Goal: Task Accomplishment & Management: Use online tool/utility

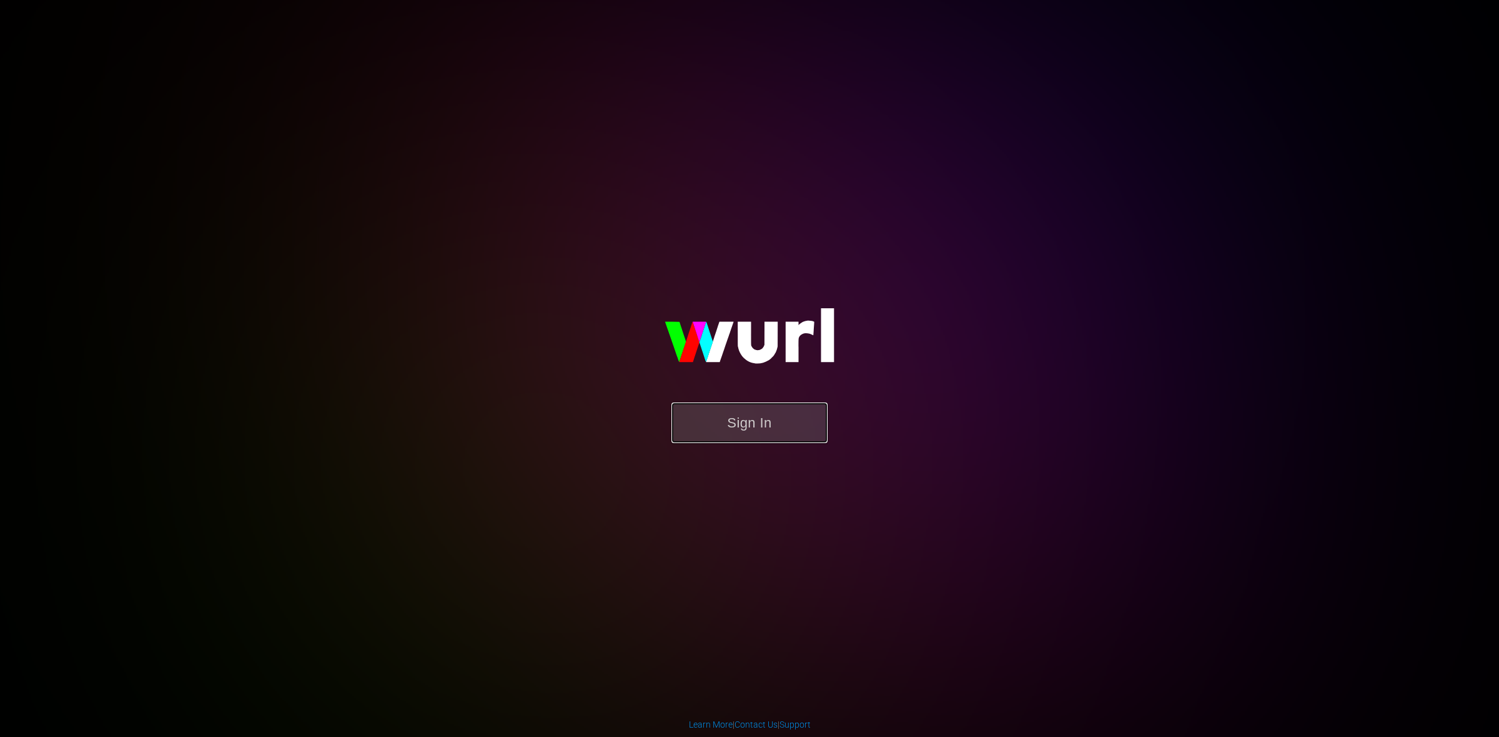
click at [722, 435] on button "Sign In" at bounding box center [749, 423] width 156 height 41
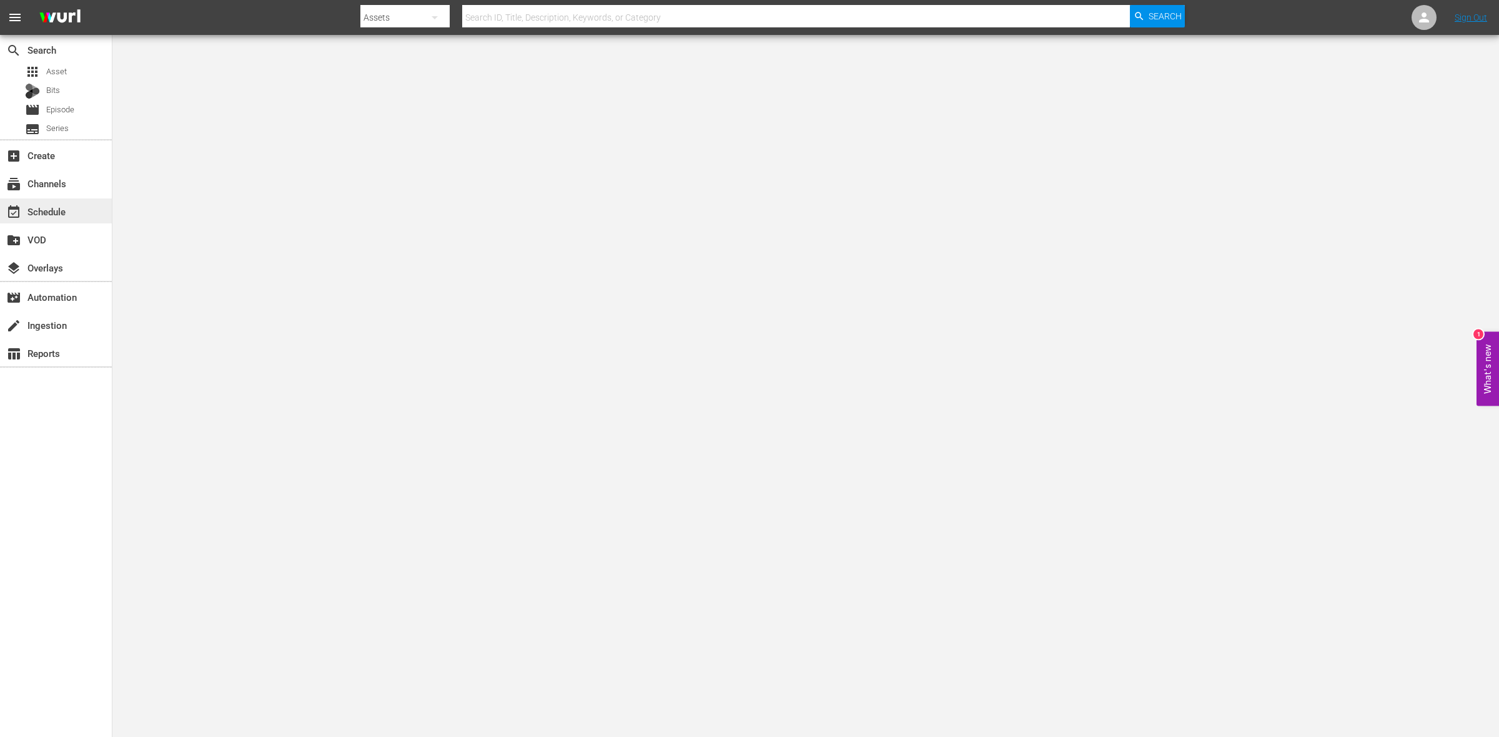
click at [66, 210] on div "event_available Schedule" at bounding box center [35, 209] width 70 height 11
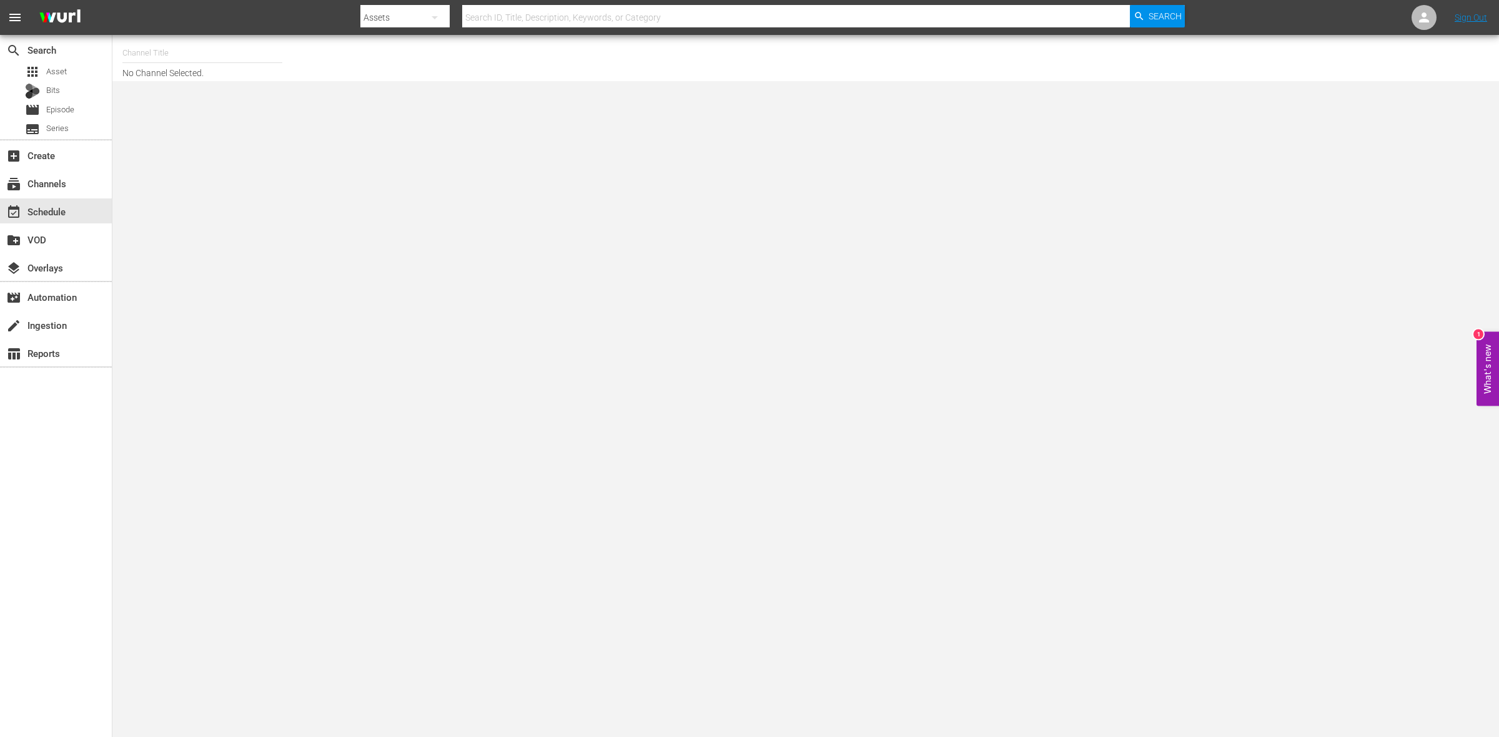
click at [185, 54] on input "text" at bounding box center [202, 53] width 160 height 30
click at [178, 88] on div "ThrillHer (1056 - aenetworks_thrillher_1)" at bounding box center [293, 88] width 323 height 30
type input "ThrillHer (1056 - aenetworks_thrillher_1)"
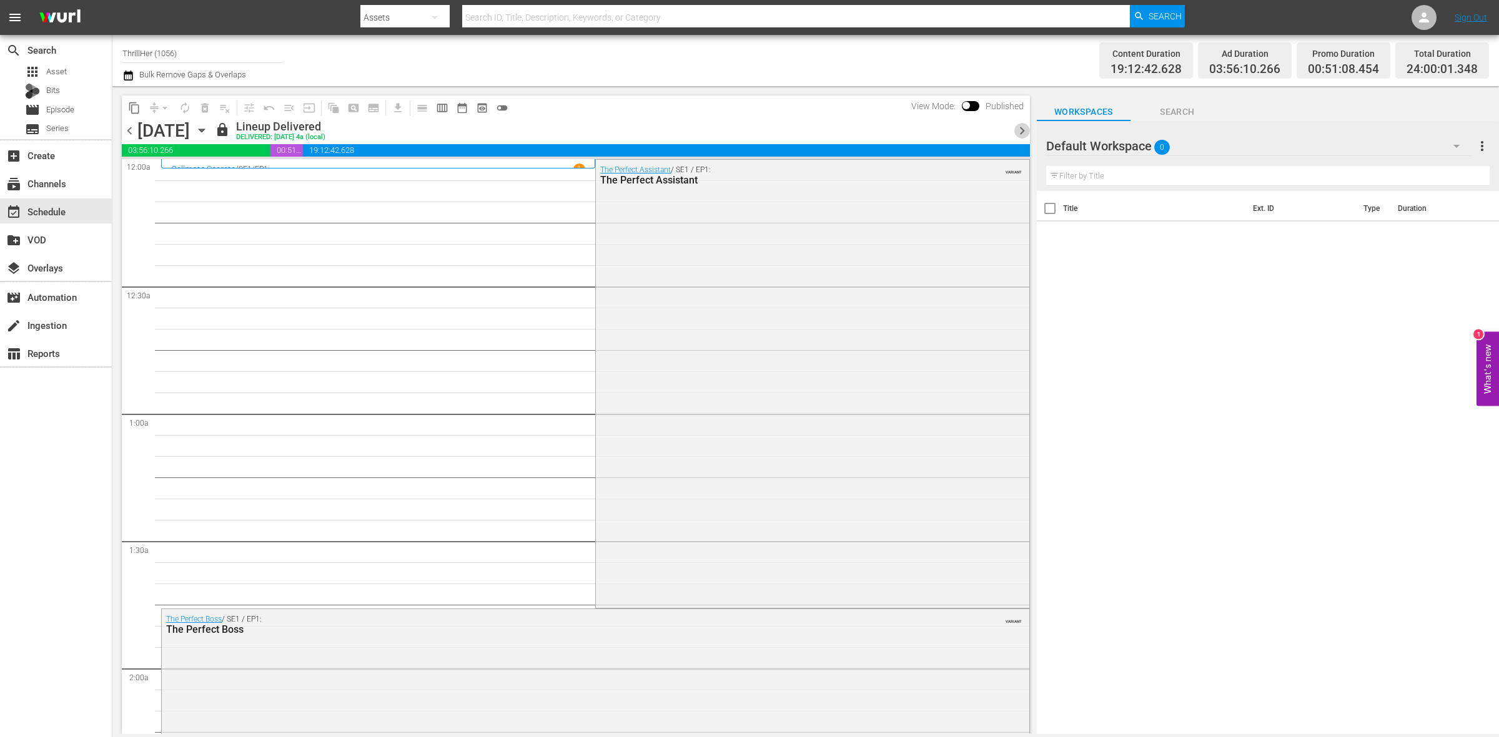
click at [1024, 135] on span "chevron_right" at bounding box center [1022, 131] width 16 height 16
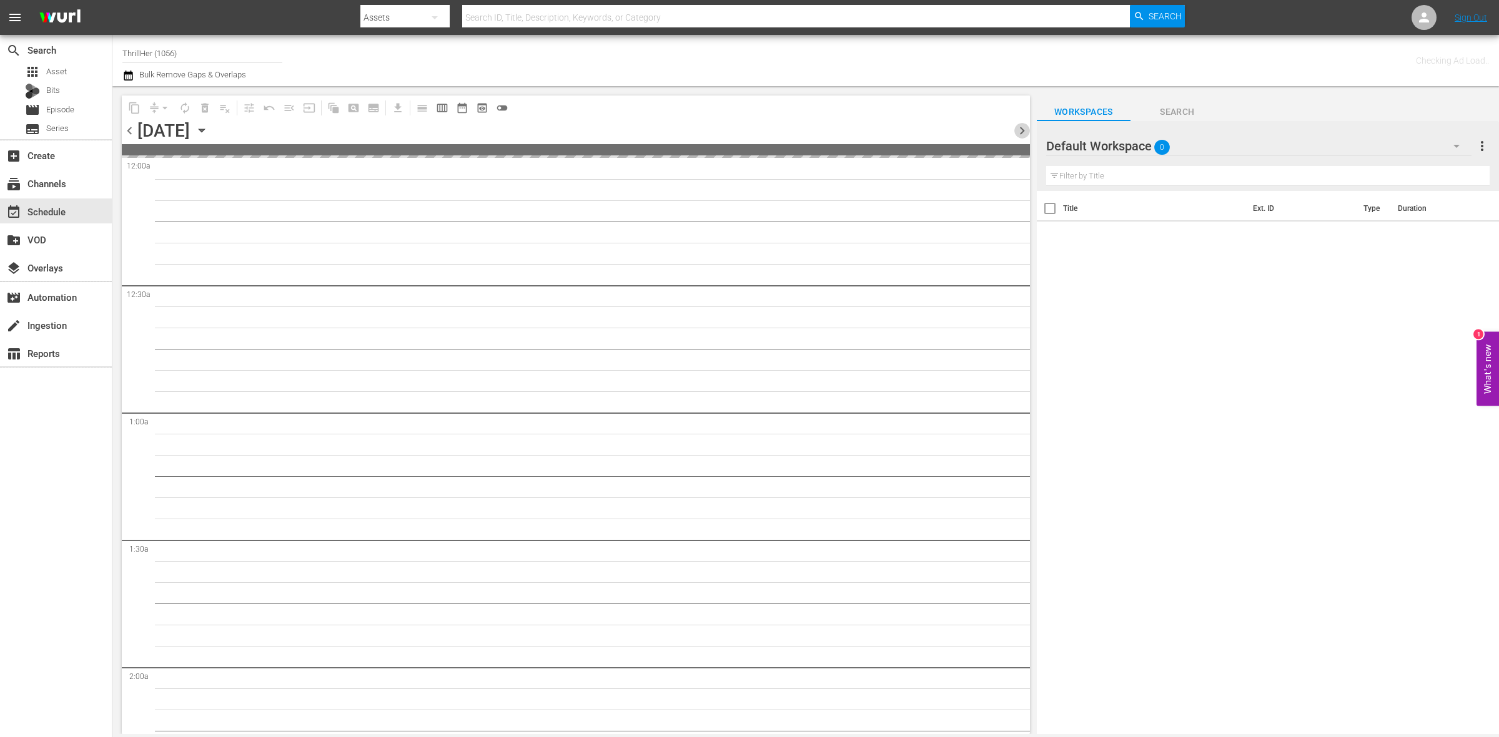
click at [1024, 135] on span "chevron_right" at bounding box center [1022, 131] width 16 height 16
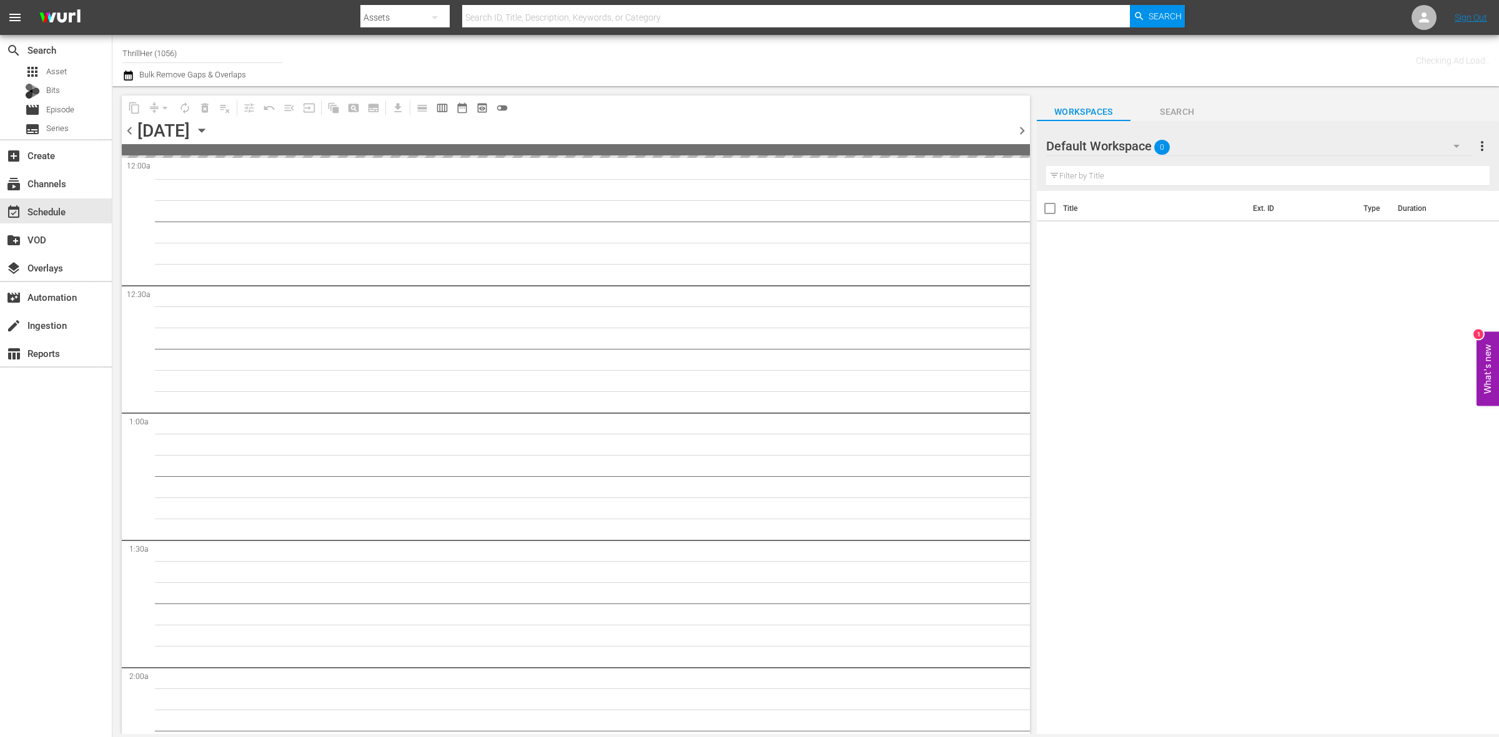
click at [1024, 135] on span "chevron_right" at bounding box center [1022, 131] width 16 height 16
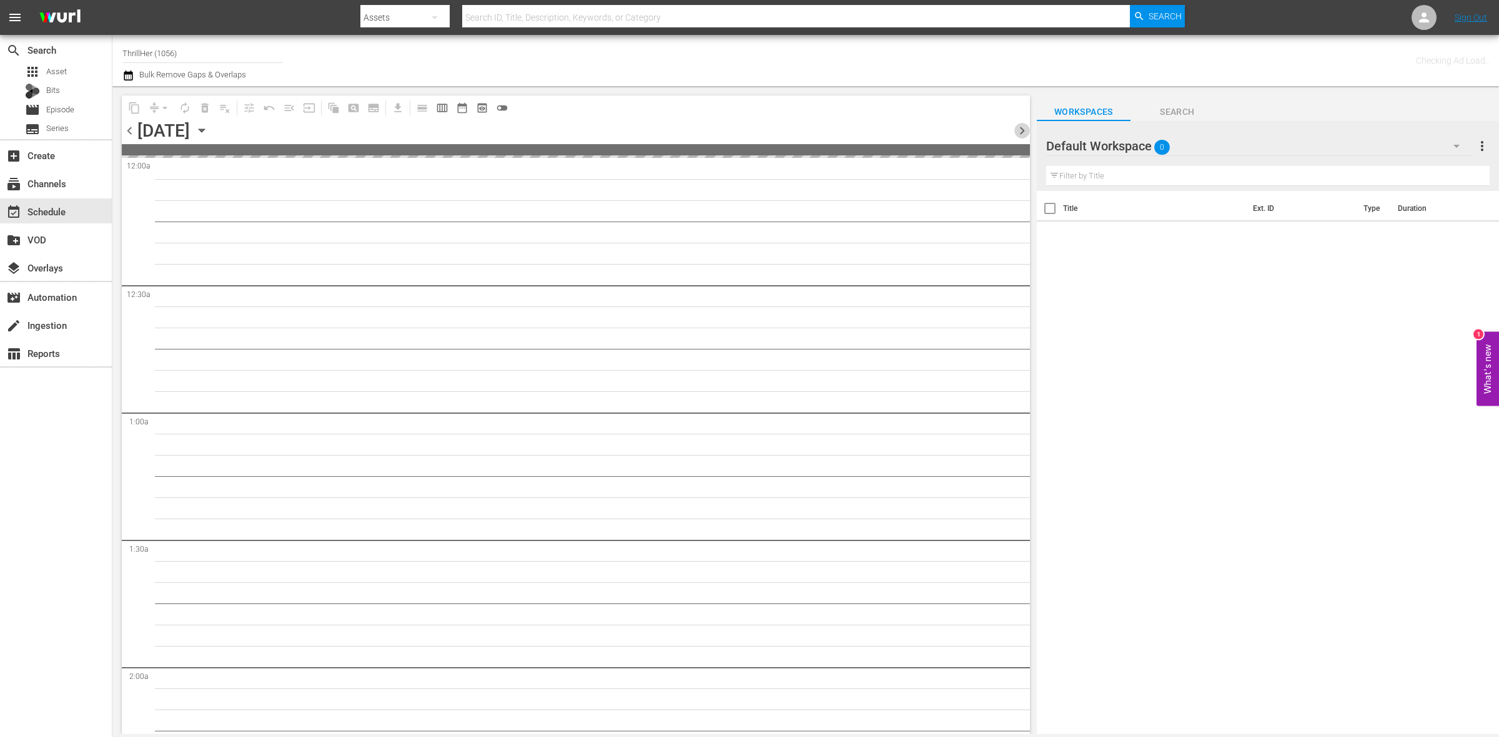
click at [1024, 135] on span "chevron_right" at bounding box center [1022, 131] width 16 height 16
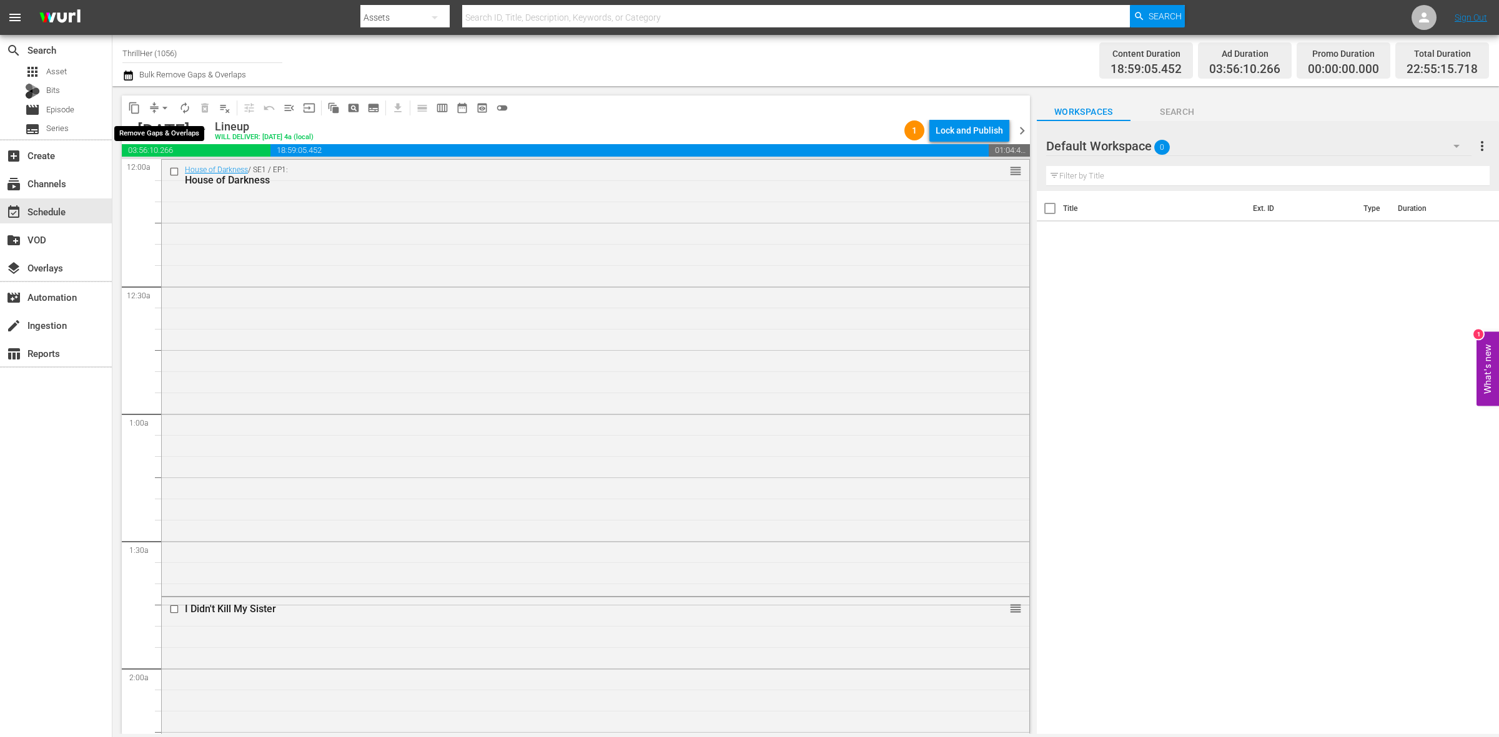
click at [166, 107] on span "arrow_drop_down" at bounding box center [165, 108] width 12 height 12
click at [169, 129] on li "Align to Midnight" at bounding box center [165, 132] width 103 height 21
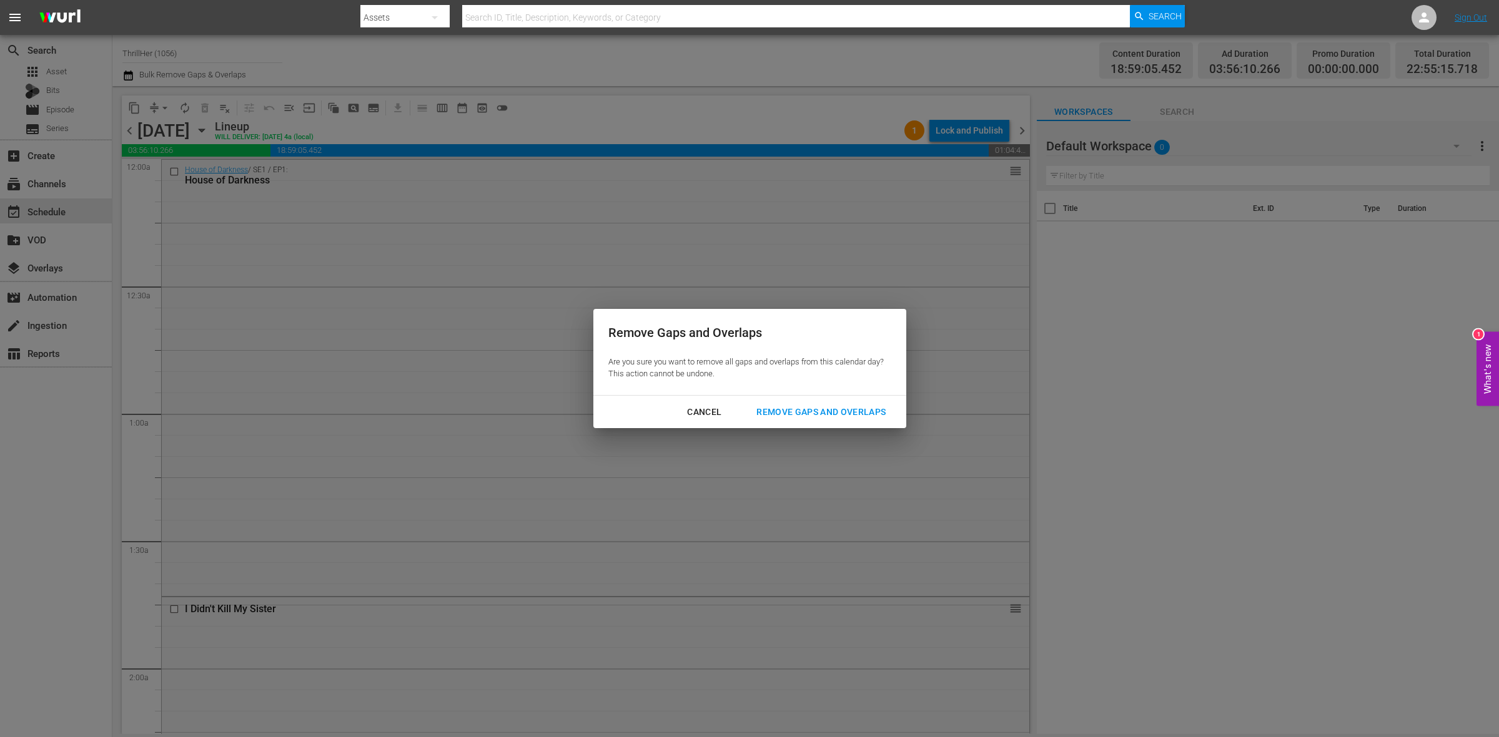
click at [860, 410] on div "Remove Gaps and Overlaps" at bounding box center [820, 413] width 149 height 16
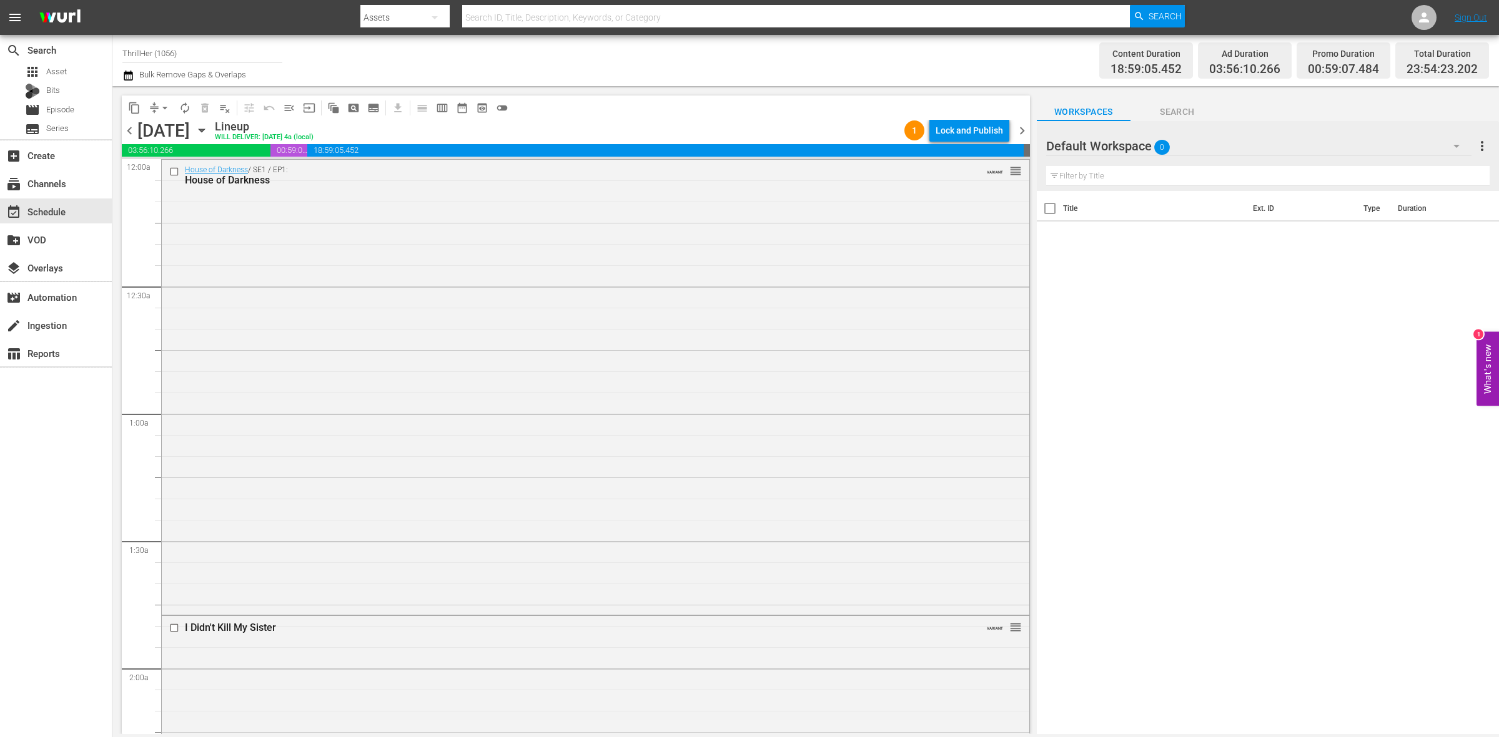
click at [129, 126] on span "chevron_left" at bounding box center [130, 131] width 16 height 16
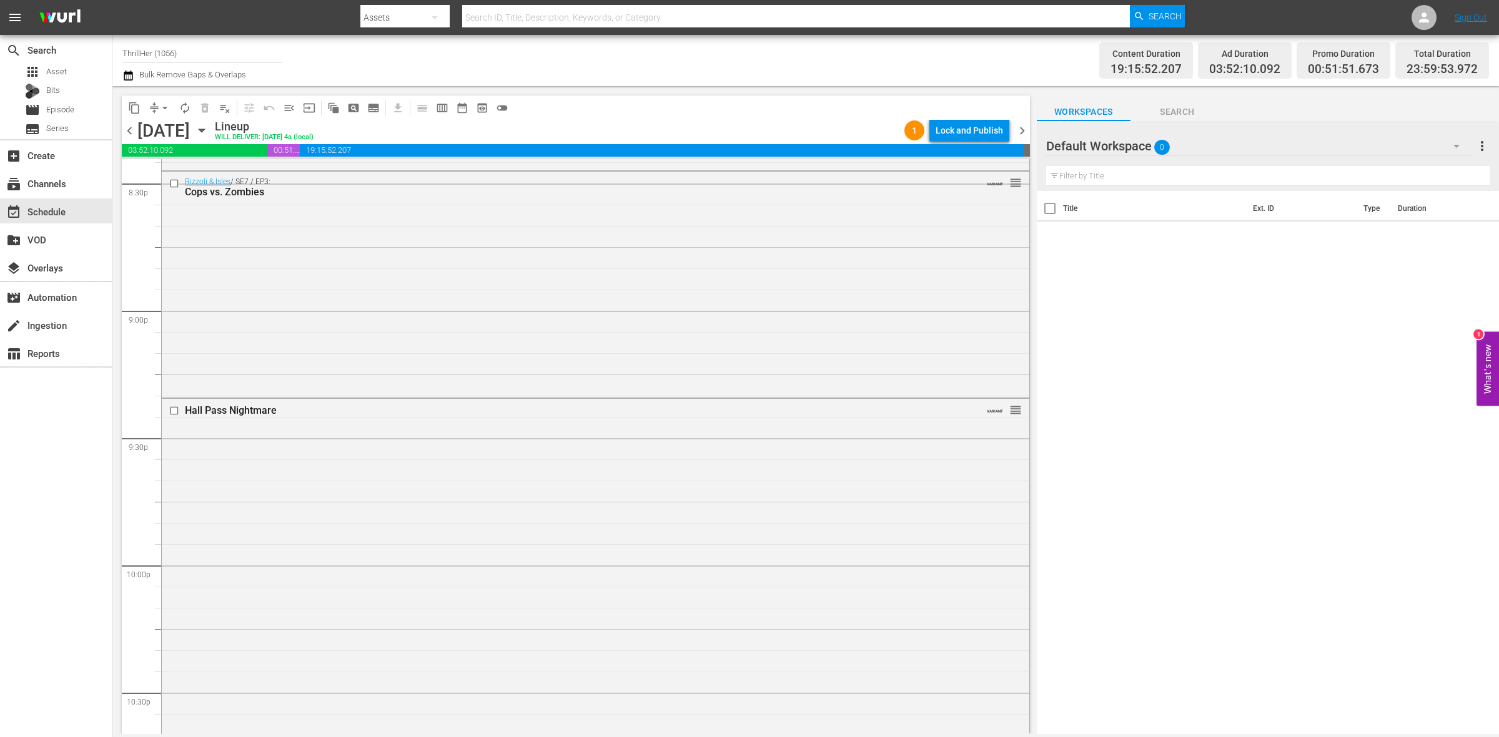
scroll to position [5538, 0]
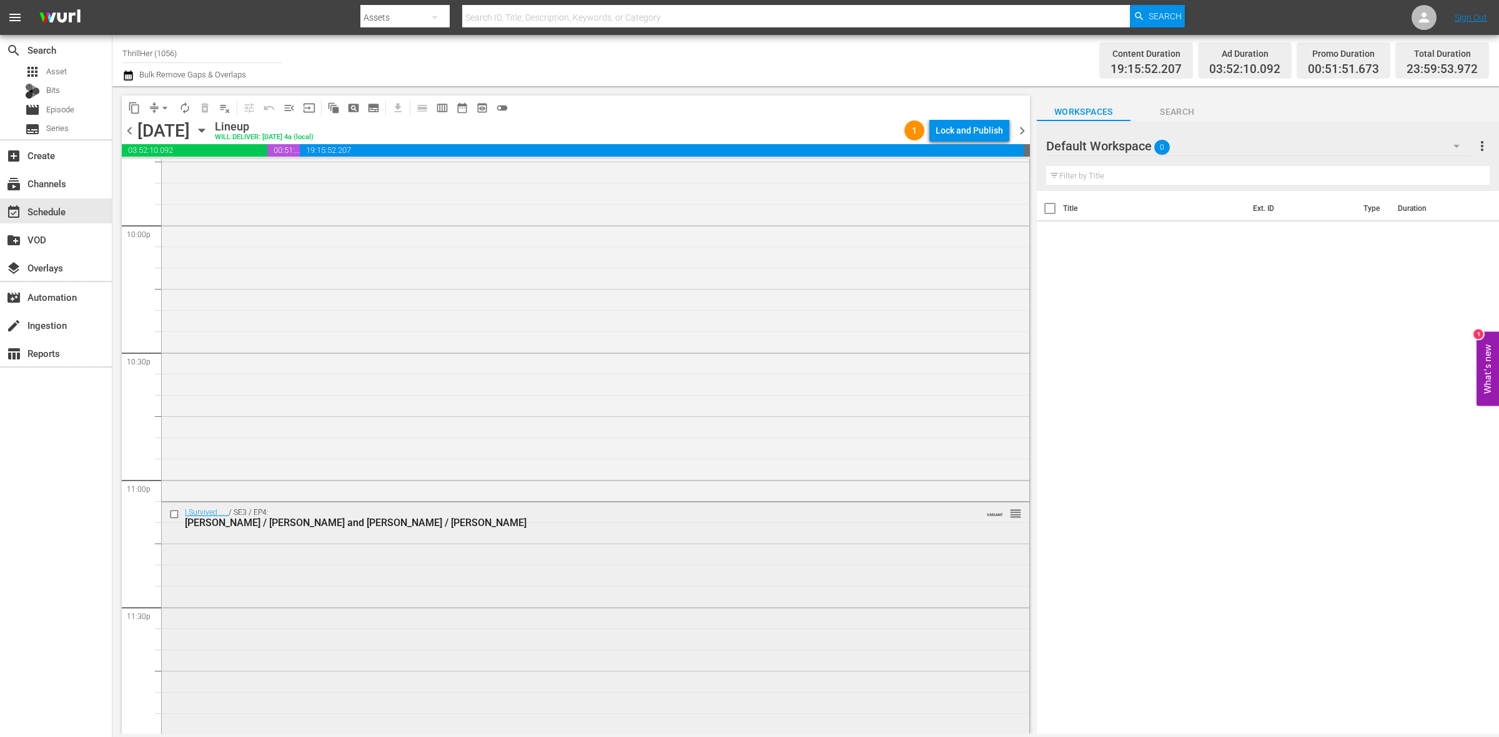
click at [331, 596] on div "I Survived . . . / SE3 / EP4: Dawn / Jens and Jim / Agnes VARIANT reorder" at bounding box center [595, 617] width 867 height 229
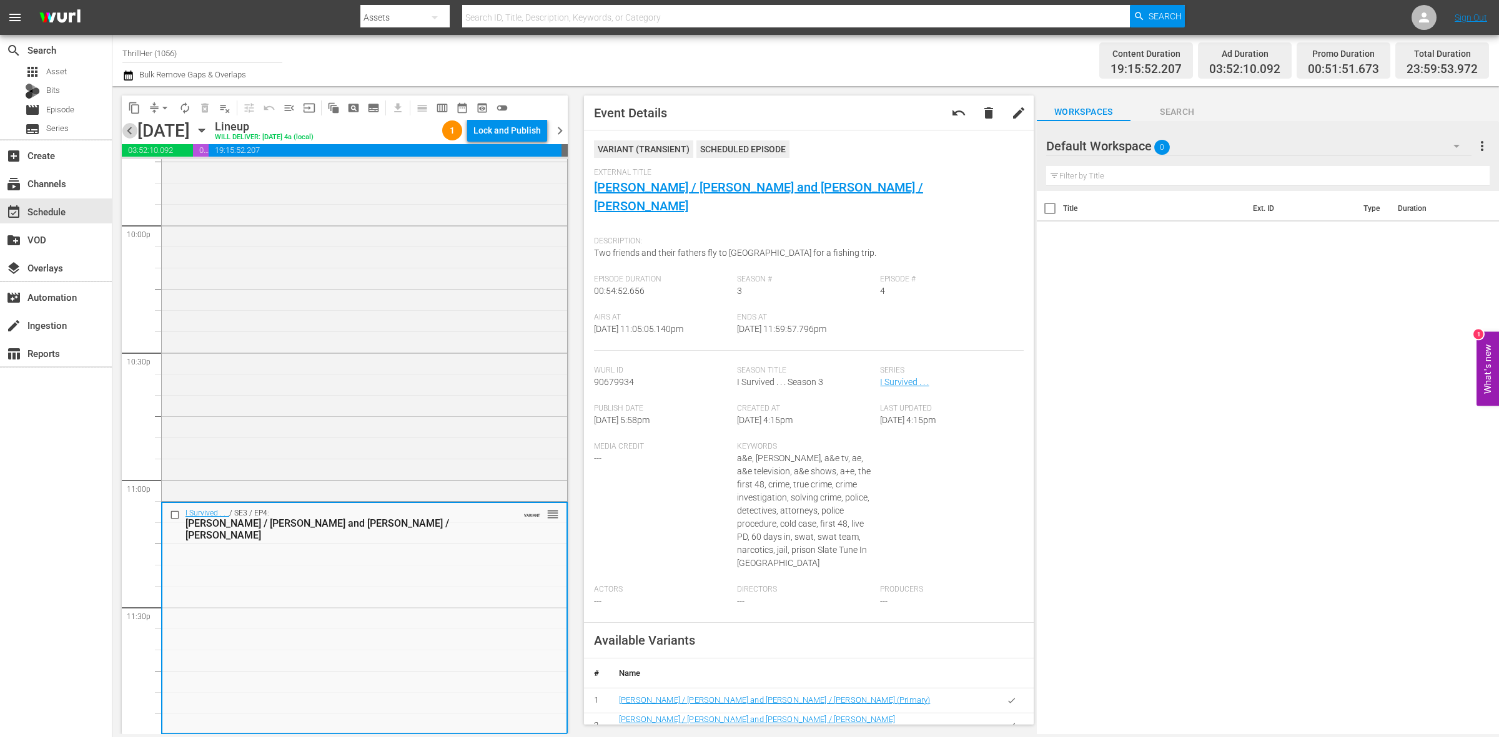
click at [128, 132] on span "chevron_left" at bounding box center [130, 131] width 16 height 16
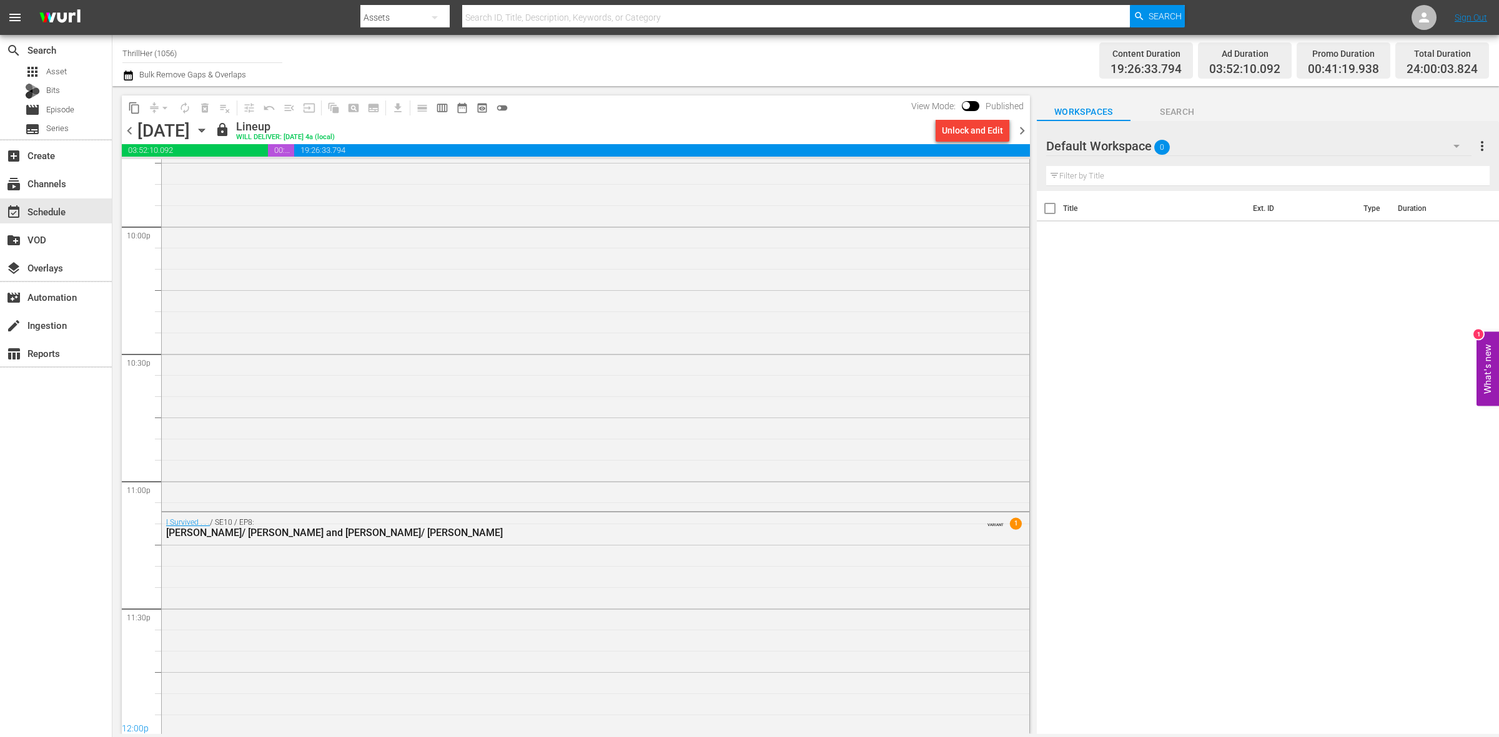
scroll to position [5538, 0]
click at [128, 131] on span "chevron_left" at bounding box center [130, 131] width 16 height 16
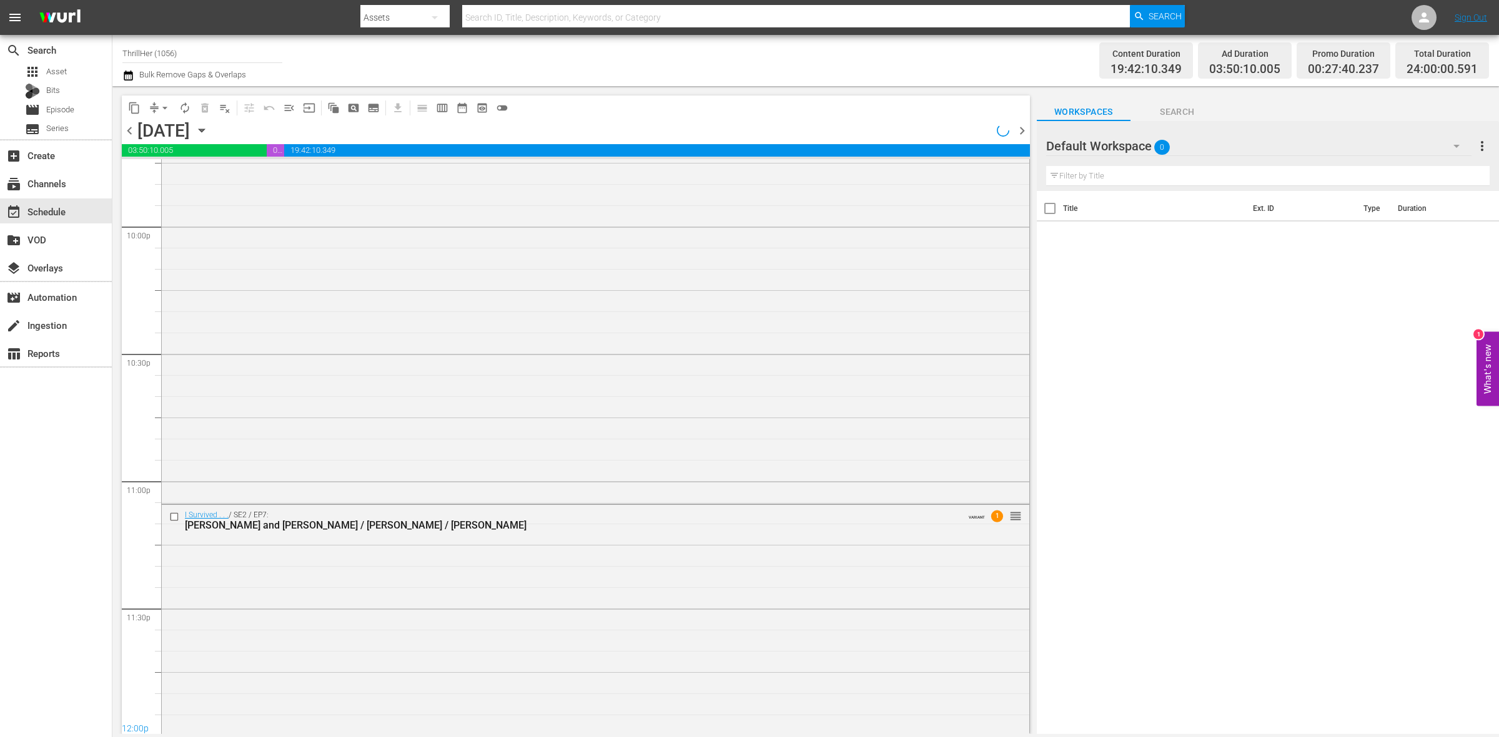
scroll to position [5539, 0]
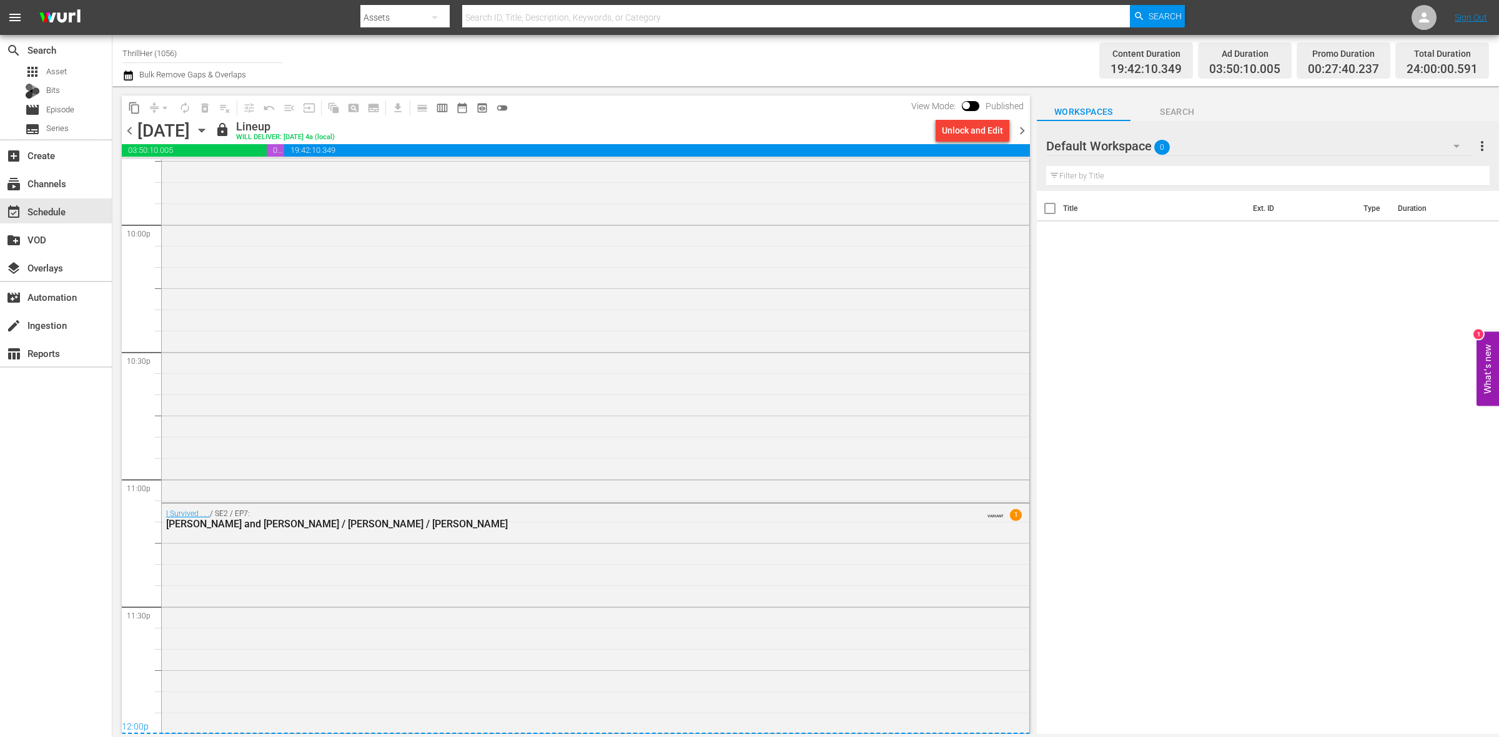
click at [132, 132] on span "chevron_left" at bounding box center [130, 131] width 16 height 16
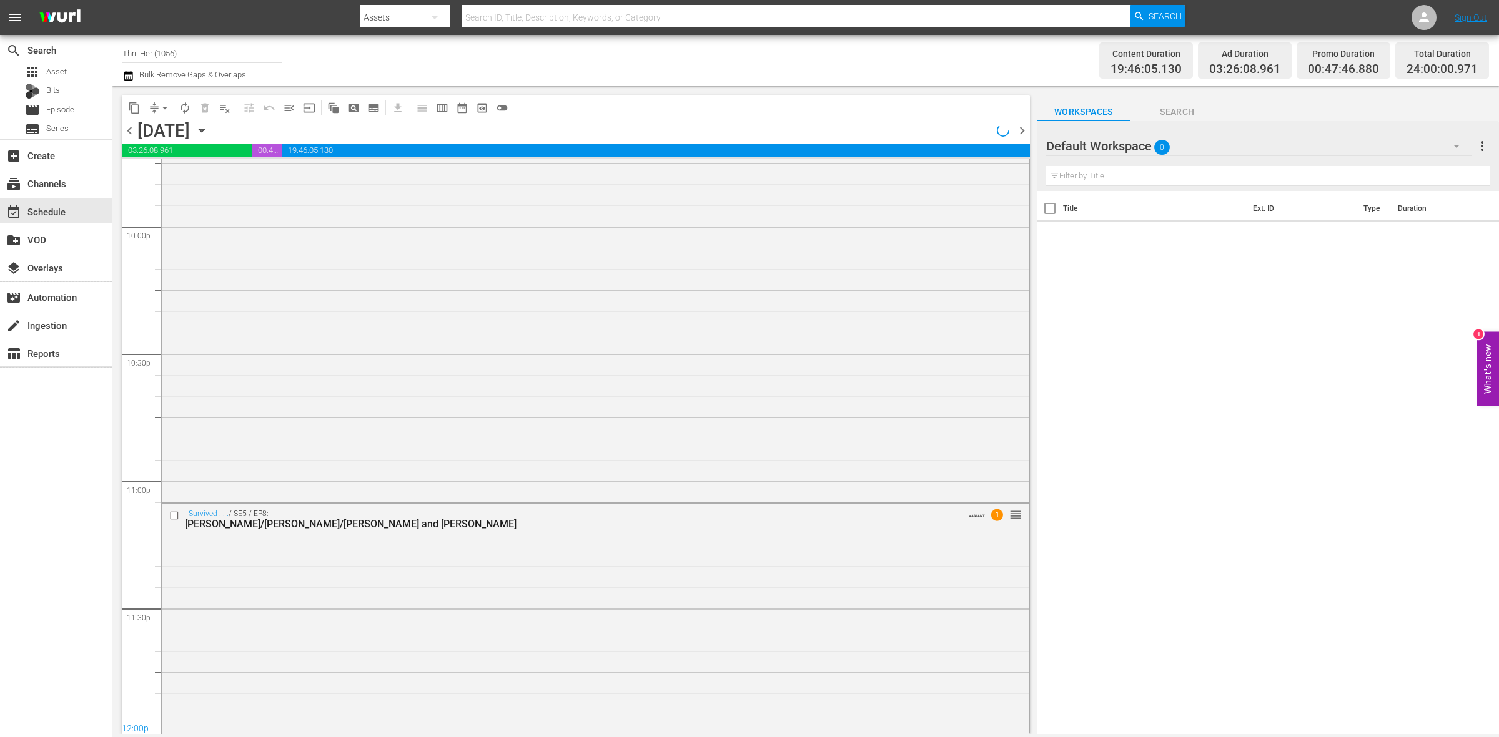
scroll to position [5539, 0]
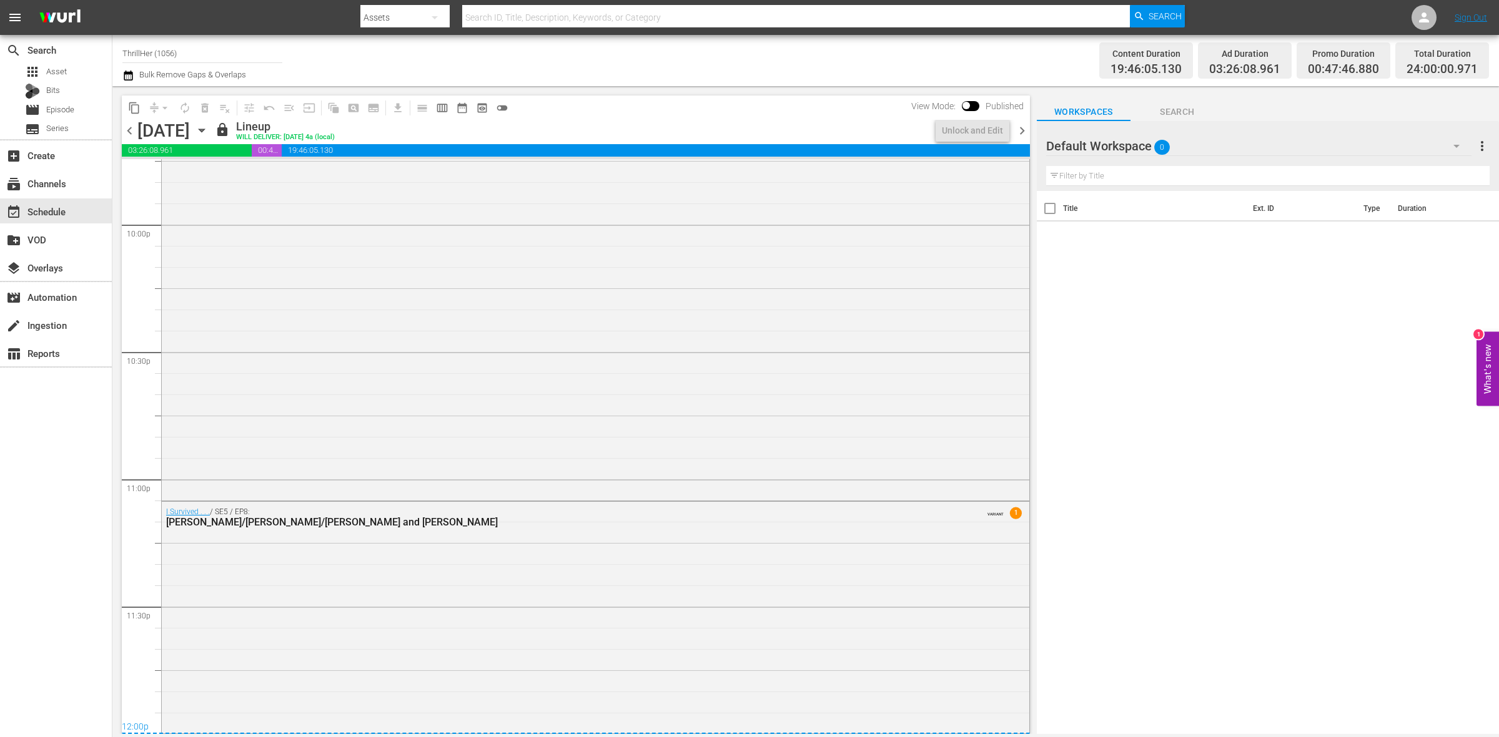
click at [126, 133] on span "chevron_left" at bounding box center [130, 131] width 16 height 16
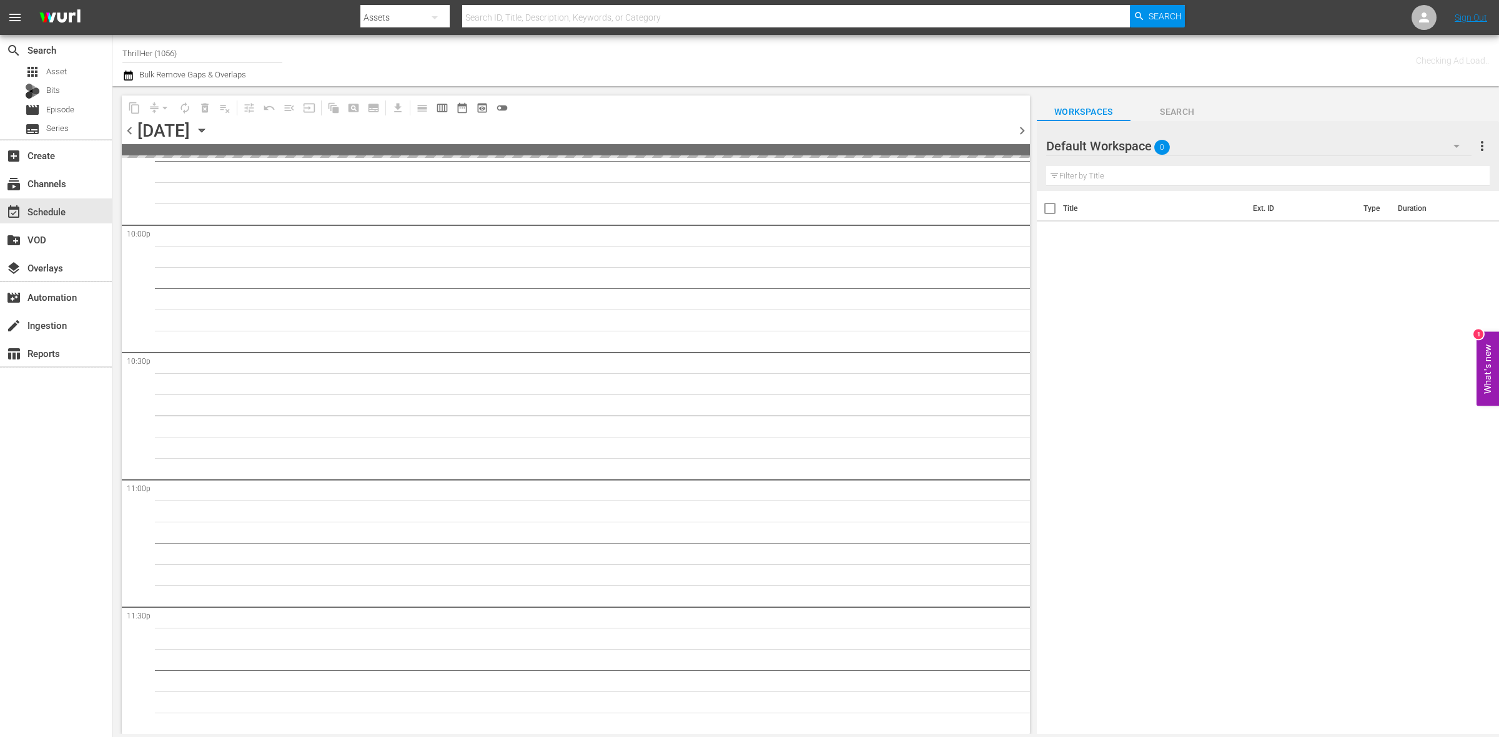
scroll to position [5537, 0]
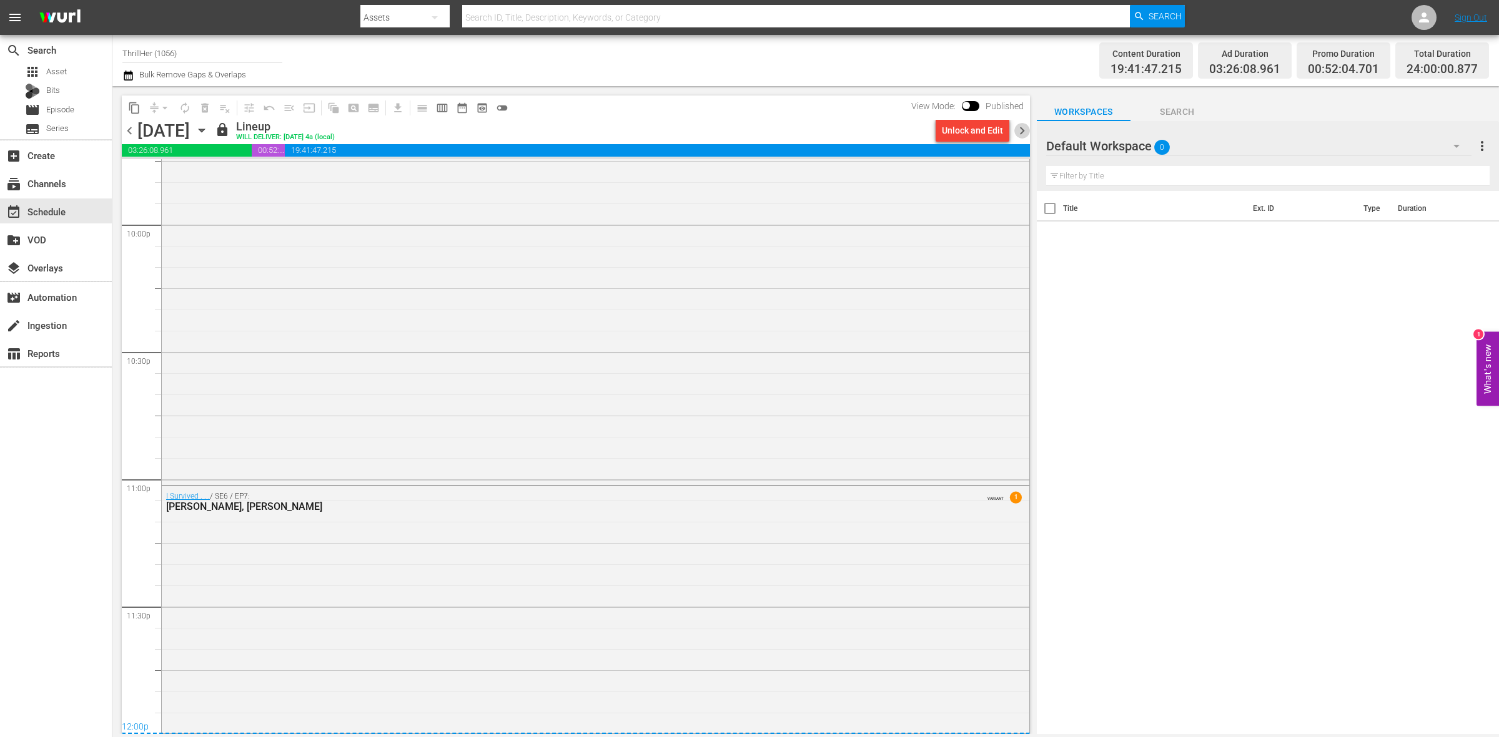
click at [1021, 125] on span "chevron_right" at bounding box center [1022, 131] width 16 height 16
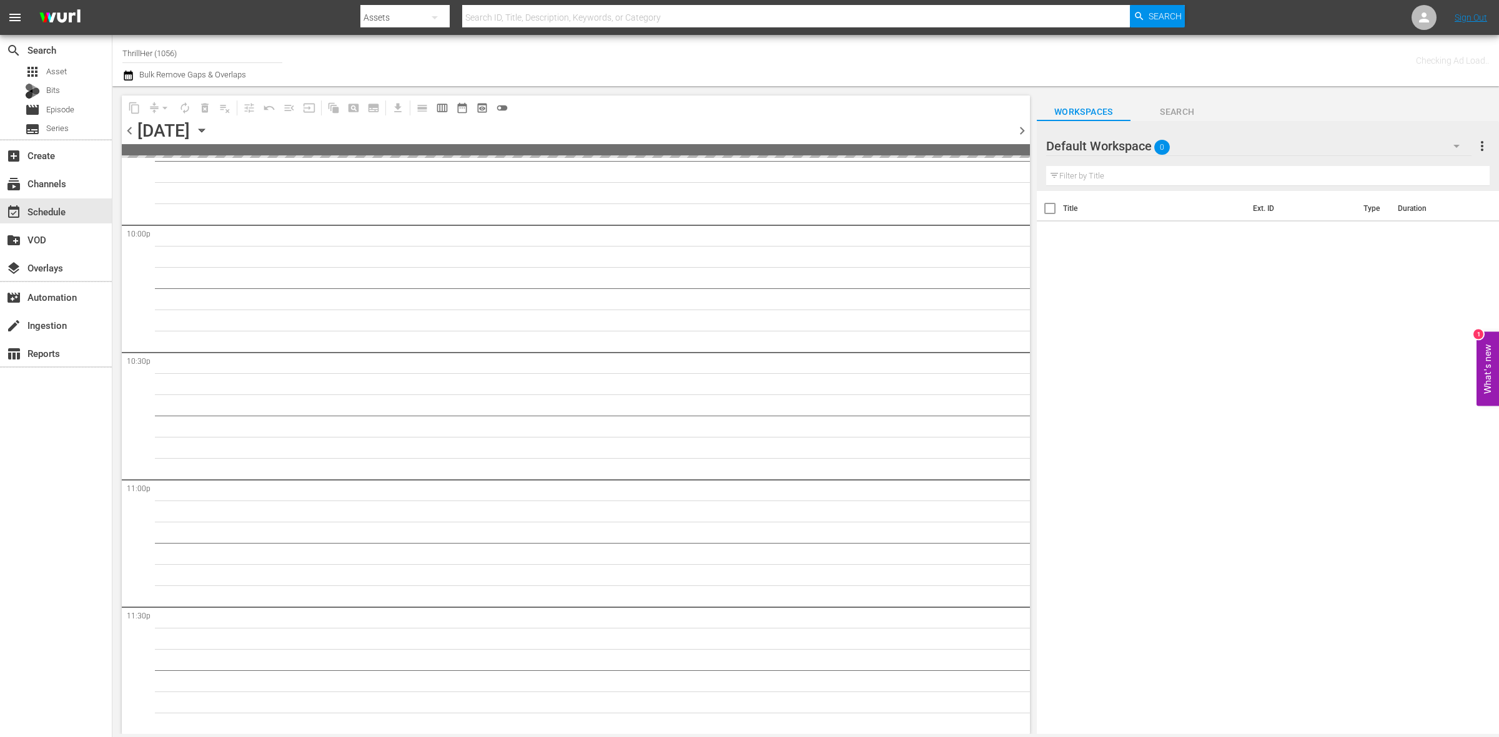
scroll to position [5537, 0]
click at [1021, 125] on span "chevron_right" at bounding box center [1022, 131] width 16 height 16
click at [135, 126] on span "chevron_left" at bounding box center [130, 131] width 16 height 16
click at [1021, 134] on span "chevron_right" at bounding box center [1022, 131] width 16 height 16
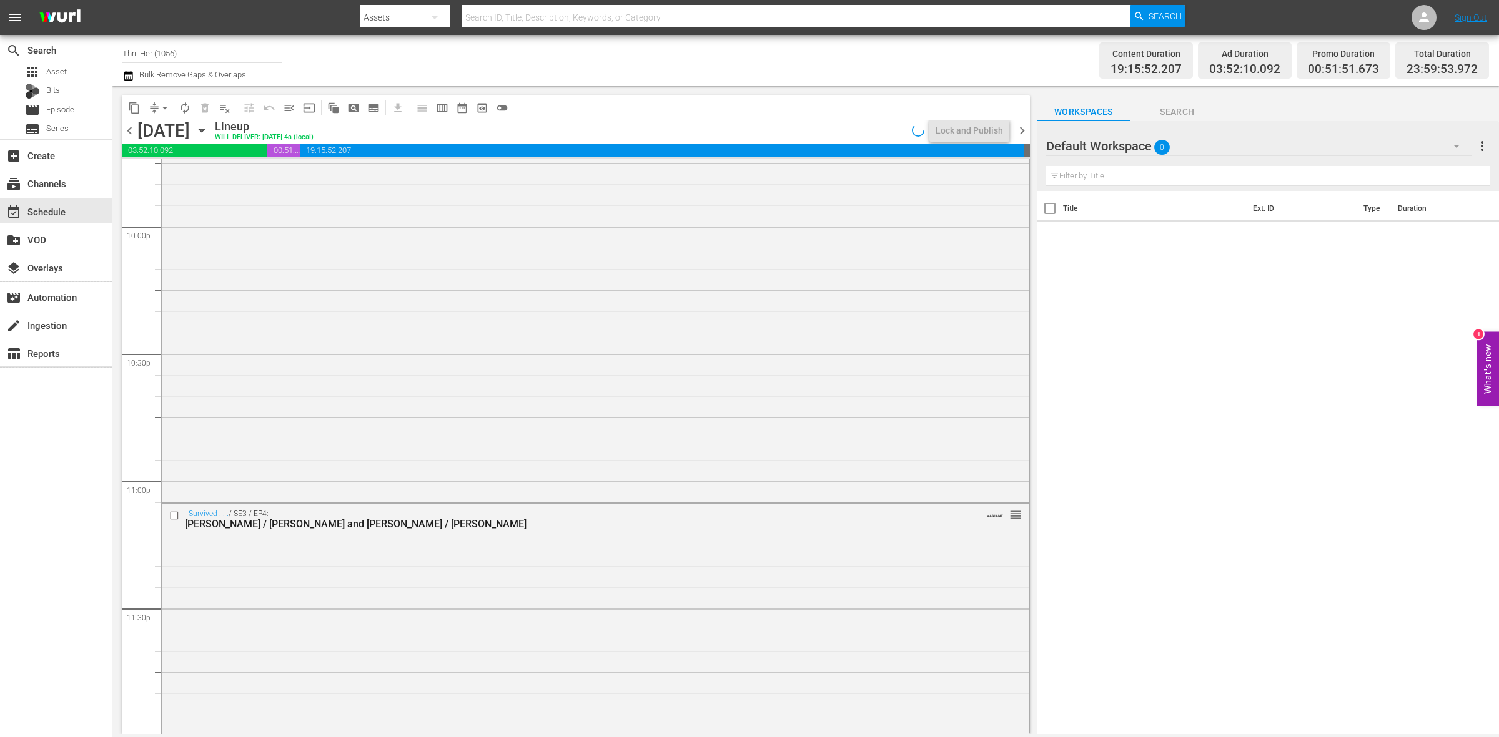
scroll to position [5538, 0]
click at [418, 598] on div "I Survived . . . / SE3 / EP4: Dawn / Jens and Jim / Agnes VARIANT reorder" at bounding box center [595, 617] width 867 height 229
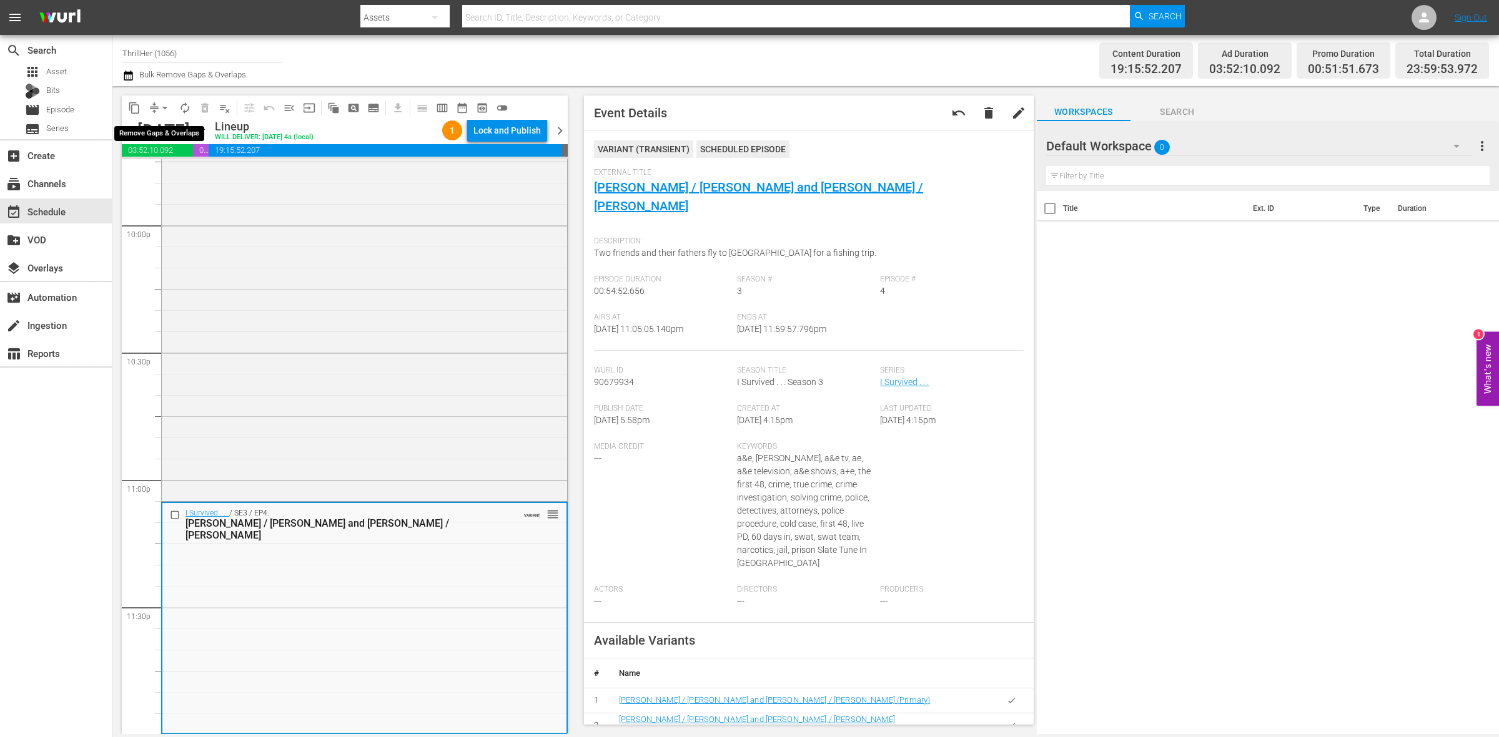
click at [159, 110] on span "arrow_drop_down" at bounding box center [165, 108] width 12 height 12
click at [173, 132] on li "Align to Midnight" at bounding box center [165, 132] width 131 height 21
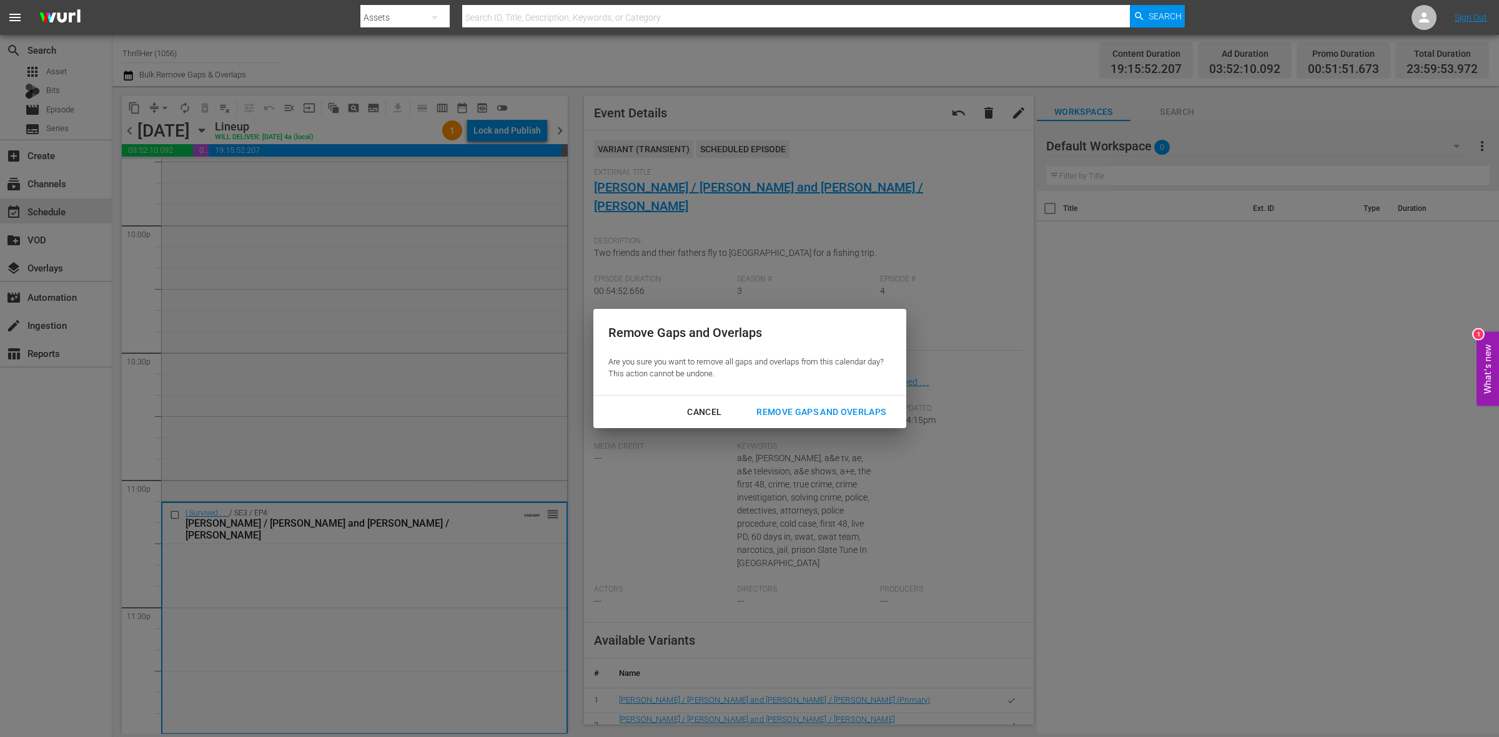
click at [848, 405] on div "Remove Gaps and Overlaps" at bounding box center [820, 413] width 149 height 16
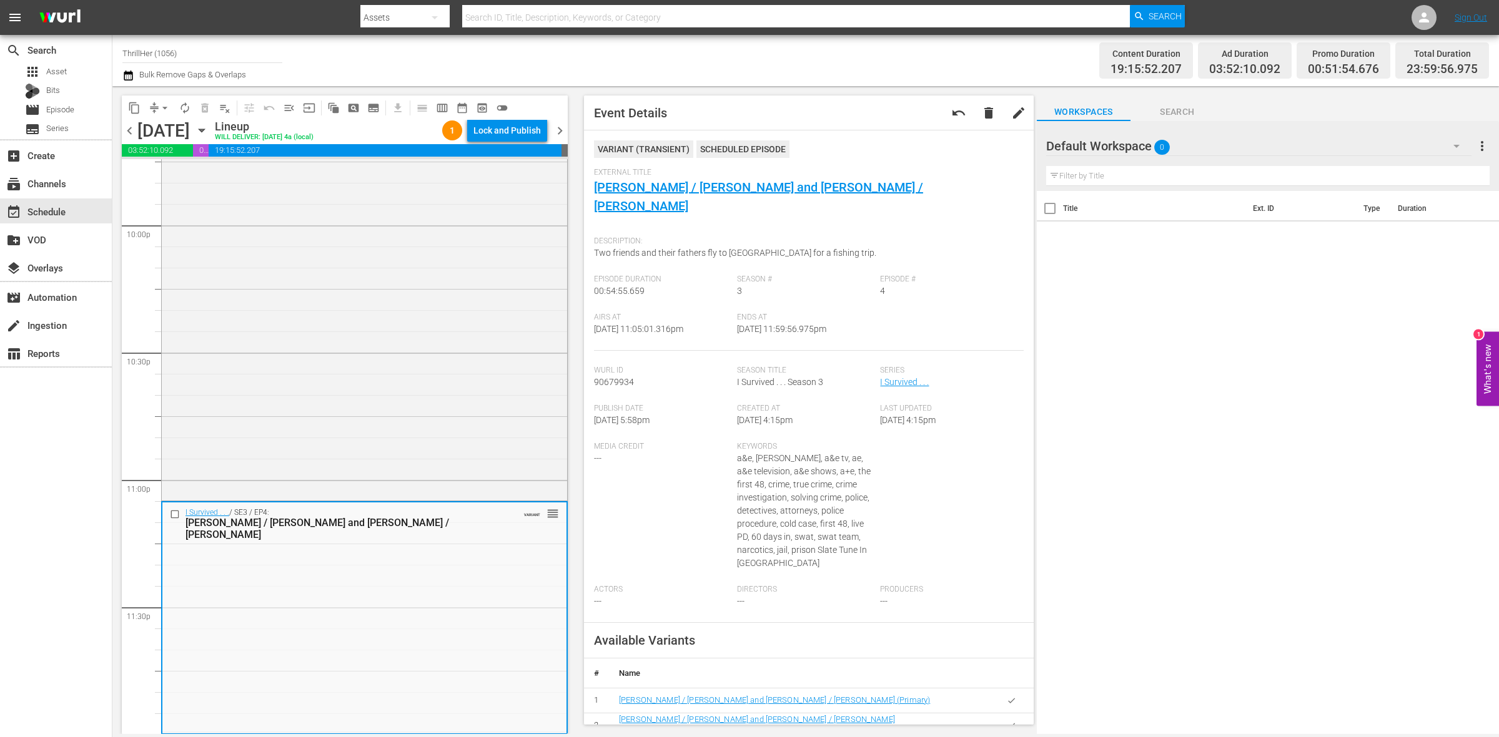
click at [430, 564] on div "I Survived . . . / SE3 / EP4: Dawn / Jens and Jim / Agnes VARIANT reorder" at bounding box center [364, 618] width 404 height 230
click at [432, 464] on div "Hall Pass Nightmare VARIANT reorder" at bounding box center [364, 278] width 405 height 440
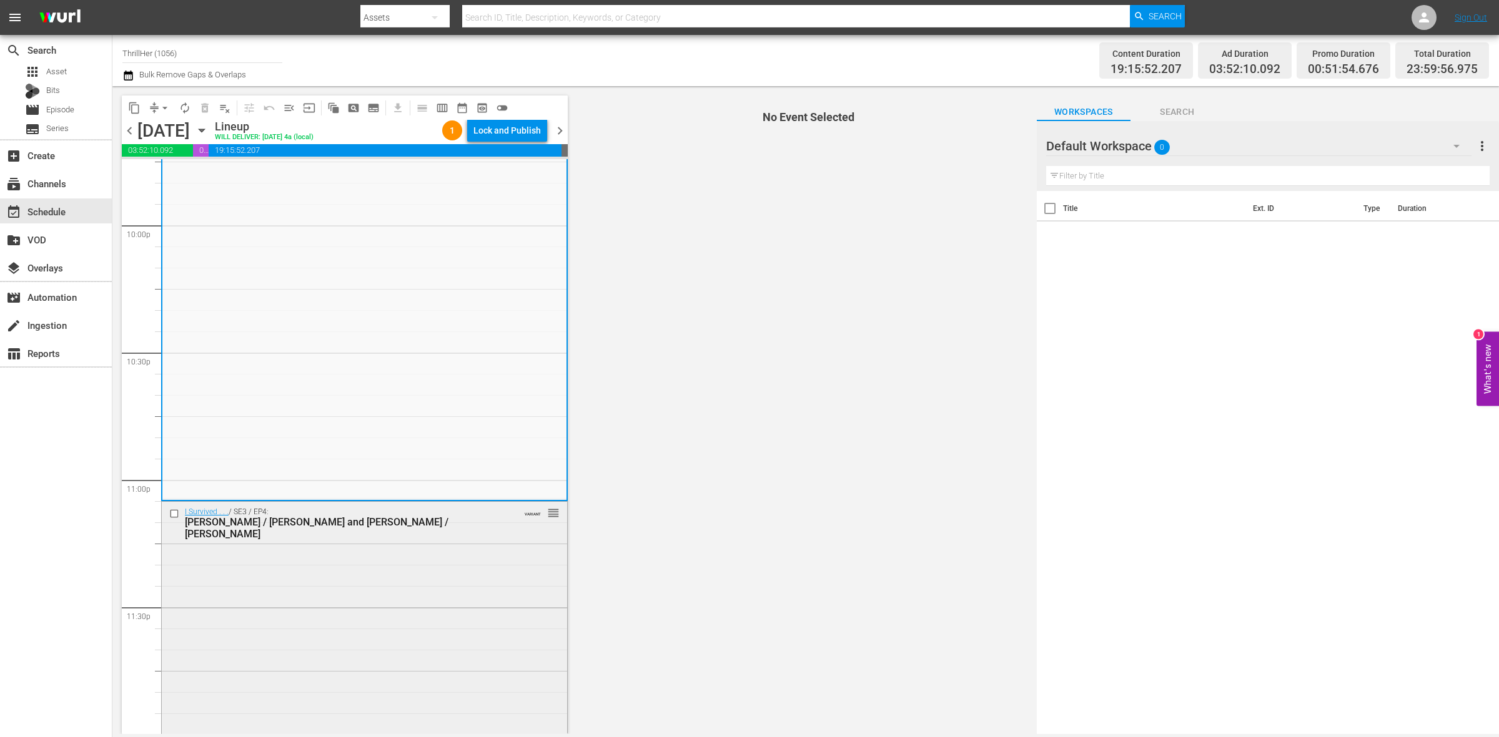
click at [432, 553] on div "I Survived . . . / SE3 / EP4: Dawn / Jens and Jim / Agnes VARIANT reorder" at bounding box center [364, 617] width 405 height 230
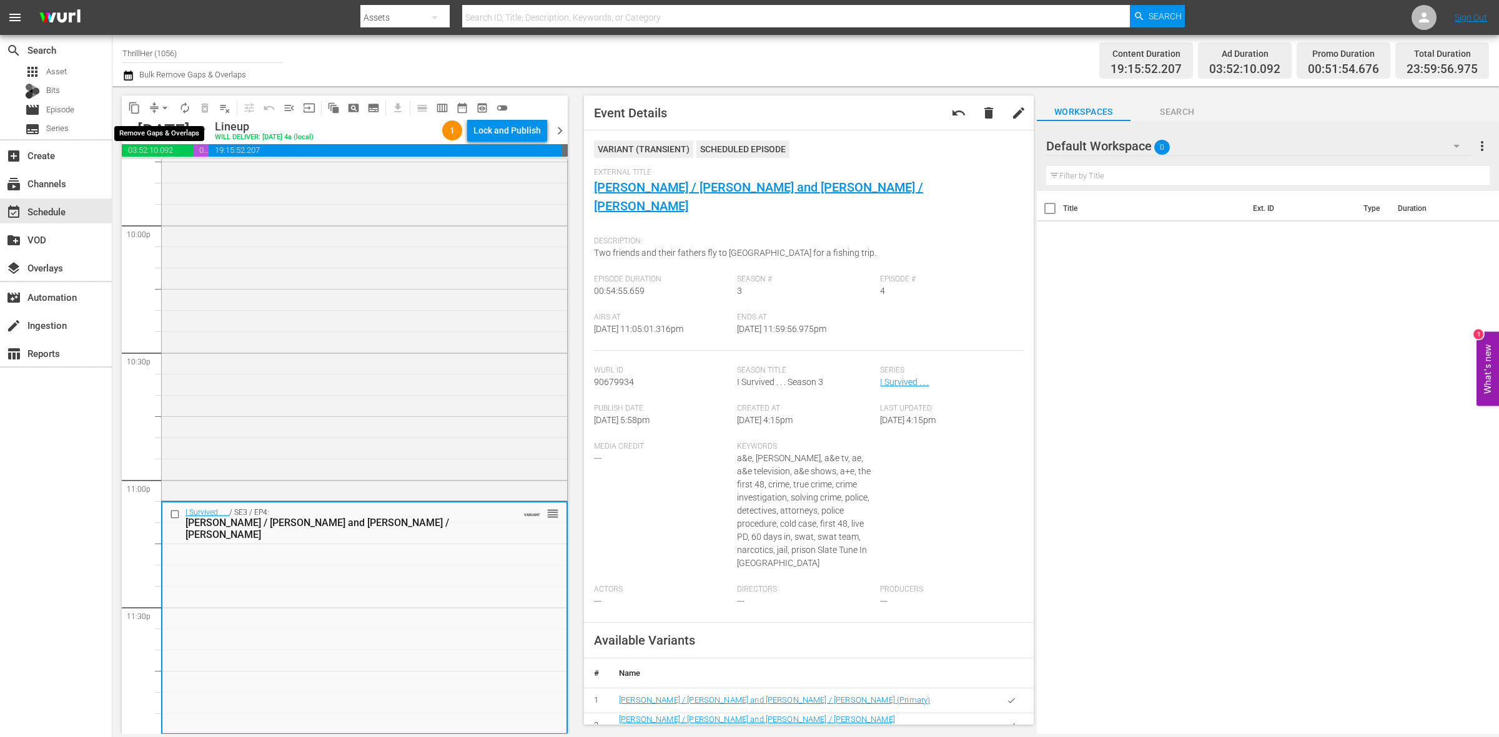
click at [162, 107] on span "arrow_drop_down" at bounding box center [165, 108] width 12 height 12
click at [166, 123] on li "Align to Midnight" at bounding box center [165, 132] width 131 height 21
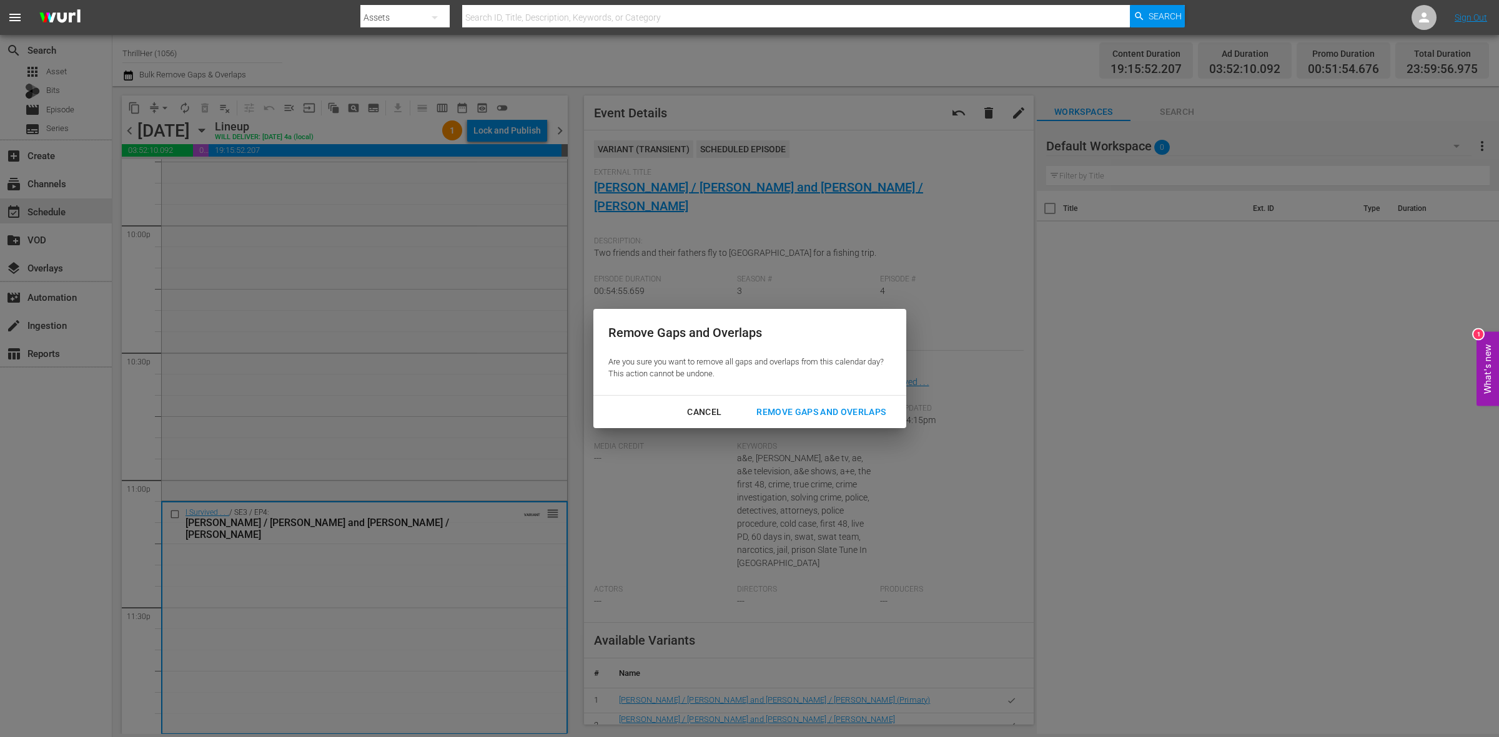
click at [865, 410] on div "Remove Gaps and Overlaps" at bounding box center [820, 413] width 149 height 16
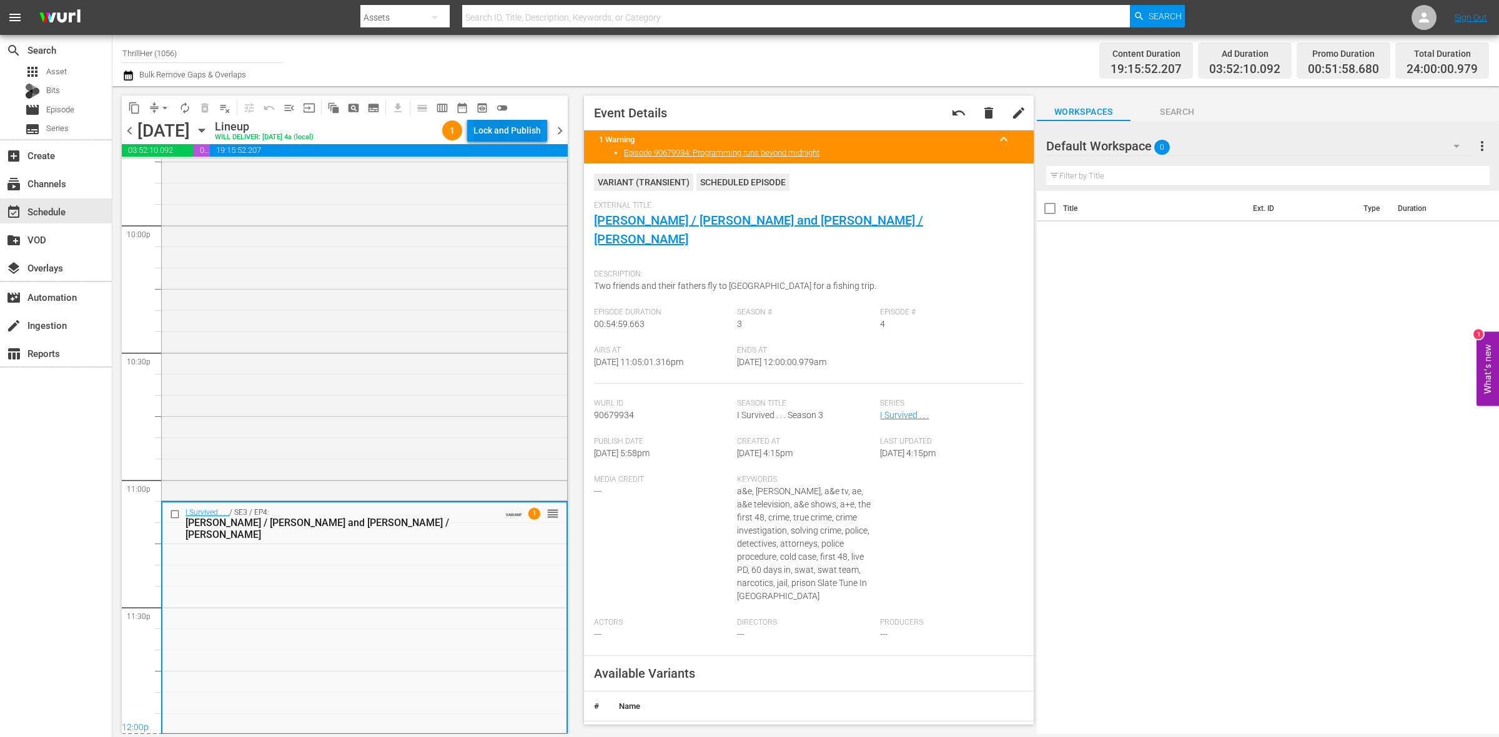
click at [507, 136] on div "Lock and Publish" at bounding box center [506, 130] width 67 height 22
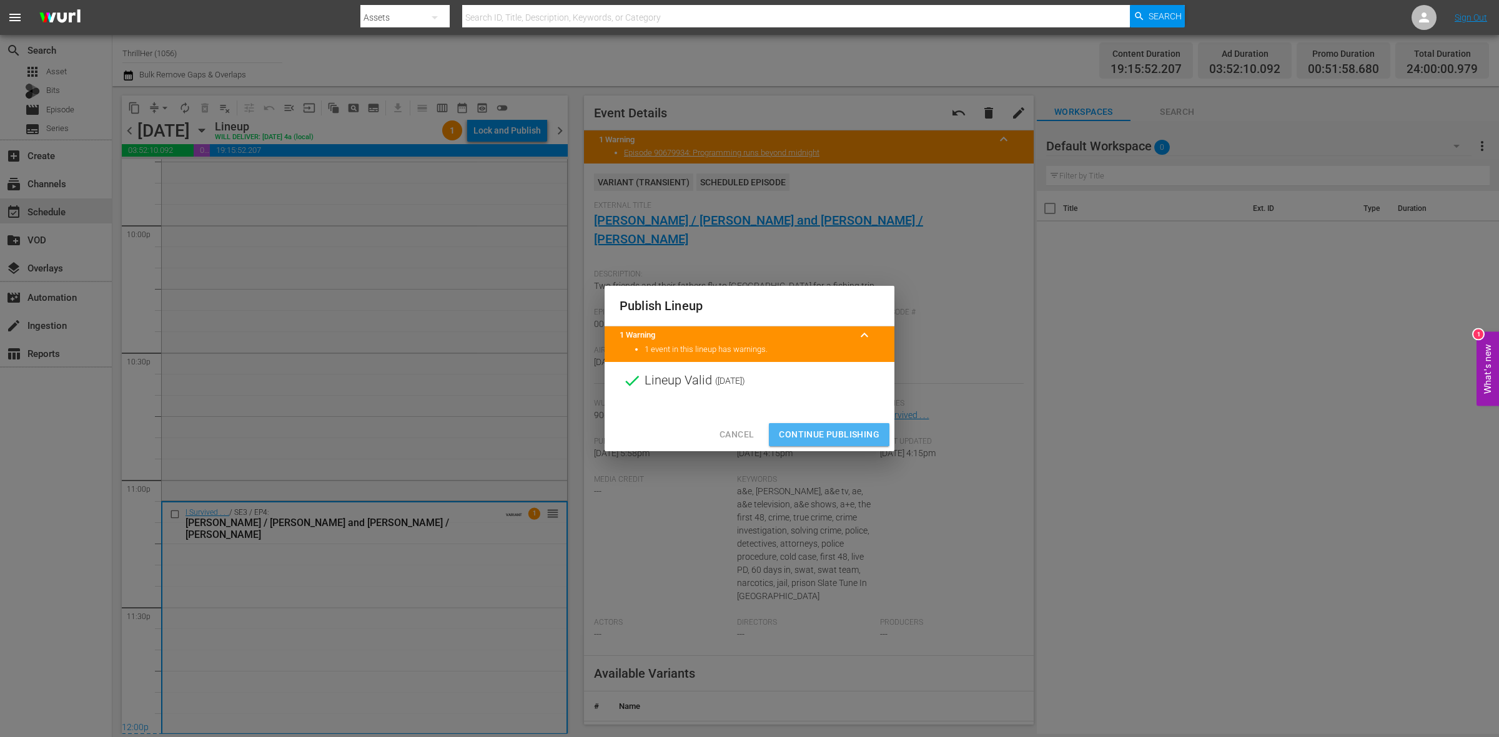
click at [809, 430] on span "Continue Publishing" at bounding box center [829, 435] width 101 height 16
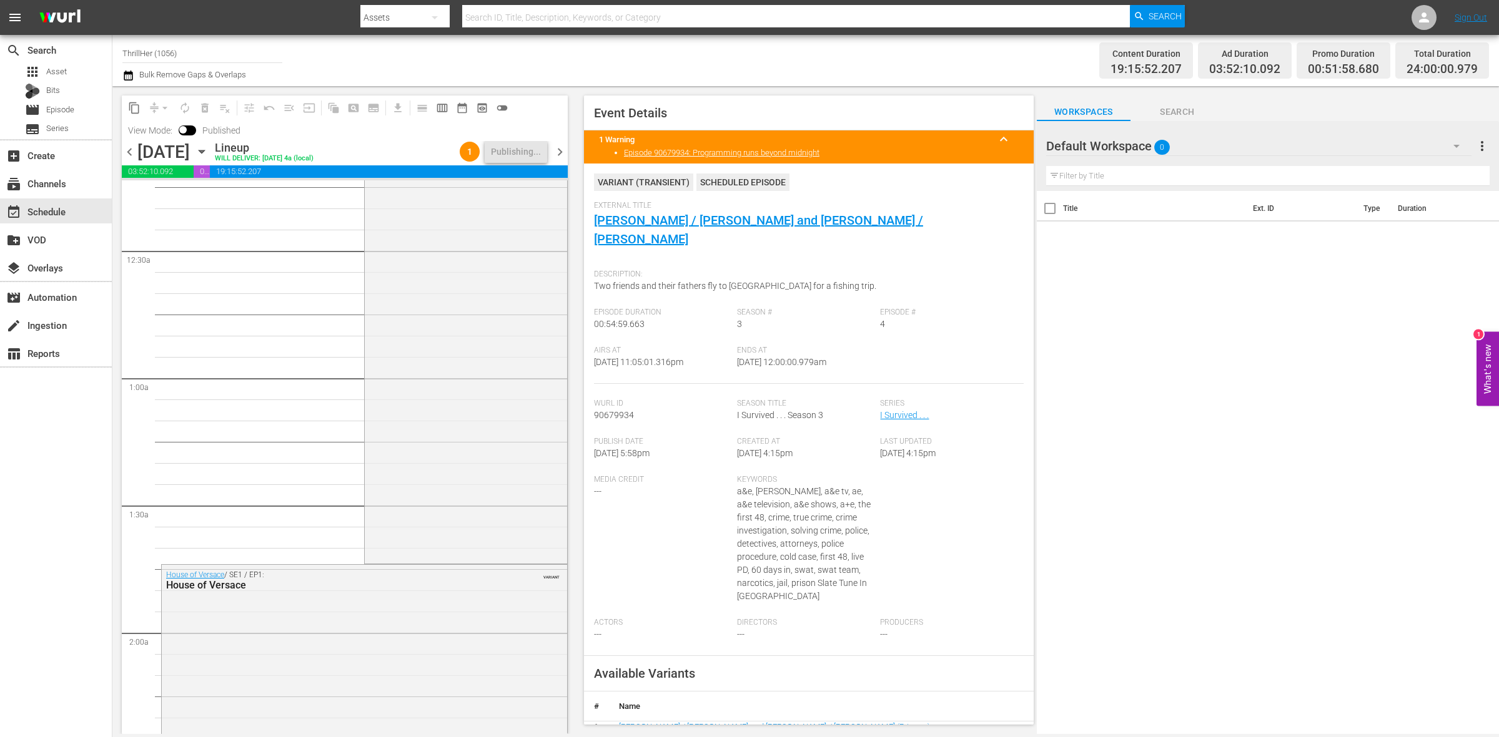
scroll to position [0, 0]
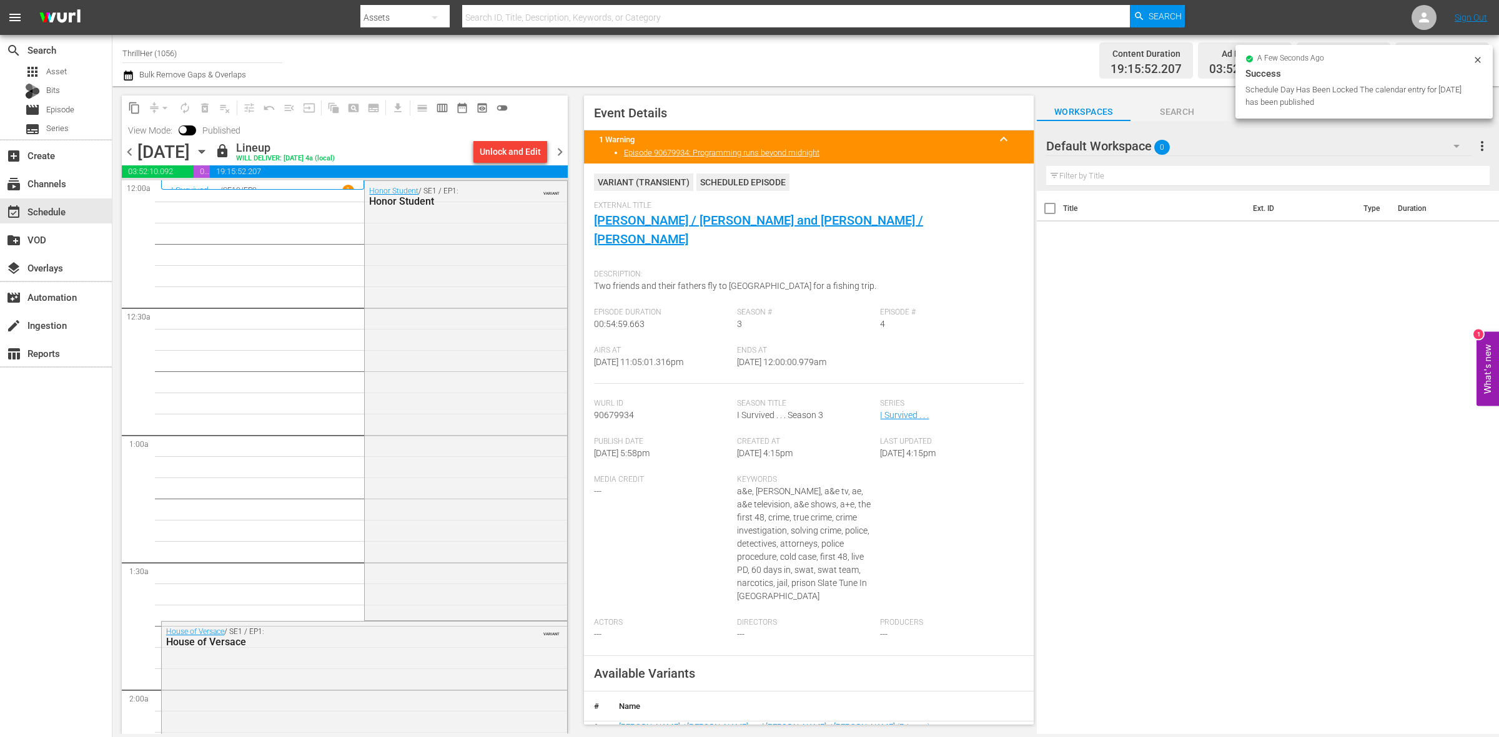
click at [563, 157] on span "chevron_right" at bounding box center [560, 152] width 16 height 16
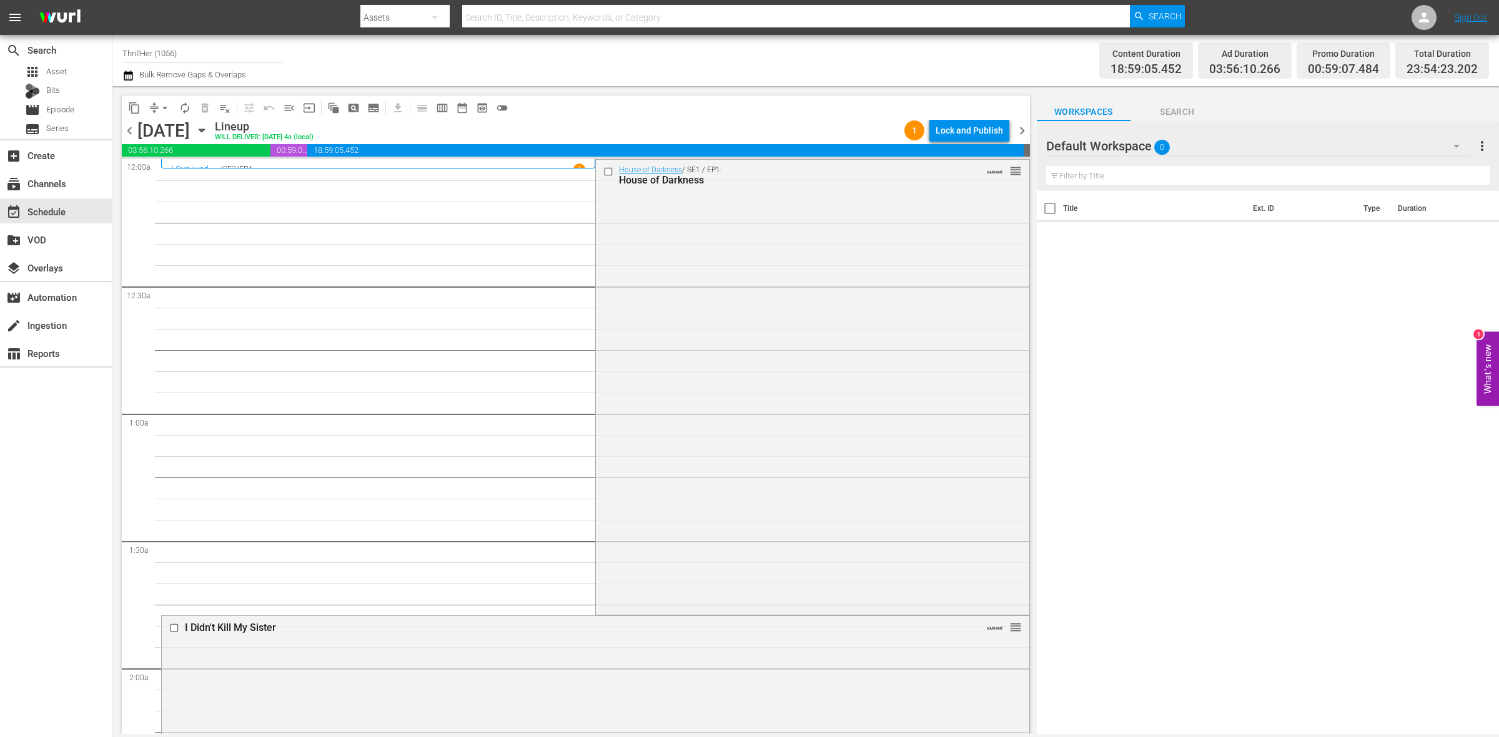
click at [160, 105] on span "arrow_drop_down" at bounding box center [165, 108] width 12 height 12
click at [169, 127] on li "Align to Midnight" at bounding box center [165, 132] width 131 height 21
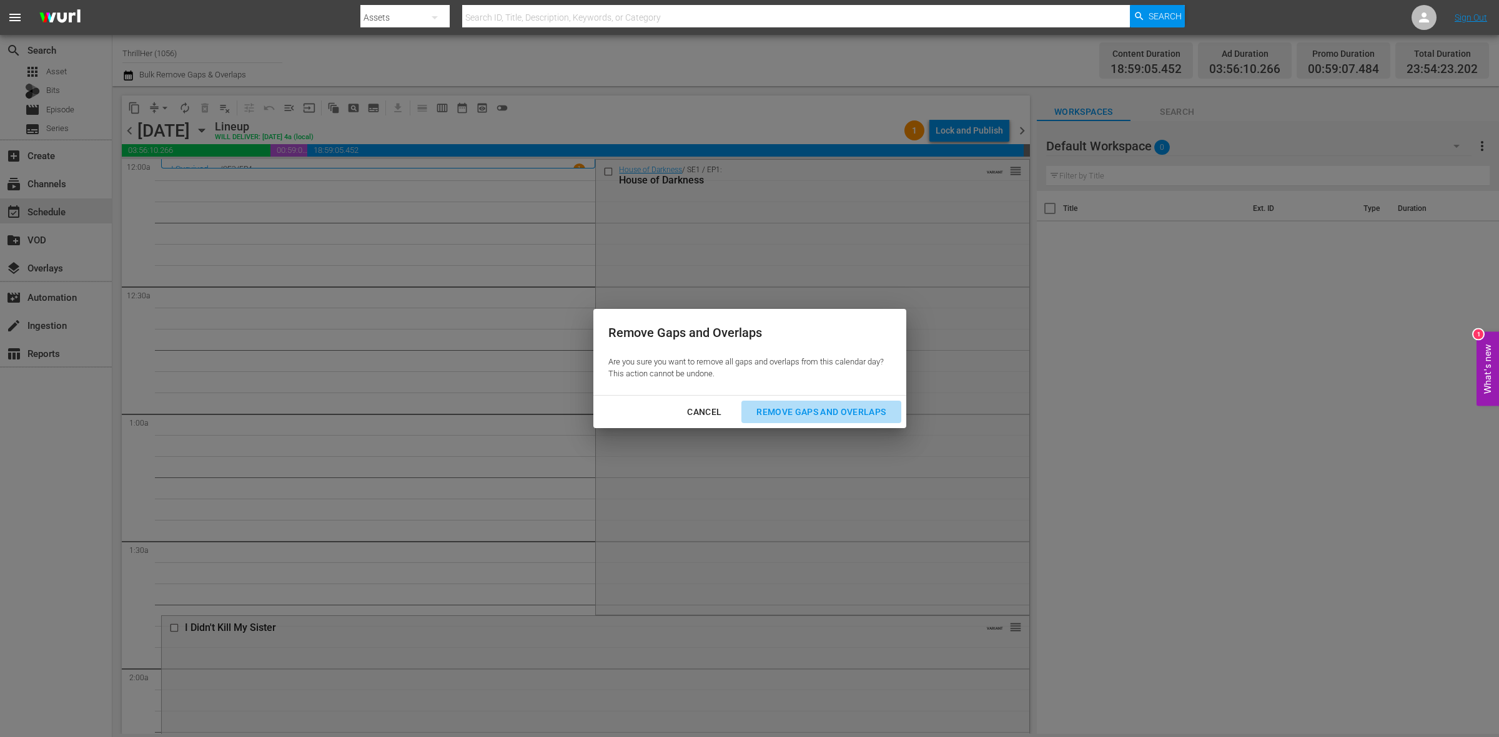
click at [837, 414] on div "Remove Gaps and Overlaps" at bounding box center [820, 413] width 149 height 16
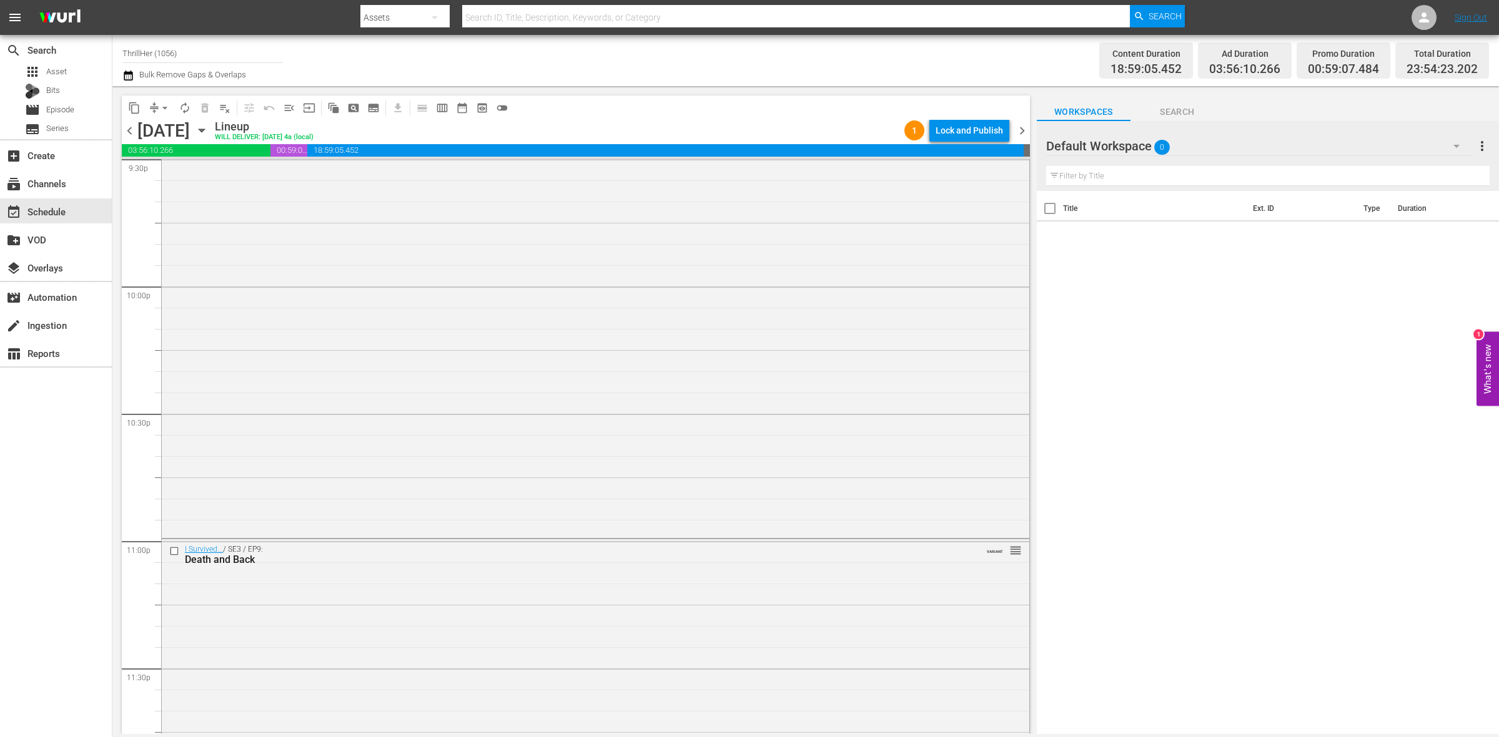
scroll to position [5538, 0]
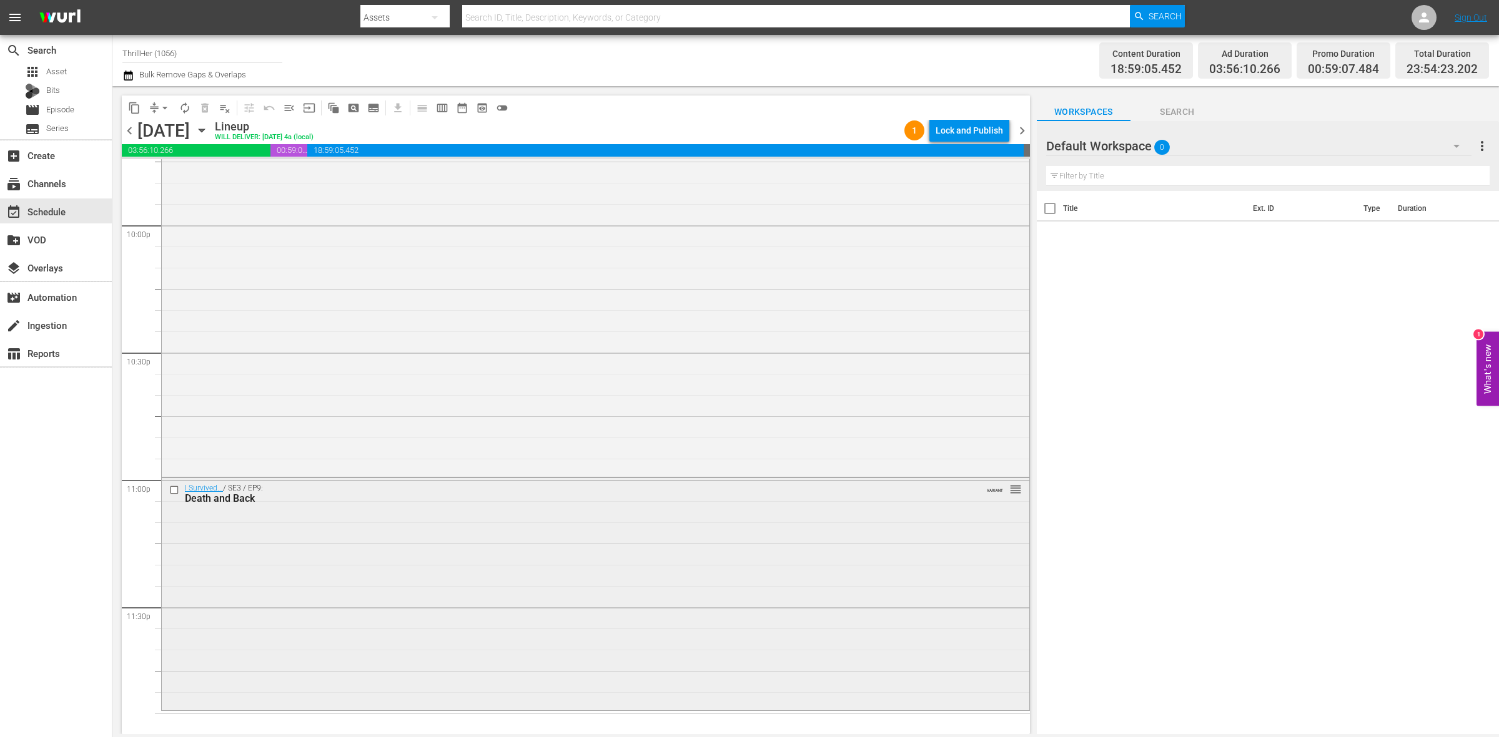
click at [325, 628] on div "I Survived... / SE3 / EP9: Death and Back VARIANT reorder" at bounding box center [595, 592] width 867 height 229
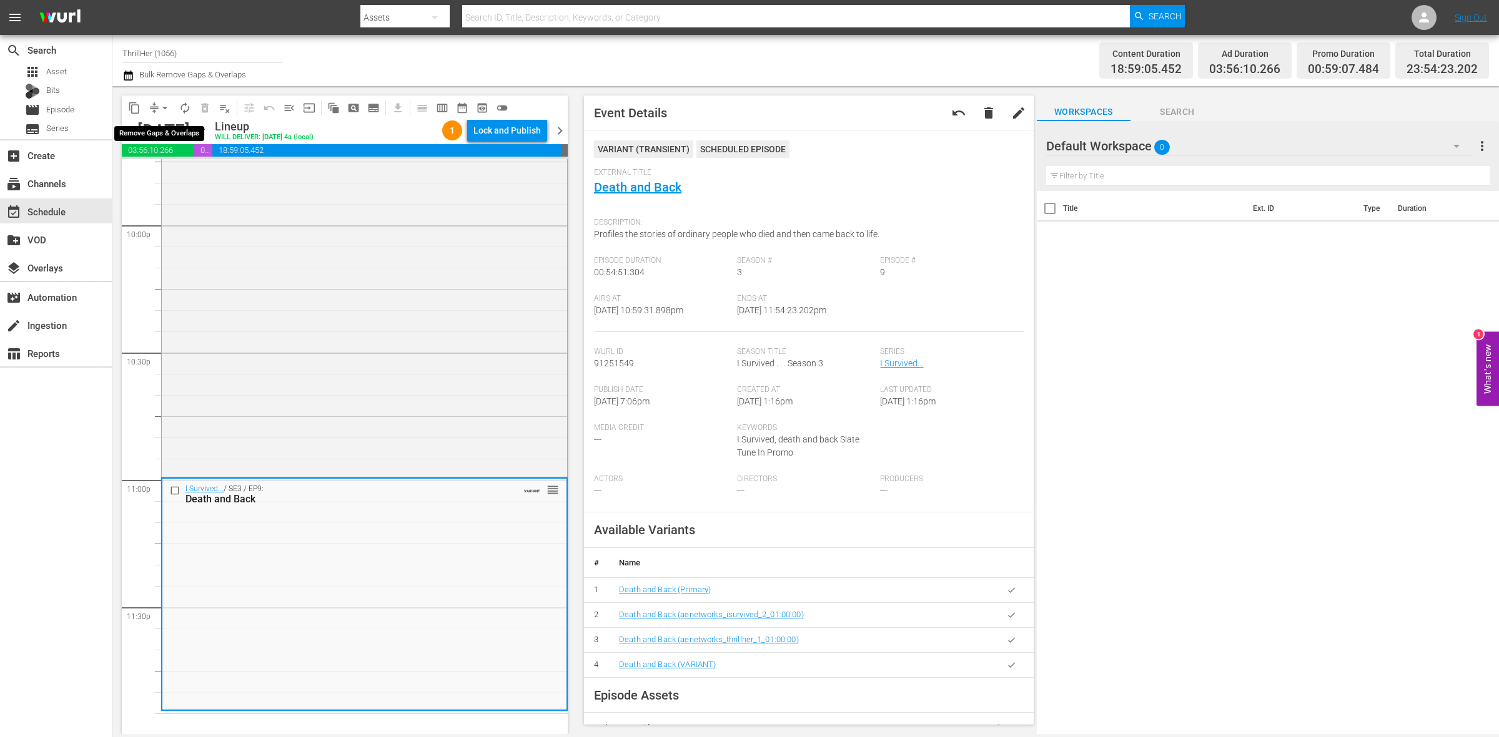
click at [160, 104] on span "arrow_drop_down" at bounding box center [165, 108] width 12 height 12
click at [169, 135] on li "Align to Midnight" at bounding box center [165, 132] width 131 height 21
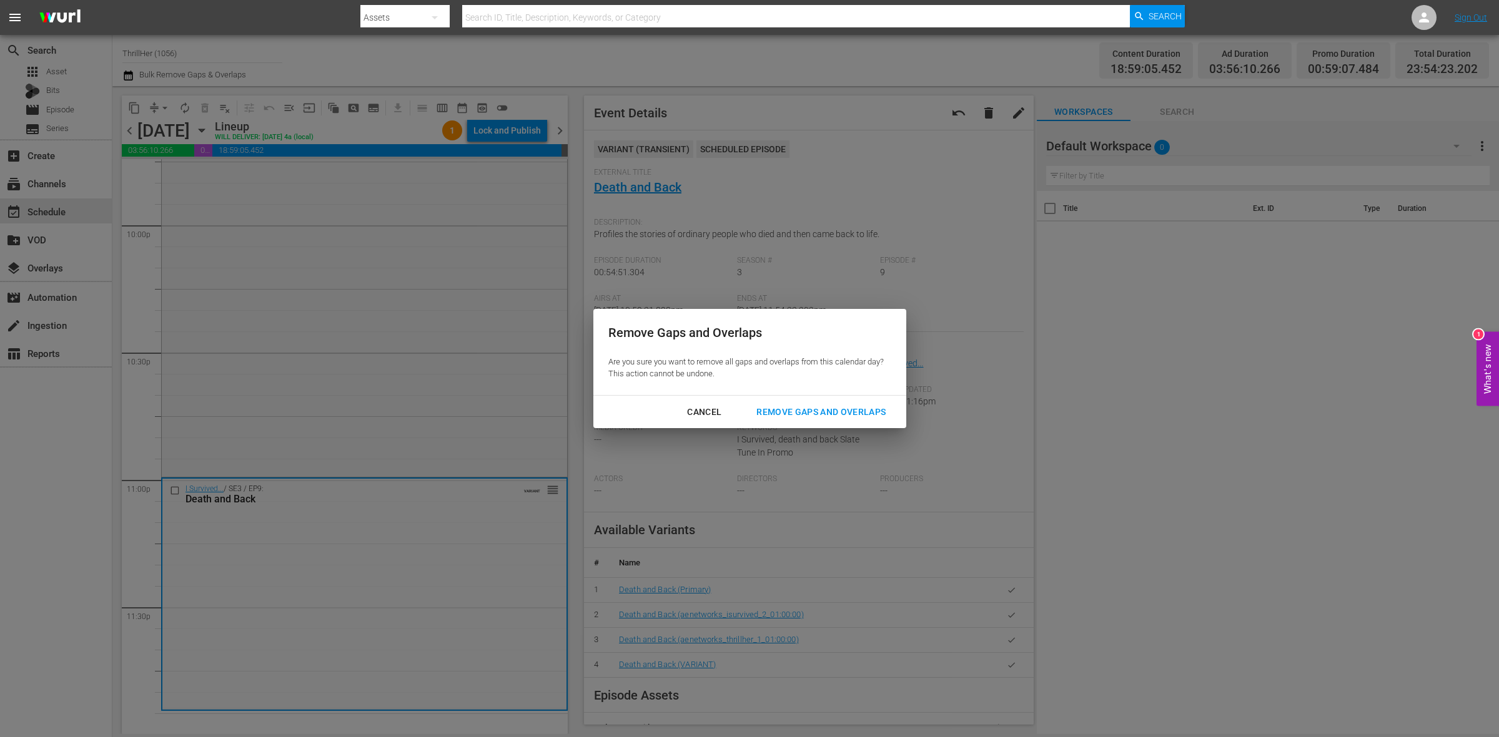
click at [857, 409] on div "Remove Gaps and Overlaps" at bounding box center [820, 413] width 149 height 16
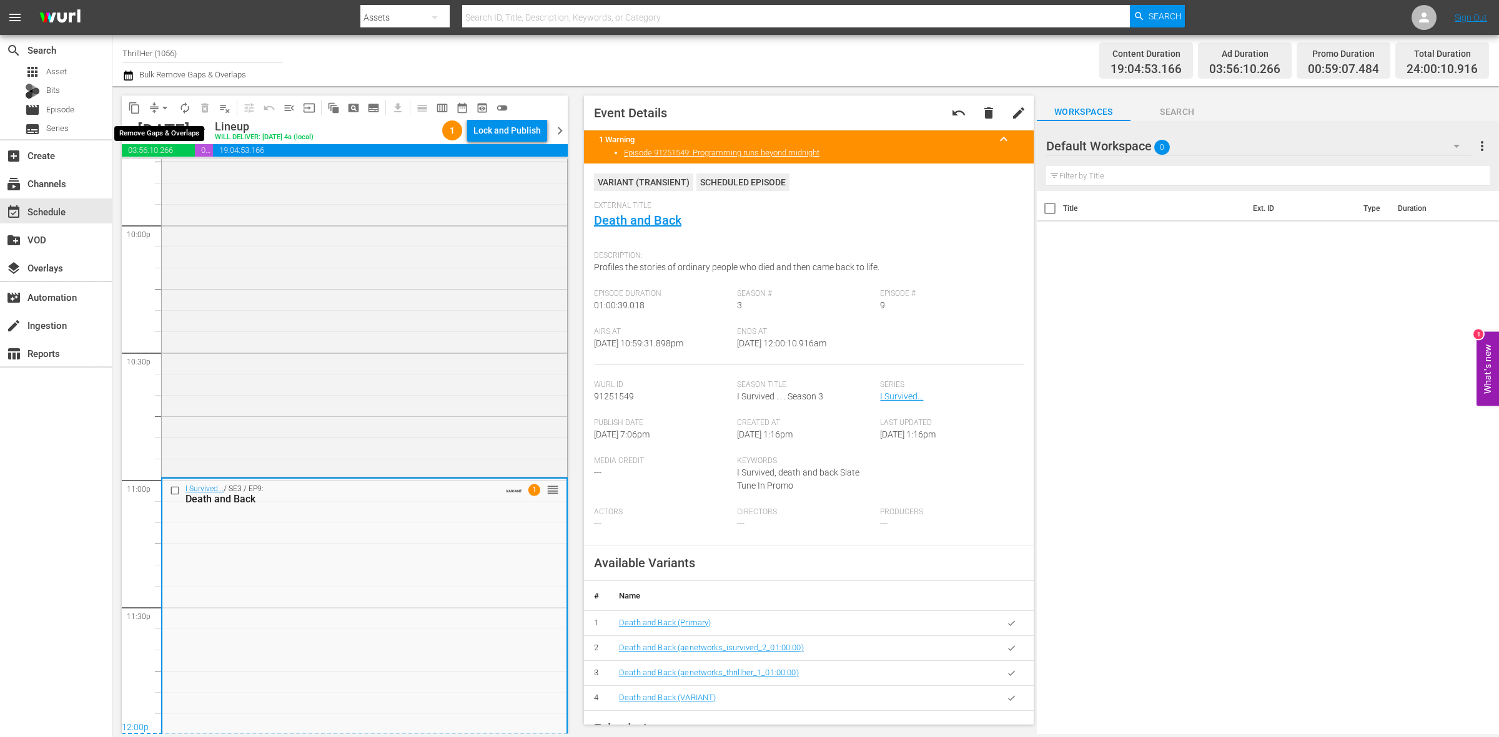
click at [162, 104] on span "arrow_drop_down" at bounding box center [165, 108] width 12 height 12
click at [167, 128] on li "Align to Midnight" at bounding box center [165, 132] width 131 height 21
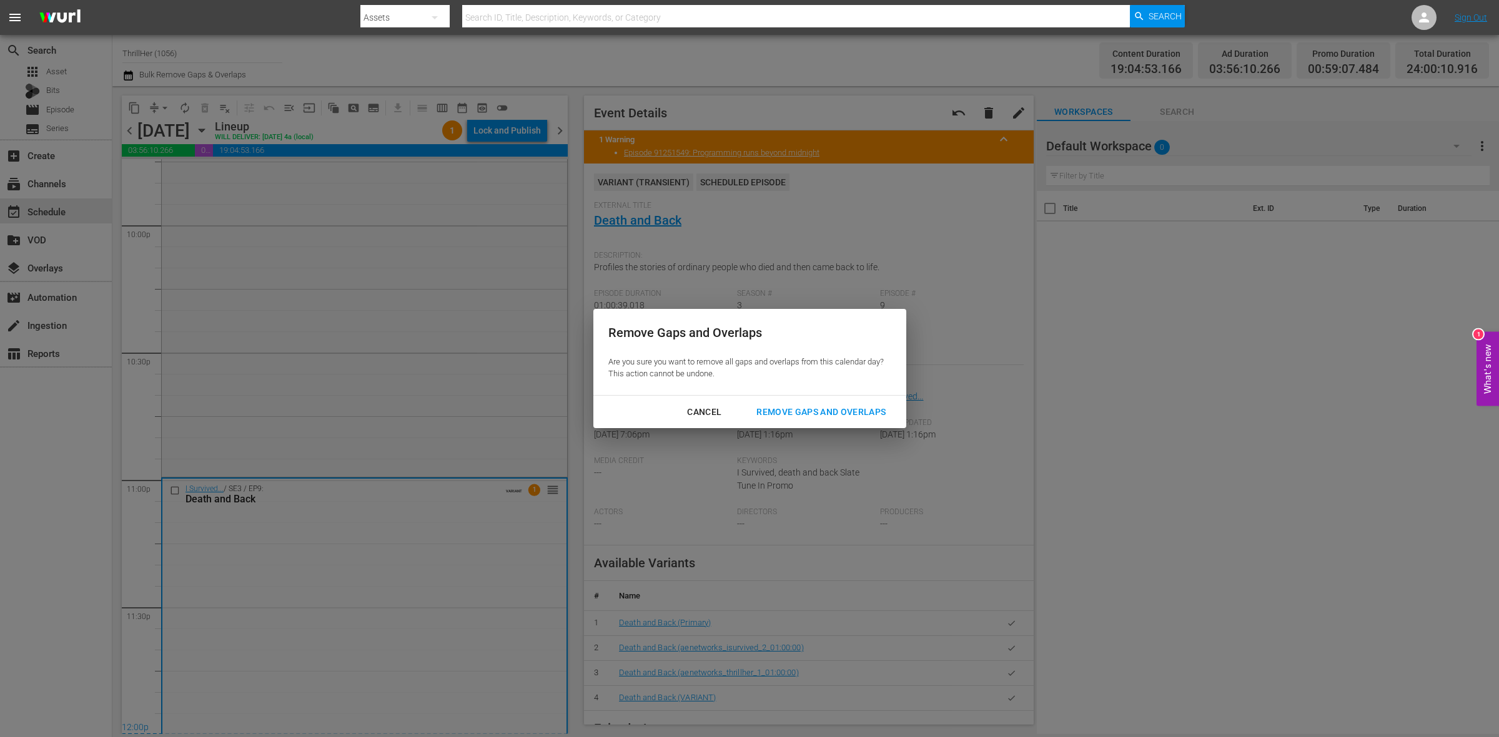
click at [847, 413] on div "Remove Gaps and Overlaps" at bounding box center [820, 413] width 149 height 16
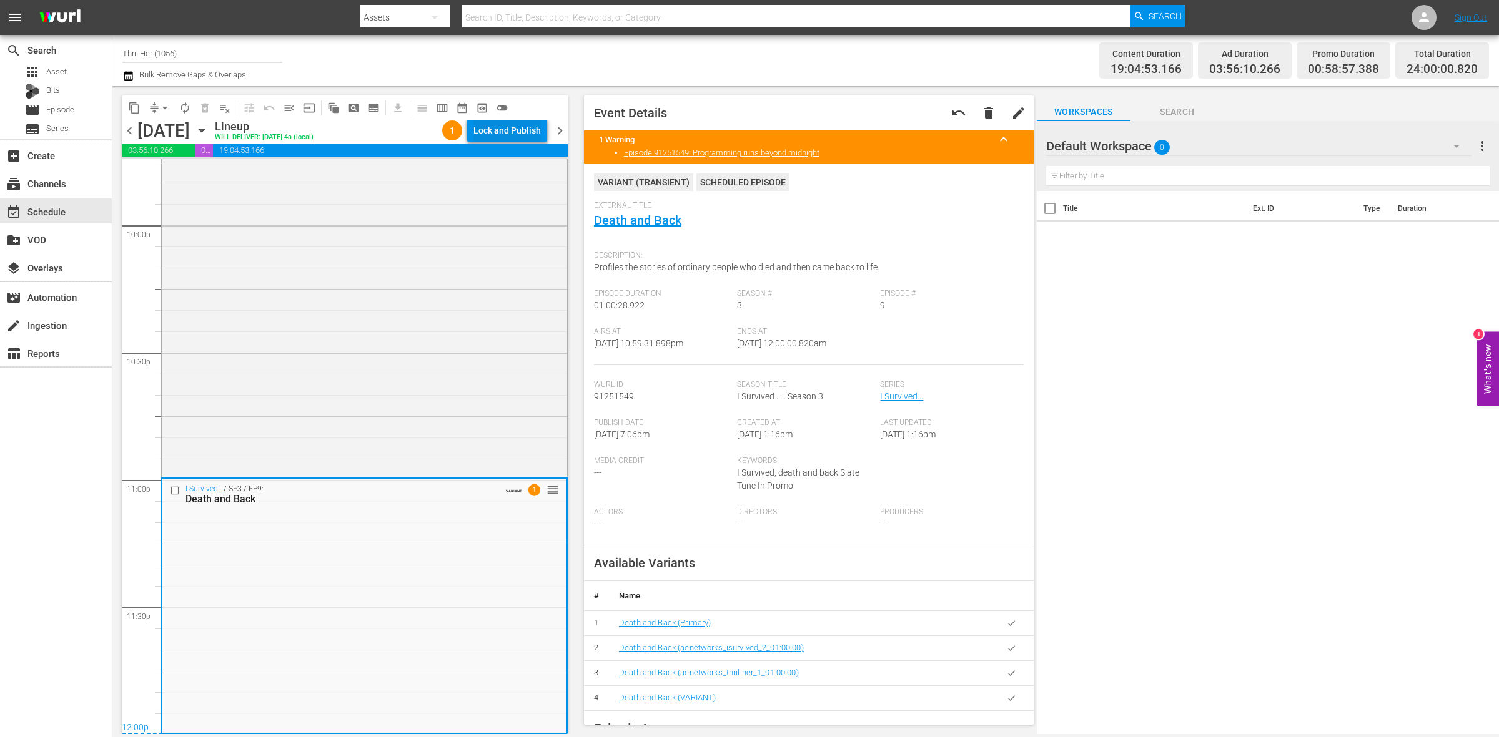
click at [514, 133] on div "Lock and Publish" at bounding box center [506, 130] width 67 height 22
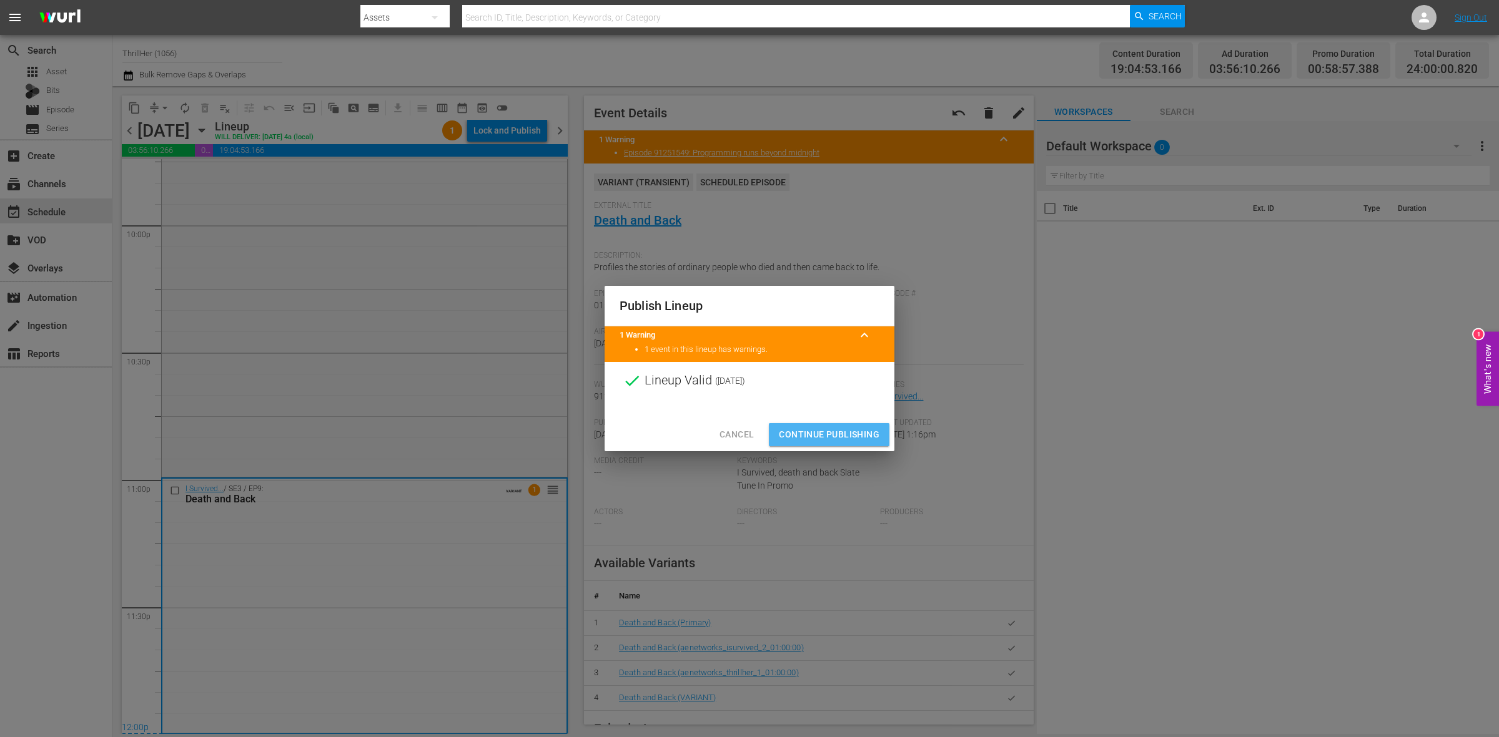
click at [804, 431] on span "Continue Publishing" at bounding box center [829, 435] width 101 height 16
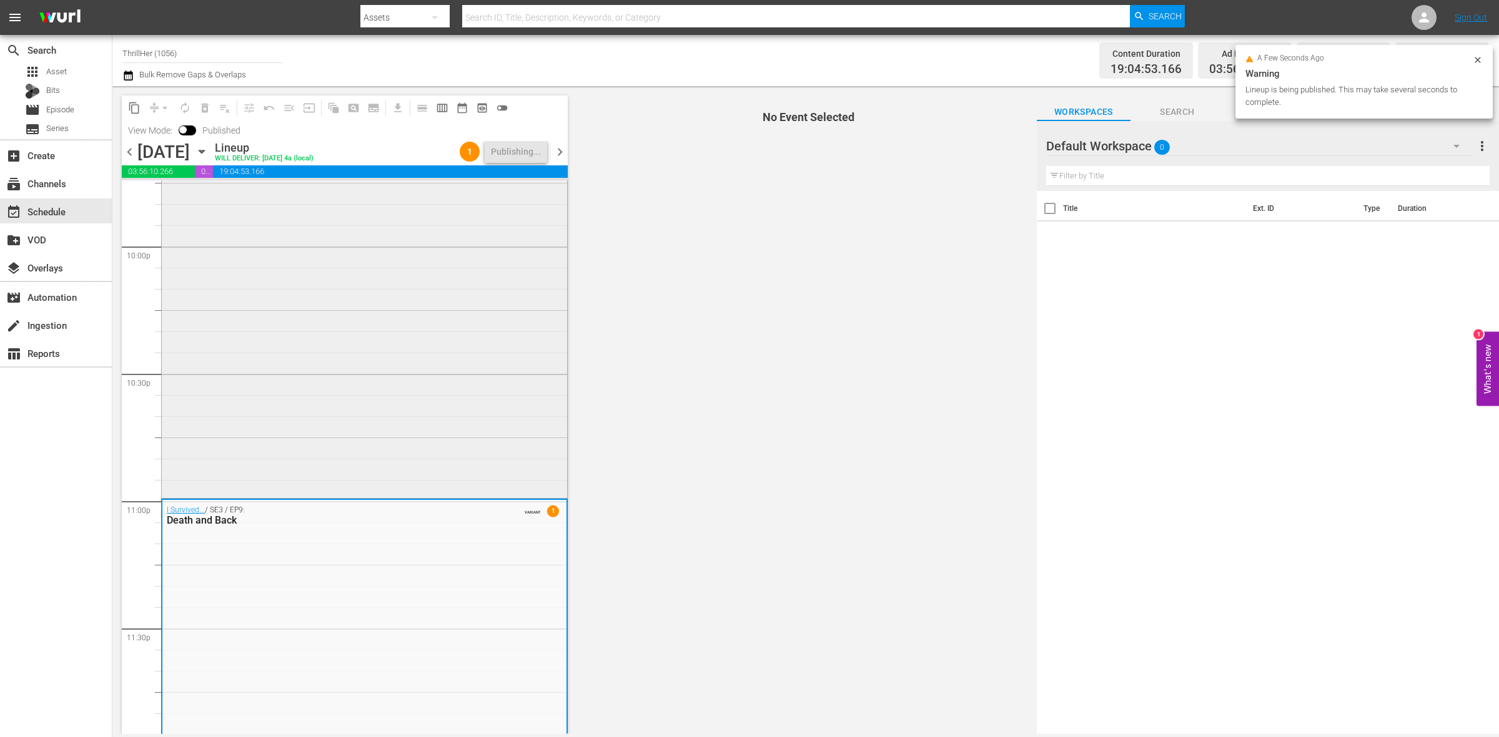
scroll to position [5559, 0]
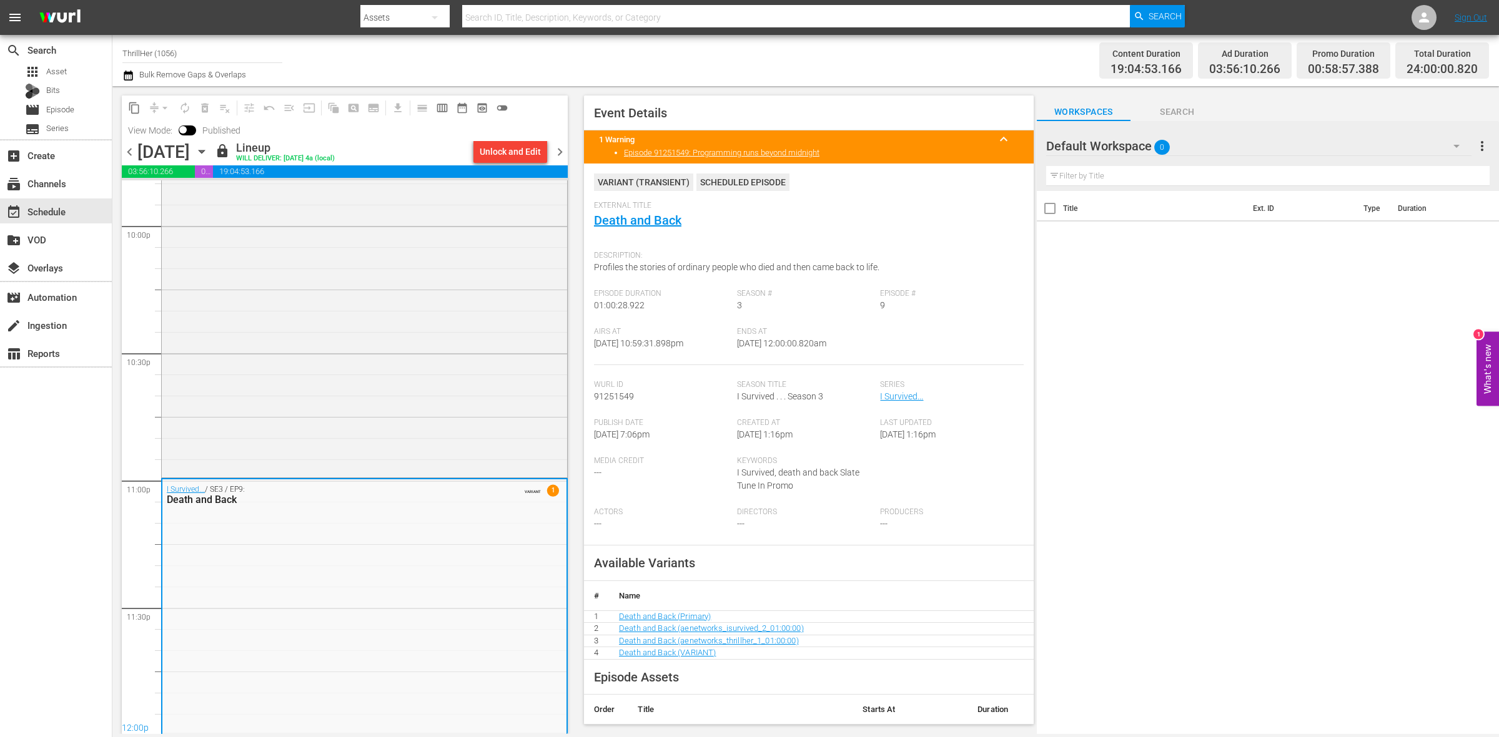
click at [562, 156] on span "chevron_right" at bounding box center [560, 152] width 16 height 16
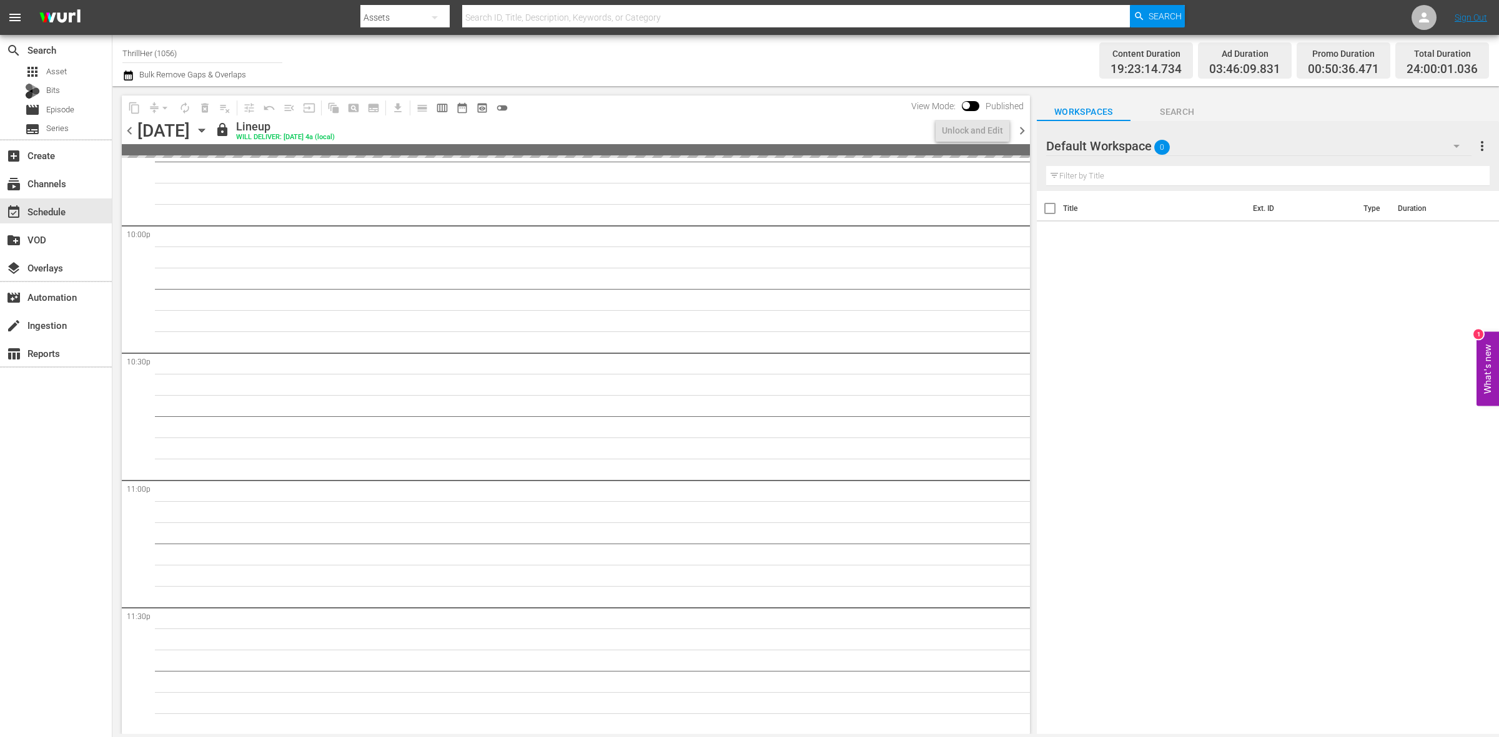
scroll to position [5539, 0]
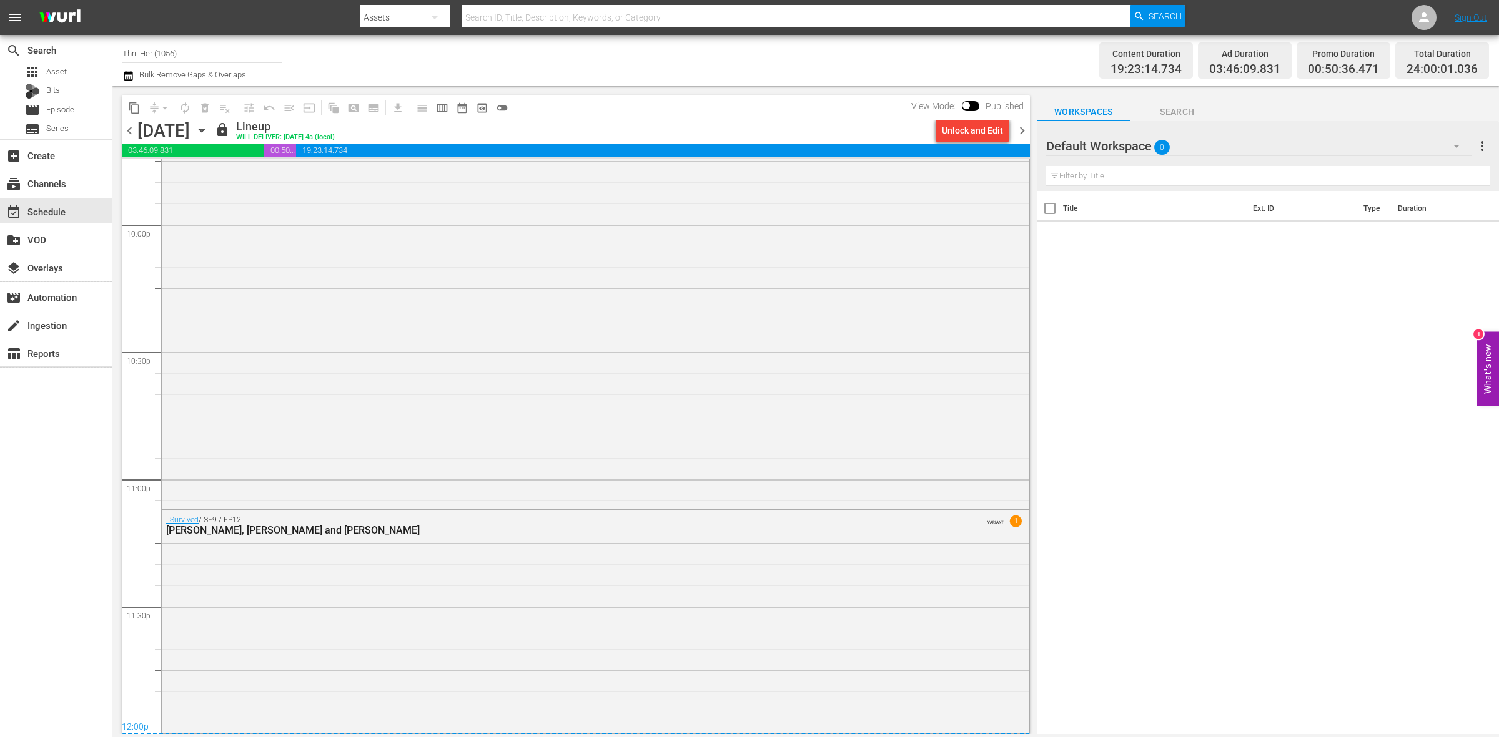
click at [1025, 130] on span "chevron_right" at bounding box center [1022, 131] width 16 height 16
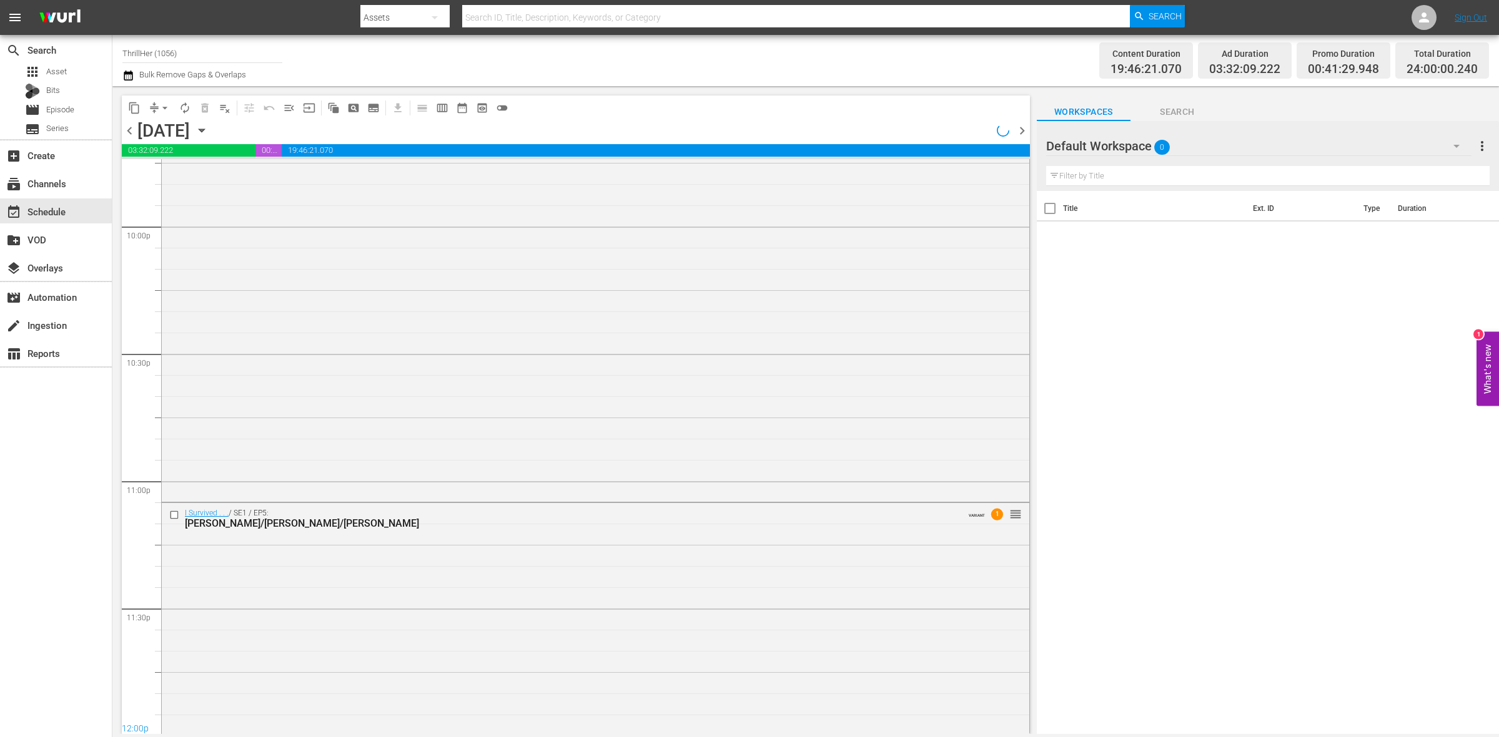
scroll to position [5539, 0]
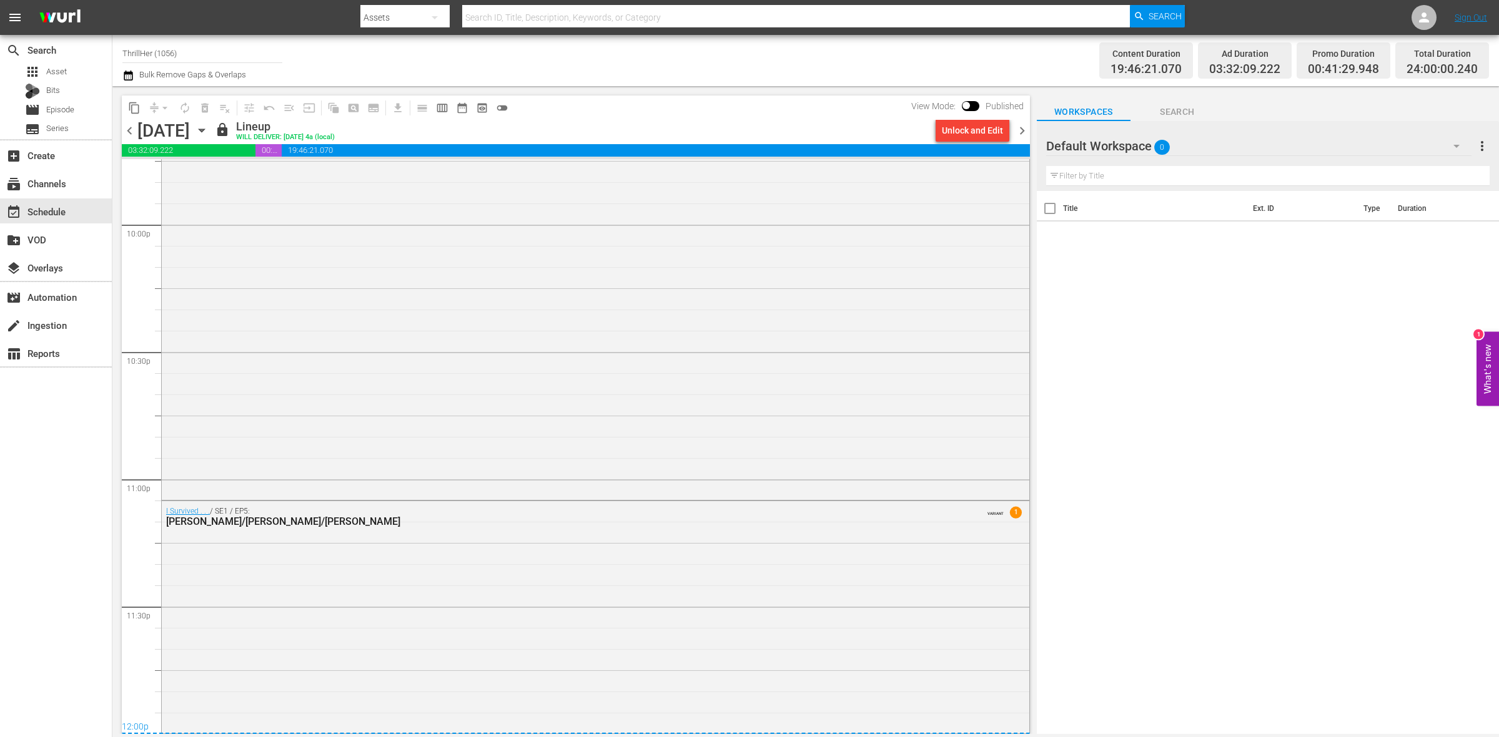
click at [1024, 126] on span "chevron_right" at bounding box center [1022, 131] width 16 height 16
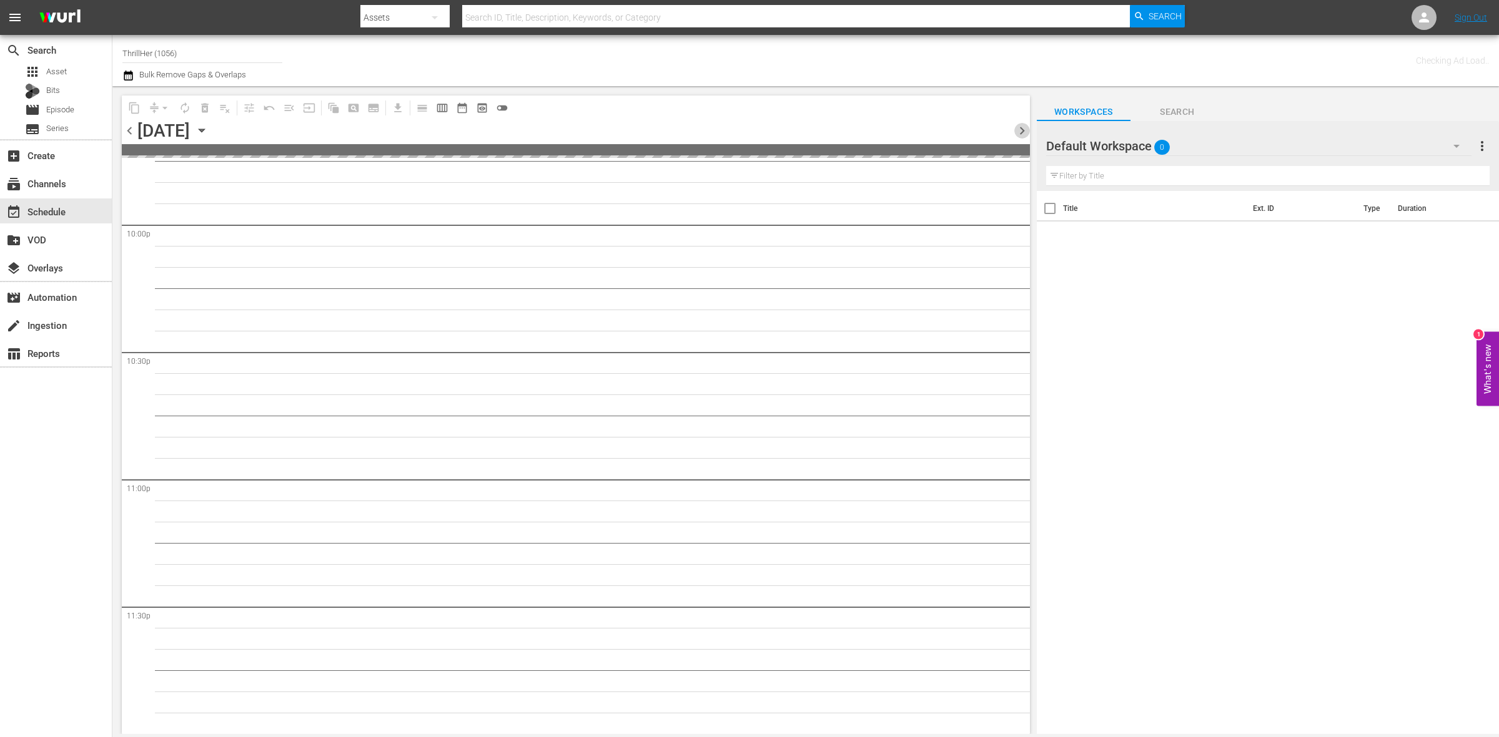
click at [1024, 126] on span "chevron_right" at bounding box center [1022, 131] width 16 height 16
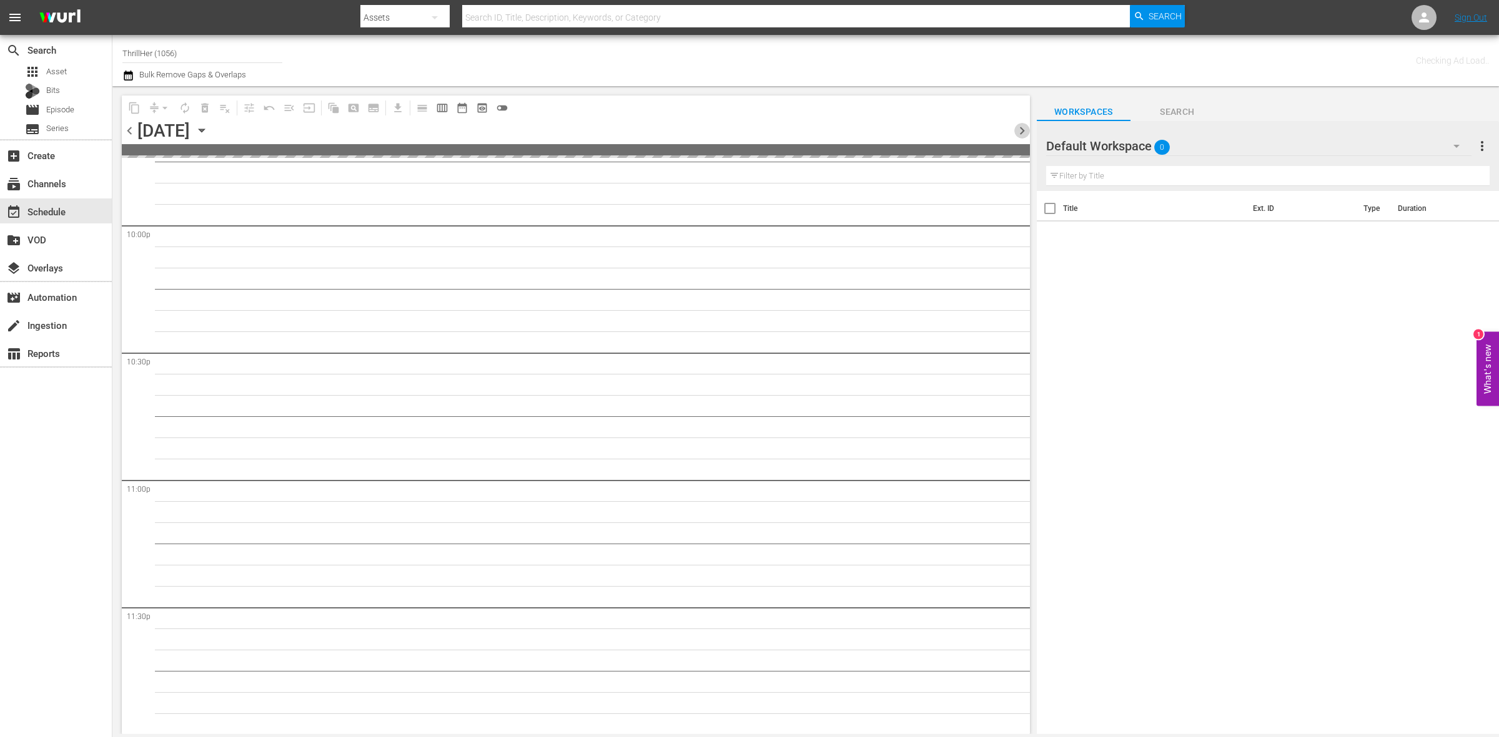
click at [1024, 126] on span "chevron_right" at bounding box center [1022, 131] width 16 height 16
click at [131, 131] on span "chevron_left" at bounding box center [130, 131] width 16 height 16
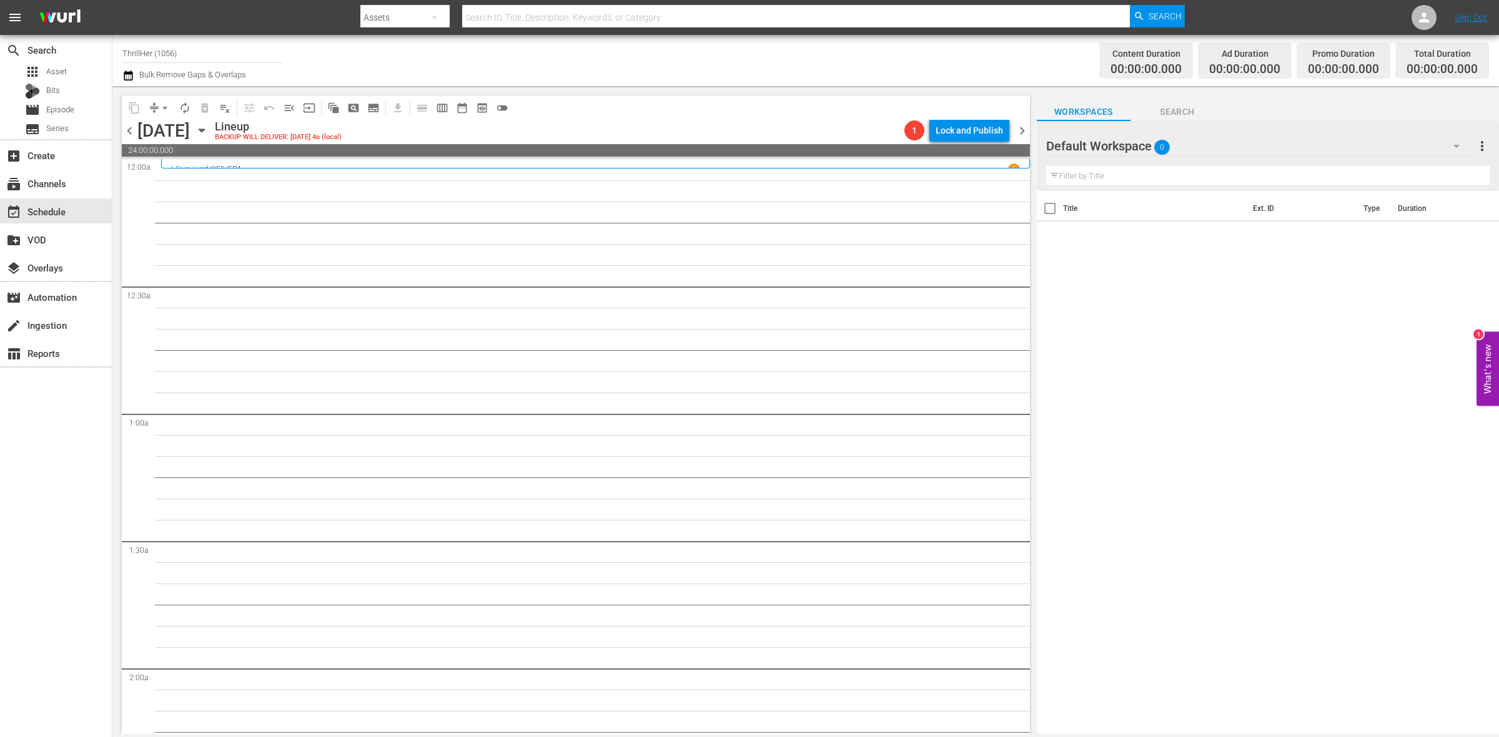
click at [215, 51] on input "ThrillHer (1056)" at bounding box center [202, 53] width 160 height 30
type input "T"
click at [188, 89] on div "Tiny House Nation (675 - aenetworks_tinyhousenation_1)" at bounding box center [293, 88] width 323 height 30
type input "Tiny House Nation (675 - aenetworks_tinyhousenation_1)"
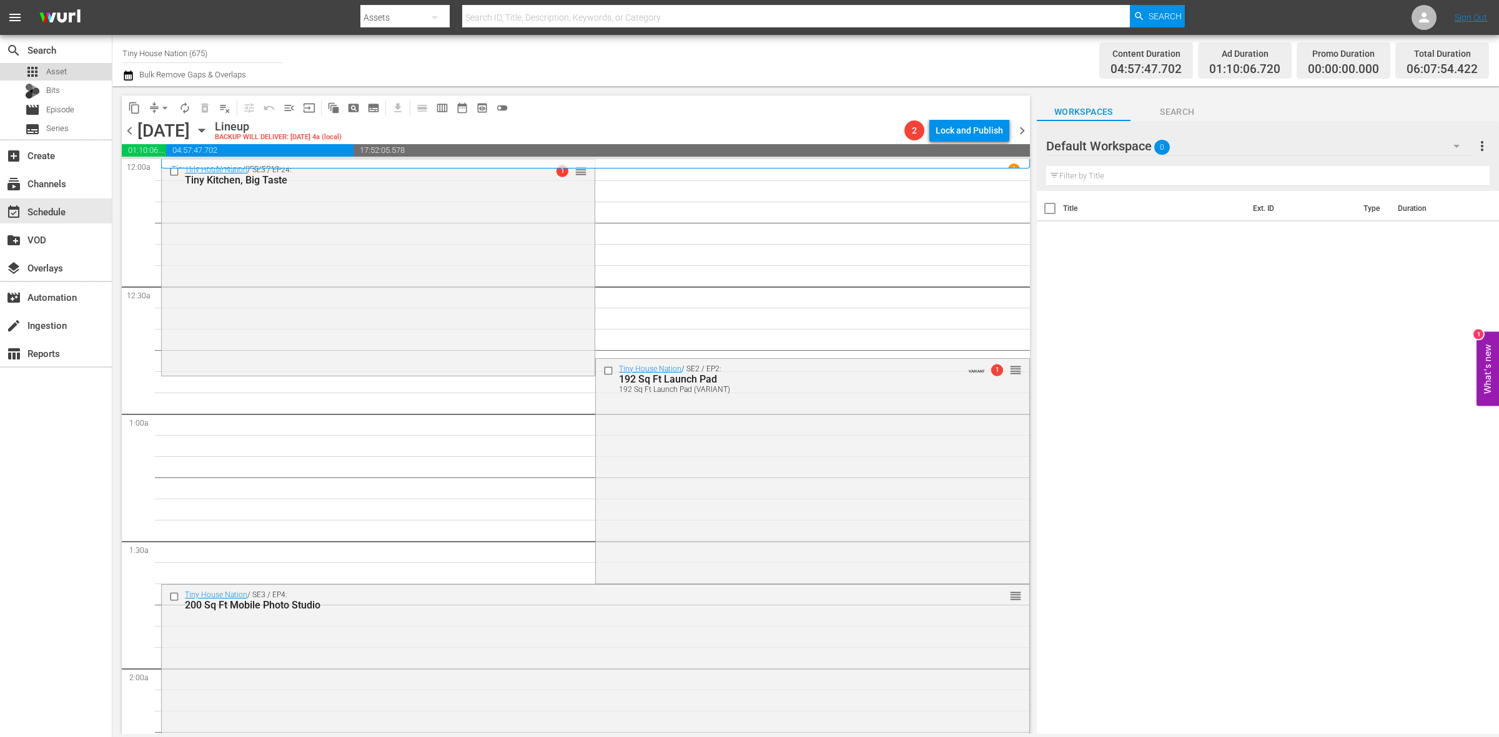
click at [74, 64] on div "apps Asset" at bounding box center [56, 71] width 112 height 17
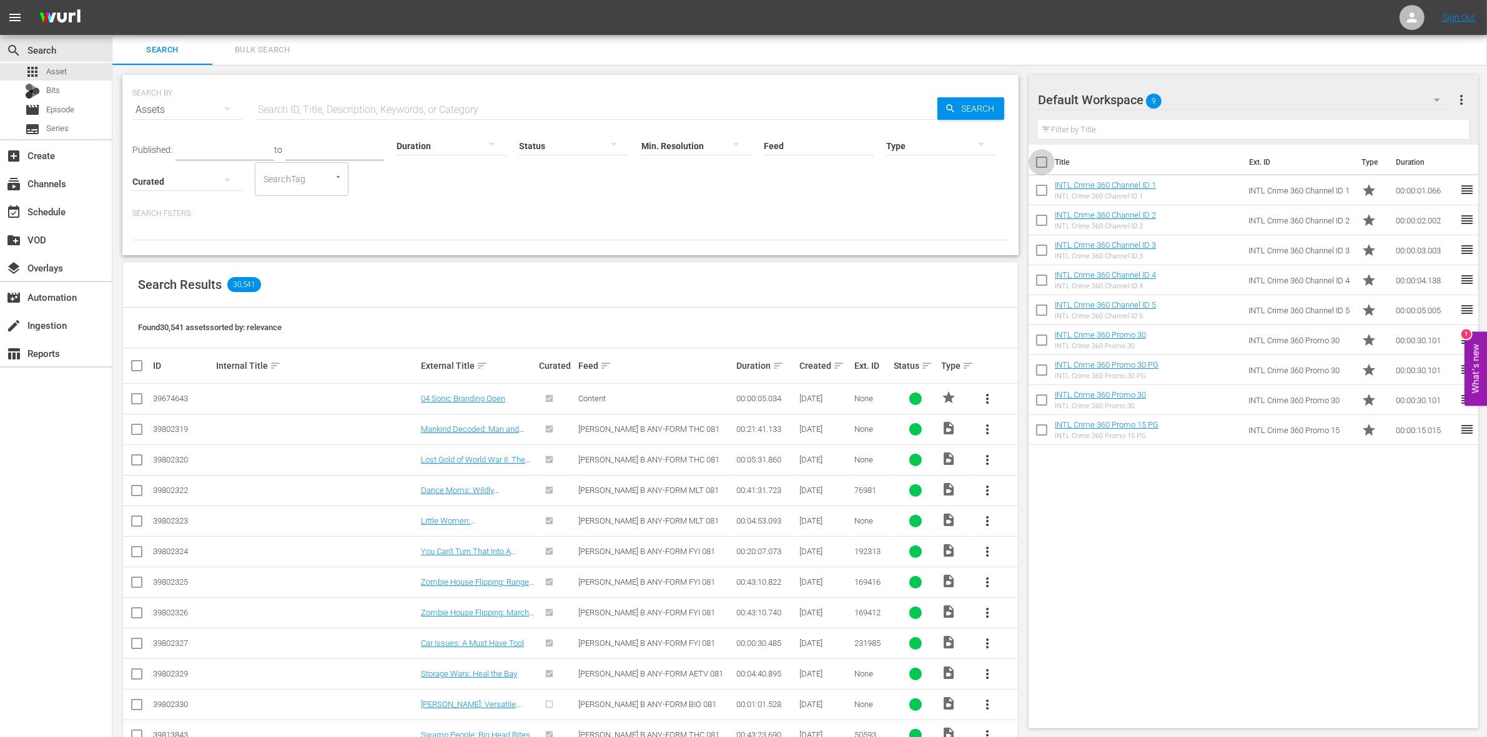
click at [1053, 166] on input "checkbox" at bounding box center [1041, 165] width 26 height 26
checkbox input "true"
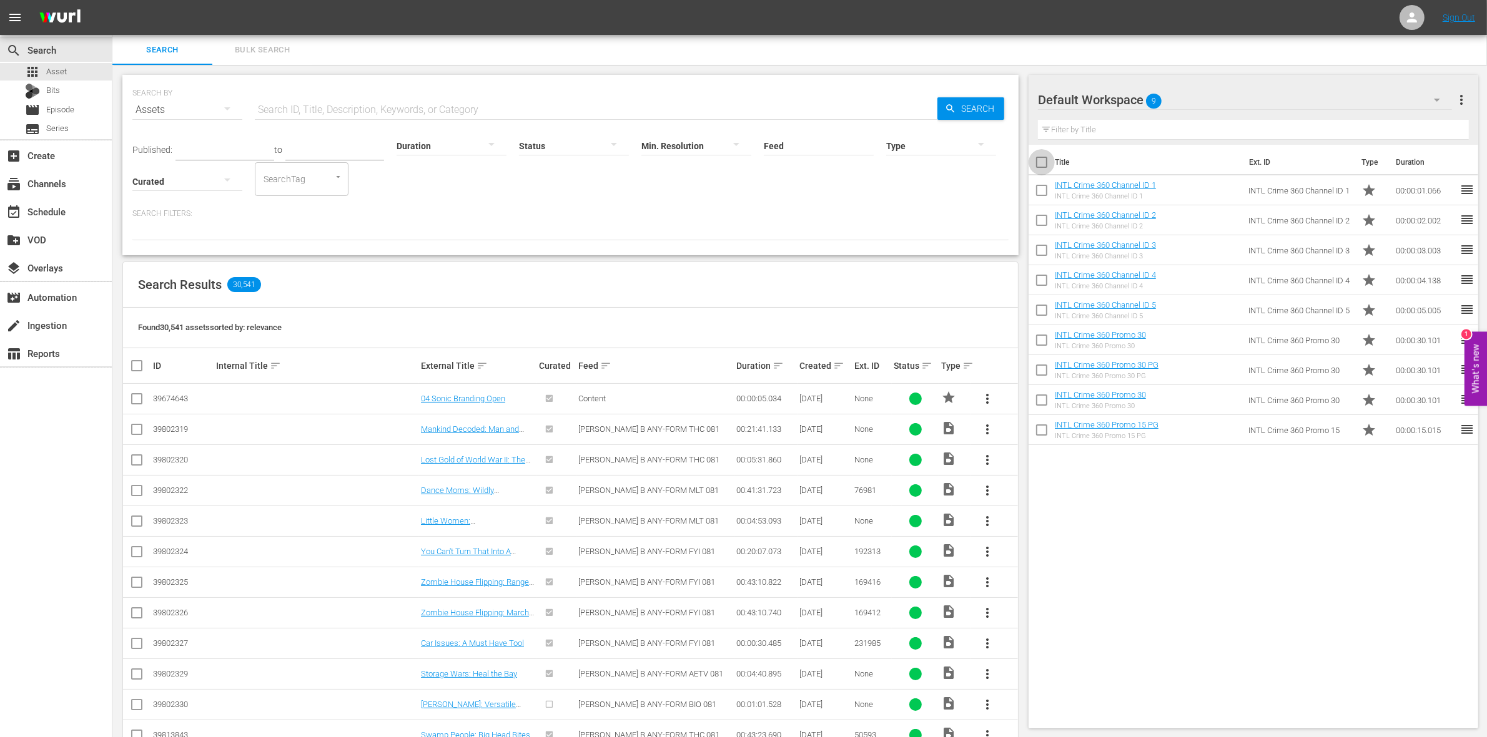
checkbox input "true"
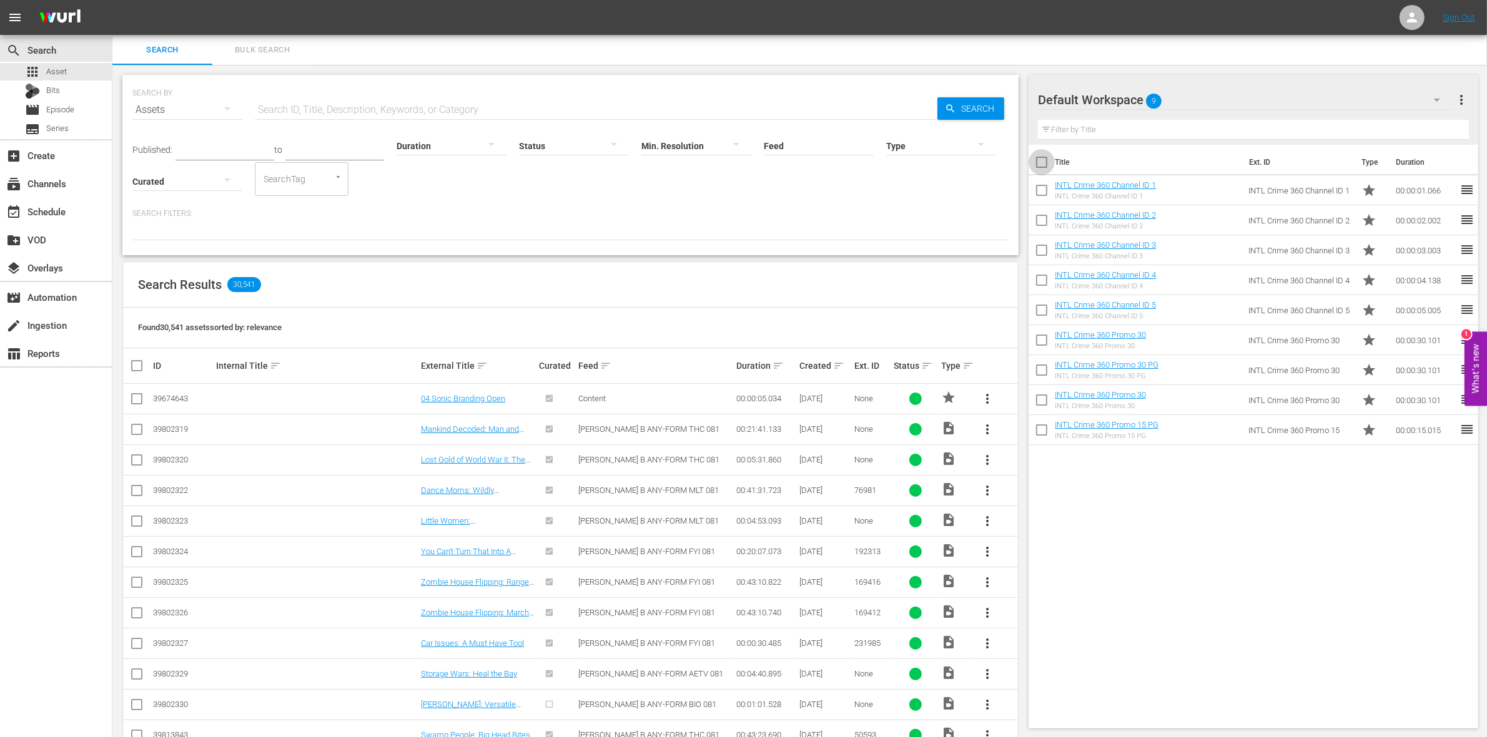
checkbox input "true"
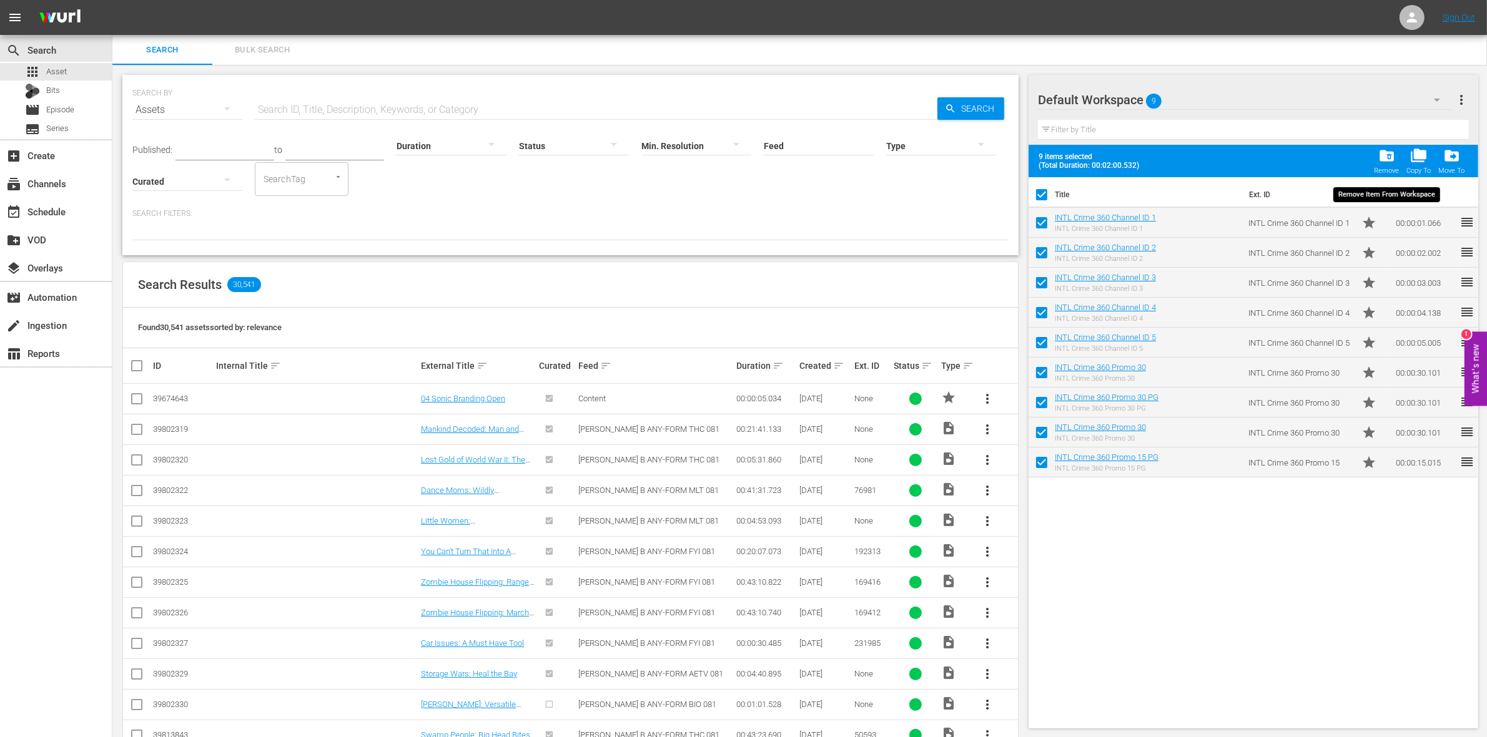
click at [1381, 160] on span "folder_delete" at bounding box center [1386, 155] width 17 height 17
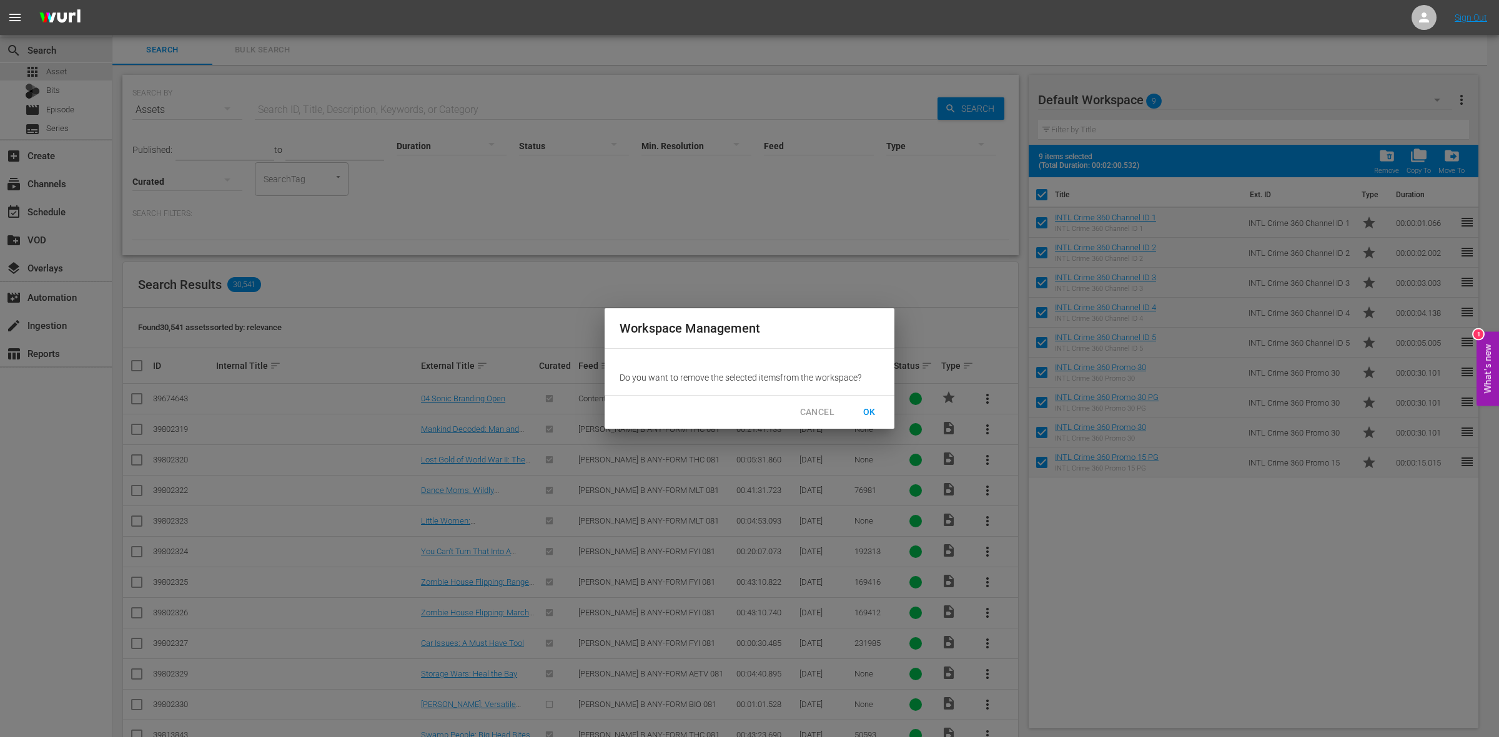
click at [872, 411] on span "OK" at bounding box center [869, 413] width 20 height 16
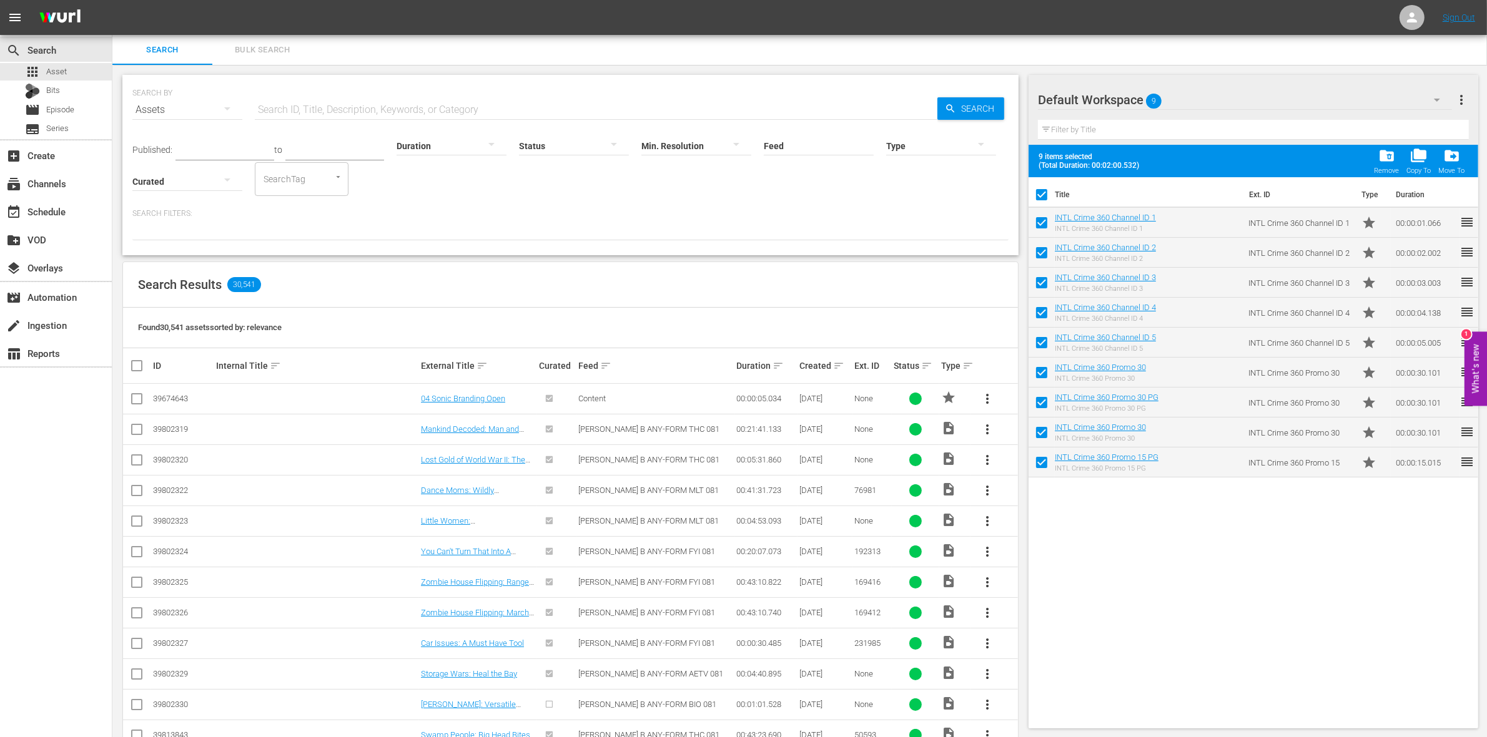
checkbox input "false"
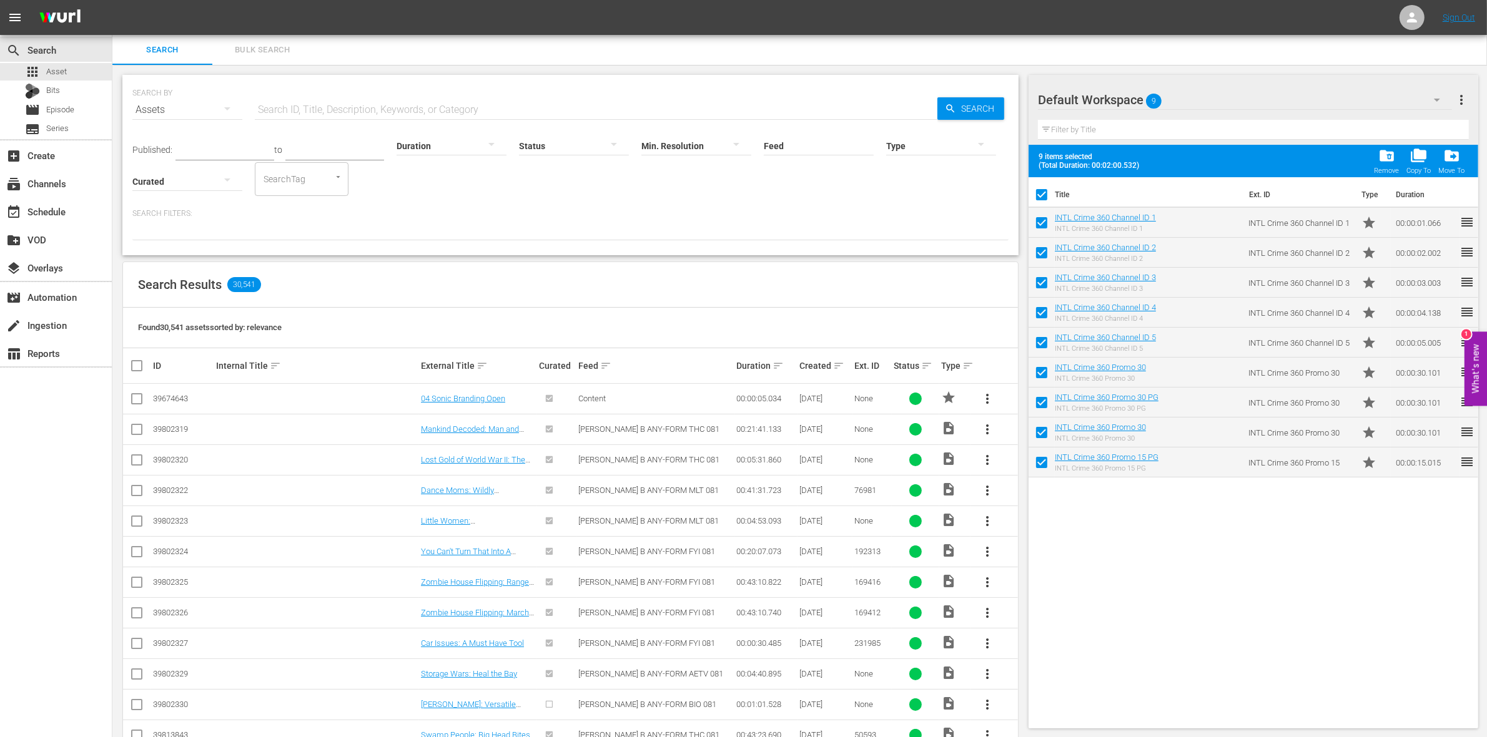
checkbox input "false"
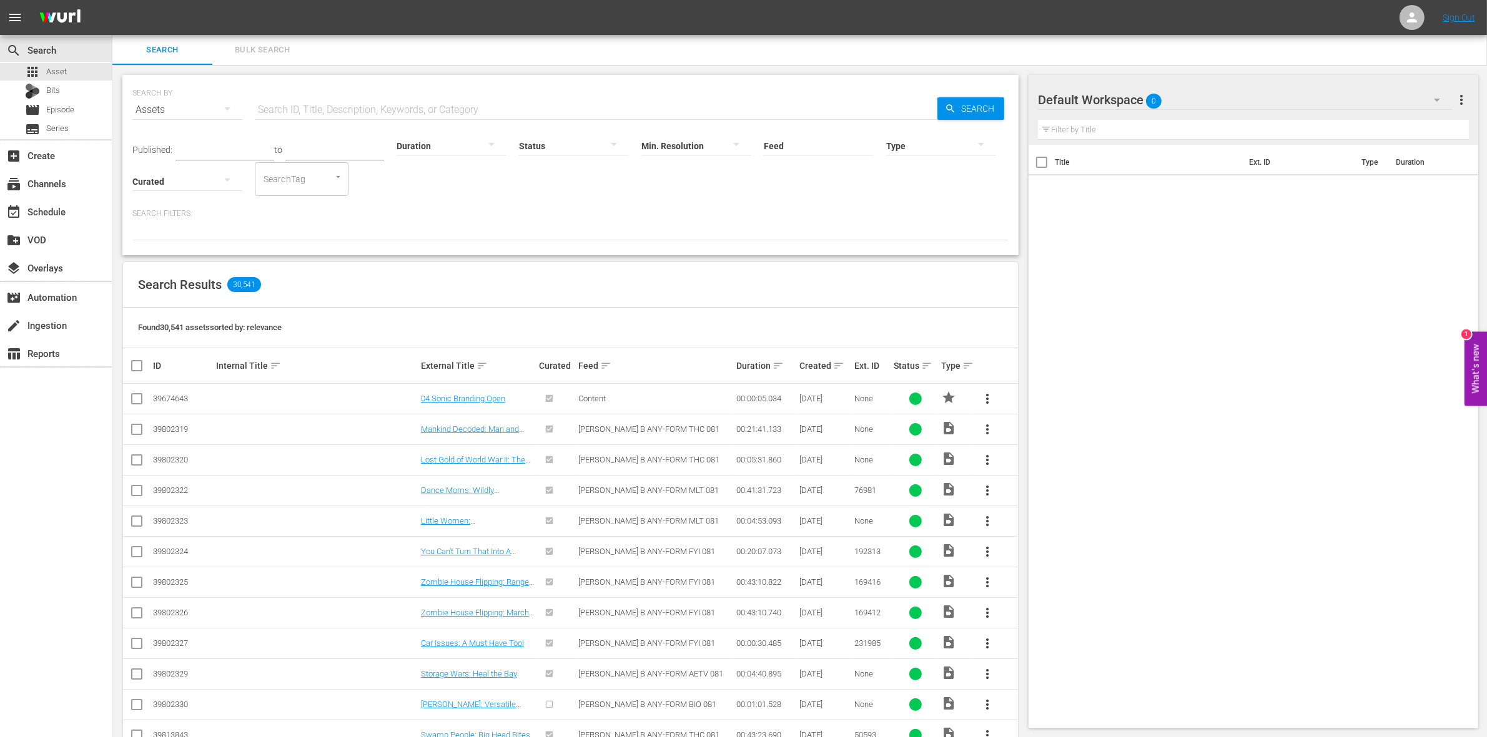
click at [1093, 107] on div at bounding box center [1083, 100] width 90 height 31
click at [1094, 104] on div at bounding box center [1083, 100] width 90 height 31
click at [1449, 101] on button "button" at bounding box center [1437, 100] width 30 height 30
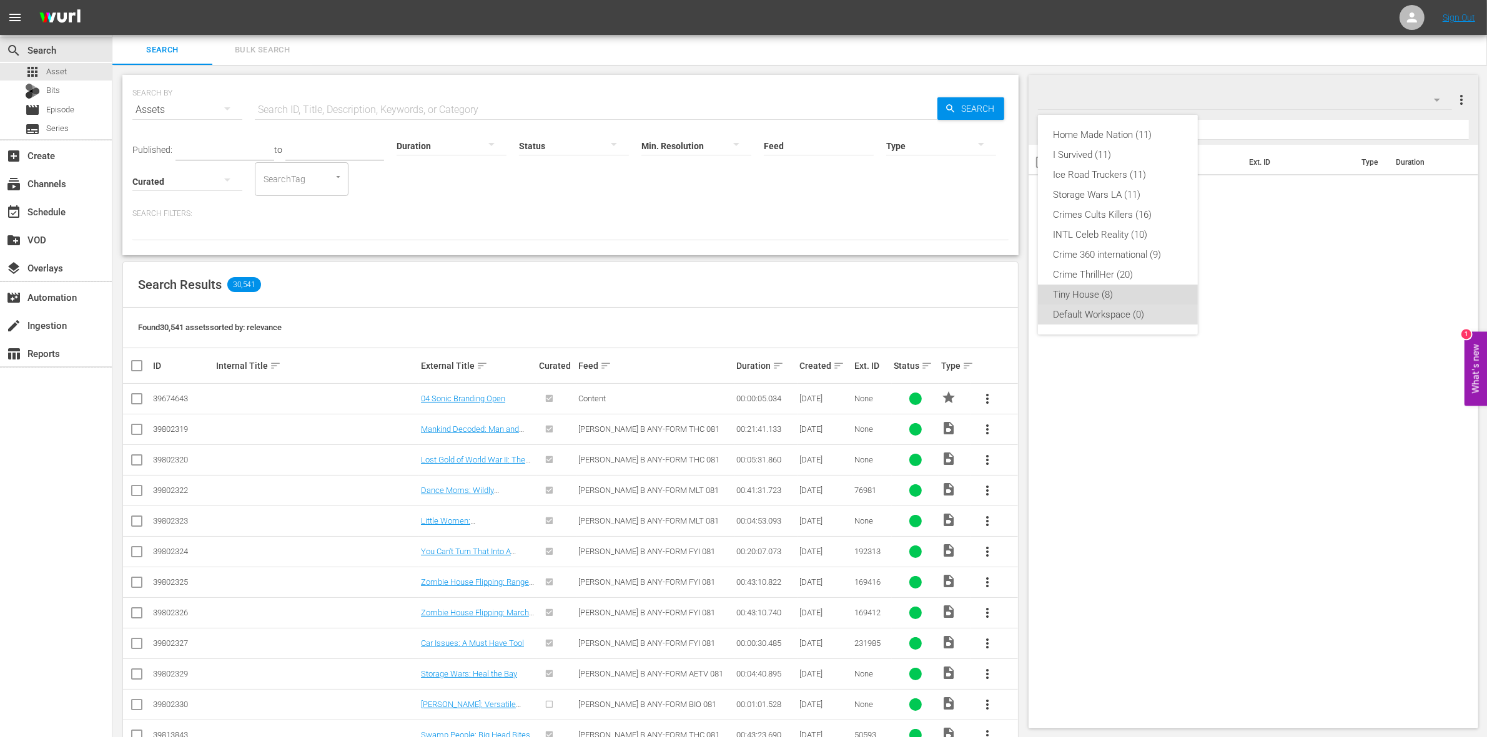
click at [1087, 292] on div "Tiny House (8)" at bounding box center [1118, 295] width 130 height 20
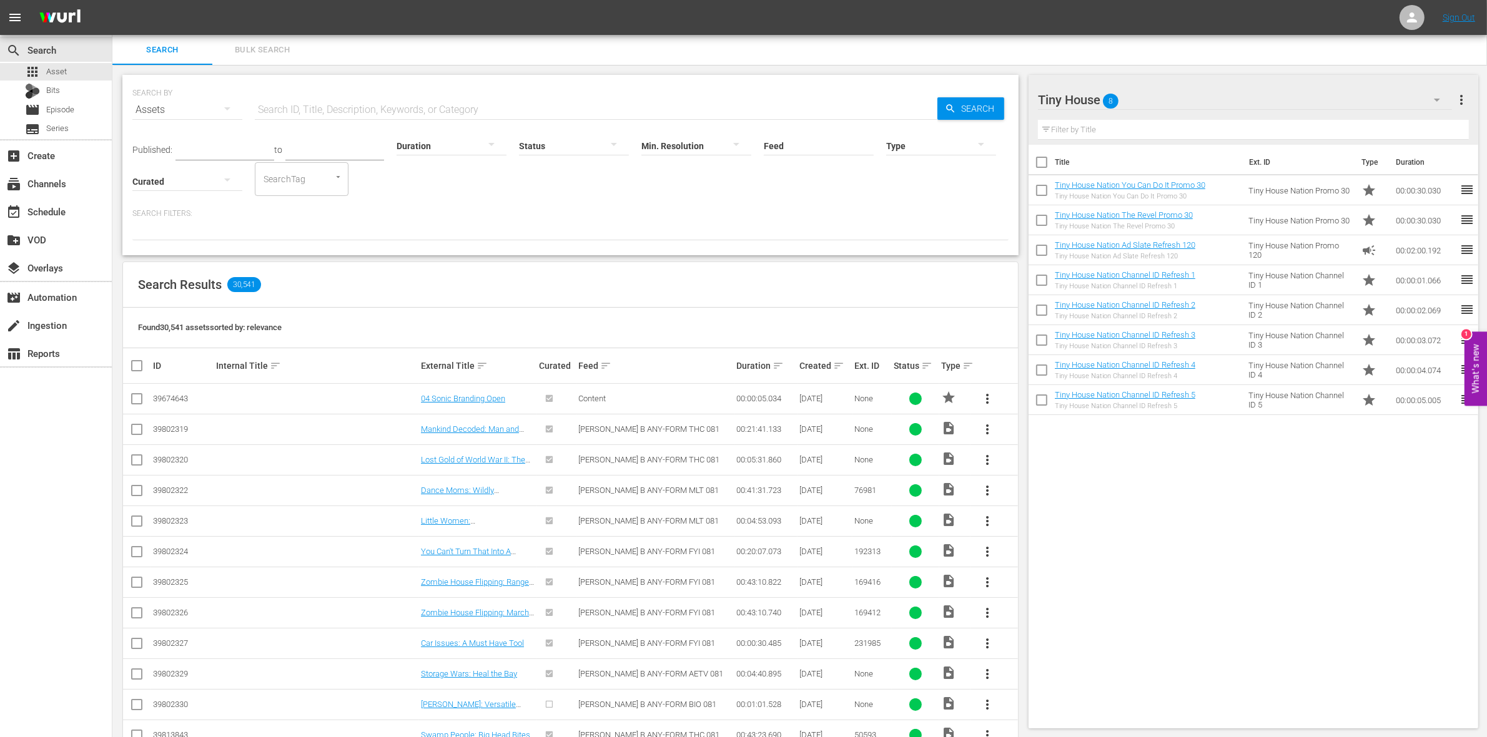
click at [1046, 166] on input "checkbox" at bounding box center [1041, 165] width 26 height 26
checkbox input "true"
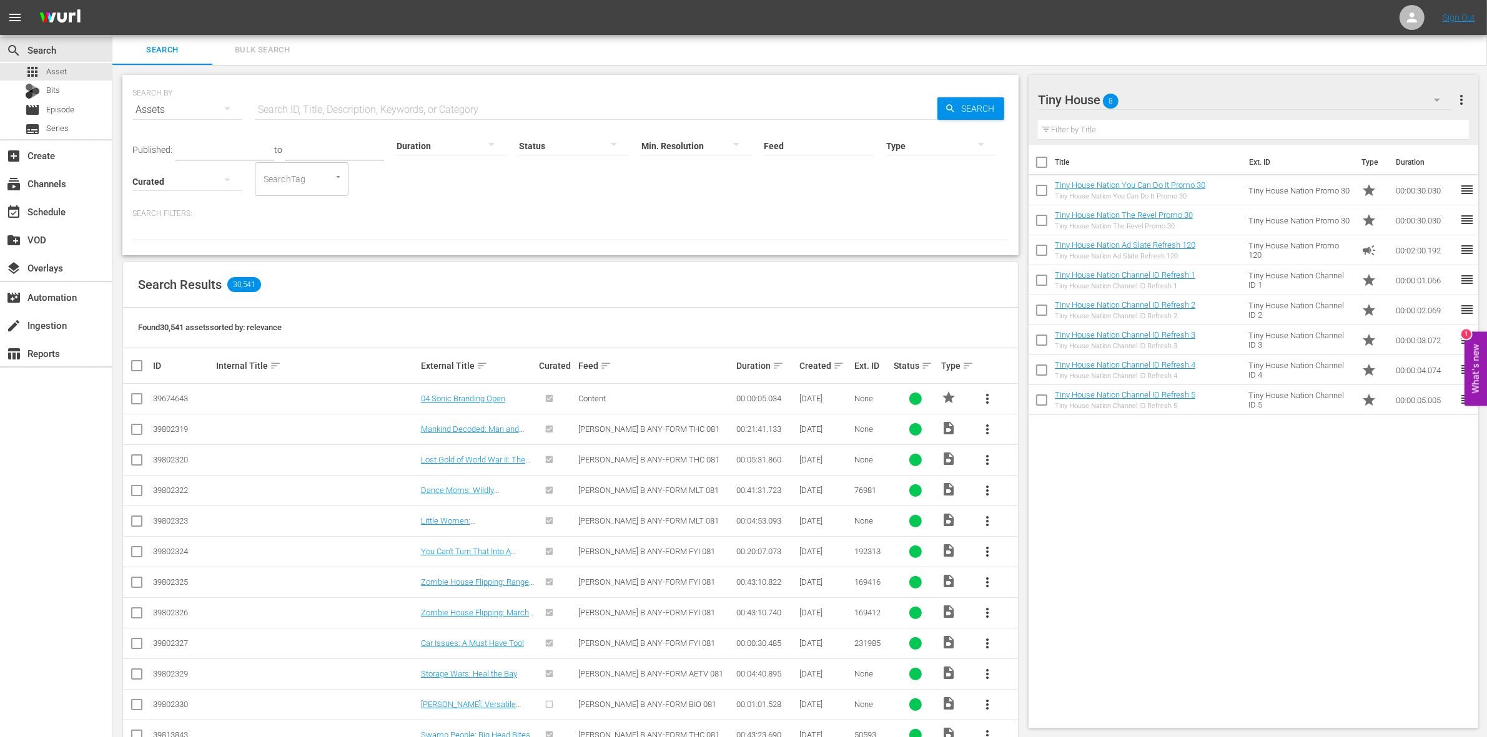
checkbox input "true"
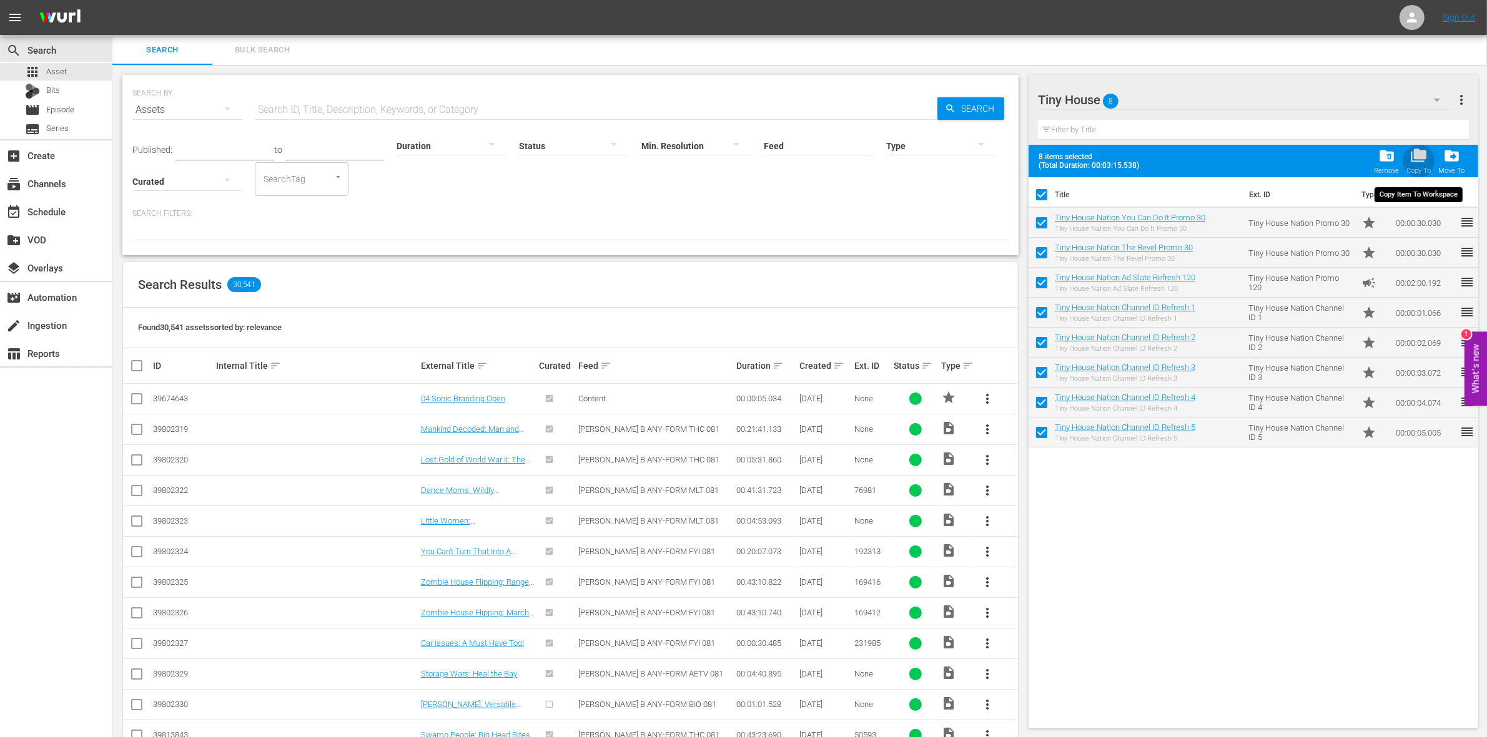
click at [1417, 155] on span "folder_copy" at bounding box center [1418, 155] width 17 height 17
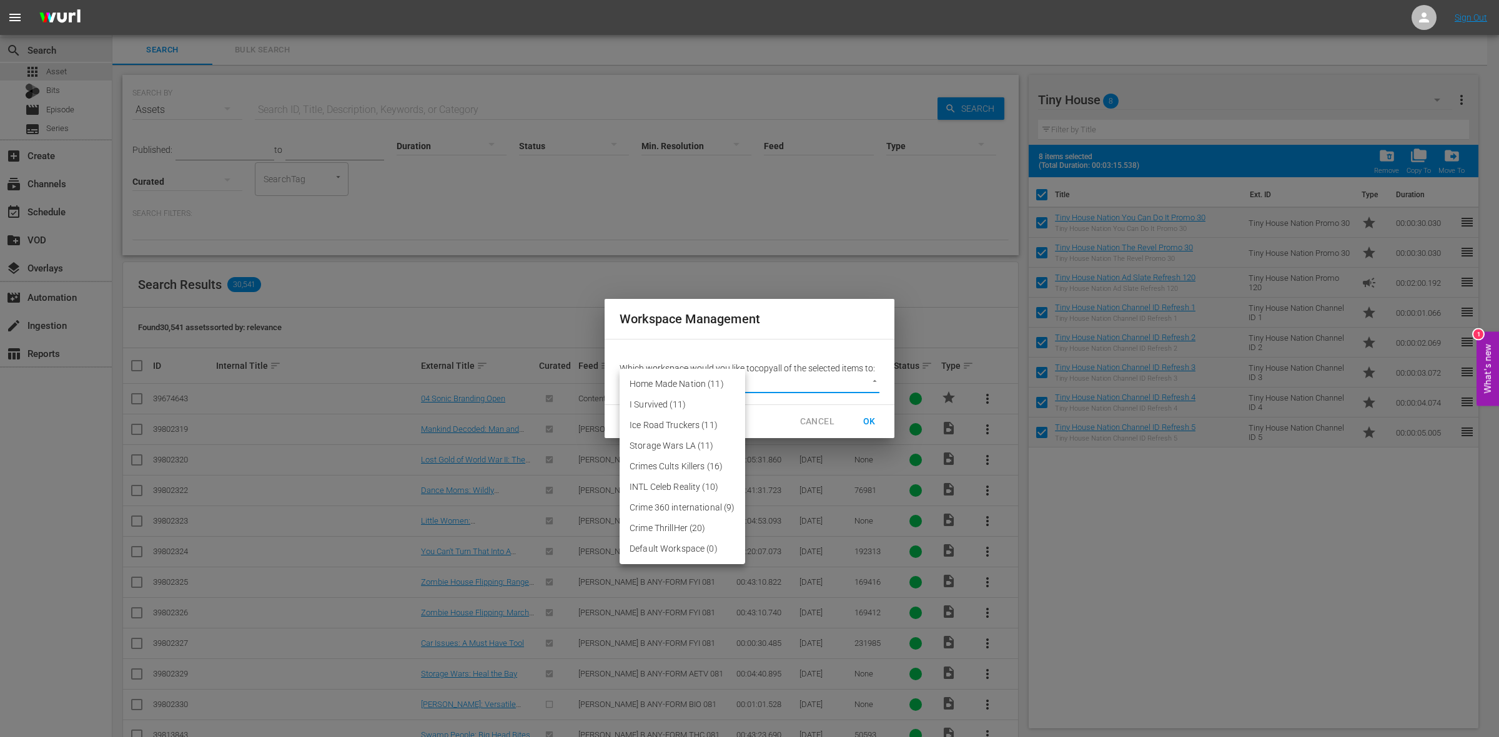
click at [830, 380] on body "menu Sign Out search Search apps Asset Bits movie Episode subtitles Series add_…" at bounding box center [749, 368] width 1499 height 737
click at [701, 544] on li "Default Workspace (0)" at bounding box center [682, 549] width 126 height 21
type input "3246"
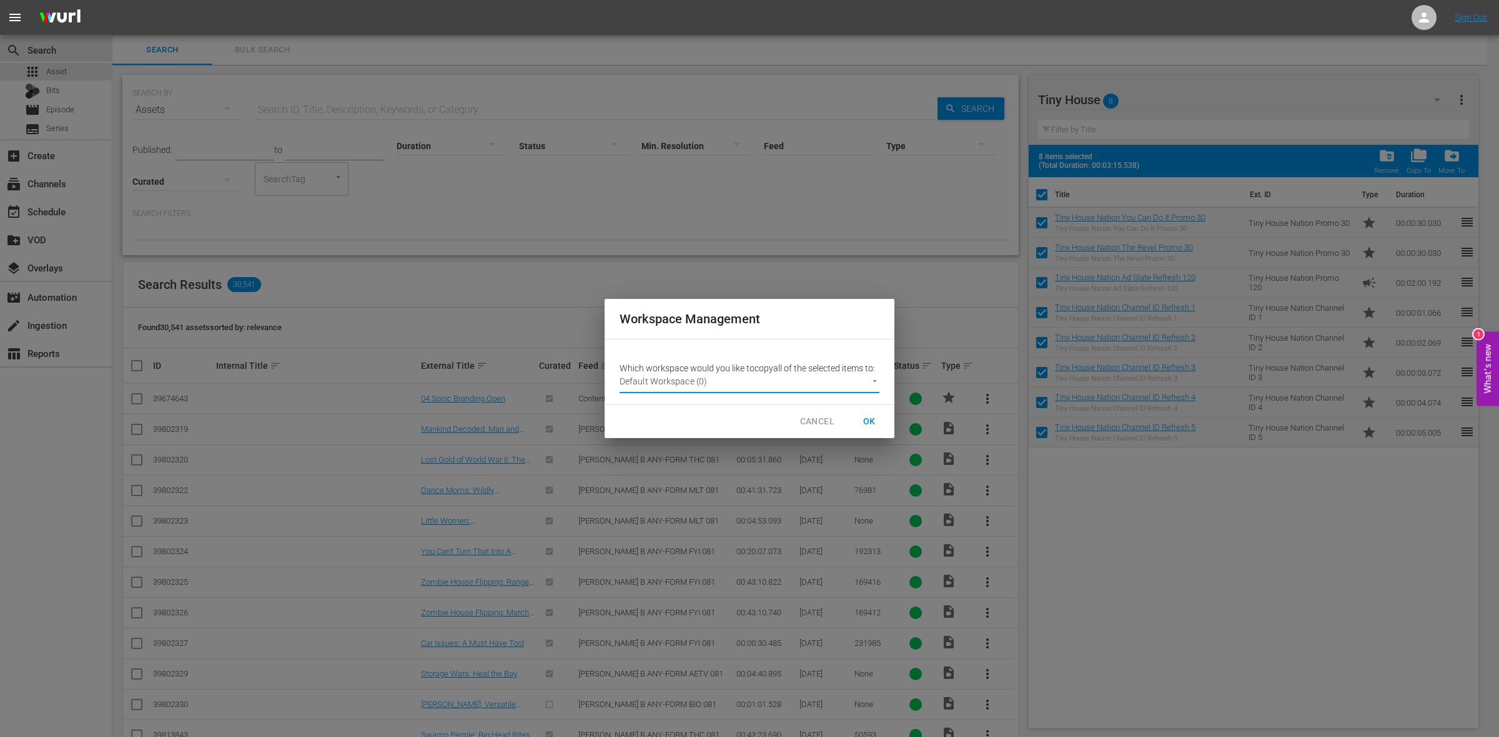
click at [862, 420] on span "OK" at bounding box center [869, 422] width 20 height 16
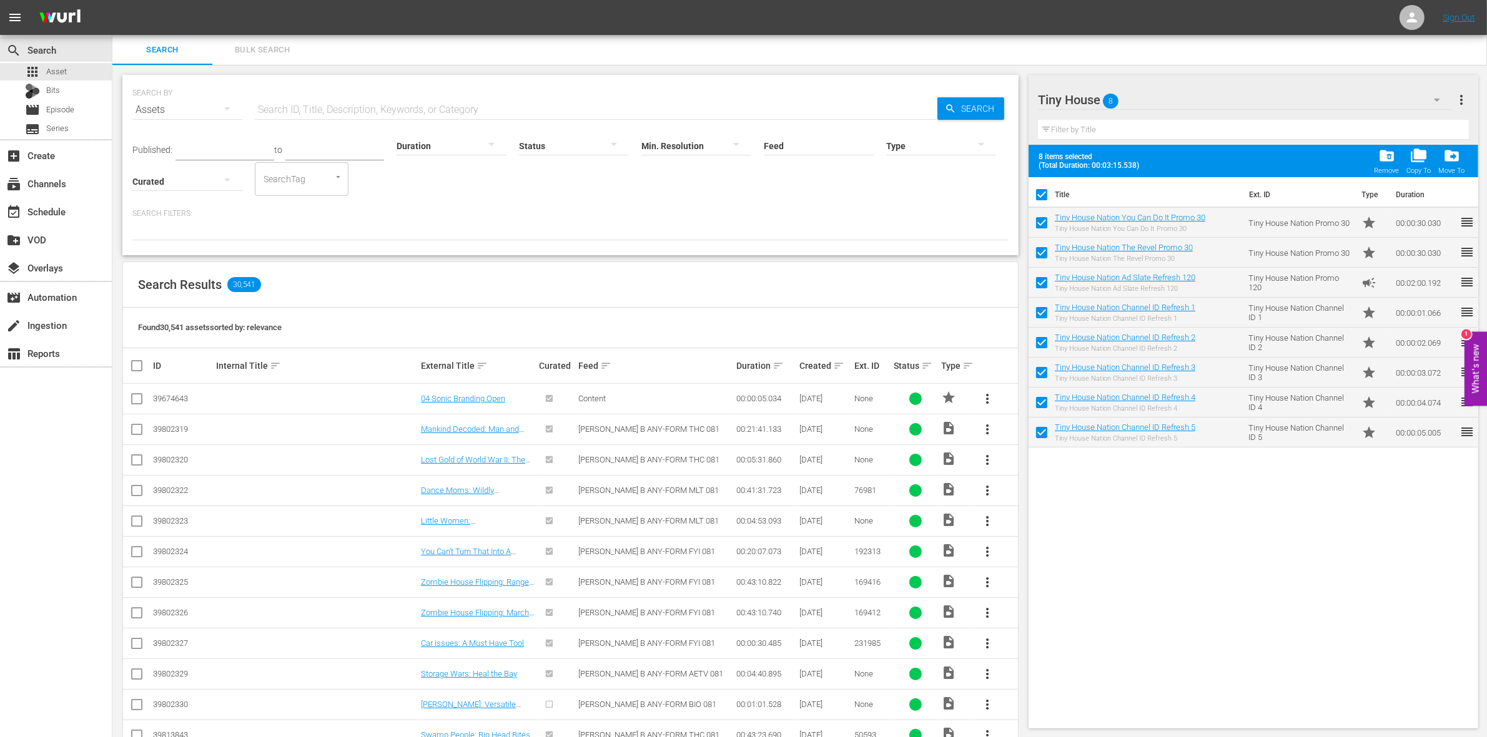
checkbox input "false"
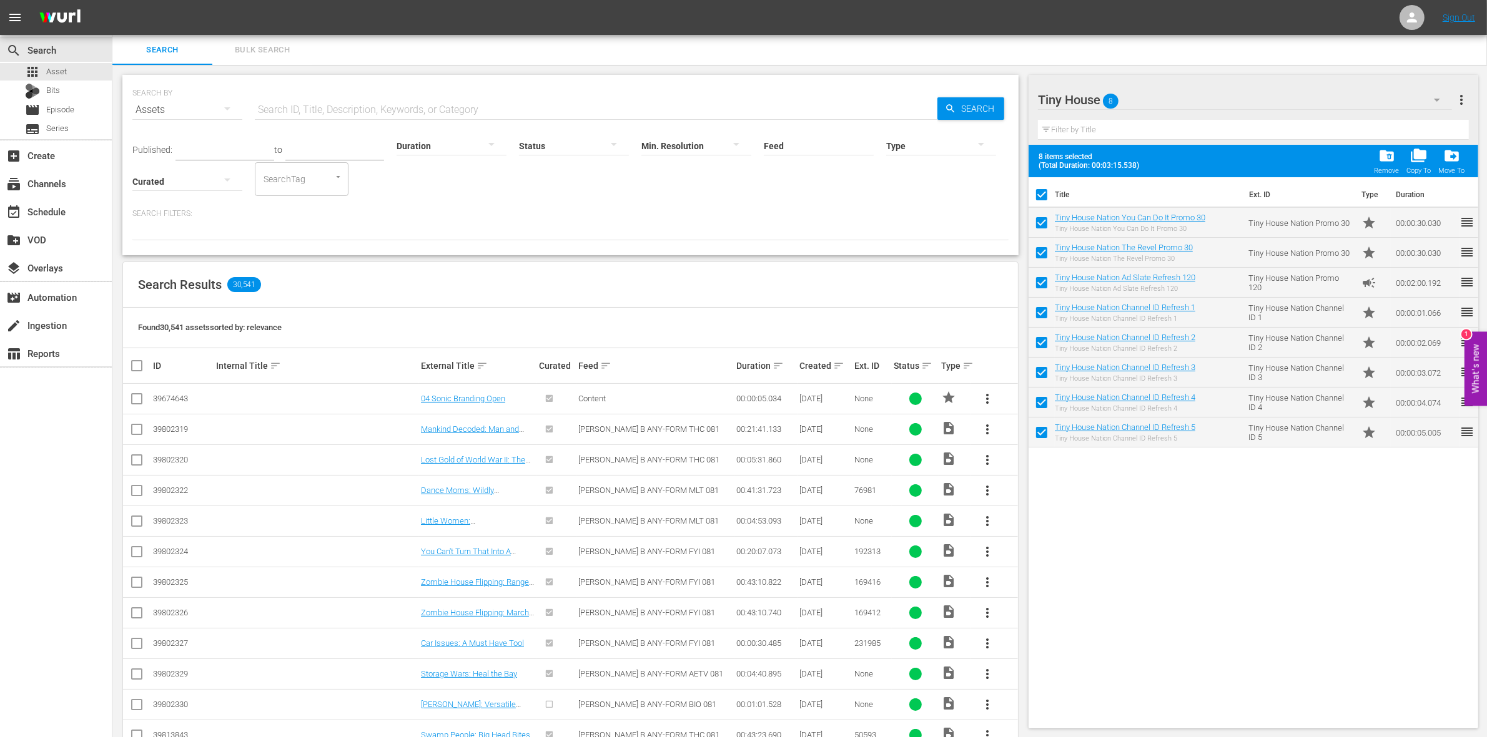
checkbox input "false"
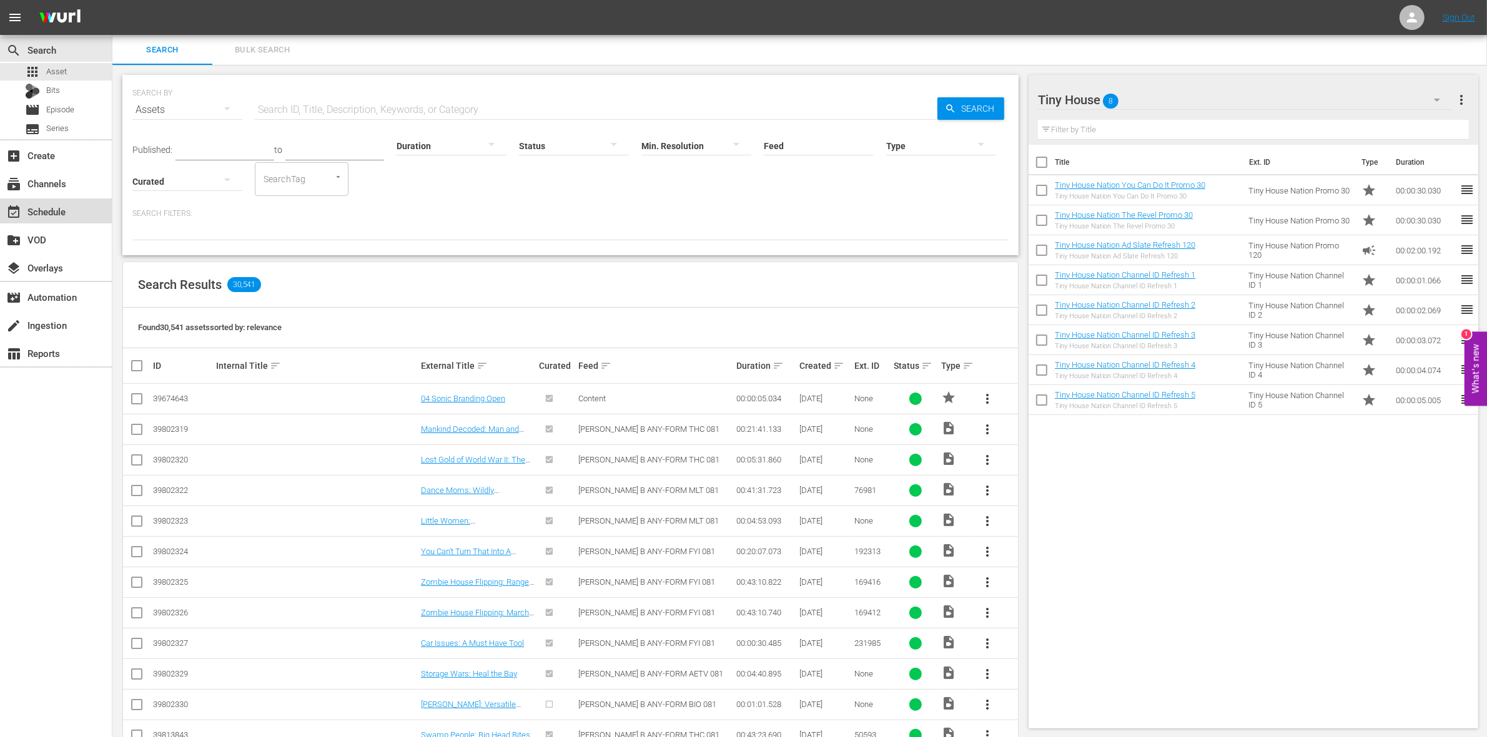
click at [45, 214] on div "event_available Schedule" at bounding box center [35, 209] width 70 height 11
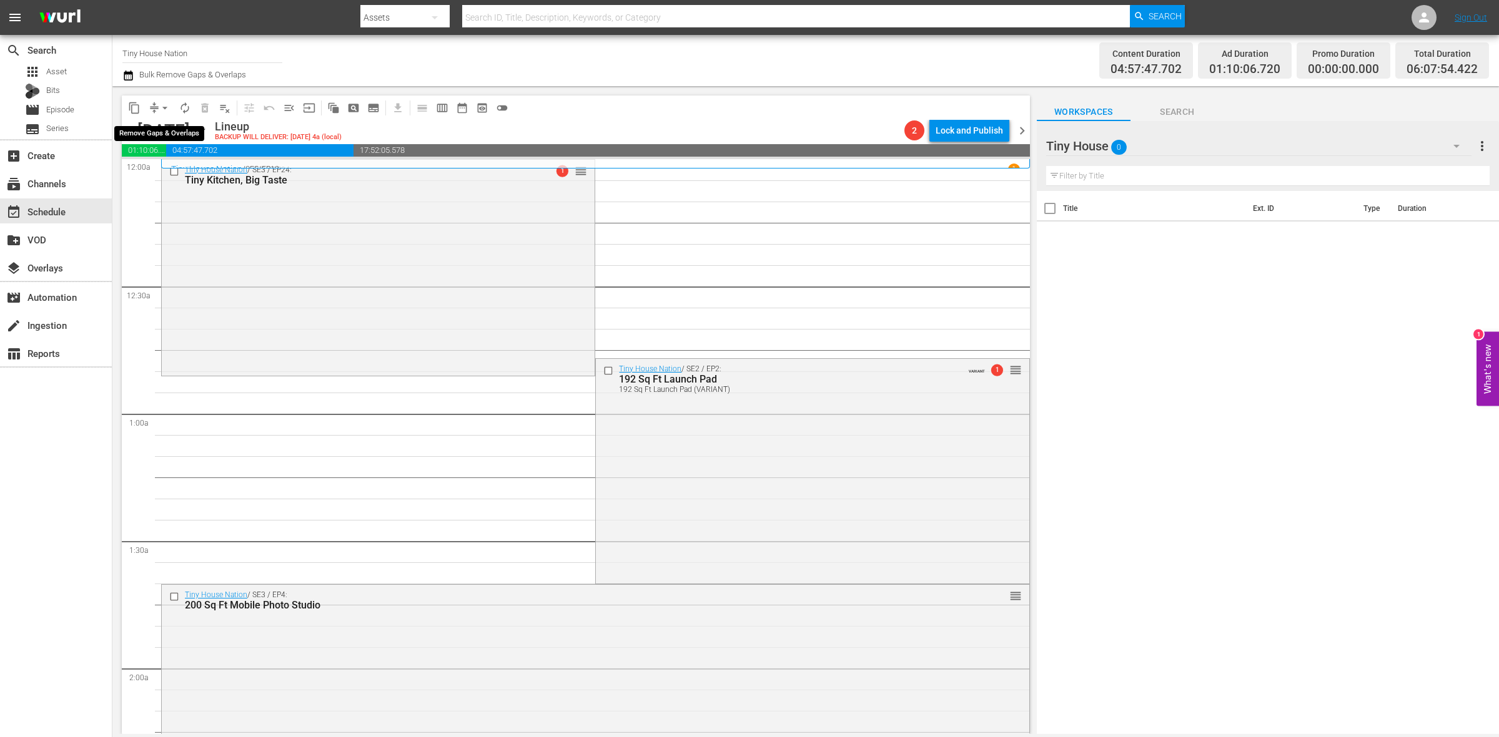
click at [161, 111] on span "arrow_drop_down" at bounding box center [165, 108] width 12 height 12
click at [162, 127] on li "Align to Midnight" at bounding box center [165, 132] width 131 height 21
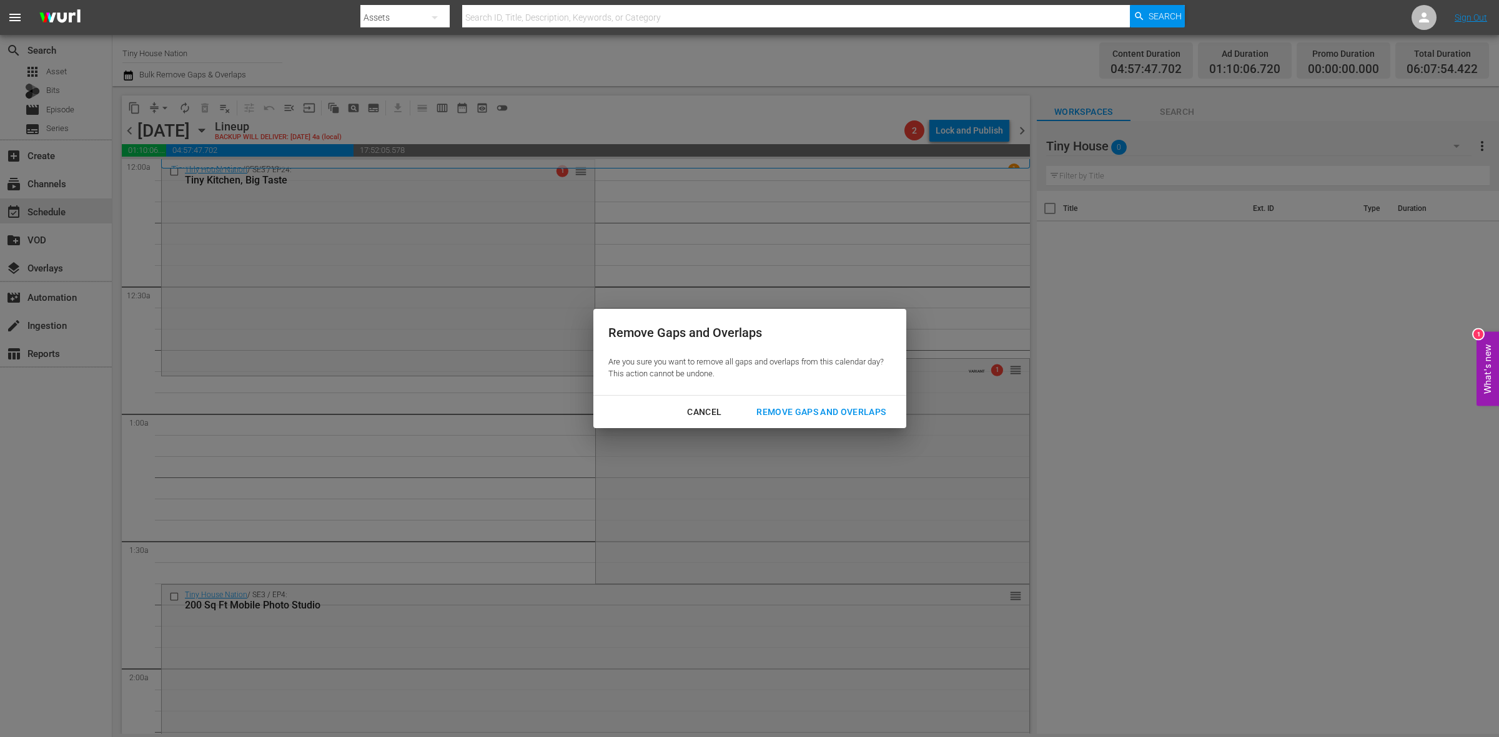
click at [834, 409] on div "Remove Gaps and Overlaps" at bounding box center [820, 413] width 149 height 16
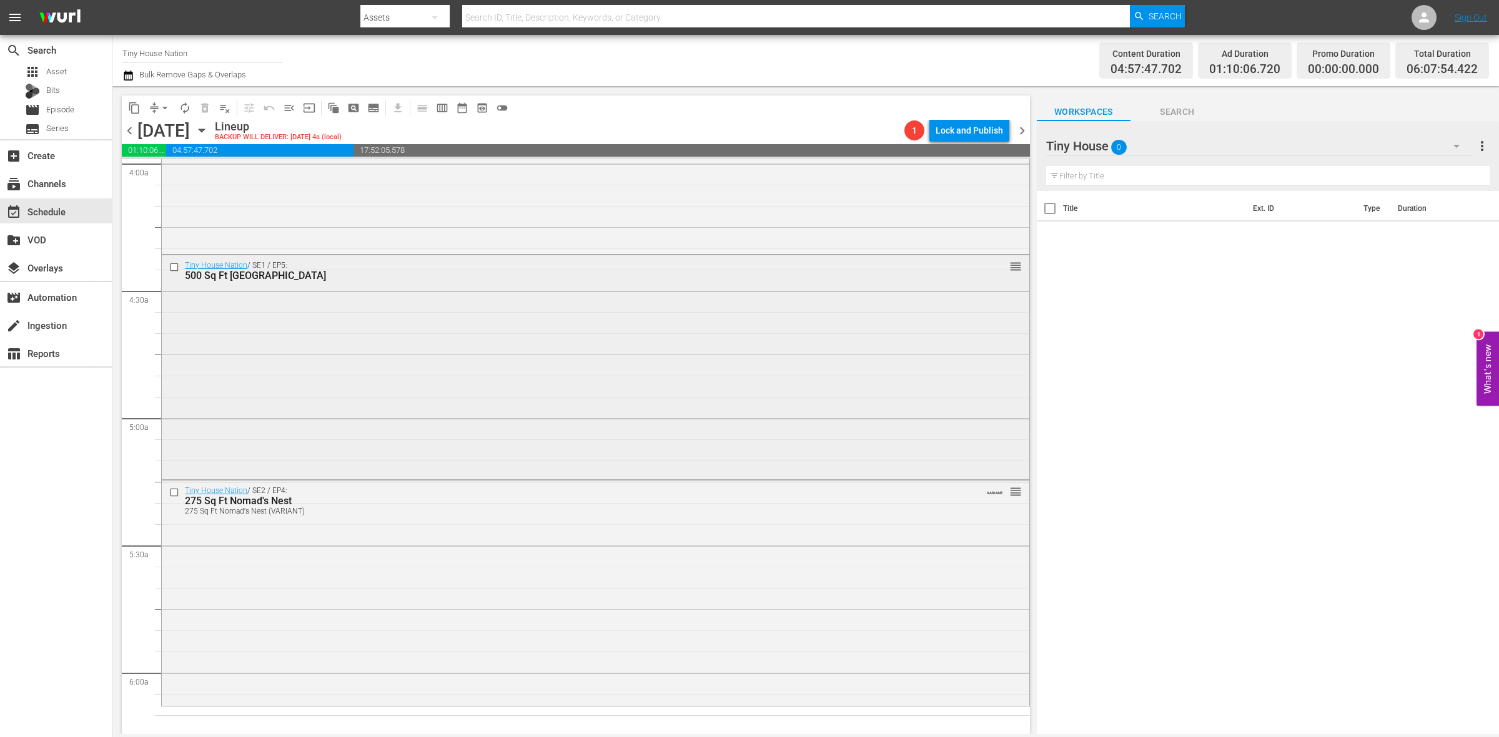
scroll to position [1249, 0]
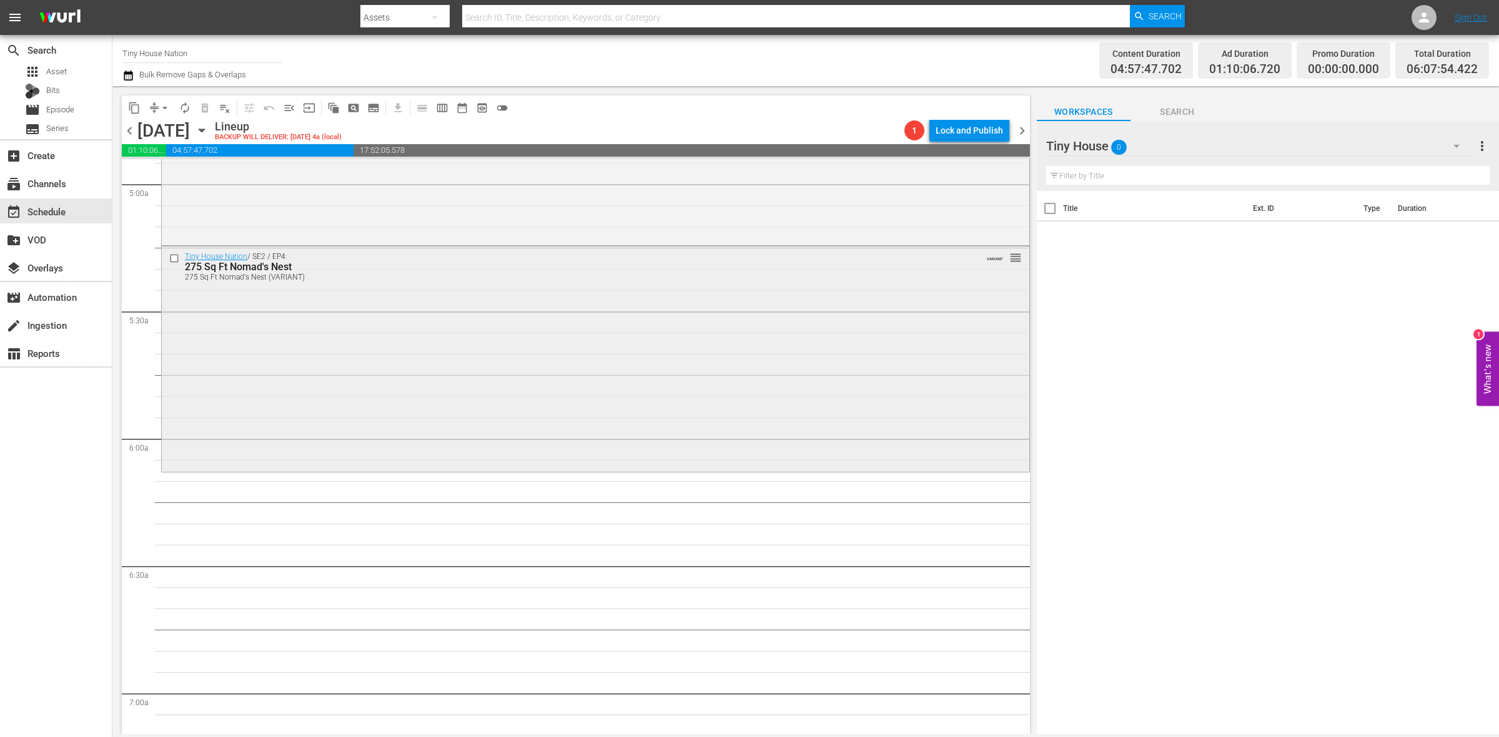
click at [317, 388] on div "Tiny House Nation / SE2 / EP4: 275 Sq Ft Nomad's Nest 275 Sq Ft Nomad's Nest (V…" at bounding box center [595, 358] width 867 height 222
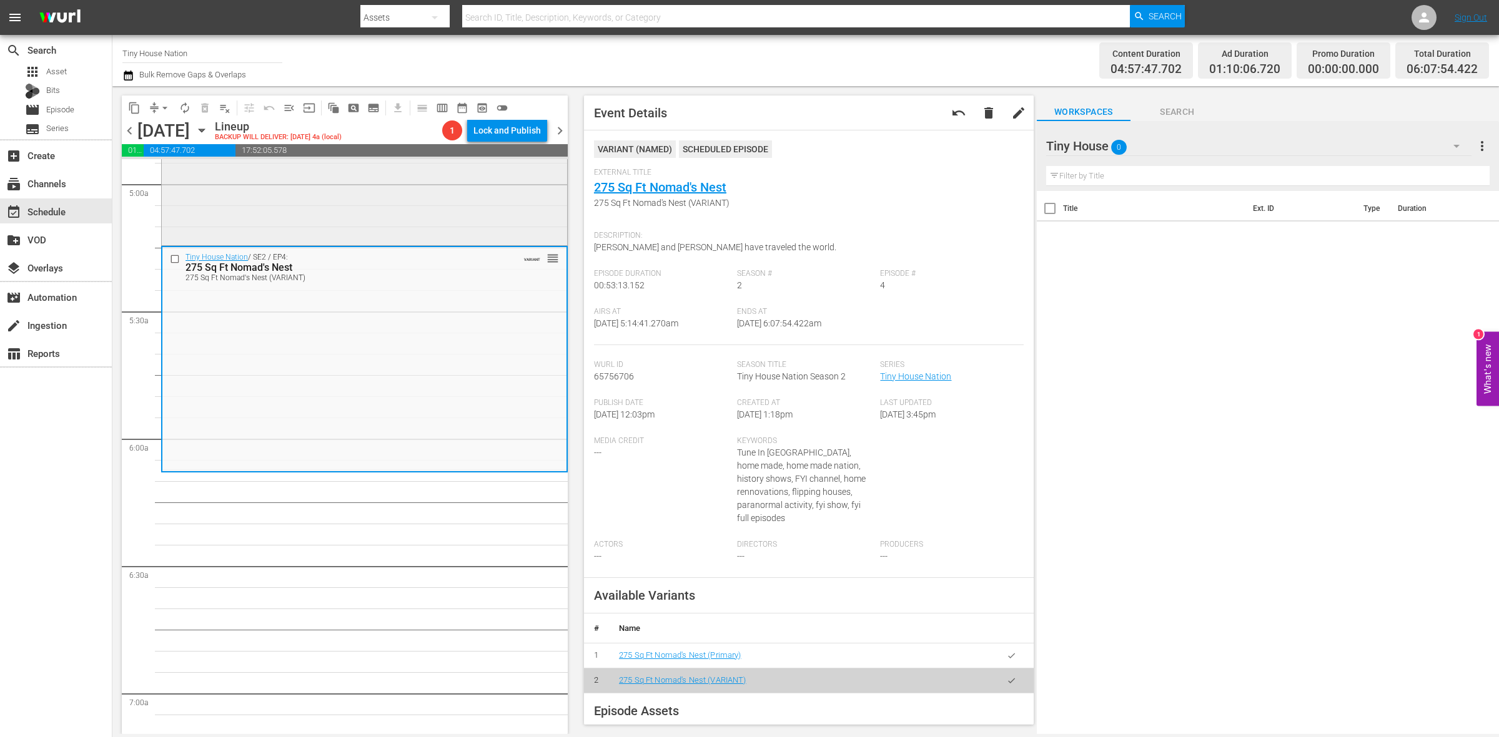
click at [464, 210] on div "Tiny House Nation / SE1 / EP5: 500 Sq Ft Rocky Mountain Mansion reorder" at bounding box center [364, 132] width 405 height 222
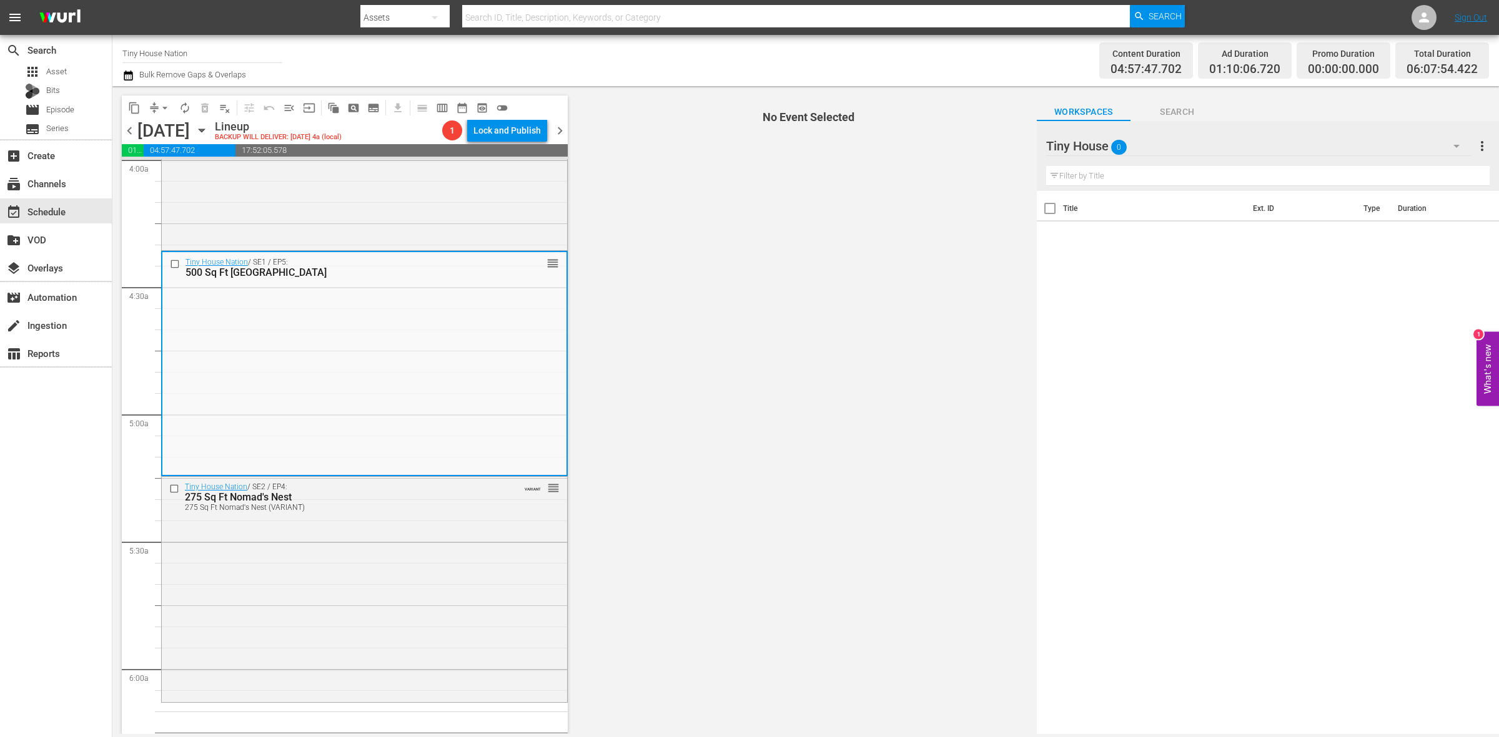
scroll to position [1015, 0]
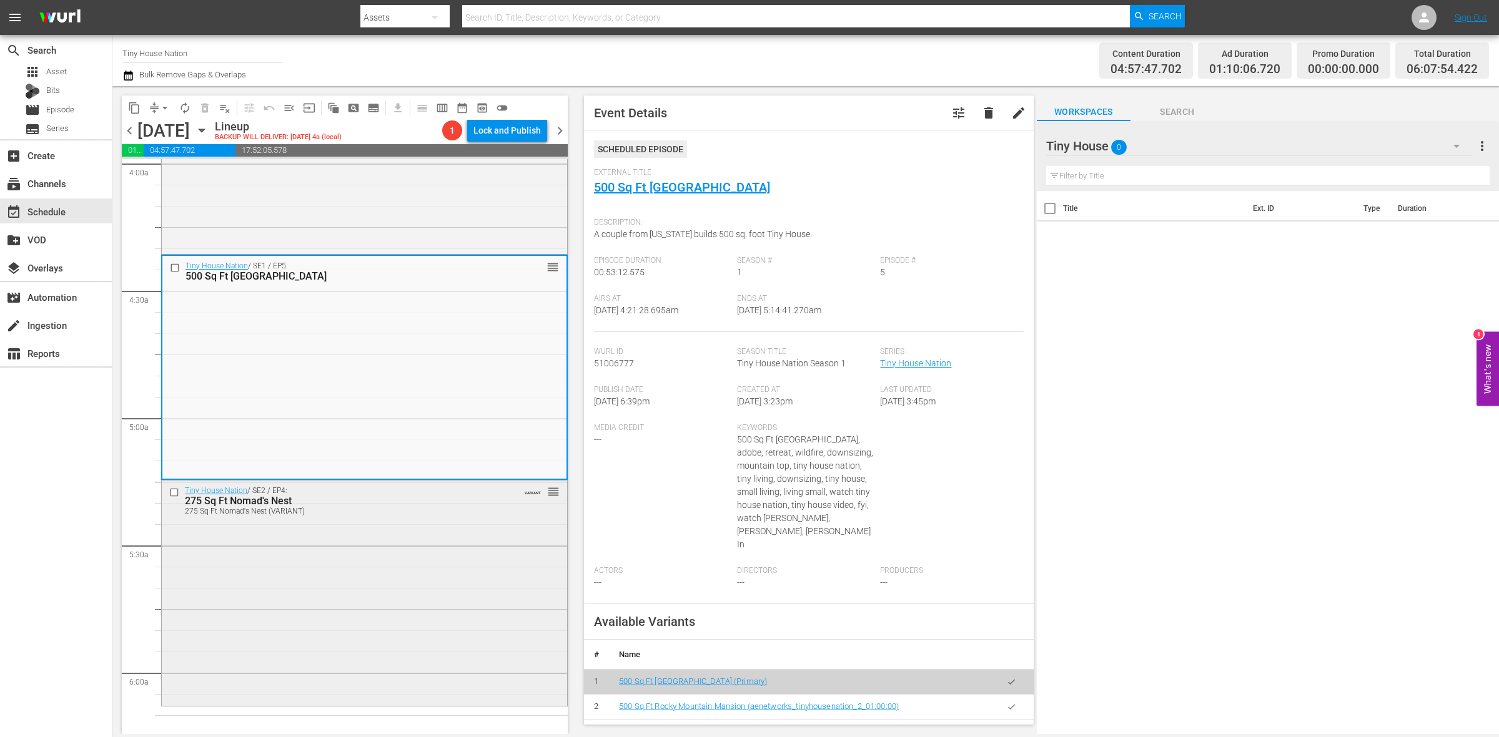
click at [222, 587] on div "Tiny House Nation / SE2 / EP4: 275 Sq Ft Nomad's Nest 275 Sq Ft Nomad's Nest (V…" at bounding box center [364, 592] width 405 height 222
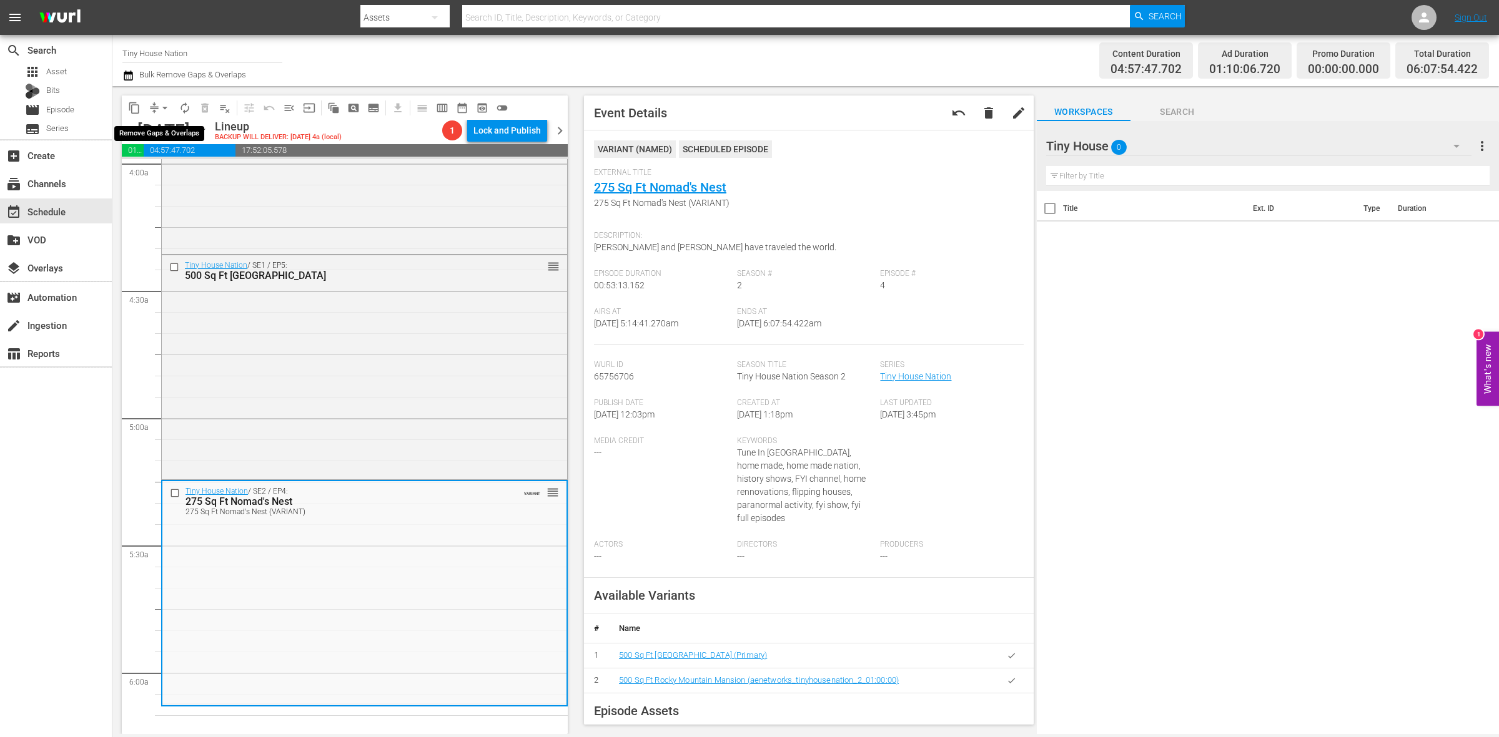
click at [160, 106] on span "arrow_drop_down" at bounding box center [165, 108] width 12 height 12
click at [159, 130] on li "Align to Midnight" at bounding box center [165, 132] width 131 height 21
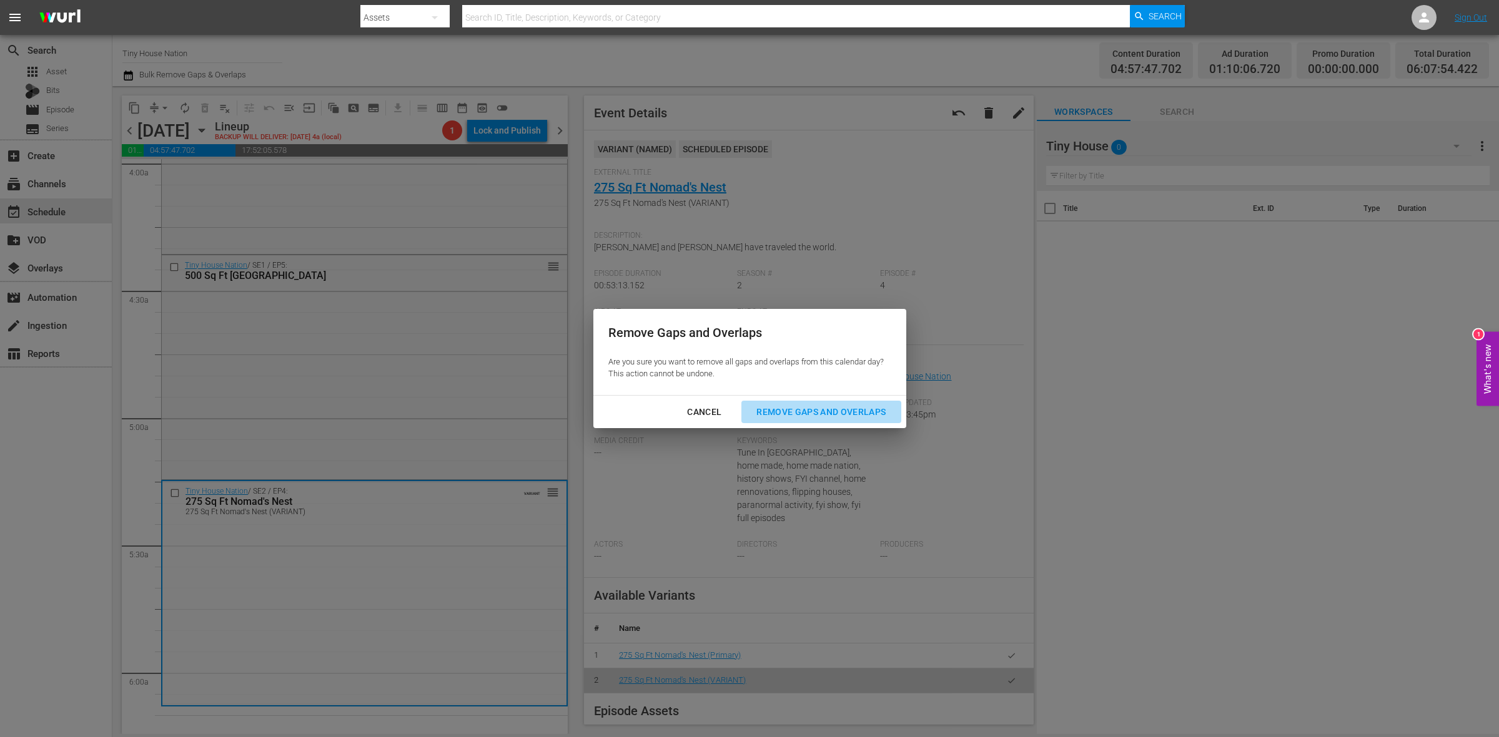
click at [819, 419] on div "Remove Gaps and Overlaps" at bounding box center [820, 413] width 149 height 16
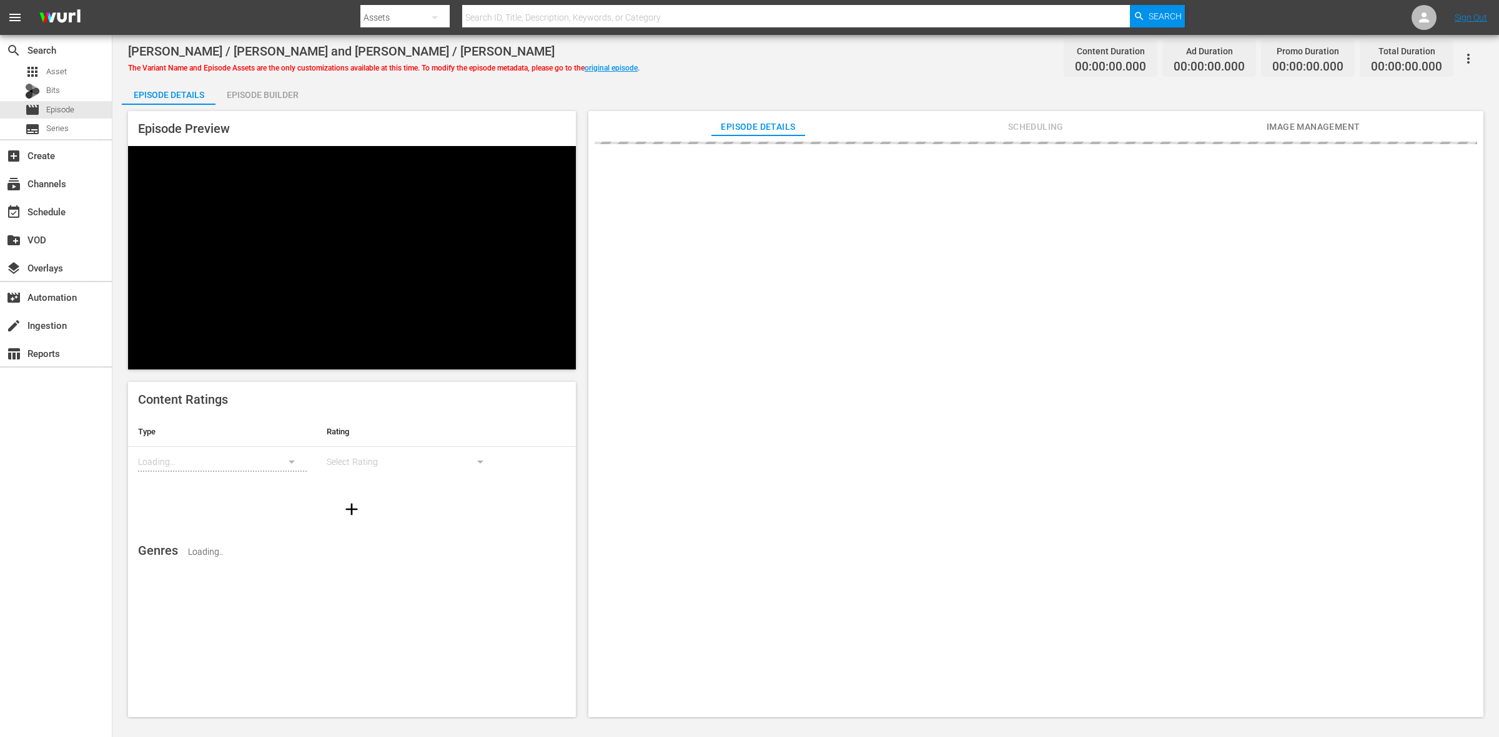
click at [242, 94] on div "Episode Builder" at bounding box center [262, 95] width 94 height 30
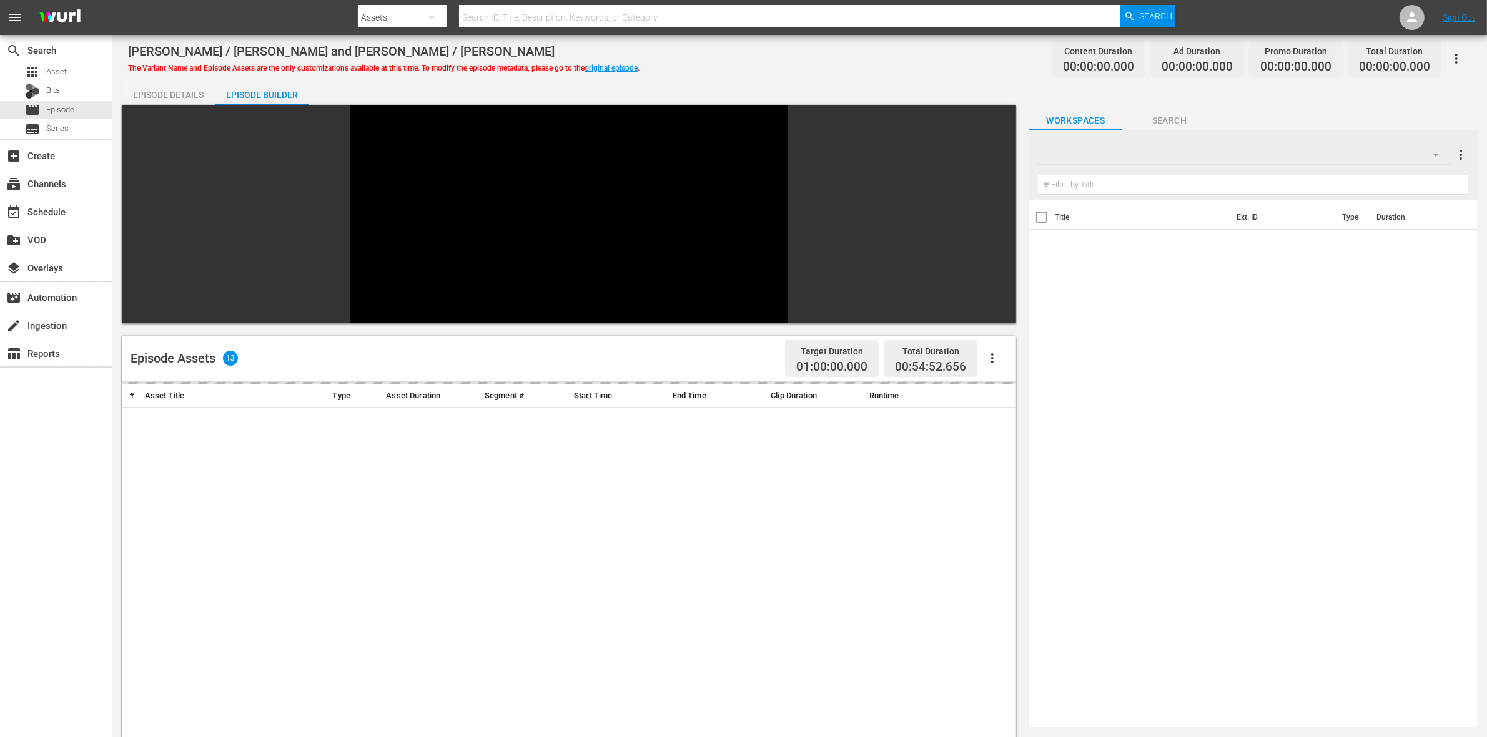
click at [1377, 152] on div at bounding box center [1244, 154] width 413 height 35
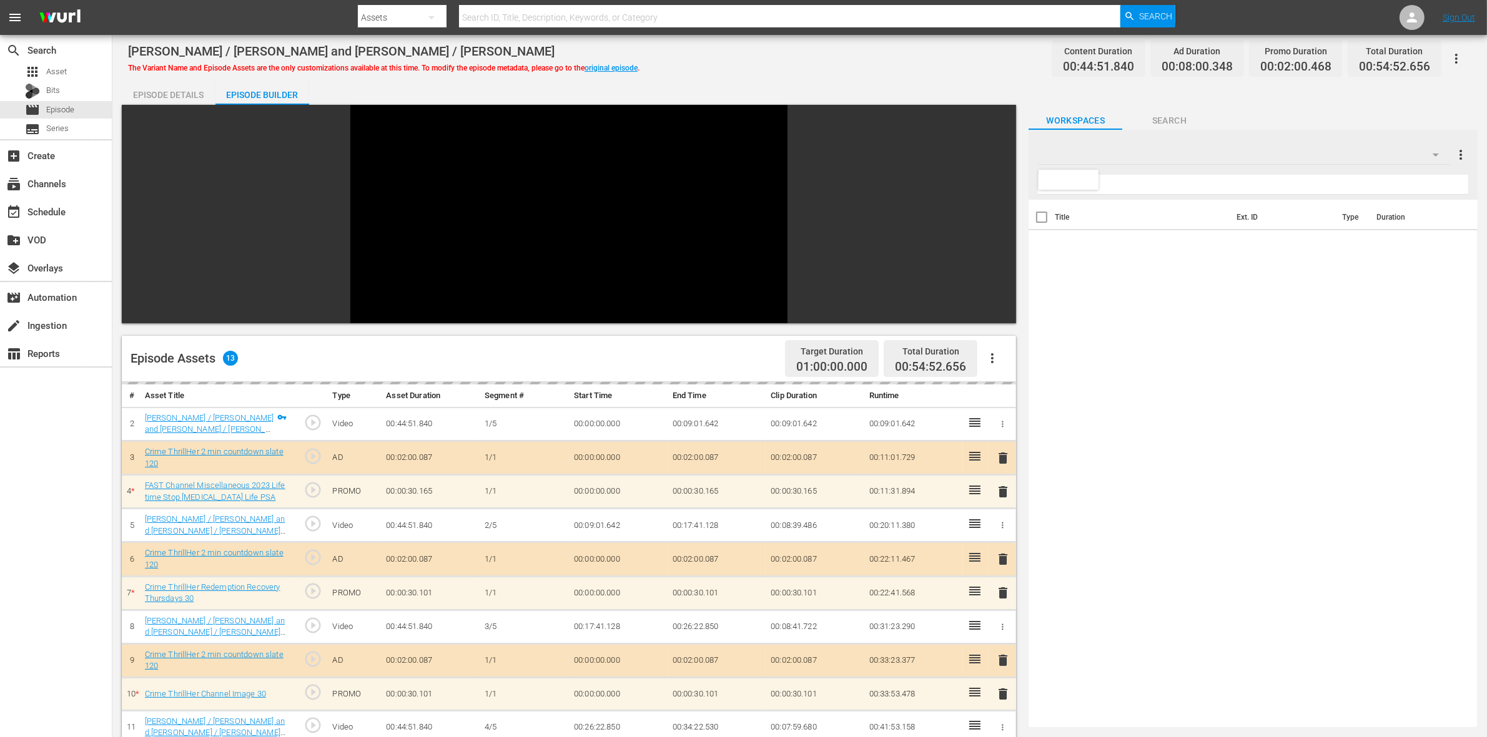
click at [1437, 157] on div at bounding box center [743, 368] width 1487 height 737
click at [1434, 154] on div at bounding box center [743, 368] width 1487 height 737
click at [1430, 154] on icon "button" at bounding box center [1435, 154] width 15 height 15
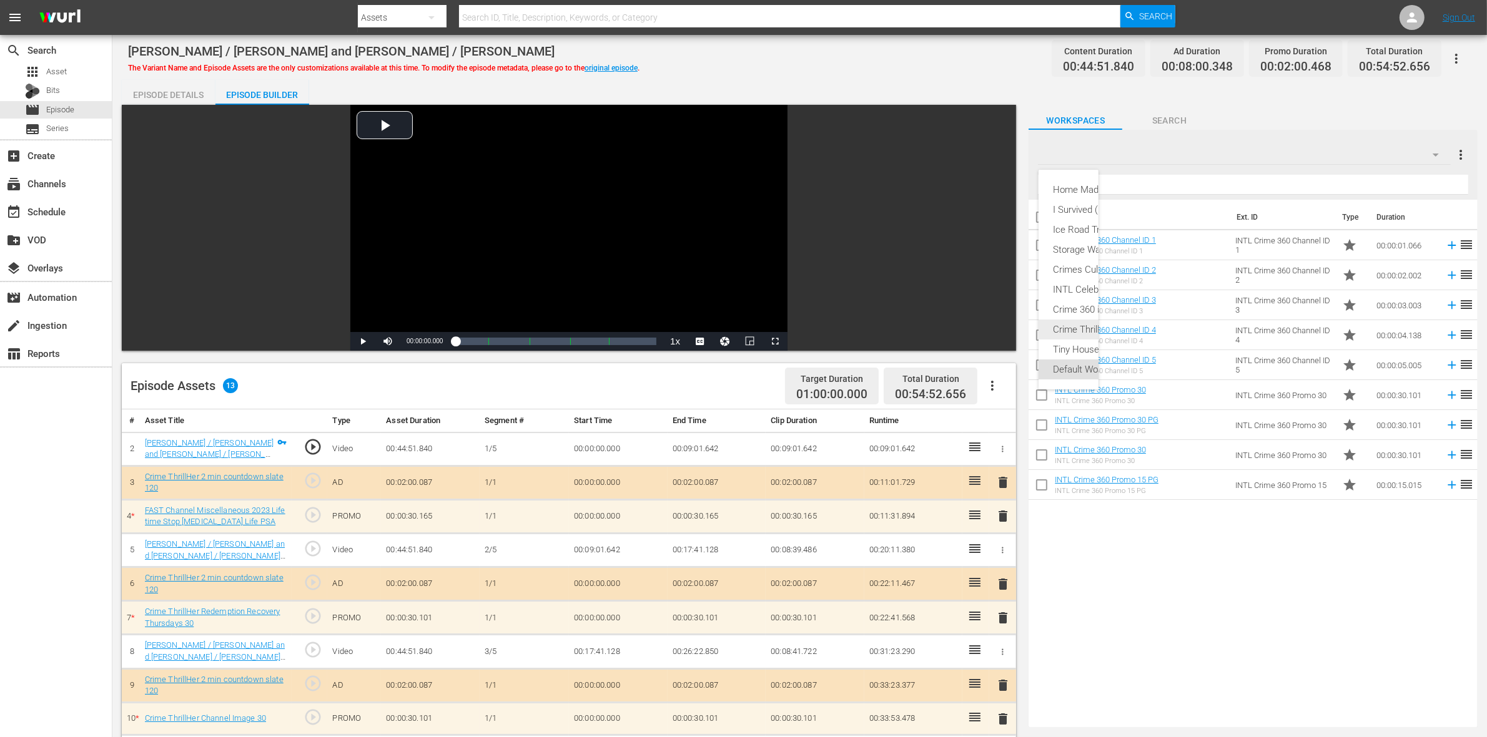
click at [1083, 328] on div "Crime ThrillHer (20)" at bounding box center [1107, 330] width 108 height 20
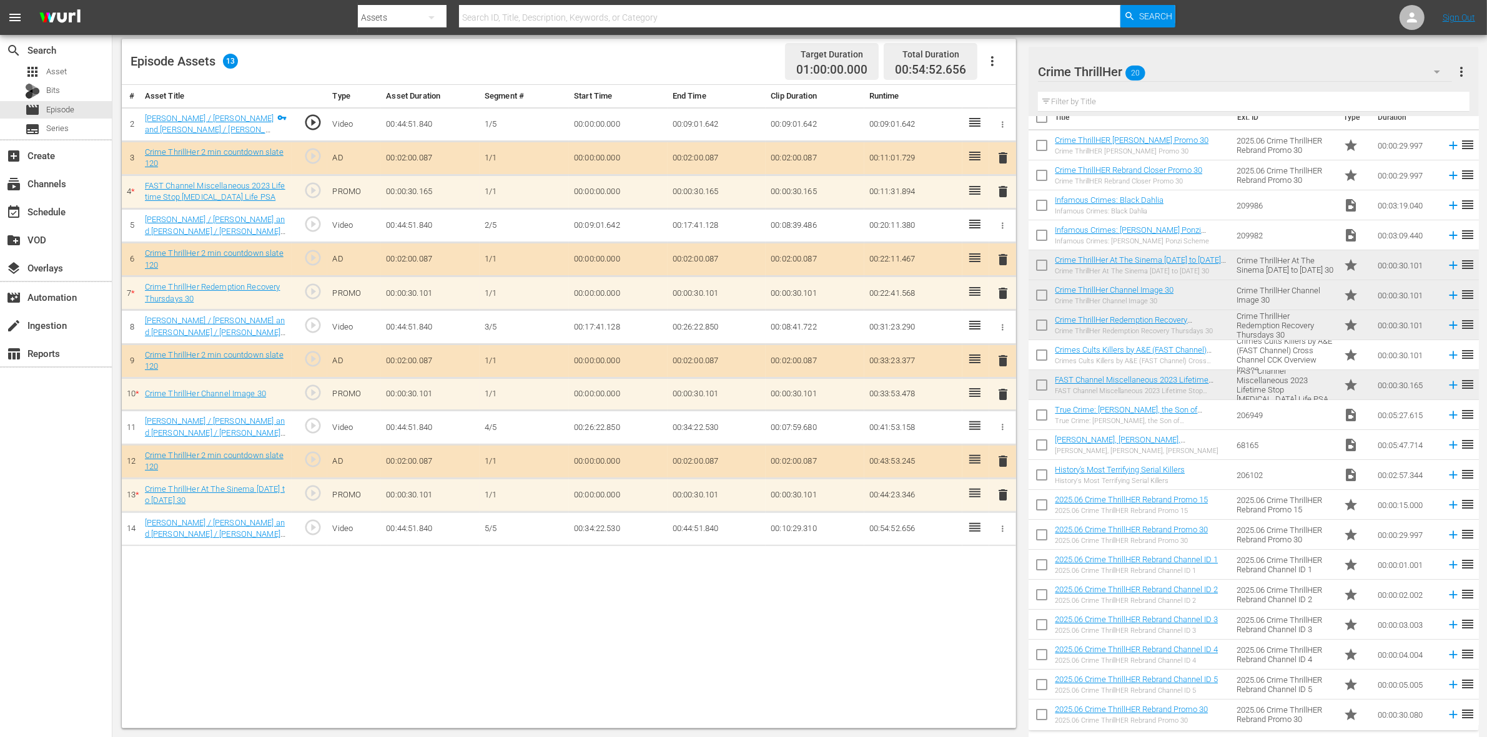
scroll to position [21, 0]
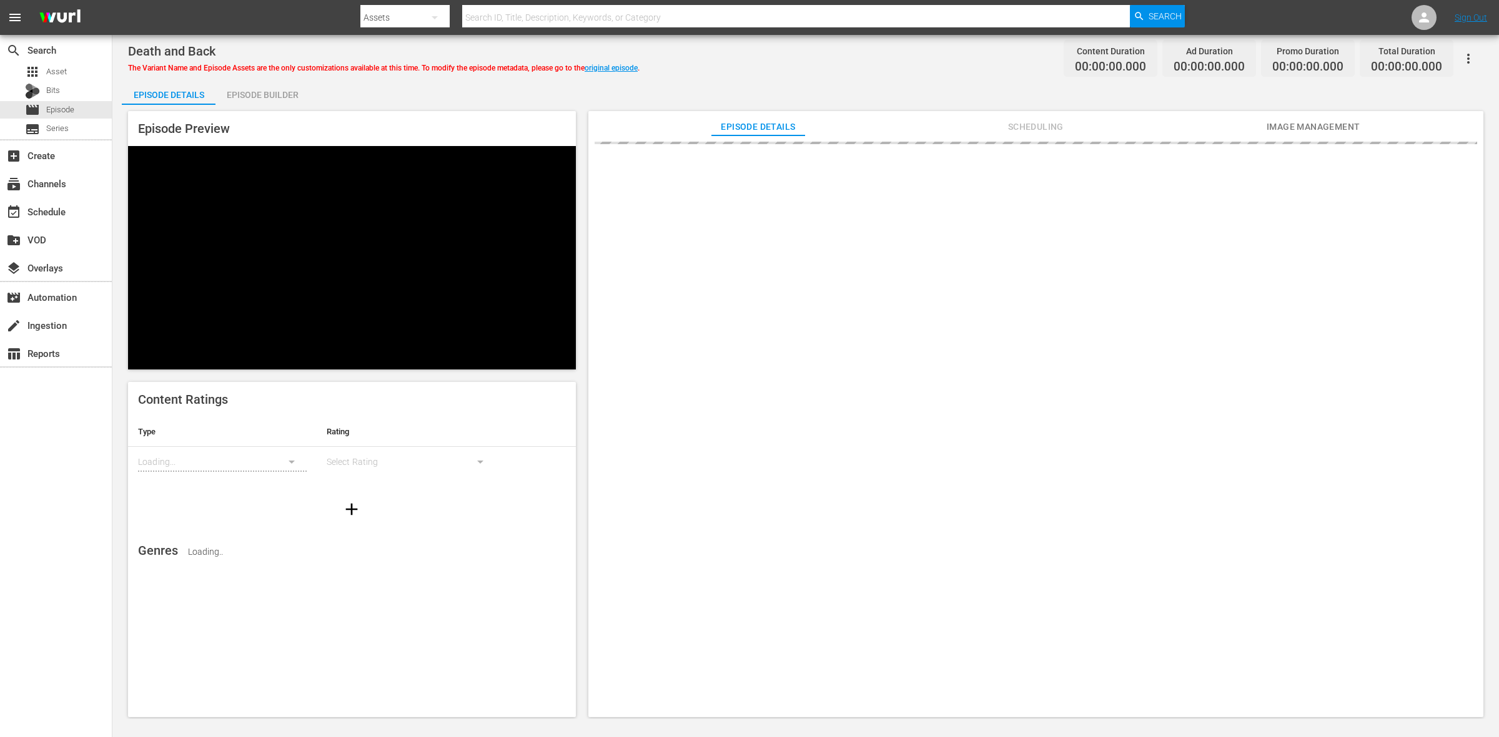
click at [273, 97] on div "Episode Builder" at bounding box center [262, 95] width 94 height 30
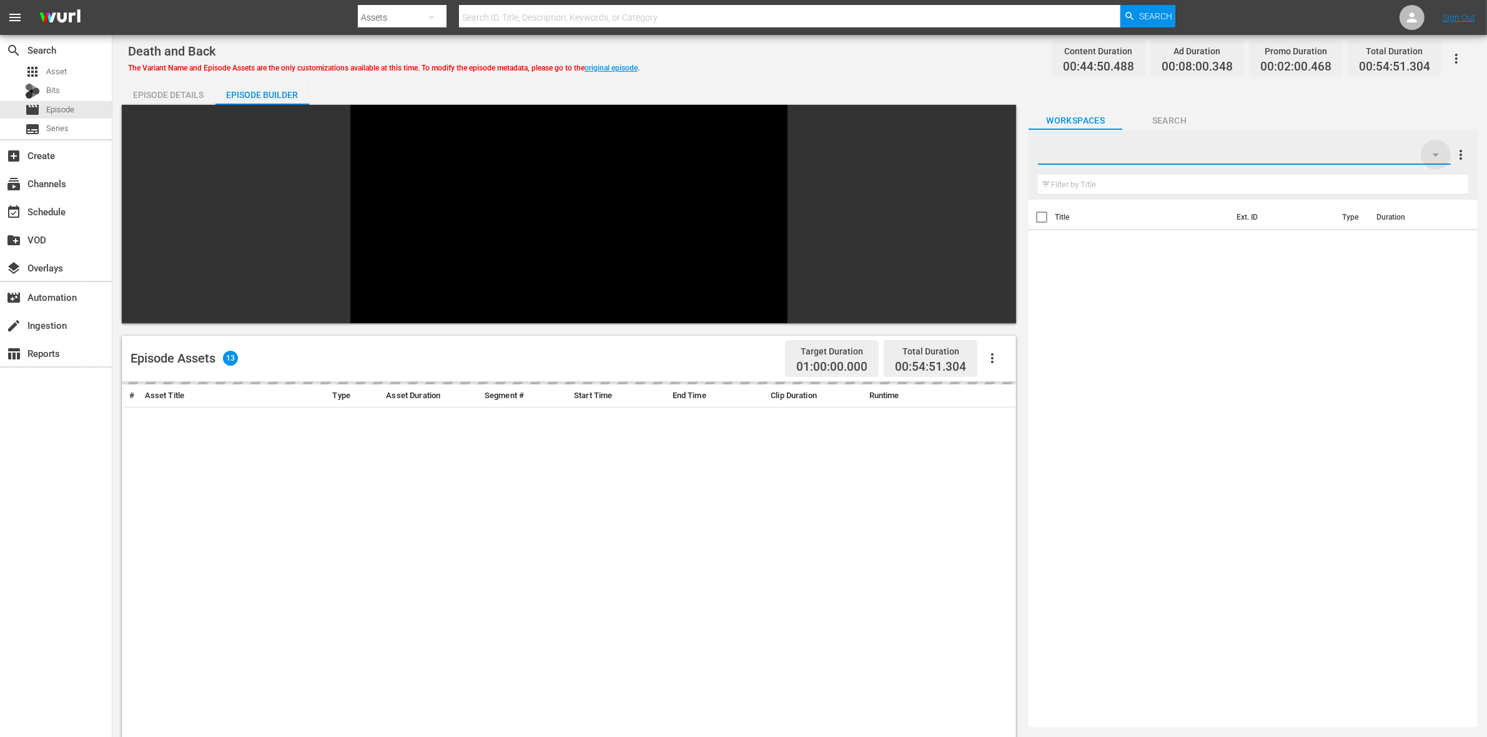
click at [1441, 147] on icon "button" at bounding box center [1435, 154] width 15 height 15
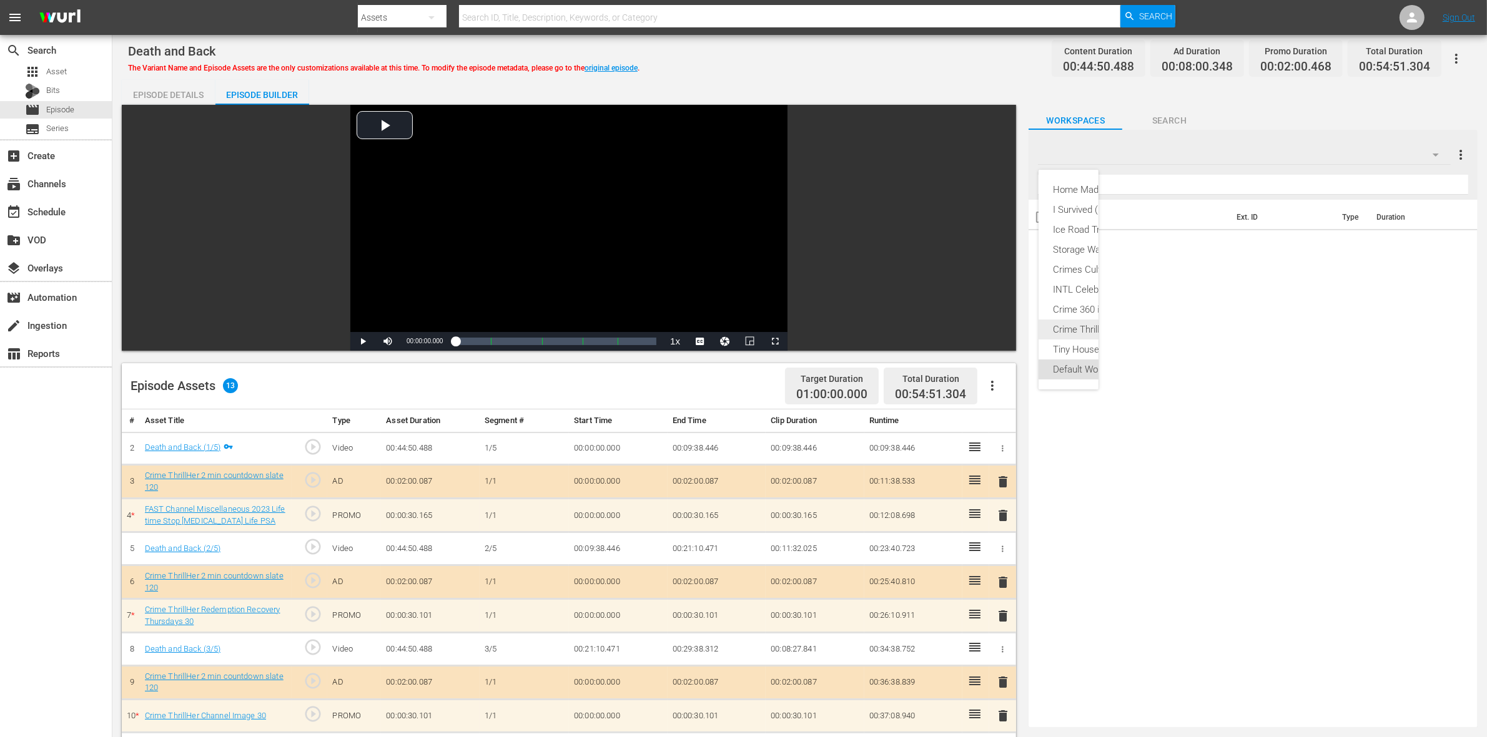
click at [1070, 323] on div "Crime ThrillHer (20)" at bounding box center [1107, 330] width 108 height 20
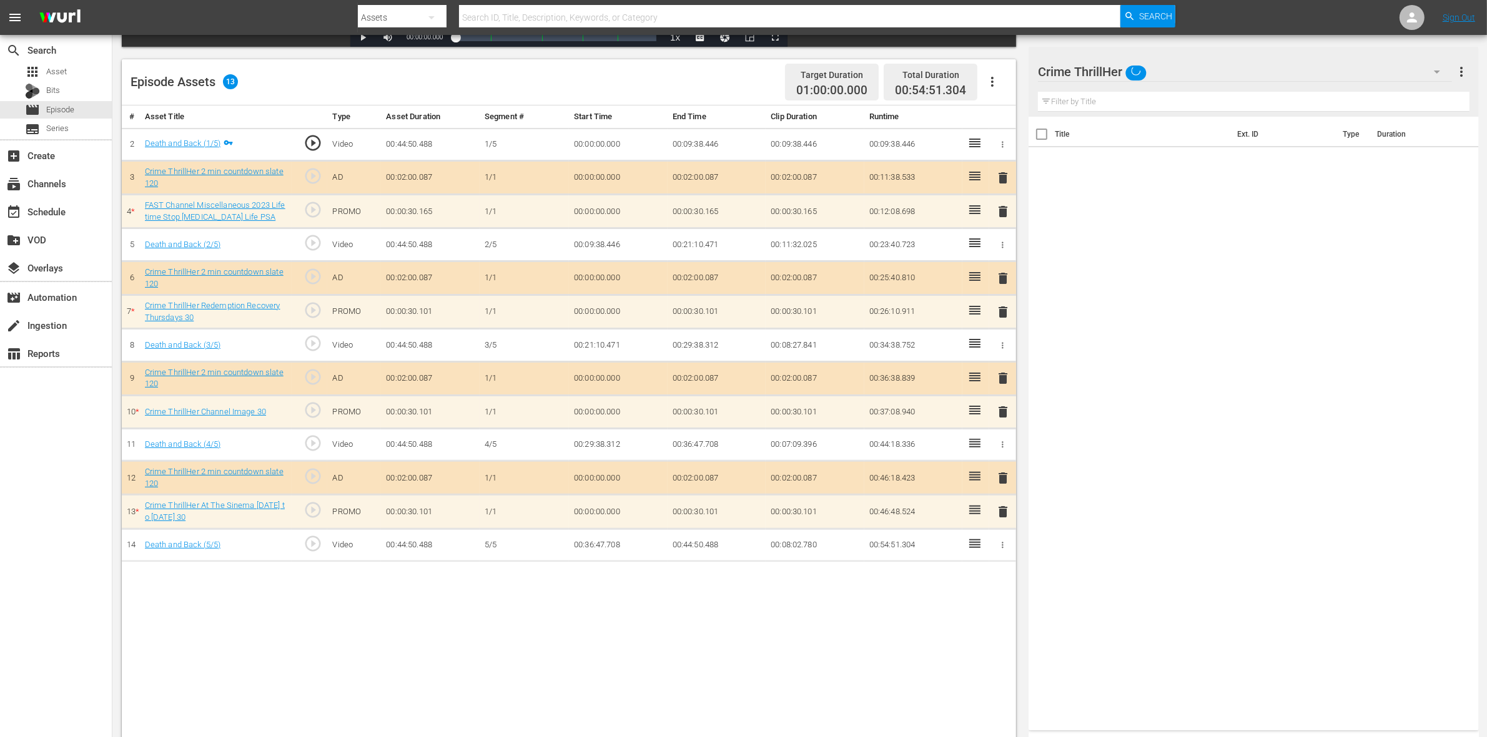
scroll to position [325, 0]
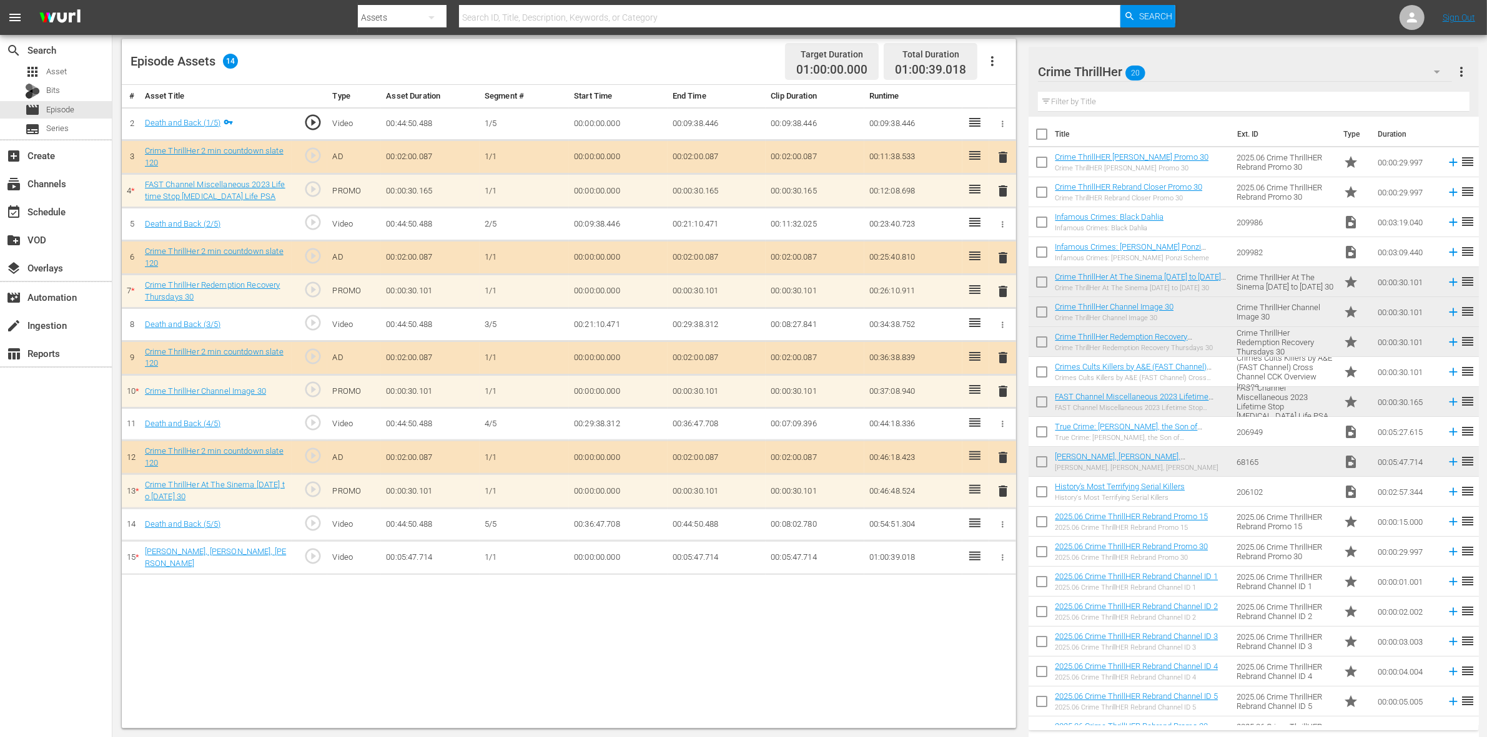
click at [1000, 385] on button "delete" at bounding box center [1002, 391] width 15 height 18
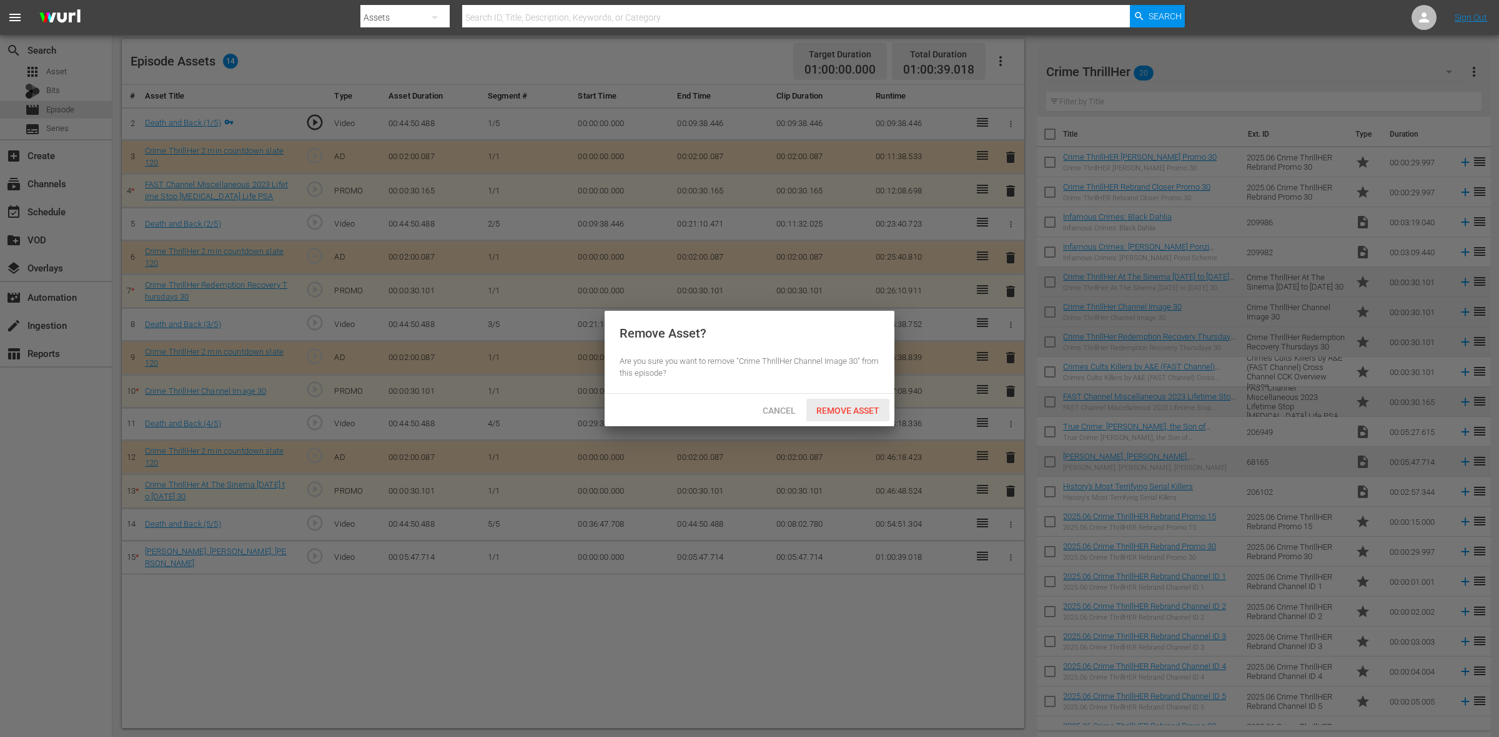
click at [875, 415] on span "Remove Asset" at bounding box center [847, 411] width 83 height 10
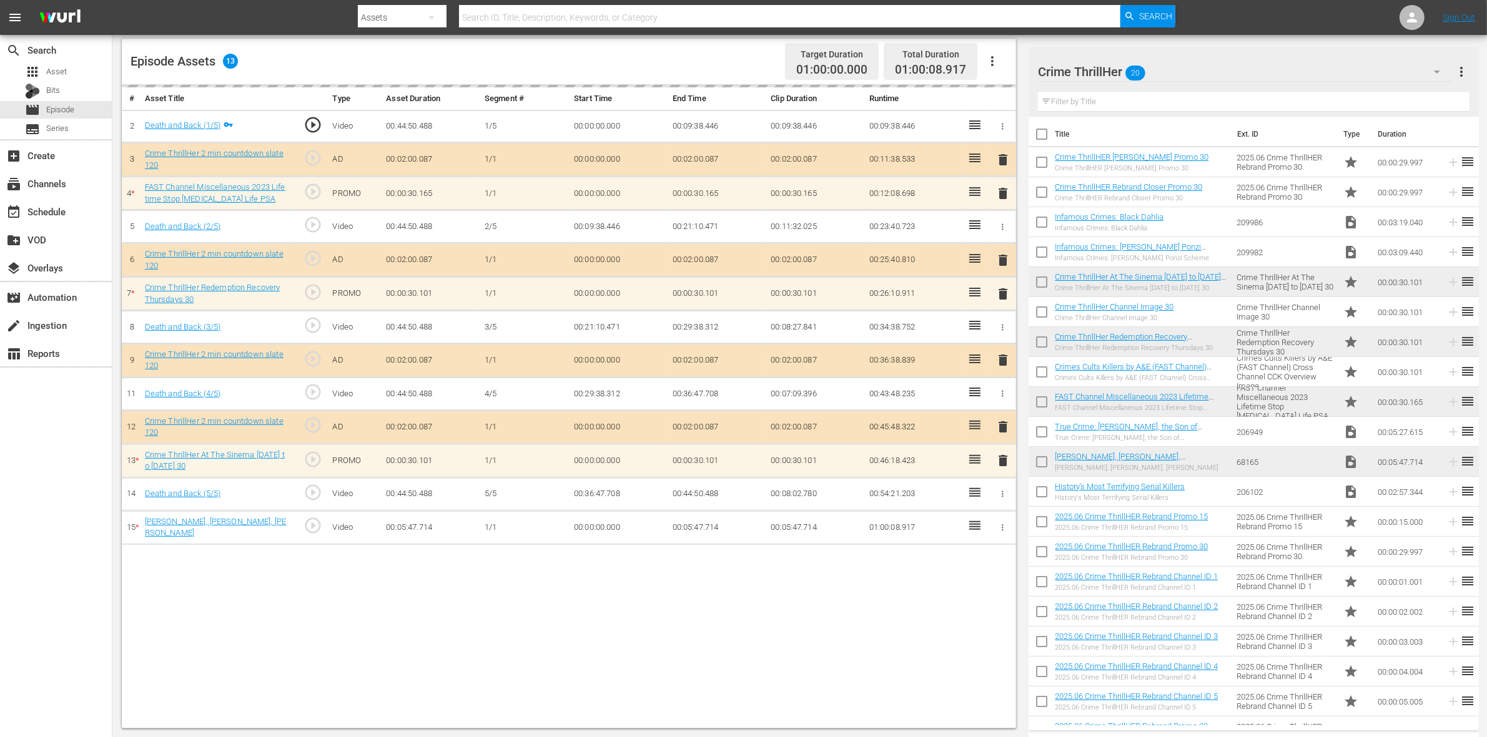
scroll to position [21, 0]
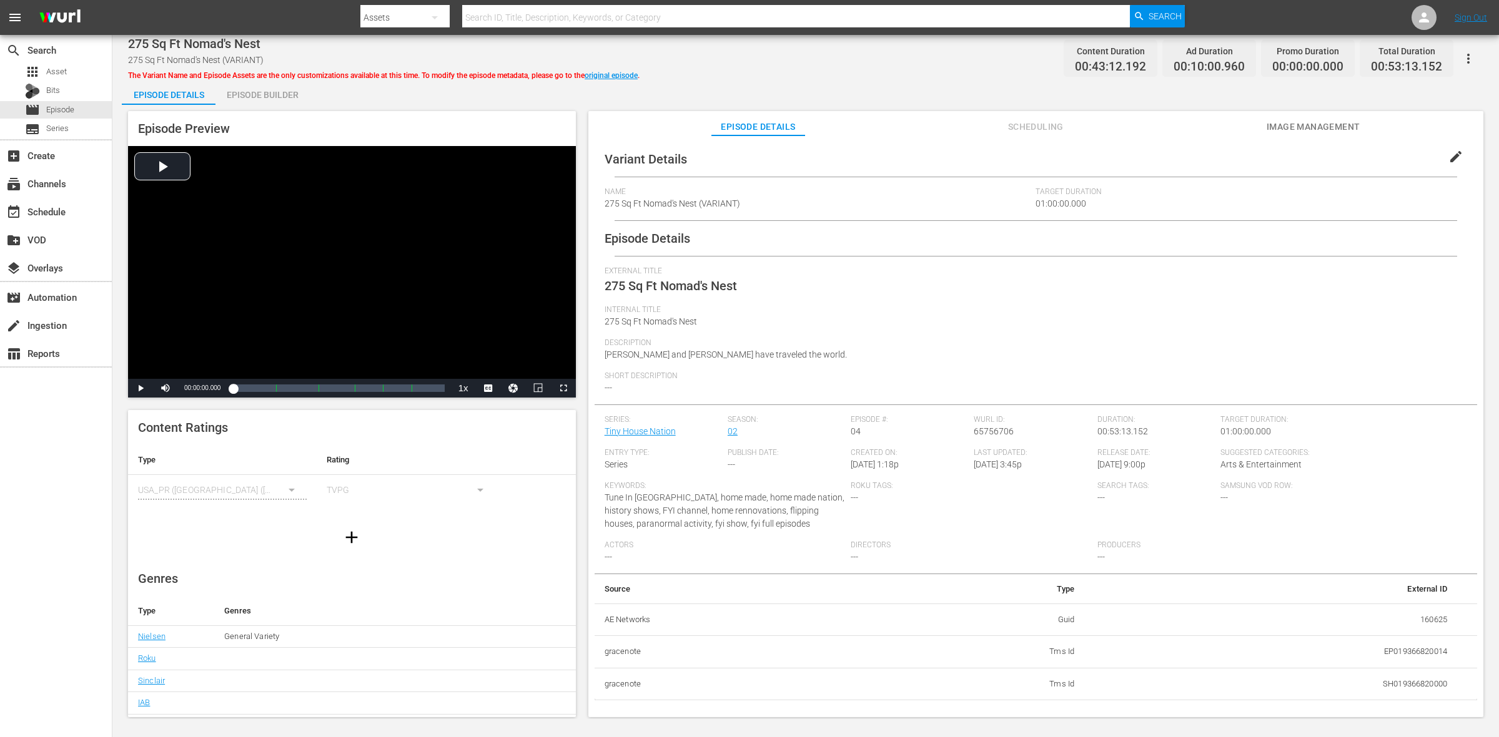
click at [269, 82] on div "Episode Builder" at bounding box center [262, 95] width 94 height 30
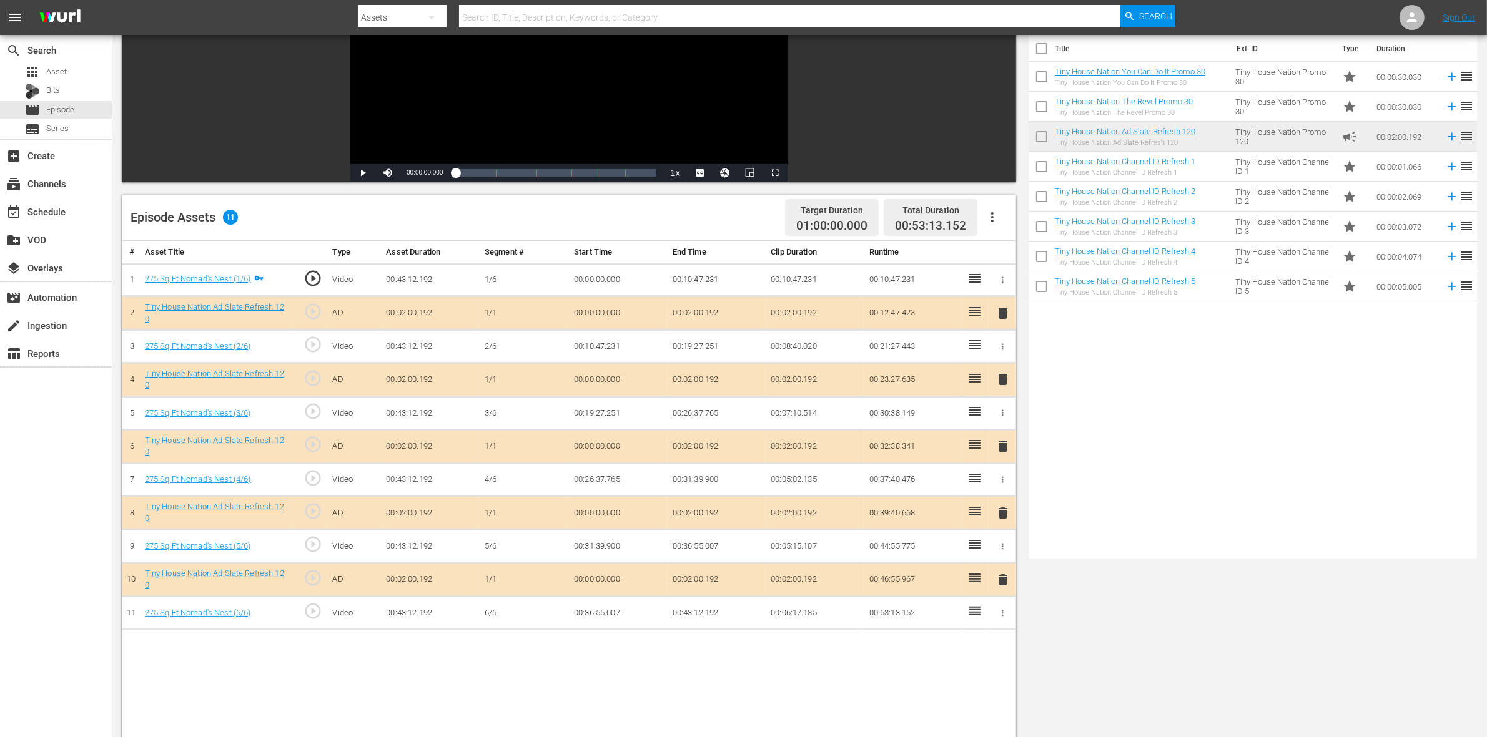
scroll to position [325, 0]
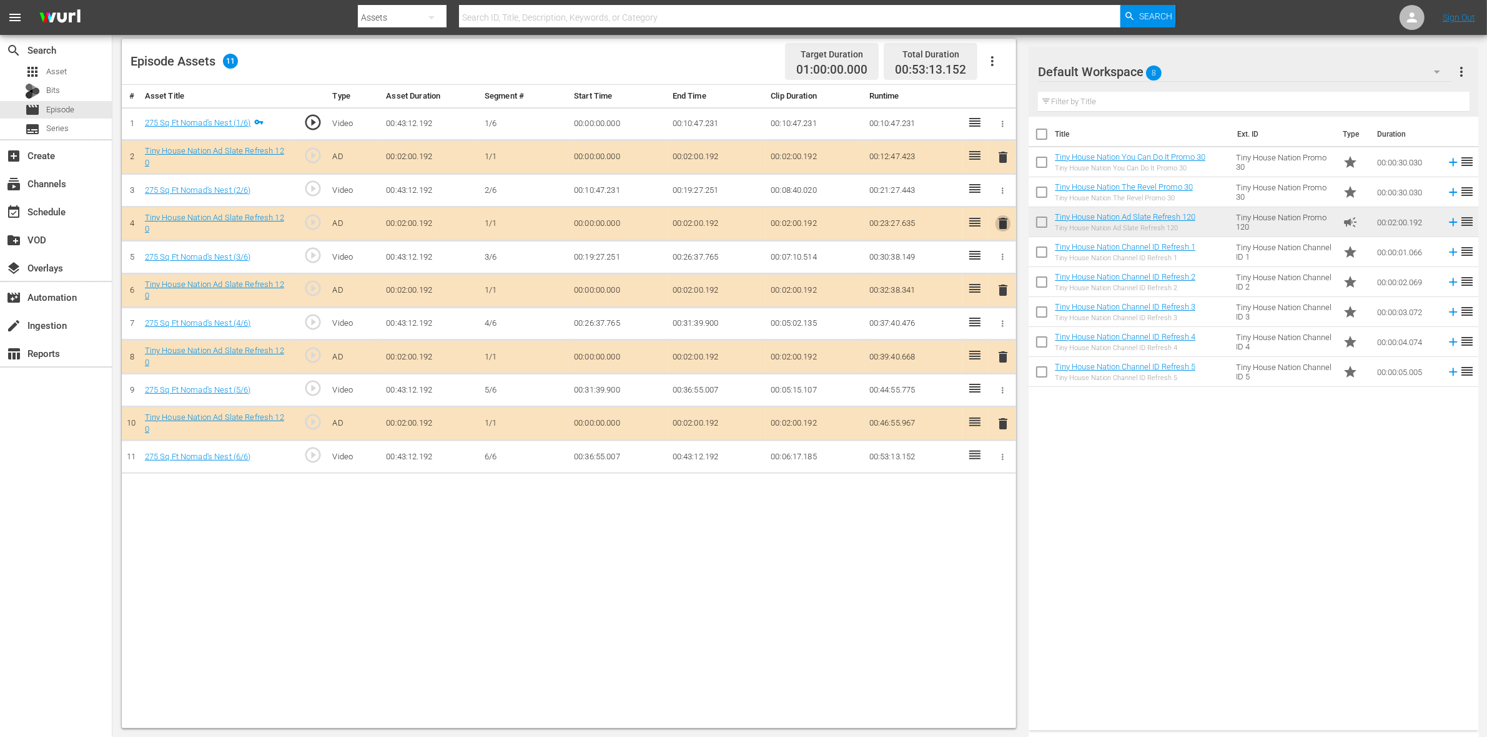
click at [999, 229] on span "delete" at bounding box center [1002, 223] width 15 height 15
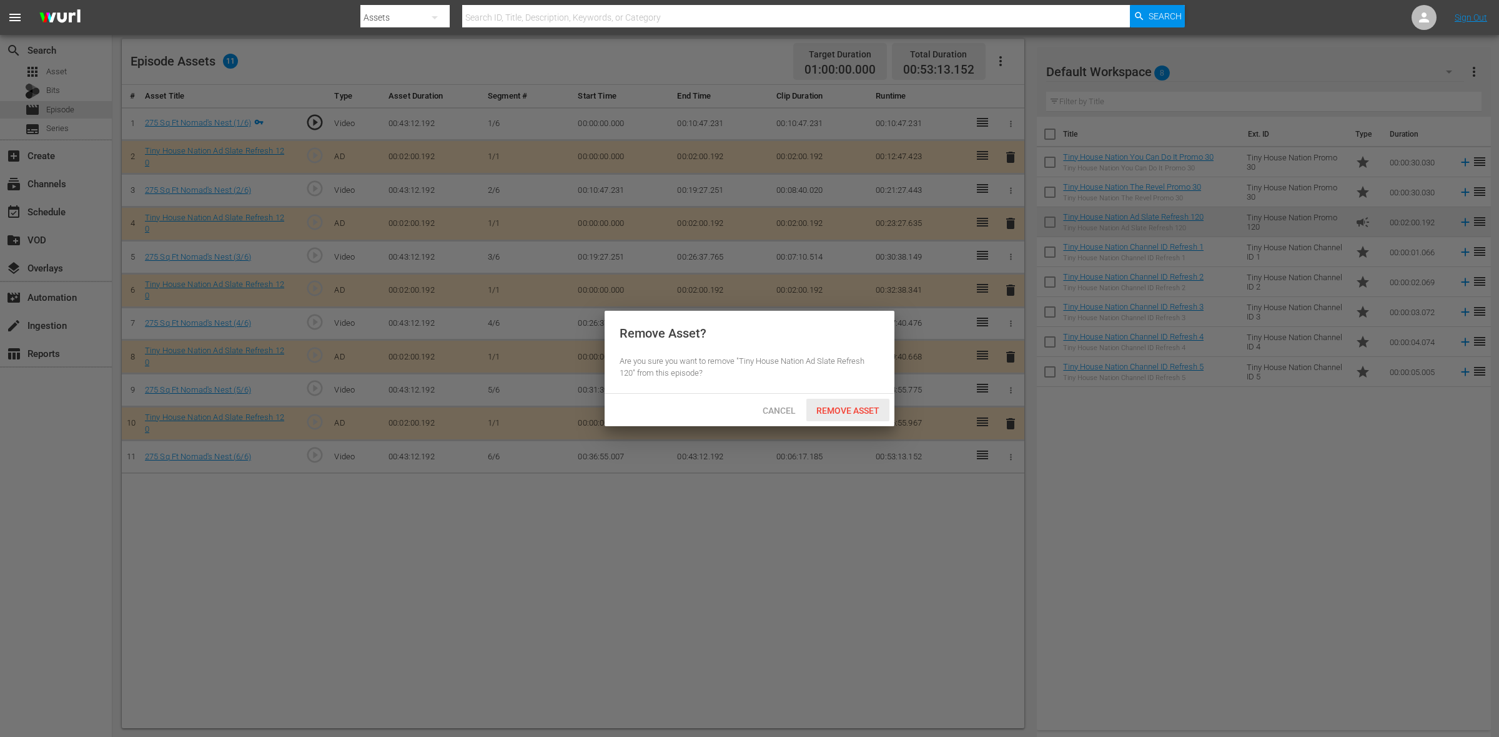
click at [874, 409] on span "Remove Asset" at bounding box center [847, 411] width 83 height 10
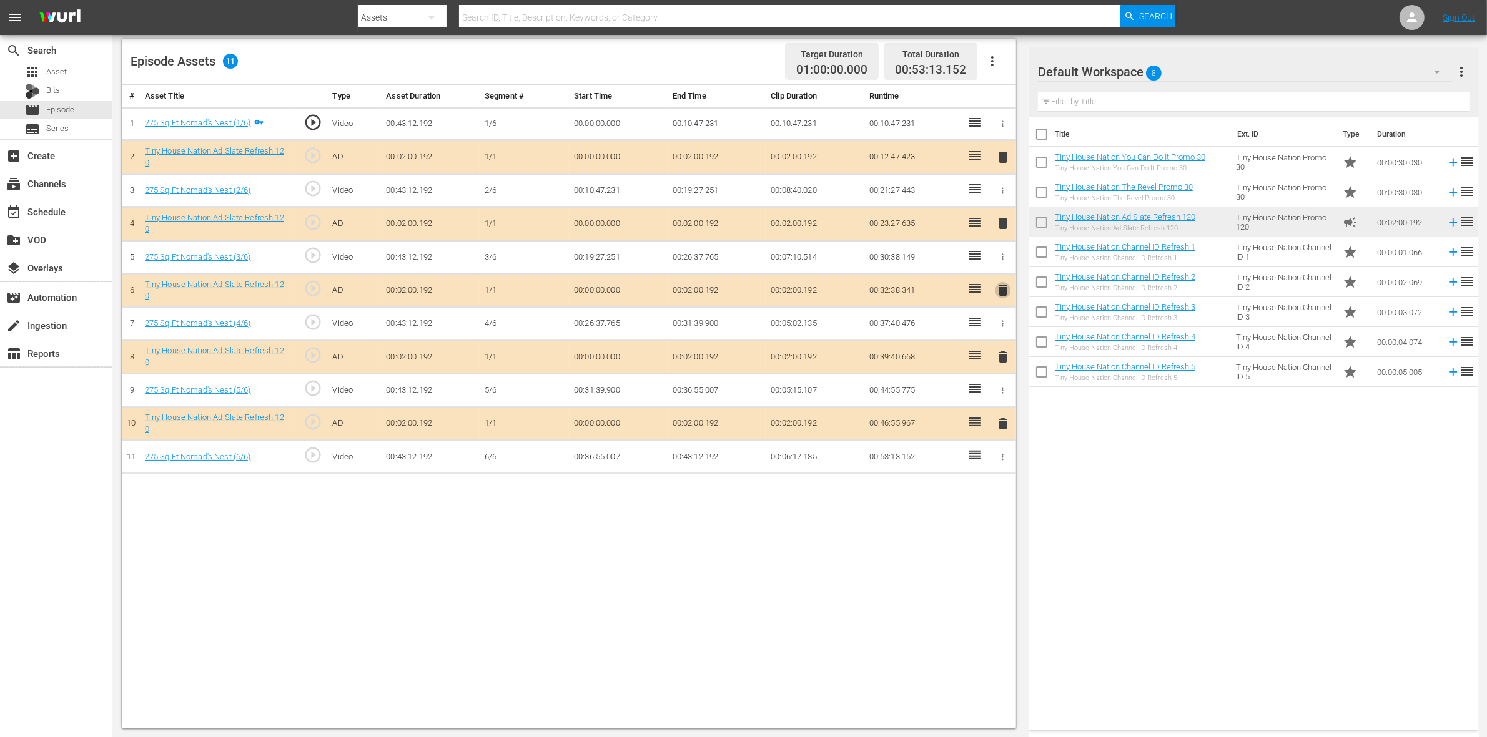
click at [1000, 295] on span "delete" at bounding box center [1002, 290] width 15 height 15
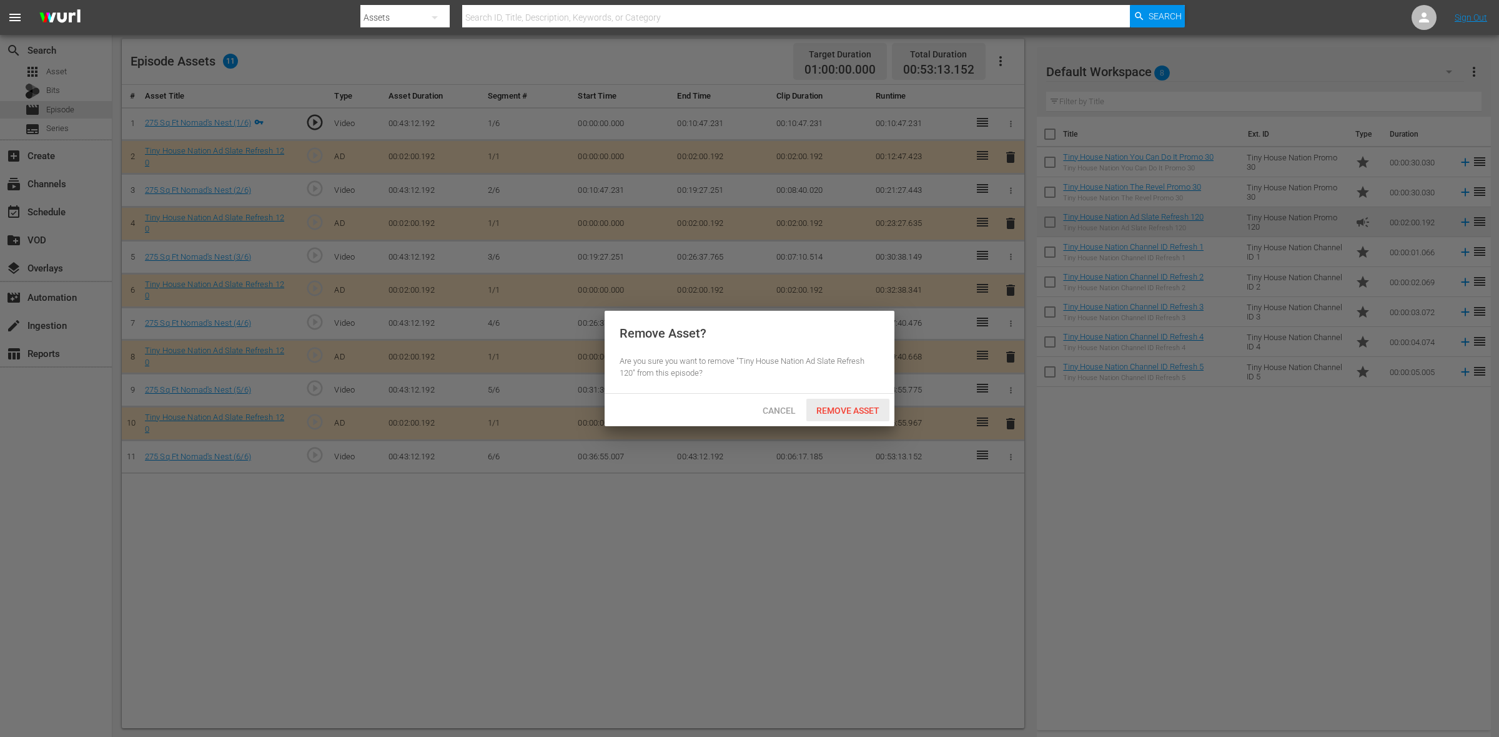
click at [854, 400] on div "Remove Asset" at bounding box center [847, 410] width 83 height 23
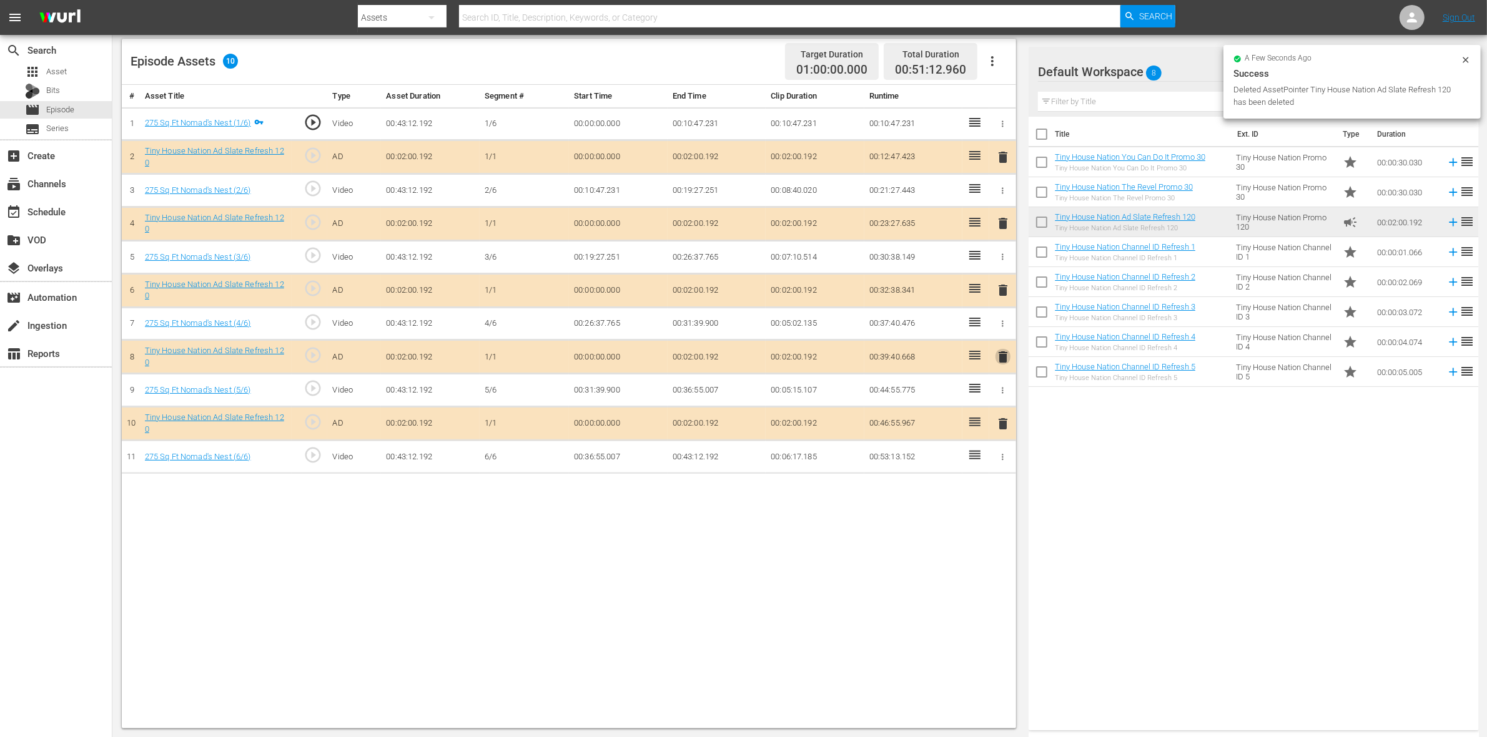
click at [996, 363] on span "delete" at bounding box center [1002, 357] width 15 height 15
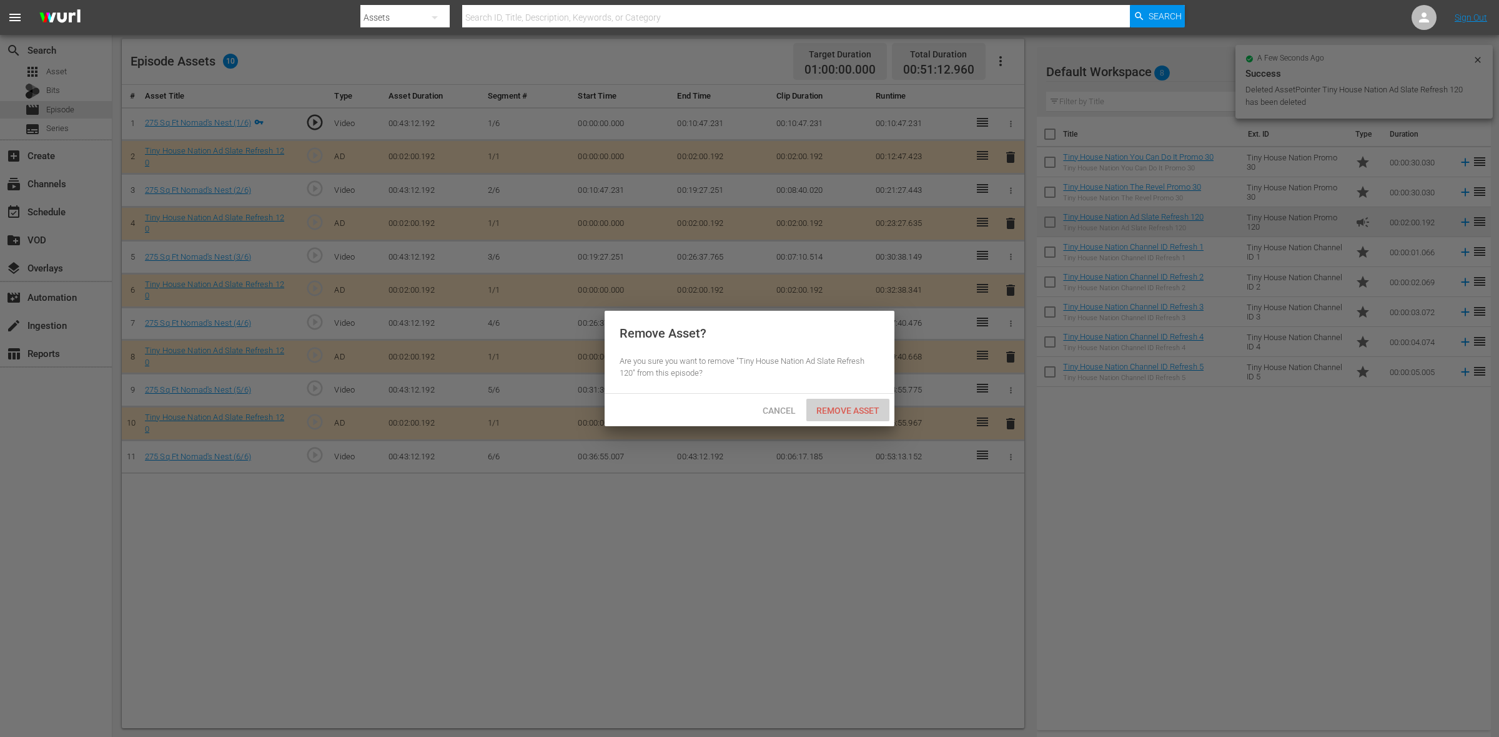
click at [819, 418] on div "Remove Asset" at bounding box center [847, 410] width 83 height 23
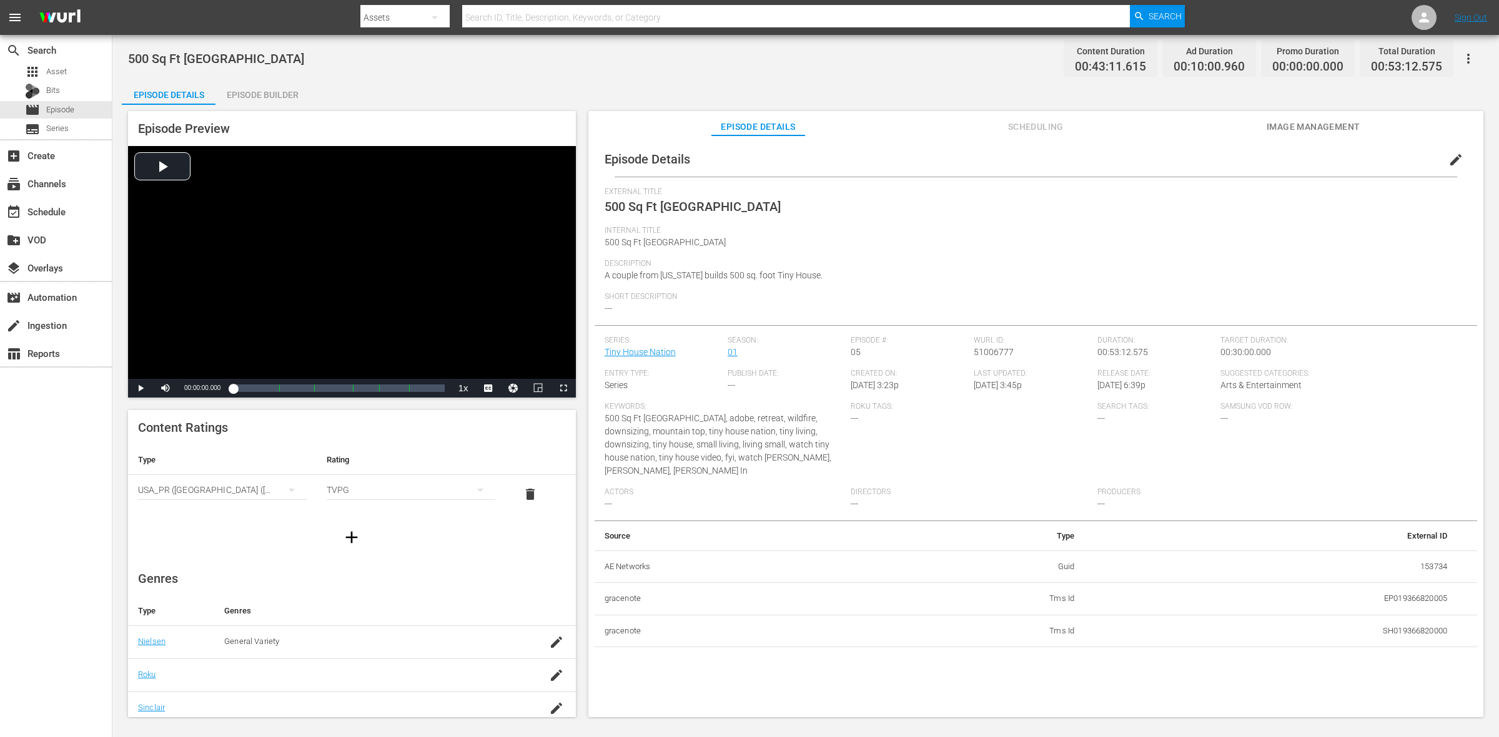
click at [289, 102] on div "Episode Builder" at bounding box center [262, 95] width 94 height 30
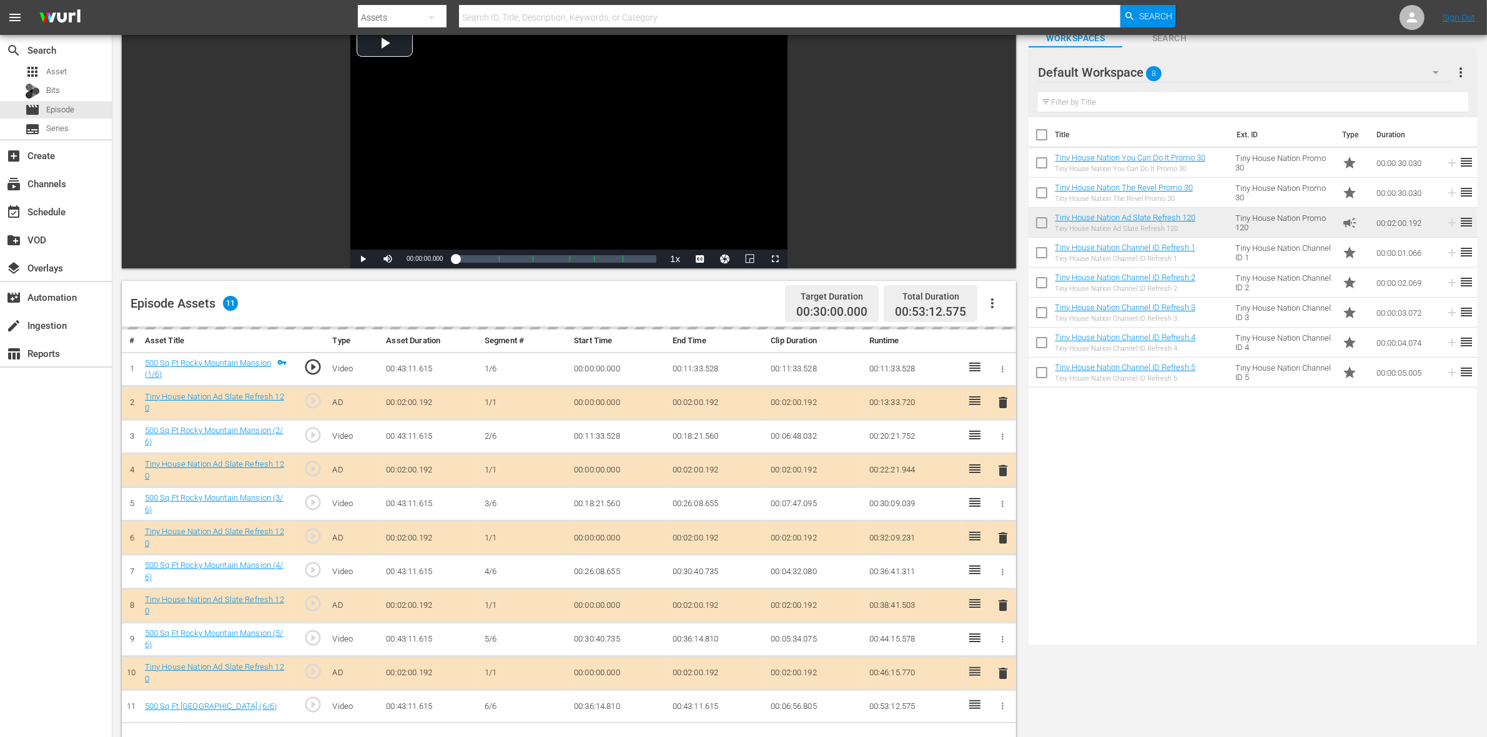
scroll to position [234, 0]
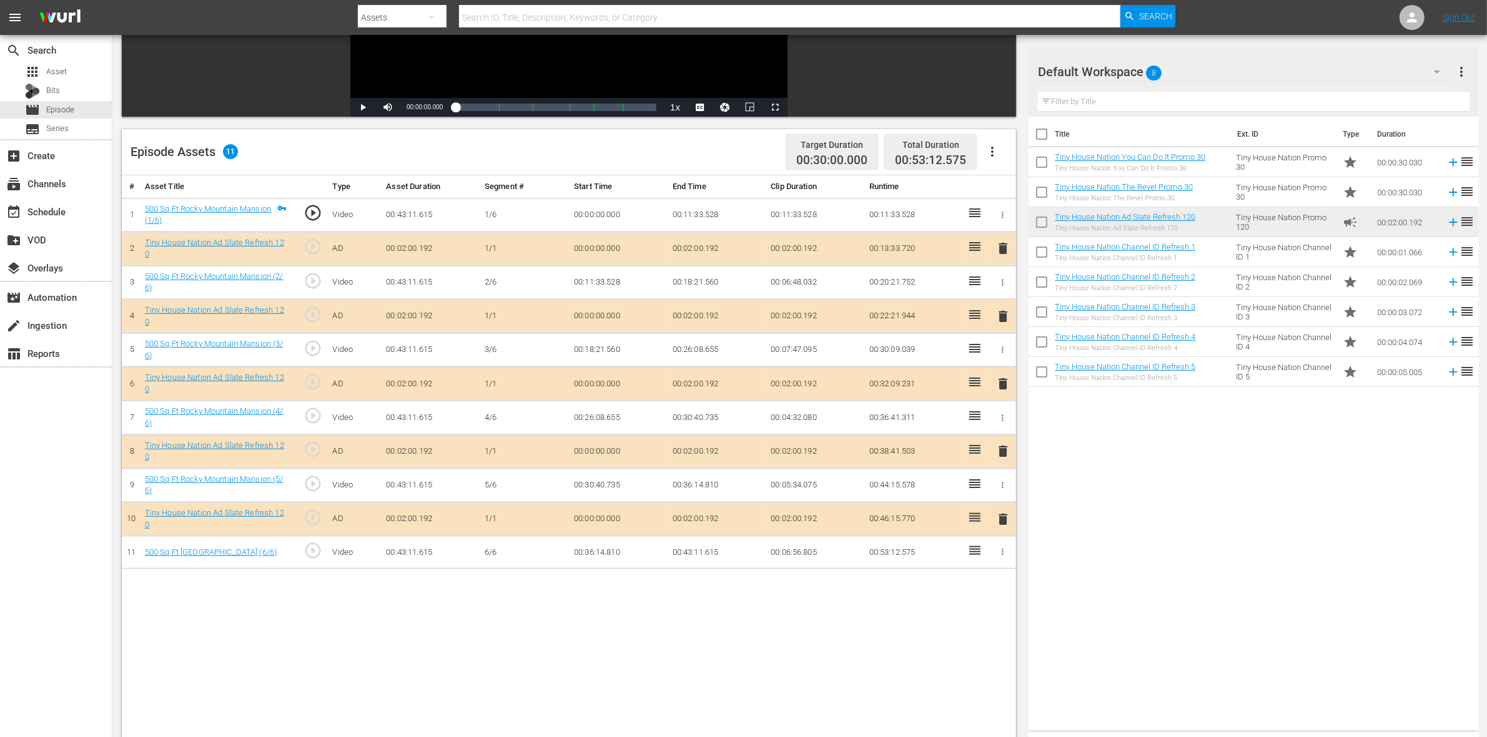
click at [1000, 318] on span "delete" at bounding box center [1002, 316] width 15 height 15
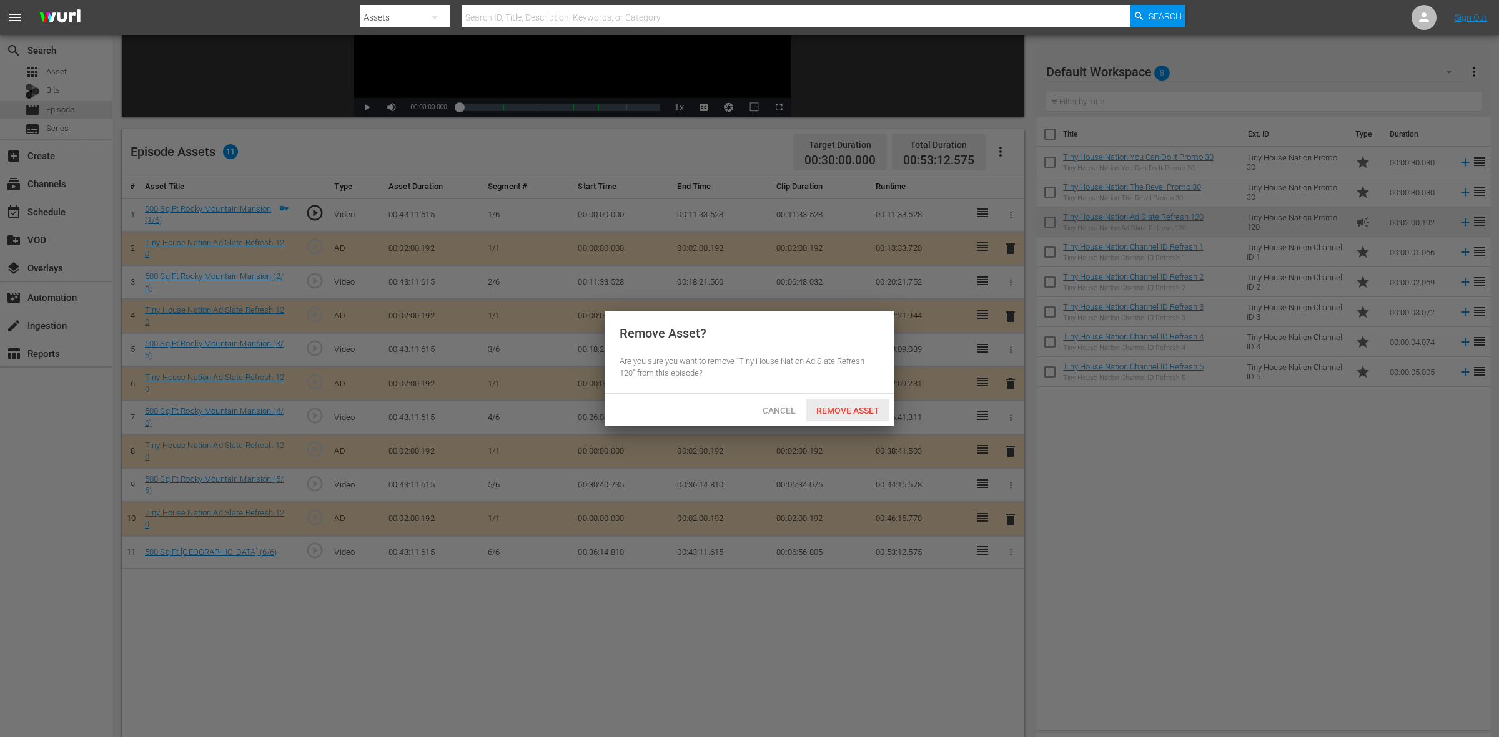
click at [854, 411] on span "Remove Asset" at bounding box center [847, 411] width 83 height 10
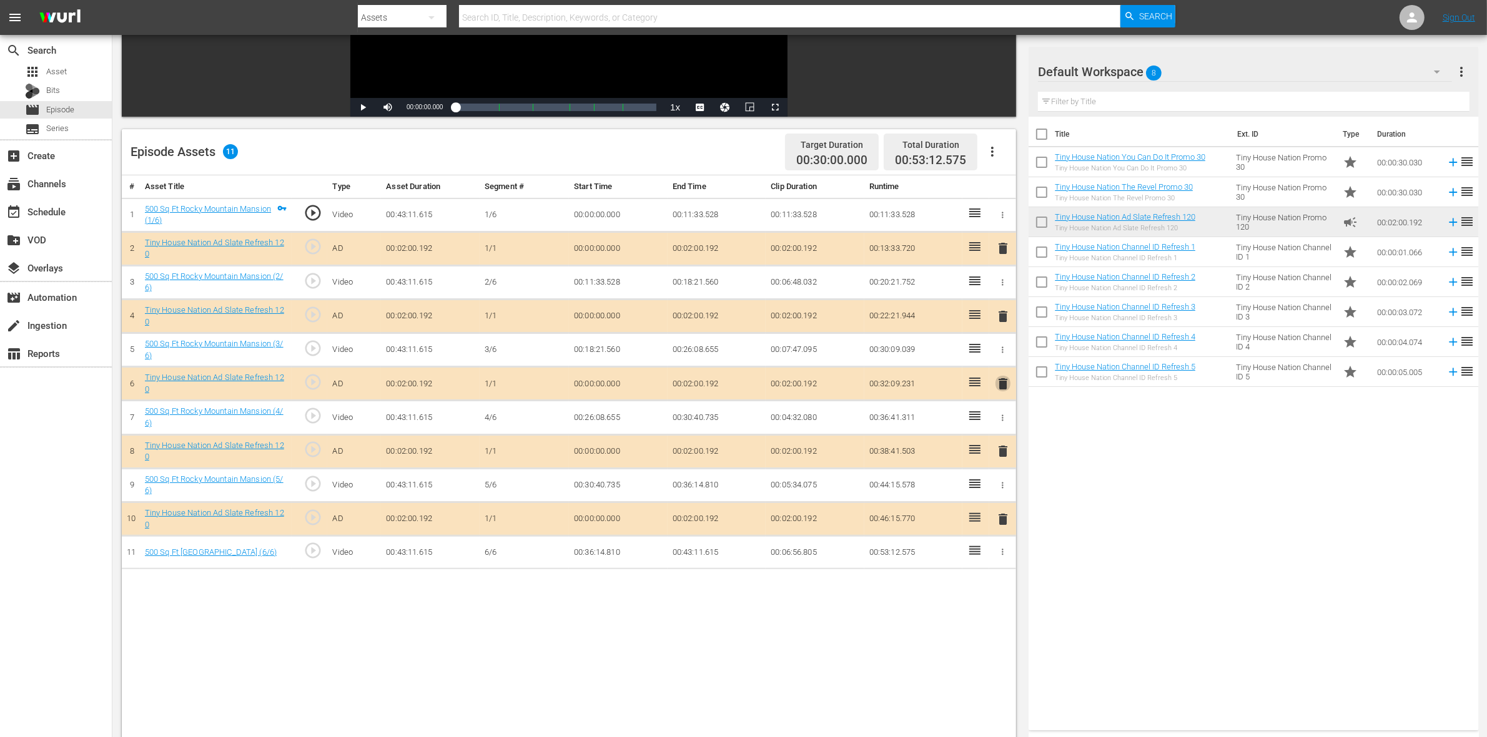
click at [1003, 383] on span "delete" at bounding box center [1002, 384] width 15 height 15
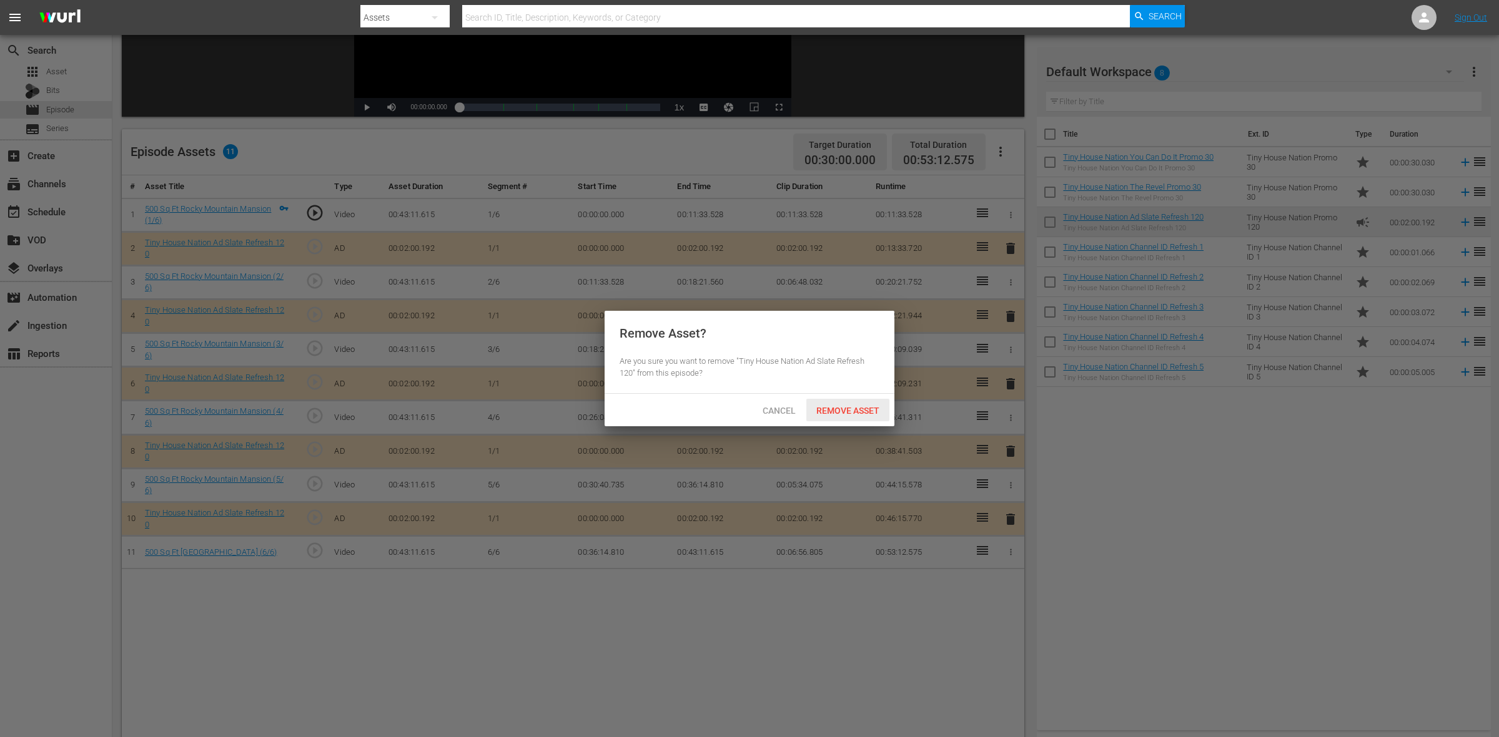
click at [872, 410] on span "Remove Asset" at bounding box center [847, 411] width 83 height 10
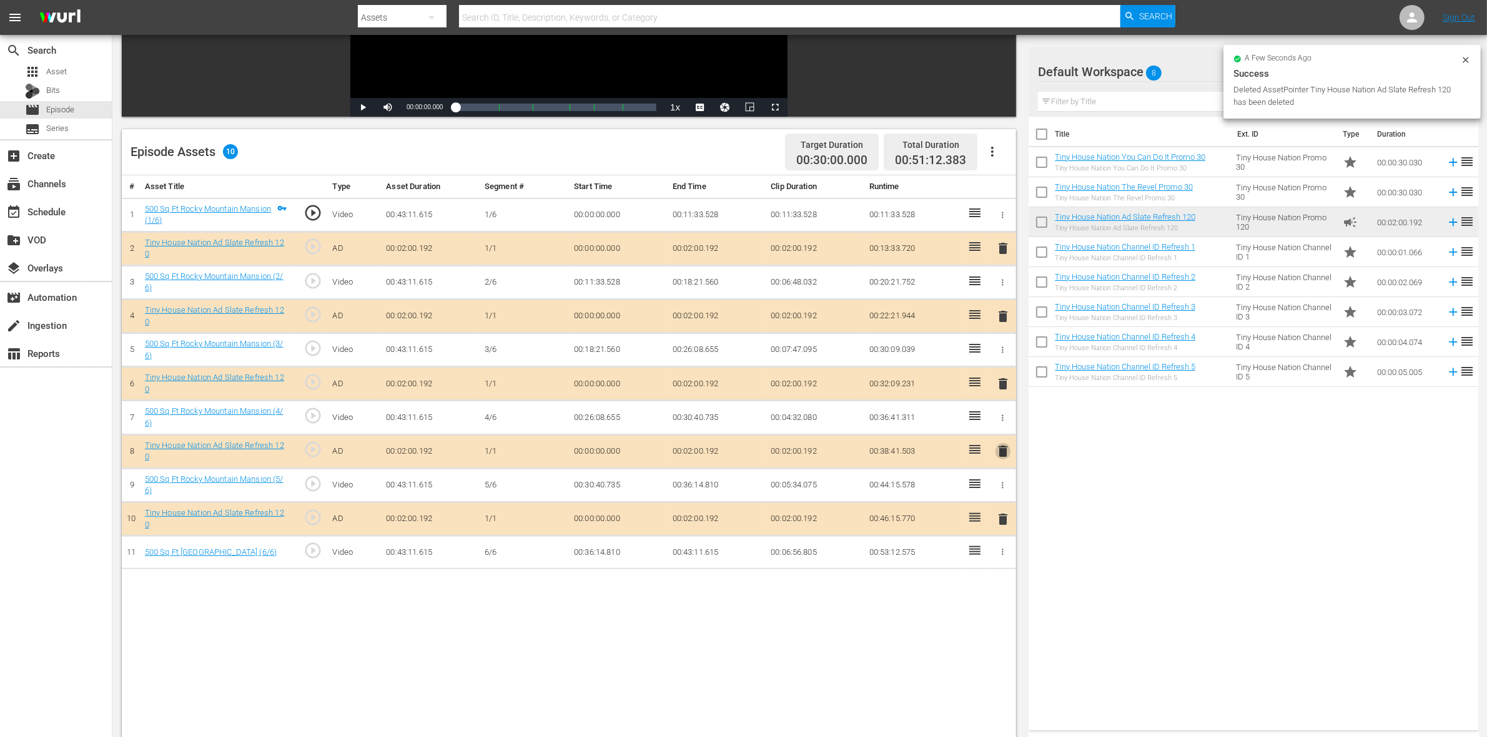
click at [1003, 456] on span "delete" at bounding box center [1002, 451] width 15 height 15
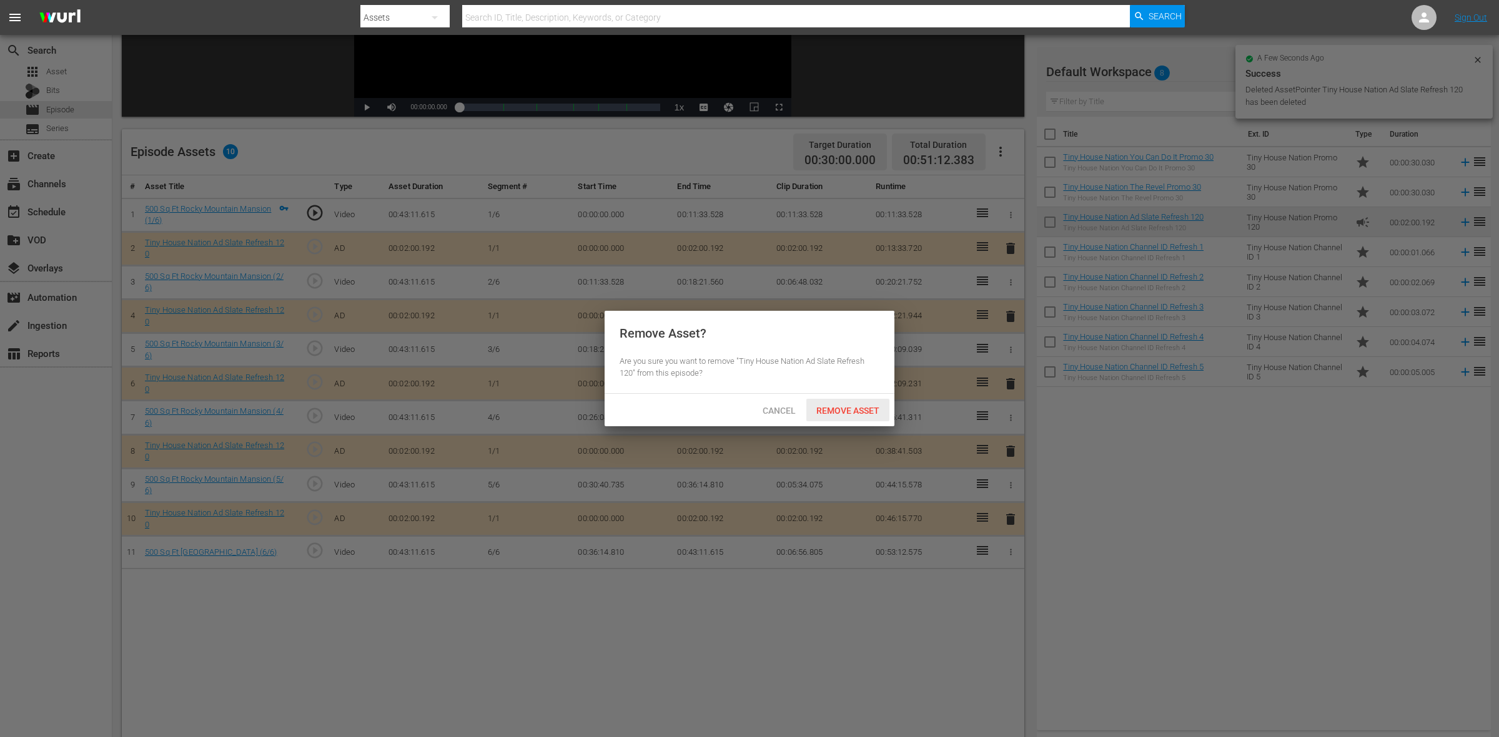
click at [846, 400] on div "Remove Asset" at bounding box center [847, 410] width 83 height 23
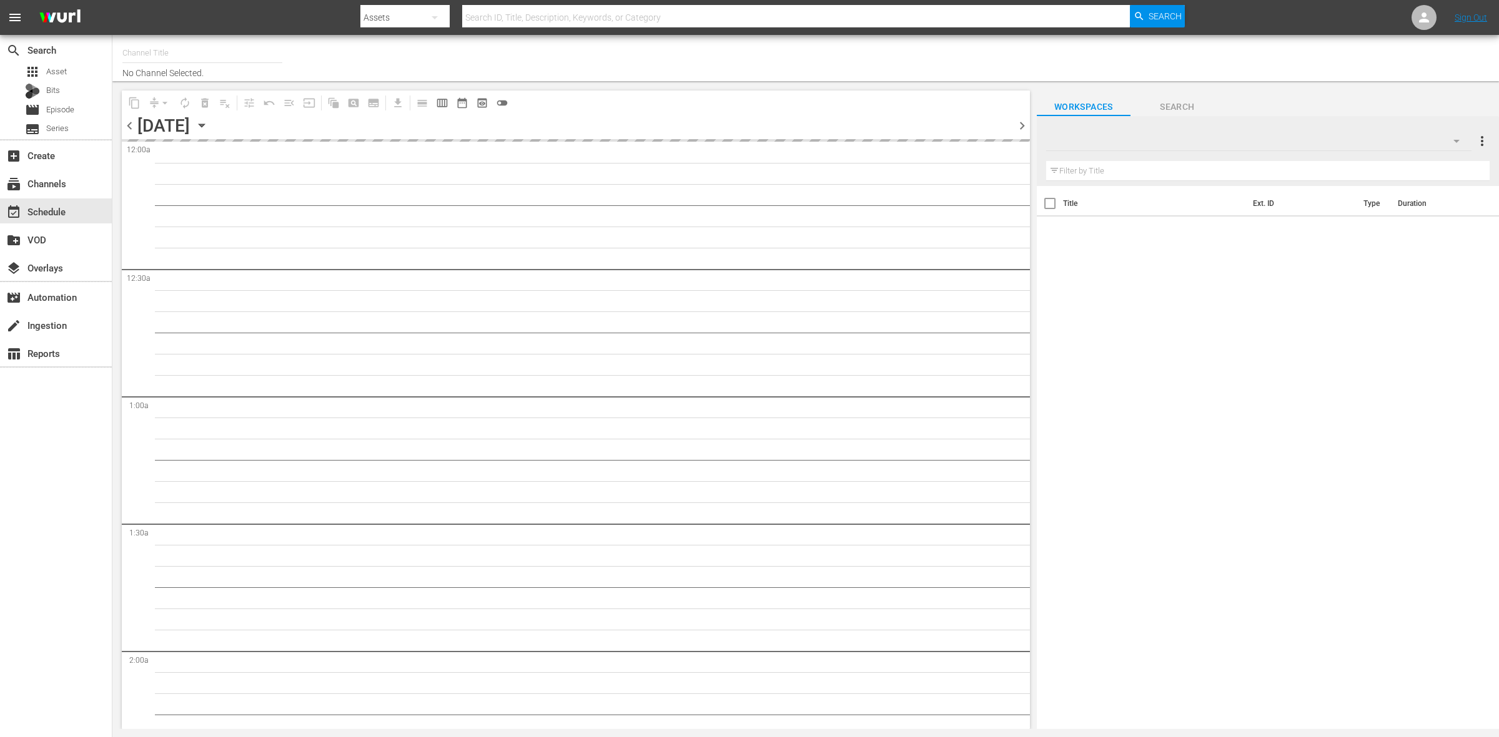
type input "Tiny House Nation (675)"
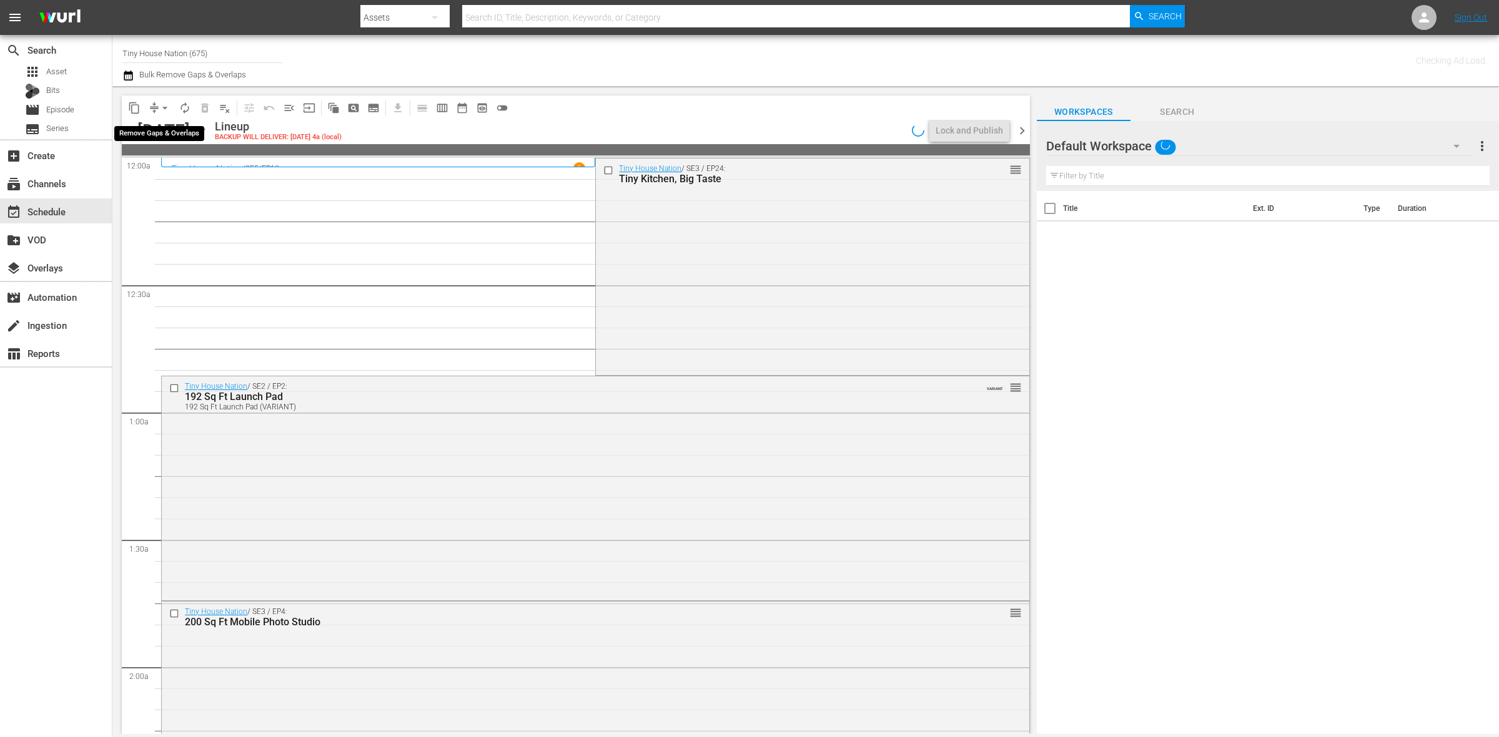
click at [160, 108] on span "arrow_drop_down" at bounding box center [165, 108] width 12 height 12
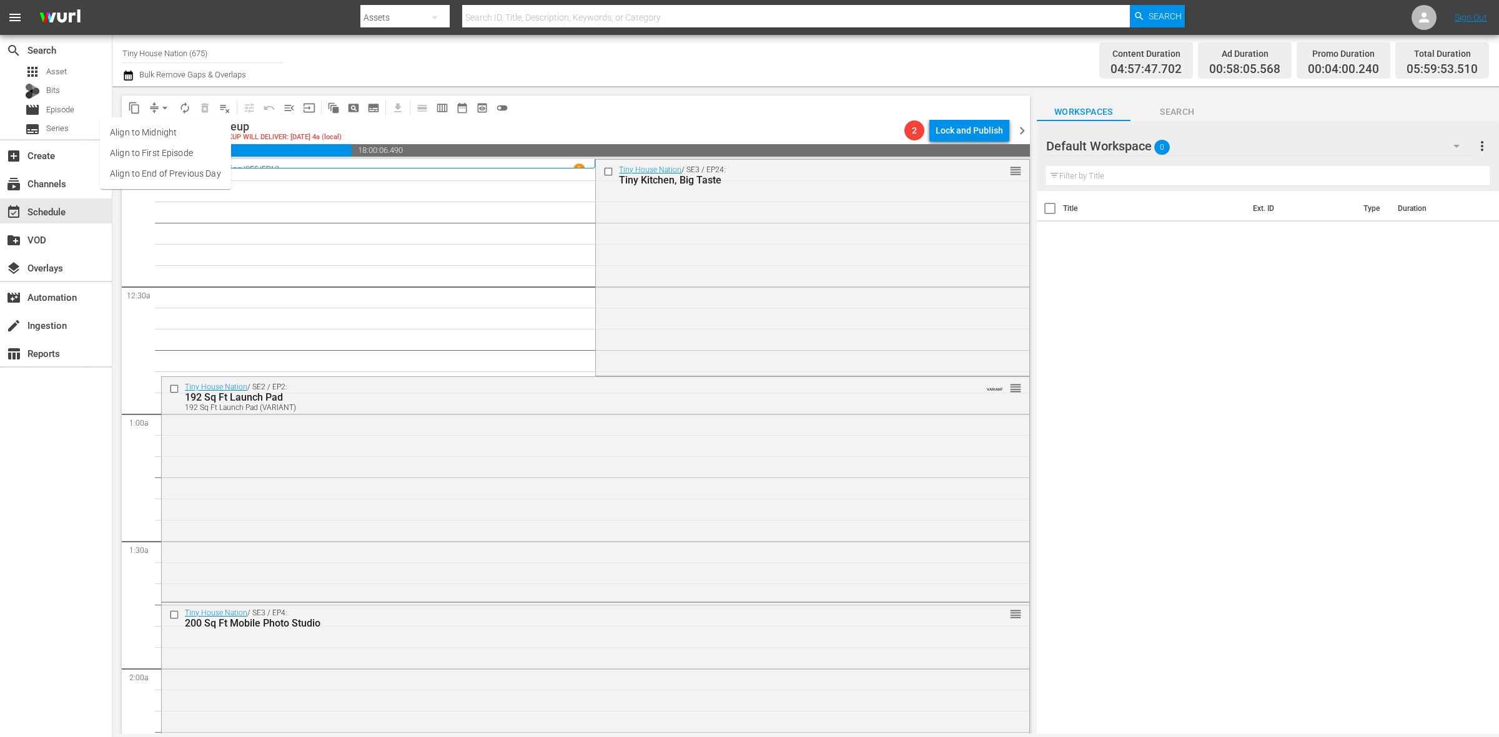
click at [173, 127] on li "Align to Midnight" at bounding box center [165, 132] width 131 height 21
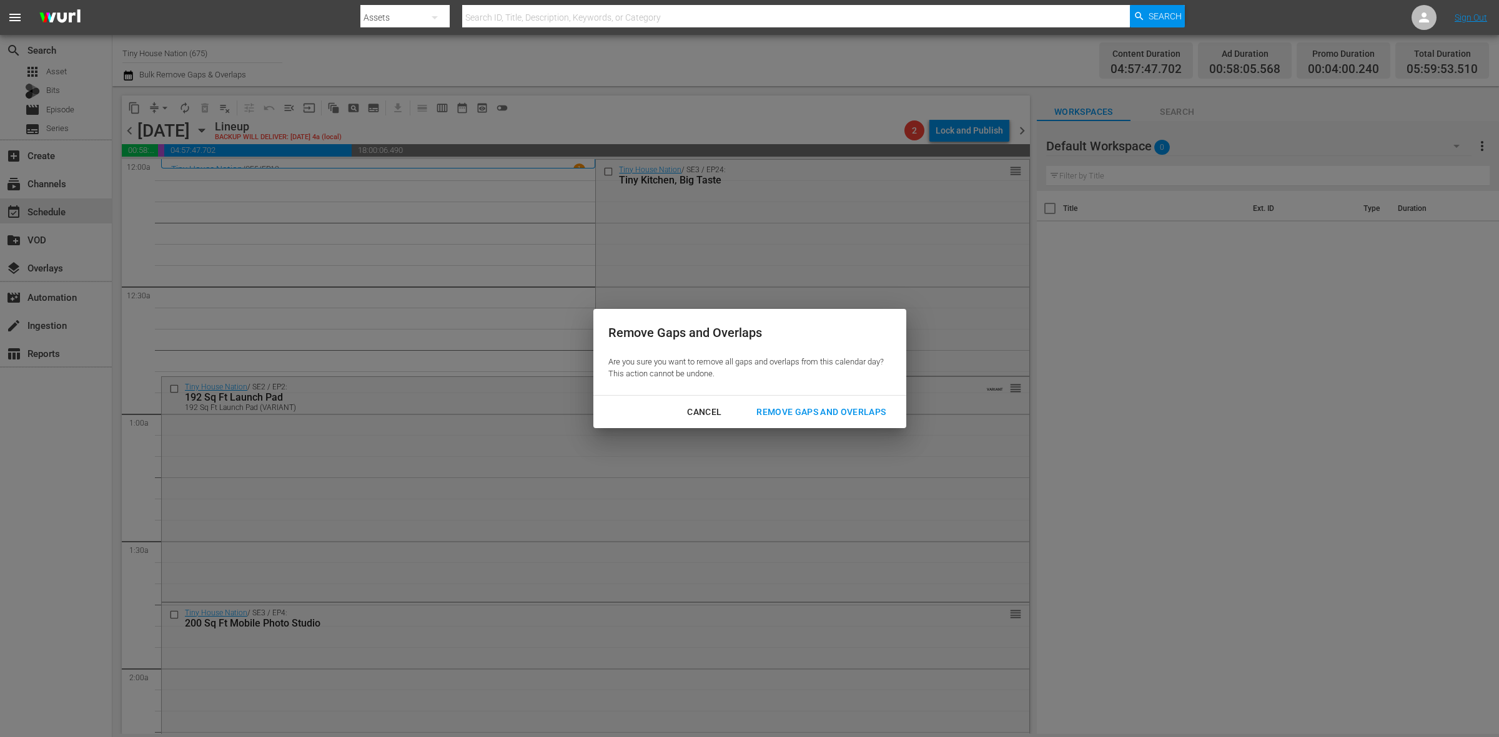
click at [842, 415] on div "Remove Gaps and Overlaps" at bounding box center [820, 413] width 149 height 16
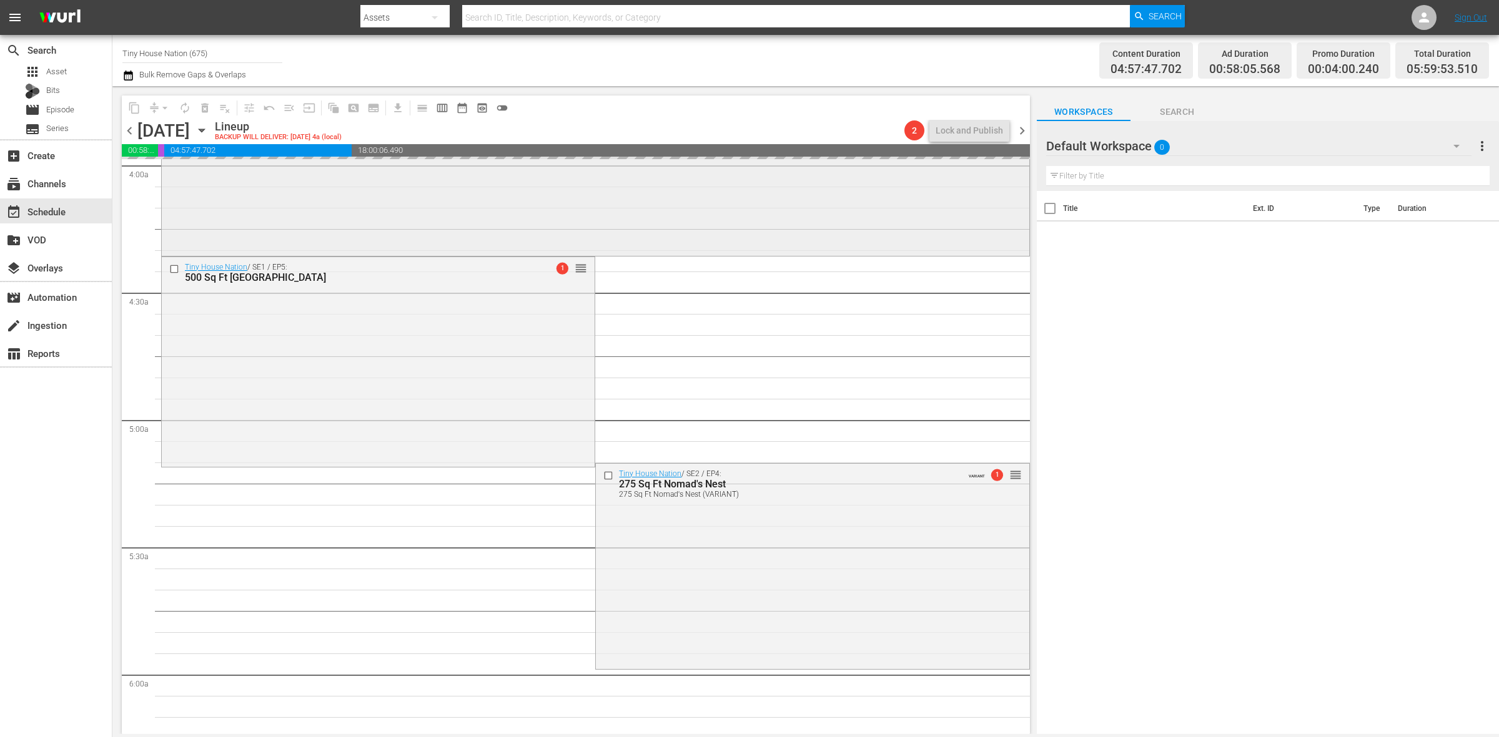
scroll to position [1249, 0]
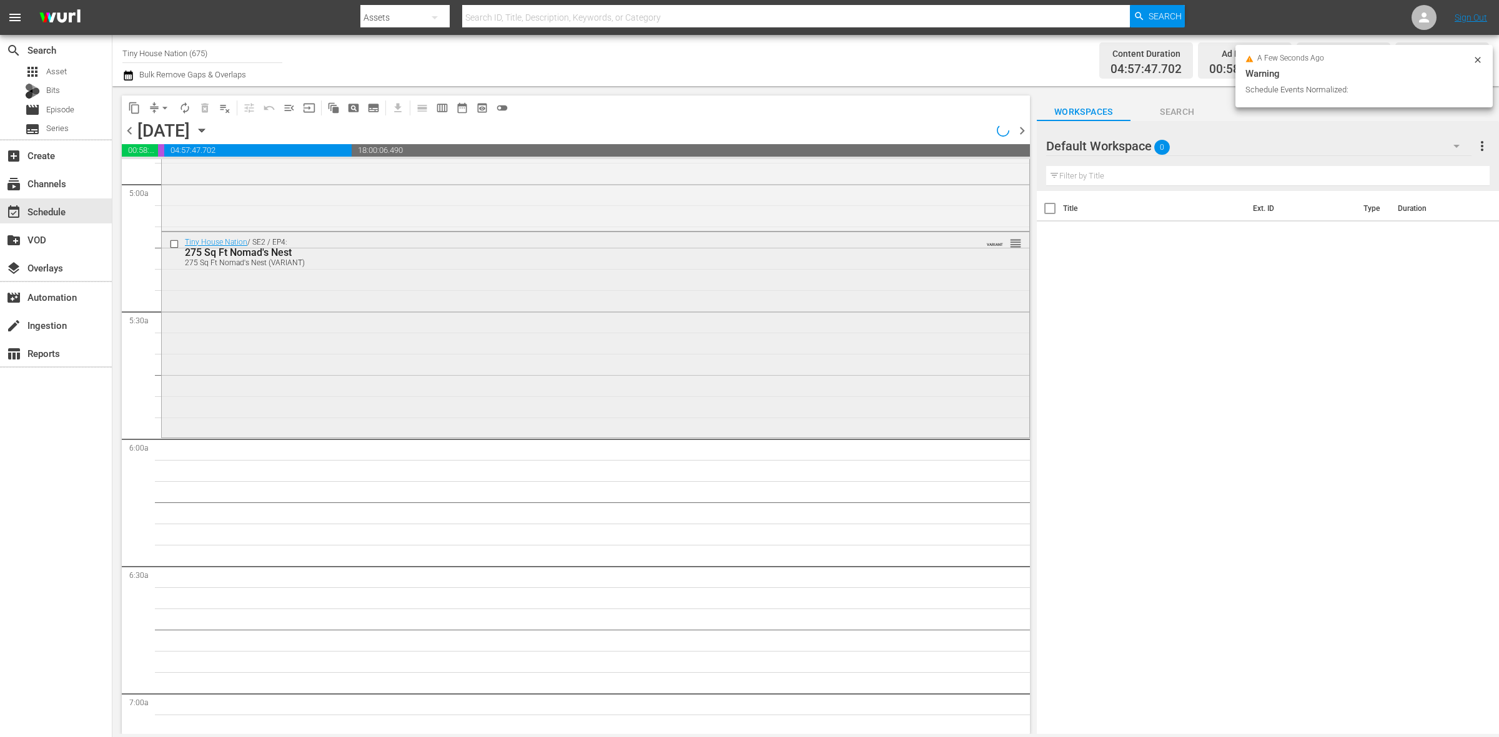
click at [434, 320] on div "Tiny House Nation / SE2 / EP4: 275 Sq Ft Nomad's Nest 275 Sq Ft Nomad's Nest (V…" at bounding box center [595, 333] width 867 height 203
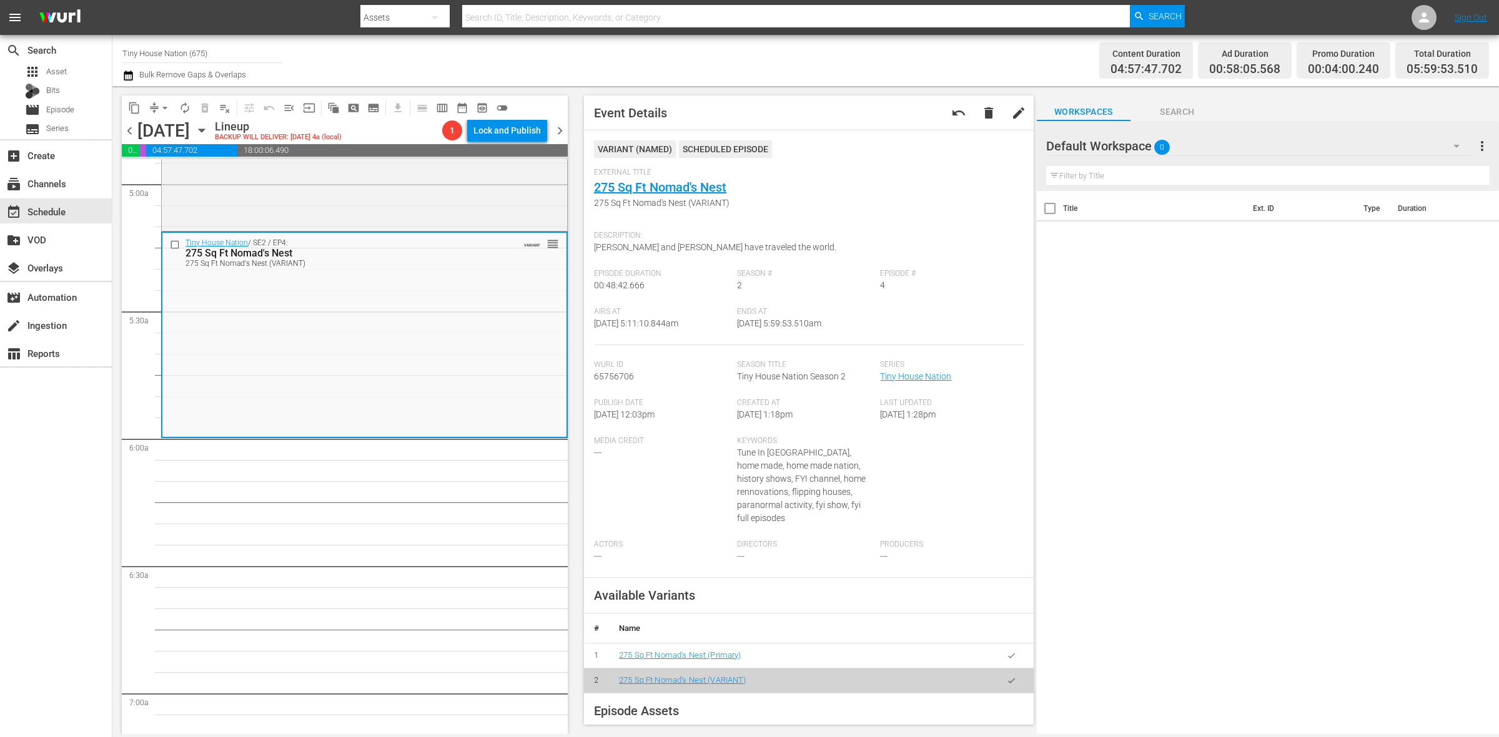
click at [164, 111] on span "arrow_drop_down" at bounding box center [165, 108] width 12 height 12
click at [167, 128] on li "Align to Midnight" at bounding box center [165, 132] width 131 height 21
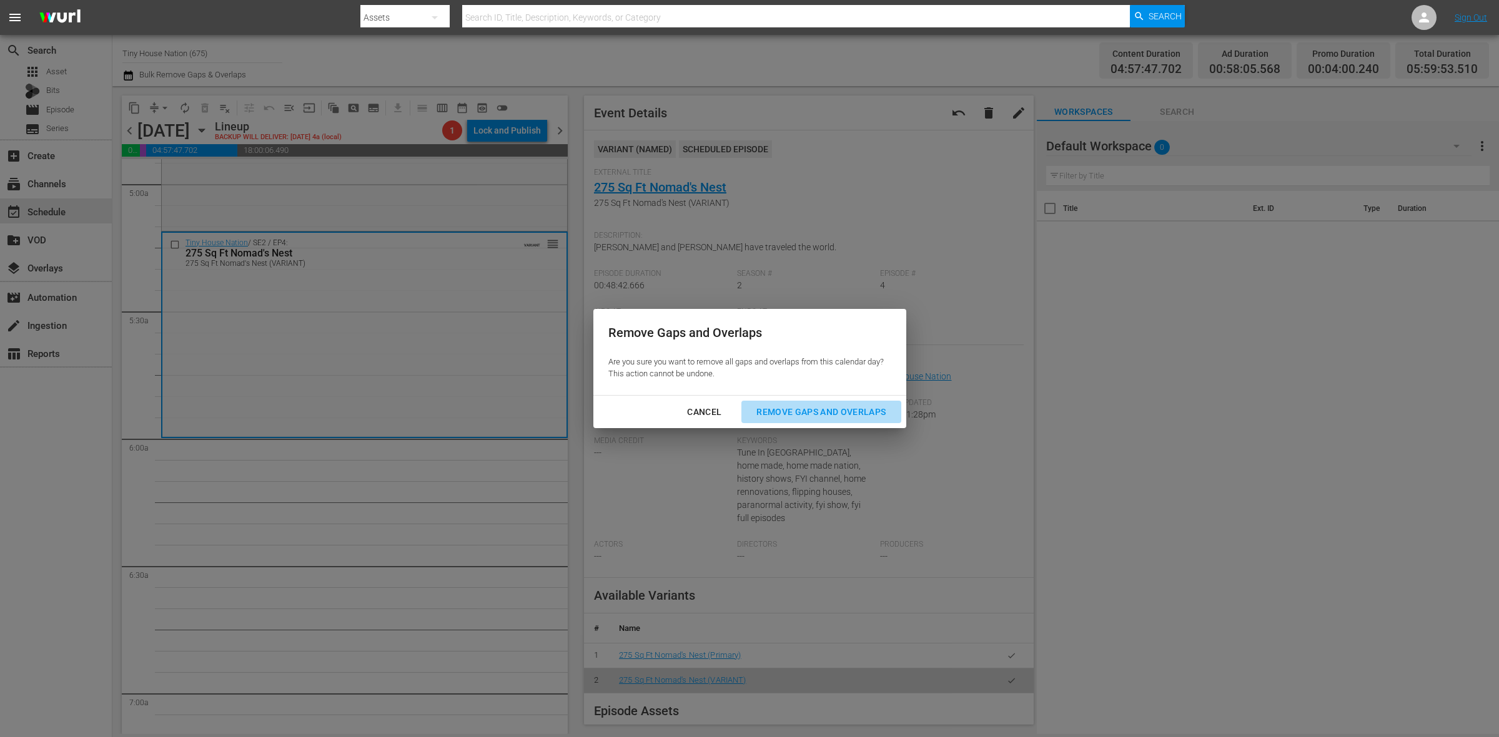
click at [881, 410] on div "Remove Gaps and Overlaps" at bounding box center [820, 413] width 149 height 16
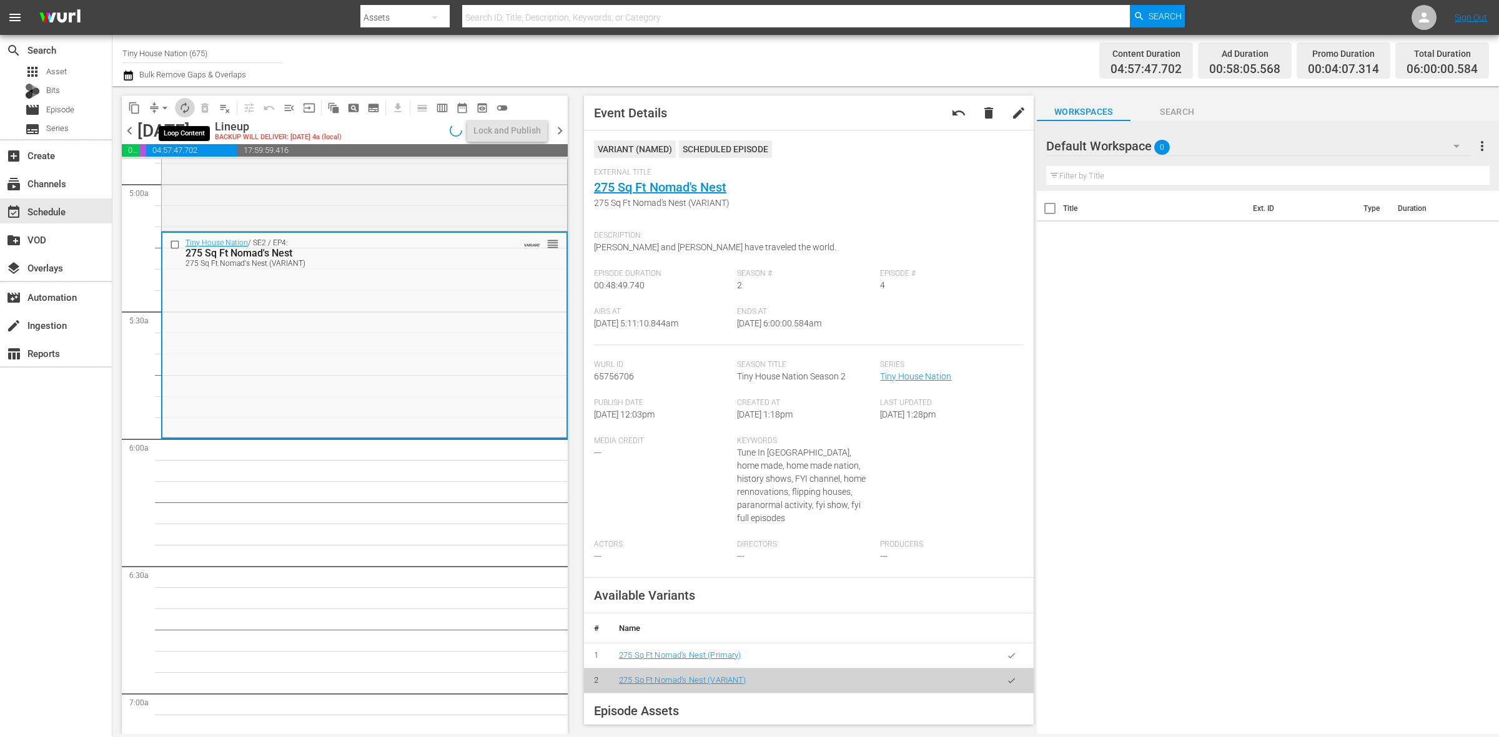
click at [177, 110] on button "autorenew_outlined" at bounding box center [185, 108] width 20 height 20
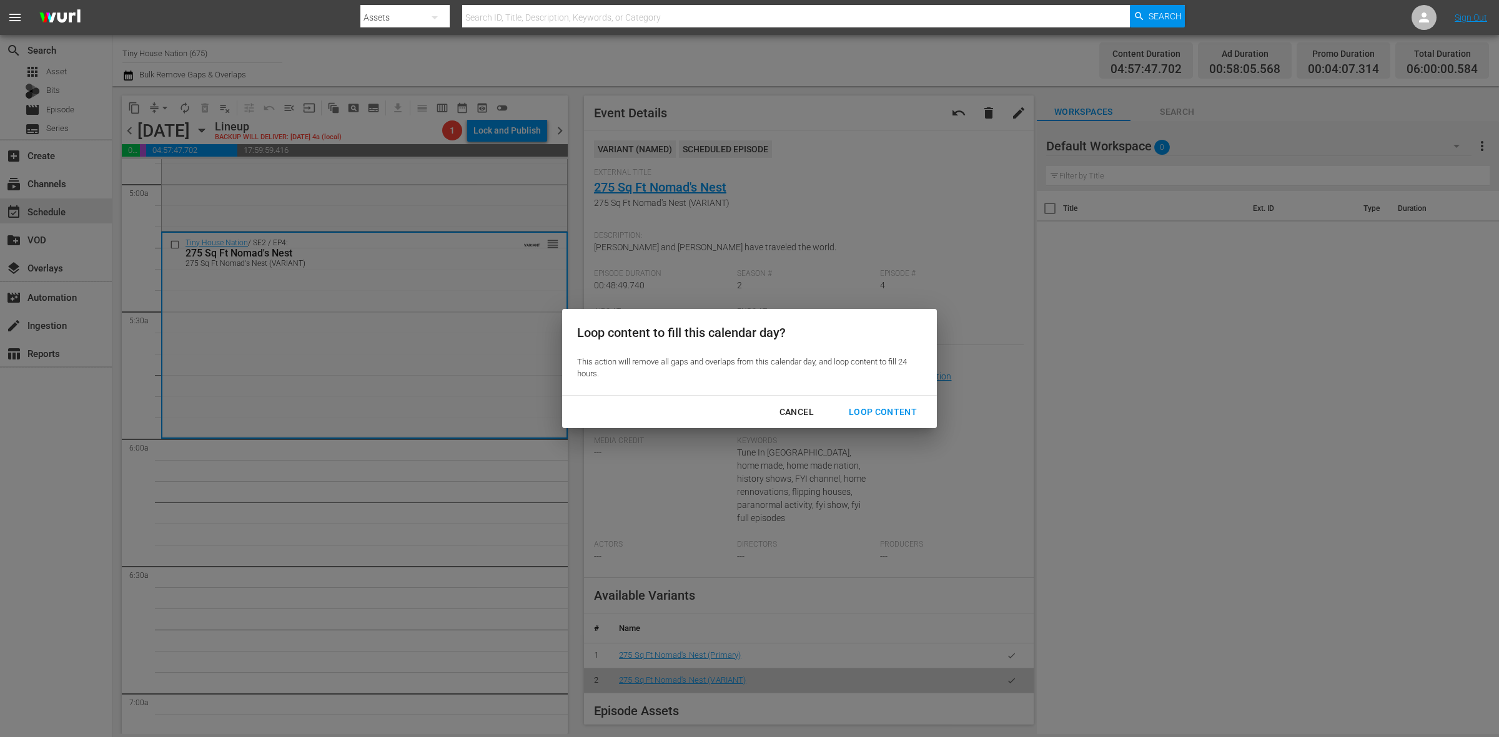
click at [875, 416] on div "Loop Content" at bounding box center [883, 413] width 88 height 16
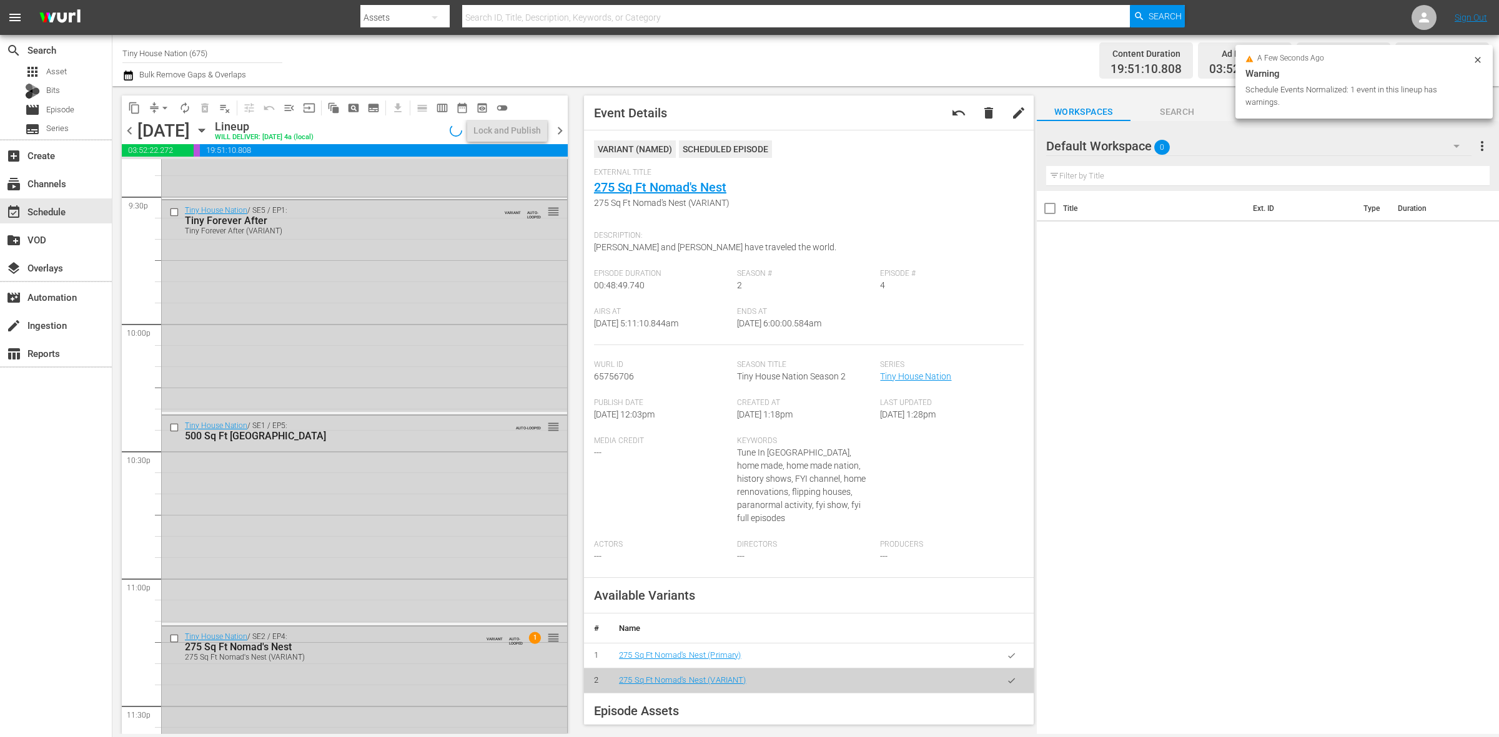
scroll to position [5538, 0]
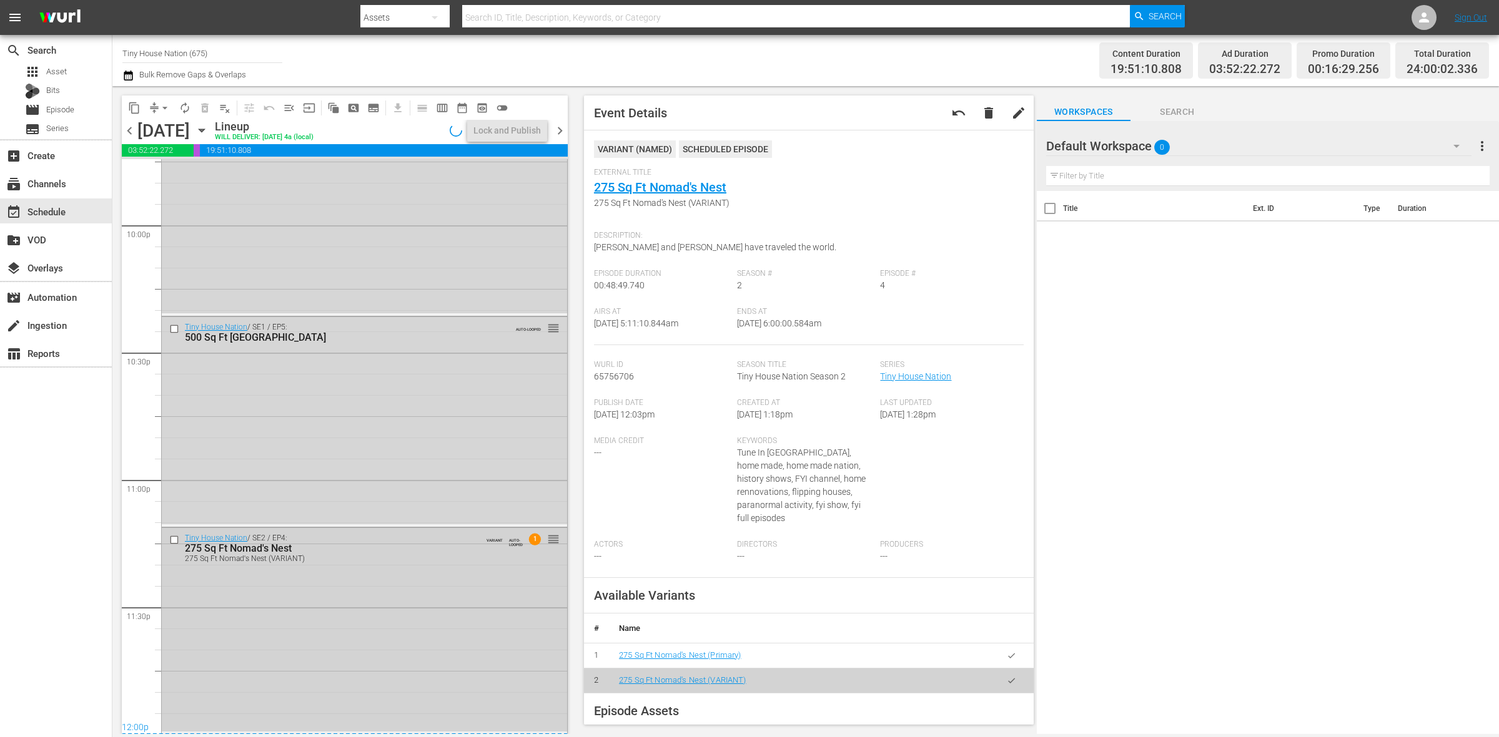
click at [404, 665] on div "Tiny House Nation / SE2 / EP4: 275 Sq Ft Nomad's Nest 275 Sq Ft Nomad's Nest (V…" at bounding box center [364, 630] width 405 height 204
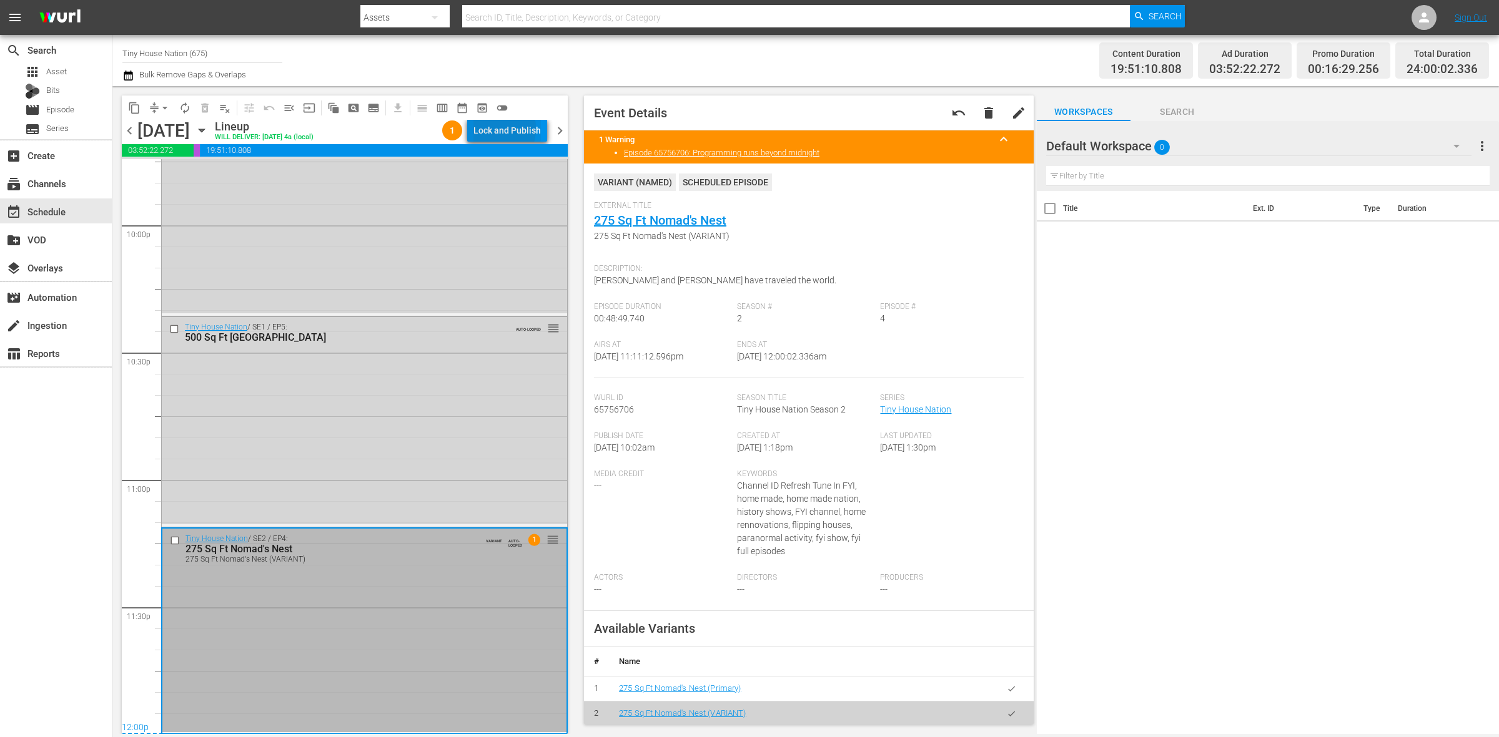
click at [492, 129] on div "Lock and Publish" at bounding box center [506, 130] width 67 height 22
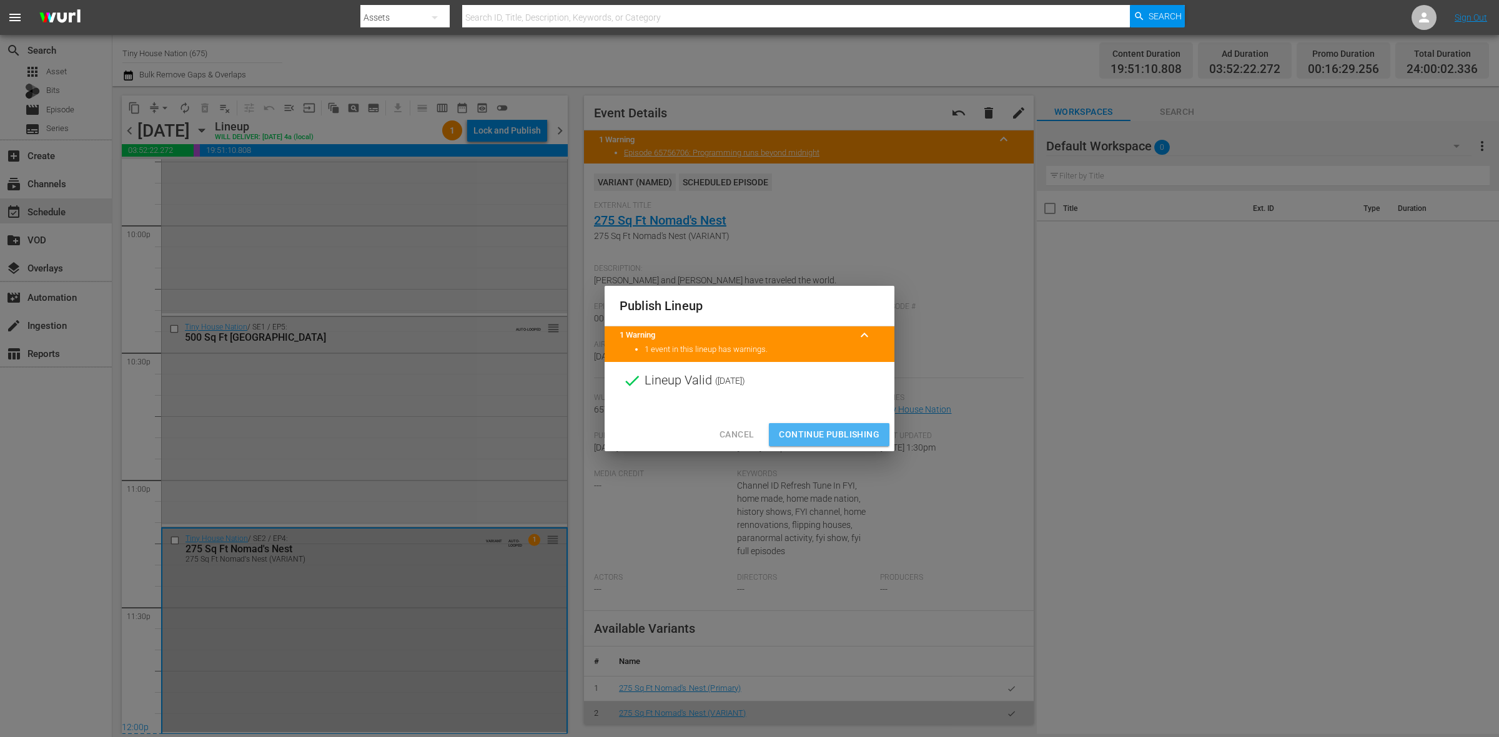
click at [812, 438] on span "Continue Publishing" at bounding box center [829, 435] width 101 height 16
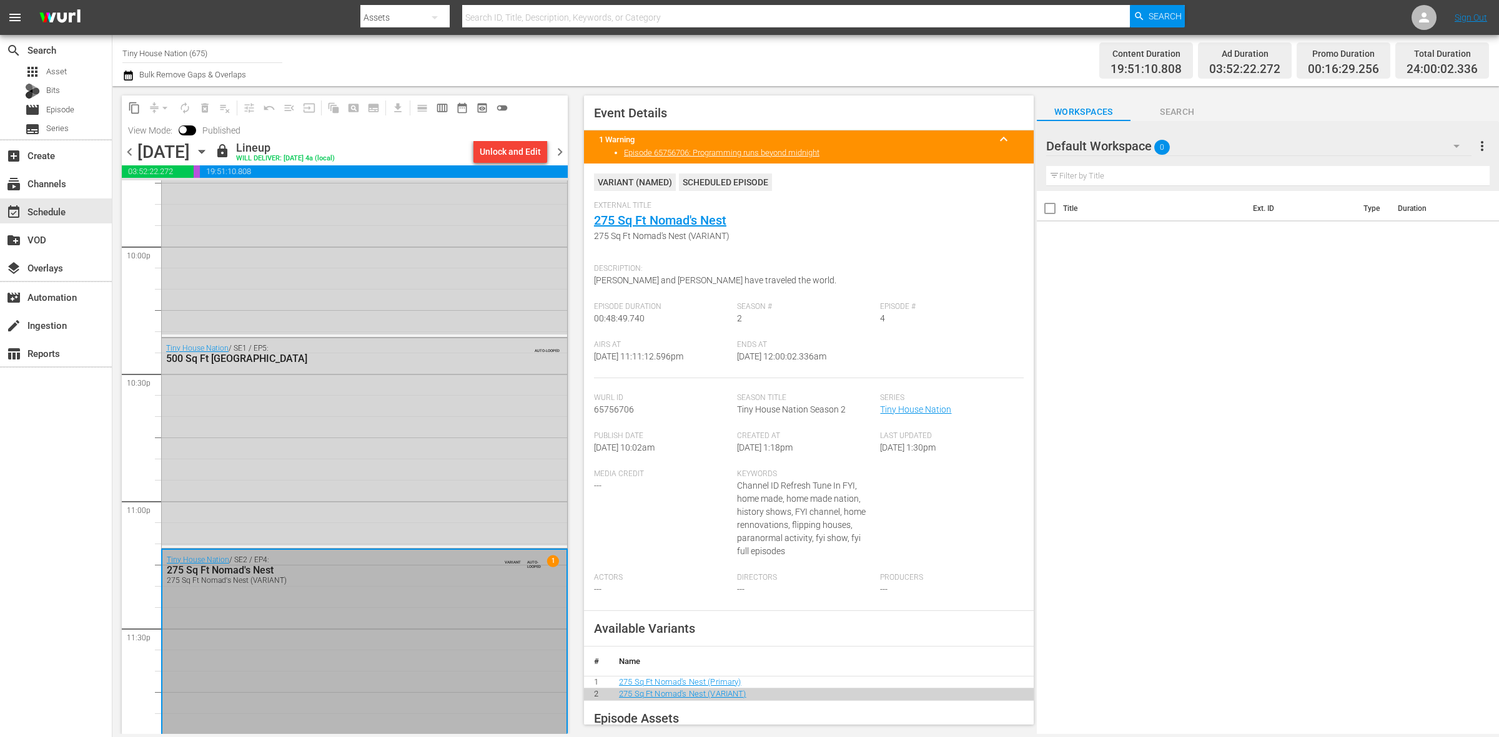
scroll to position [5559, 0]
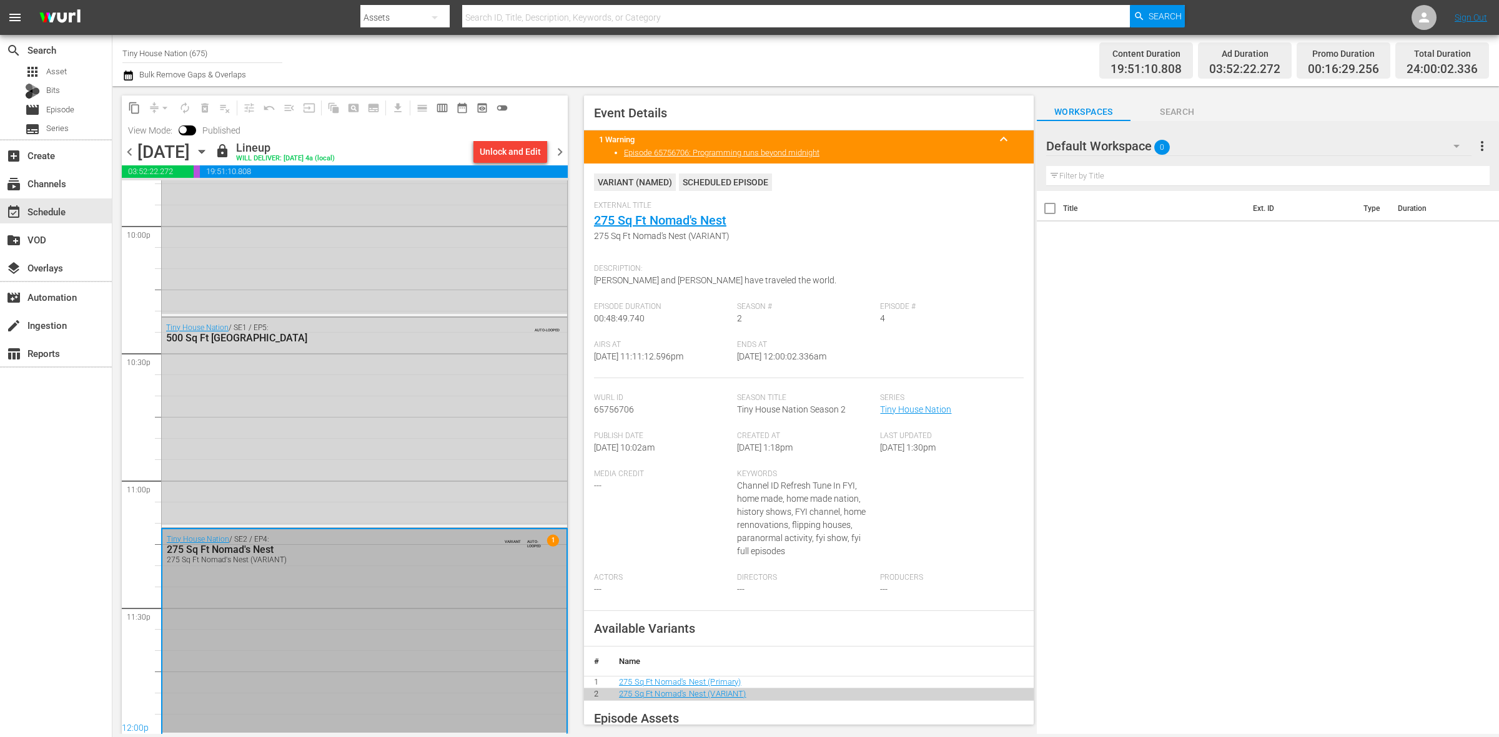
click at [559, 145] on span "chevron_right" at bounding box center [560, 152] width 16 height 16
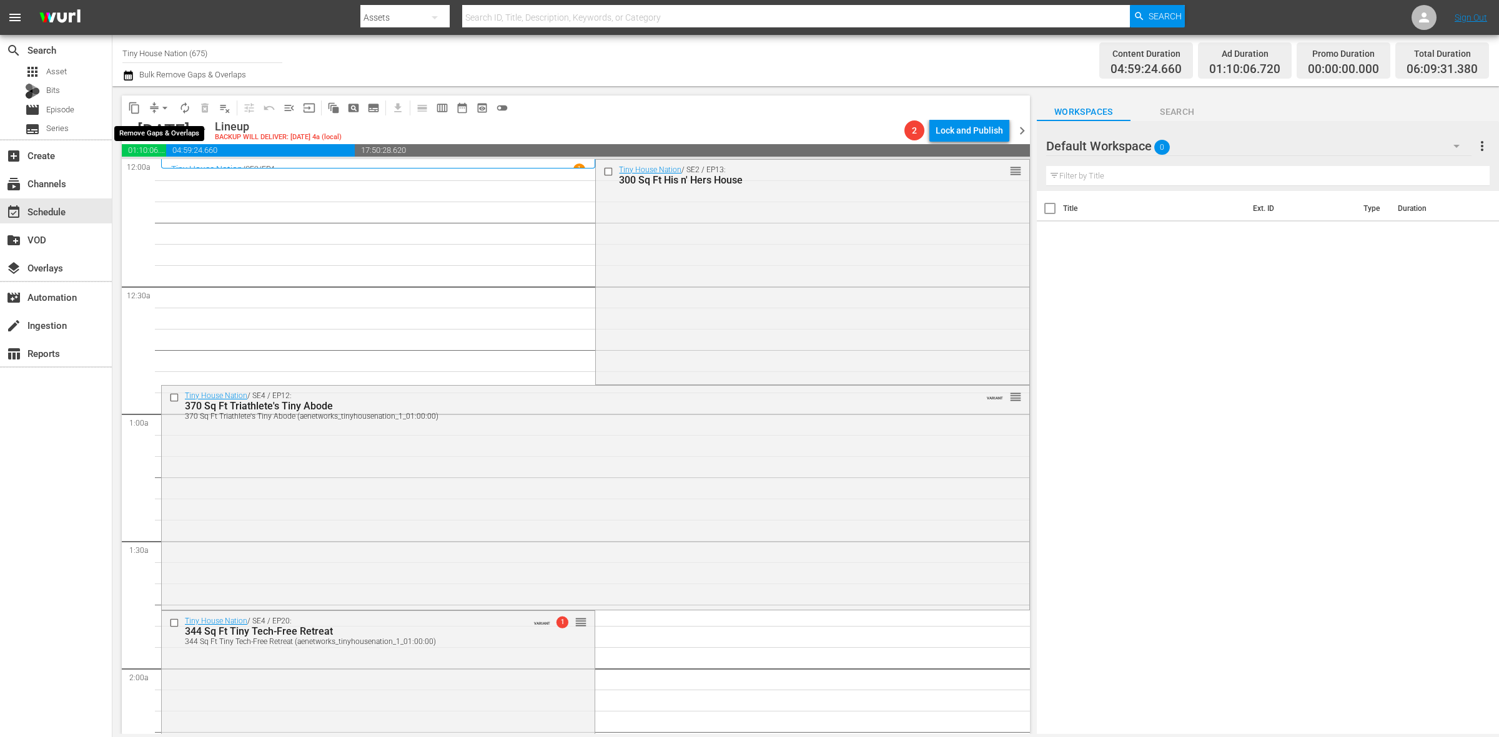
click at [162, 111] on span "arrow_drop_down" at bounding box center [165, 108] width 12 height 12
click at [163, 123] on li "Align to Midnight" at bounding box center [165, 132] width 131 height 21
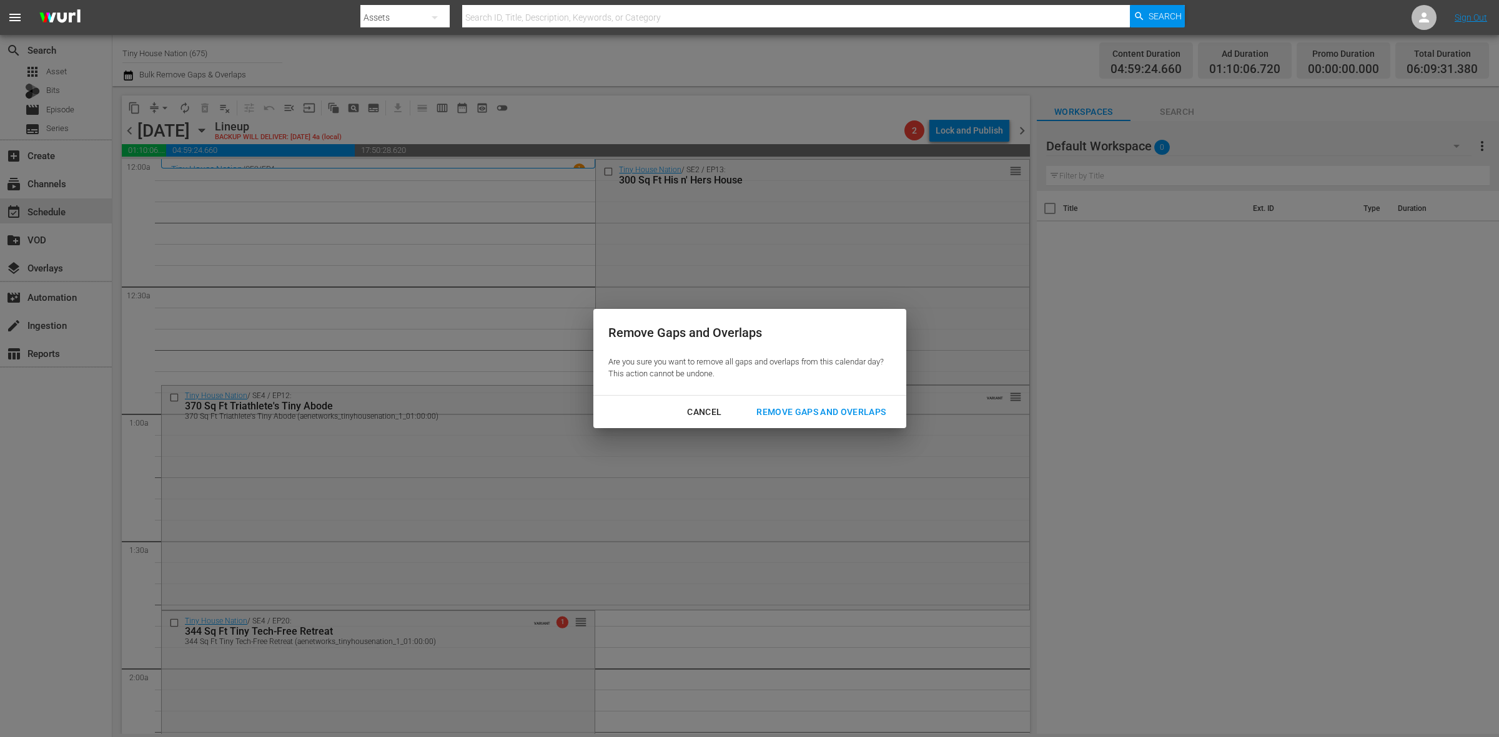
click at [839, 418] on div "Remove Gaps and Overlaps" at bounding box center [820, 413] width 149 height 16
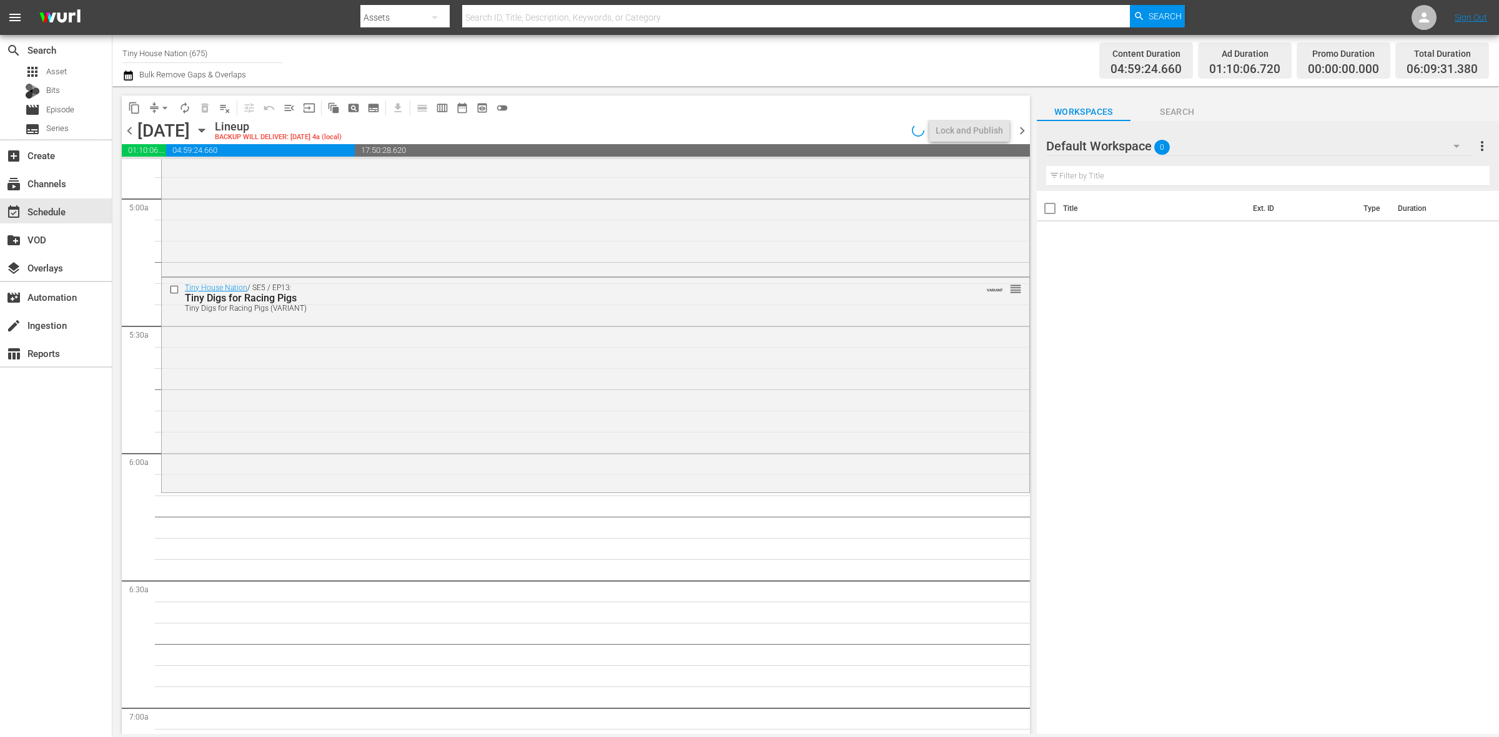
scroll to position [1405, 0]
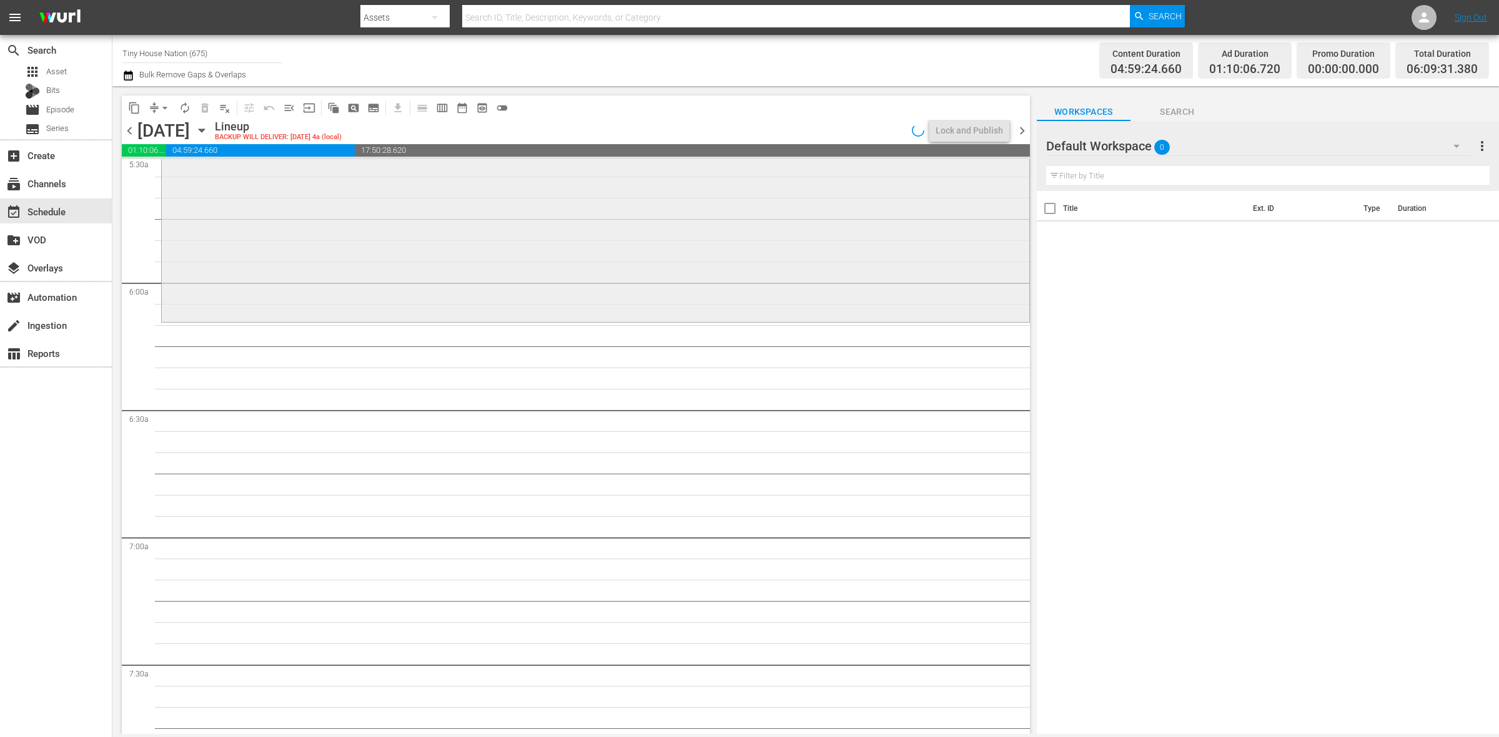
click at [418, 281] on div "Tiny House Nation / SE5 / EP13: Tiny Digs for Racing Pigs Tiny Digs for Racing …" at bounding box center [595, 213] width 867 height 213
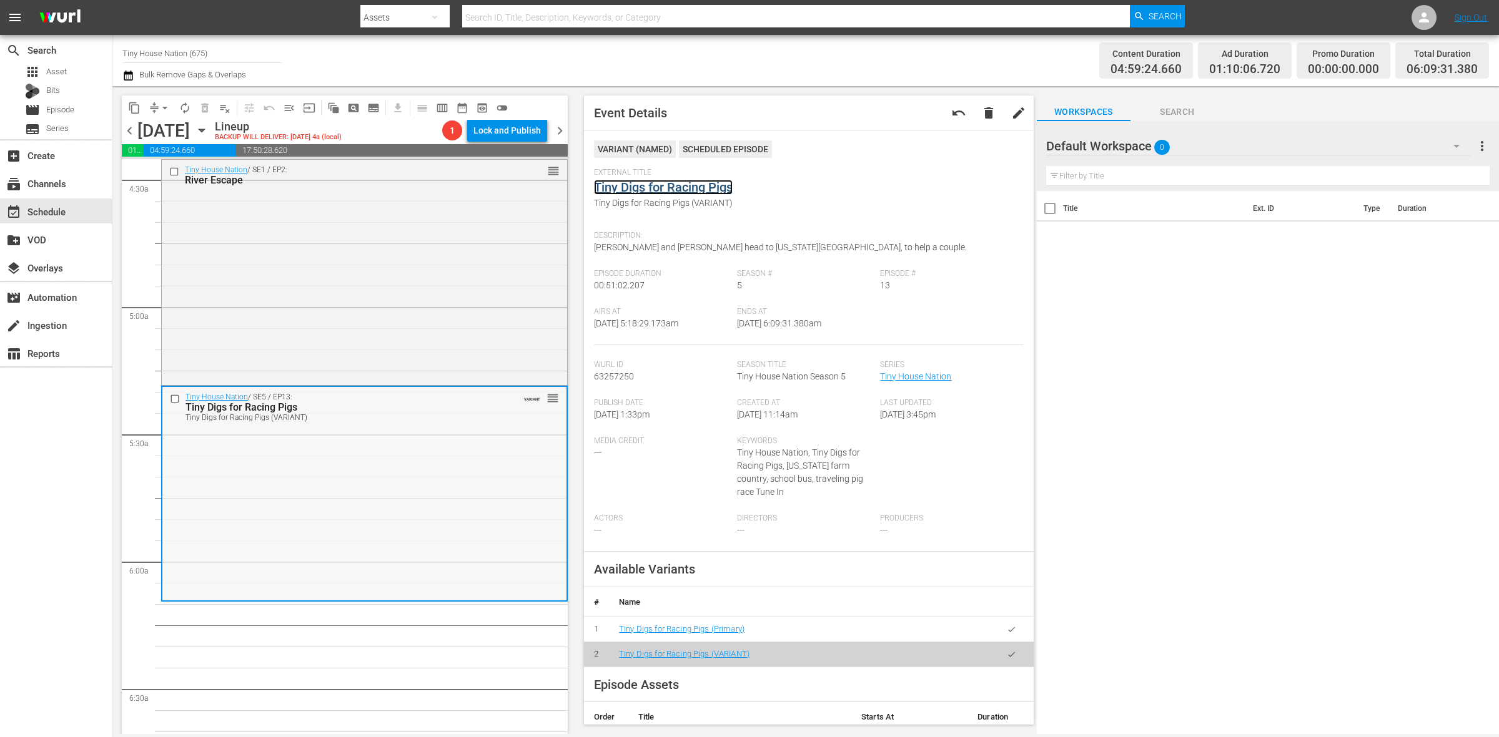
scroll to position [1093, 0]
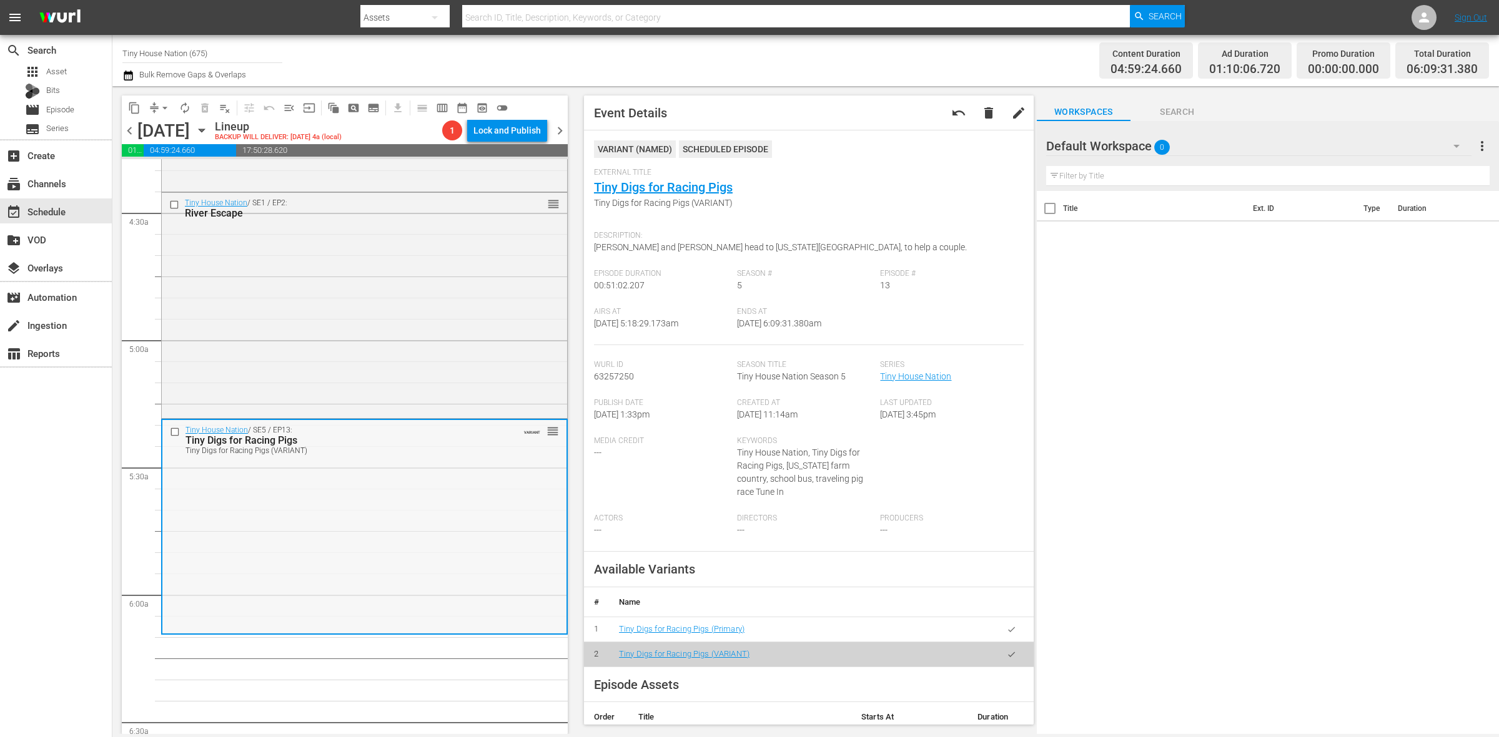
click at [413, 293] on div "Tiny House Nation / SE1 / EP2: River Escape reorder" at bounding box center [364, 304] width 405 height 222
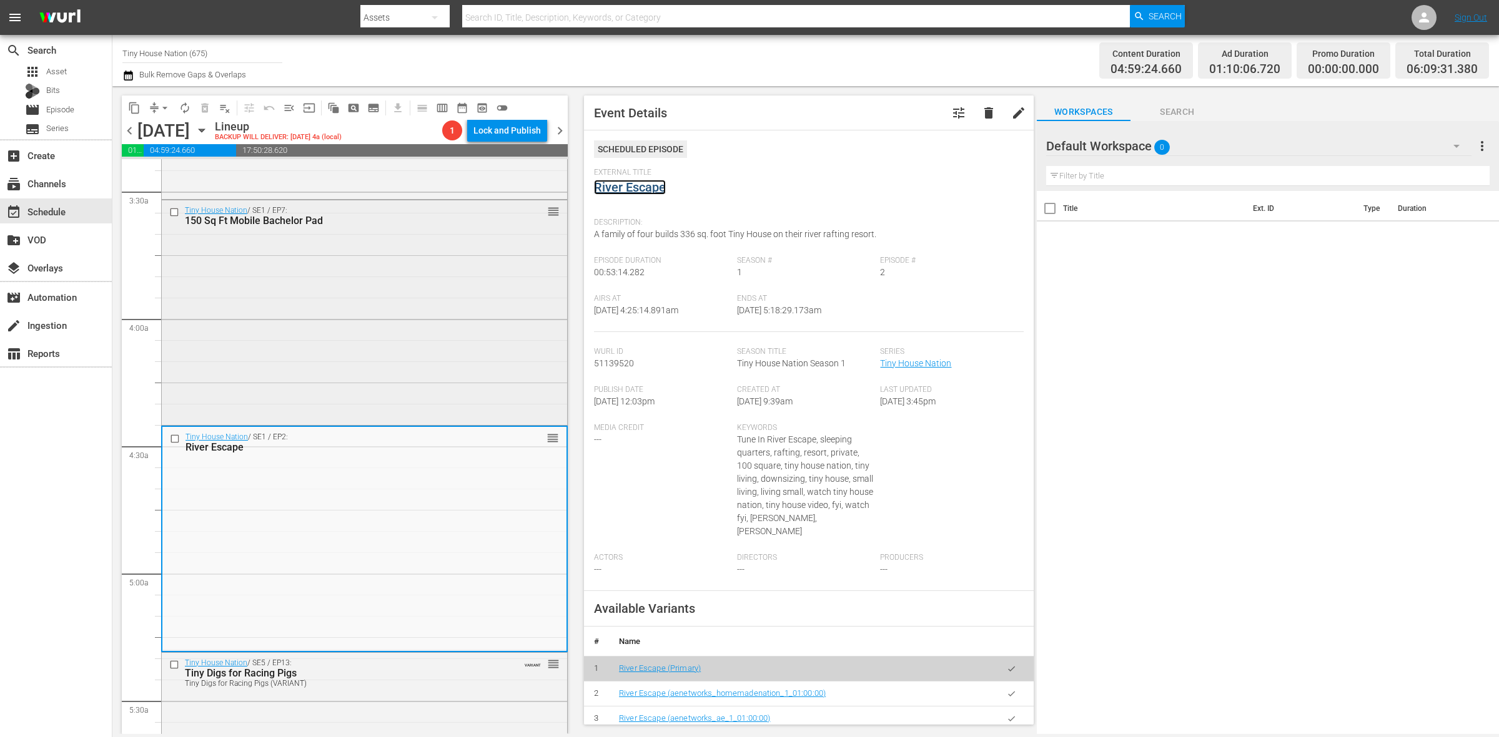
scroll to position [859, 0]
click at [320, 344] on div "Tiny House Nation / SE1 / EP7: 150 Sq Ft Mobile Bachelor Pad reorder" at bounding box center [364, 312] width 405 height 222
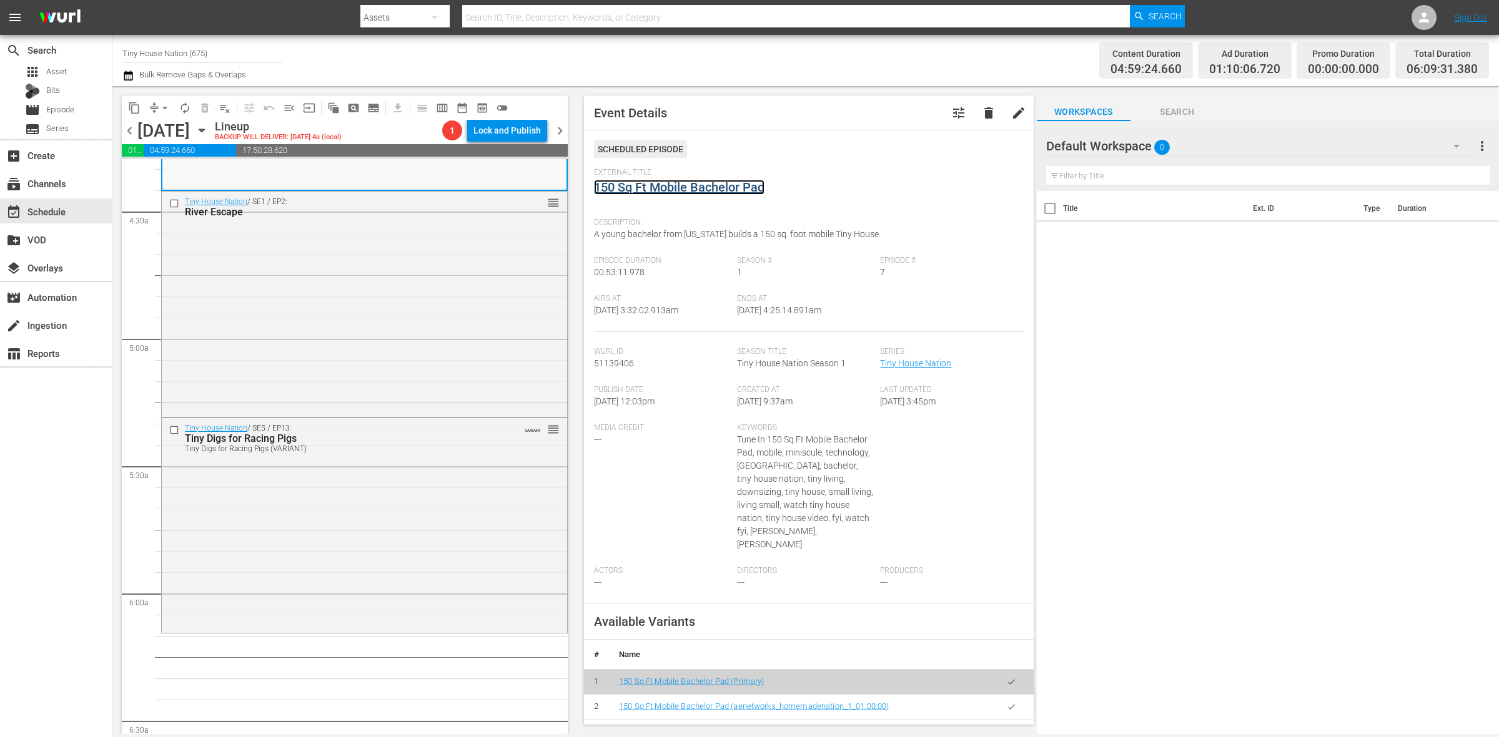
scroll to position [1405, 0]
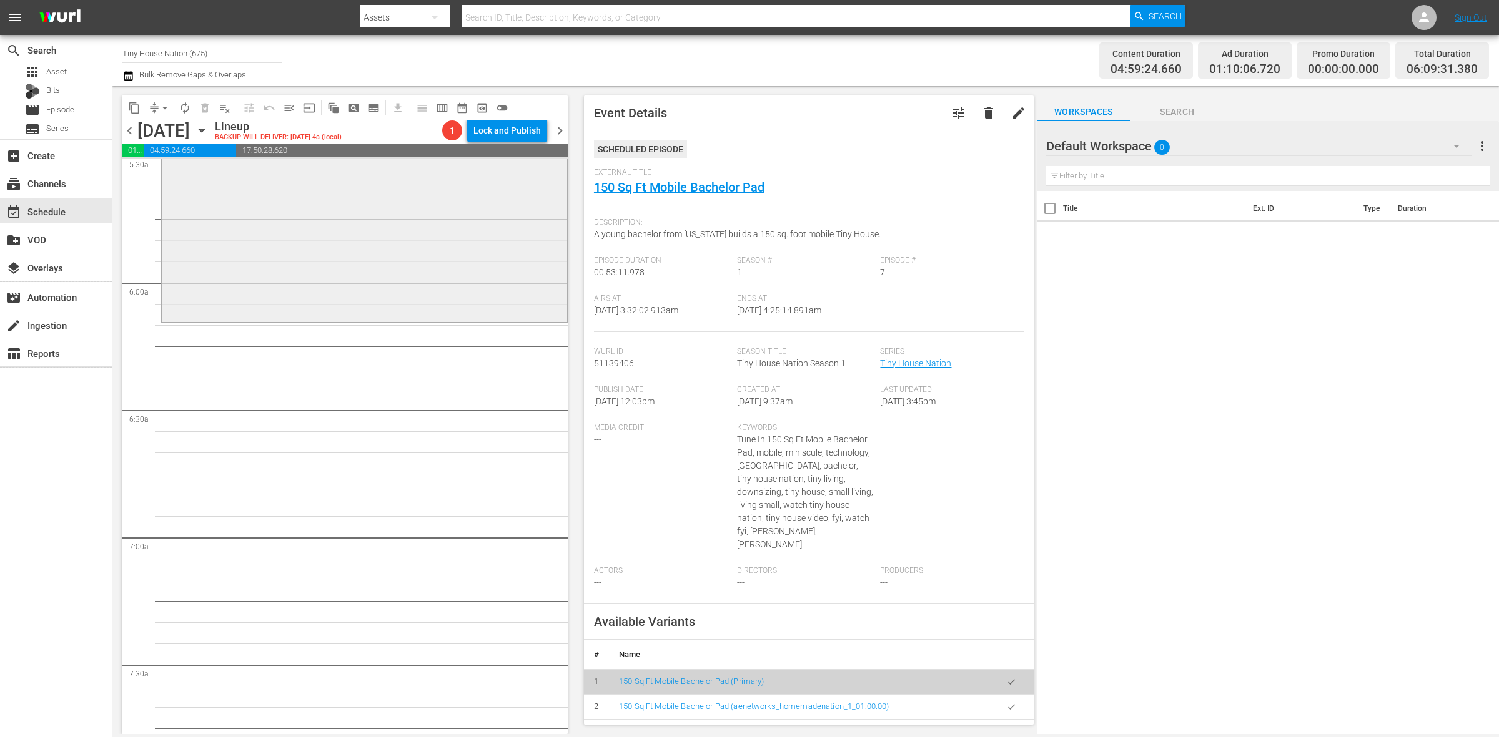
click at [310, 262] on div "Tiny House Nation / SE5 / EP13: Tiny Digs for Racing Pigs Tiny Digs for Racing …" at bounding box center [364, 213] width 405 height 213
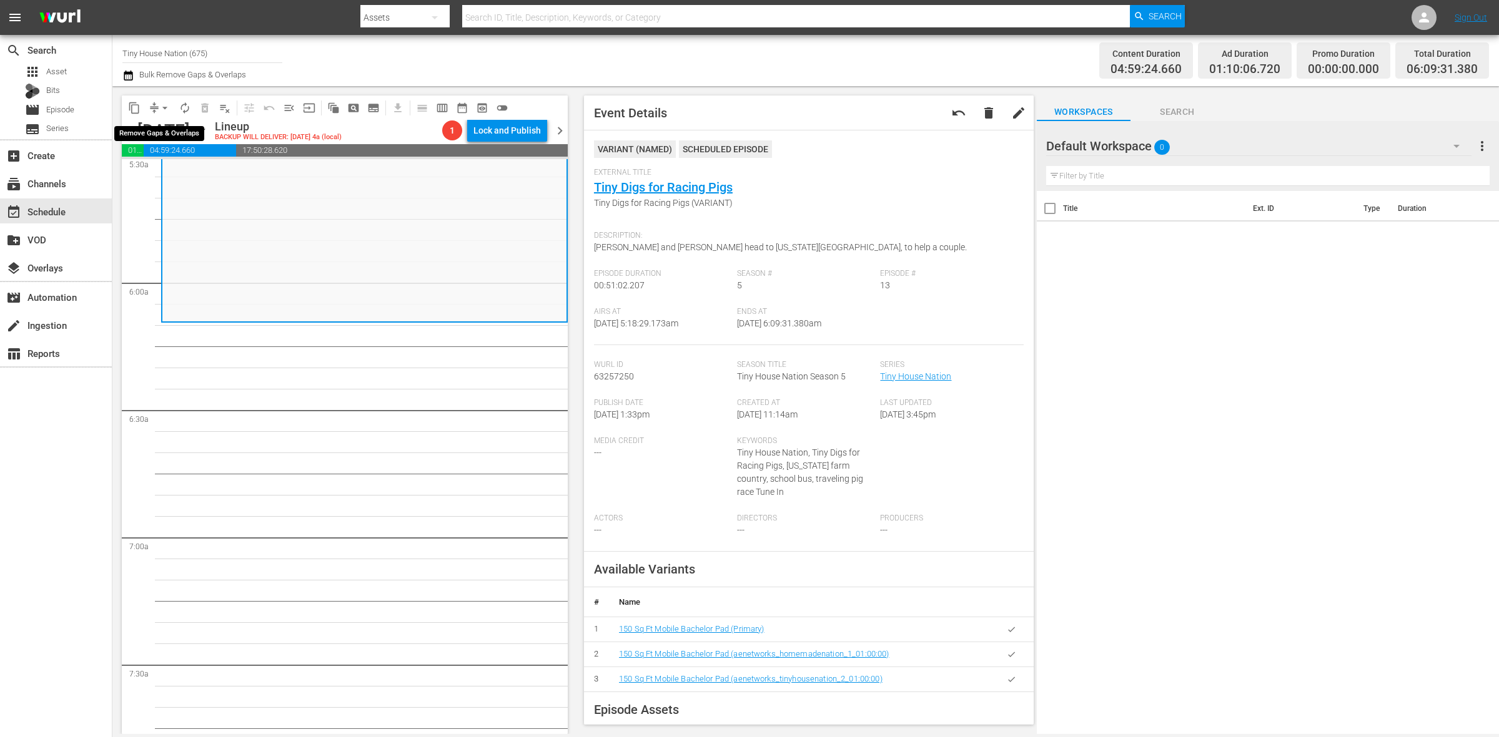
click at [164, 104] on span "arrow_drop_down" at bounding box center [165, 108] width 12 height 12
click at [152, 131] on li "Align to Midnight" at bounding box center [165, 132] width 131 height 21
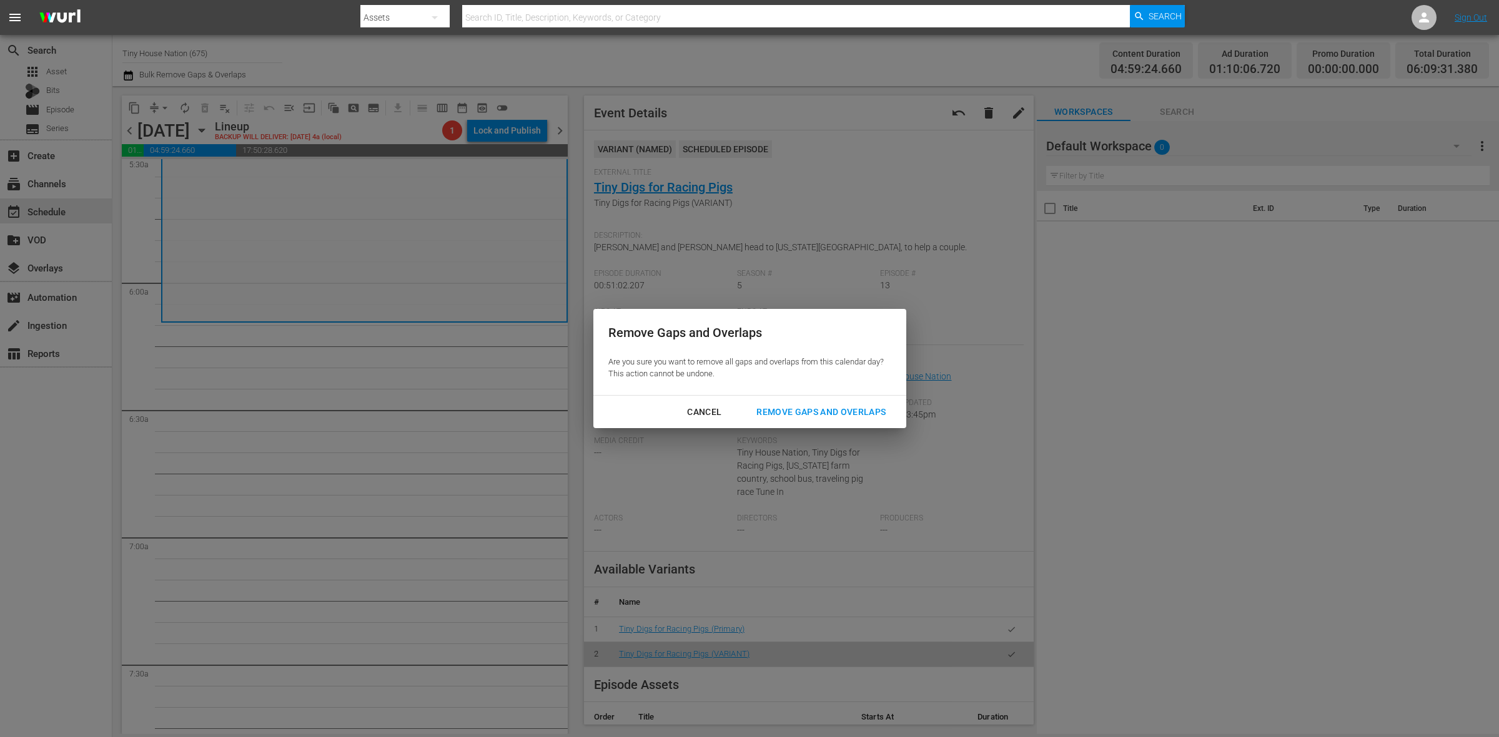
click at [822, 412] on div "Remove Gaps and Overlaps" at bounding box center [820, 413] width 149 height 16
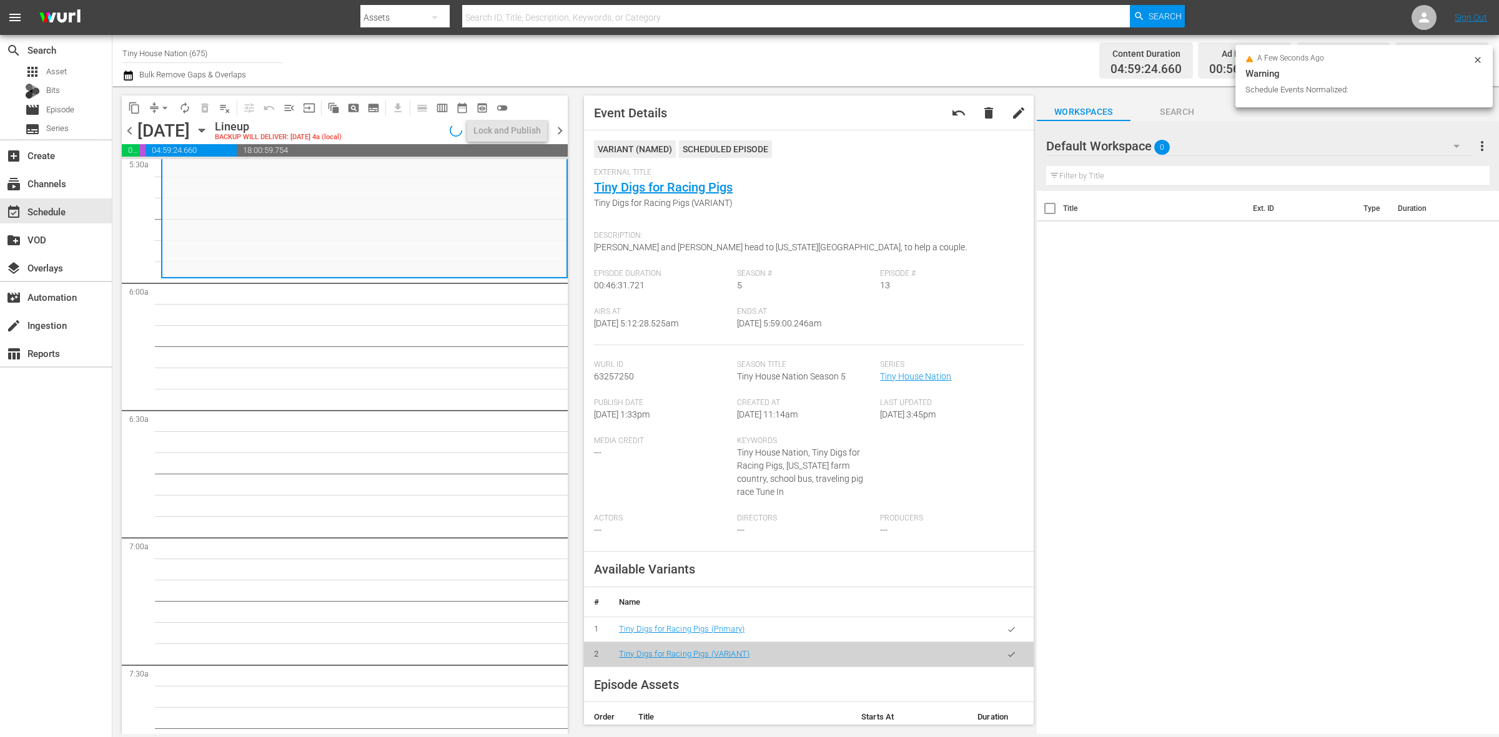
scroll to position [1384, 0]
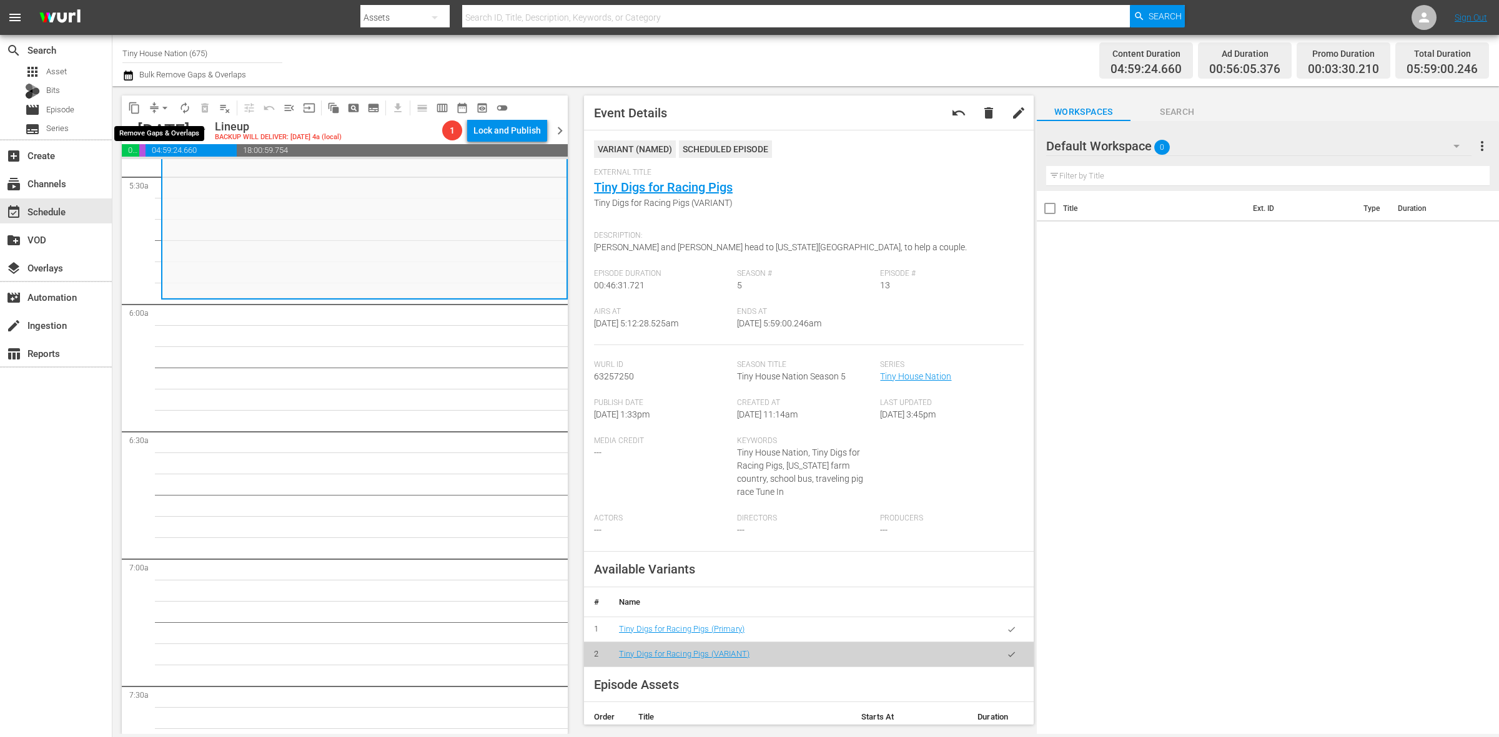
click at [156, 101] on button "arrow_drop_down" at bounding box center [165, 108] width 20 height 20
click at [164, 129] on li "Align to Midnight" at bounding box center [165, 132] width 131 height 21
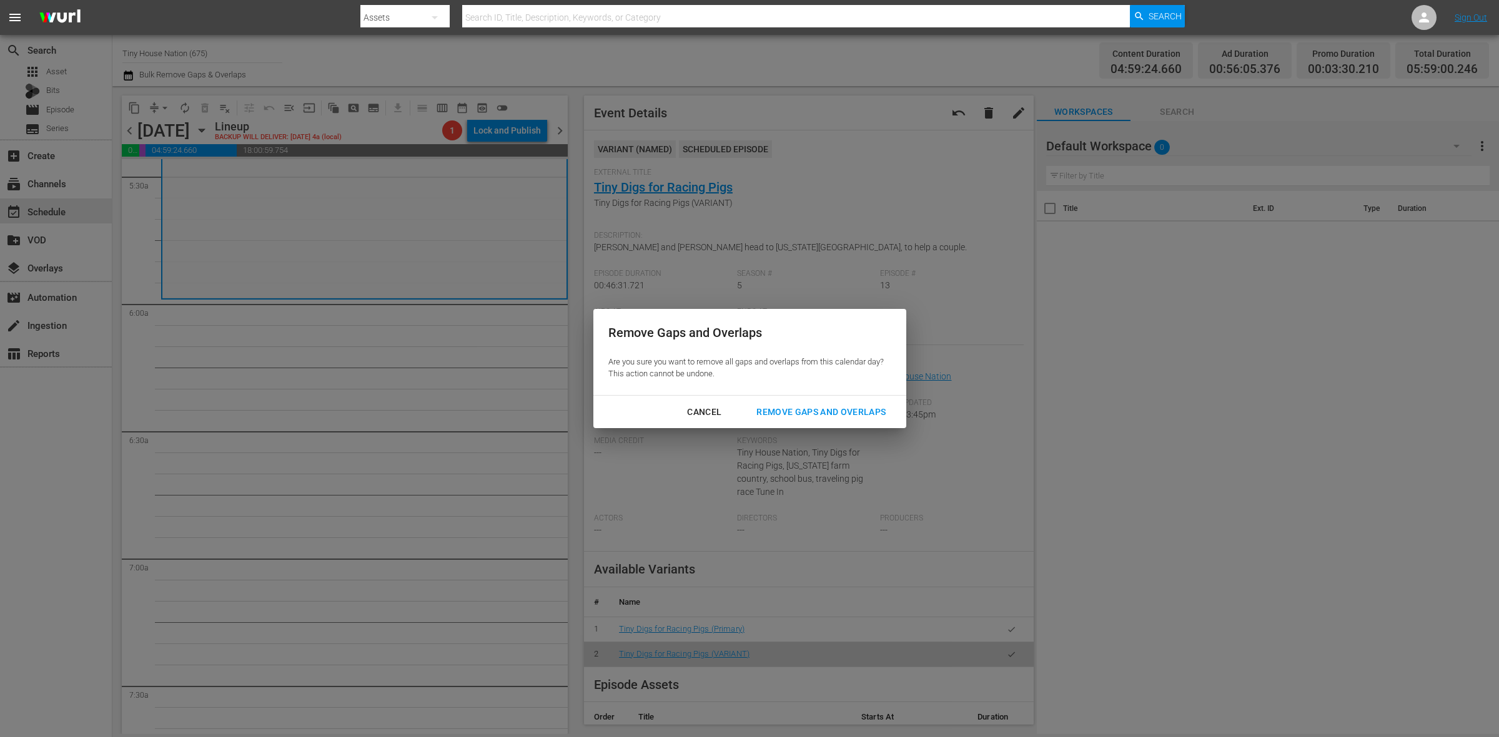
click at [814, 416] on div "Remove Gaps and Overlaps" at bounding box center [820, 413] width 149 height 16
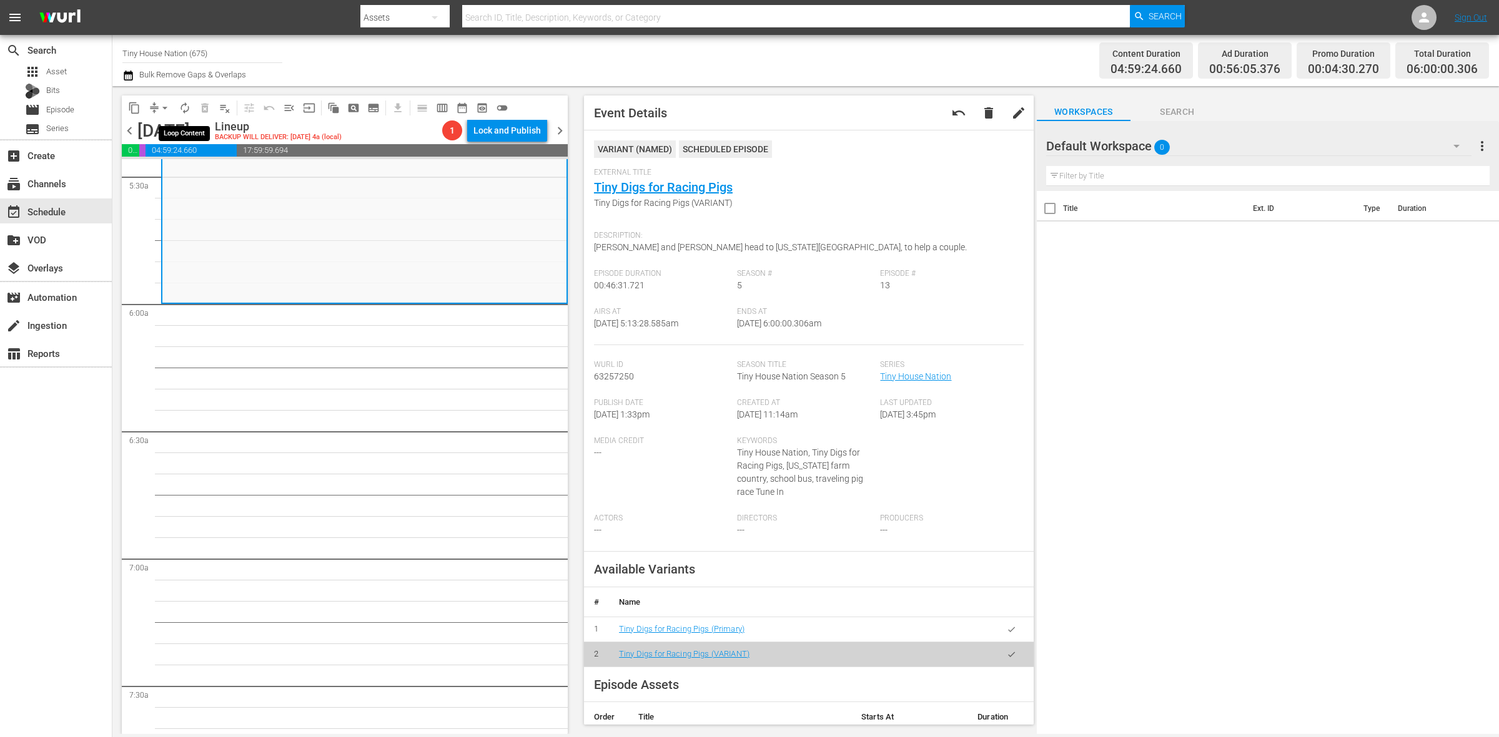
click at [182, 110] on span "autorenew_outlined" at bounding box center [185, 108] width 12 height 12
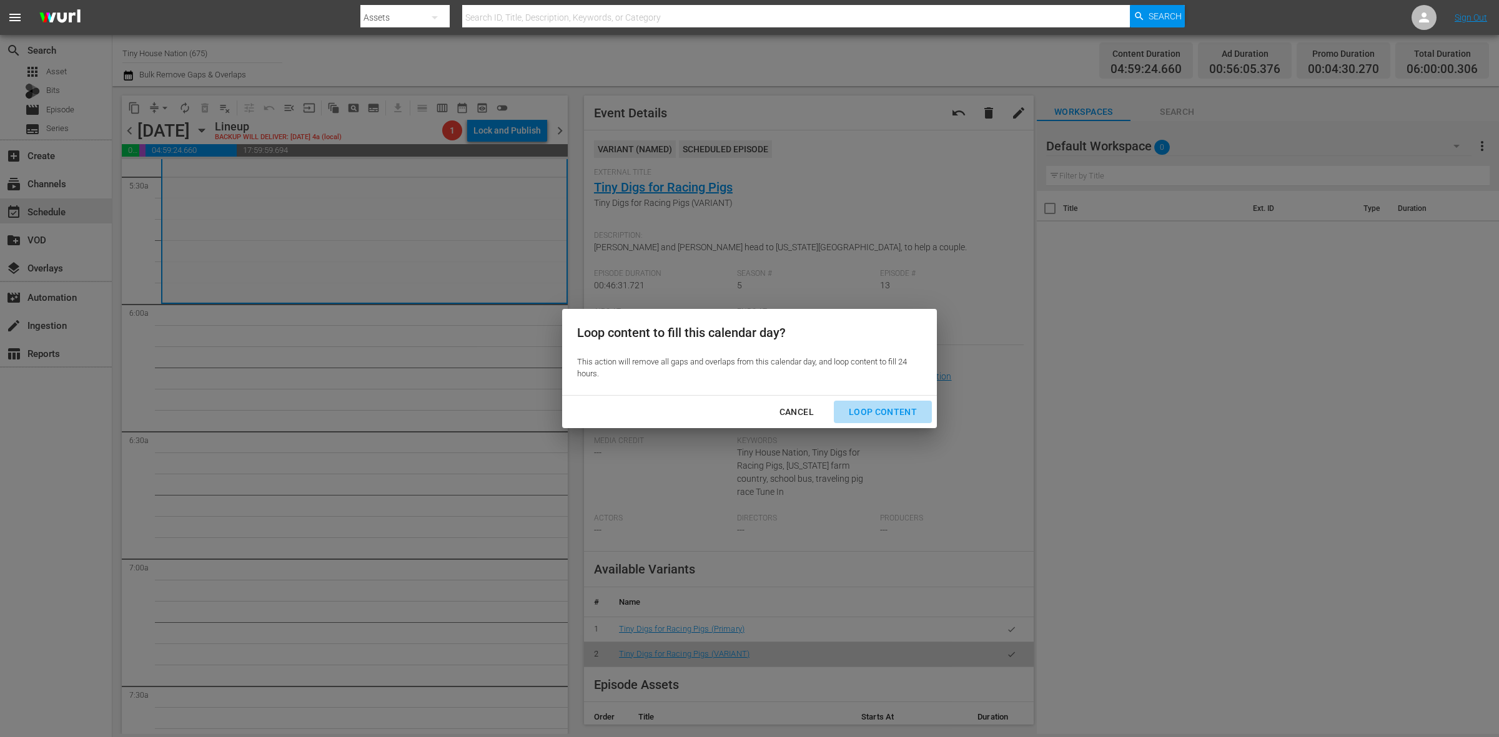
click at [896, 413] on div "Loop Content" at bounding box center [883, 413] width 88 height 16
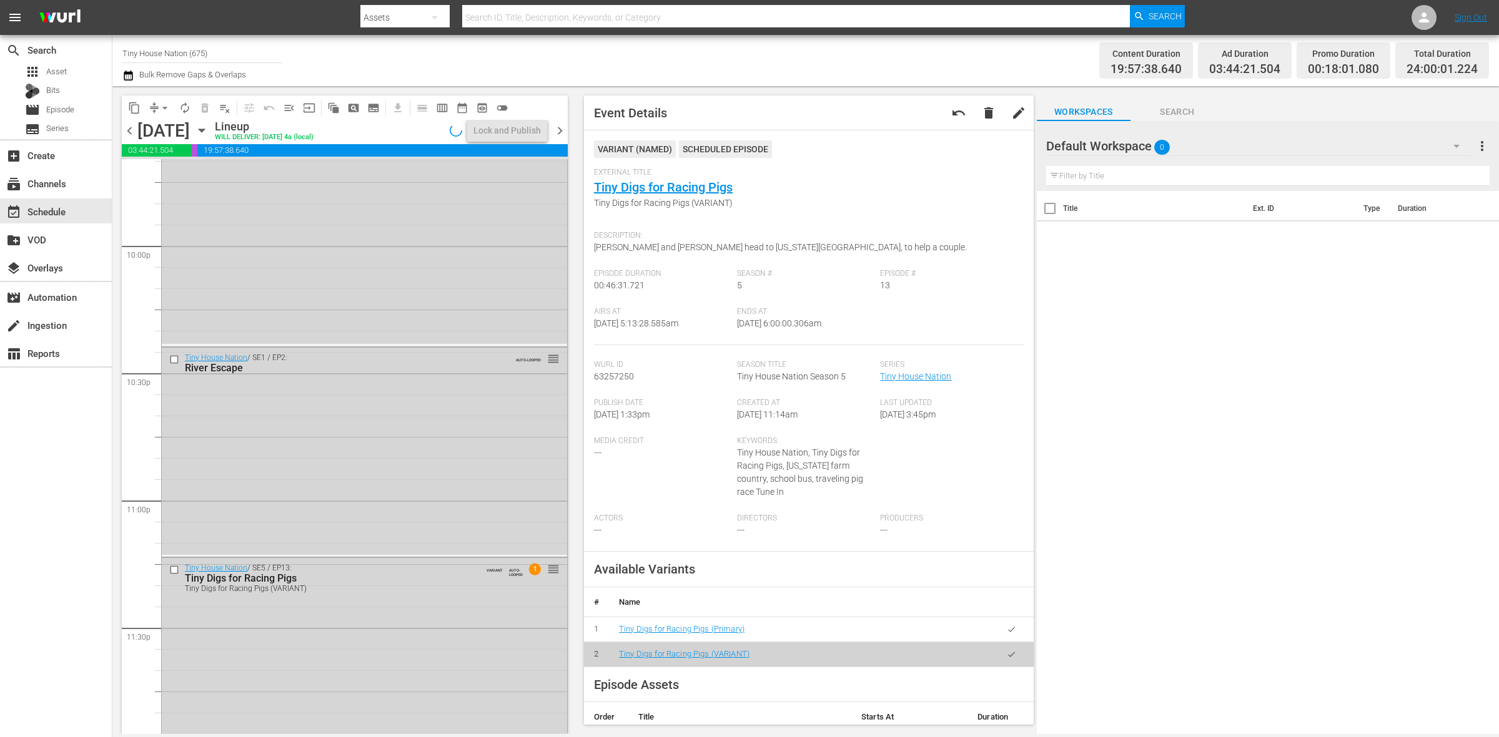
scroll to position [5538, 0]
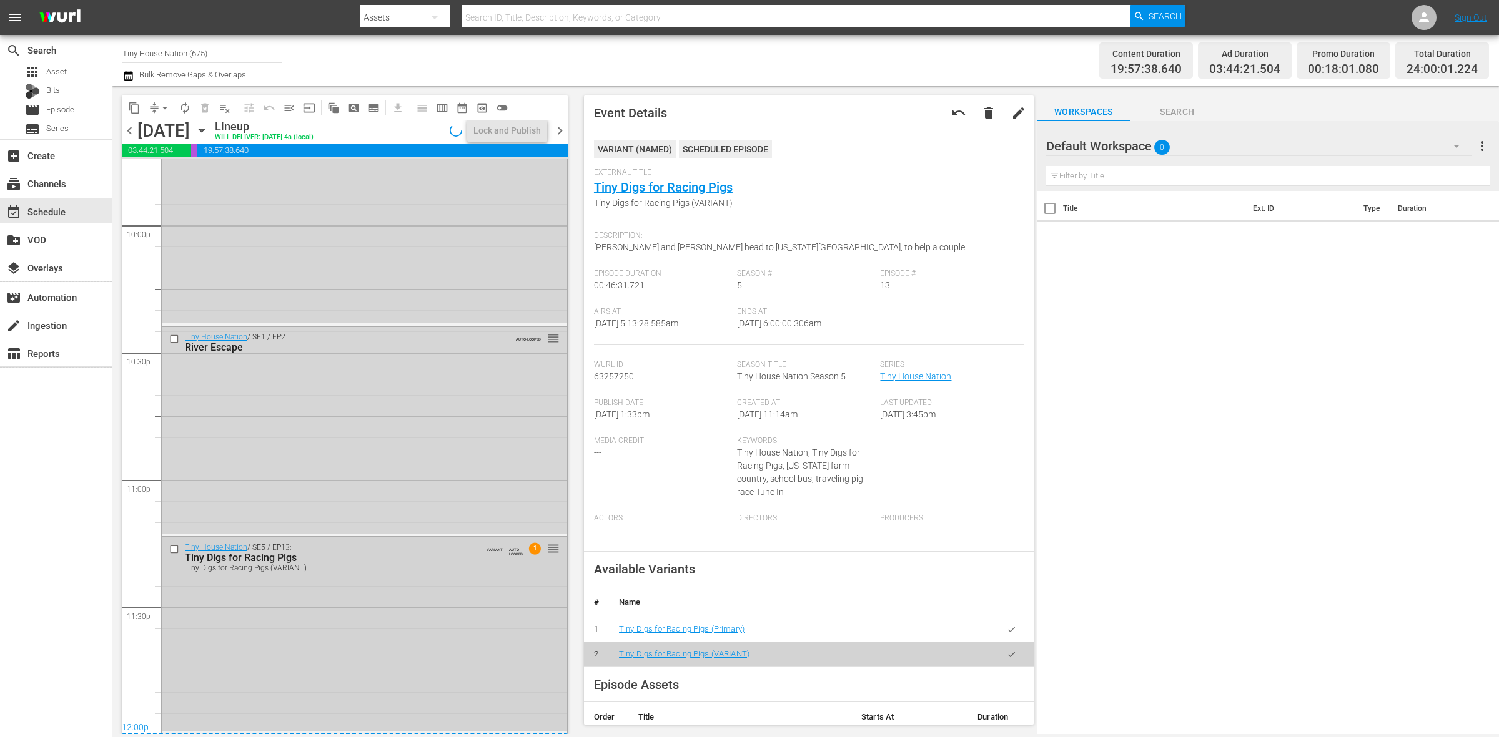
click at [486, 647] on div "Tiny House Nation / SE5 / EP13: Tiny Digs for Racing Pigs Tiny Digs for Racing …" at bounding box center [364, 635] width 405 height 194
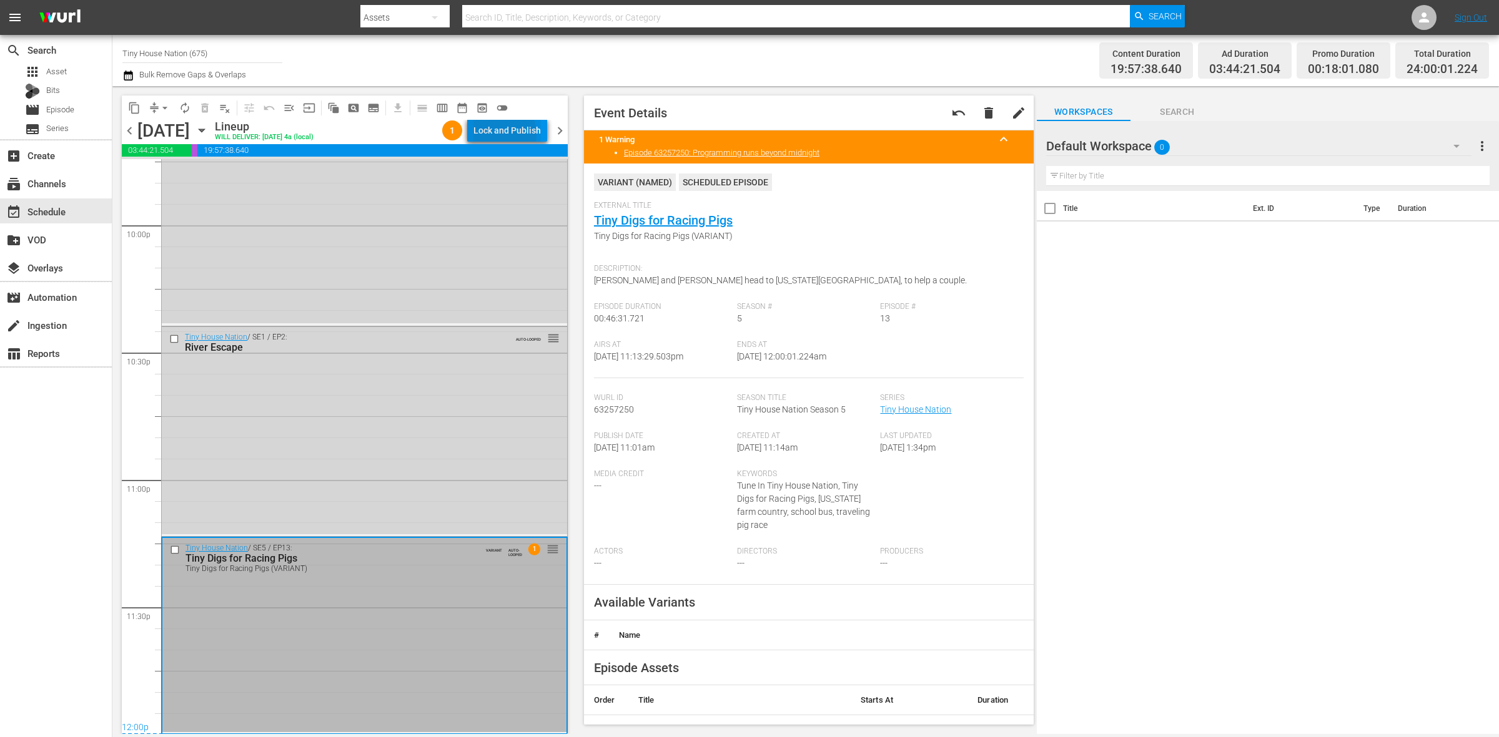
click at [498, 135] on div "Lock and Publish" at bounding box center [506, 130] width 67 height 22
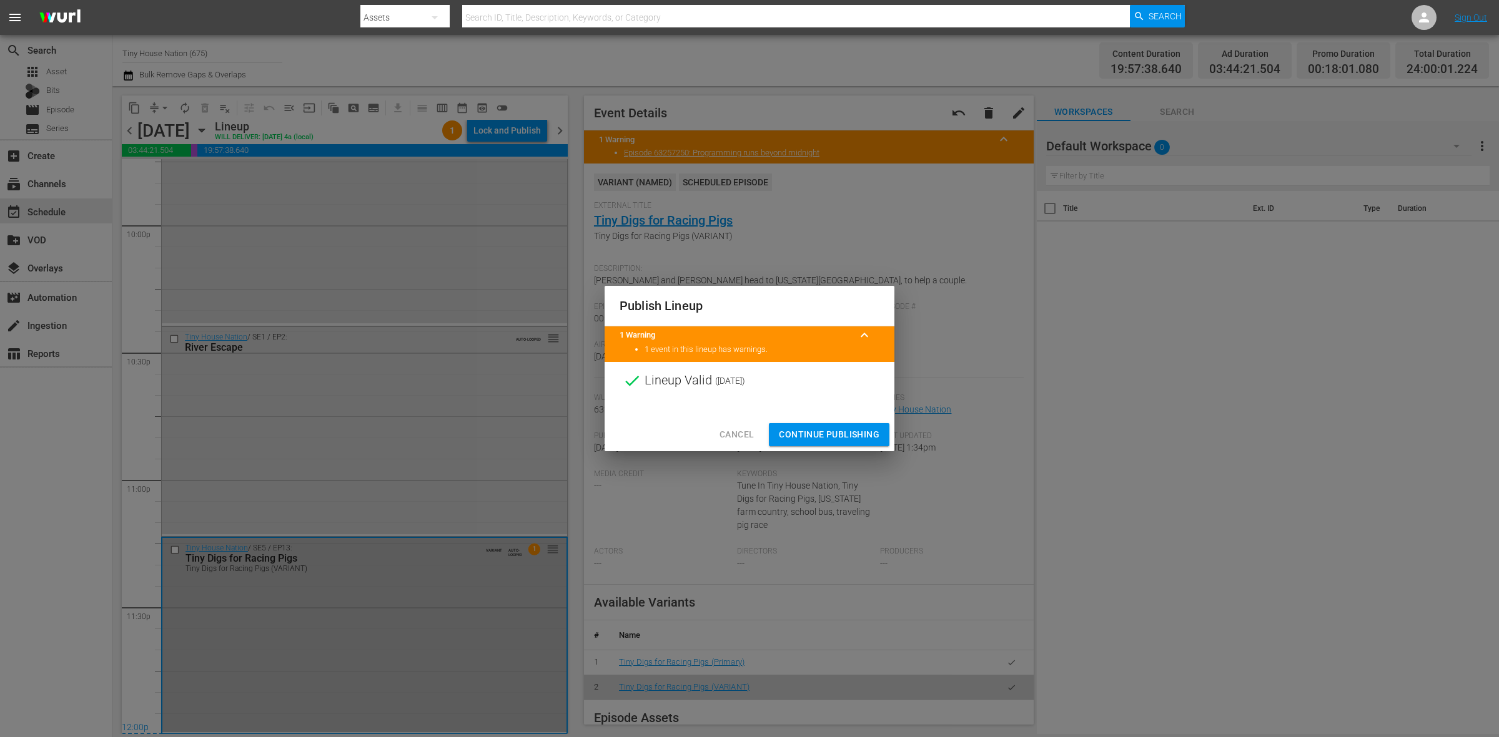
click at [816, 431] on span "Continue Publishing" at bounding box center [829, 435] width 101 height 16
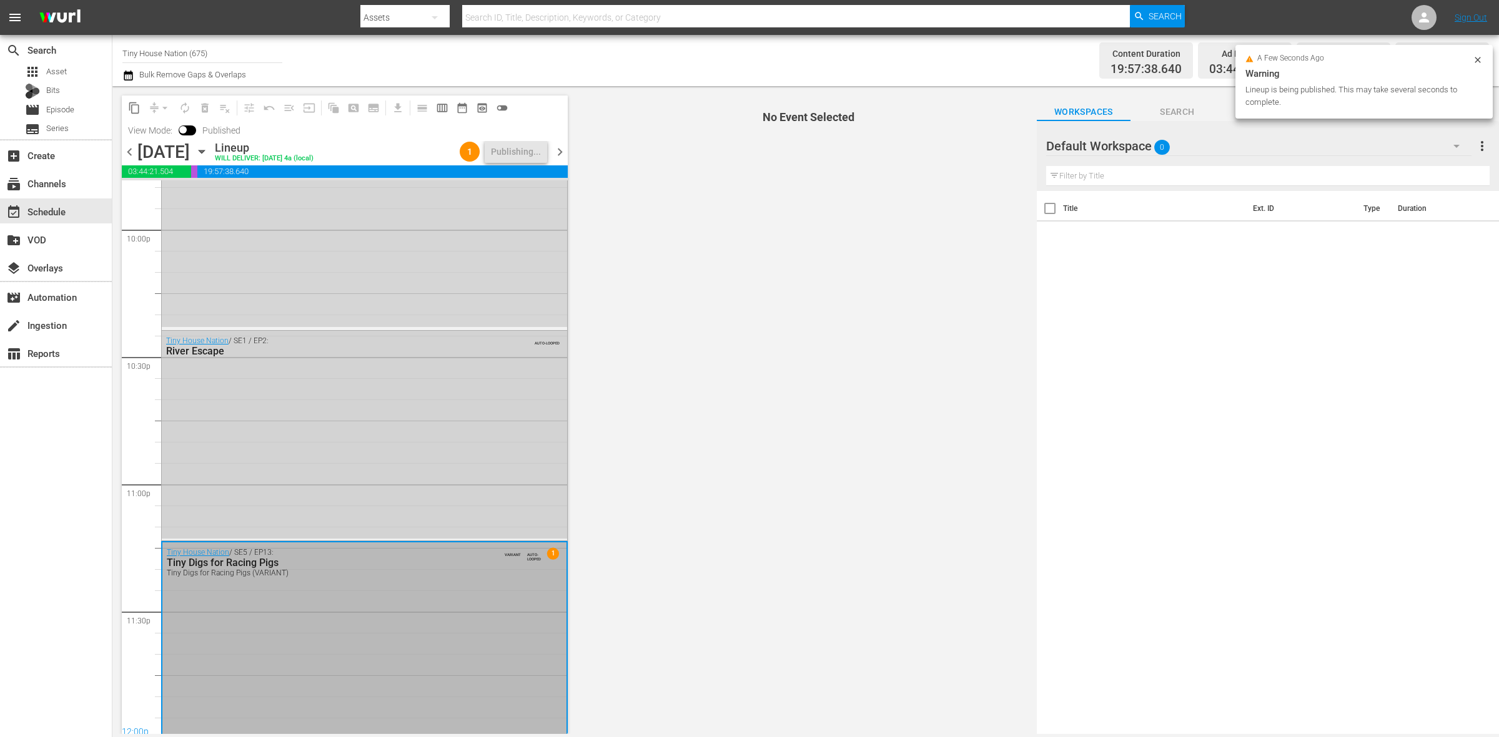
scroll to position [5559, 0]
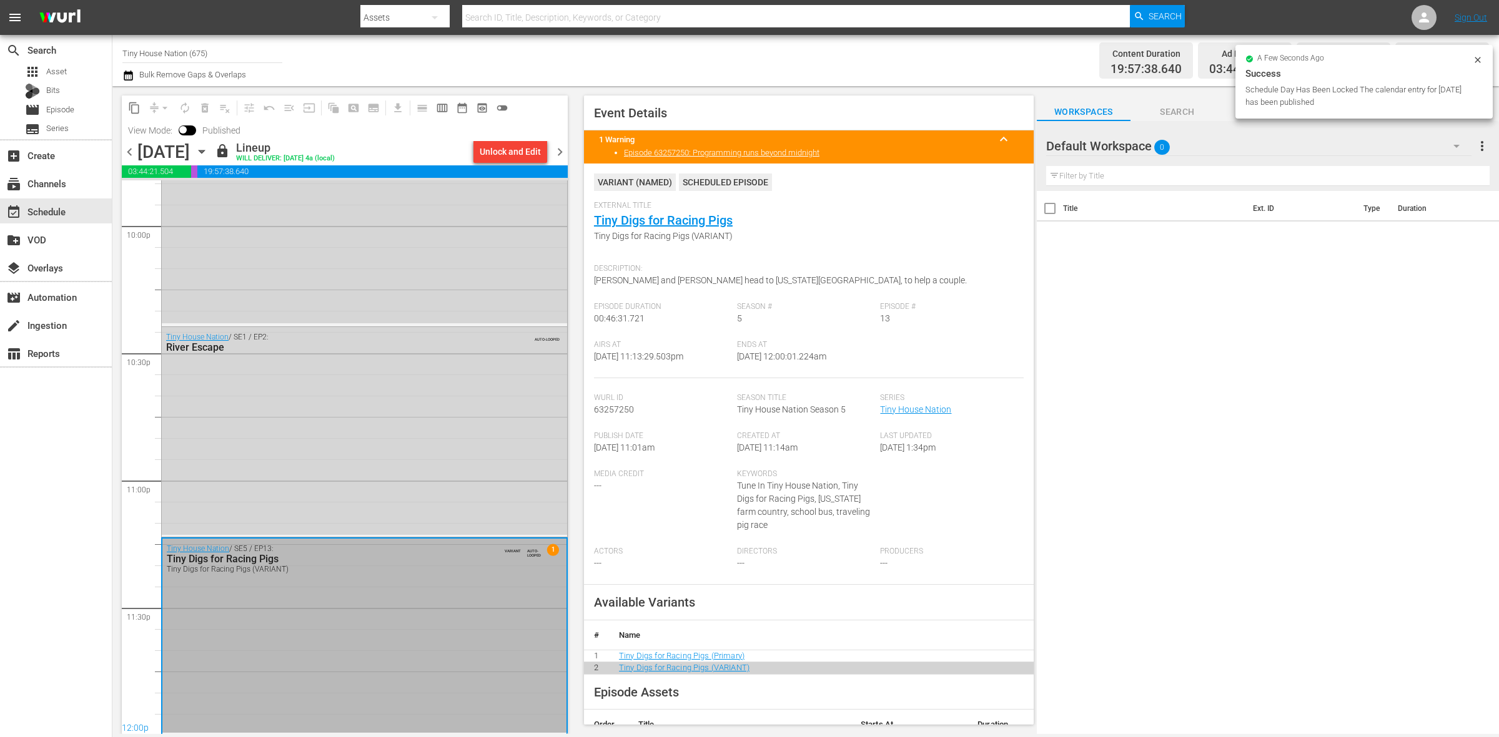
click at [562, 156] on span "chevron_right" at bounding box center [560, 152] width 16 height 16
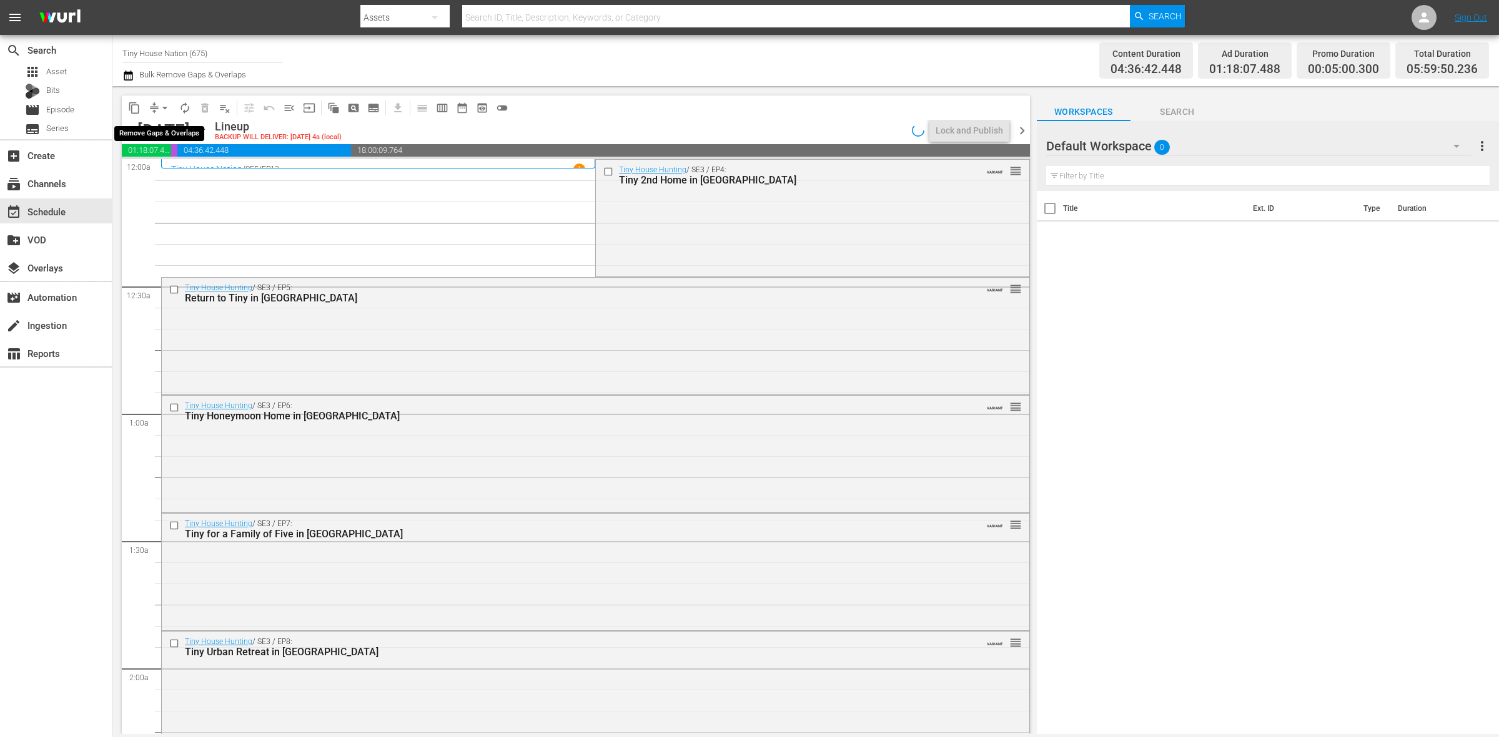
click at [157, 110] on button "arrow_drop_down" at bounding box center [165, 108] width 20 height 20
click at [154, 122] on li "Align to Midnight" at bounding box center [165, 132] width 131 height 21
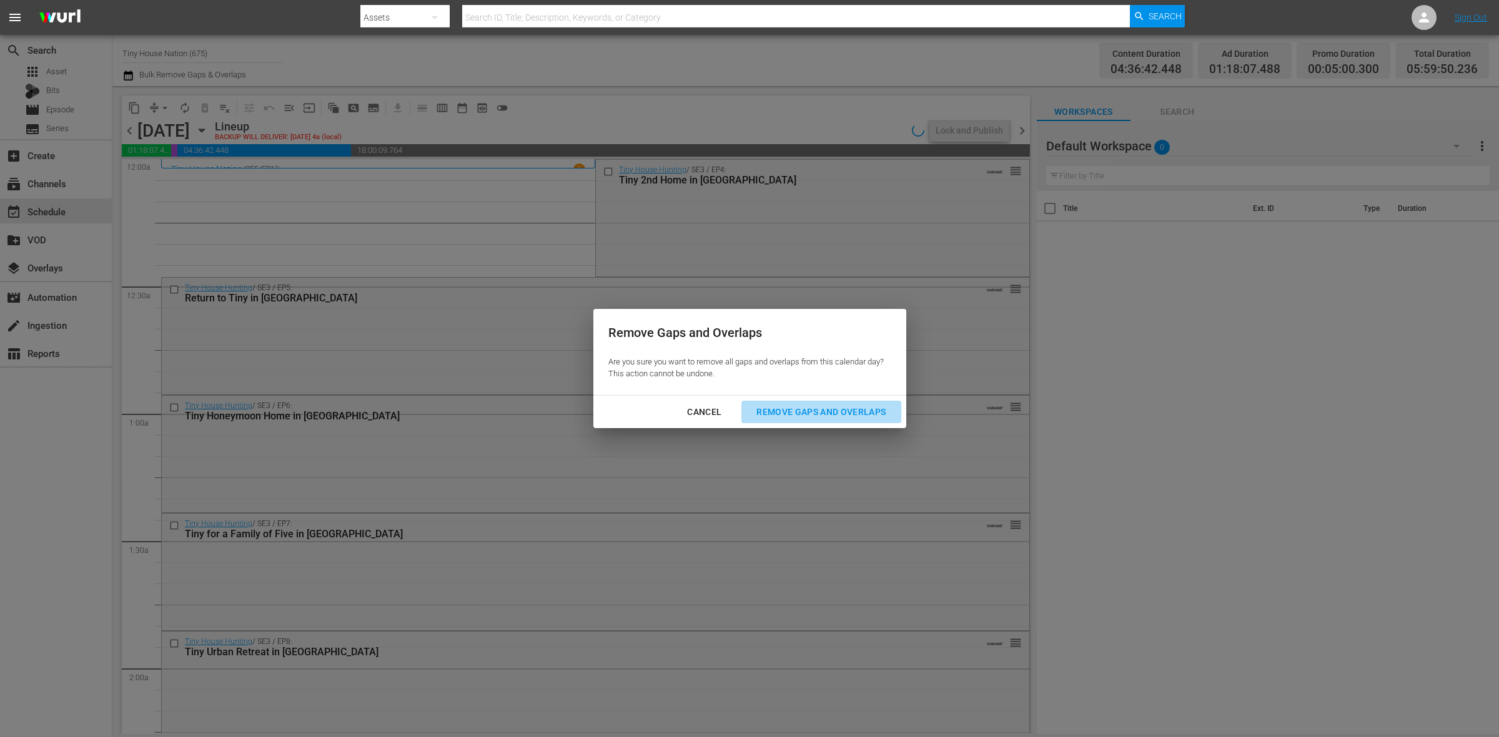
click at [845, 412] on div "Remove Gaps and Overlaps" at bounding box center [820, 413] width 149 height 16
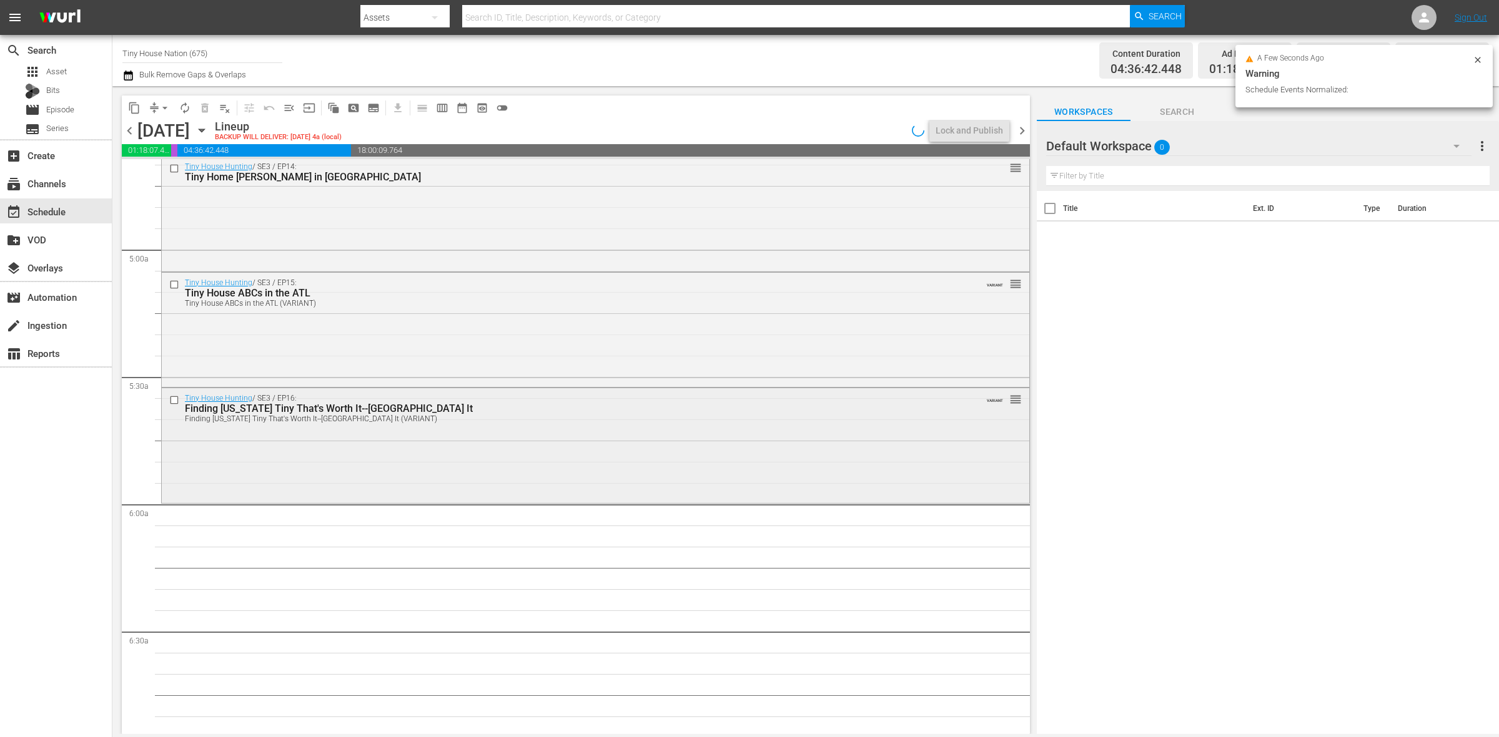
scroll to position [1249, 0]
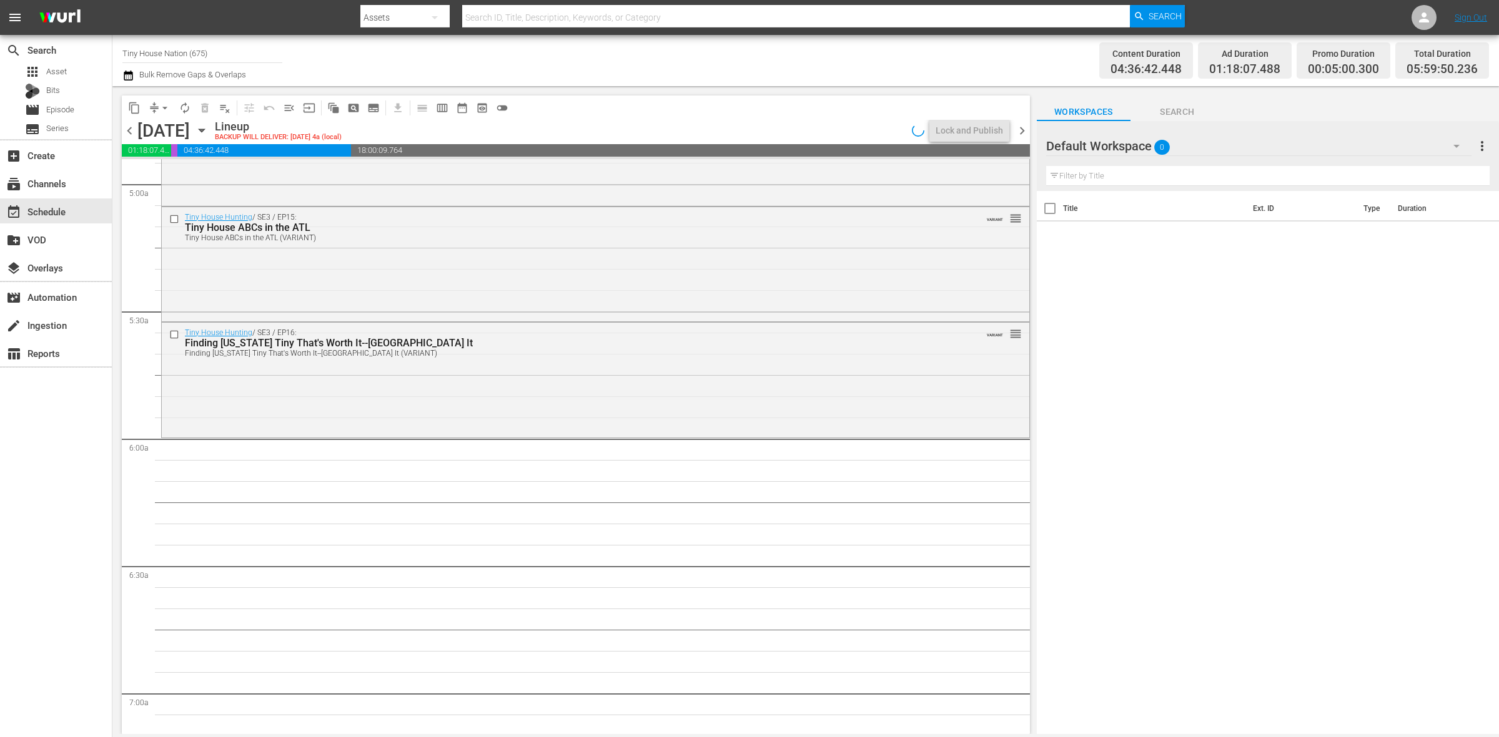
click at [607, 394] on div "Tiny House Hunting / SE3 / EP16: Finding Texas Tiny That's Worth It--Fort Worth…" at bounding box center [595, 379] width 867 height 112
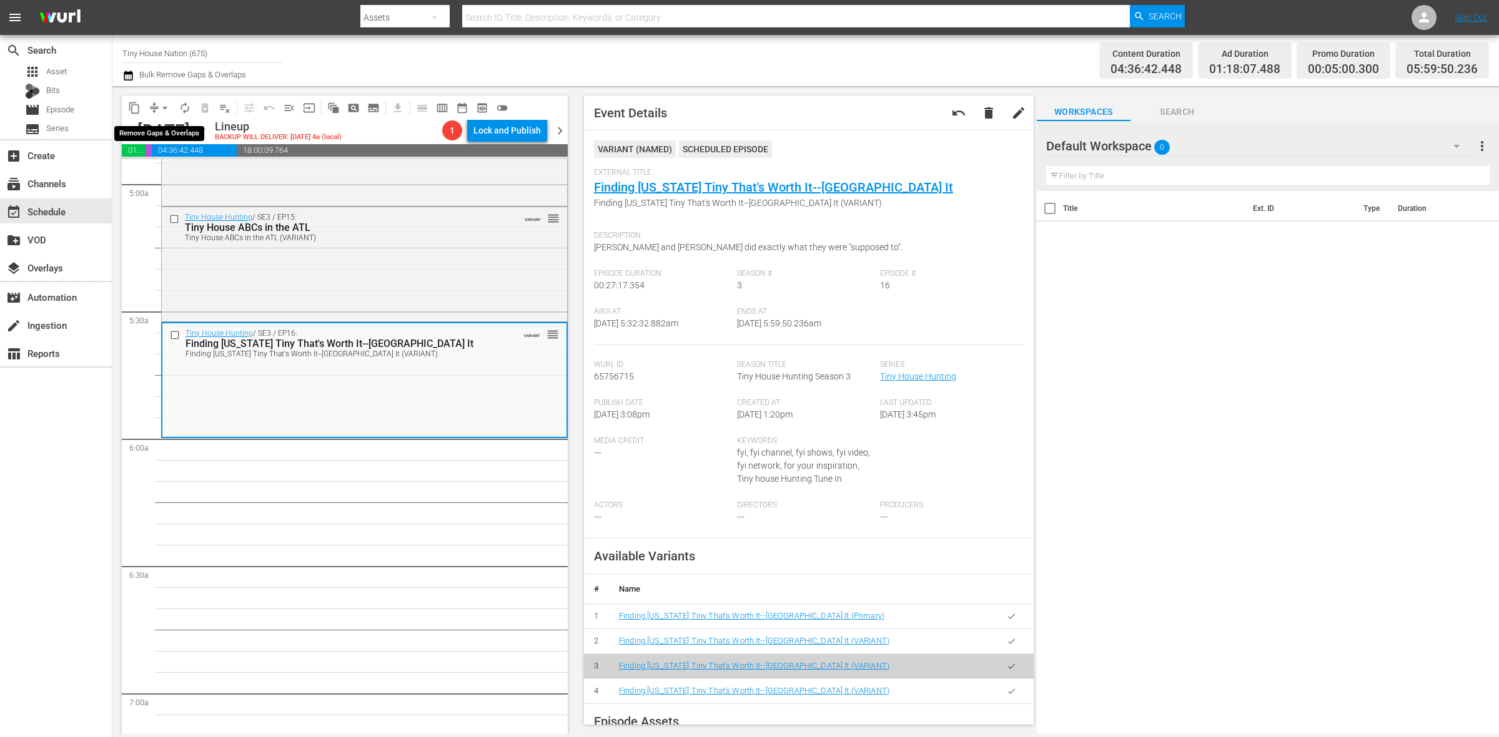
drag, startPoint x: 164, startPoint y: 107, endPoint x: 164, endPoint y: 114, distance: 6.9
click at [164, 107] on span "arrow_drop_down" at bounding box center [165, 108] width 12 height 12
click at [167, 129] on li "Align to Midnight" at bounding box center [165, 132] width 131 height 21
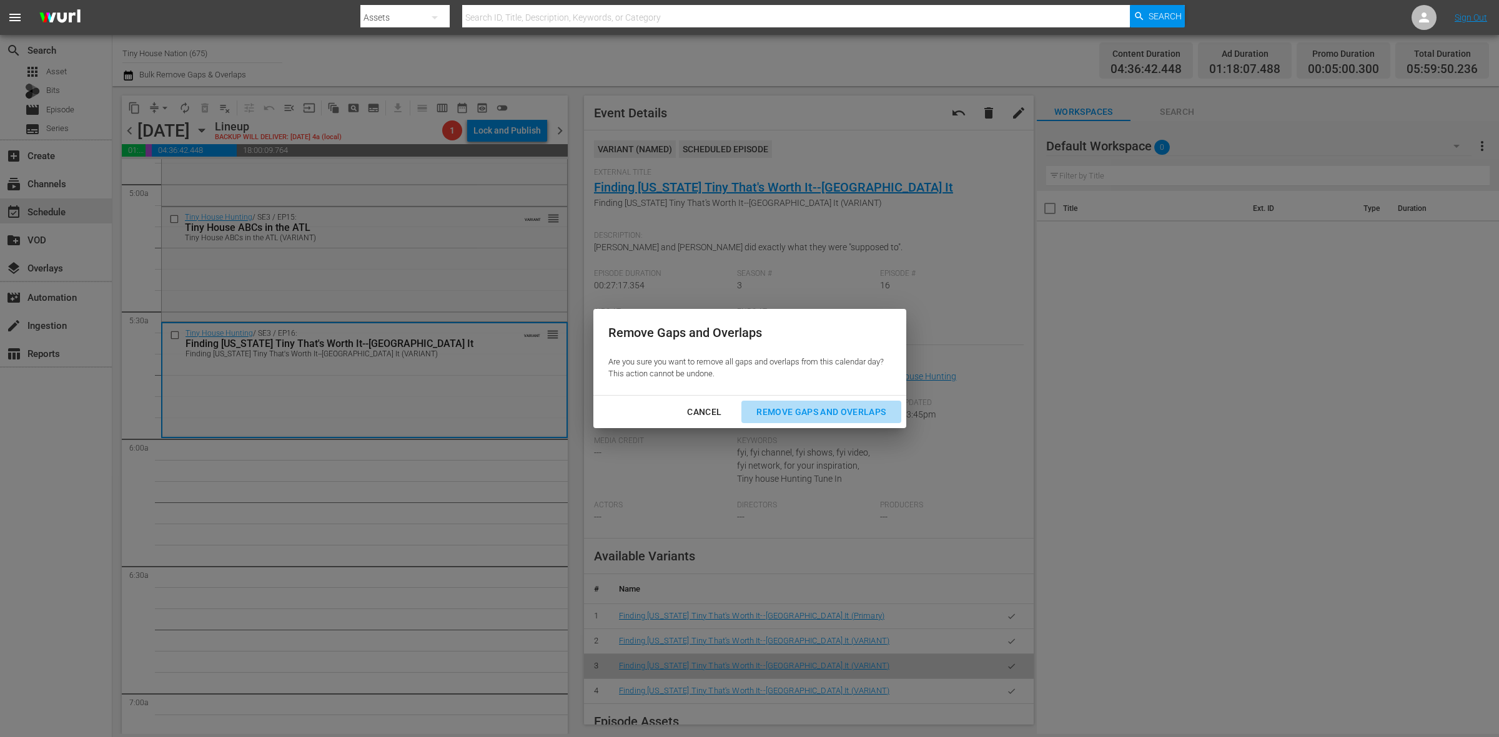
click at [847, 410] on div "Remove Gaps and Overlaps" at bounding box center [820, 413] width 149 height 16
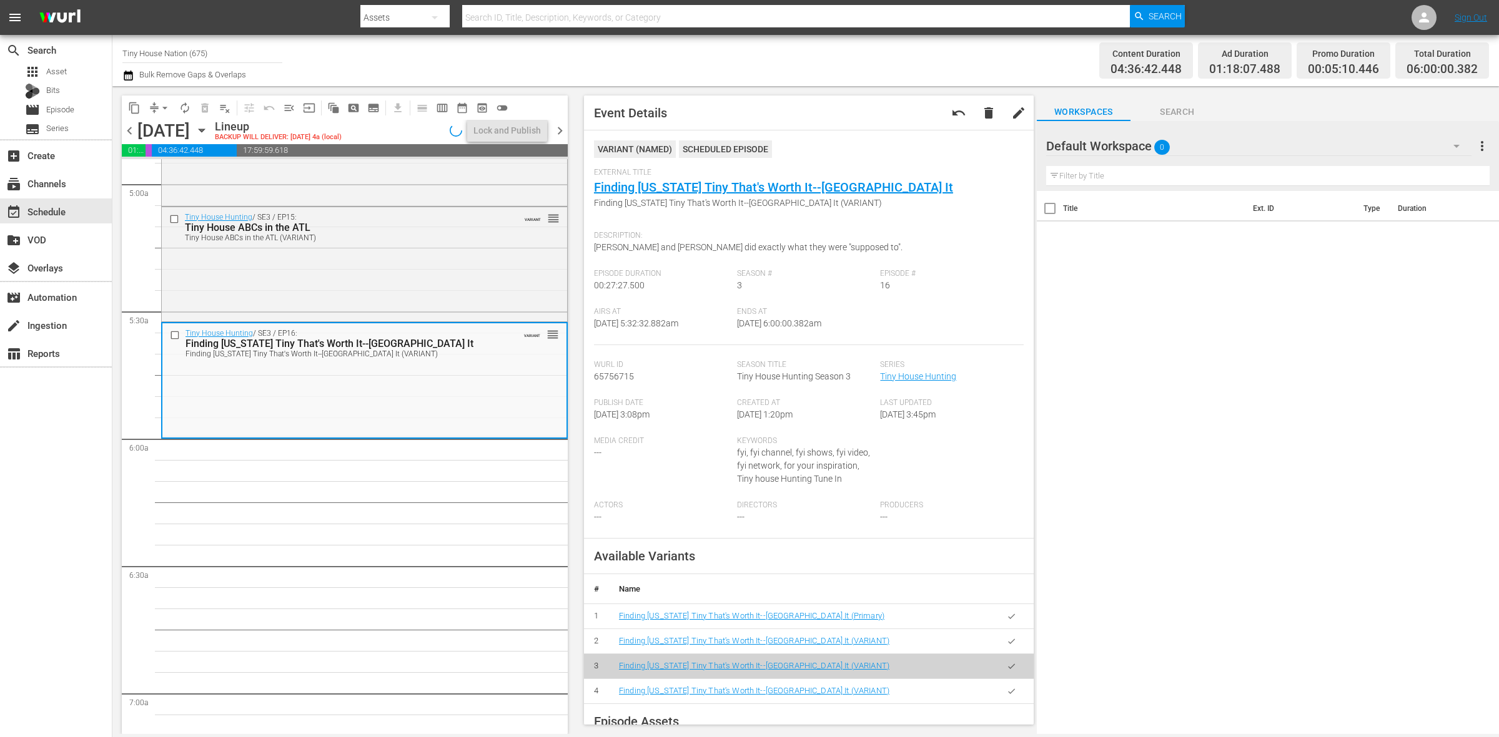
click at [185, 108] on span "autorenew_outlined" at bounding box center [185, 108] width 12 height 12
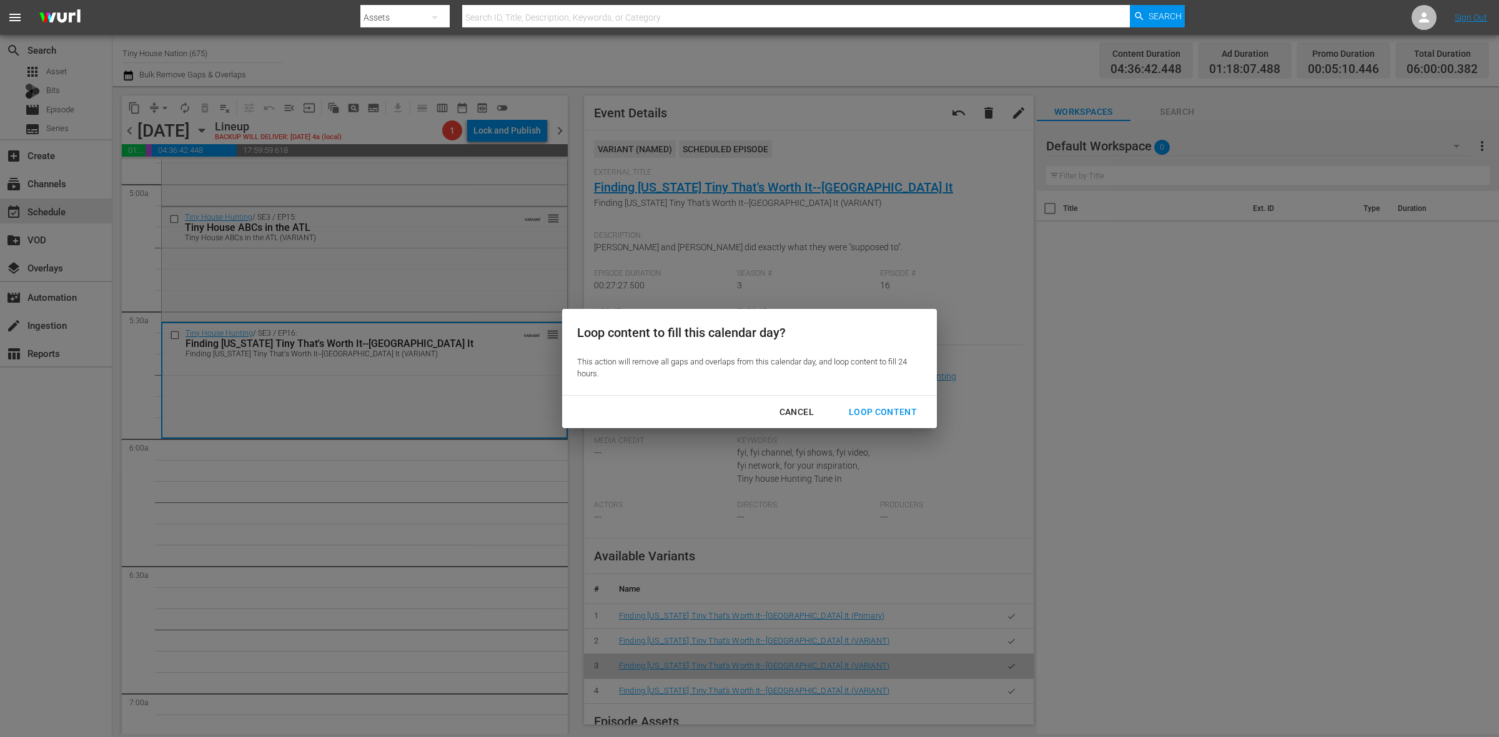
click at [868, 414] on div "Loop Content" at bounding box center [883, 413] width 88 height 16
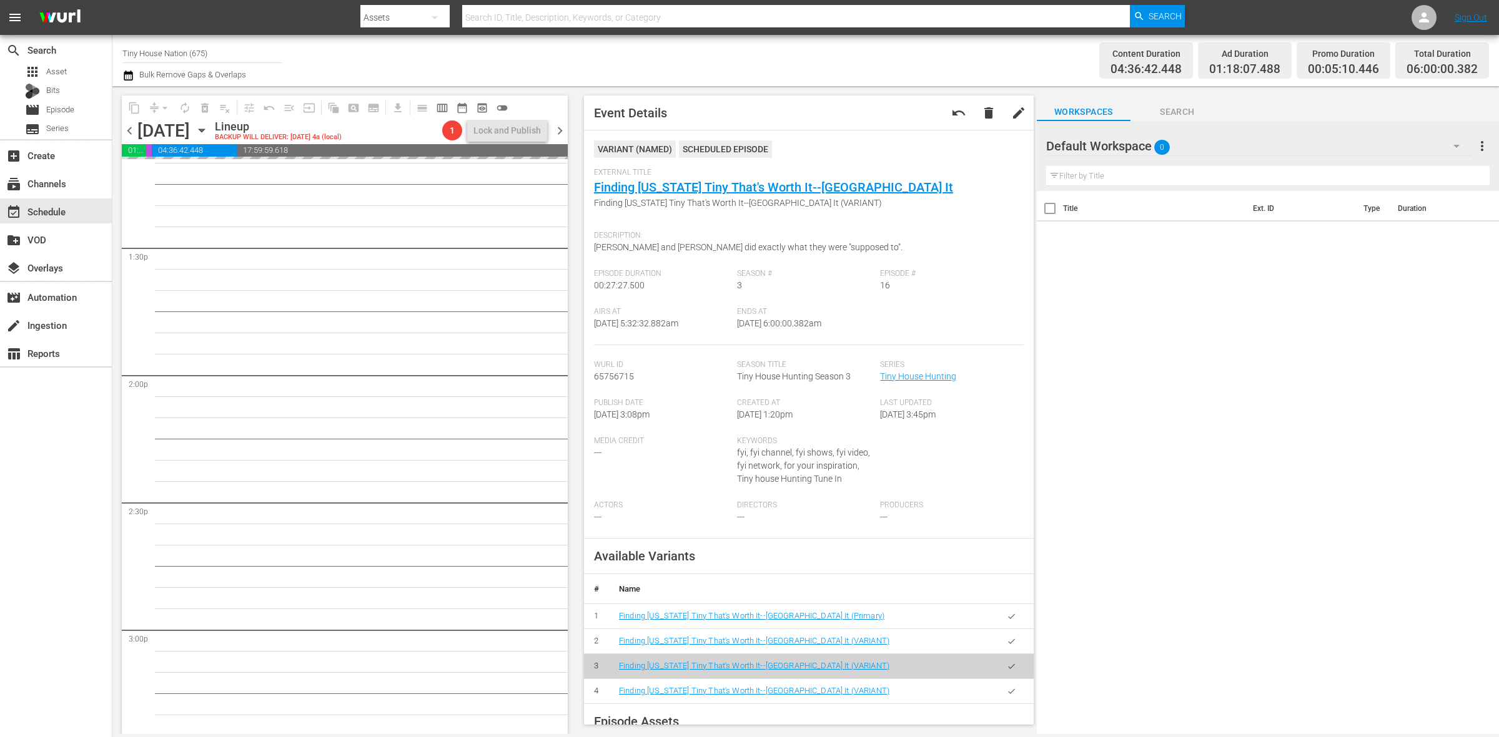
scroll to position [5538, 0]
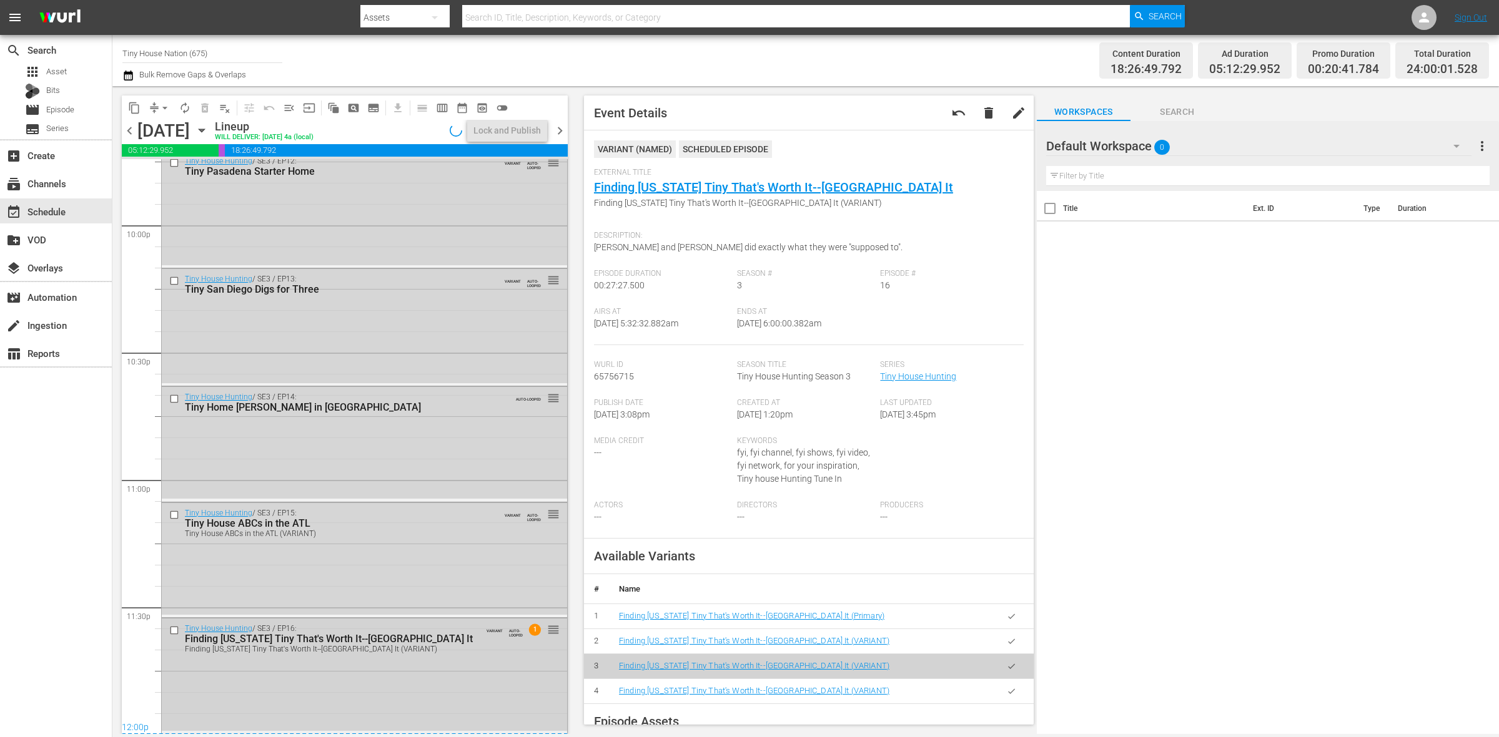
click at [460, 659] on div "Tiny House Hunting / SE3 / EP16: Finding Texas Tiny That's Worth It--Fort Worth…" at bounding box center [364, 675] width 405 height 113
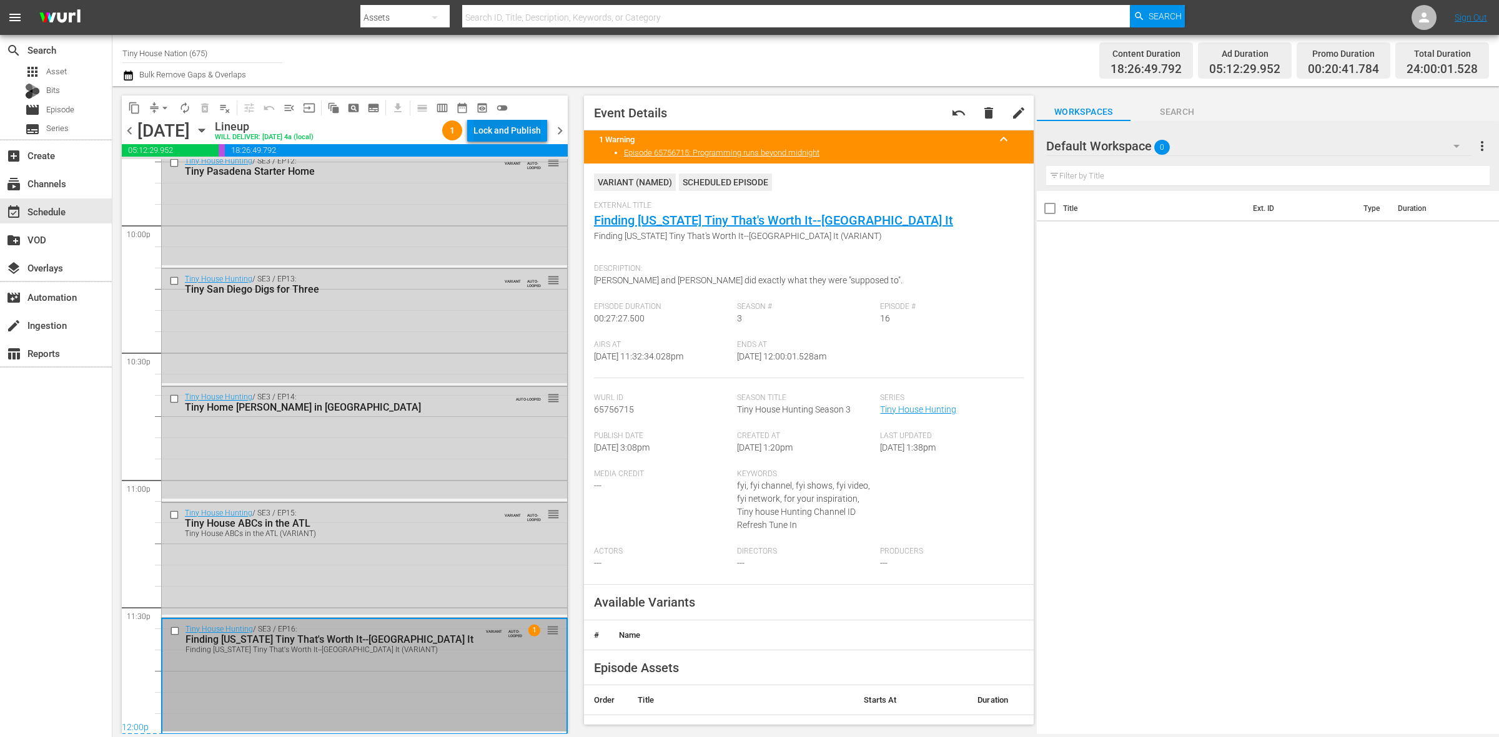
click at [516, 126] on div "Lock and Publish" at bounding box center [506, 130] width 67 height 22
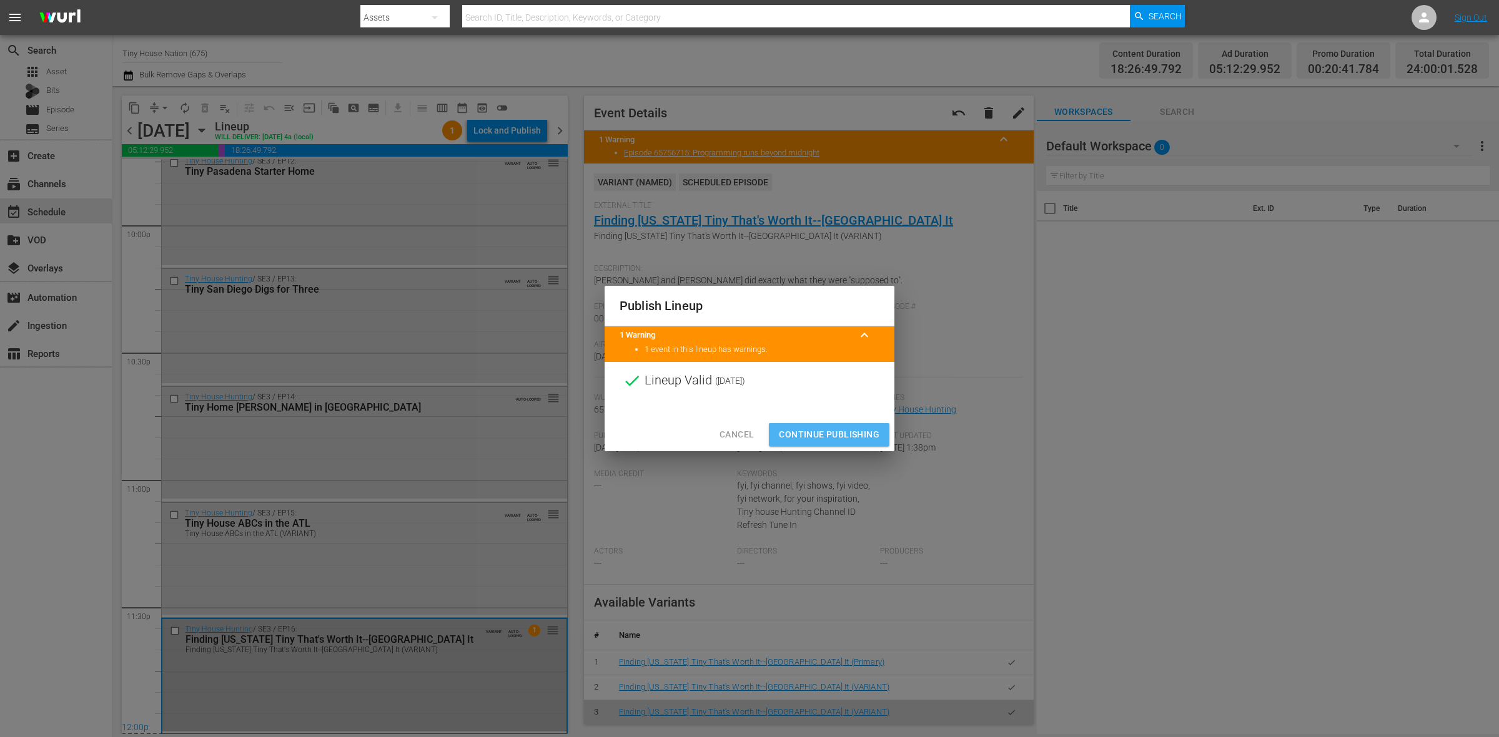
click at [850, 437] on span "Continue Publishing" at bounding box center [829, 435] width 101 height 16
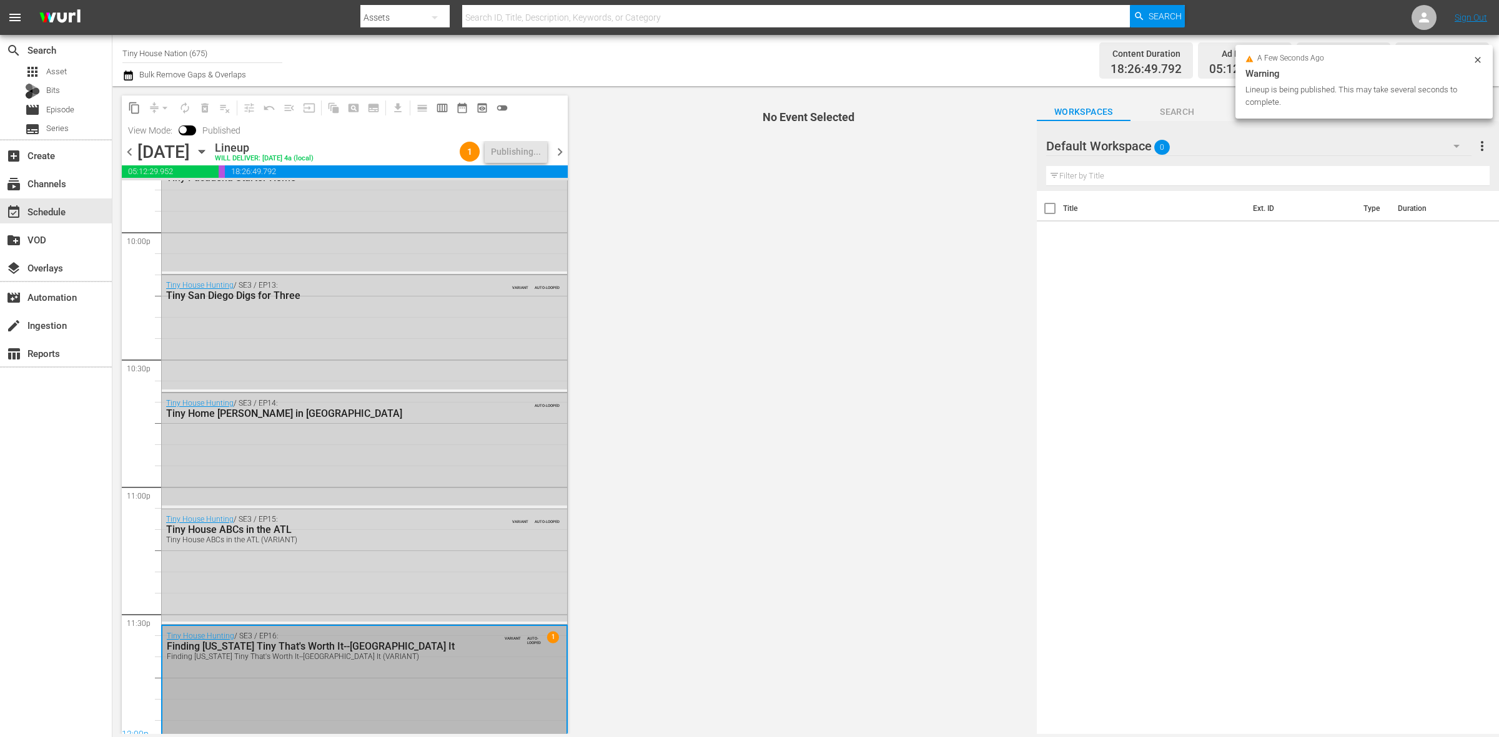
scroll to position [5559, 0]
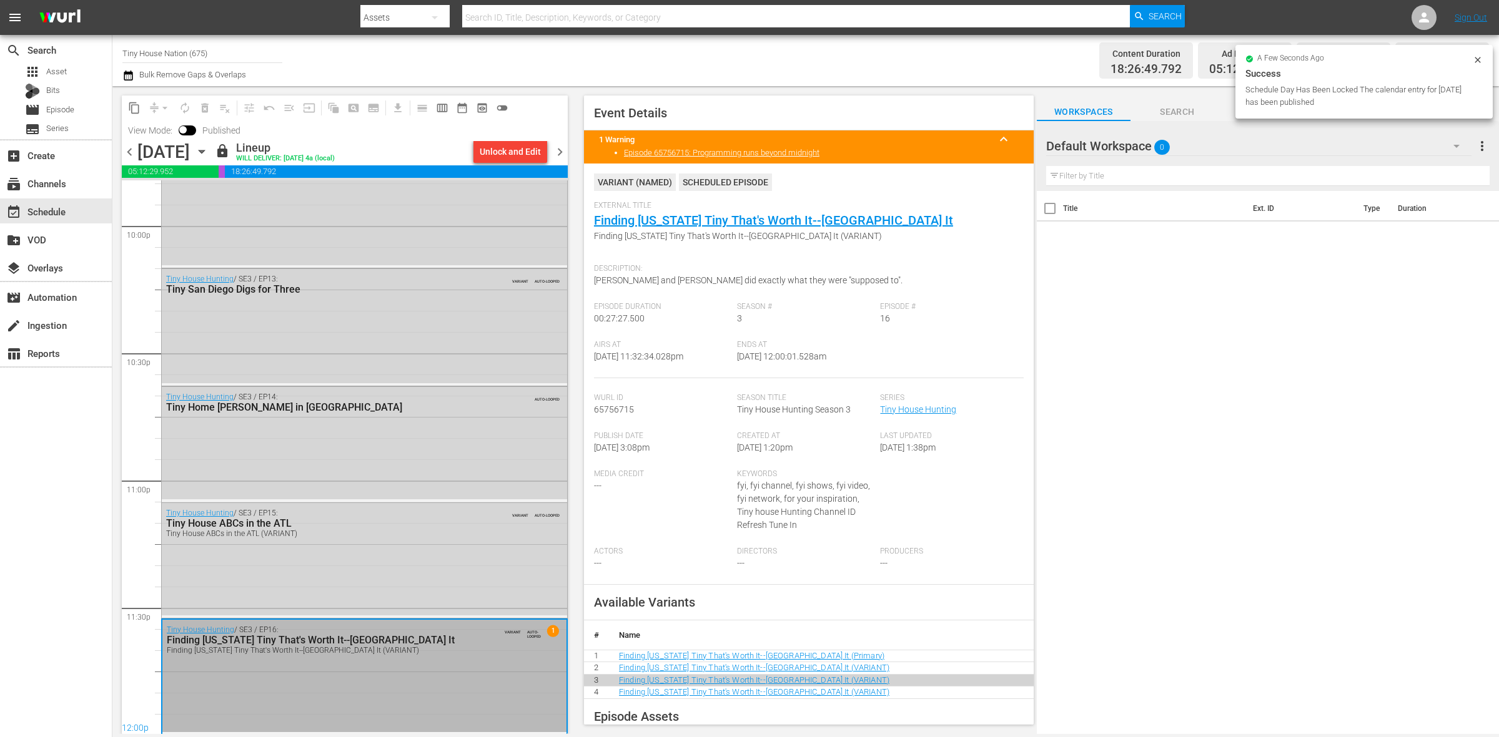
click at [556, 148] on span "chevron_right" at bounding box center [560, 152] width 16 height 16
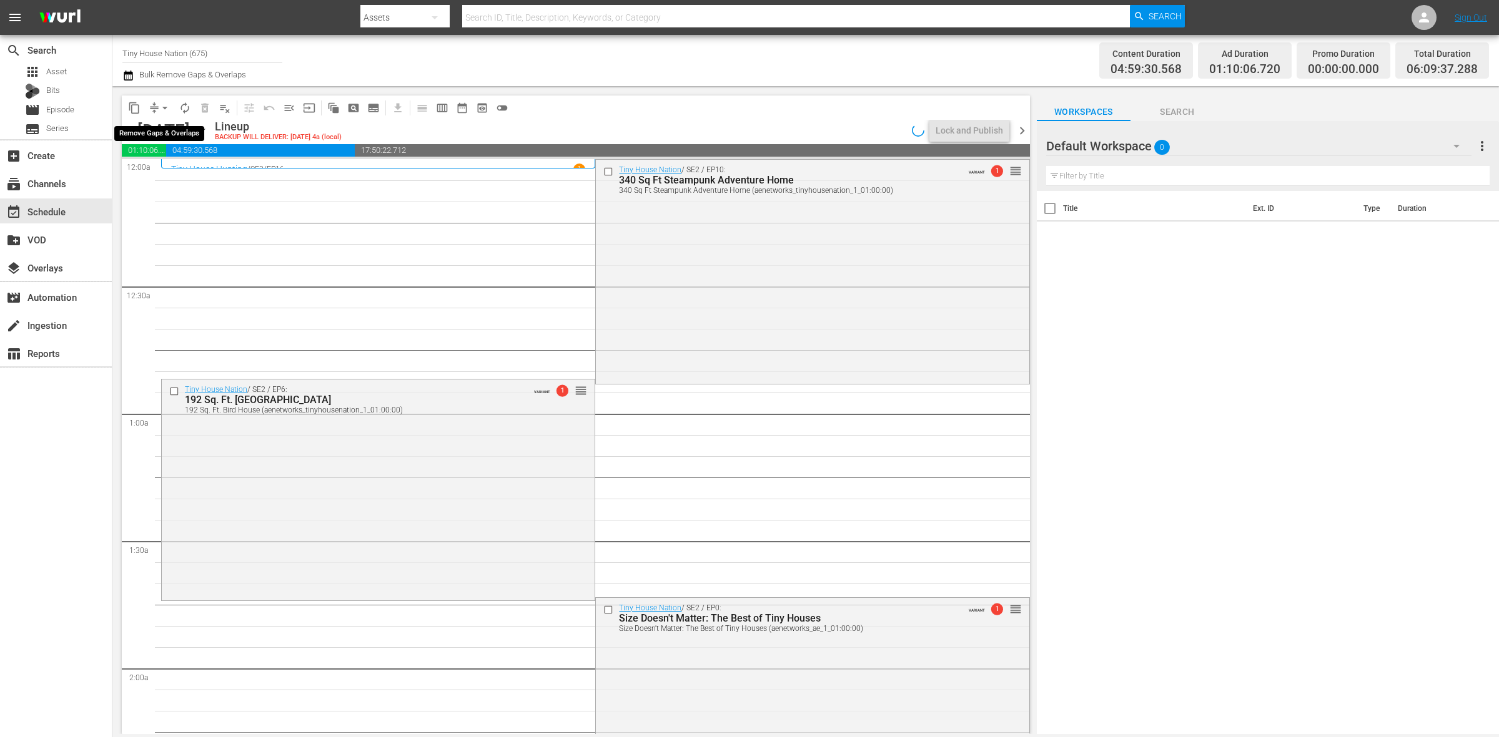
click at [164, 107] on span "arrow_drop_down" at bounding box center [165, 108] width 12 height 12
click at [162, 128] on li "Align to Midnight" at bounding box center [165, 132] width 131 height 21
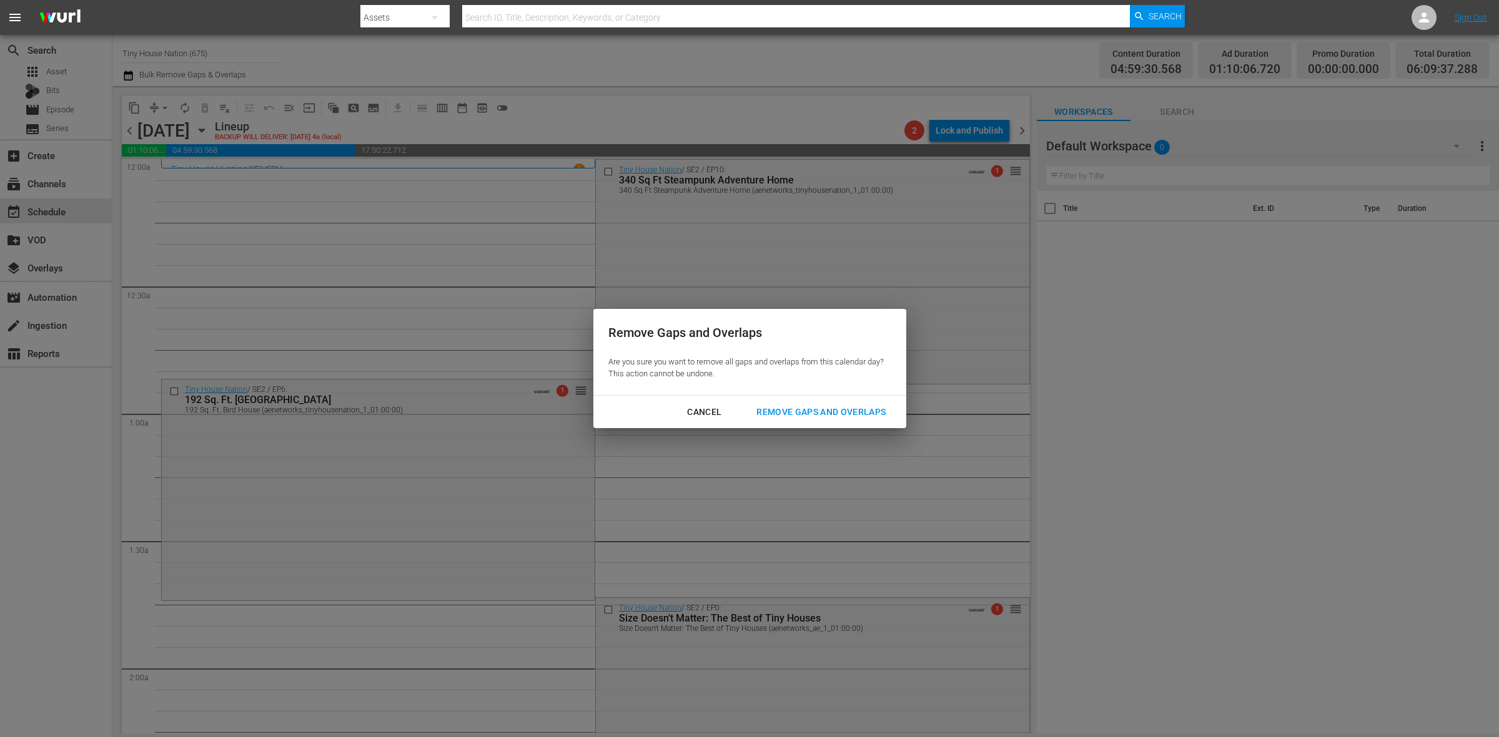
click at [844, 414] on div "Remove Gaps and Overlaps" at bounding box center [820, 413] width 149 height 16
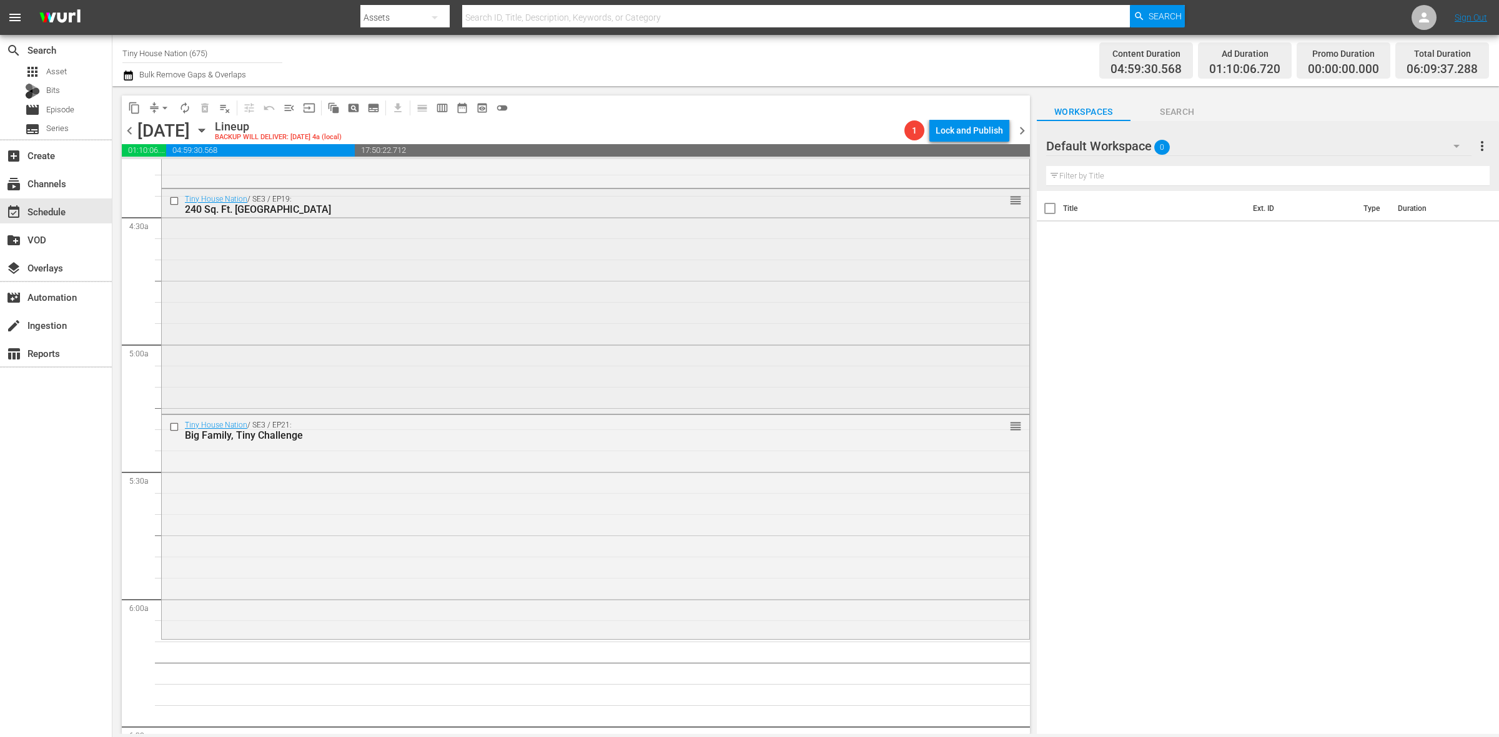
scroll to position [1093, 0]
click at [275, 479] on div "Tiny House Nation / SE3 / EP21: Big Family, Tiny Challenge reorder" at bounding box center [595, 522] width 867 height 222
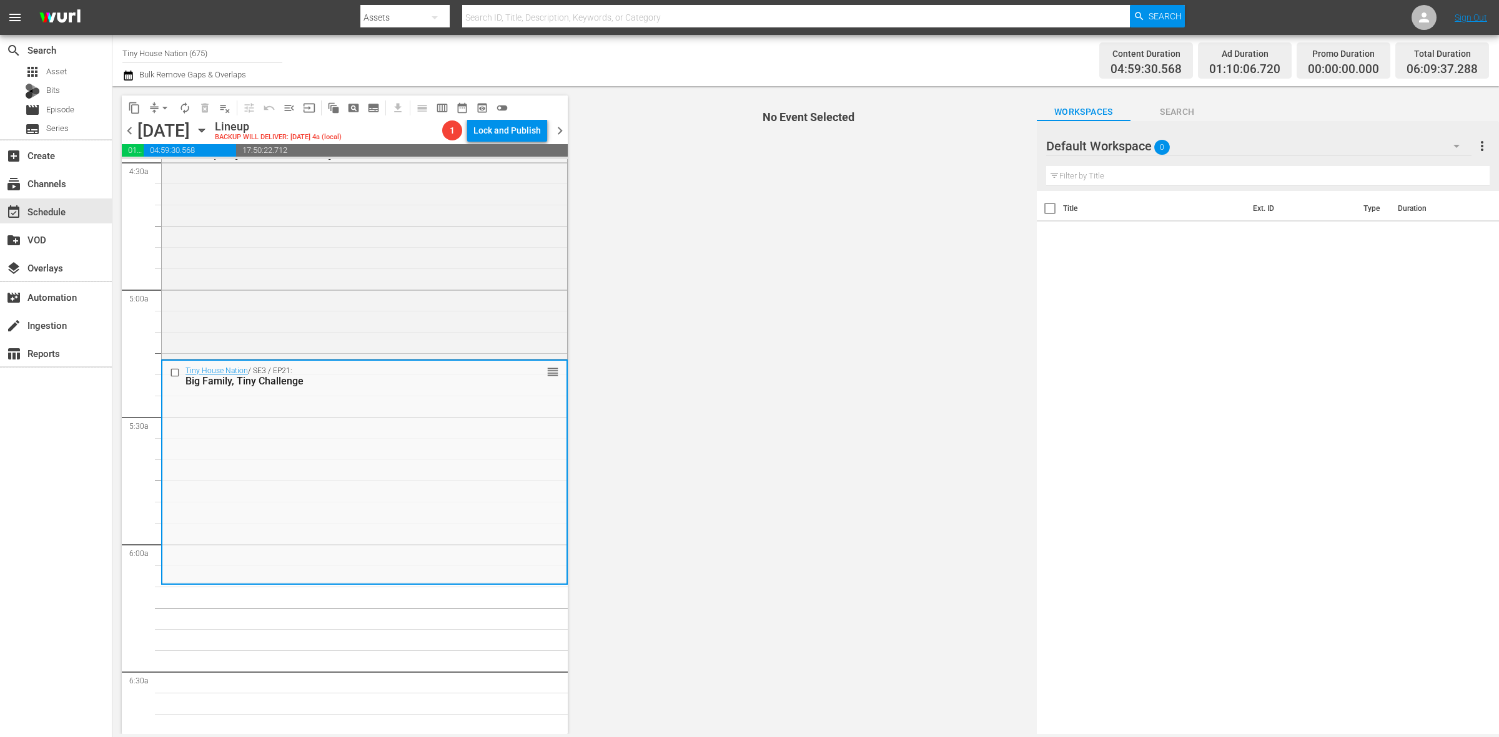
scroll to position [1171, 0]
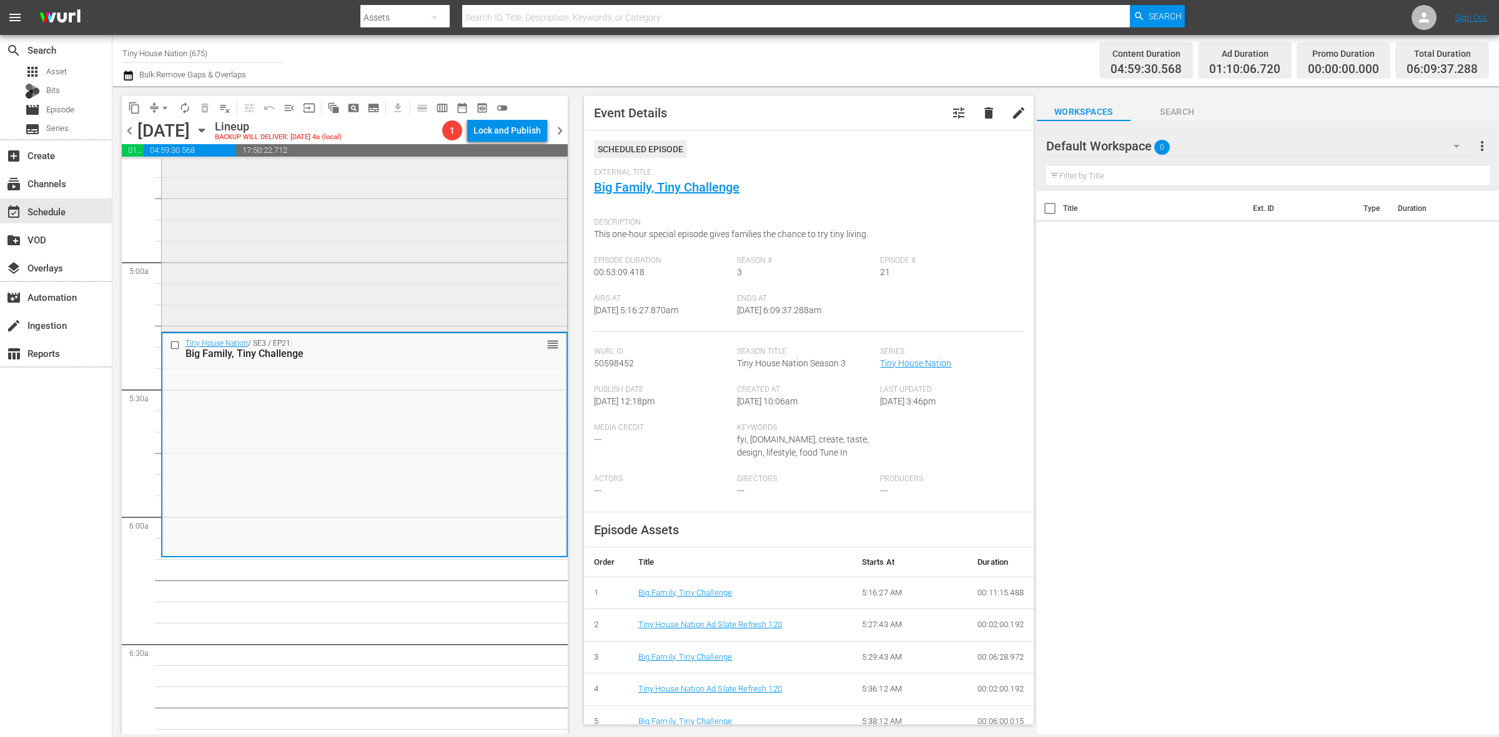
click at [363, 282] on div "Tiny House Nation / SE3 / EP19: 240 Sq. Ft. Tiny Ski Lodge reorder" at bounding box center [364, 218] width 405 height 222
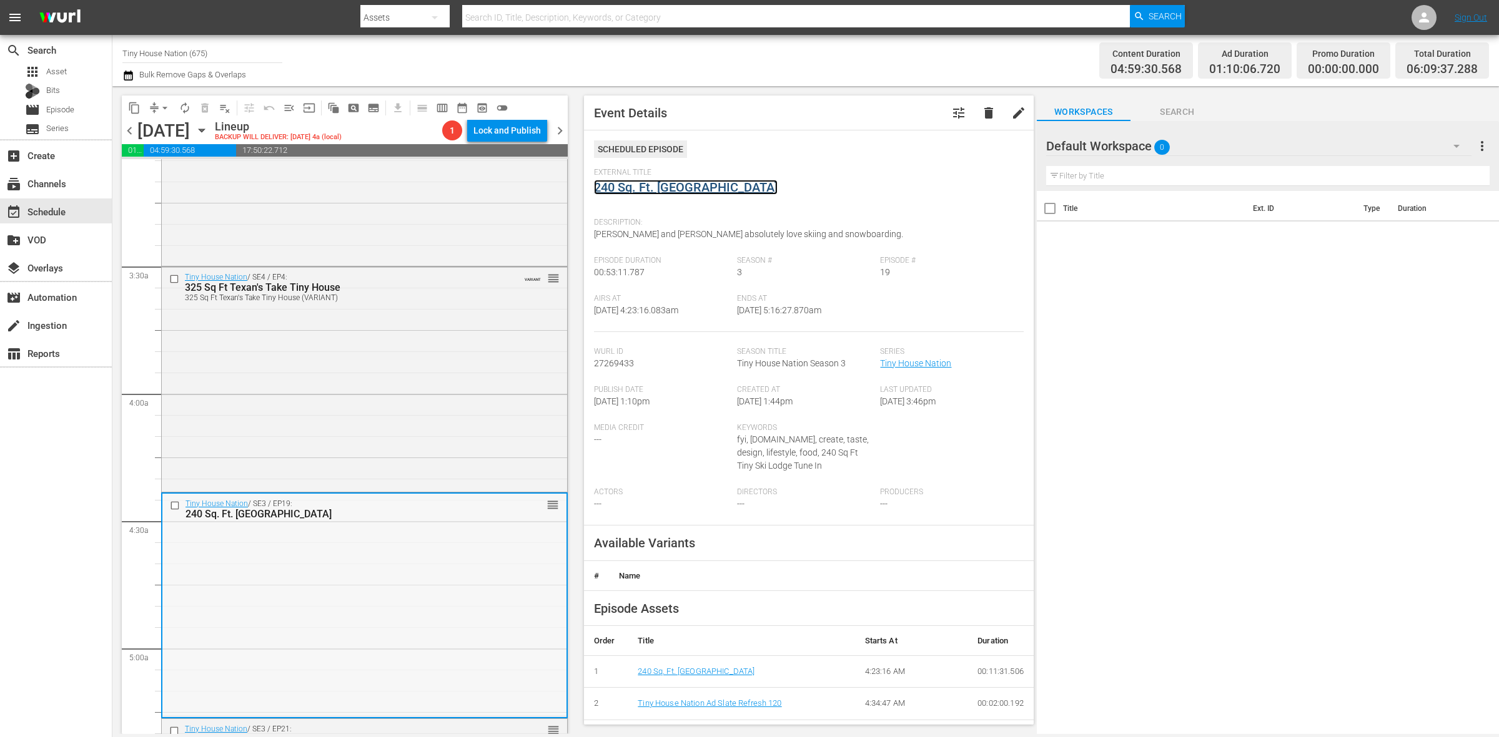
scroll to position [780, 0]
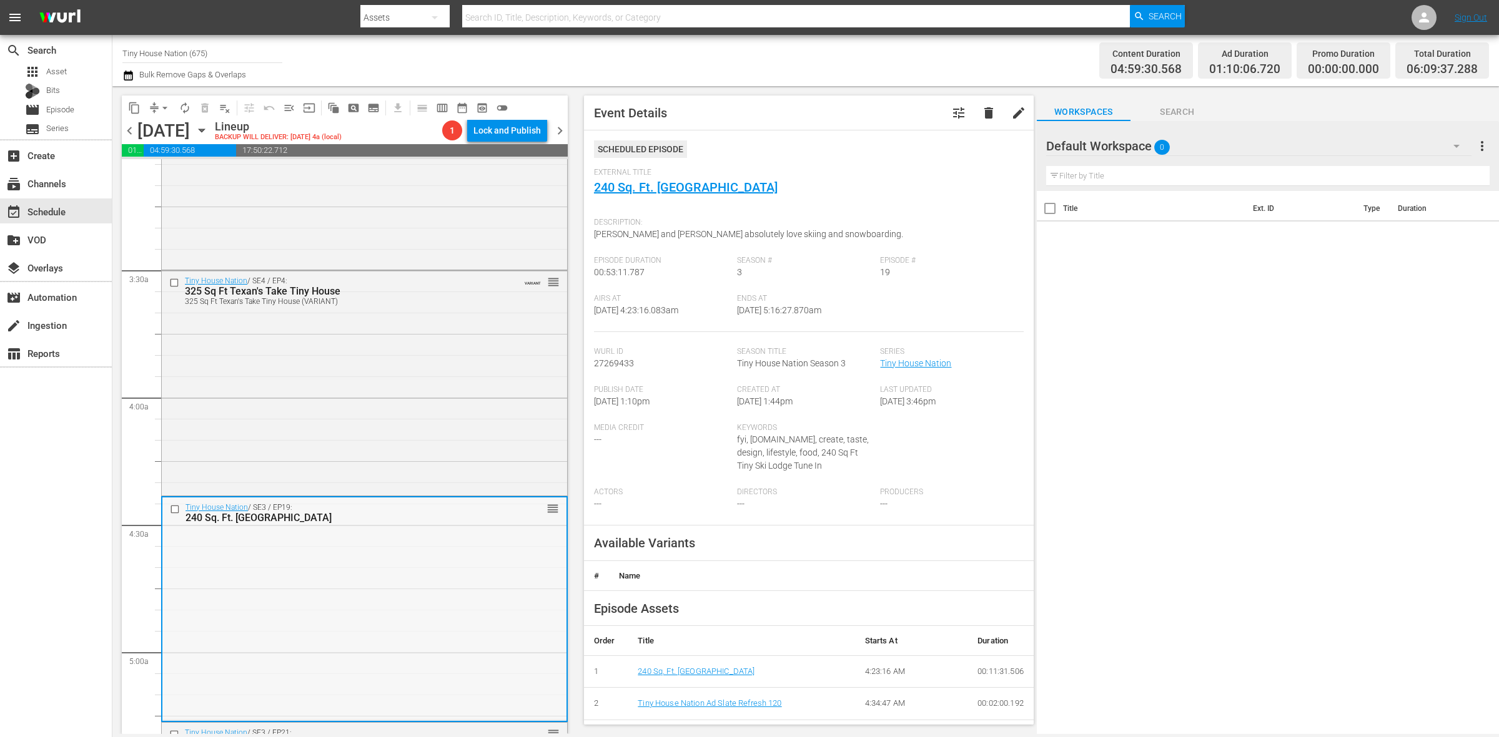
click at [435, 340] on div "Tiny House Nation / SE4 / EP4: 325 Sq Ft Texan's Take Tiny House 325 Sq Ft Texa…" at bounding box center [364, 382] width 405 height 222
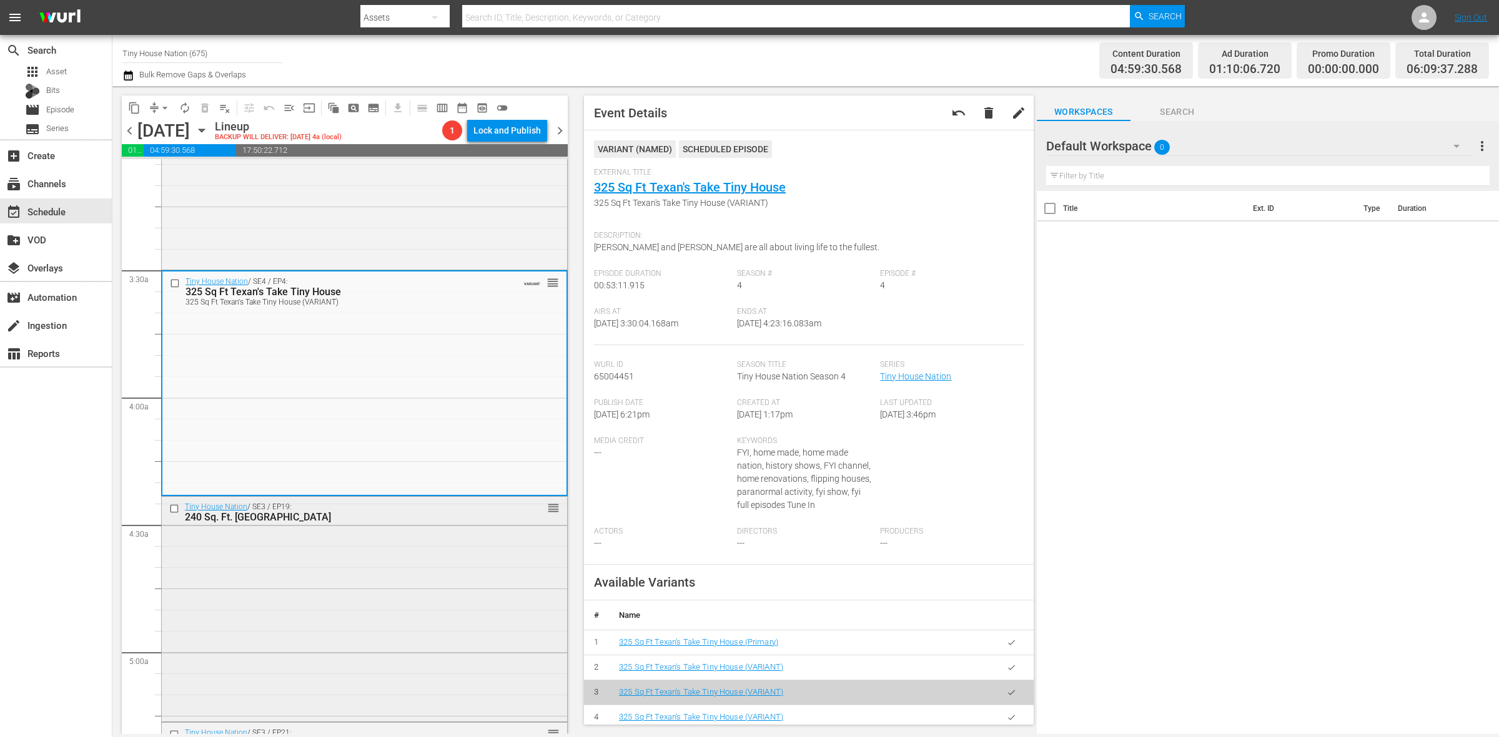
click at [361, 606] on div "Tiny House Nation / SE3 / EP19: 240 Sq. Ft. Tiny Ski Lodge reorder" at bounding box center [364, 608] width 405 height 222
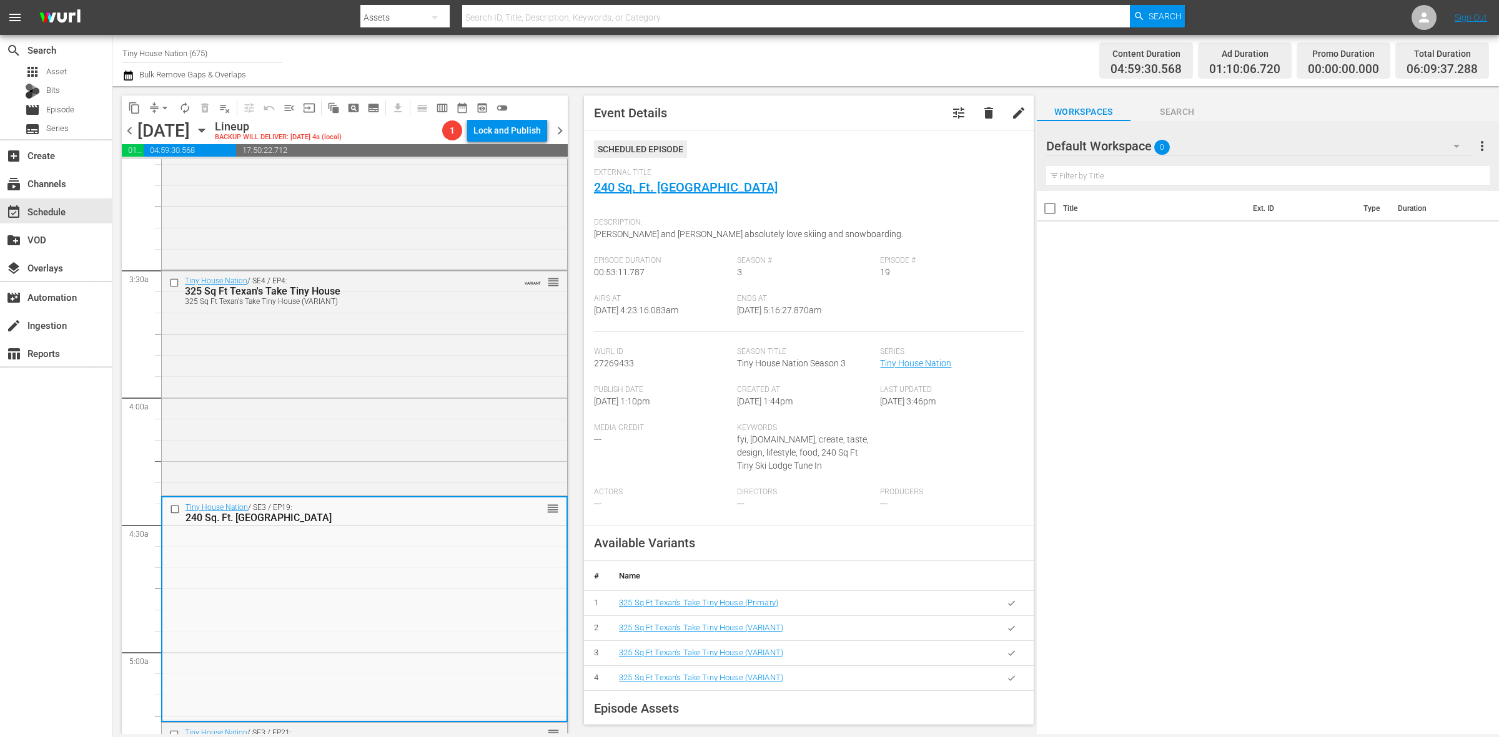
scroll to position [1171, 0]
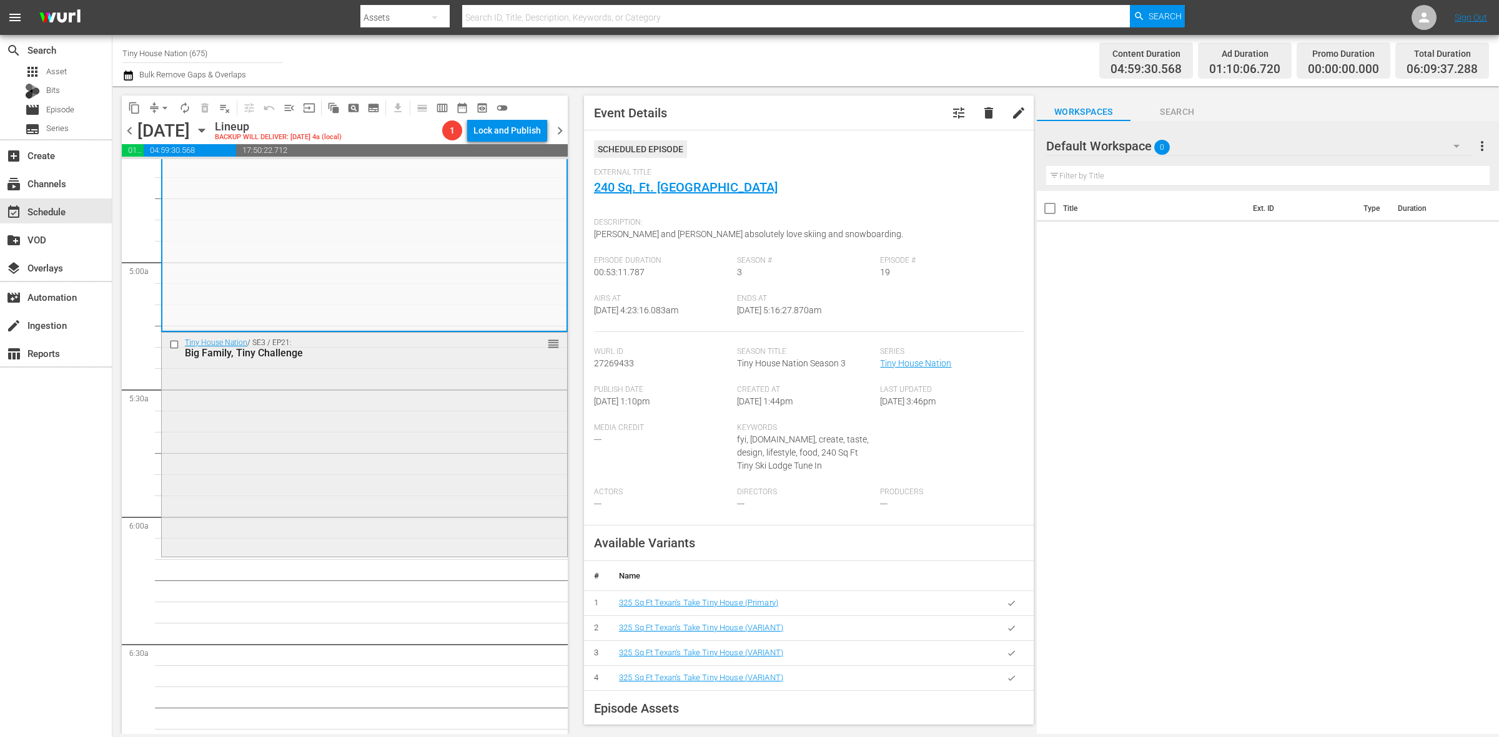
click at [345, 478] on div "Tiny House Nation / SE3 / EP21: Big Family, Tiny Challenge reorder" at bounding box center [364, 444] width 405 height 222
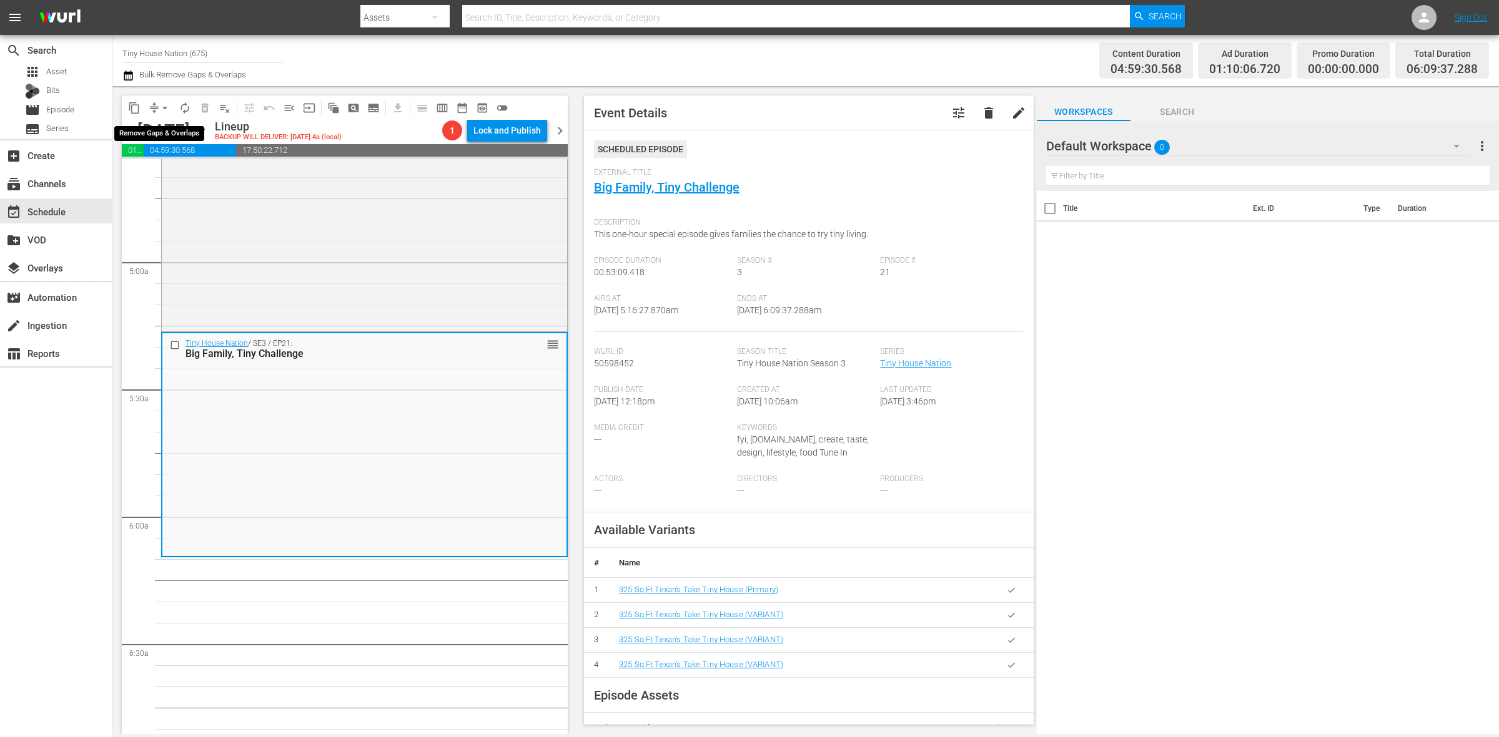
click at [164, 104] on span "arrow_drop_down" at bounding box center [165, 108] width 12 height 12
click at [163, 135] on li "Align to Midnight" at bounding box center [165, 132] width 131 height 21
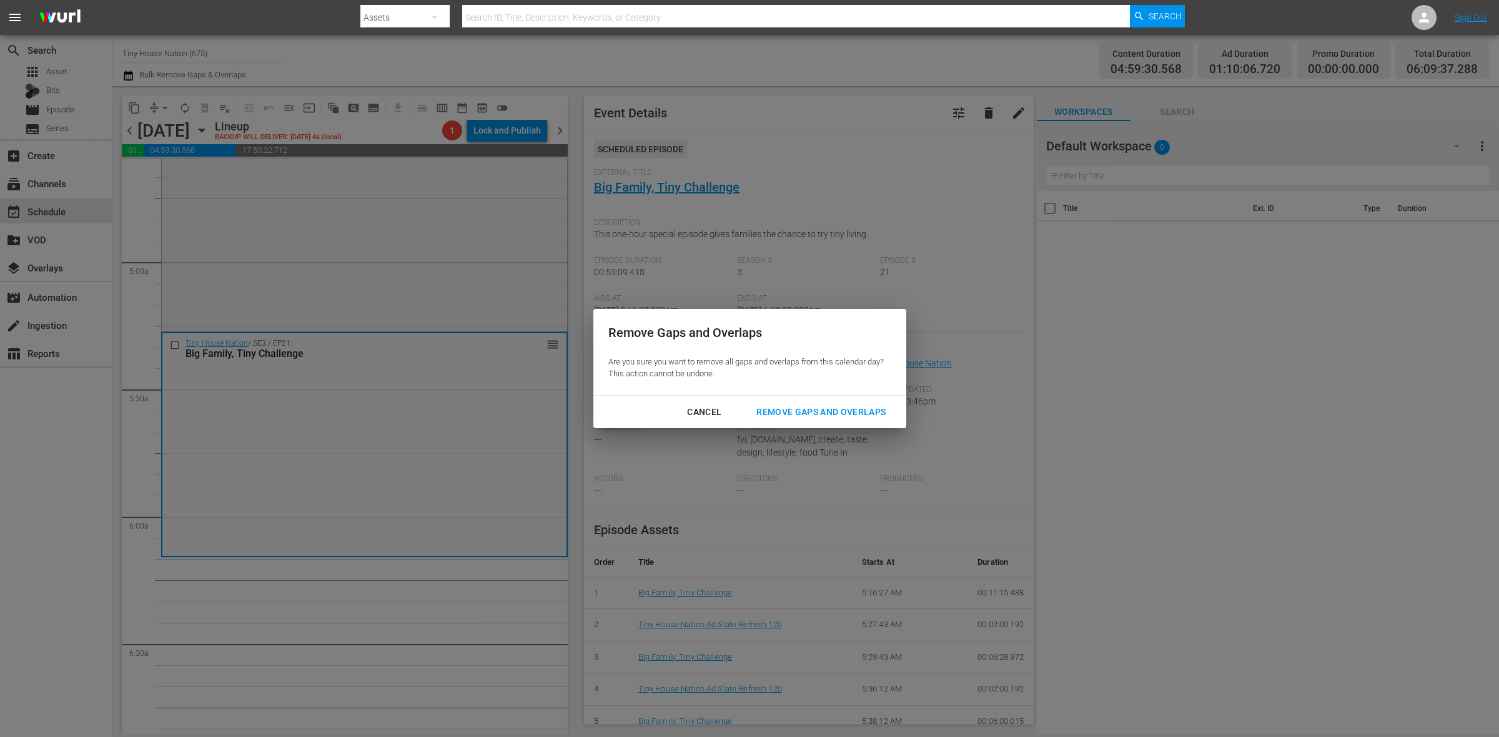
click at [798, 410] on div "Remove Gaps and Overlaps" at bounding box center [820, 413] width 149 height 16
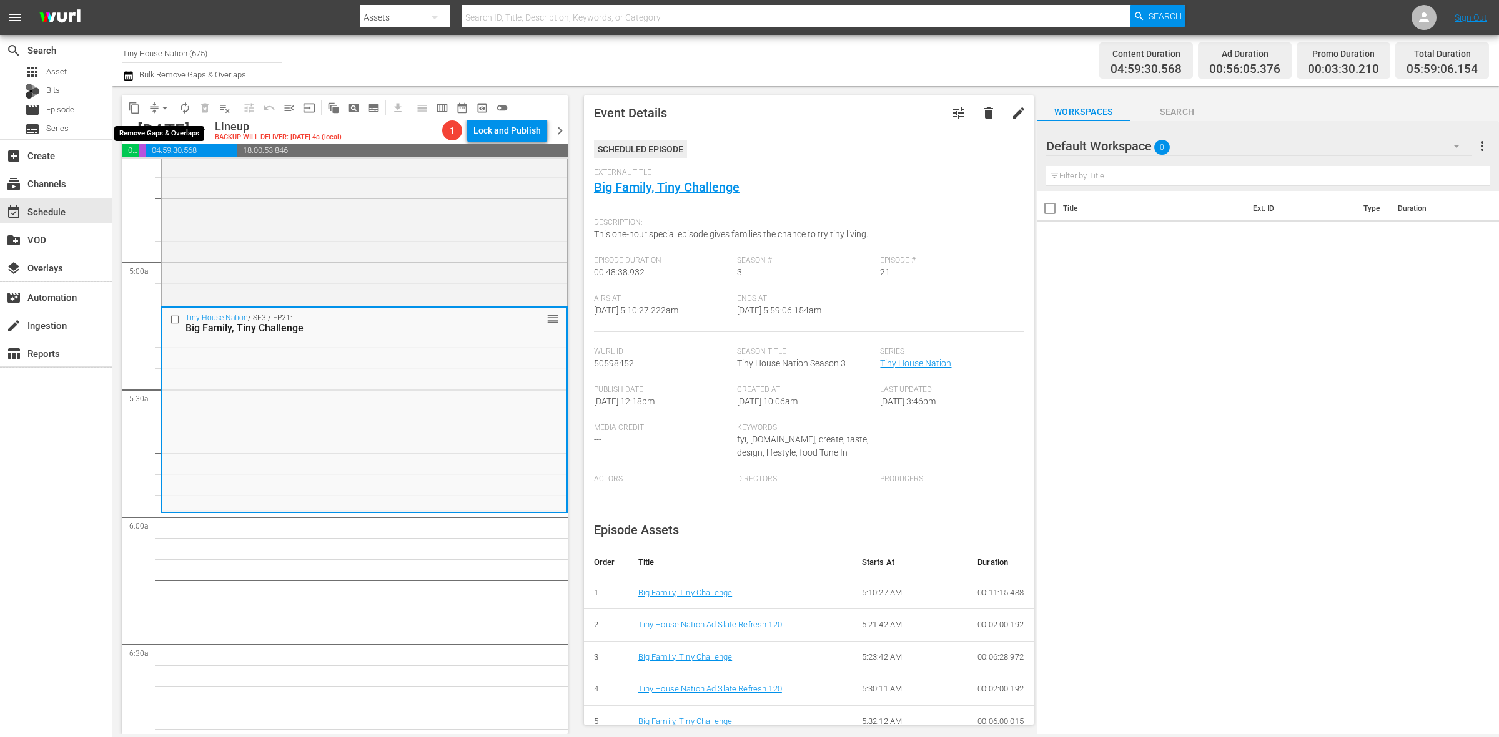
click at [161, 107] on span "arrow_drop_down" at bounding box center [165, 108] width 12 height 12
click at [169, 130] on li "Align to Midnight" at bounding box center [165, 132] width 131 height 21
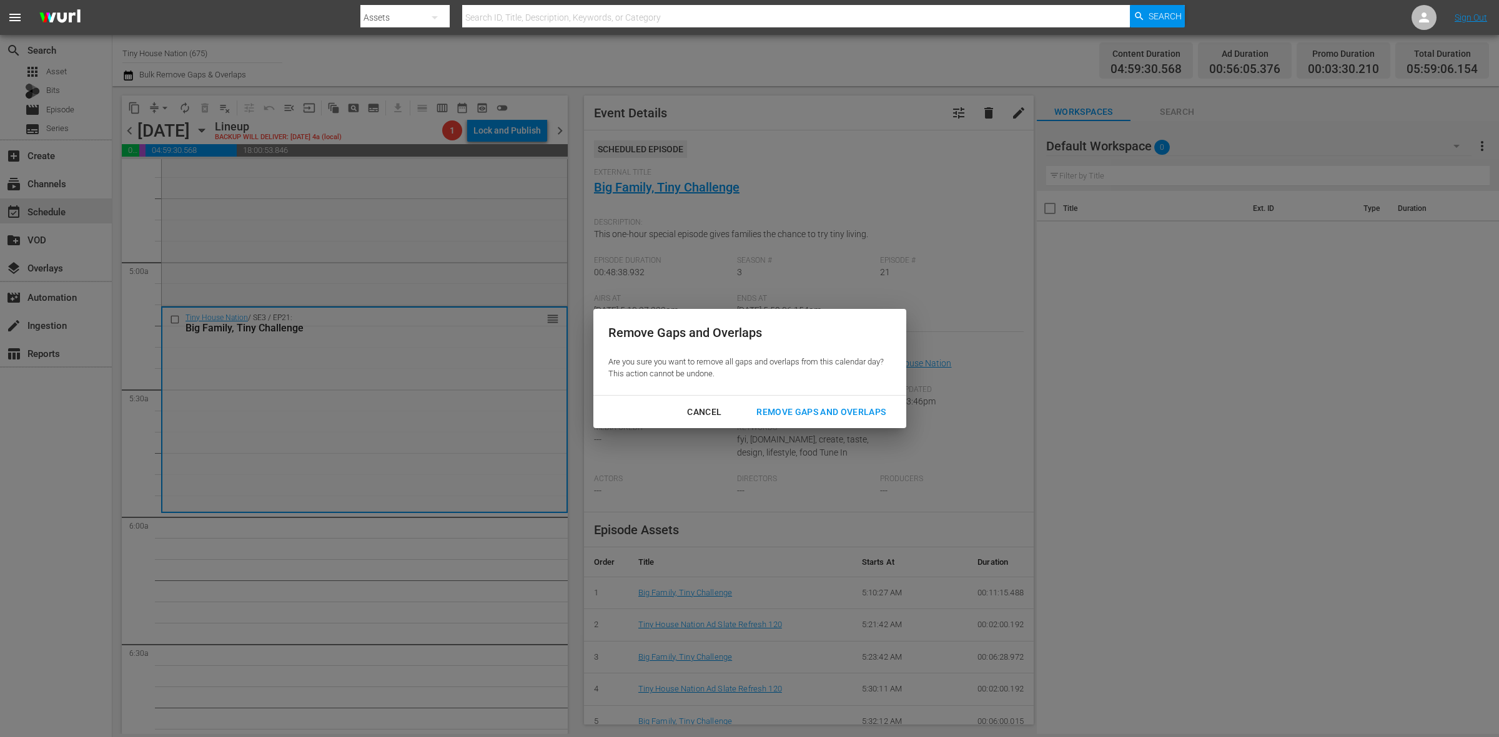
click at [845, 411] on div "Remove Gaps and Overlaps" at bounding box center [820, 413] width 149 height 16
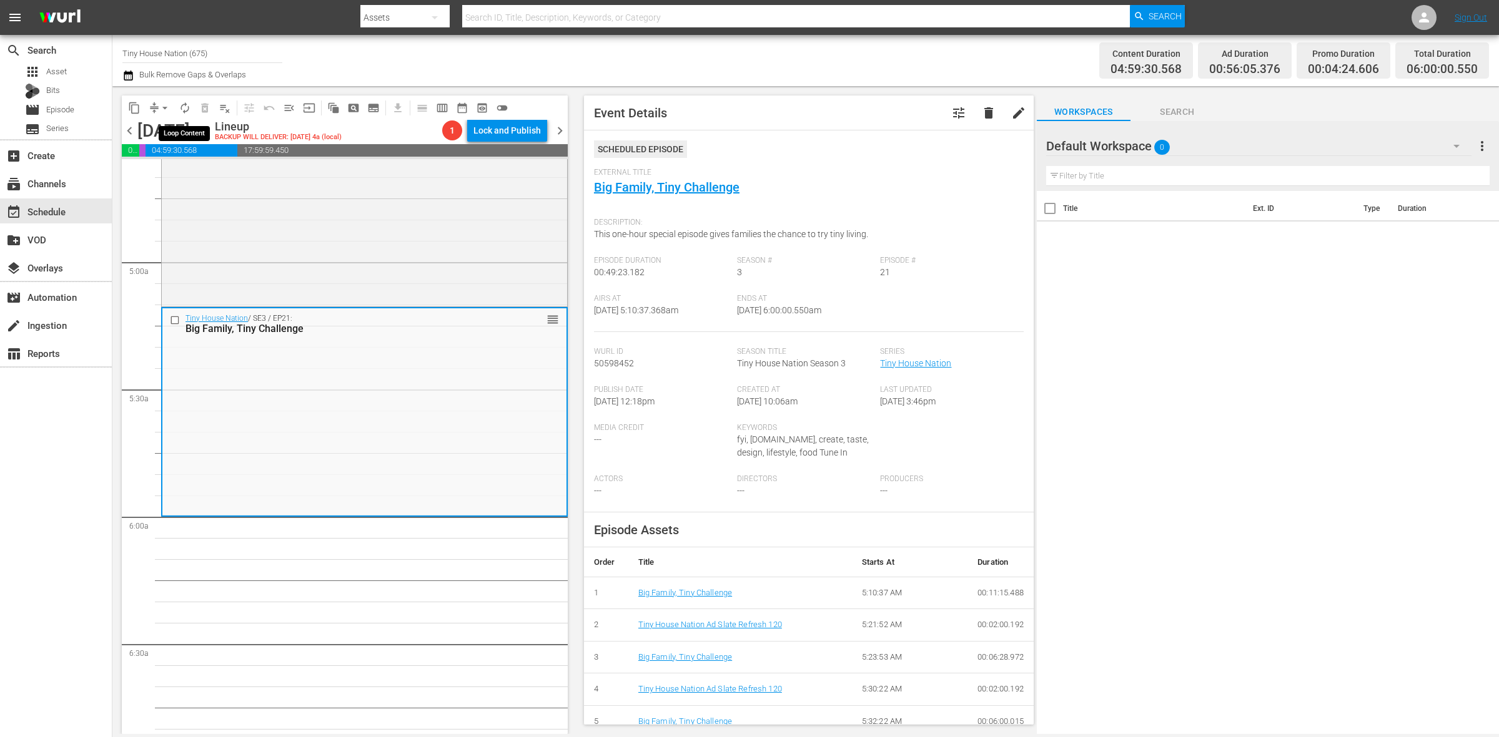
click at [180, 103] on span "autorenew_outlined" at bounding box center [185, 108] width 12 height 12
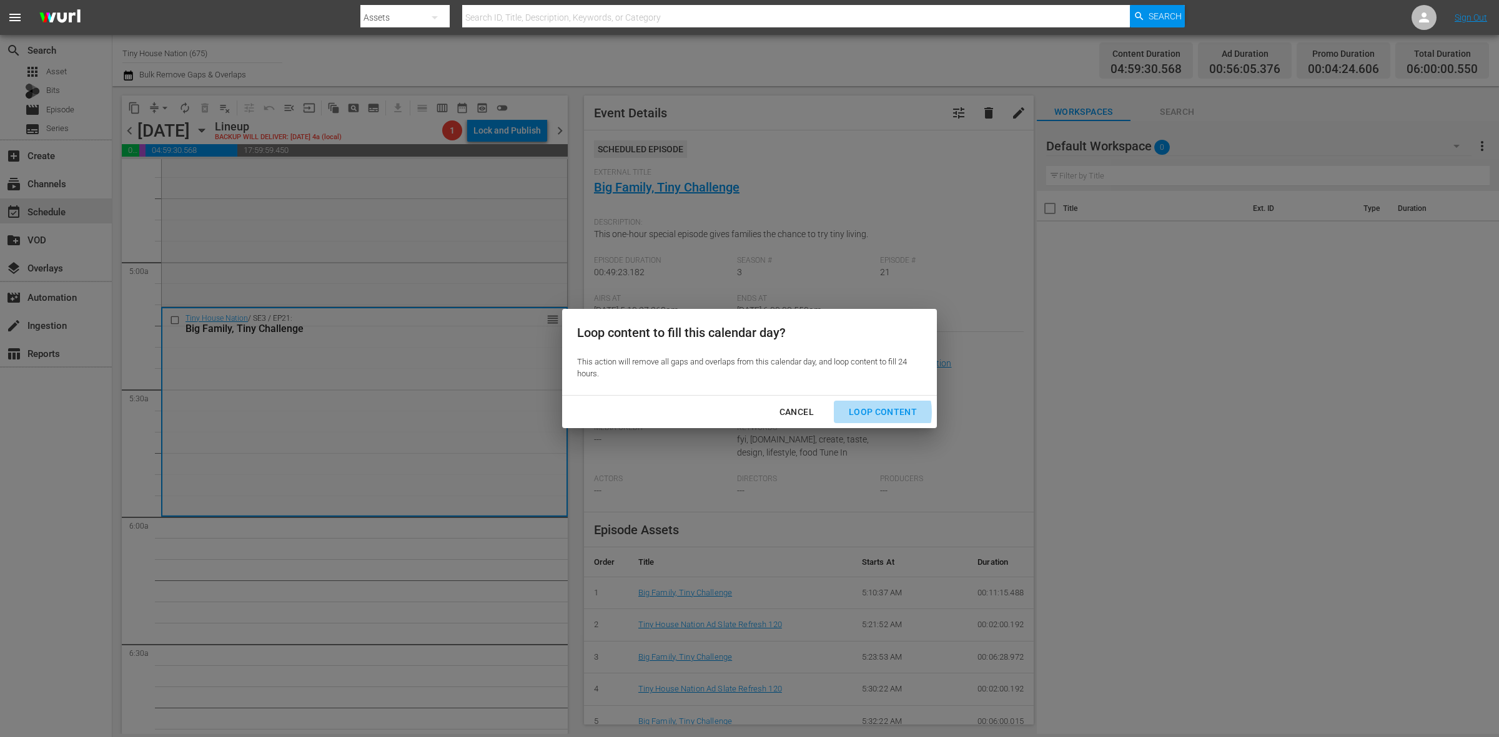
click at [869, 413] on div "Loop Content" at bounding box center [883, 413] width 88 height 16
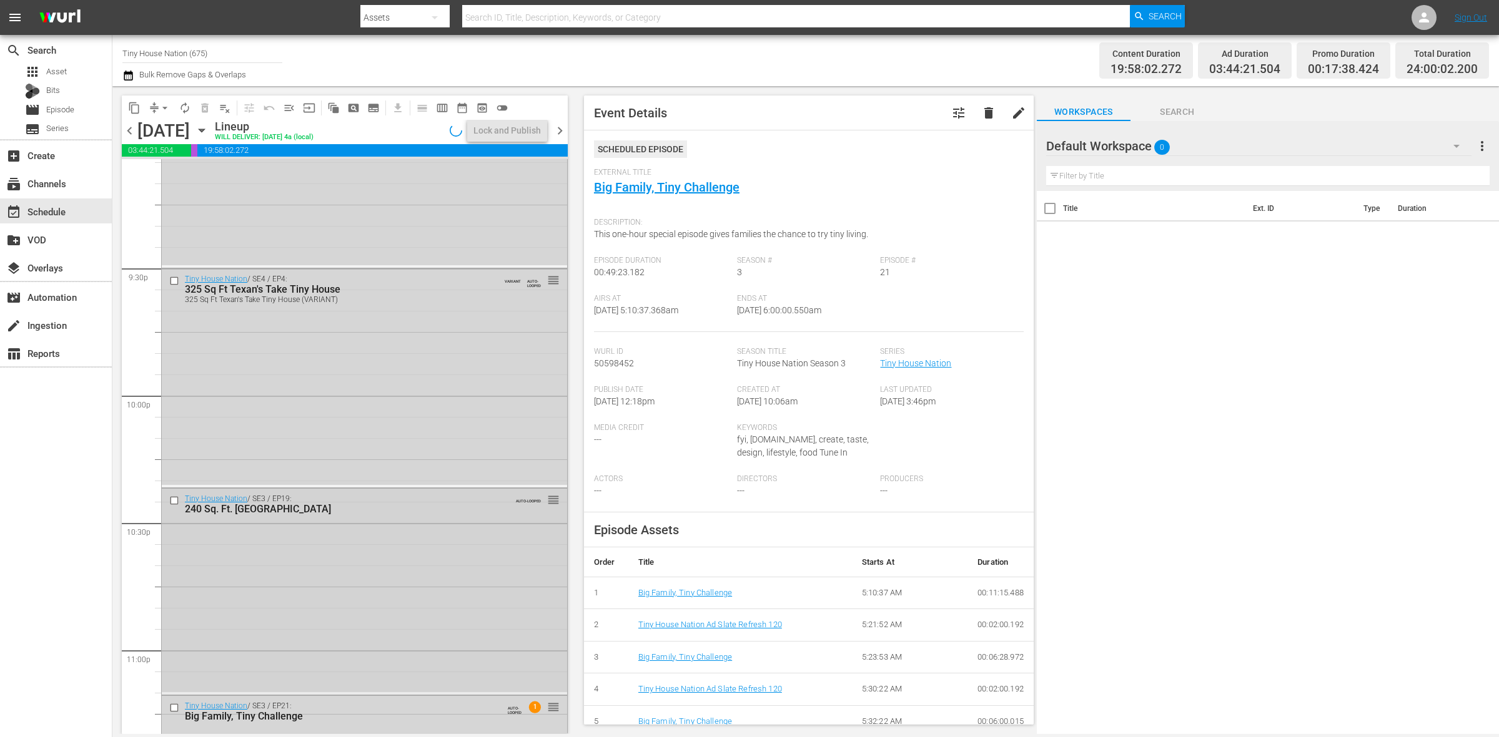
scroll to position [5538, 0]
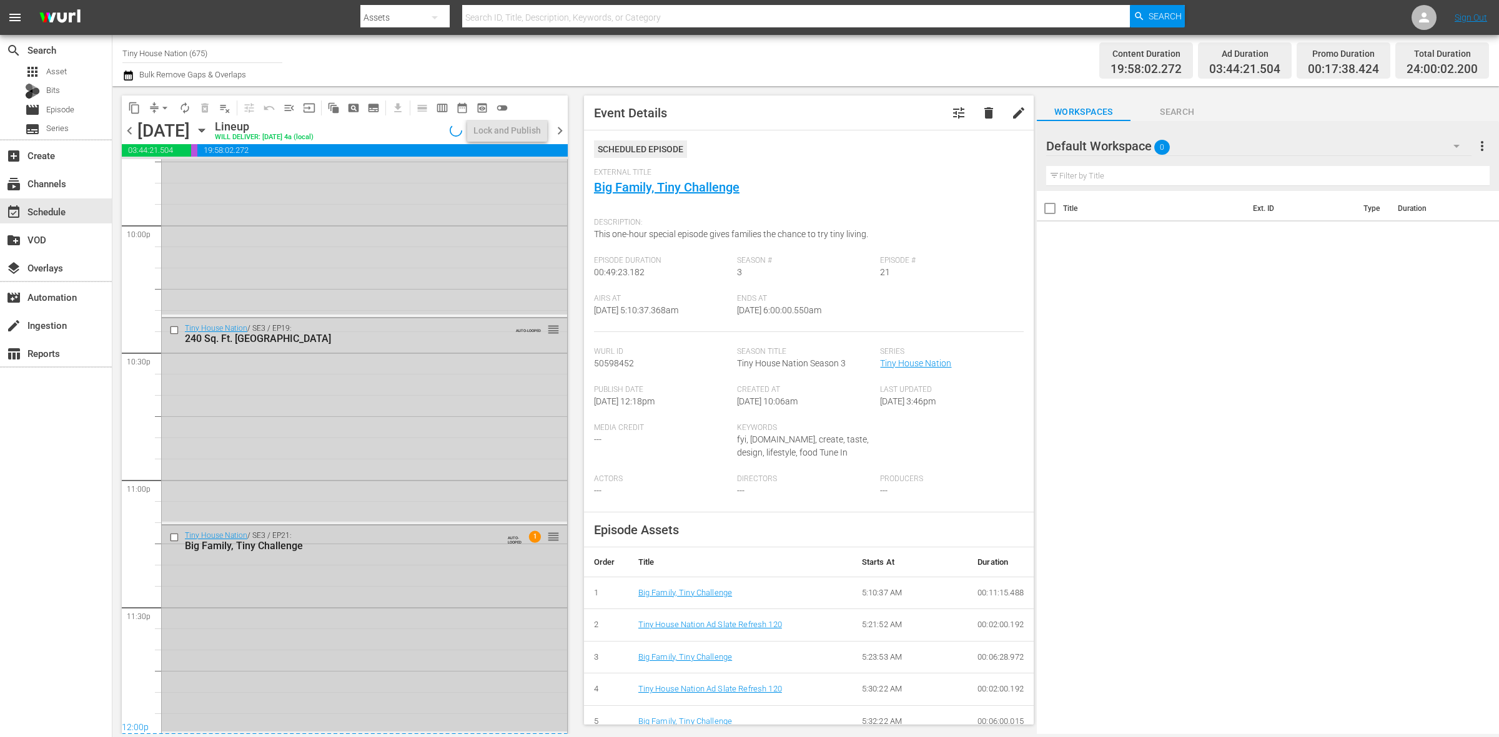
click at [450, 653] on div "Tiny House Nation / SE3 / EP21: Big Family, Tiny Challenge AUTO-LOOPED 1 reorder" at bounding box center [364, 629] width 405 height 206
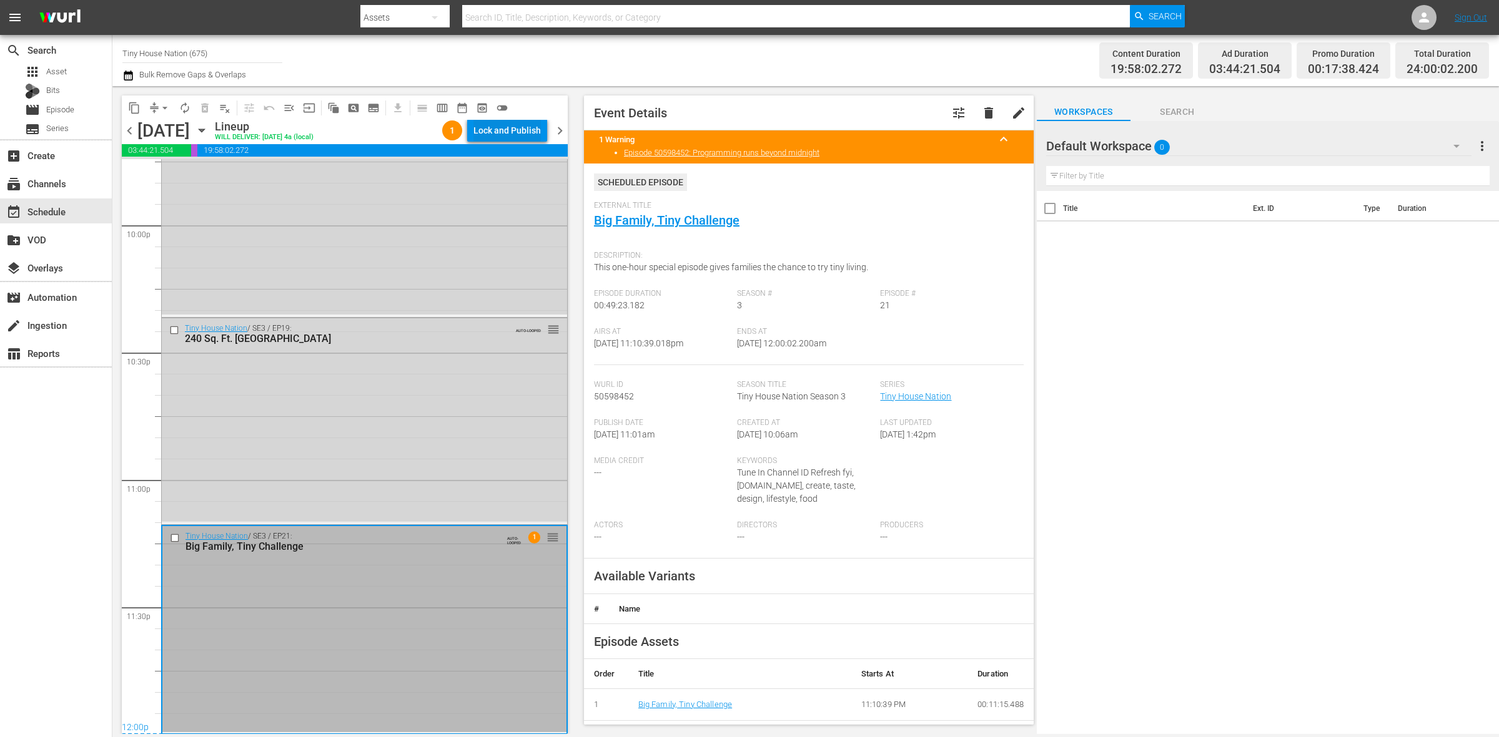
click at [513, 129] on div "Lock and Publish" at bounding box center [506, 130] width 67 height 22
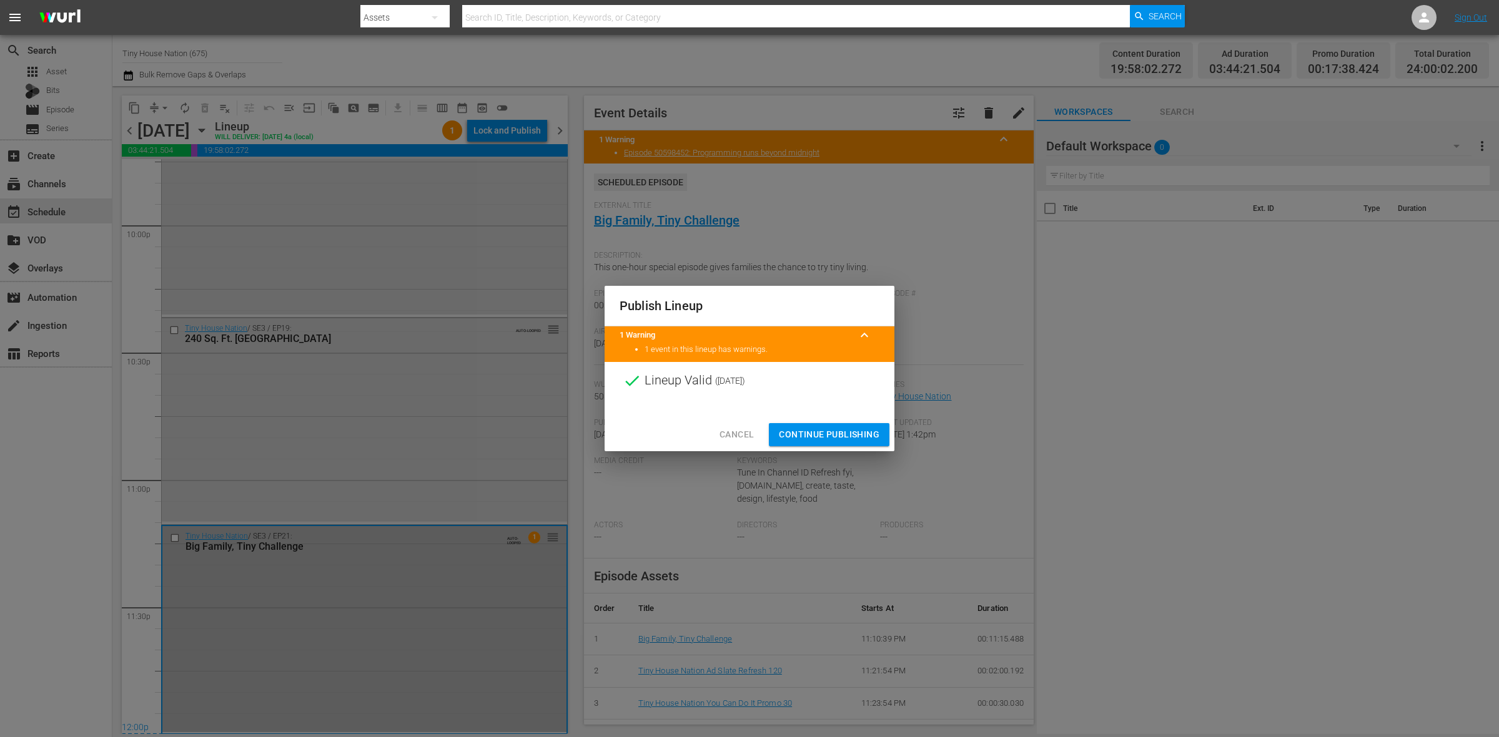
click at [823, 433] on span "Continue Publishing" at bounding box center [829, 435] width 101 height 16
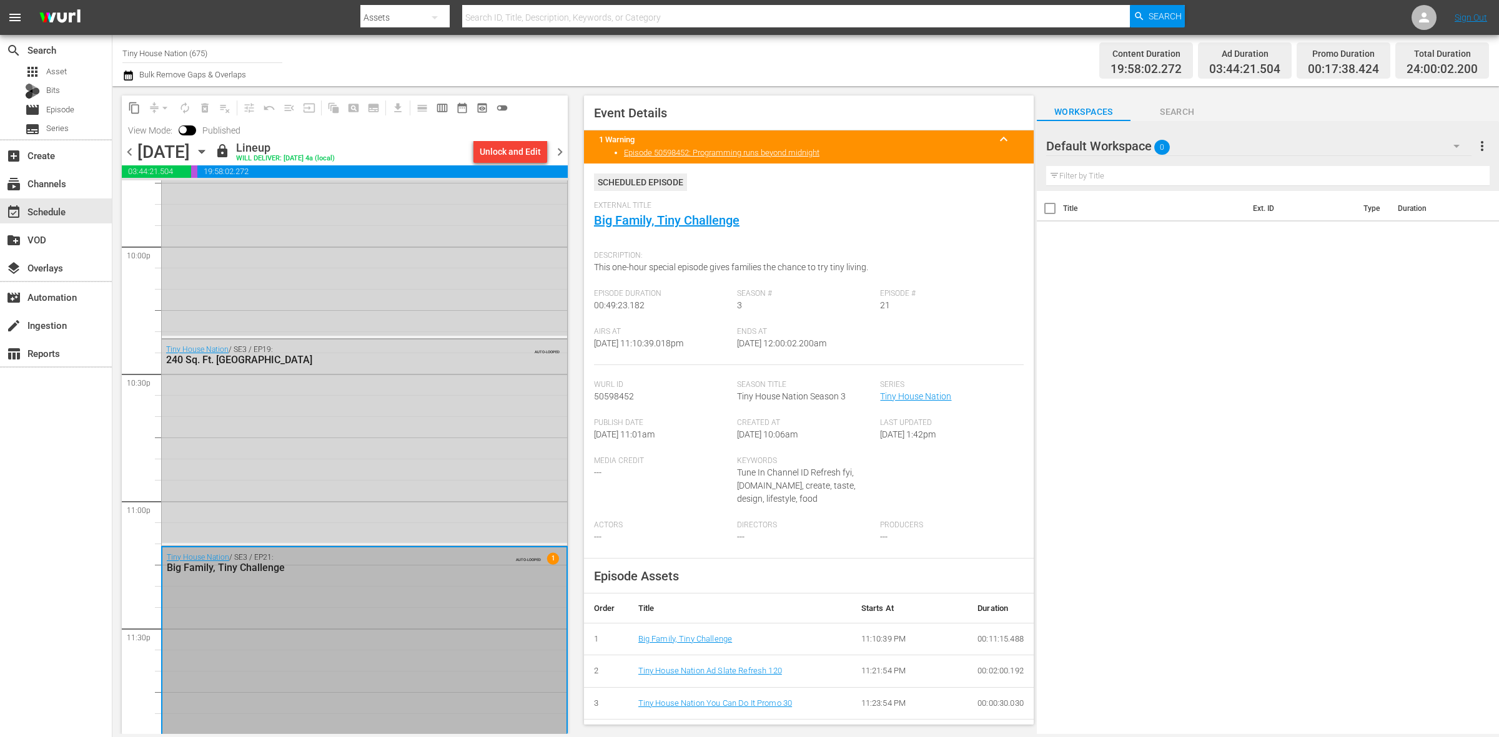
click at [562, 153] on span "chevron_right" at bounding box center [560, 152] width 16 height 16
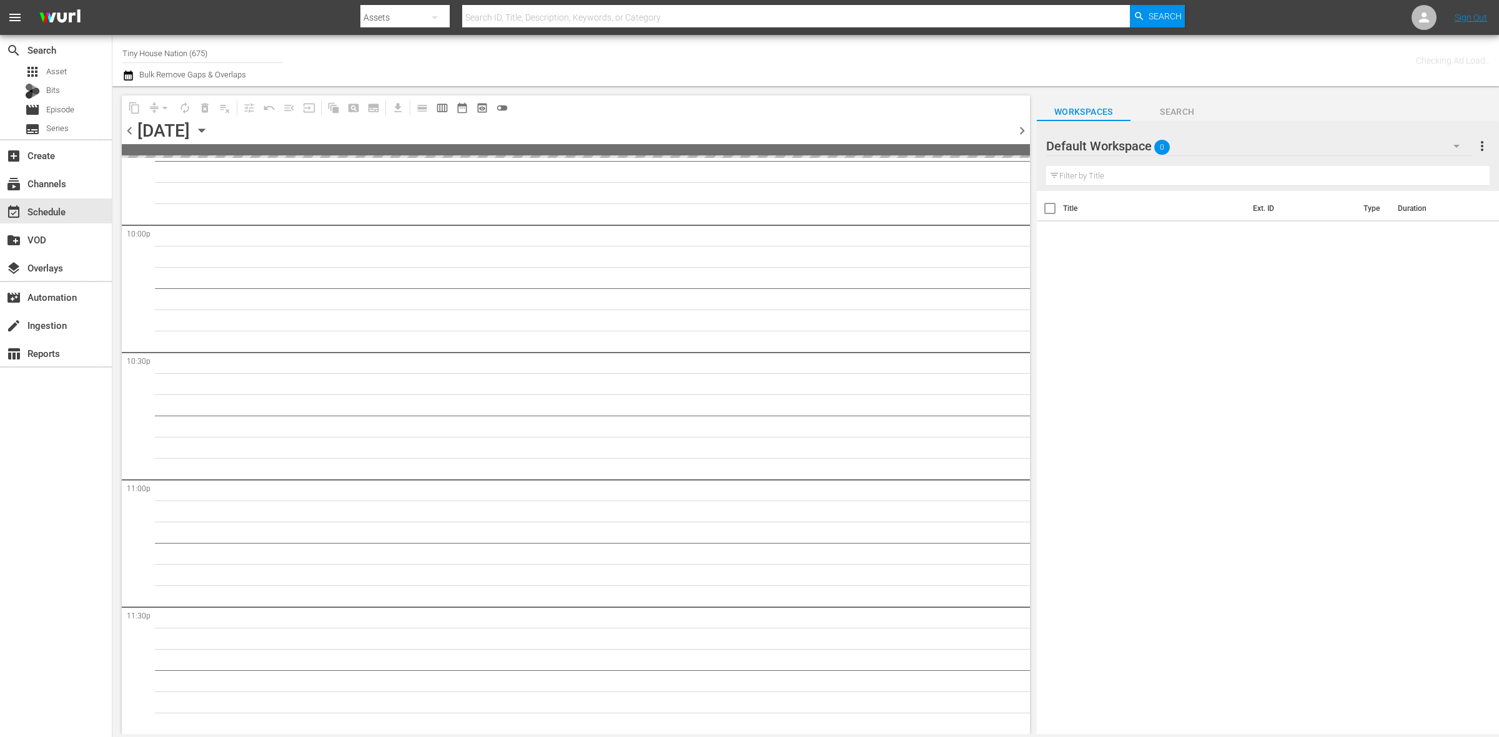
scroll to position [5537, 0]
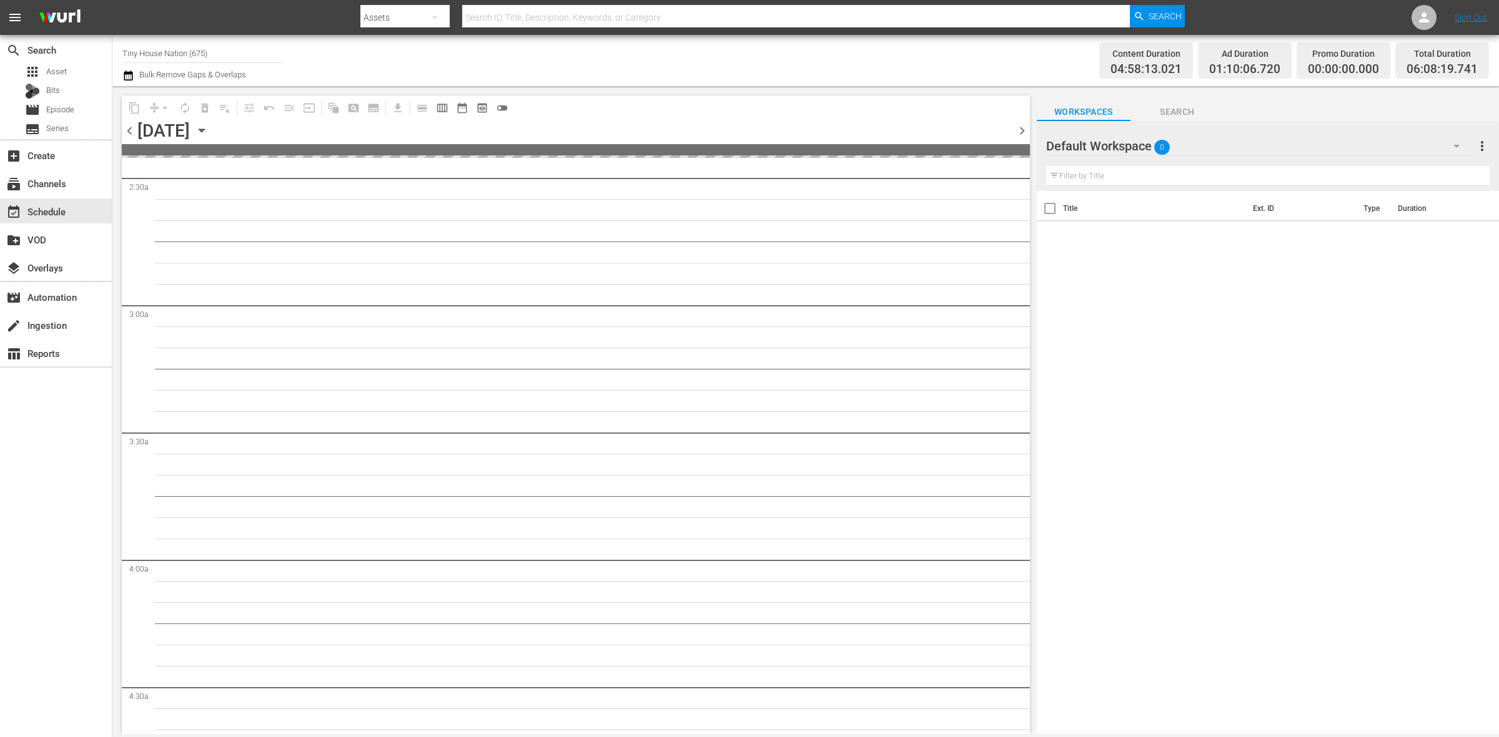
scroll to position [0, 0]
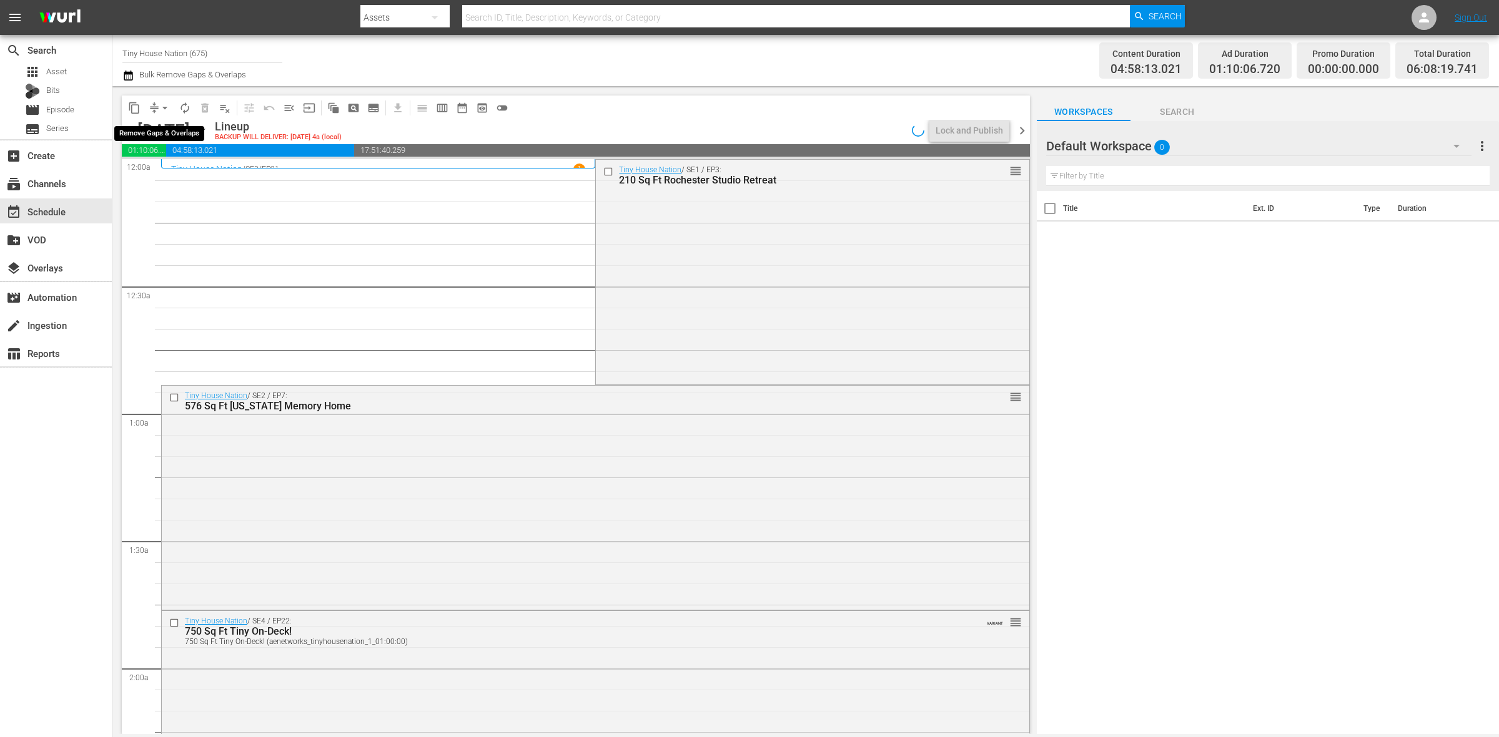
click at [160, 107] on span "arrow_drop_down" at bounding box center [165, 108] width 12 height 12
click at [179, 135] on li "Align to Midnight" at bounding box center [165, 132] width 131 height 21
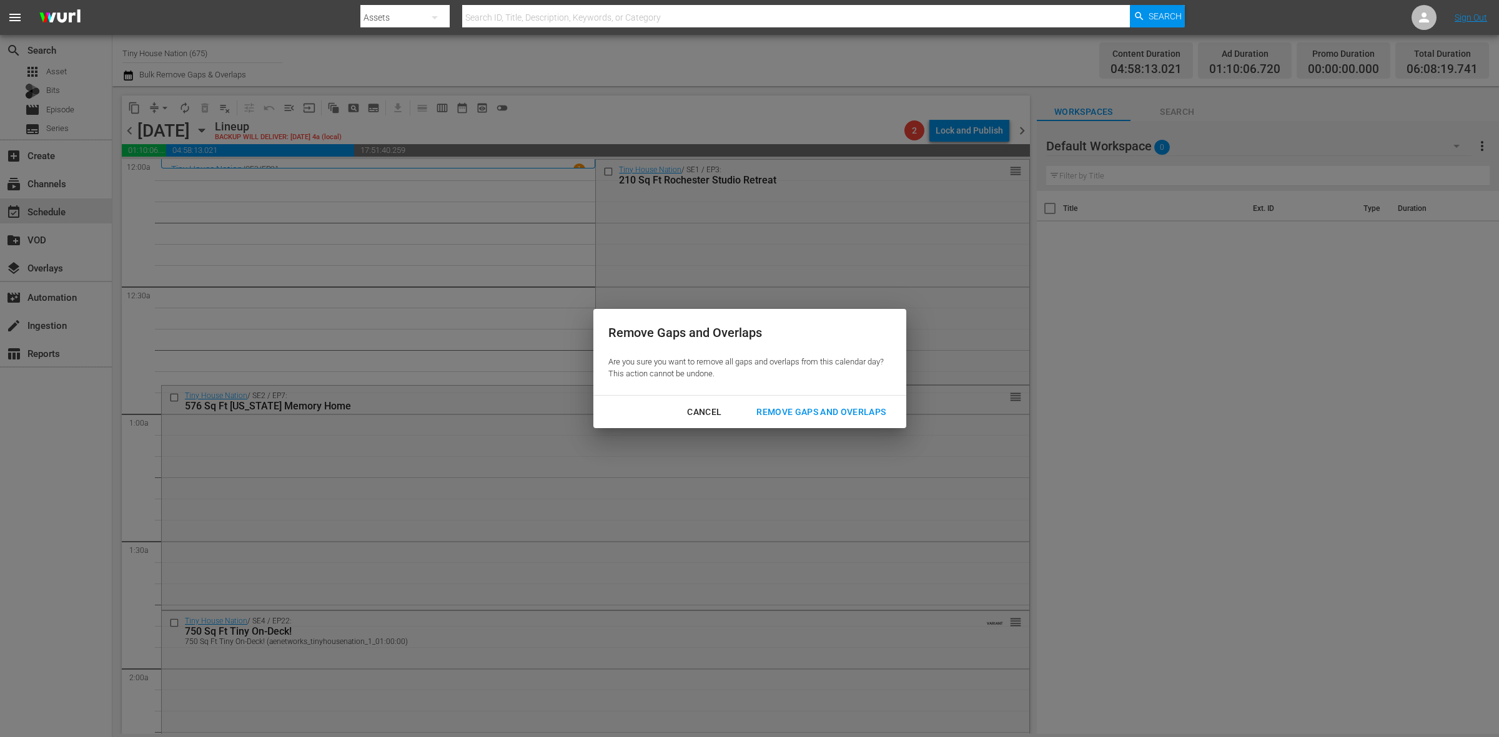
click at [850, 417] on div "Remove Gaps and Overlaps" at bounding box center [820, 413] width 149 height 16
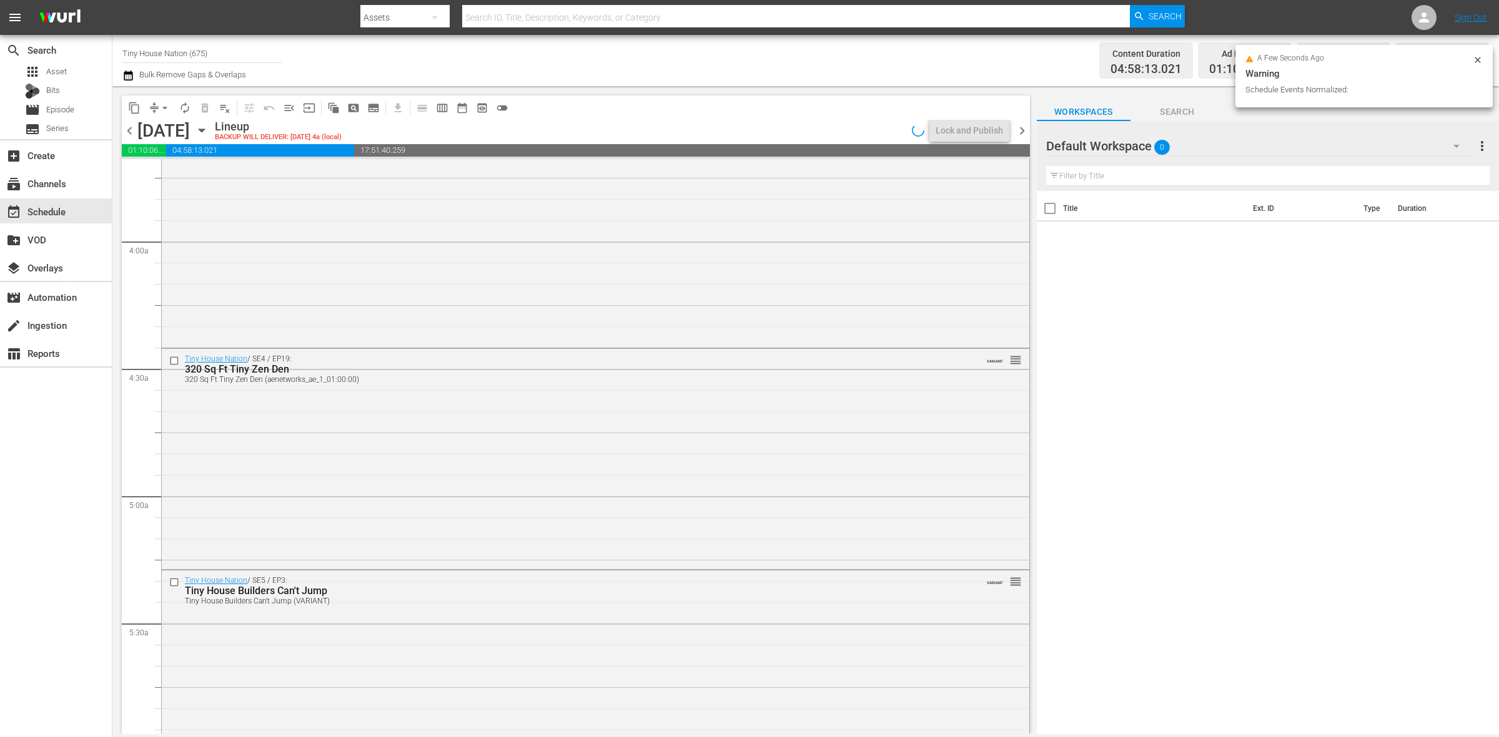
scroll to position [1327, 0]
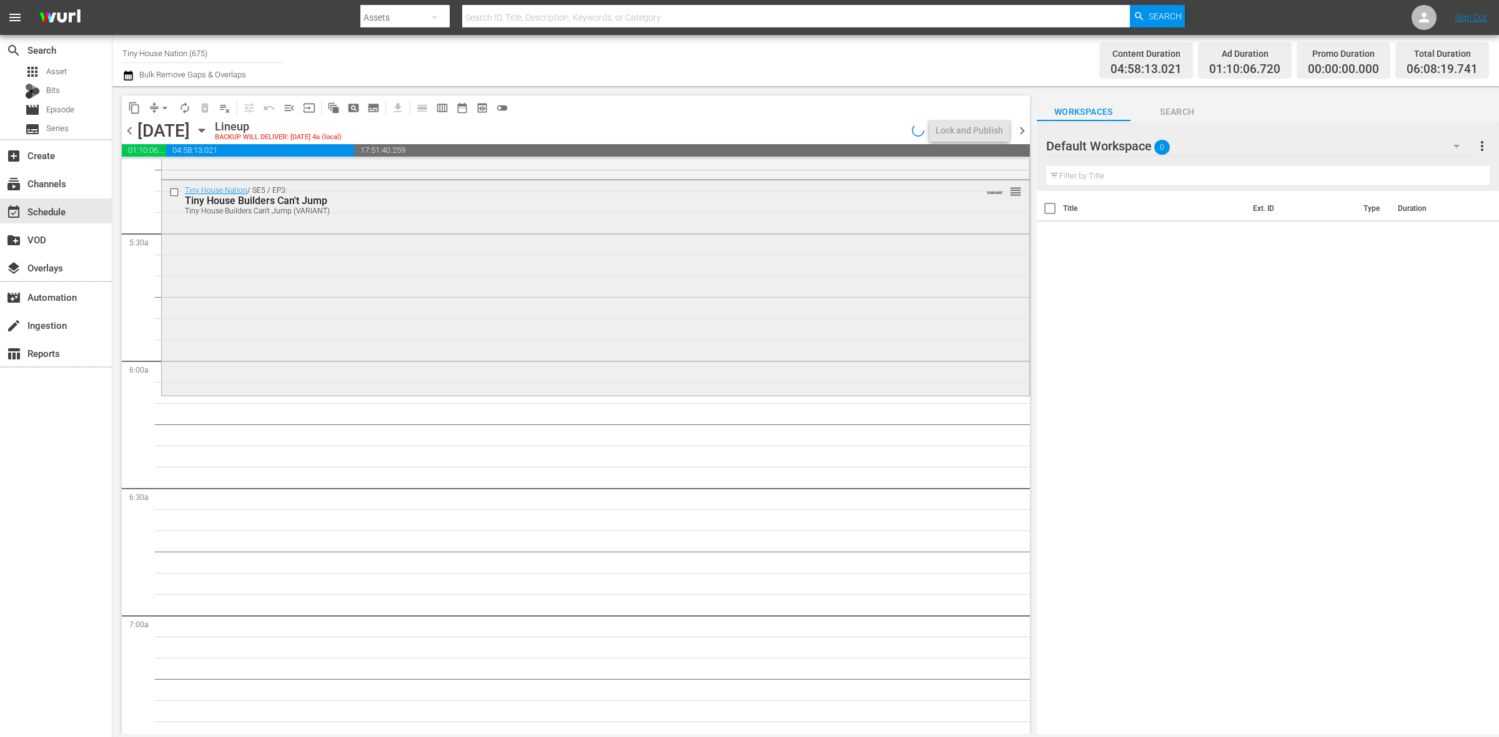
click at [445, 357] on div "Tiny House Nation / SE5 / EP3: Tiny House Builders Can't Jump Tiny House Builde…" at bounding box center [595, 286] width 867 height 213
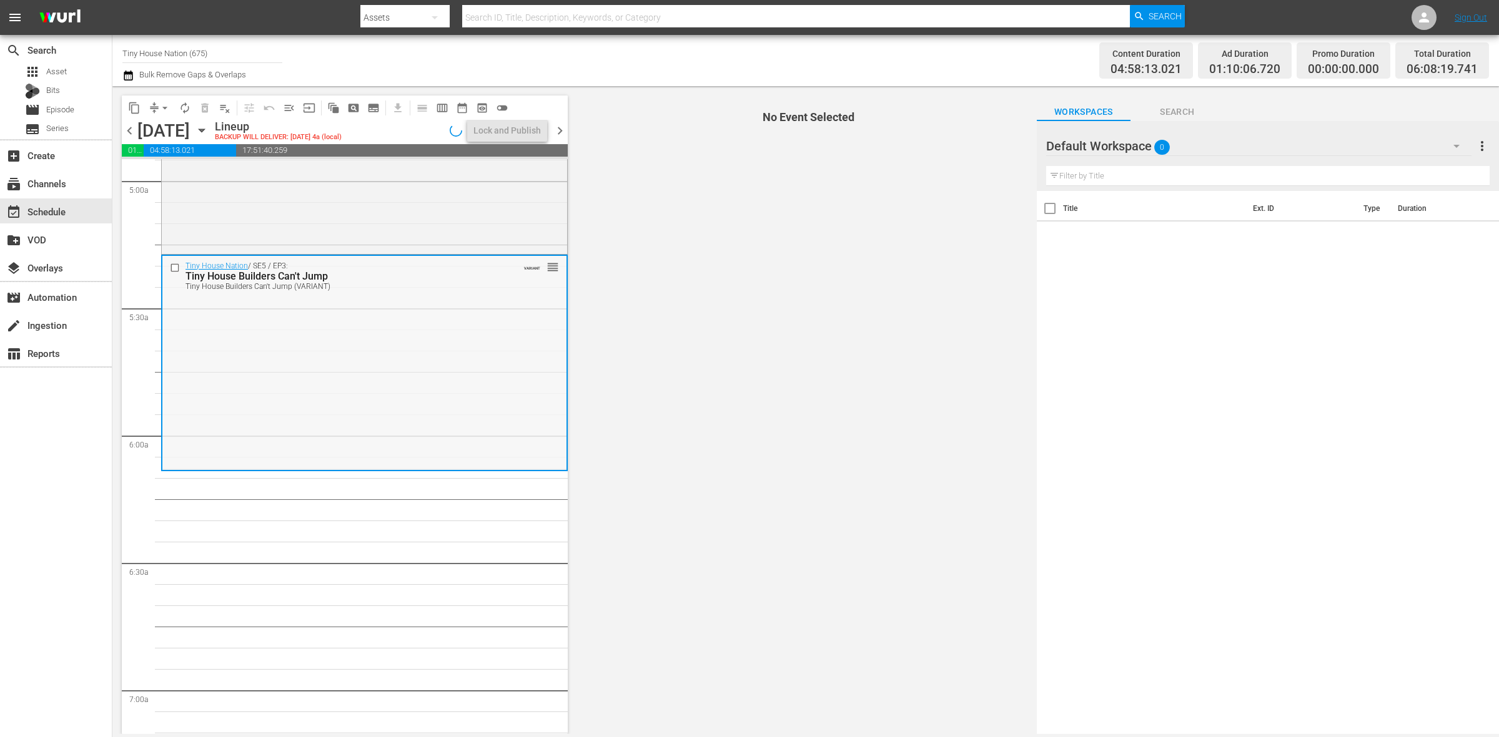
scroll to position [1249, 0]
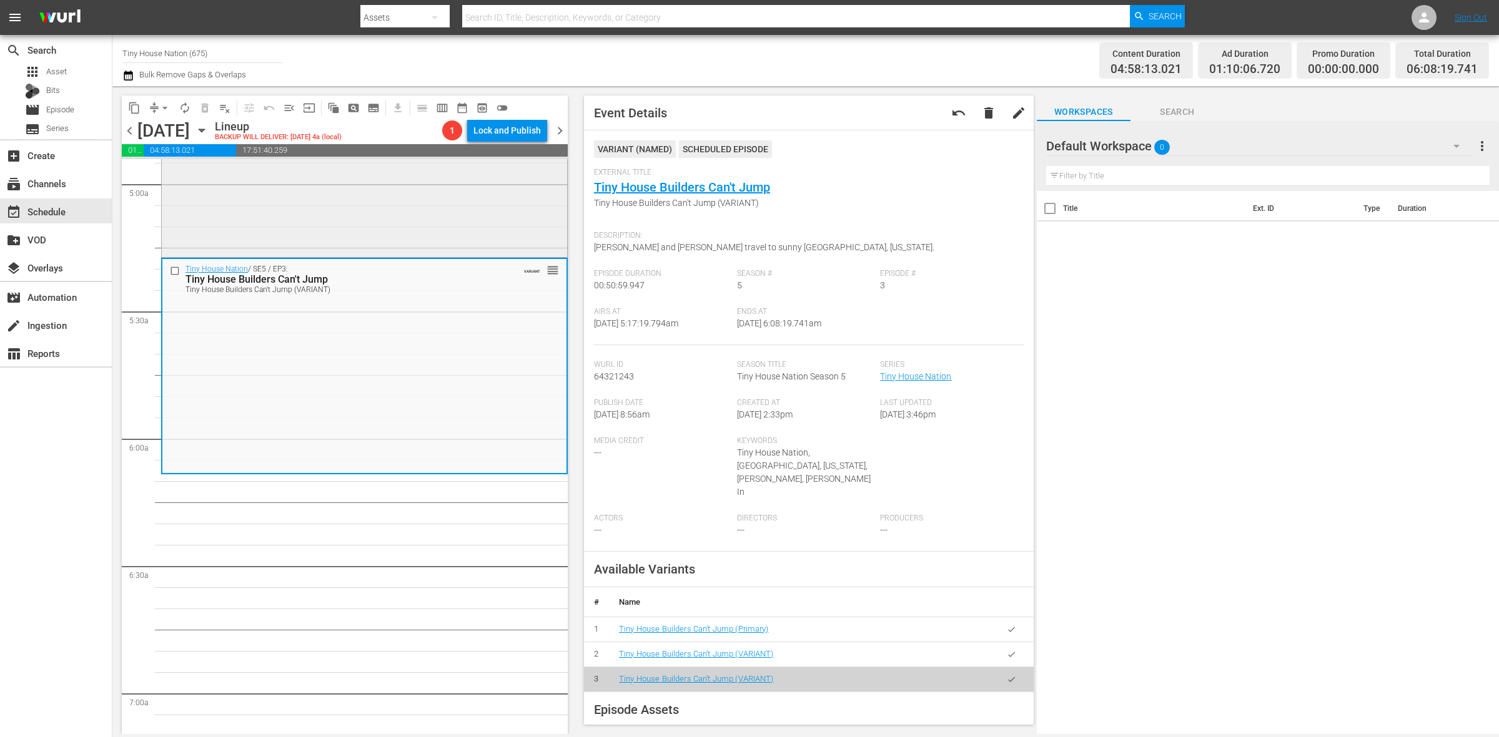
click at [508, 215] on div "Tiny House Nation / SE4 / EP19: 320 Sq Ft Tiny Zen Den 320 Sq Ft Tiny Zen Den (…" at bounding box center [364, 145] width 405 height 217
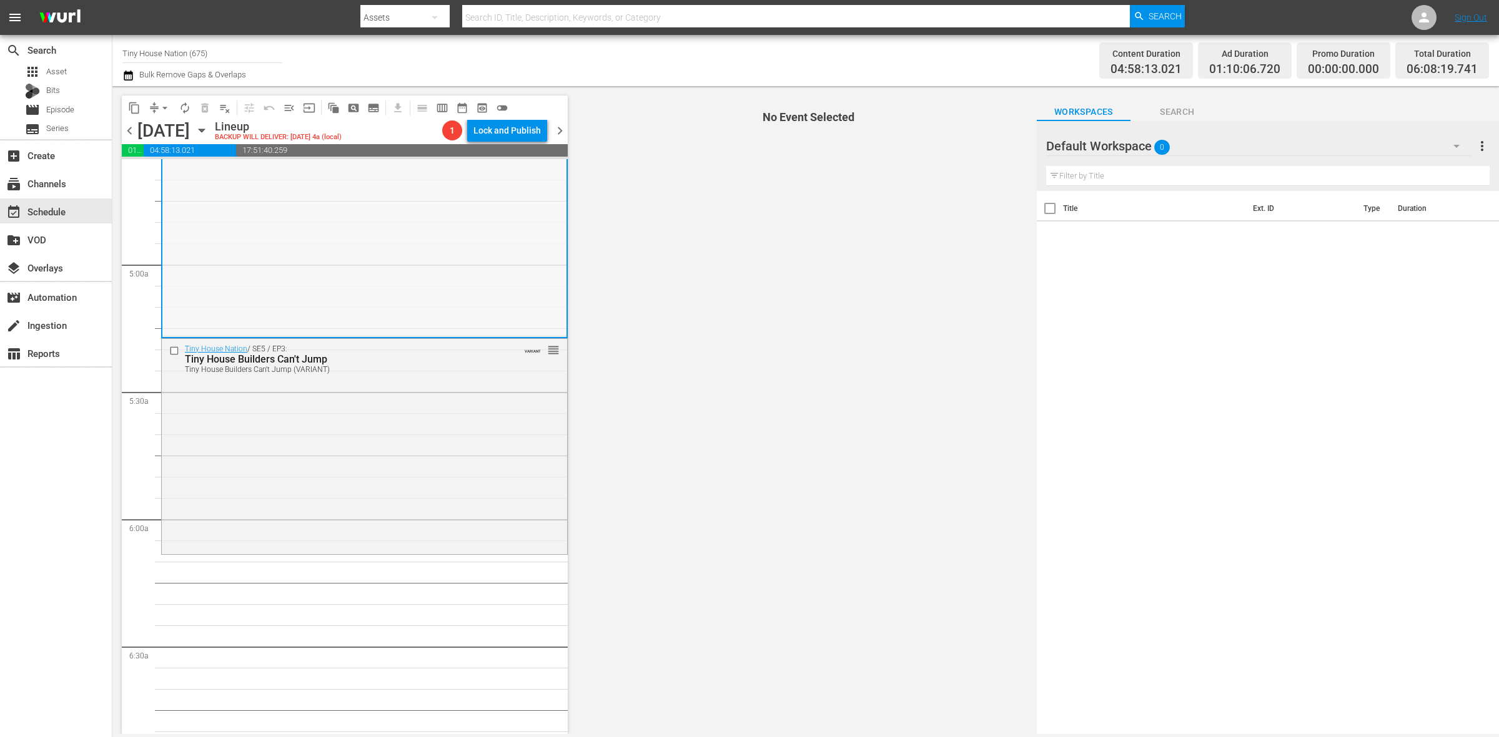
scroll to position [1093, 0]
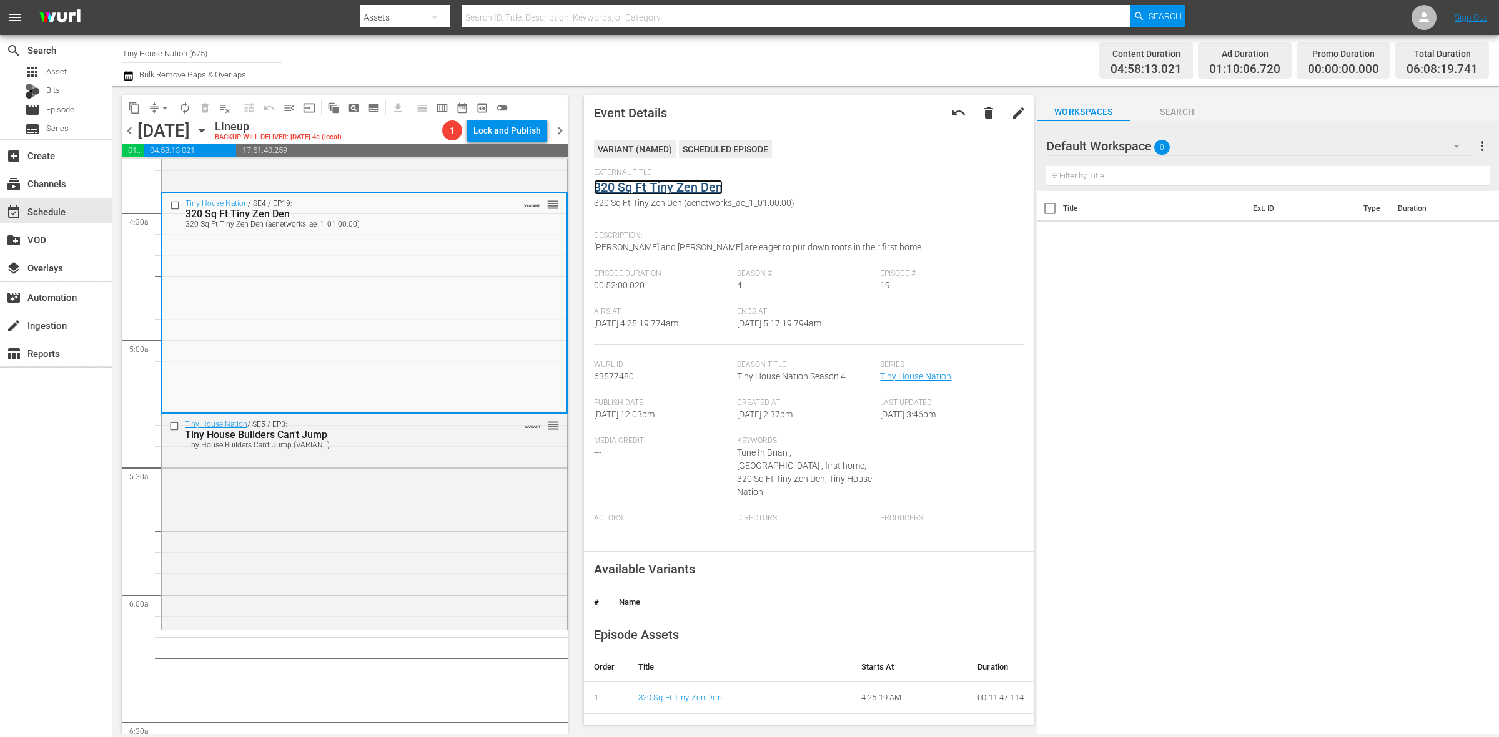
drag, startPoint x: 662, startPoint y: 178, endPoint x: 653, endPoint y: 184, distance: 11.3
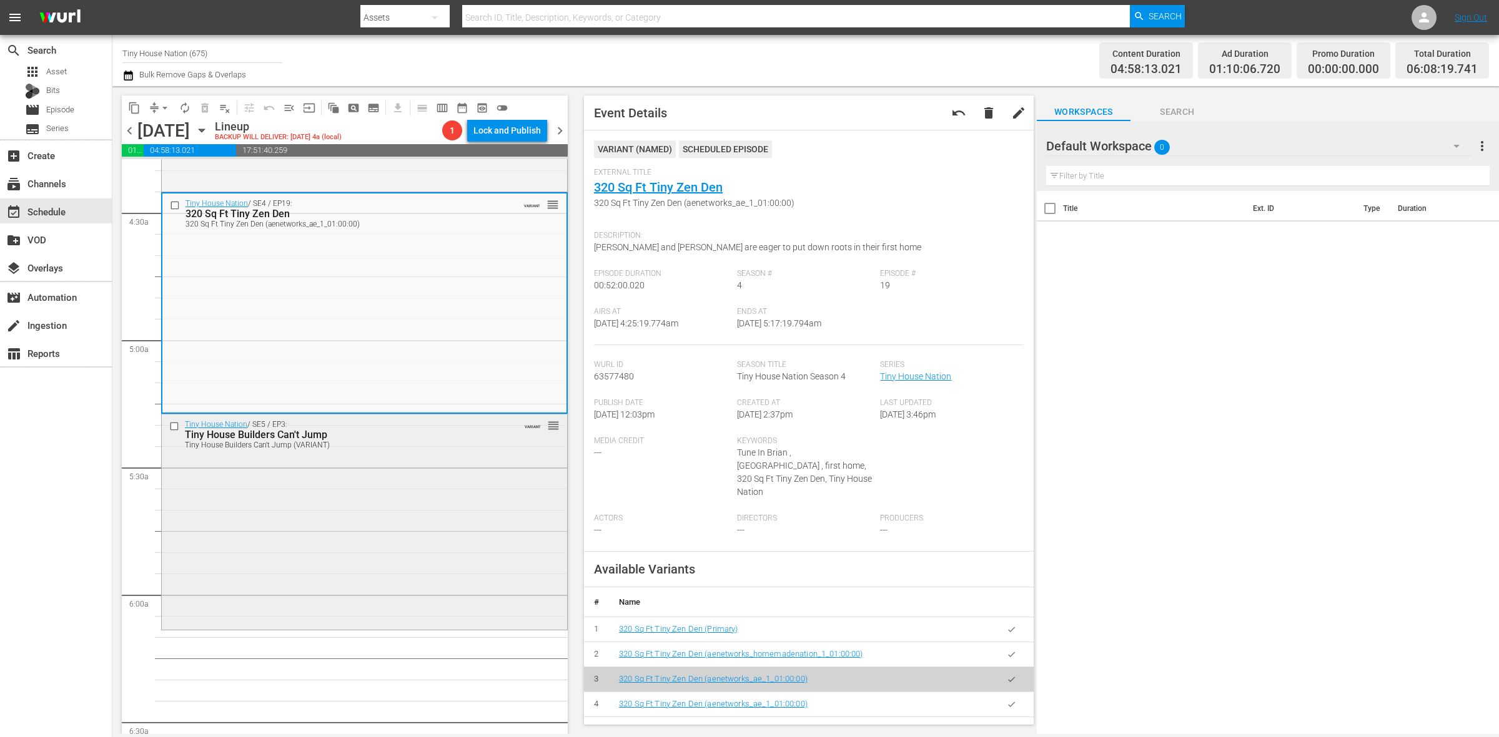
click at [290, 485] on div "Tiny House Nation / SE5 / EP3: Tiny House Builders Can't Jump Tiny House Builde…" at bounding box center [364, 521] width 405 height 213
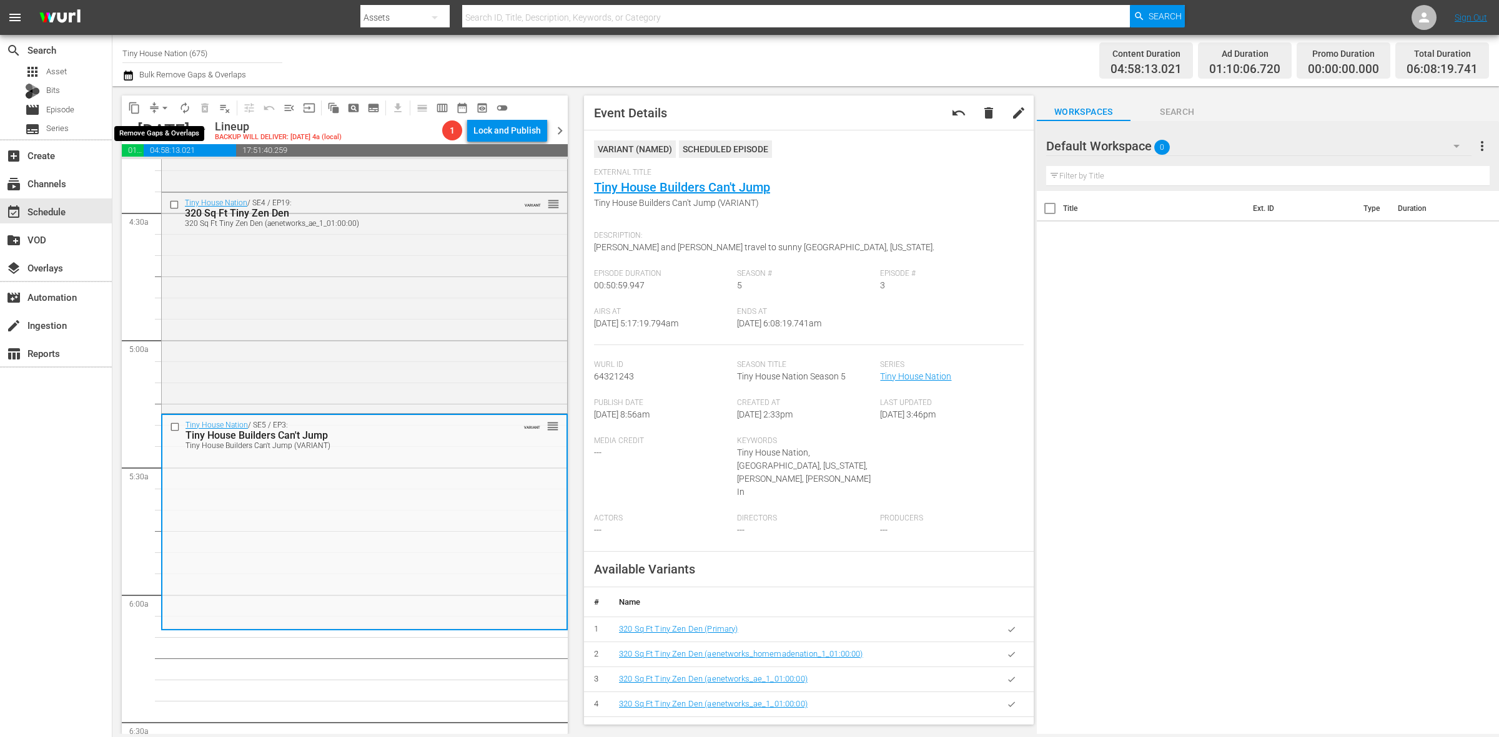
click at [160, 103] on span "arrow_drop_down" at bounding box center [165, 108] width 12 height 12
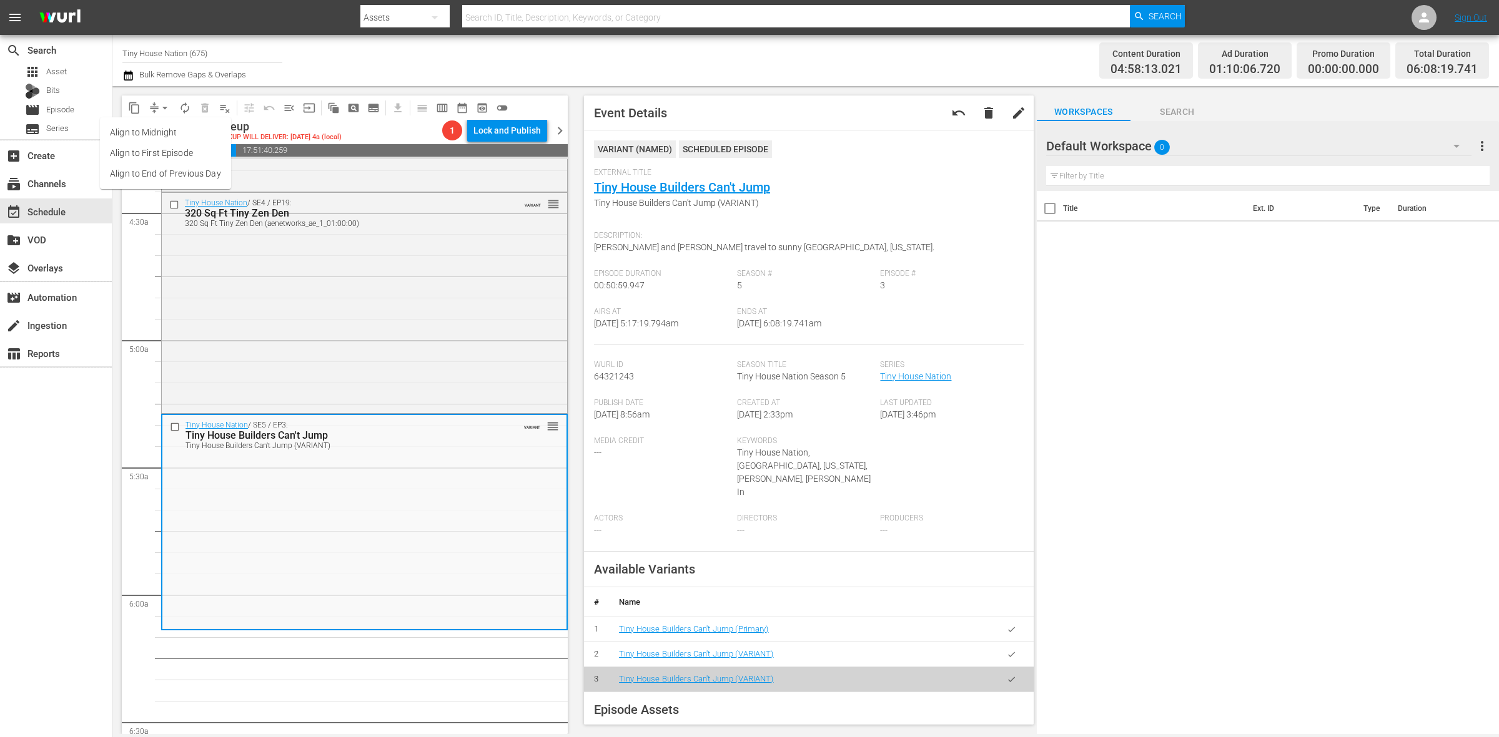
click at [164, 124] on li "Align to Midnight" at bounding box center [165, 132] width 131 height 21
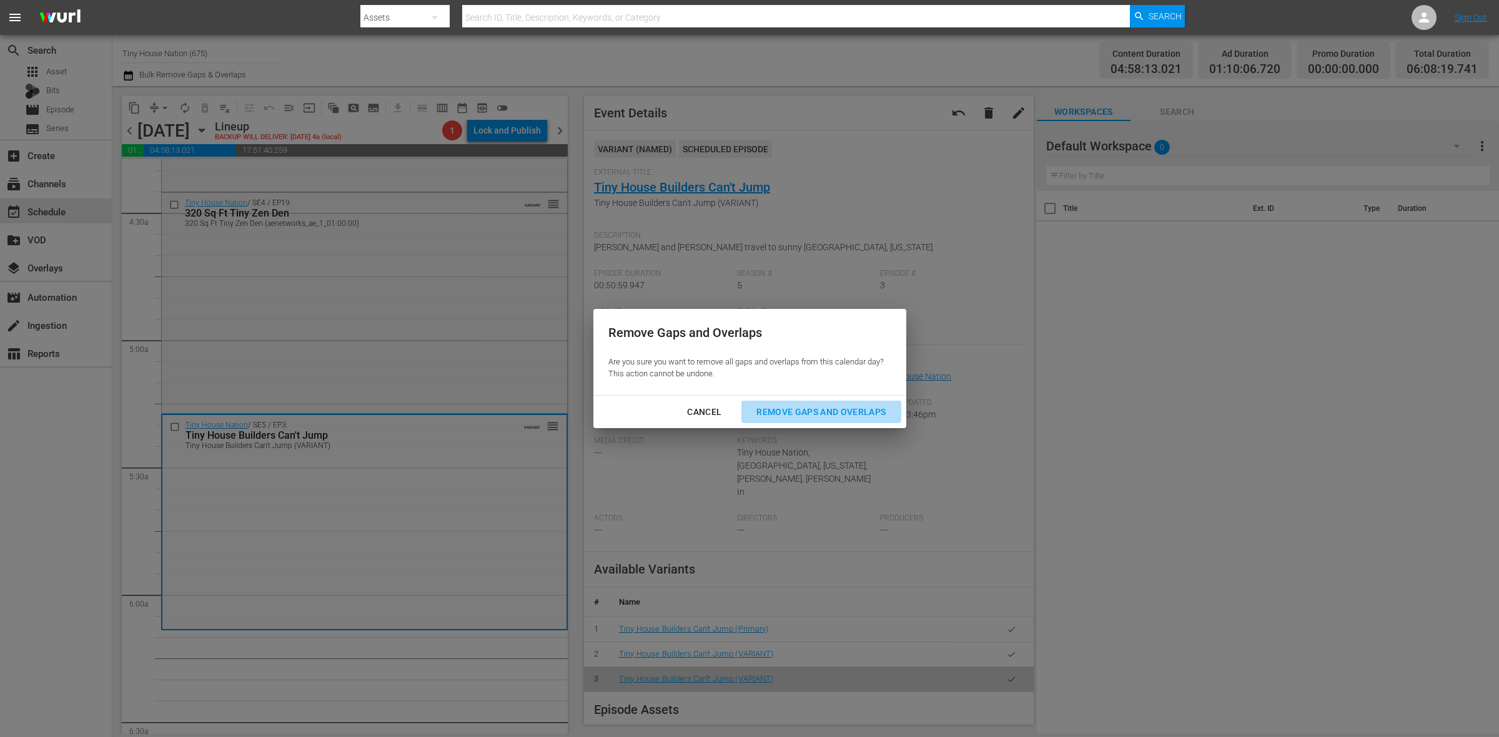
click at [850, 413] on div "Remove Gaps and Overlaps" at bounding box center [820, 413] width 149 height 16
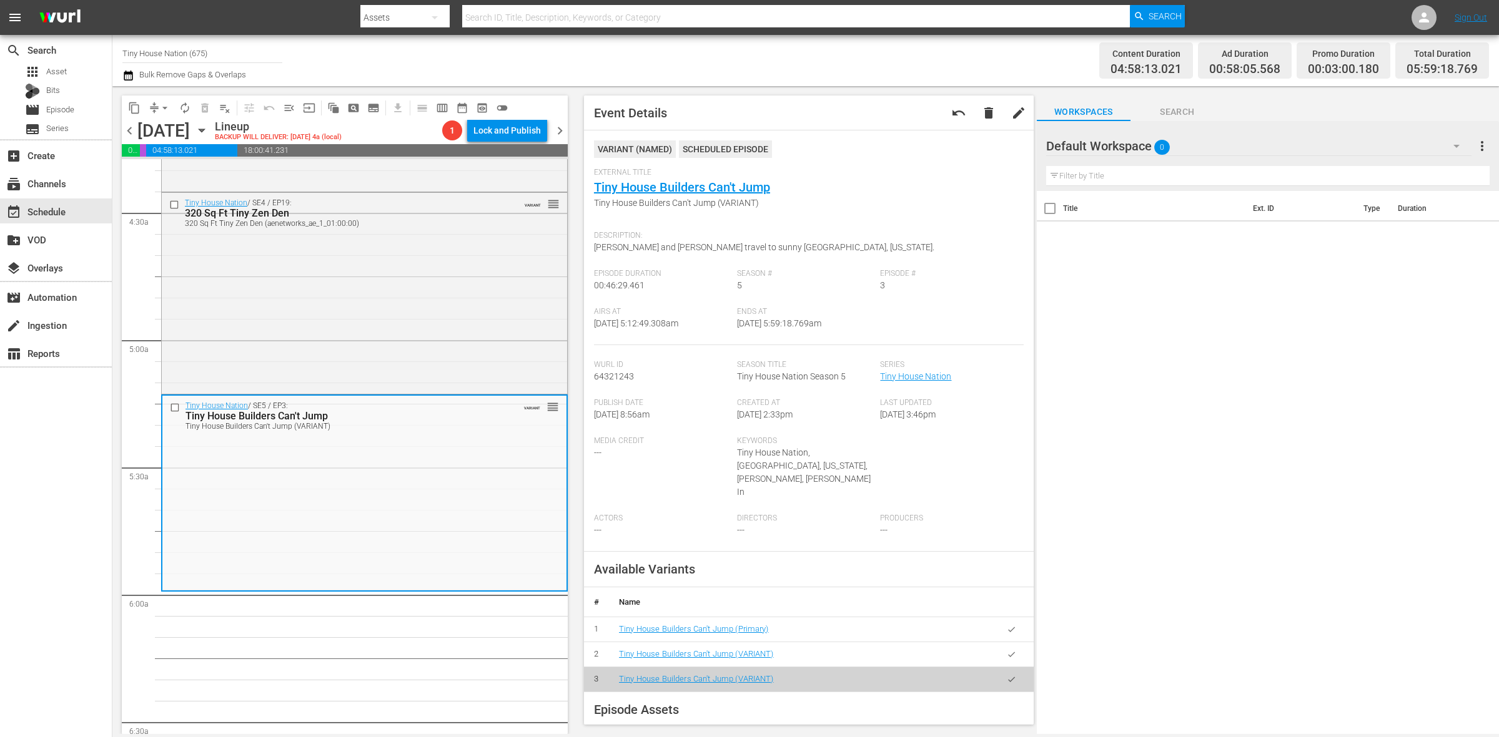
click at [164, 104] on span "arrow_drop_down" at bounding box center [165, 108] width 12 height 12
click at [159, 126] on li "Align to Midnight" at bounding box center [165, 132] width 131 height 21
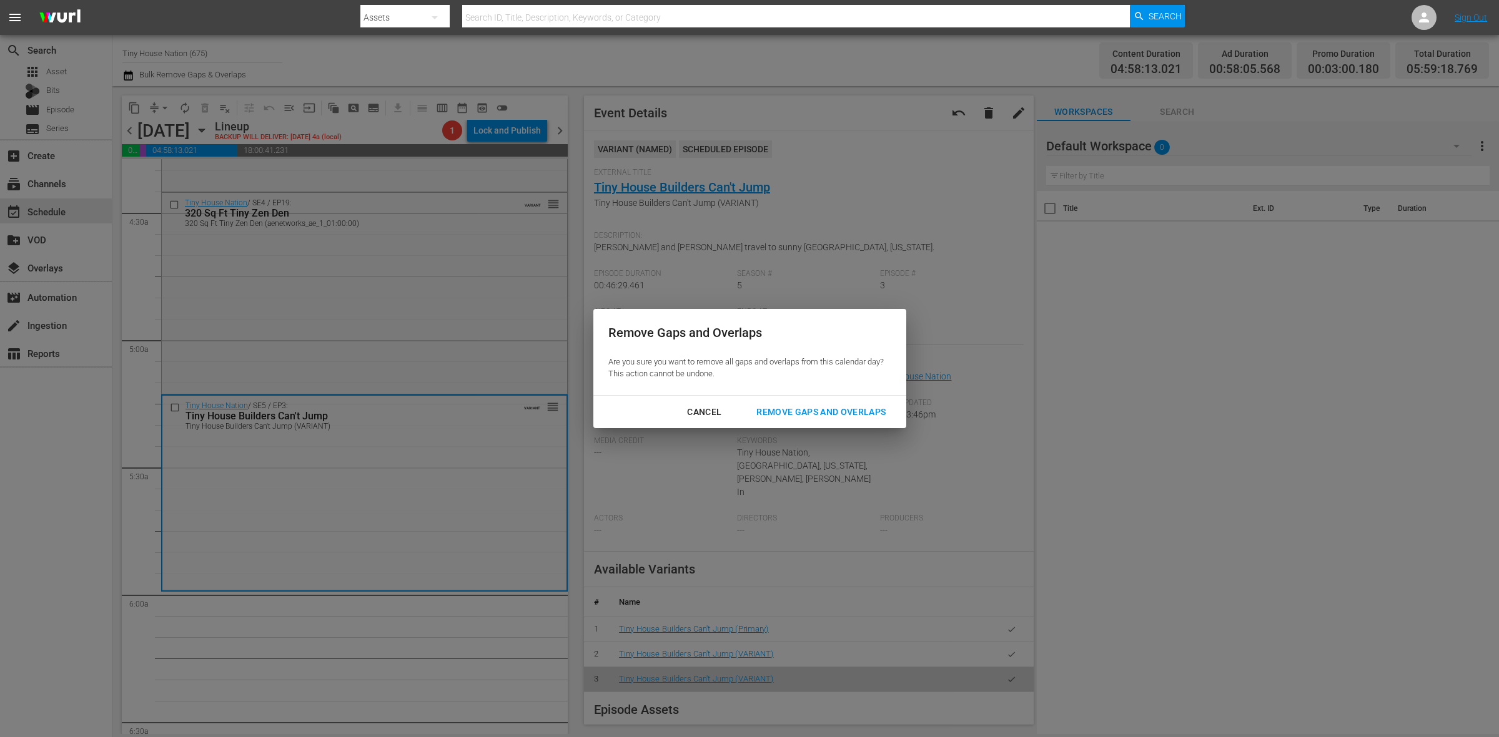
click at [789, 405] on div "Remove Gaps and Overlaps" at bounding box center [820, 413] width 149 height 16
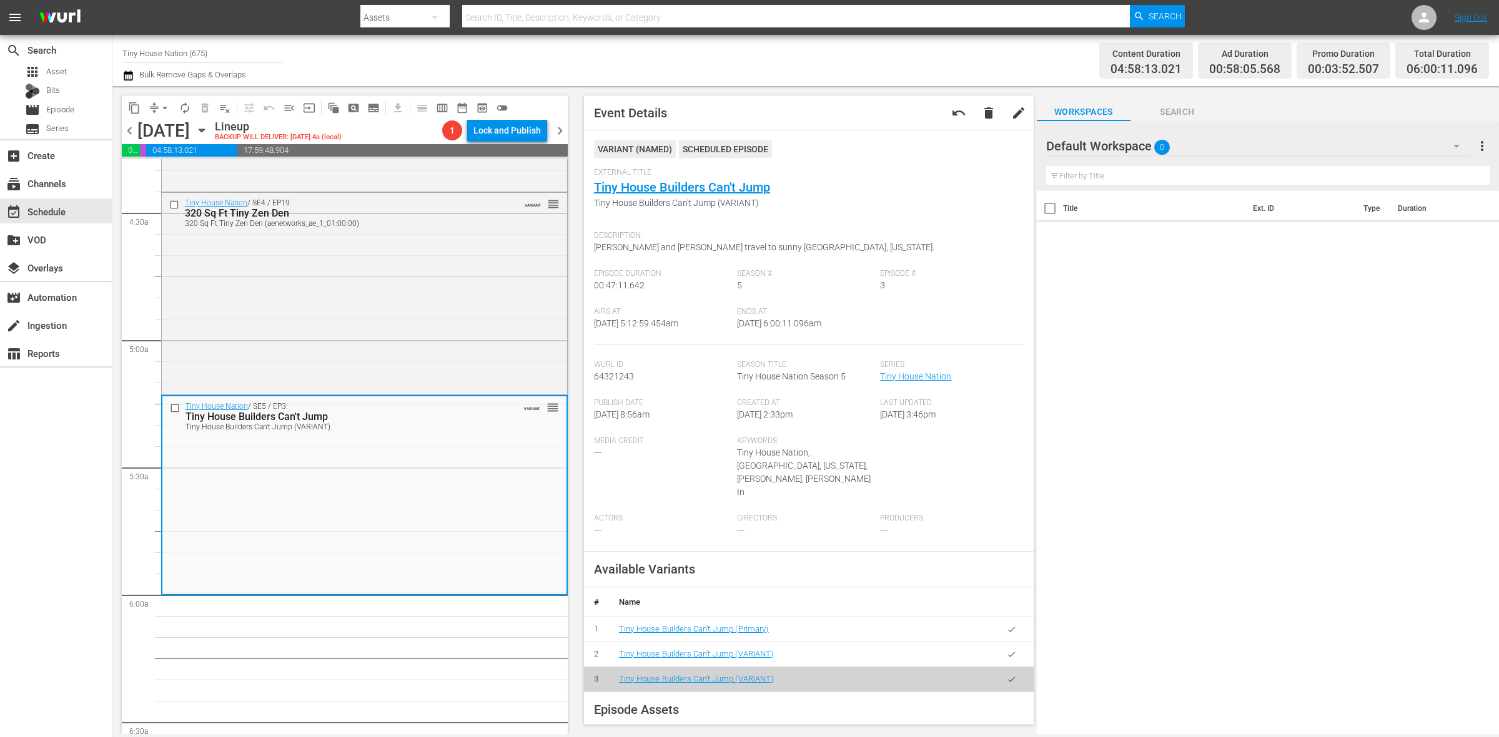
click at [161, 111] on span "arrow_drop_down" at bounding box center [165, 108] width 12 height 12
click at [160, 126] on li "Align to Midnight" at bounding box center [165, 132] width 131 height 21
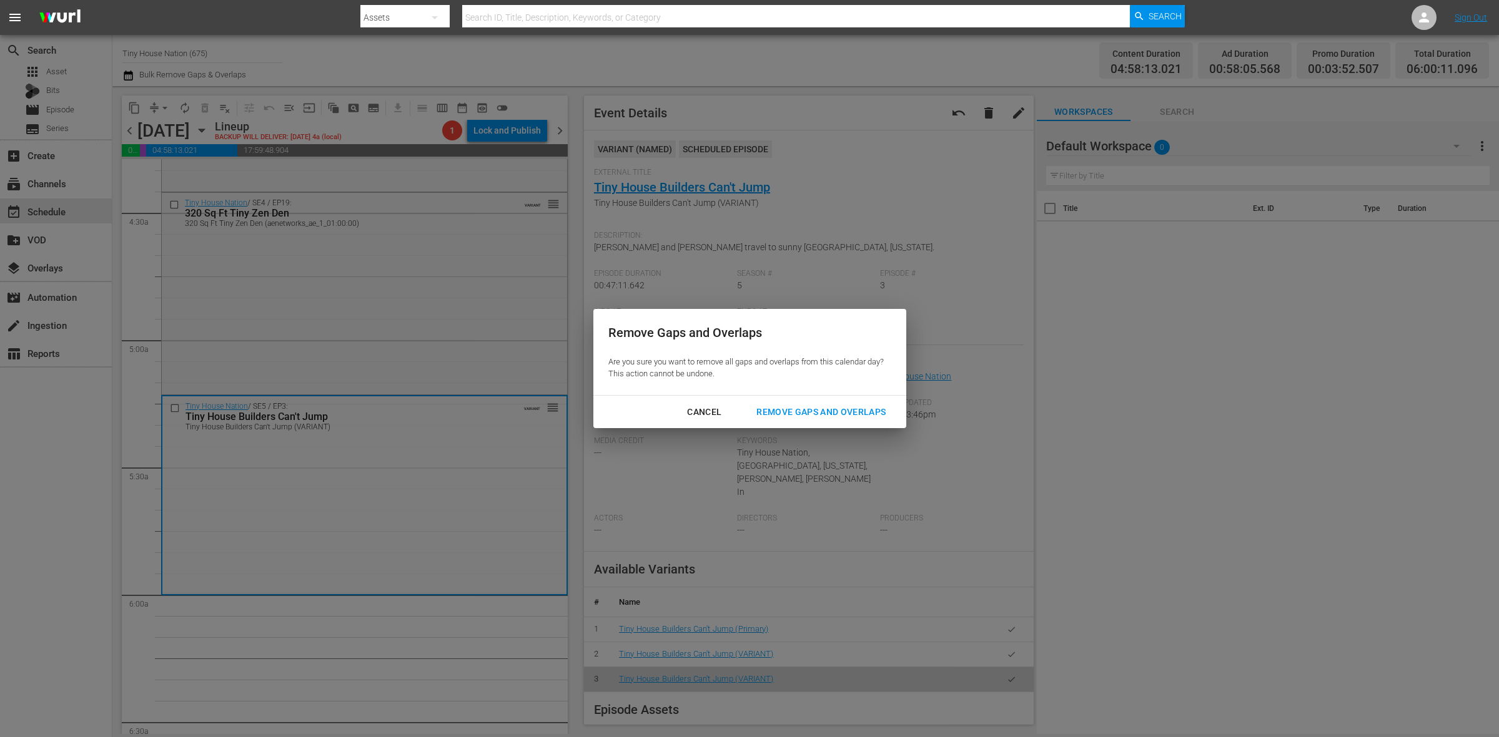
click at [817, 403] on button "Remove Gaps and Overlaps" at bounding box center [820, 412] width 159 height 23
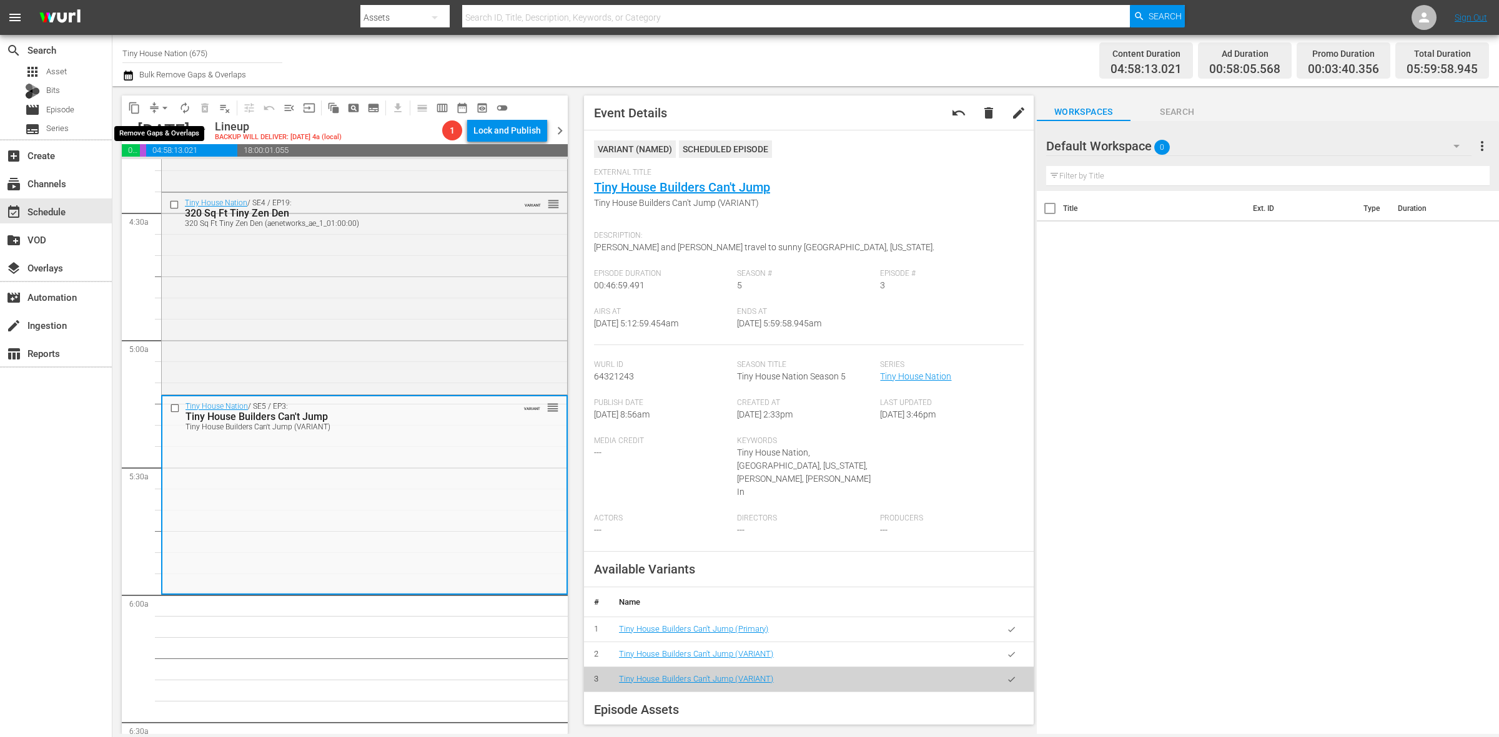
click at [161, 106] on span "arrow_drop_down" at bounding box center [165, 108] width 12 height 12
click at [158, 133] on li "Align to Midnight" at bounding box center [165, 132] width 131 height 21
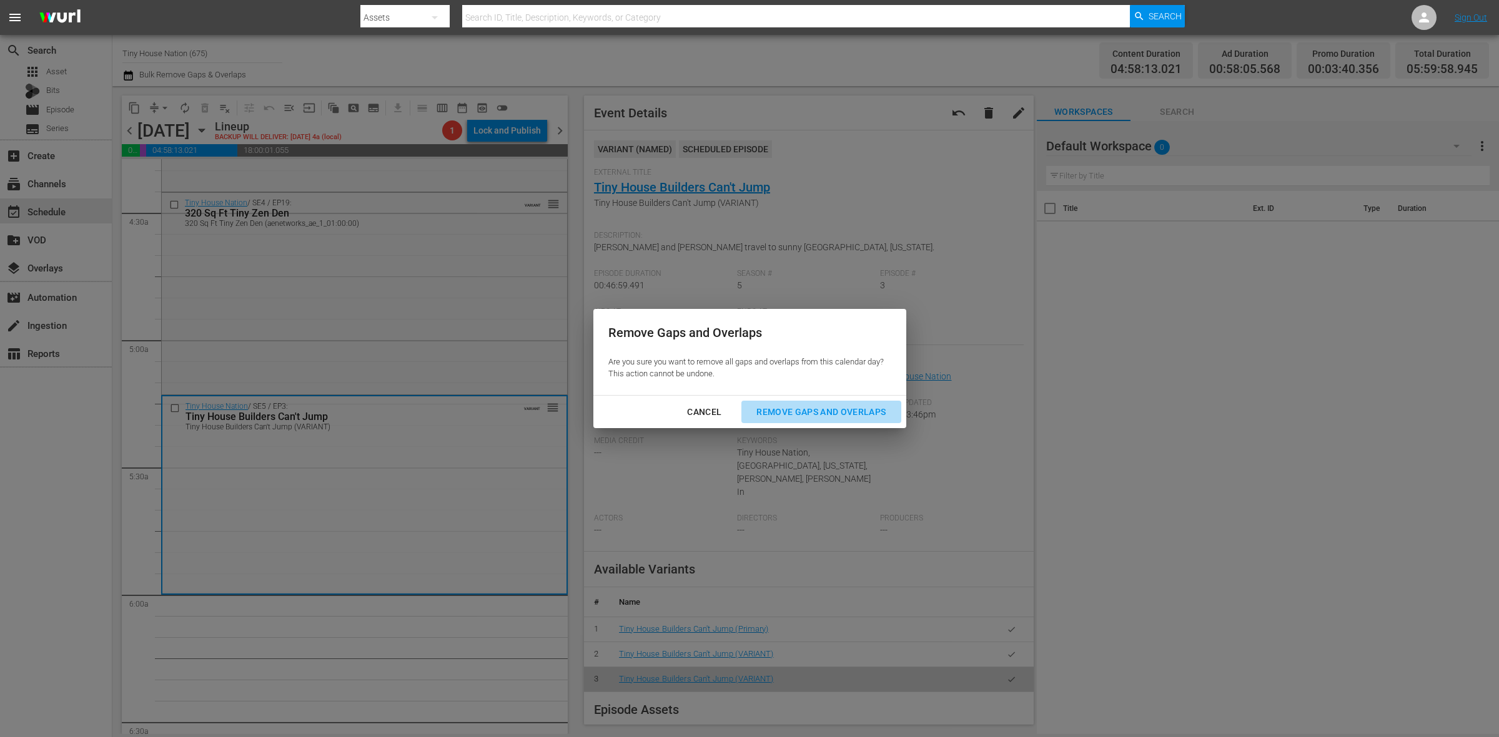
click at [820, 412] on div "Remove Gaps and Overlaps" at bounding box center [820, 413] width 149 height 16
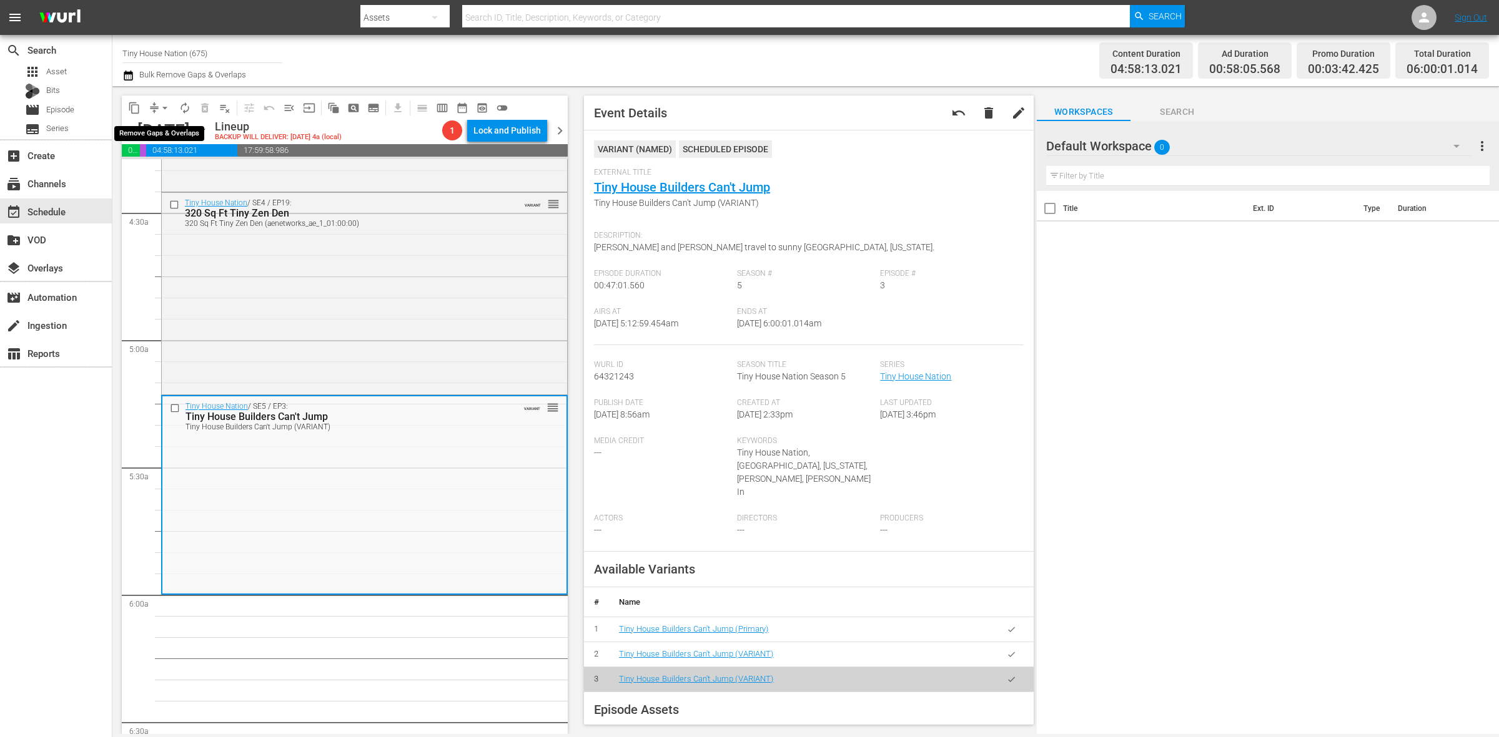
click at [167, 107] on span "arrow_drop_down" at bounding box center [165, 108] width 12 height 12
click at [169, 124] on li "Align to Midnight" at bounding box center [165, 132] width 131 height 21
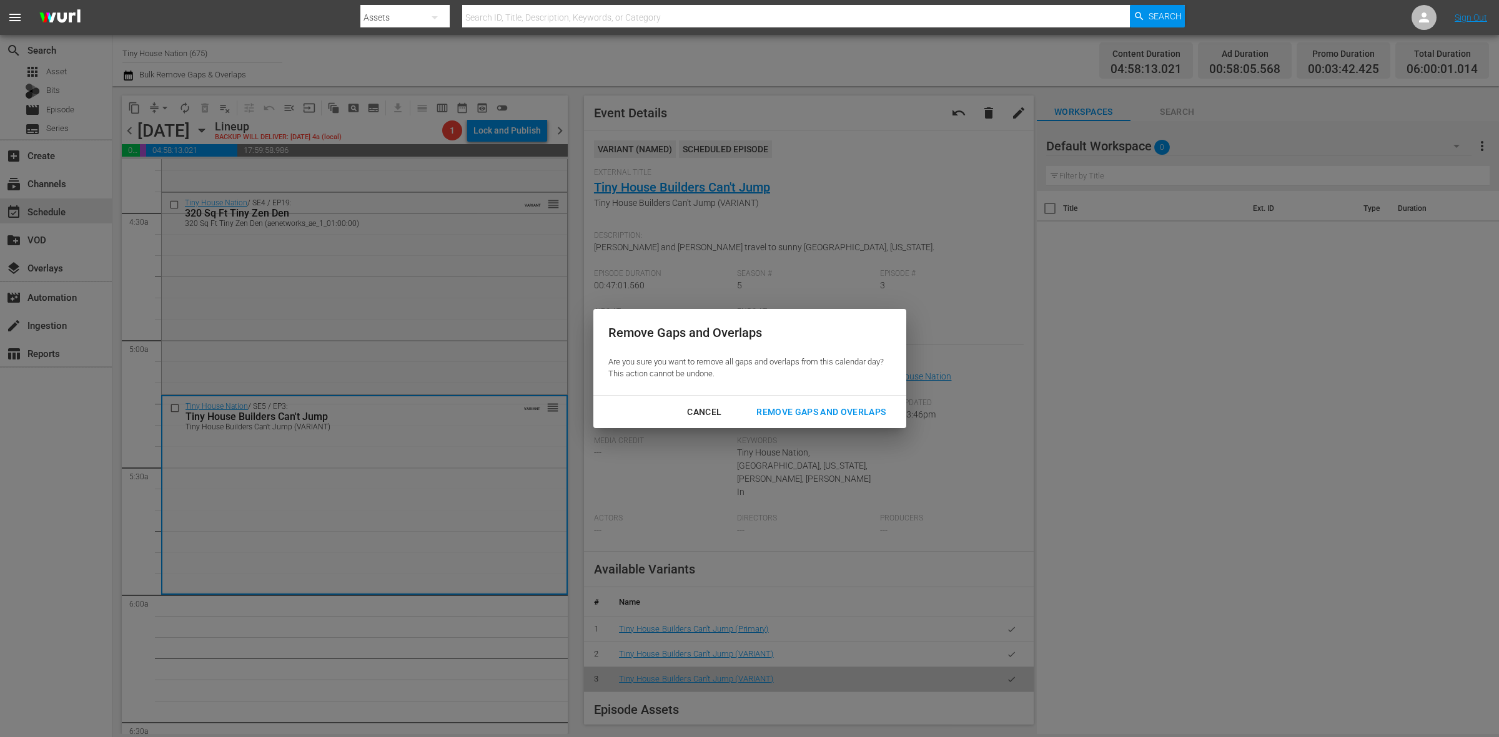
click at [779, 403] on button "Remove Gaps and Overlaps" at bounding box center [820, 412] width 159 height 23
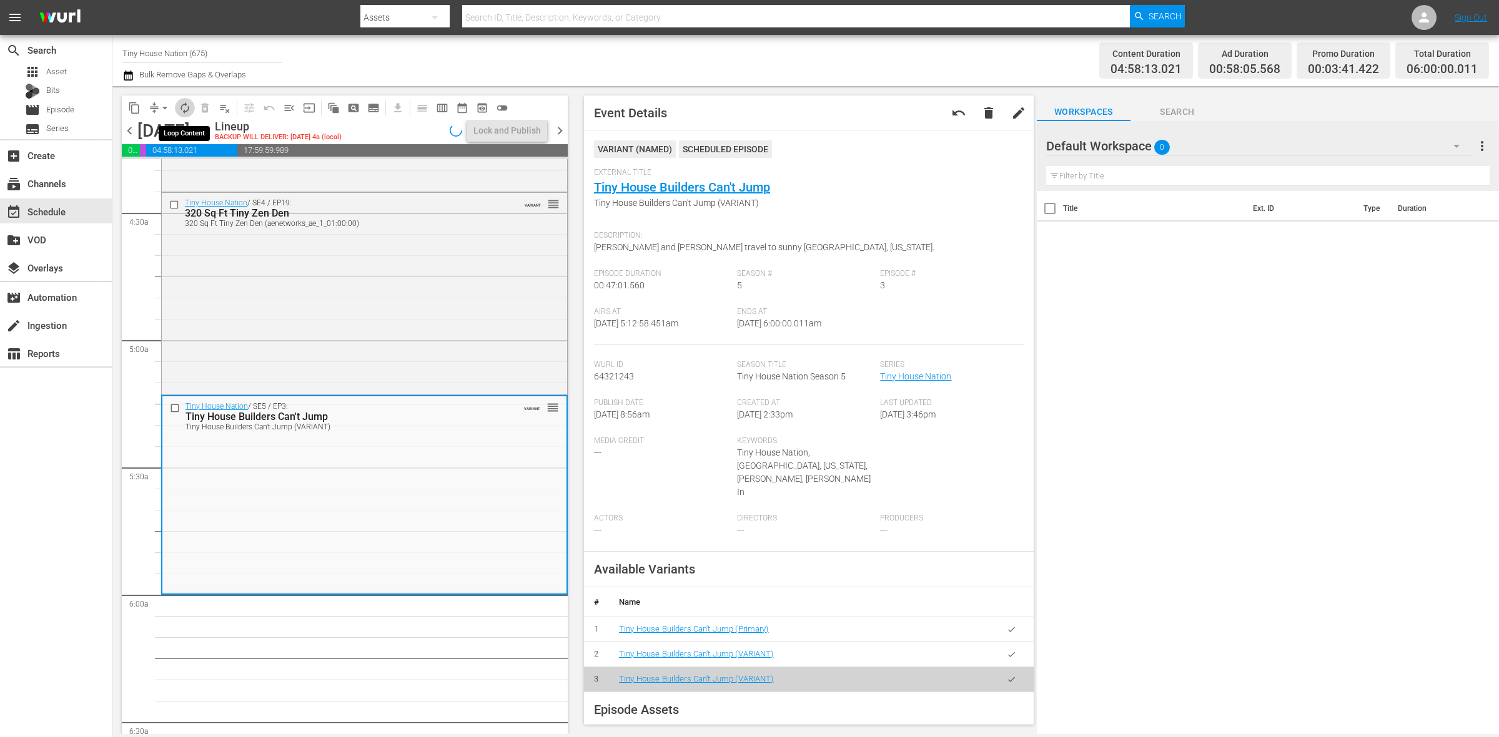
click at [179, 109] on span "autorenew_outlined" at bounding box center [185, 108] width 12 height 12
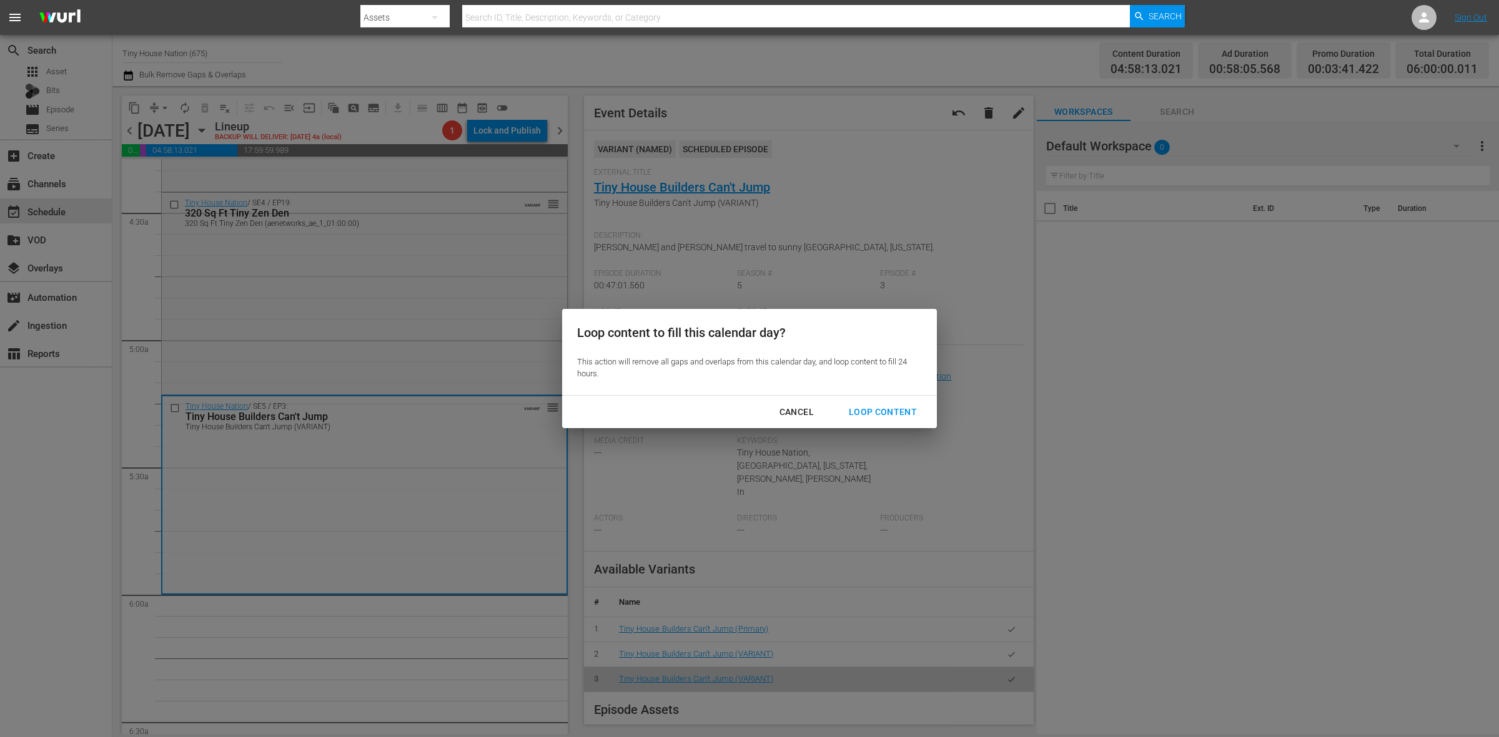
click at [907, 412] on div "Loop Content" at bounding box center [883, 413] width 88 height 16
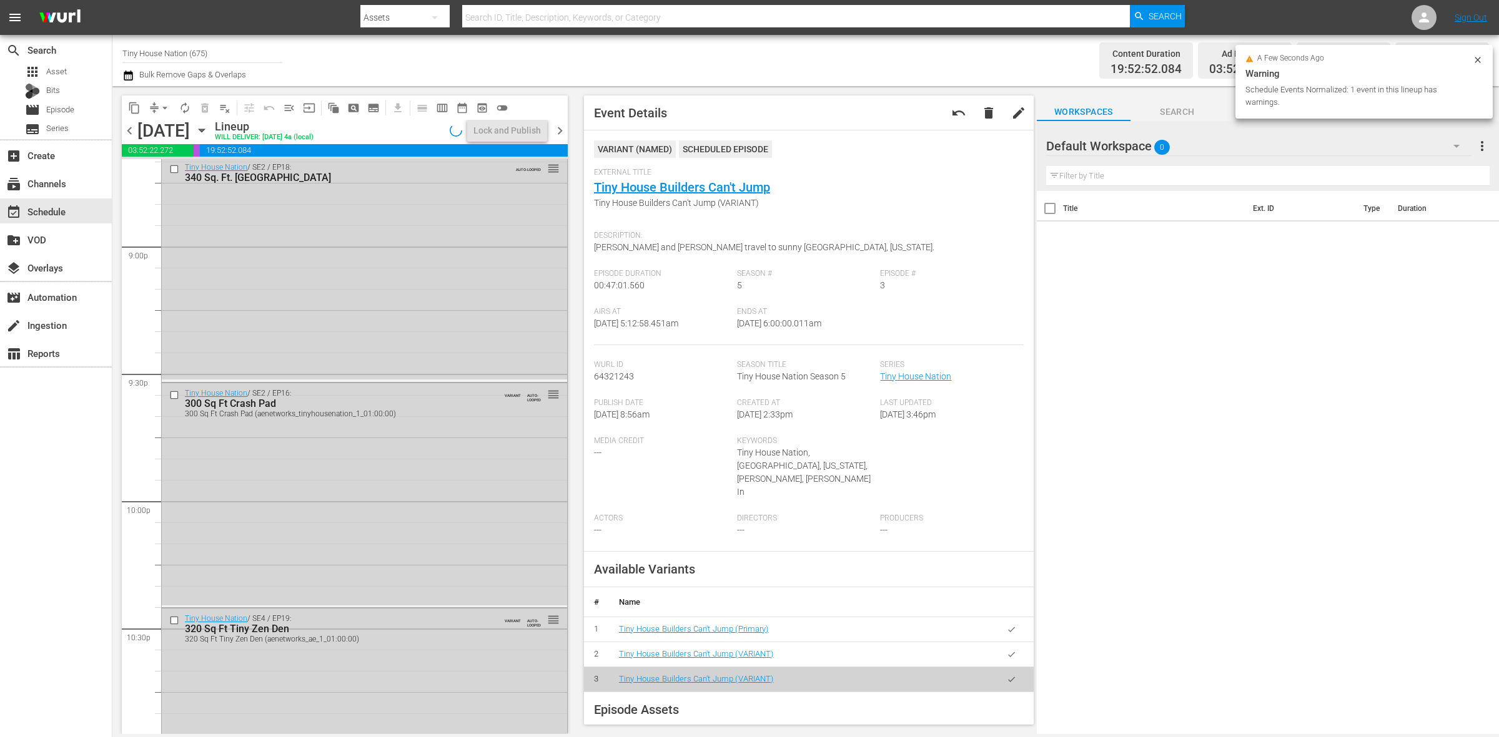
scroll to position [5538, 0]
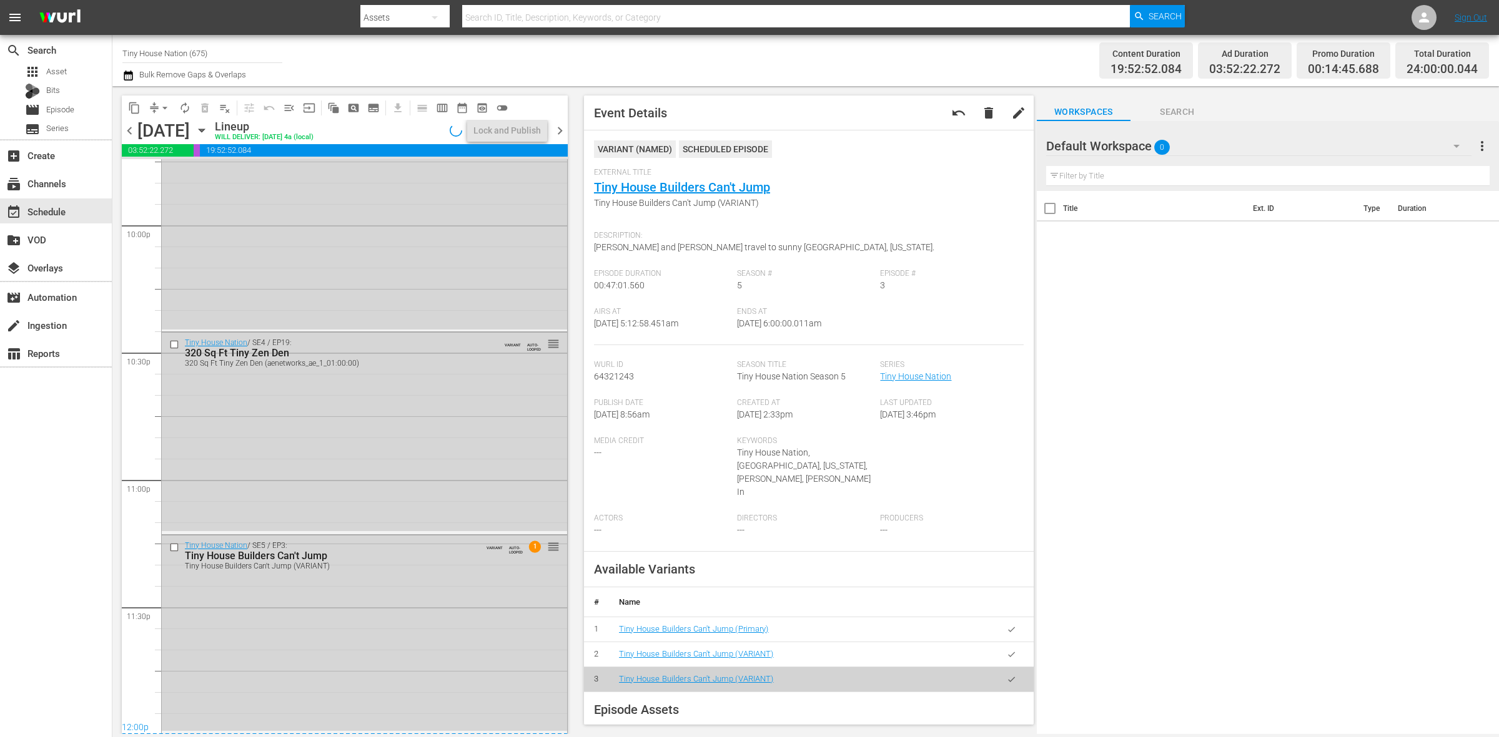
click at [376, 636] on div "Tiny House Nation / SE5 / EP3: Tiny House Builders Can't Jump Tiny House Builde…" at bounding box center [364, 634] width 405 height 196
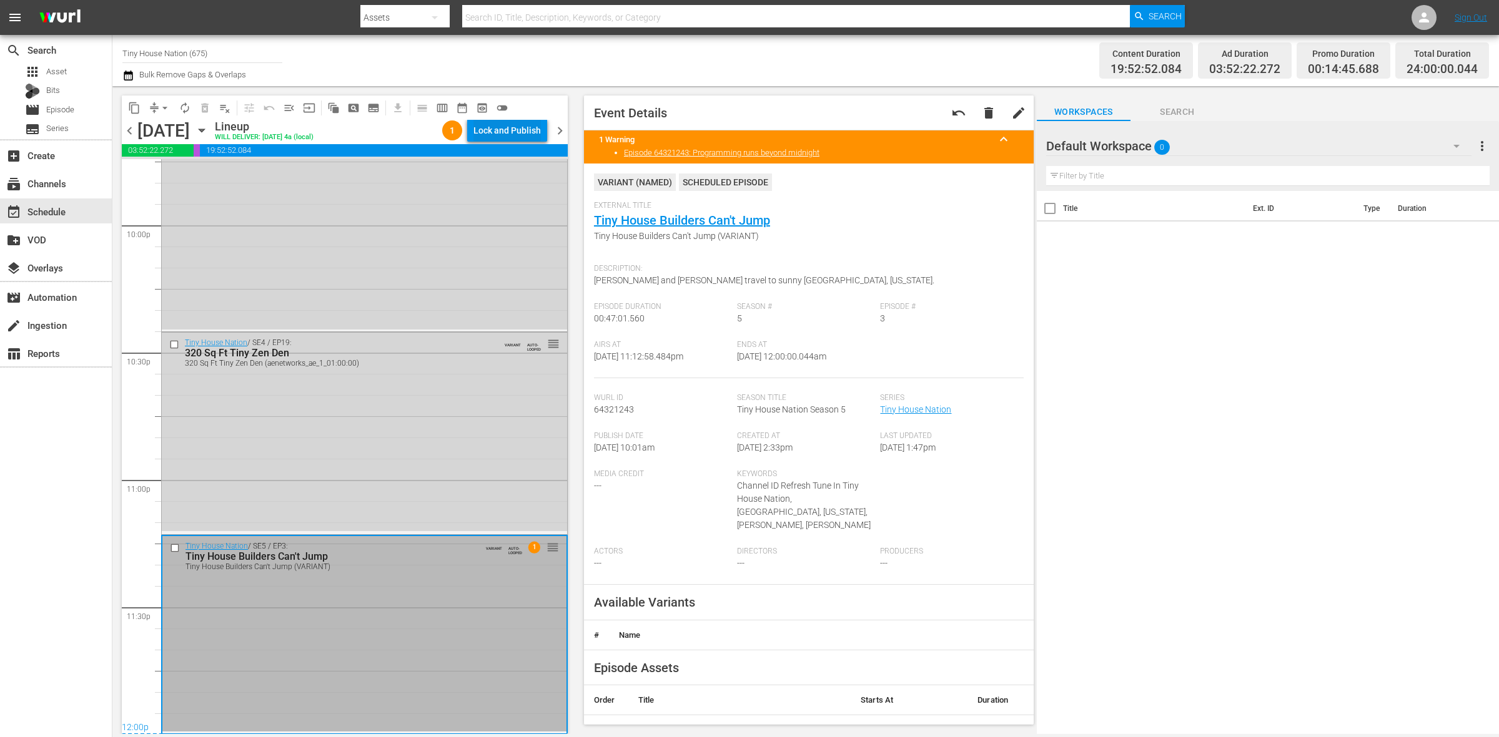
click at [521, 129] on div "Lock and Publish" at bounding box center [506, 130] width 67 height 22
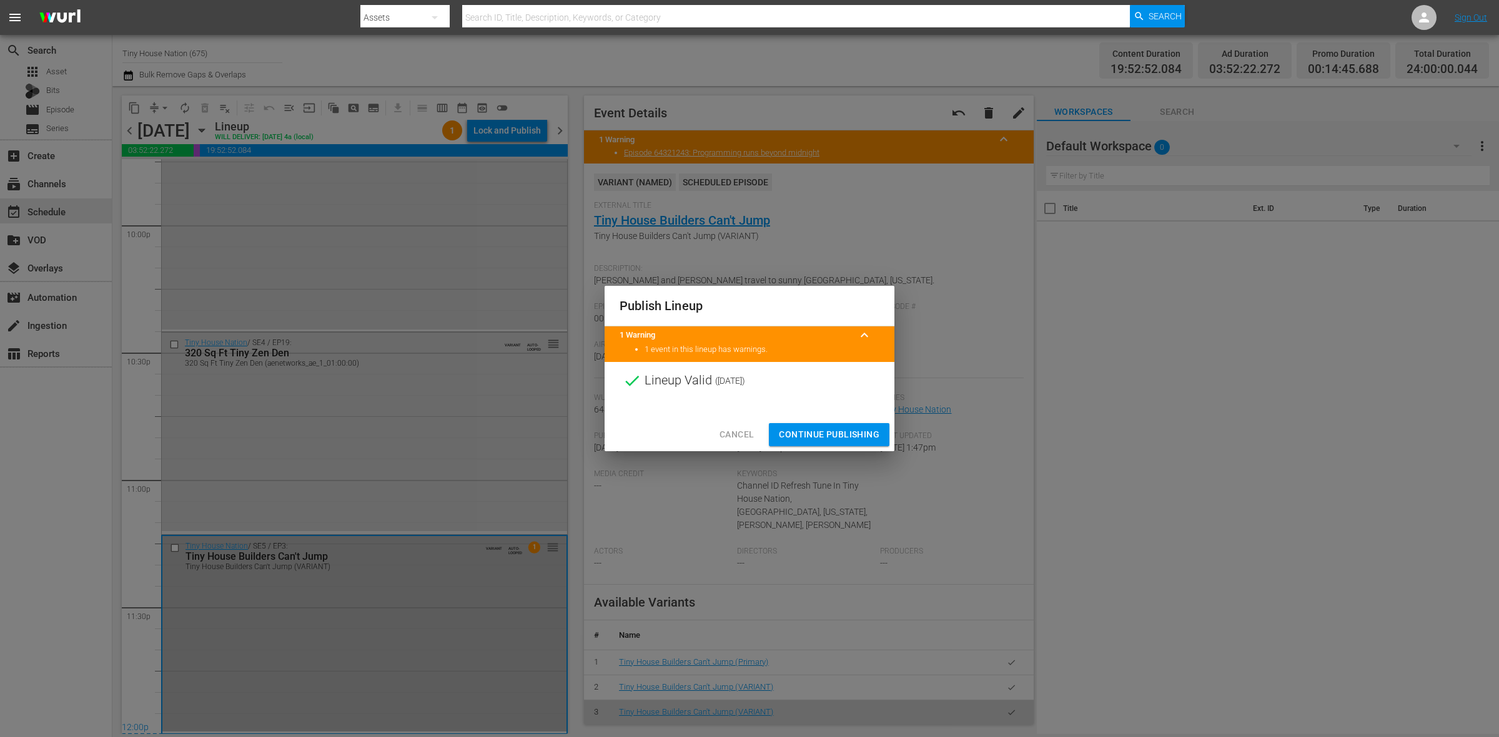
click at [798, 429] on span "Continue Publishing" at bounding box center [829, 435] width 101 height 16
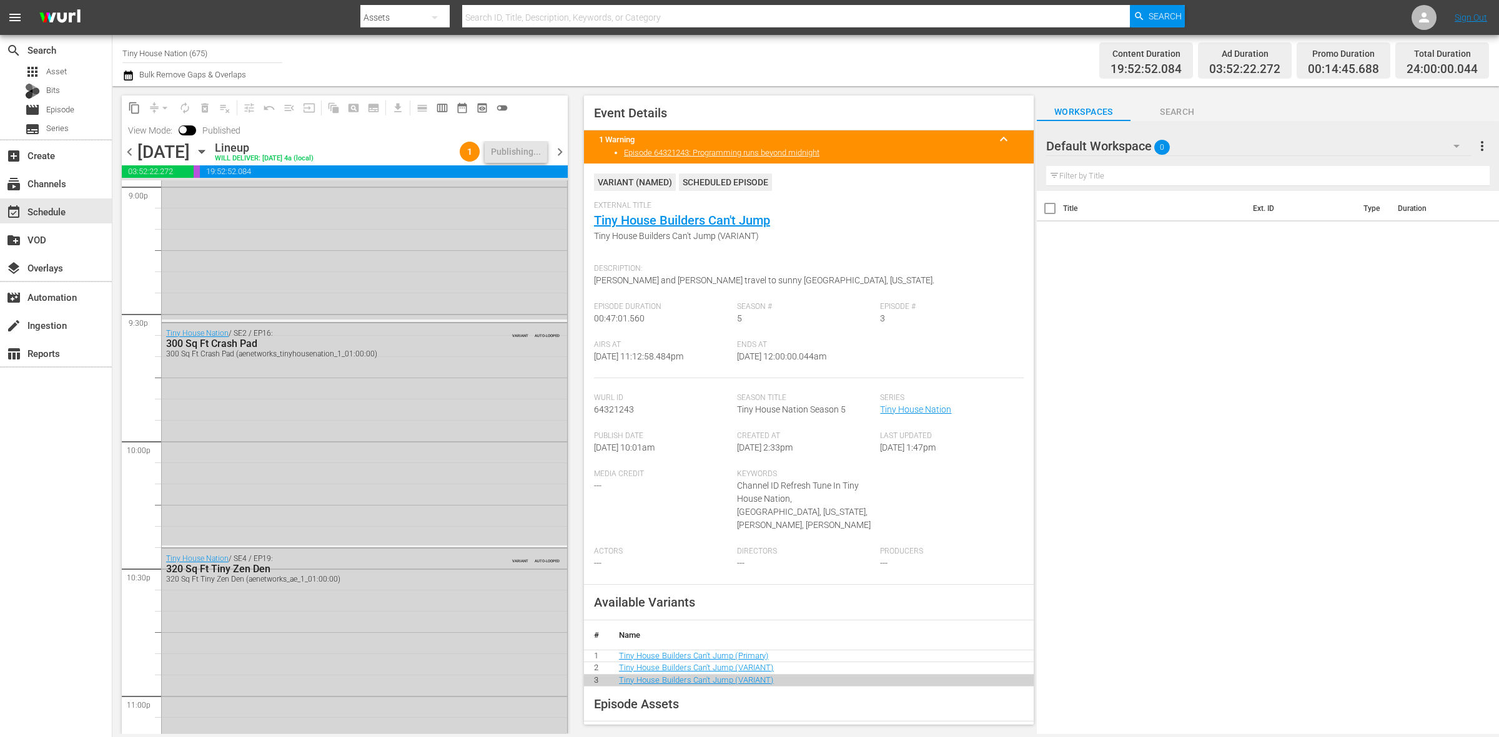
scroll to position [5559, 0]
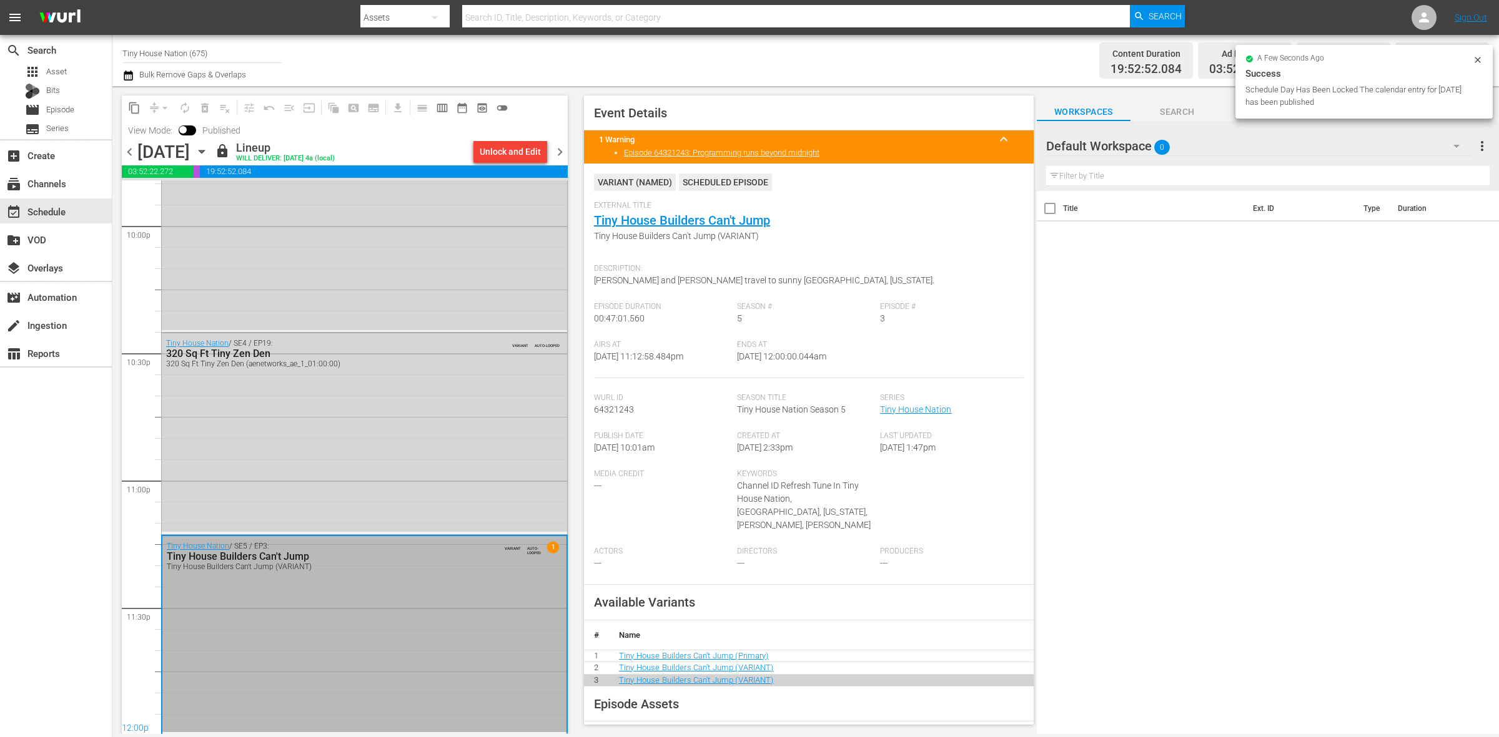
click at [556, 147] on span "chevron_right" at bounding box center [560, 152] width 16 height 16
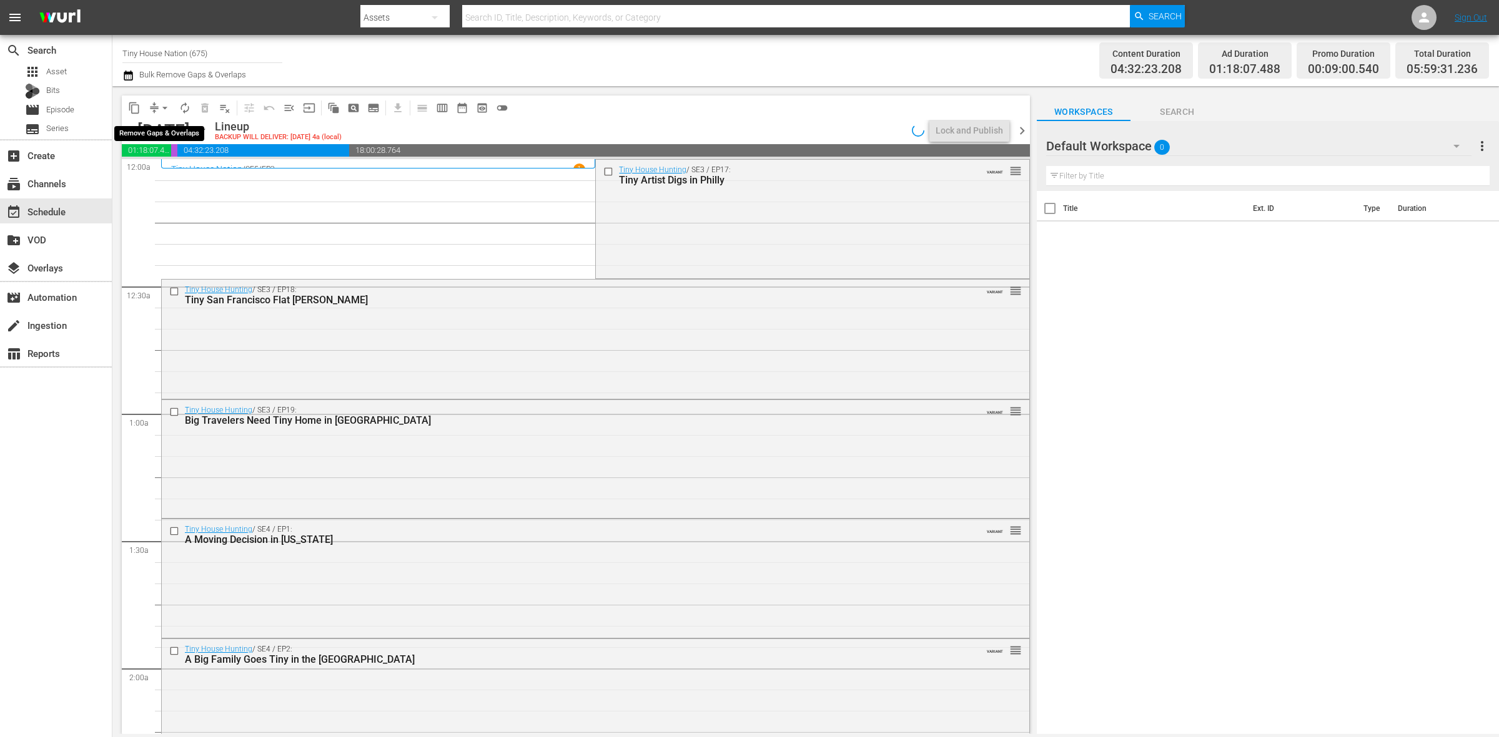
click at [157, 107] on button "arrow_drop_down" at bounding box center [165, 108] width 20 height 20
click at [173, 132] on li "Align to Midnight" at bounding box center [165, 132] width 131 height 21
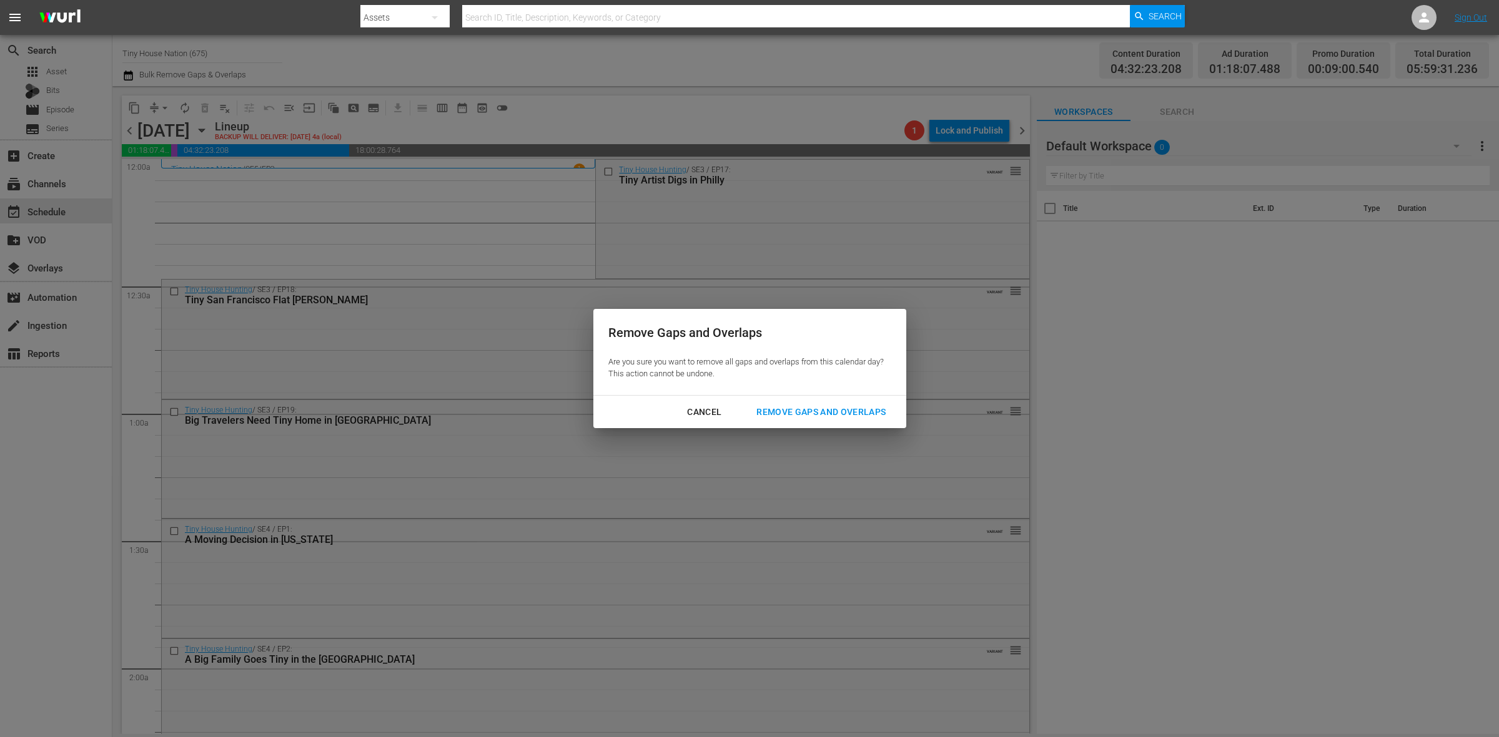
click at [839, 403] on button "Remove Gaps and Overlaps" at bounding box center [820, 412] width 159 height 23
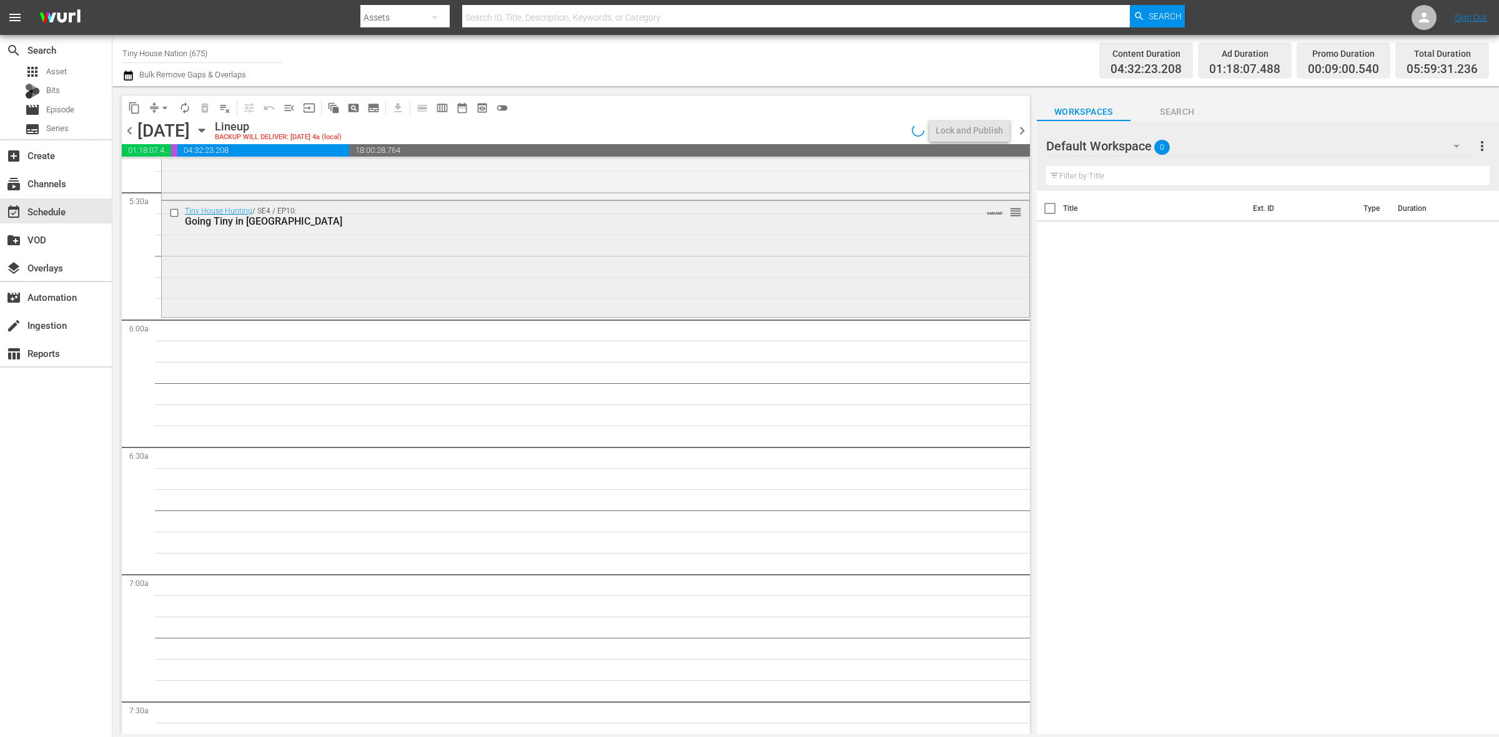
scroll to position [1249, 0]
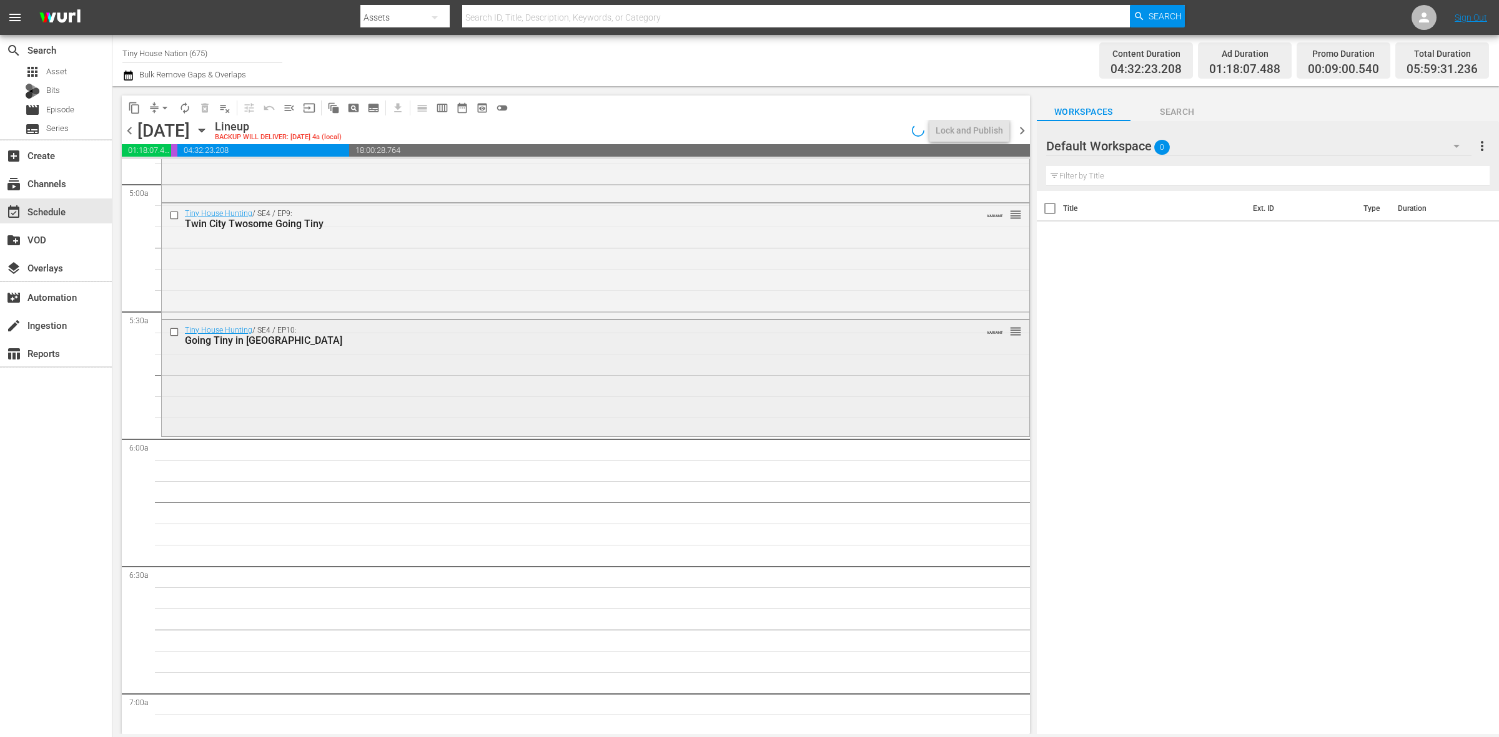
click at [516, 353] on div "Tiny House Hunting / SE4 / EP10: Going Tiny in Tampa Bay VARIANT reorder" at bounding box center [595, 376] width 867 height 113
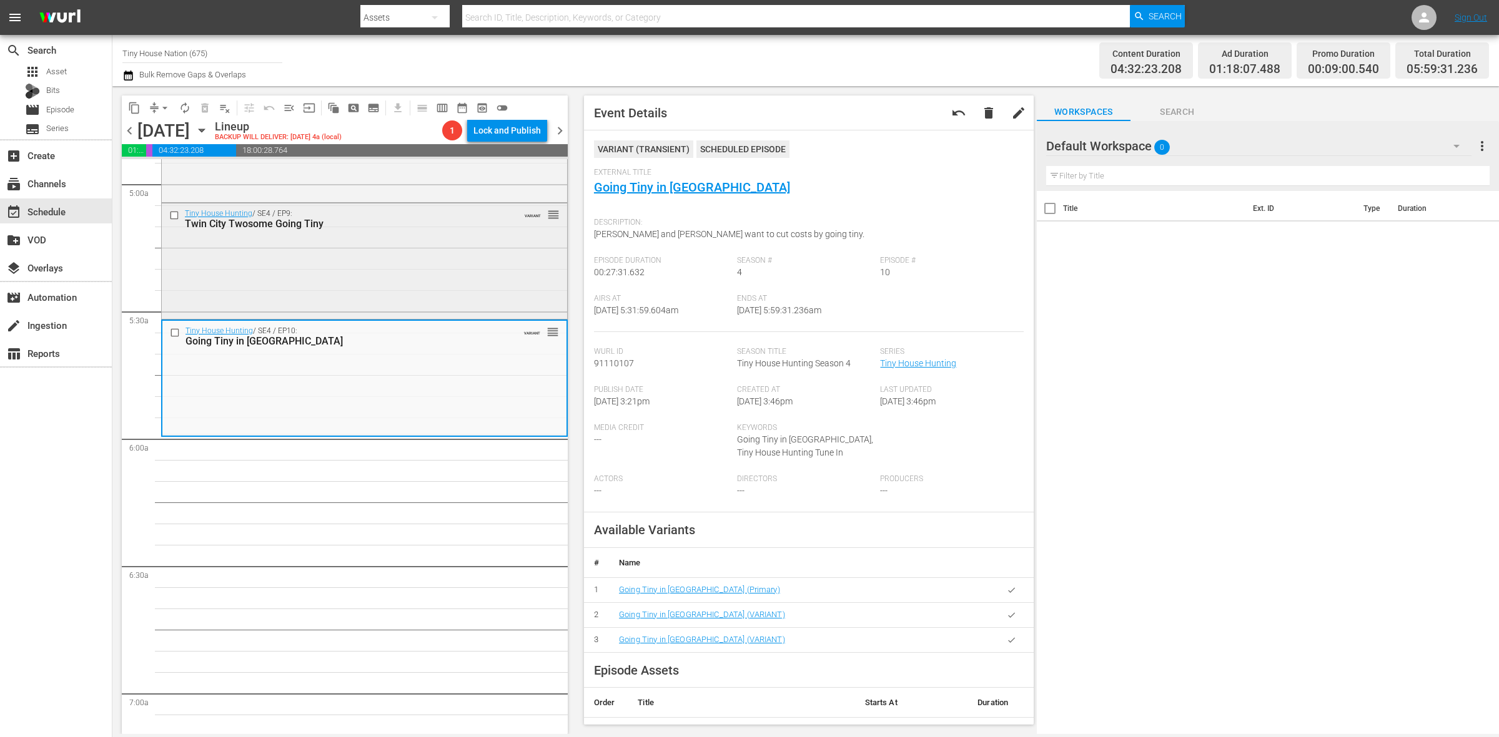
click at [289, 250] on div "Tiny House Hunting / SE4 / EP9: Twin City Twosome Going Tiny VARIANT reorder" at bounding box center [364, 260] width 405 height 113
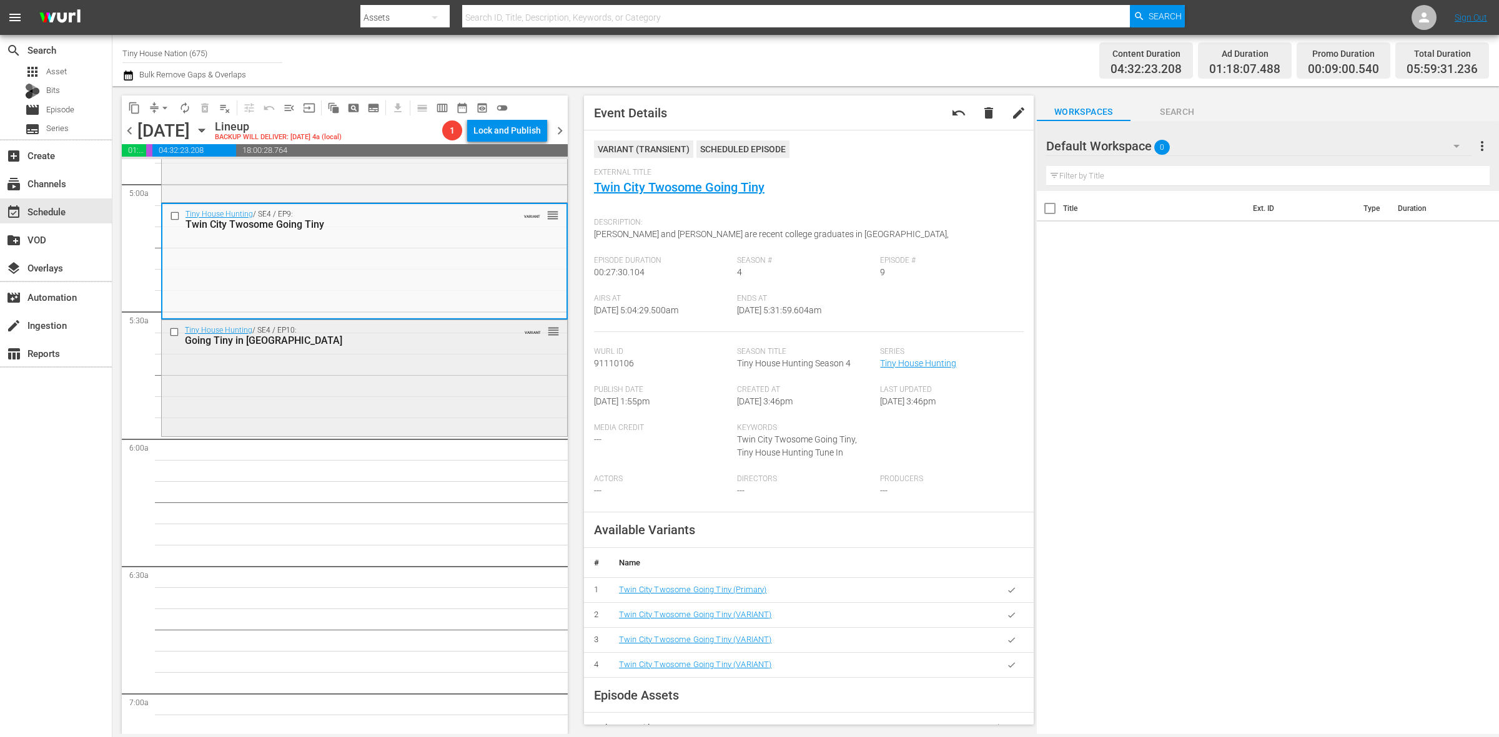
click at [273, 357] on div "Tiny House Hunting / SE4 / EP10: Going Tiny in Tampa Bay VARIANT reorder" at bounding box center [364, 376] width 405 height 113
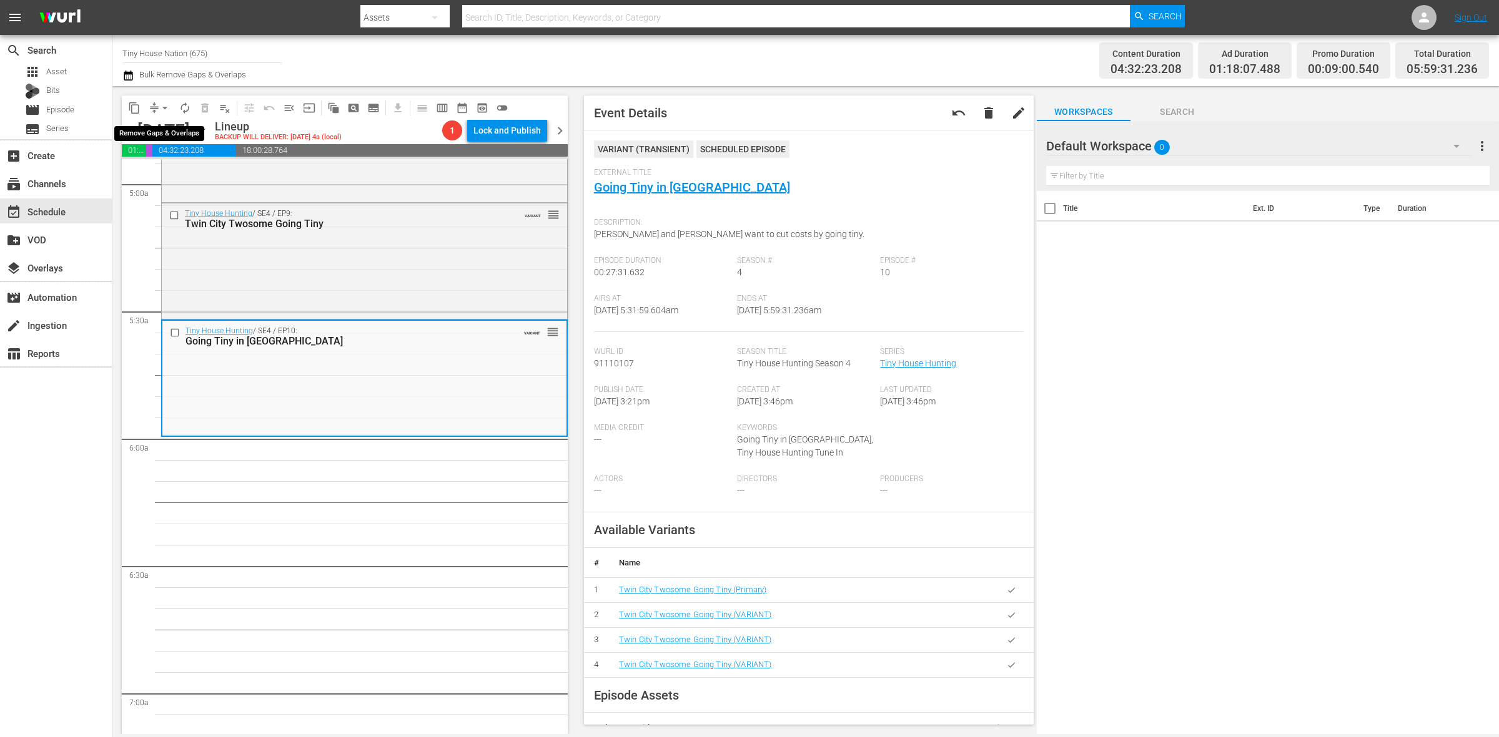
click at [167, 107] on span "arrow_drop_down" at bounding box center [165, 108] width 12 height 12
click at [166, 131] on li "Align to Midnight" at bounding box center [165, 132] width 131 height 21
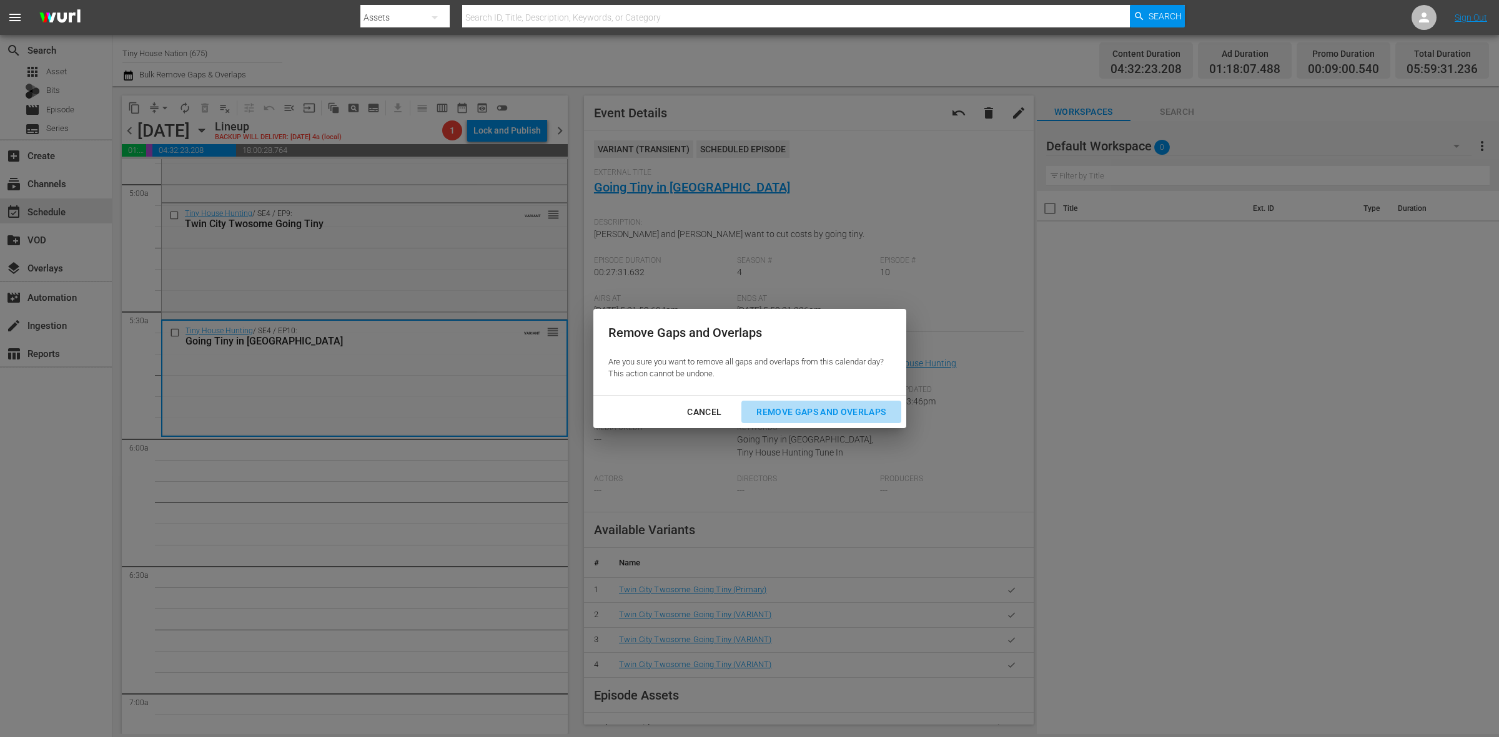
click at [781, 410] on div "Remove Gaps and Overlaps" at bounding box center [820, 413] width 149 height 16
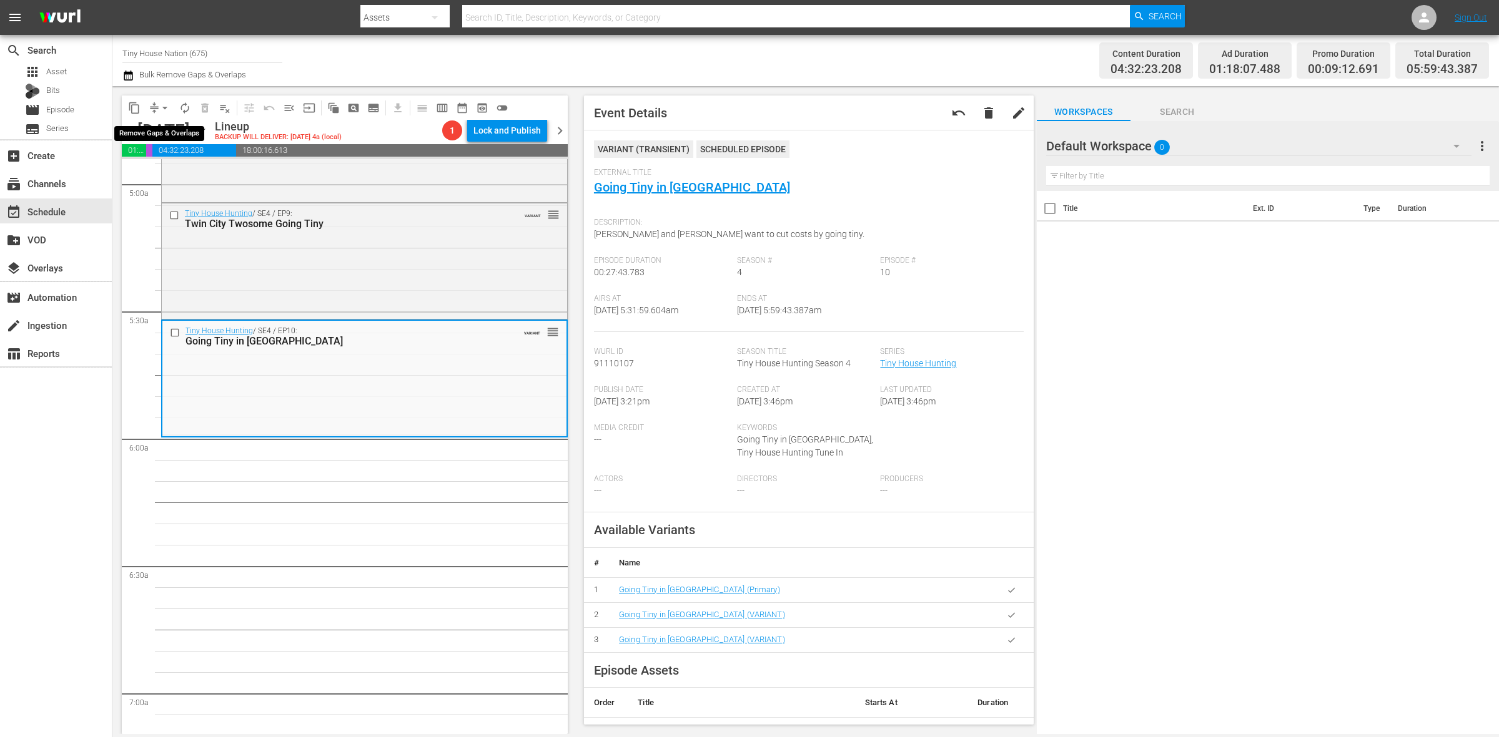
click at [165, 109] on span "arrow_drop_down" at bounding box center [165, 108] width 12 height 12
click at [165, 124] on li "Align to Midnight" at bounding box center [165, 132] width 131 height 21
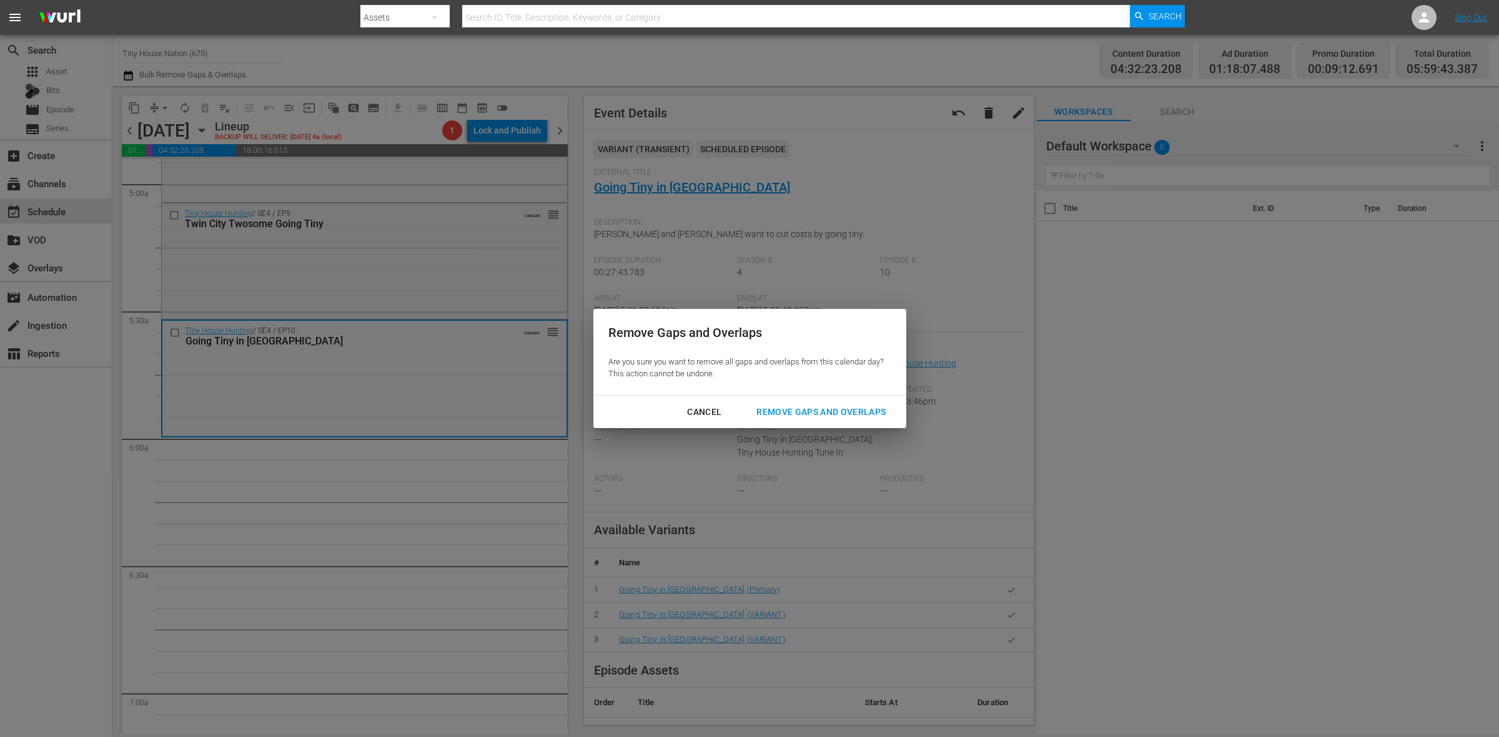
click at [874, 414] on div "Remove Gaps and Overlaps" at bounding box center [820, 413] width 149 height 16
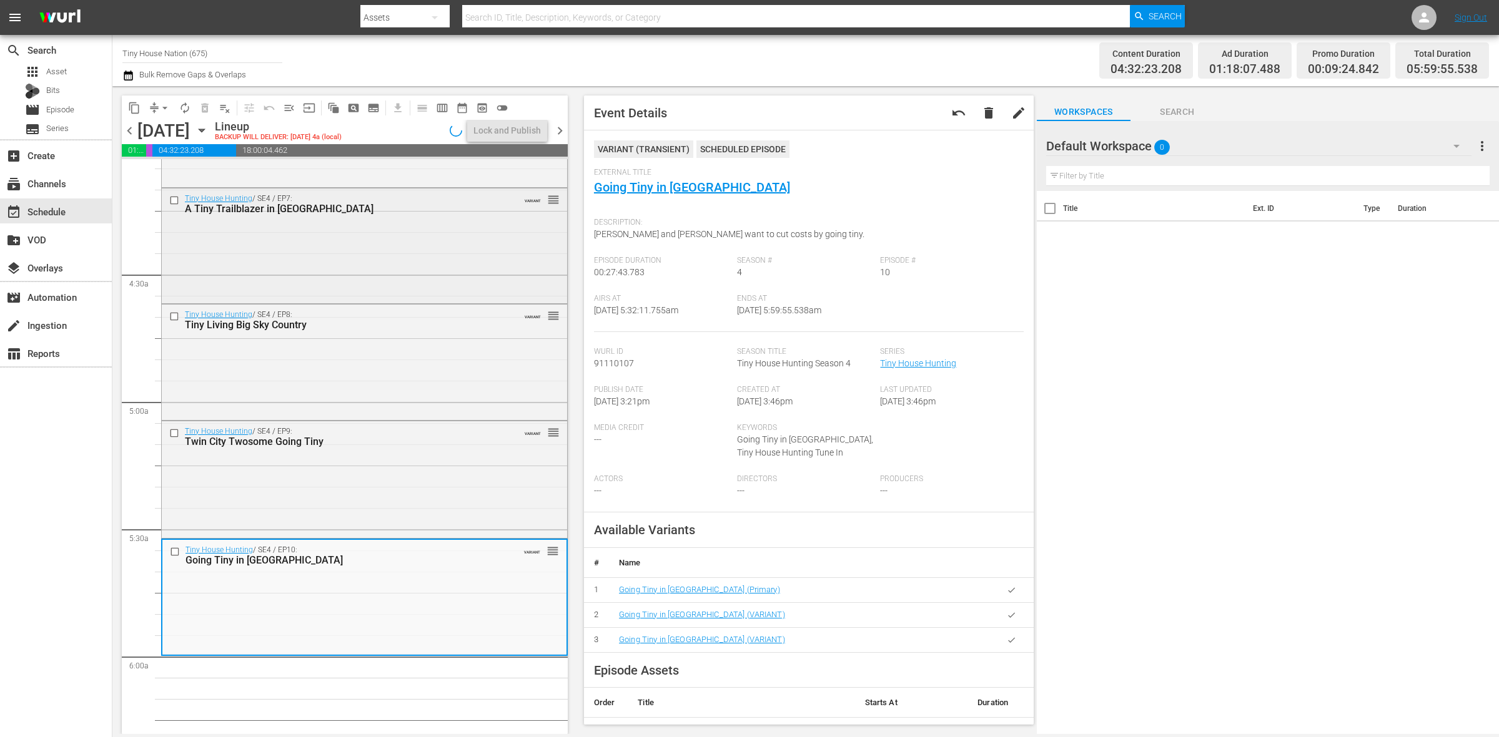
scroll to position [1015, 0]
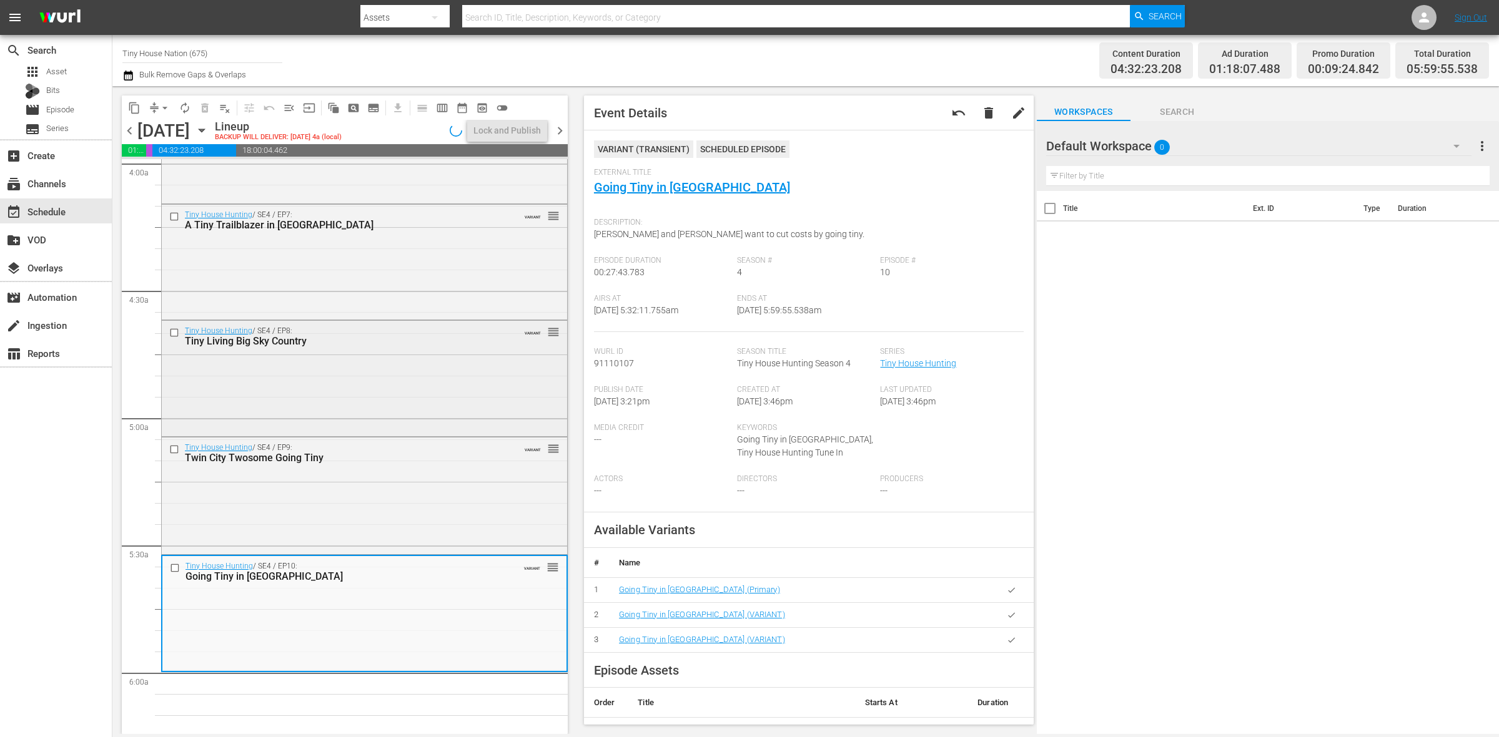
click at [413, 357] on div "Tiny House Hunting / SE4 / EP8: Tiny Living Big Sky Country VARIANT reorder" at bounding box center [364, 378] width 405 height 114
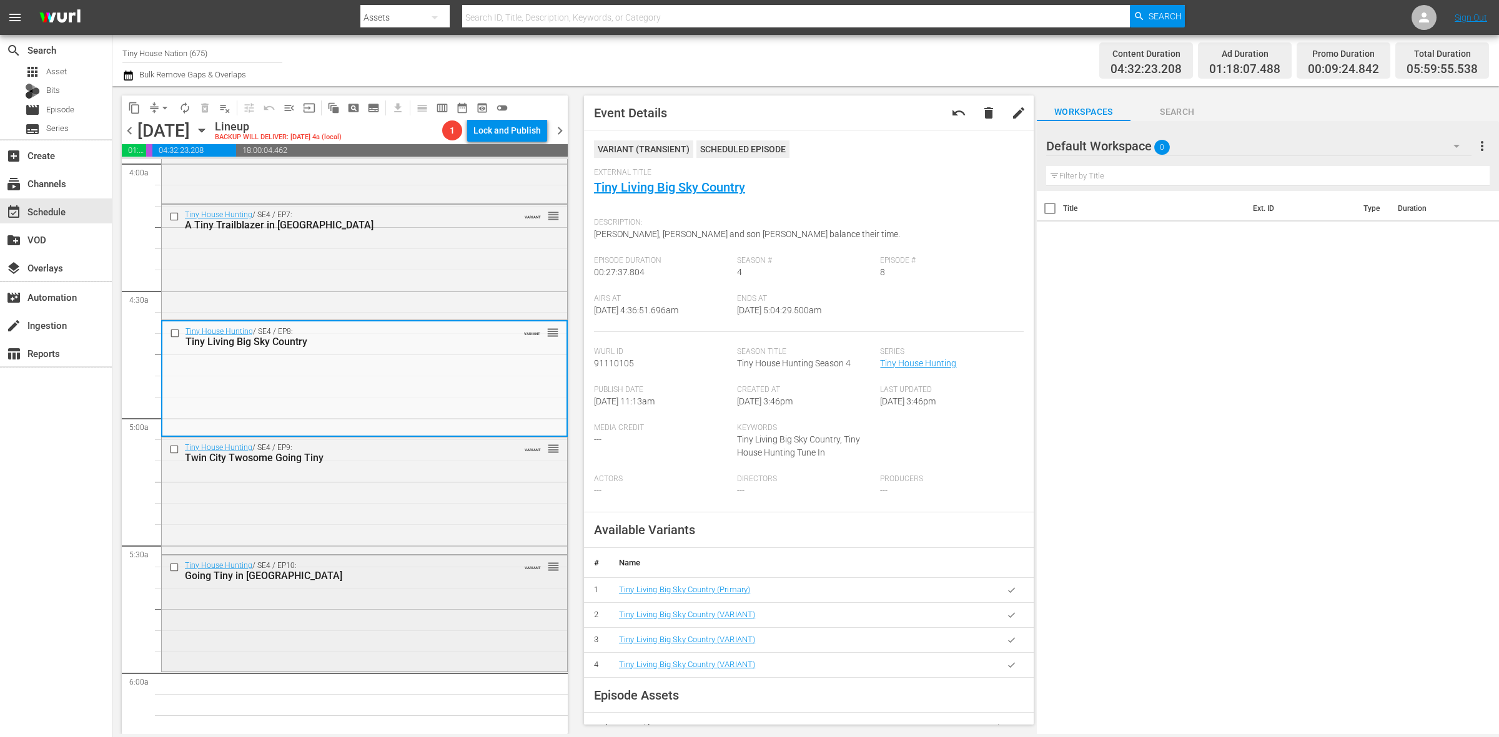
click at [325, 634] on div "Tiny House Hunting / SE4 / EP10: Going Tiny in Tampa Bay VARIANT reorder" at bounding box center [364, 613] width 405 height 114
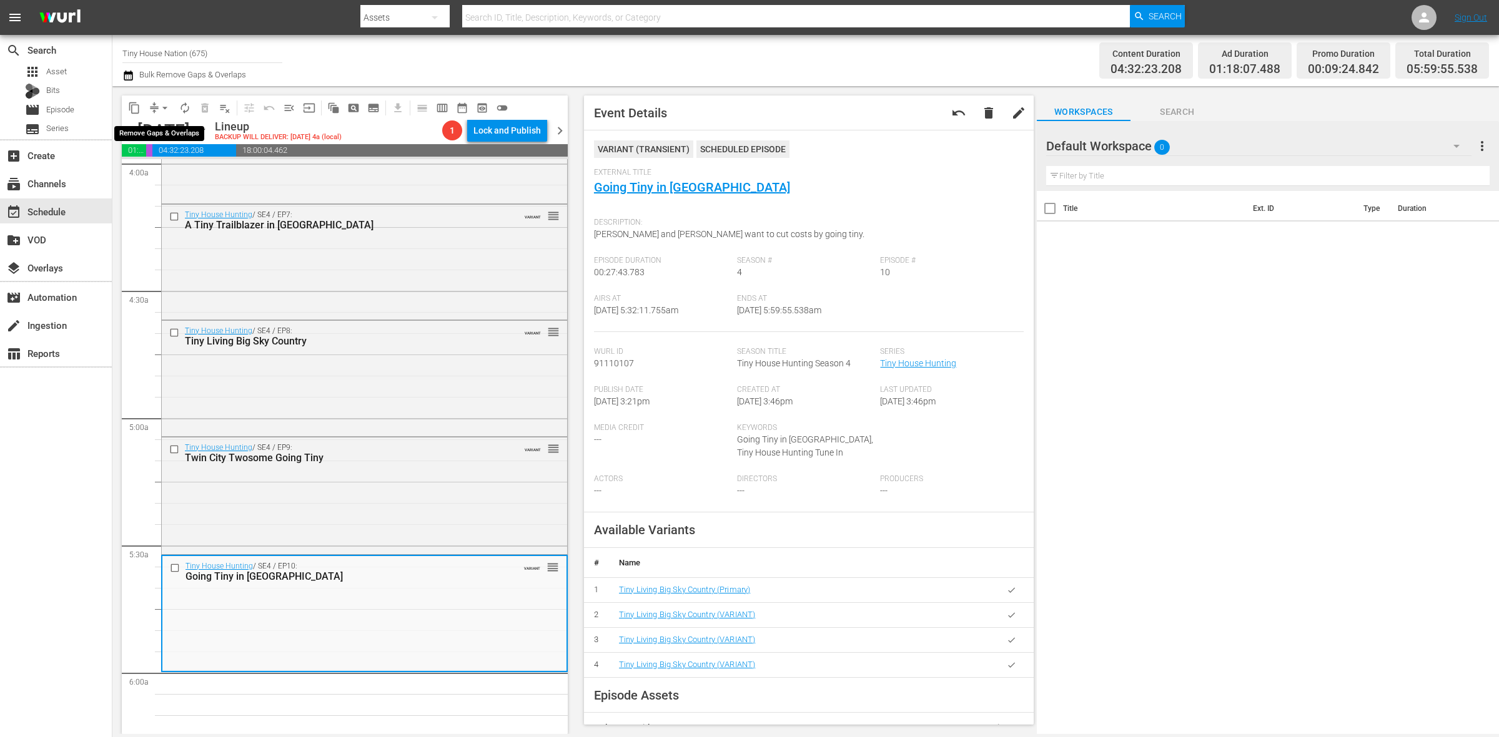
click at [160, 109] on span "arrow_drop_down" at bounding box center [165, 108] width 12 height 12
click at [160, 130] on li "Align to Midnight" at bounding box center [165, 132] width 131 height 21
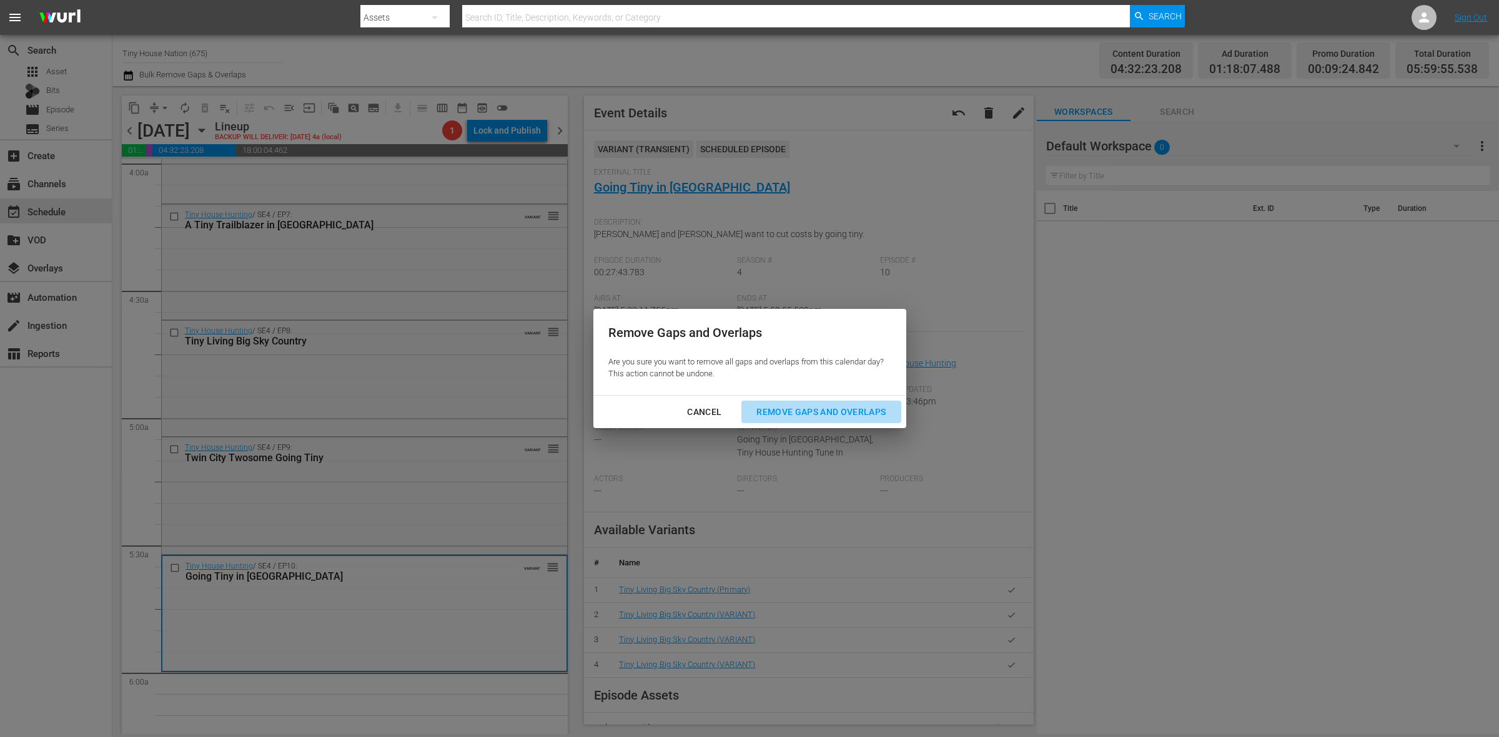
click at [854, 417] on div "Remove Gaps and Overlaps" at bounding box center [820, 413] width 149 height 16
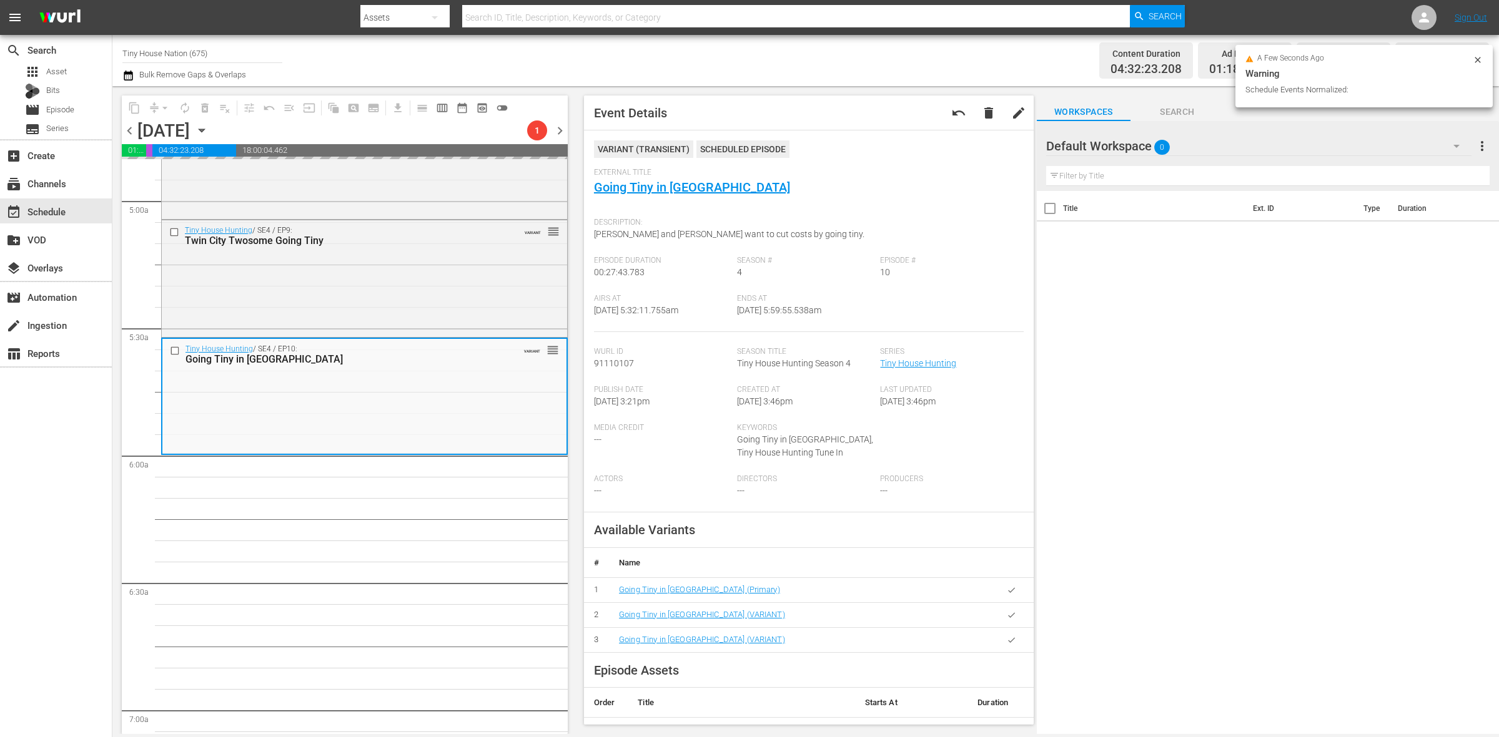
scroll to position [1355, 0]
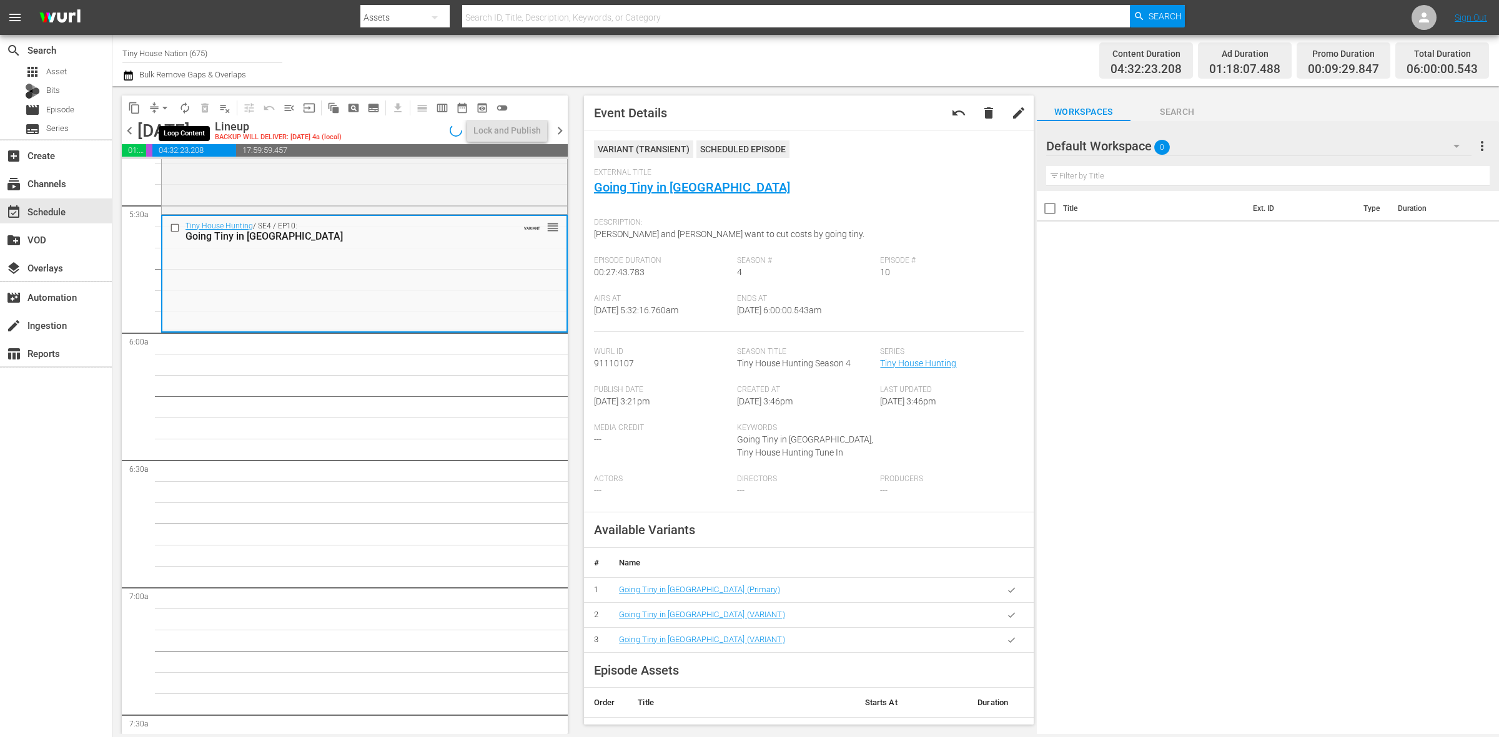
click at [176, 107] on button "autorenew_outlined" at bounding box center [185, 108] width 20 height 20
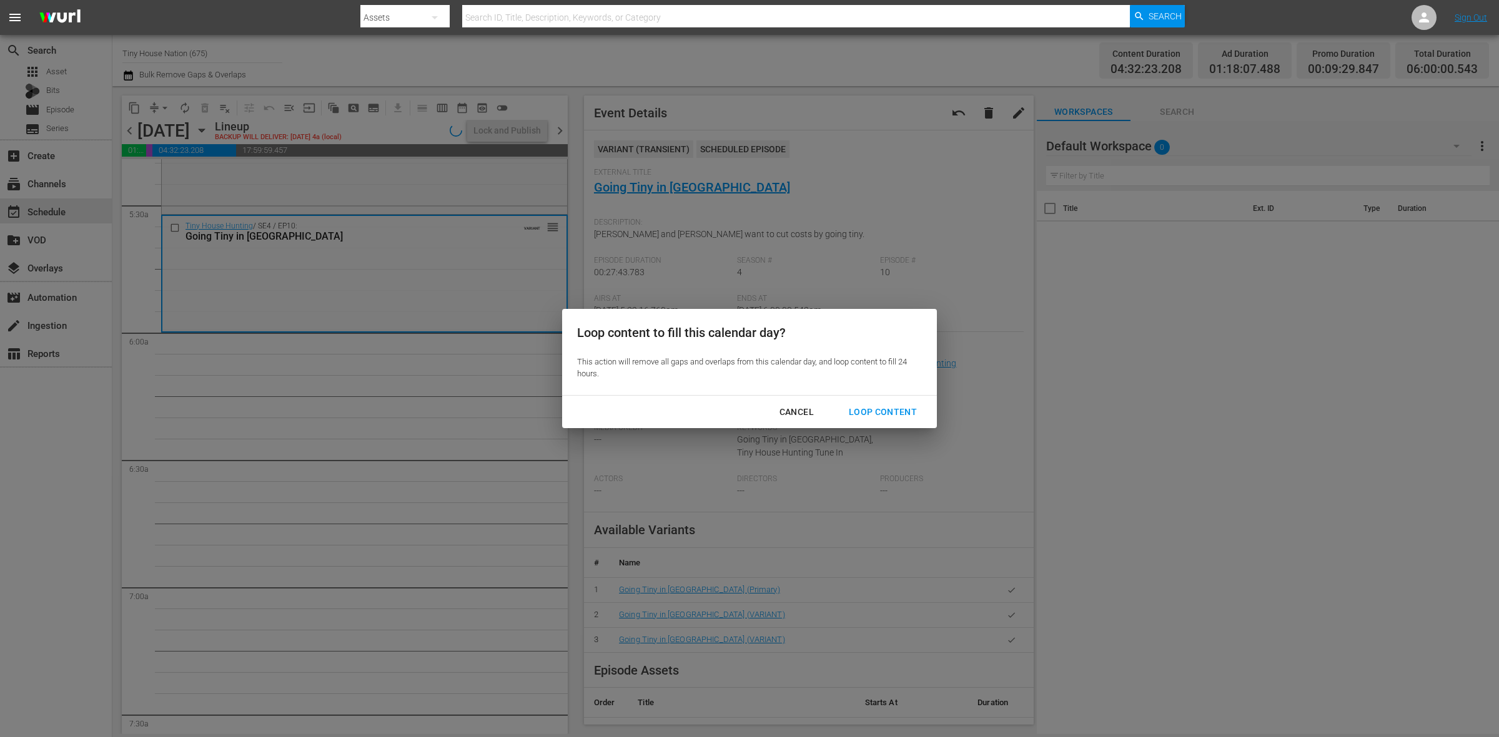
click at [885, 413] on div "Loop Content" at bounding box center [883, 413] width 88 height 16
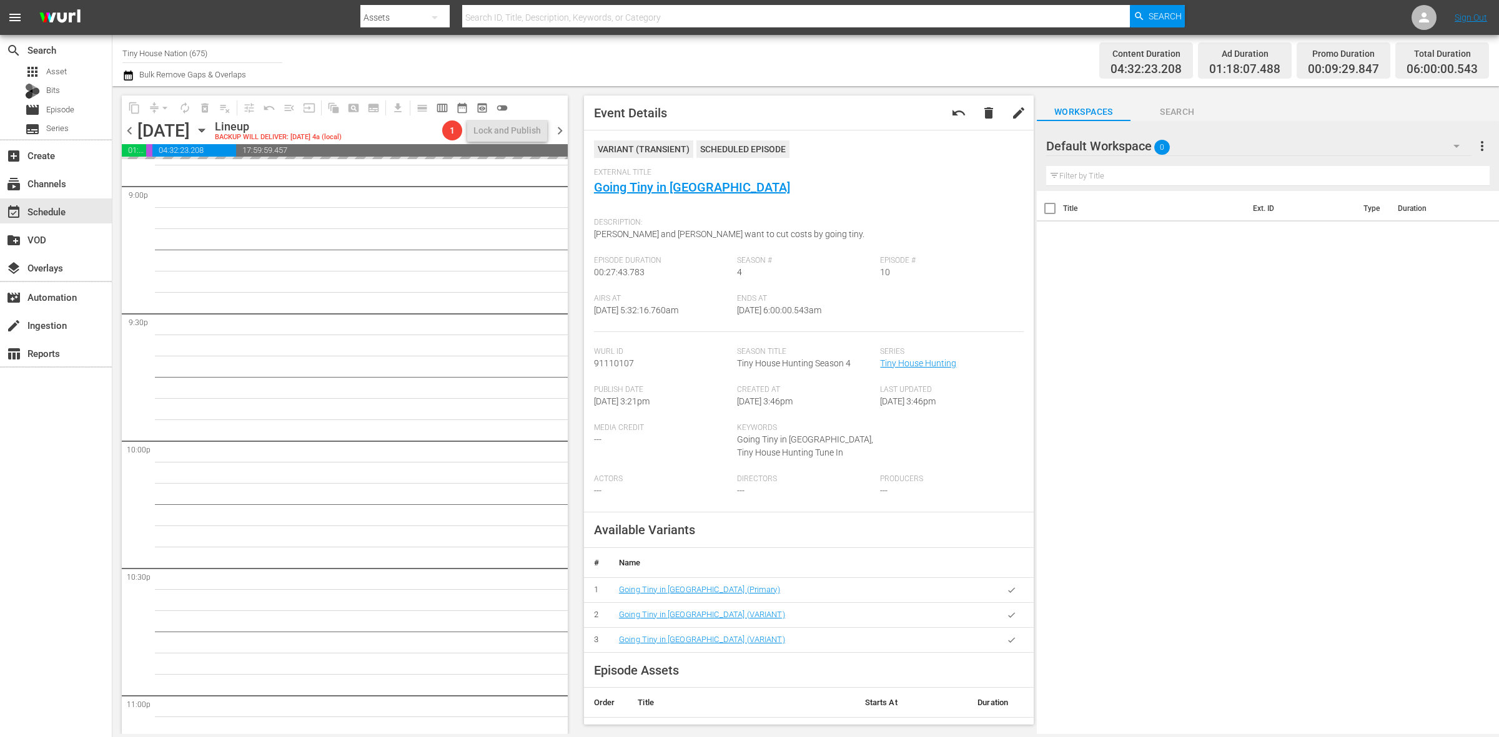
scroll to position [5538, 0]
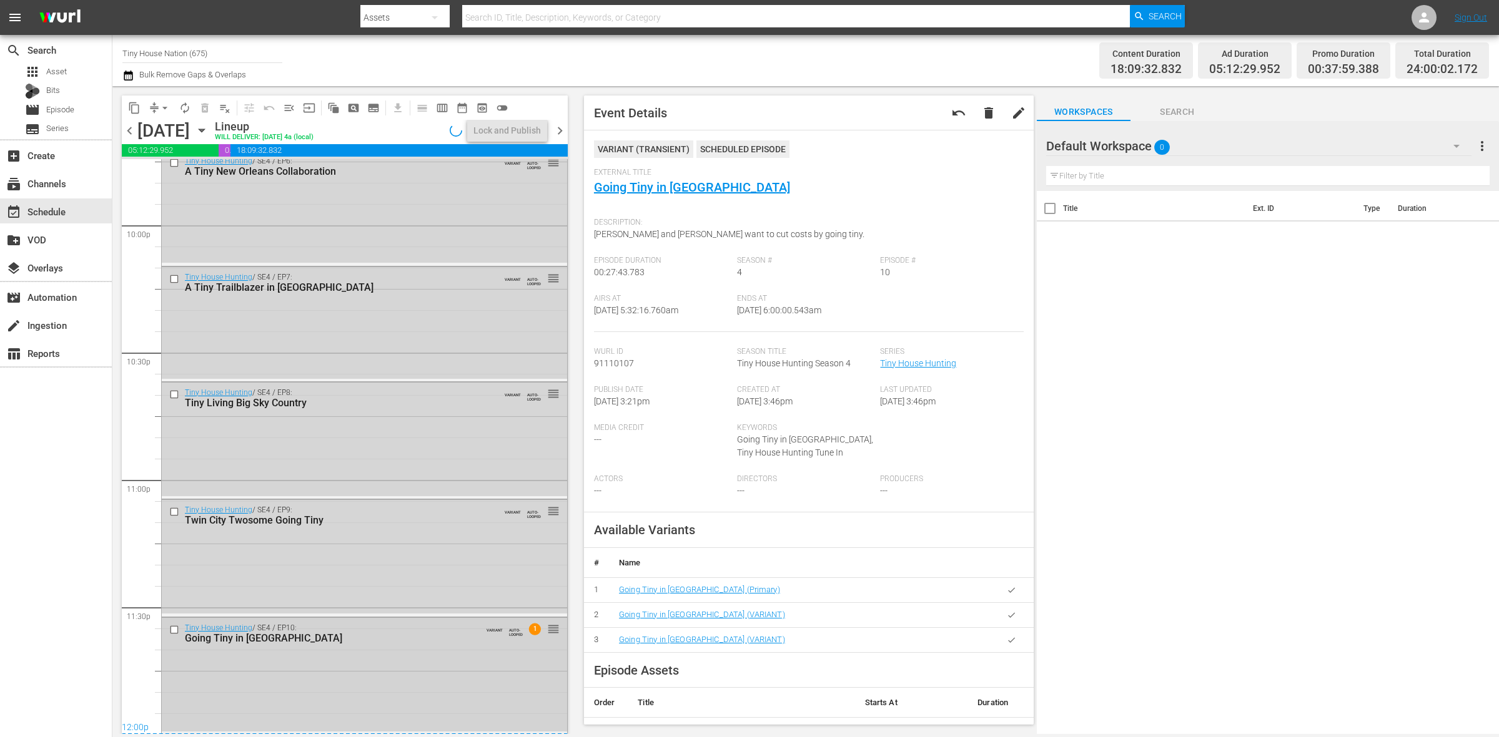
click at [420, 686] on div "Tiny House Hunting / SE4 / EP10: Going Tiny in Tampa Bay VARIANT AUTO-LOOPED 1 …" at bounding box center [364, 675] width 405 height 114
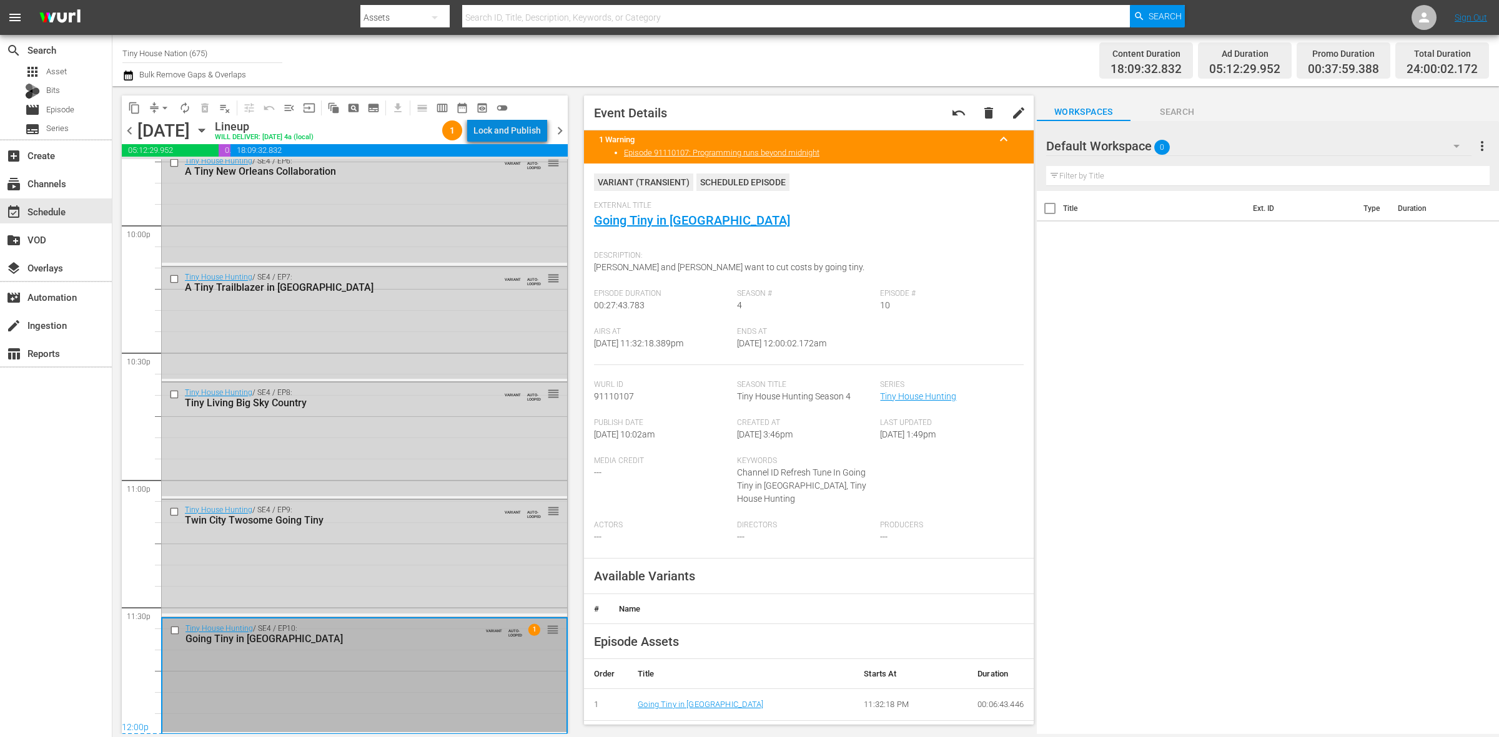
click at [518, 129] on div "Lock and Publish" at bounding box center [506, 130] width 67 height 22
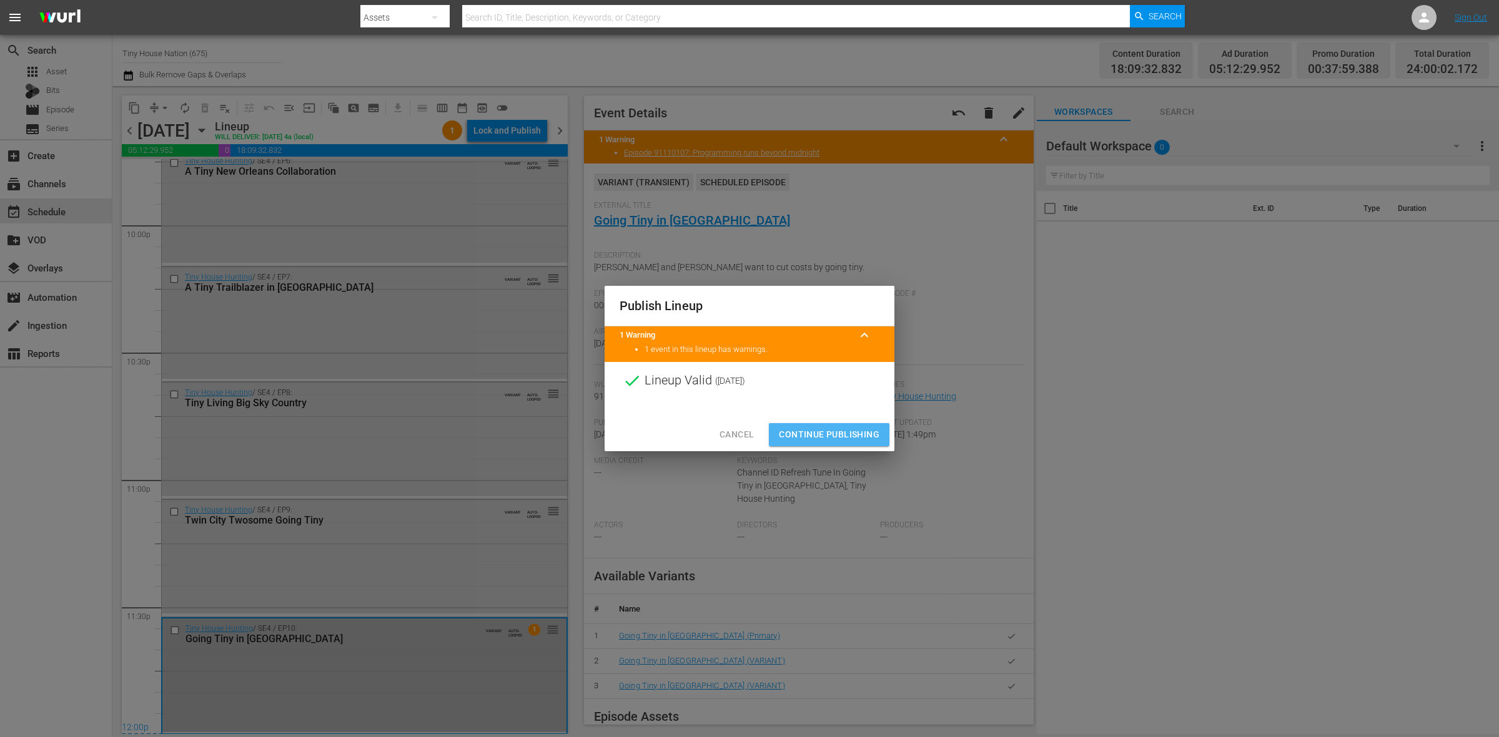
click at [821, 430] on span "Continue Publishing" at bounding box center [829, 435] width 101 height 16
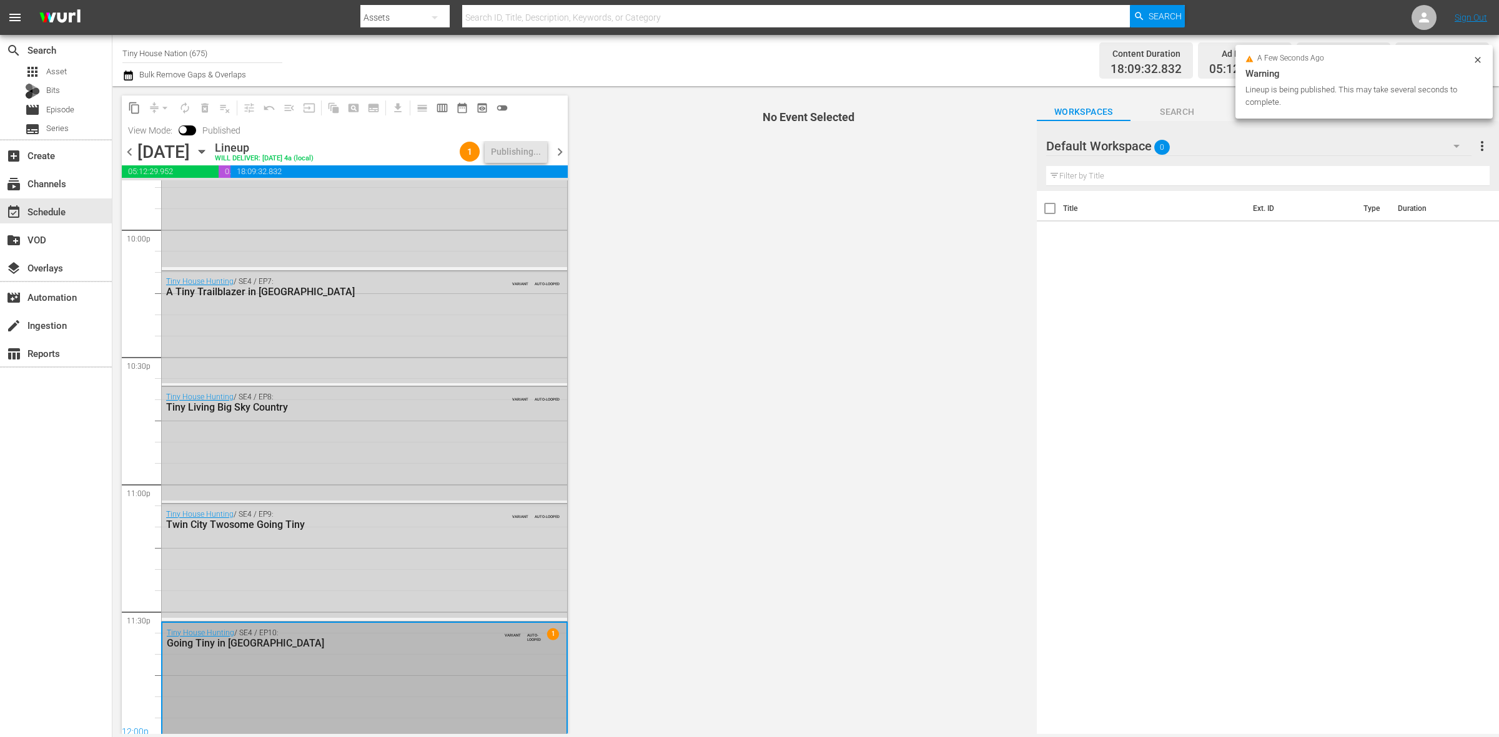
scroll to position [5559, 0]
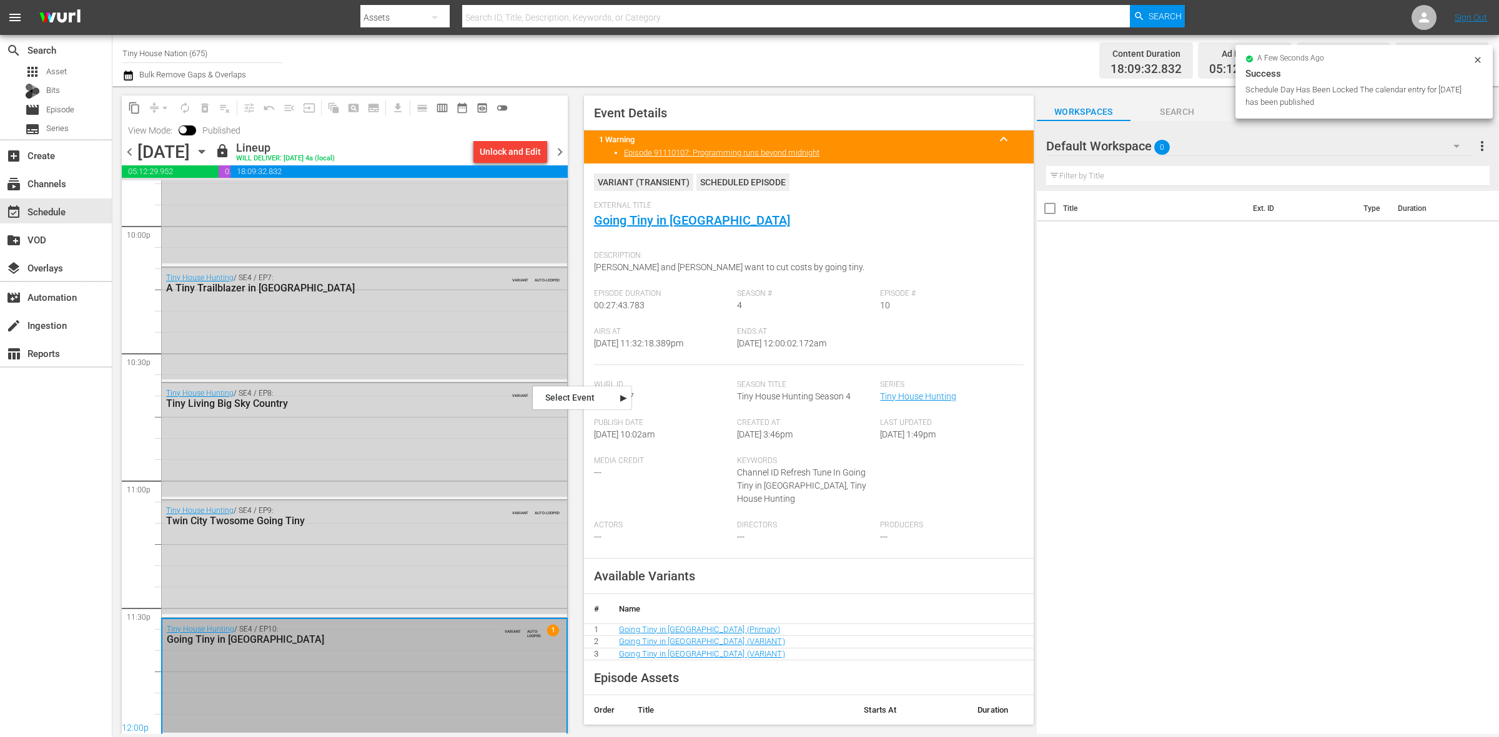
click at [559, 154] on span "chevron_right" at bounding box center [560, 152] width 16 height 16
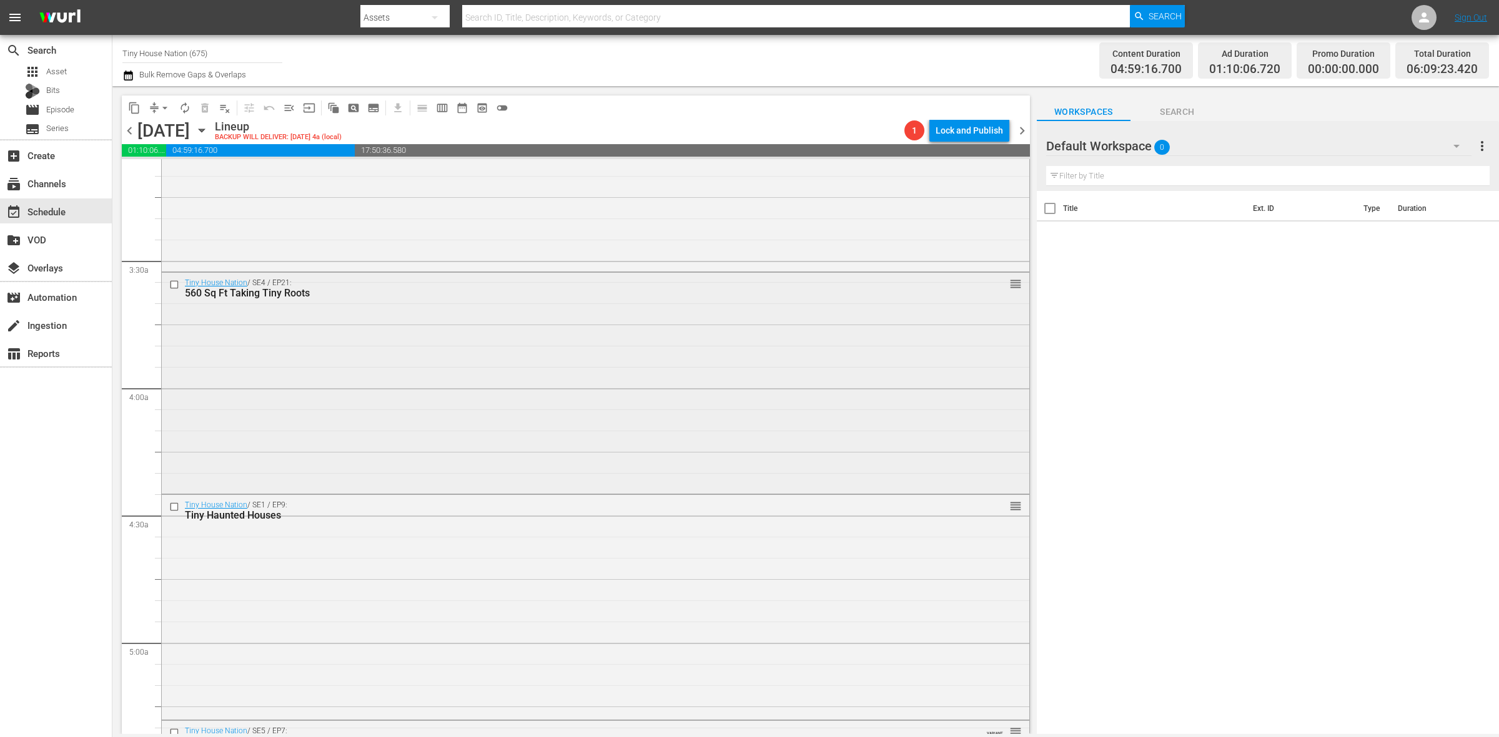
scroll to position [859, 0]
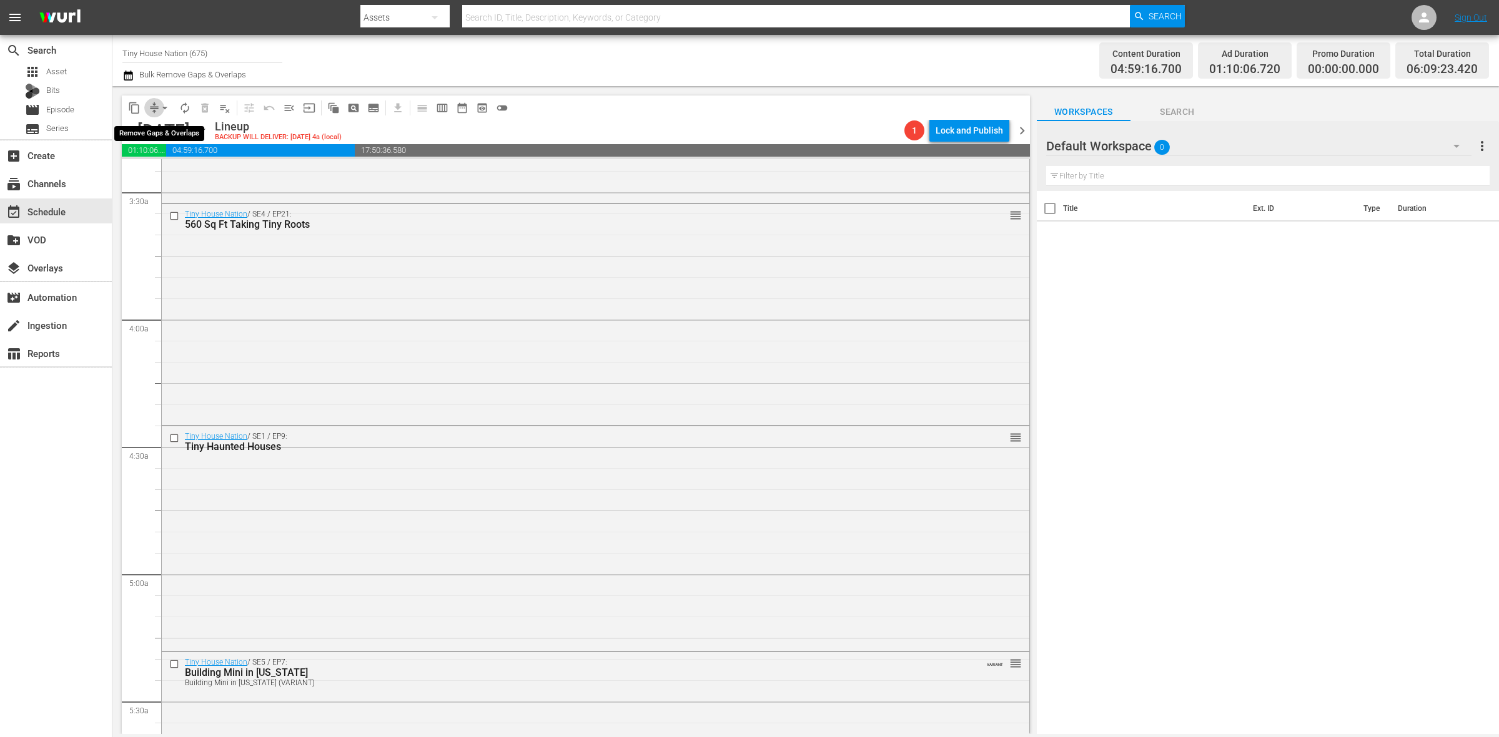
click at [152, 104] on span "compress" at bounding box center [154, 108] width 12 height 12
click at [156, 104] on button "arrow_drop_down" at bounding box center [165, 108] width 20 height 20
click at [157, 124] on li "Align to Midnight" at bounding box center [165, 132] width 131 height 21
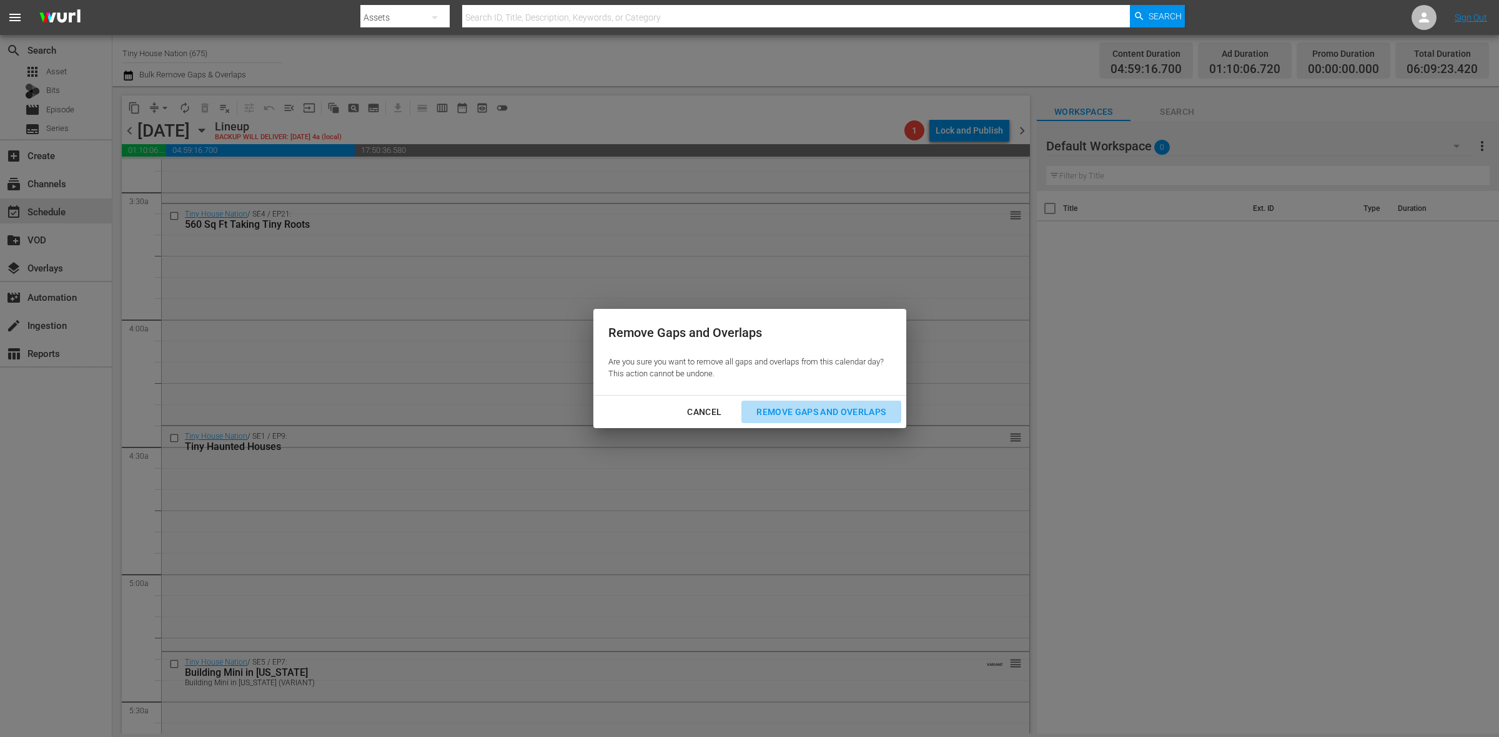
click at [879, 410] on div "Remove Gaps and Overlaps" at bounding box center [820, 413] width 149 height 16
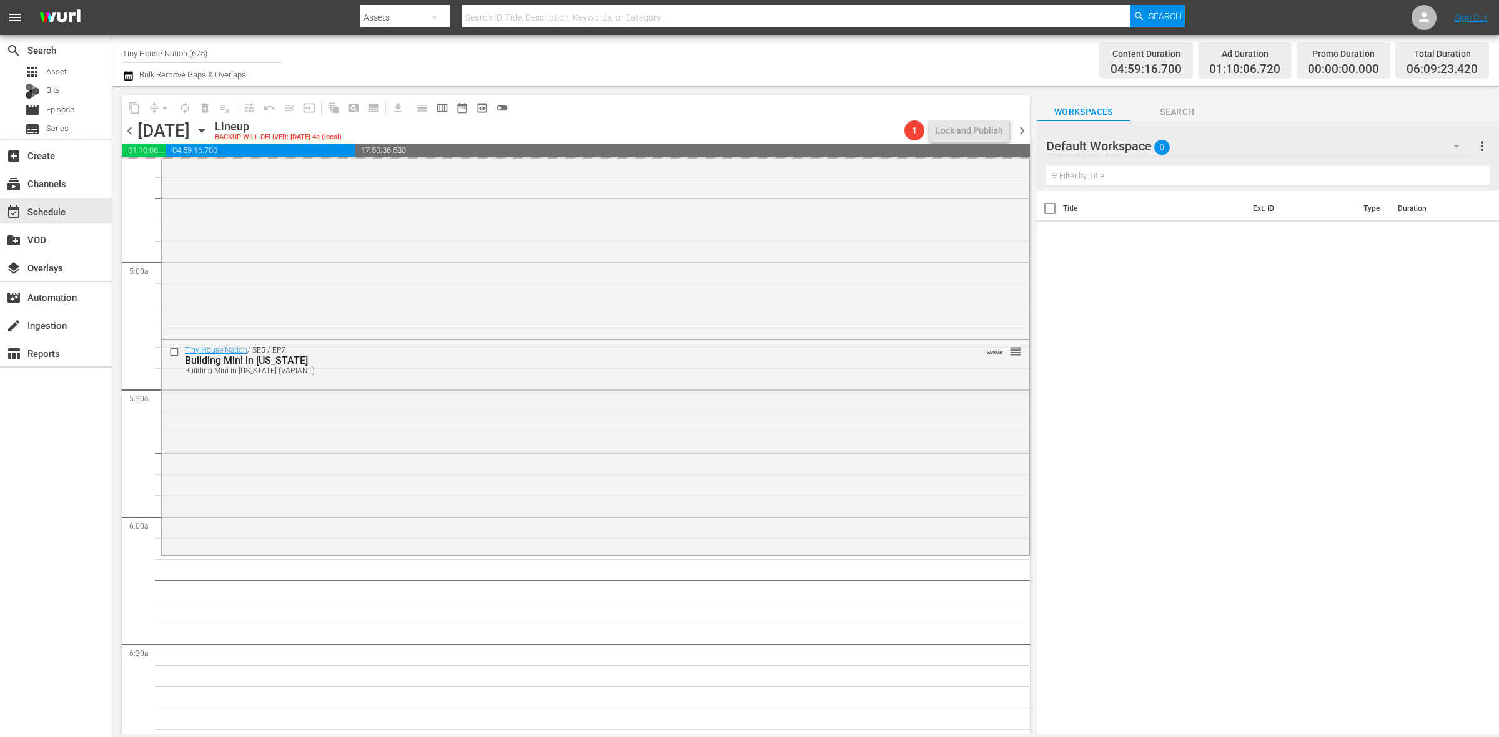
scroll to position [1327, 0]
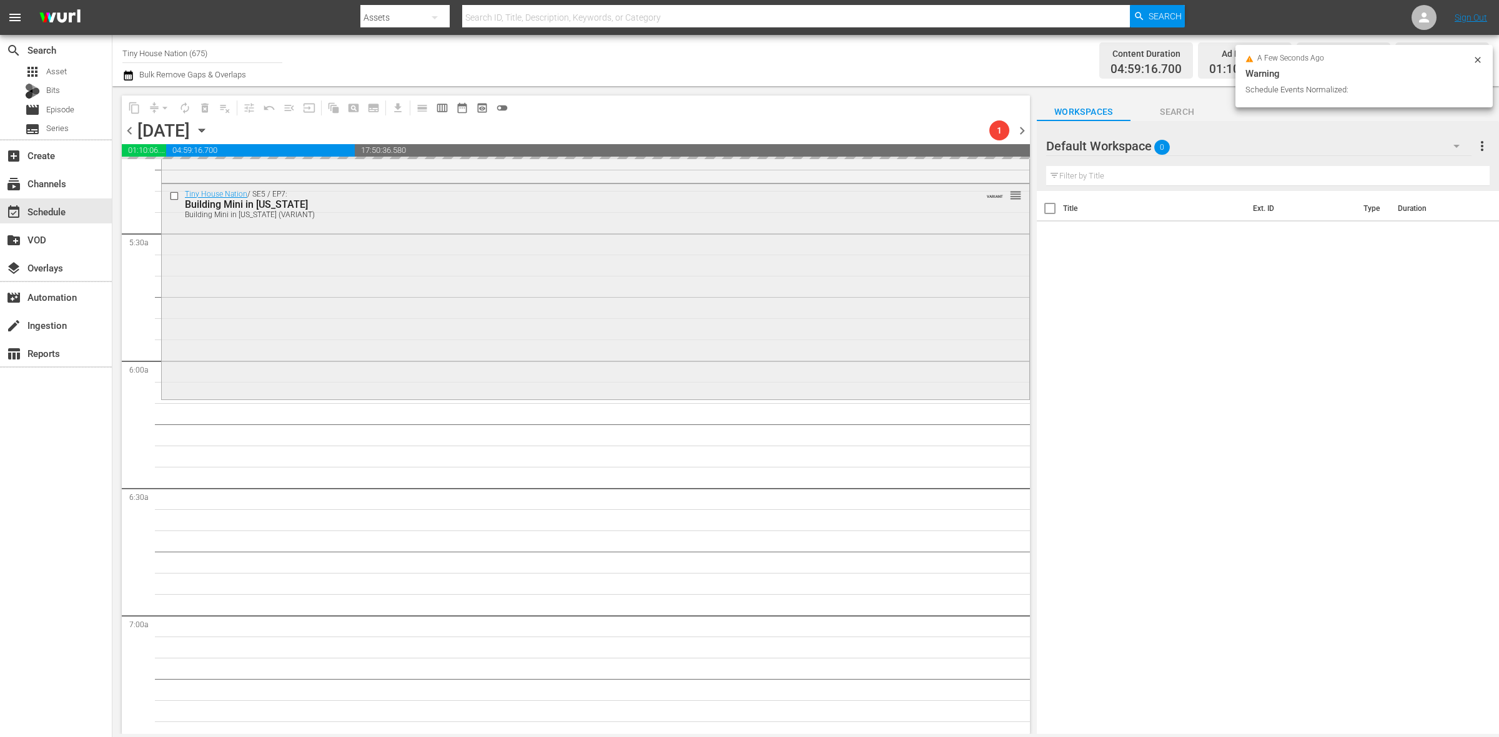
click at [460, 350] on div "Tiny House Nation / SE5 / EP7: Building Mini in Mississippi Building Mini in Mi…" at bounding box center [595, 291] width 867 height 214
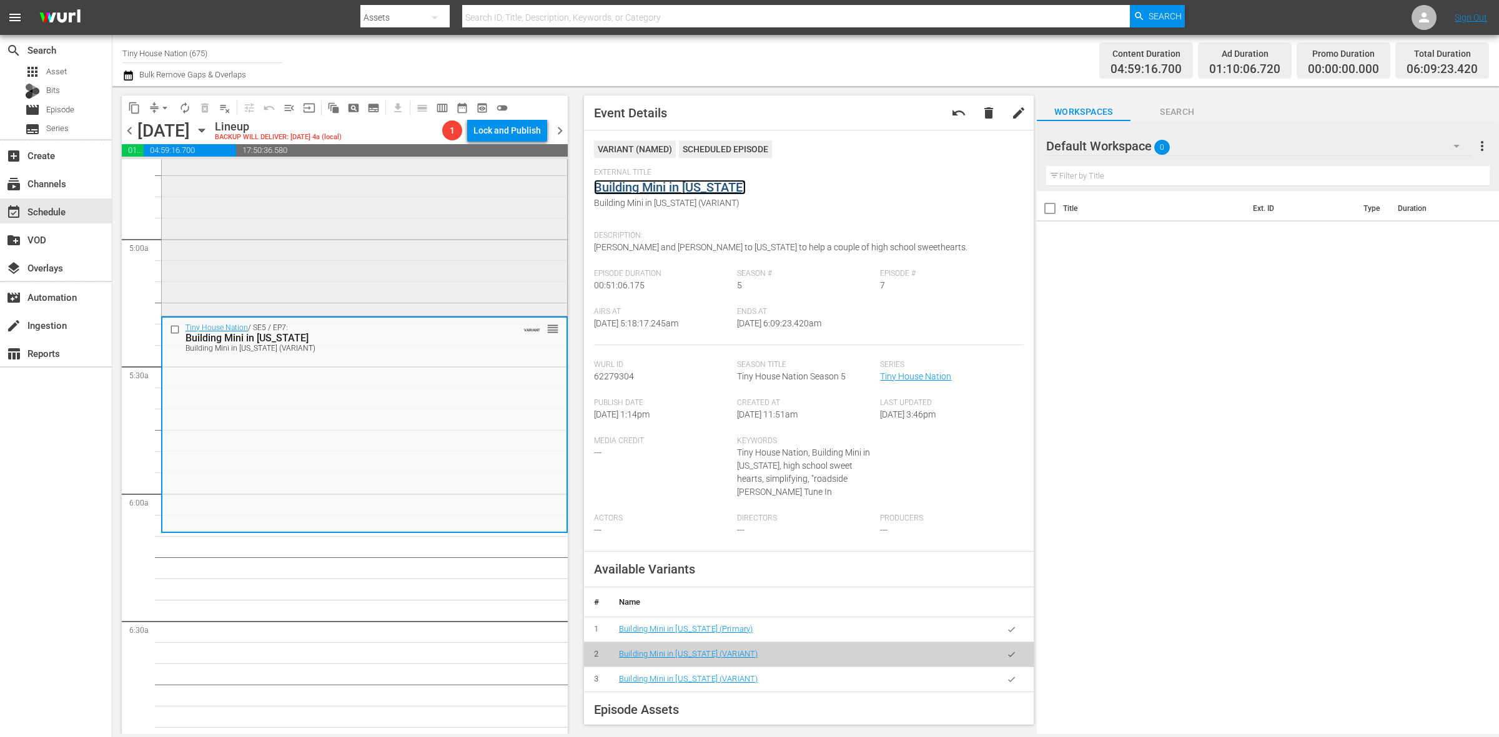
scroll to position [1171, 0]
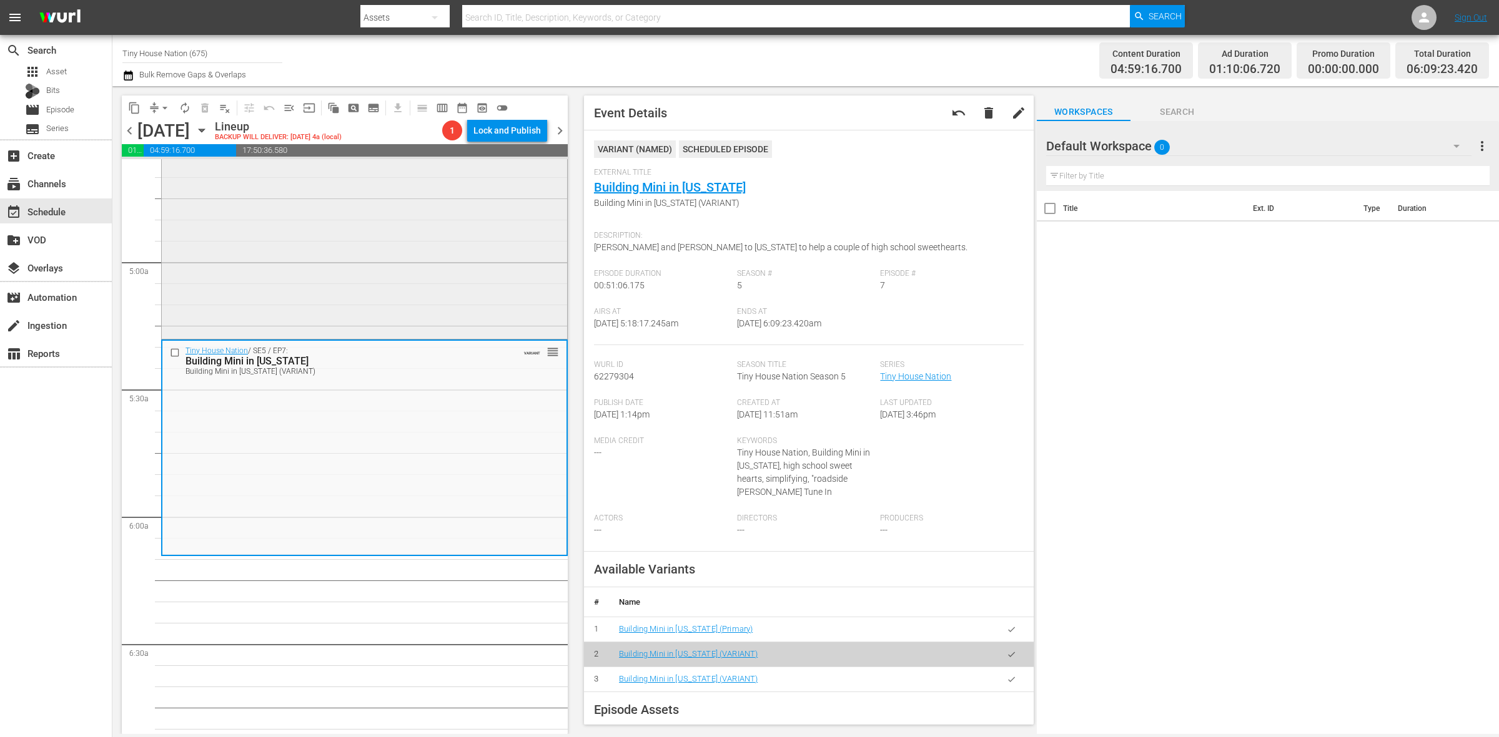
click at [413, 295] on div "Tiny House Nation / SE1 / EP9: Tiny Haunted Houses reorder" at bounding box center [364, 225] width 405 height 222
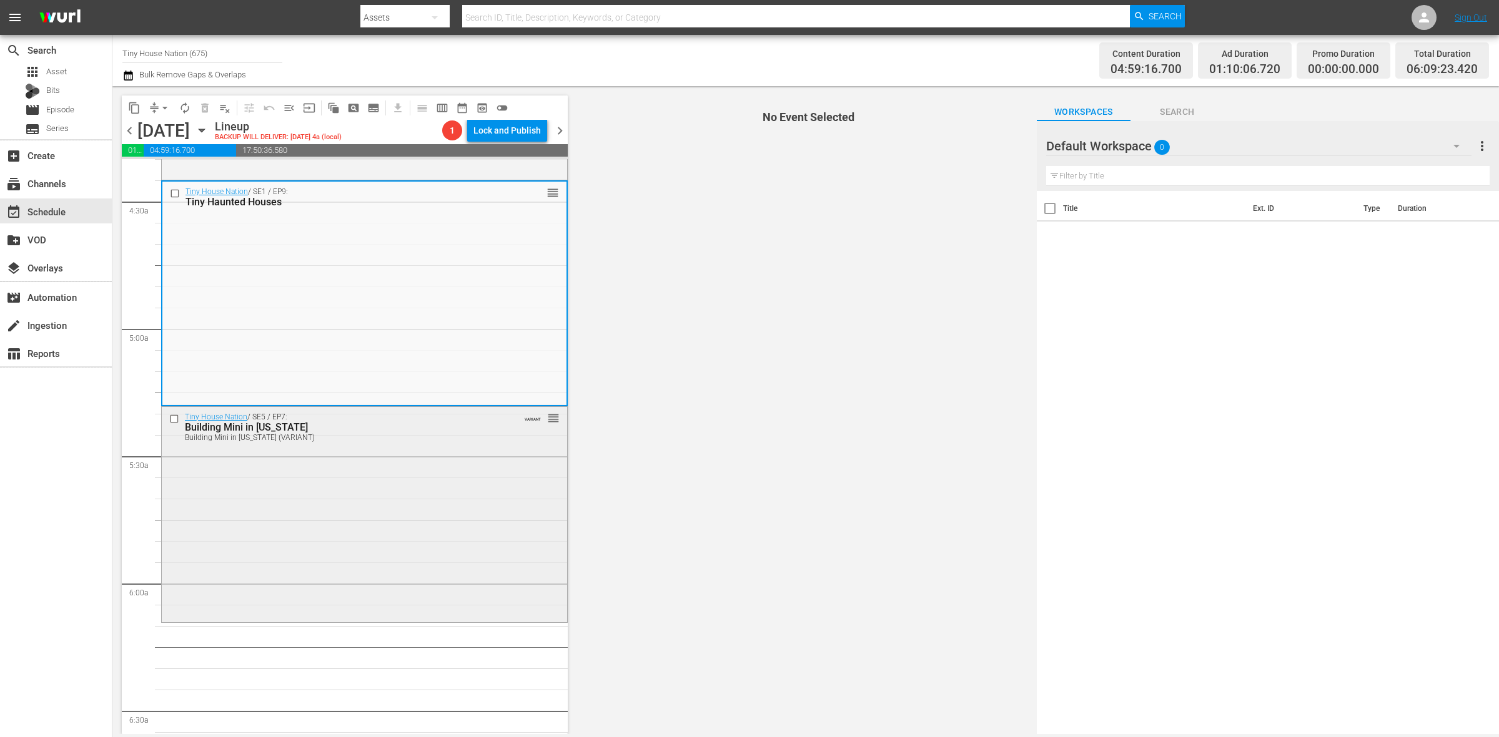
scroll to position [1015, 0]
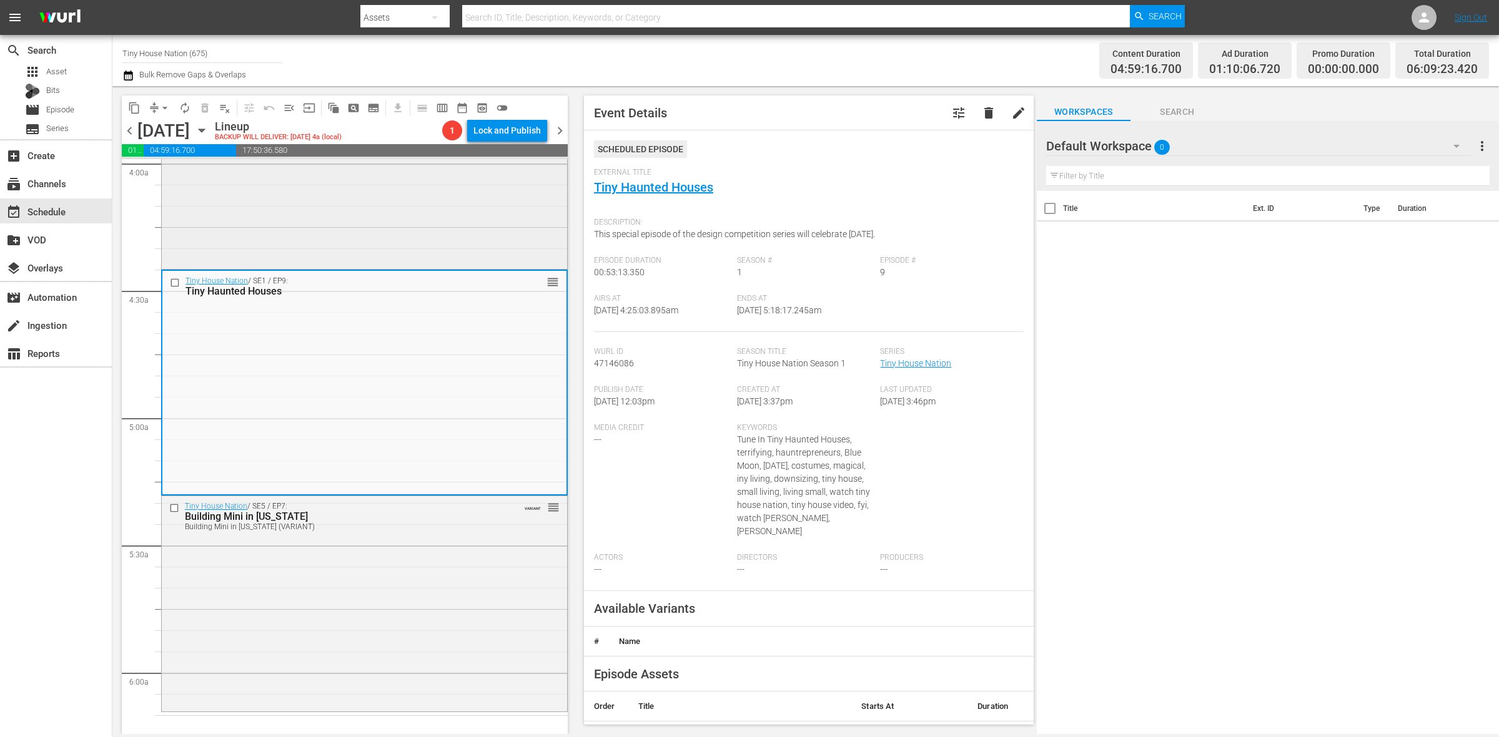
click at [408, 215] on div "Tiny House Nation / SE4 / EP21: 560 Sq Ft Taking Tiny Roots reorder" at bounding box center [364, 157] width 405 height 219
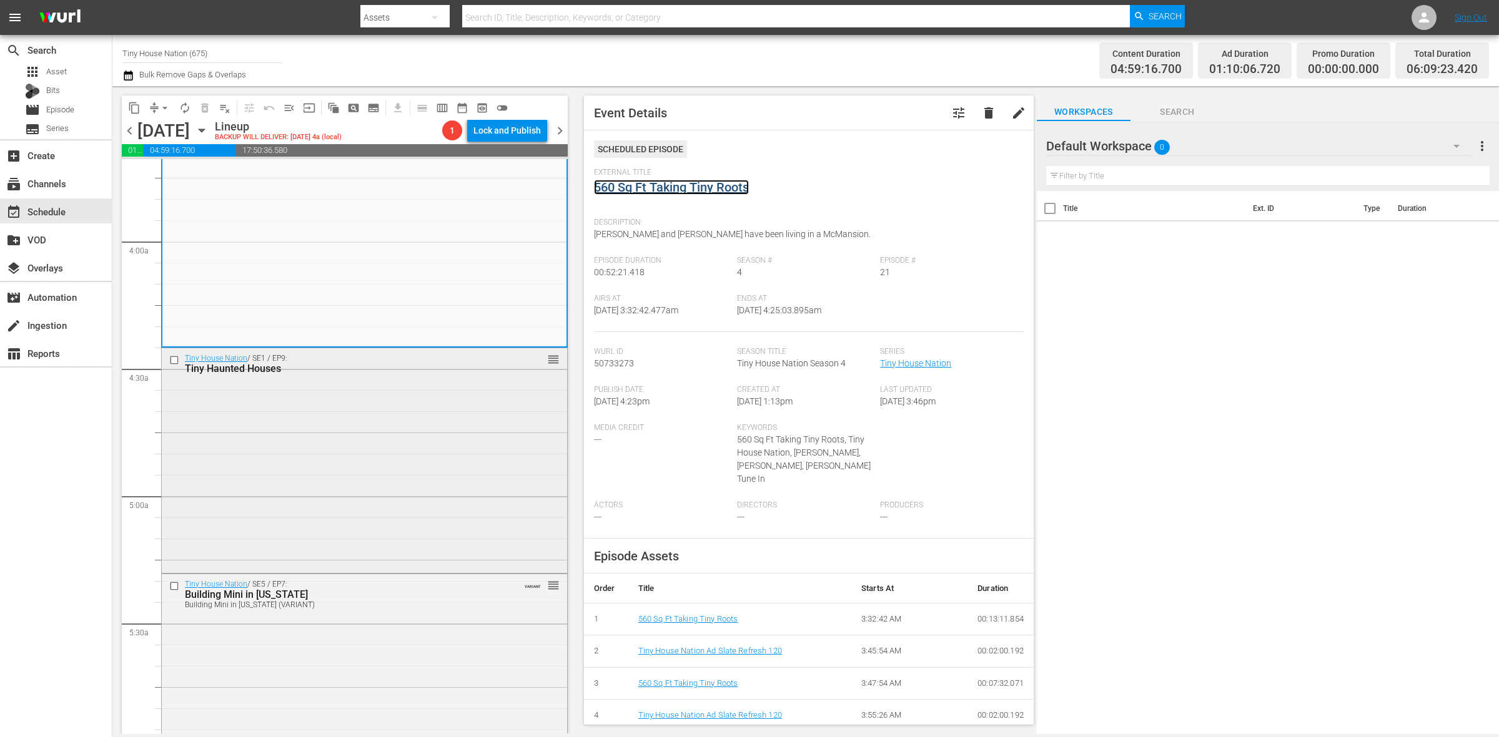
scroll to position [1249, 0]
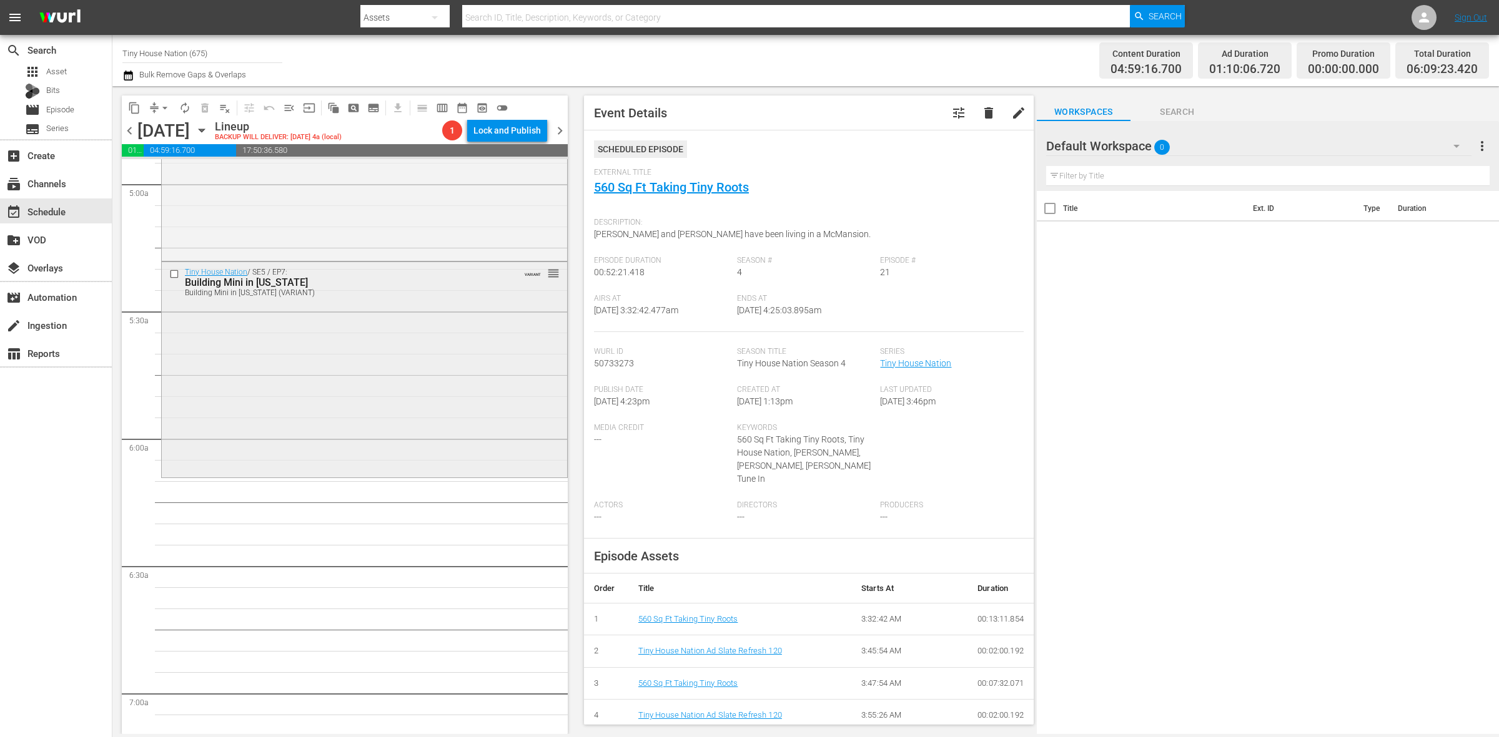
click at [287, 453] on div "Tiny House Nation / SE5 / EP7: Building Mini in Mississippi Building Mini in Mi…" at bounding box center [364, 369] width 405 height 214
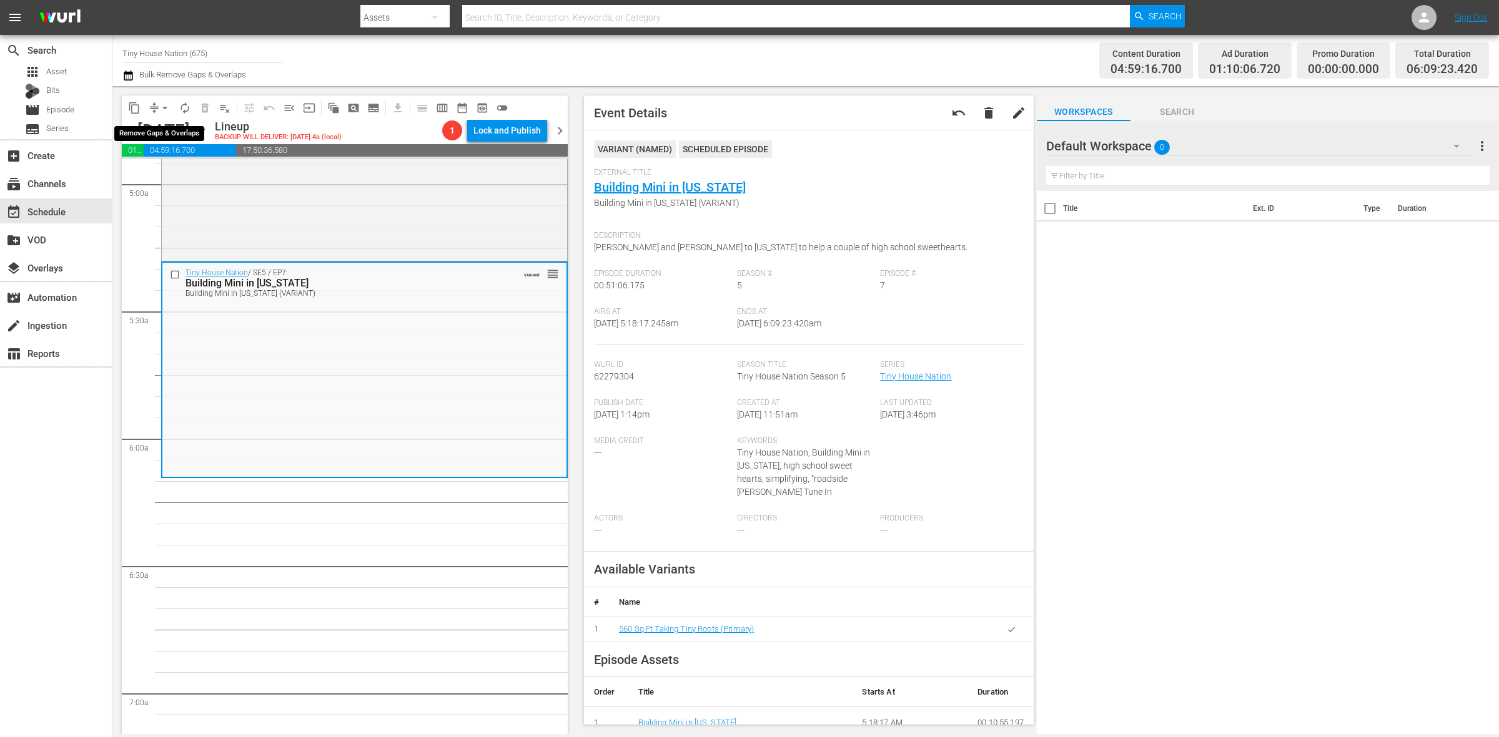
click at [160, 104] on span "arrow_drop_down" at bounding box center [165, 108] width 12 height 12
click at [164, 130] on li "Align to Midnight" at bounding box center [165, 132] width 131 height 21
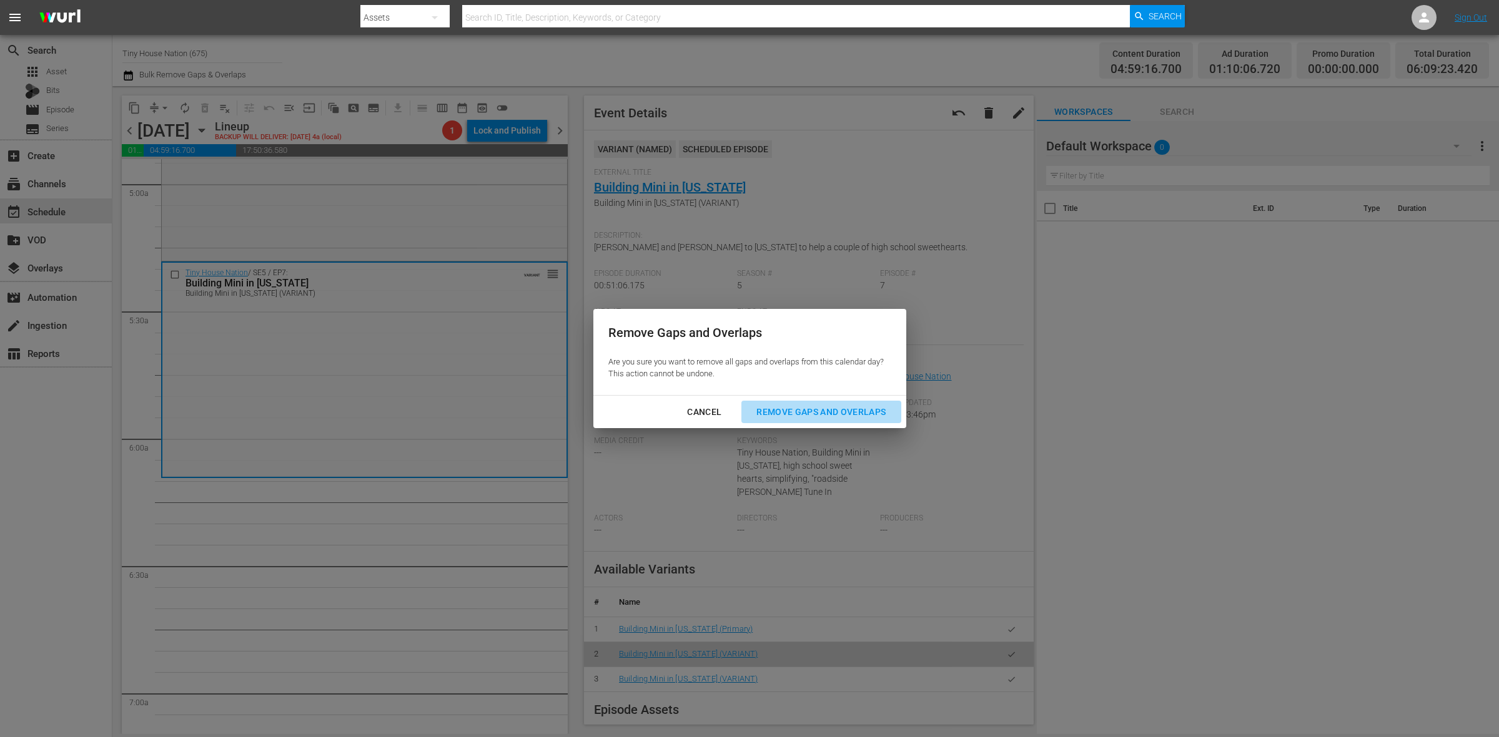
click at [805, 410] on div "Remove Gaps and Overlaps" at bounding box center [820, 413] width 149 height 16
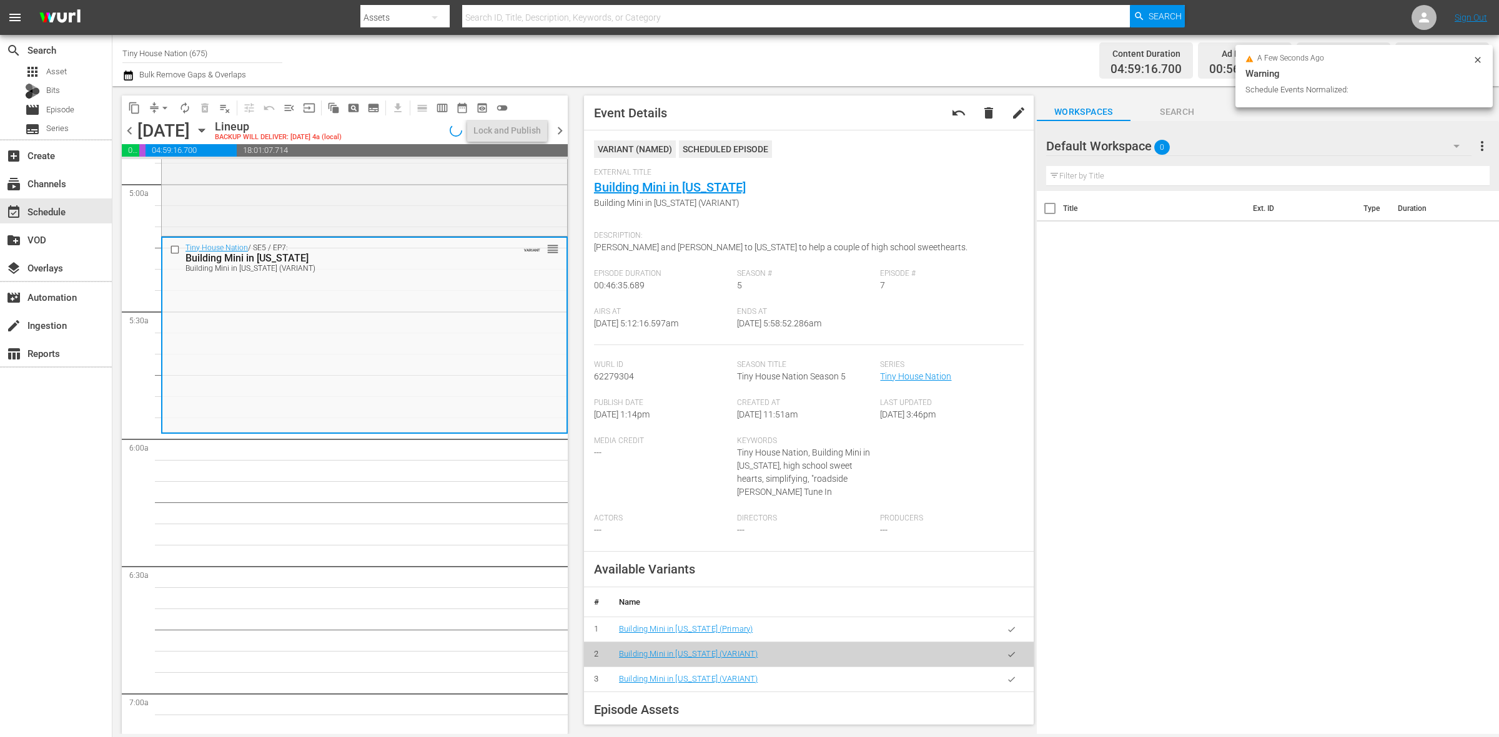
scroll to position [1228, 0]
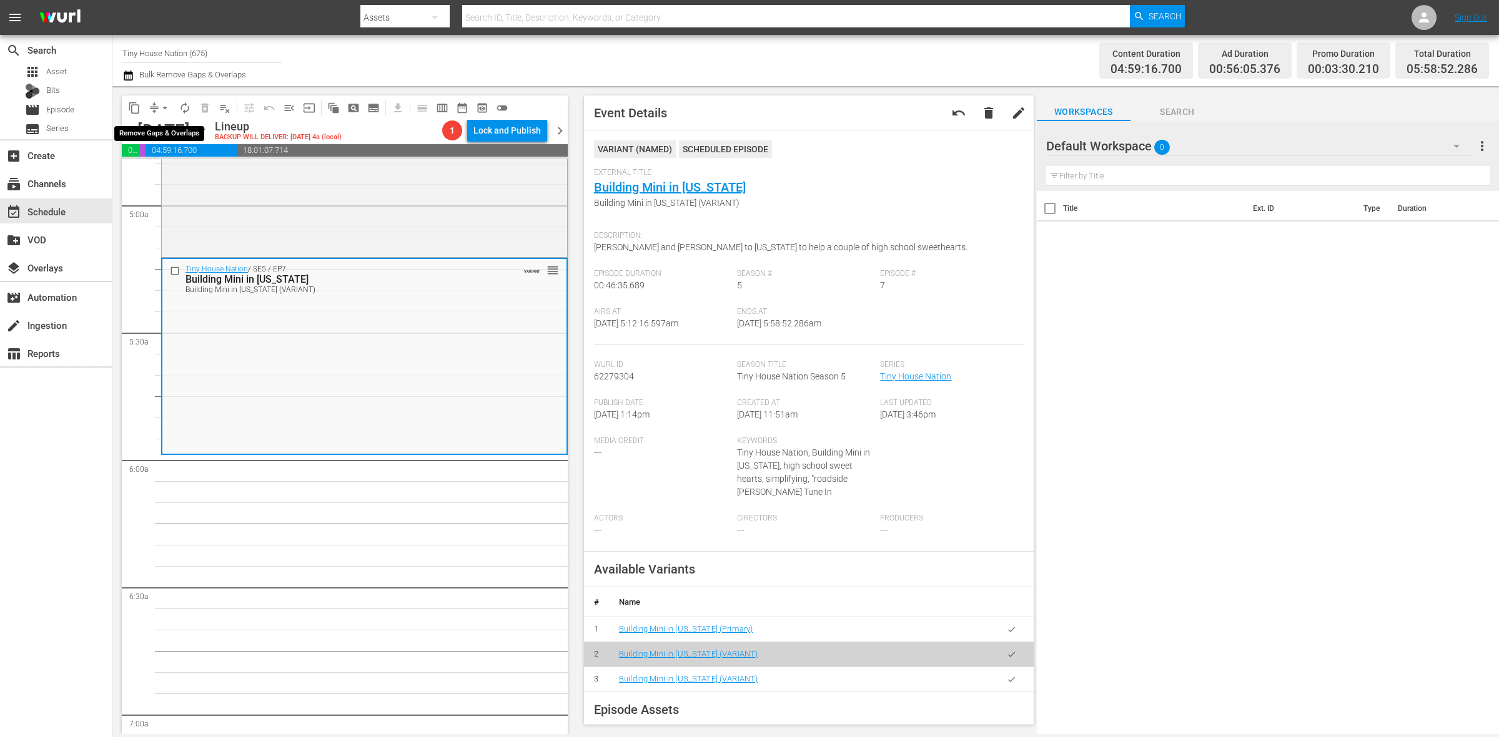
click at [159, 108] on span "arrow_drop_down" at bounding box center [165, 108] width 12 height 12
click at [167, 129] on li "Align to Midnight" at bounding box center [165, 132] width 131 height 21
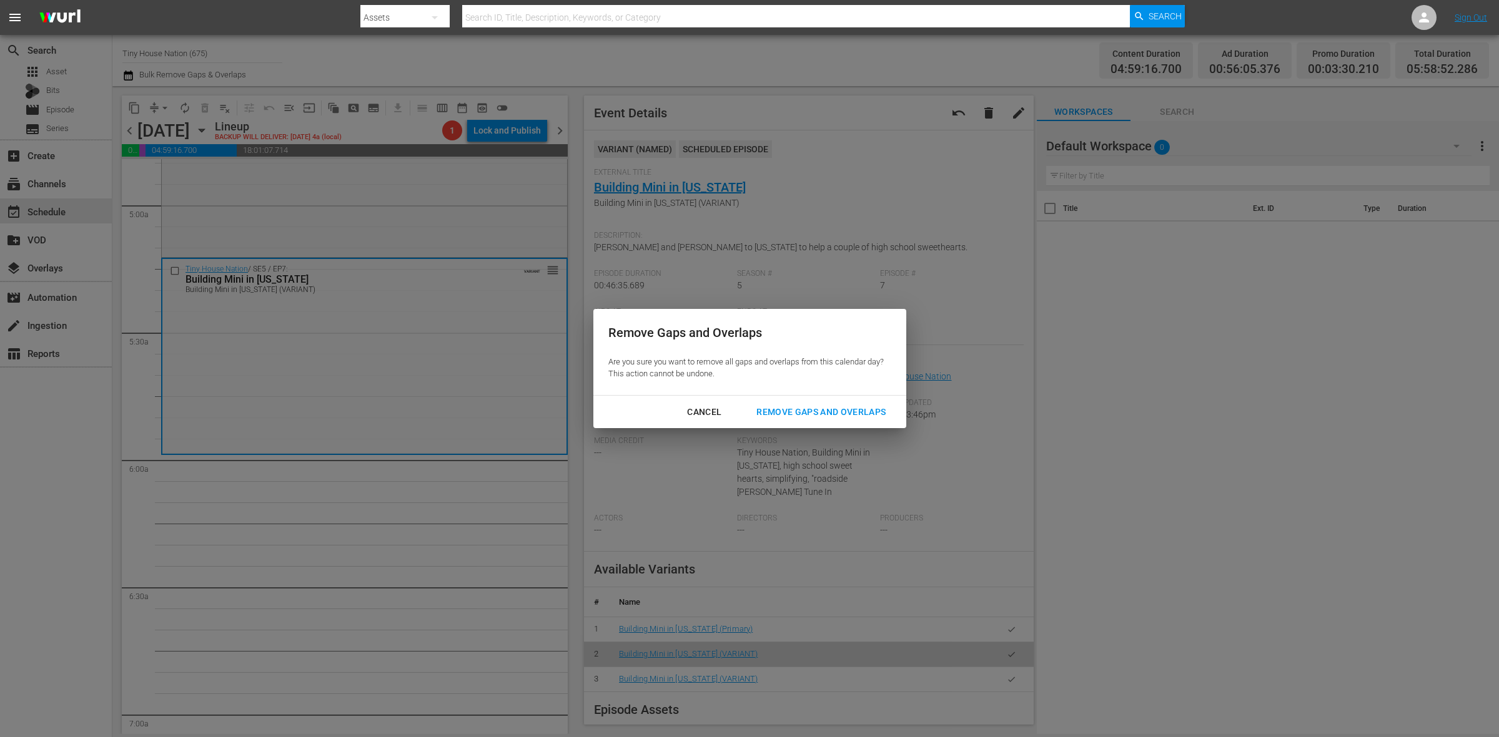
click at [884, 410] on div "Remove Gaps and Overlaps" at bounding box center [820, 413] width 149 height 16
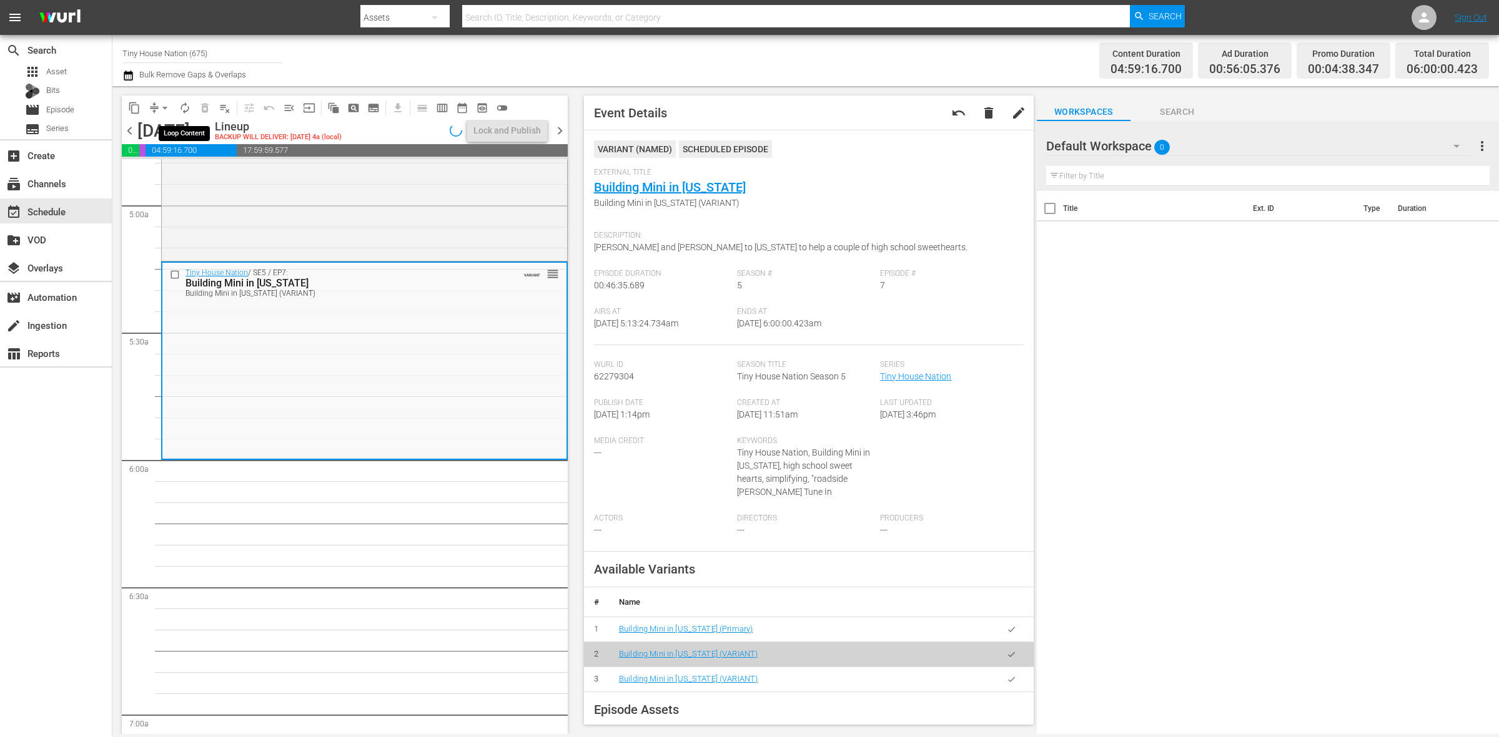
click at [182, 104] on span "autorenew_outlined" at bounding box center [185, 108] width 12 height 12
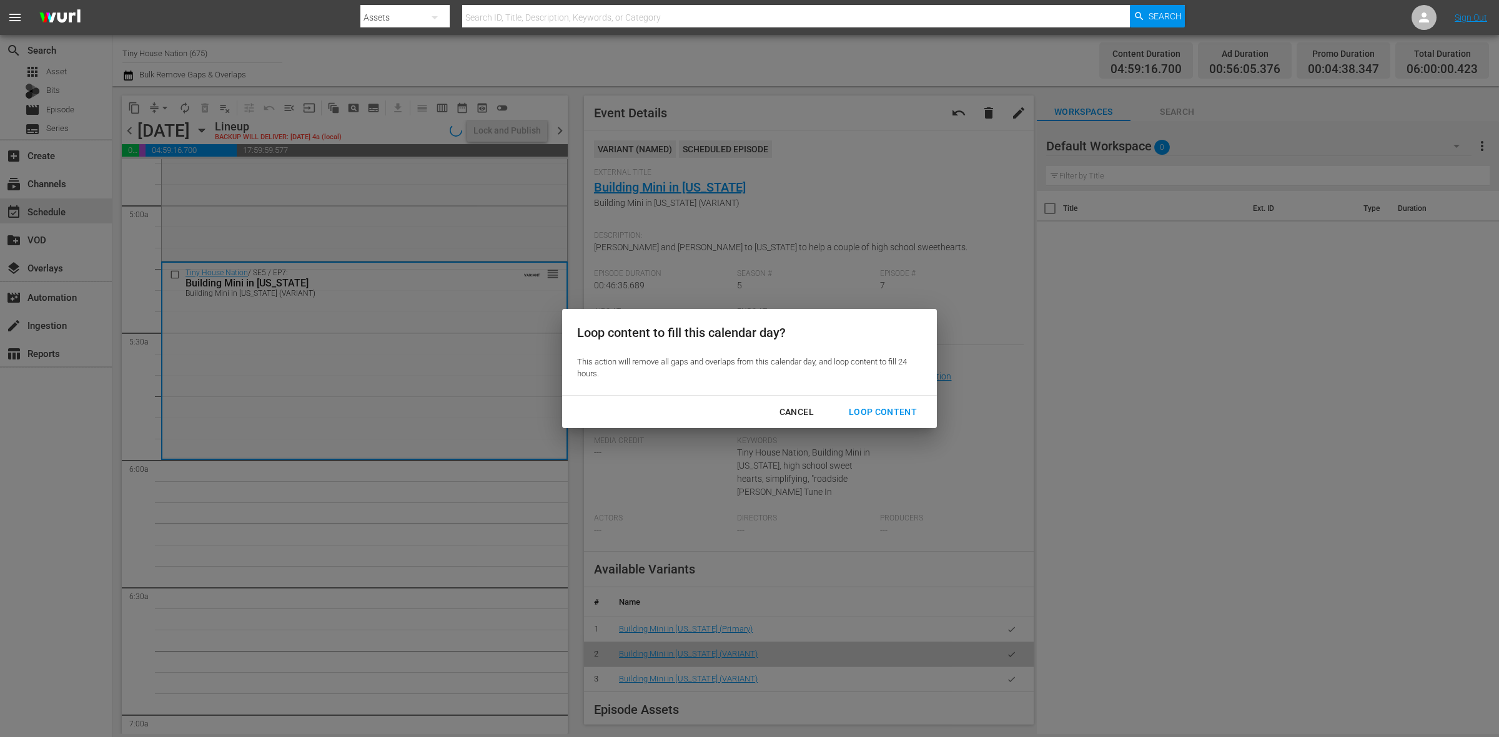
click at [908, 419] on div "Loop Content" at bounding box center [883, 413] width 88 height 16
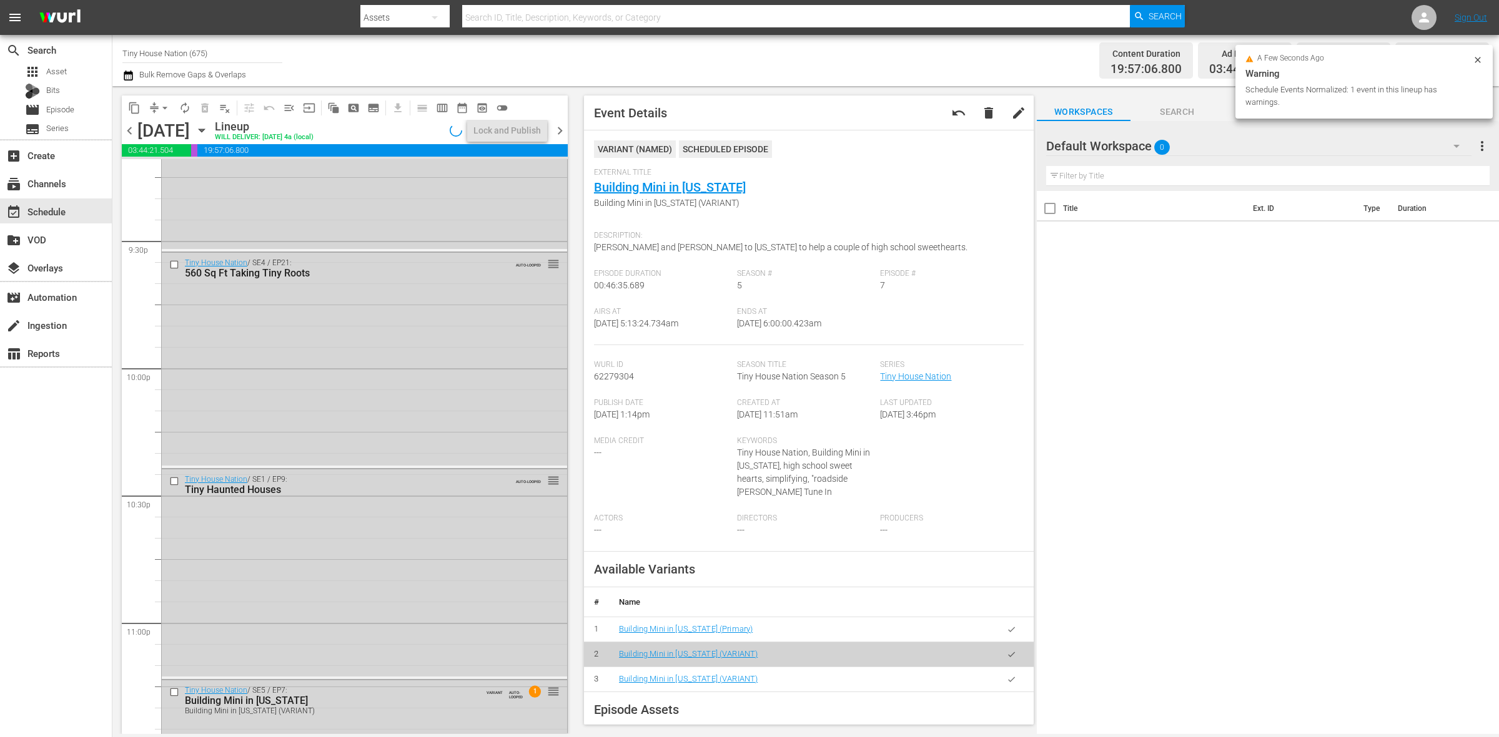
scroll to position [5538, 0]
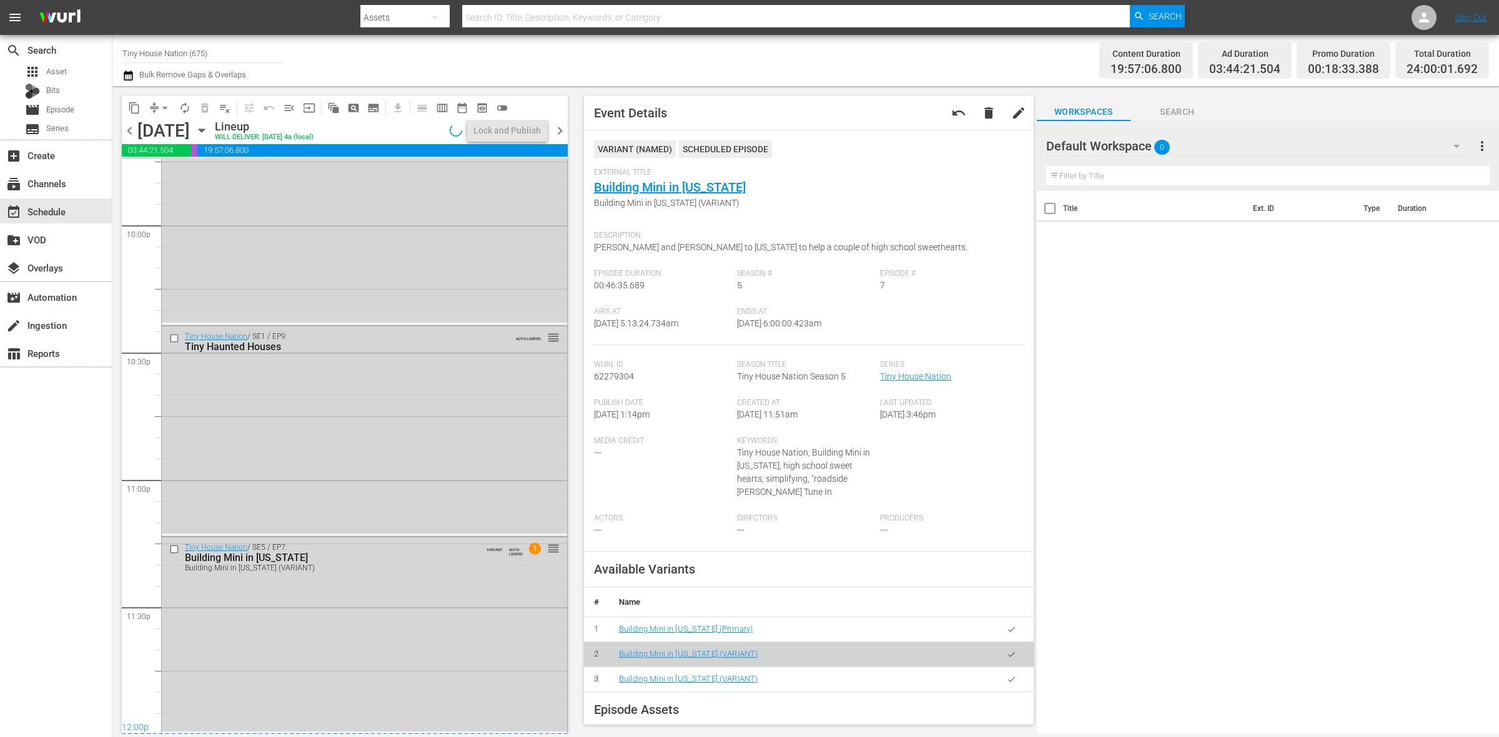
click at [431, 642] on div "Tiny House Nation / SE5 / EP7: Building Mini in Mississippi Building Mini in Mi…" at bounding box center [364, 635] width 405 height 194
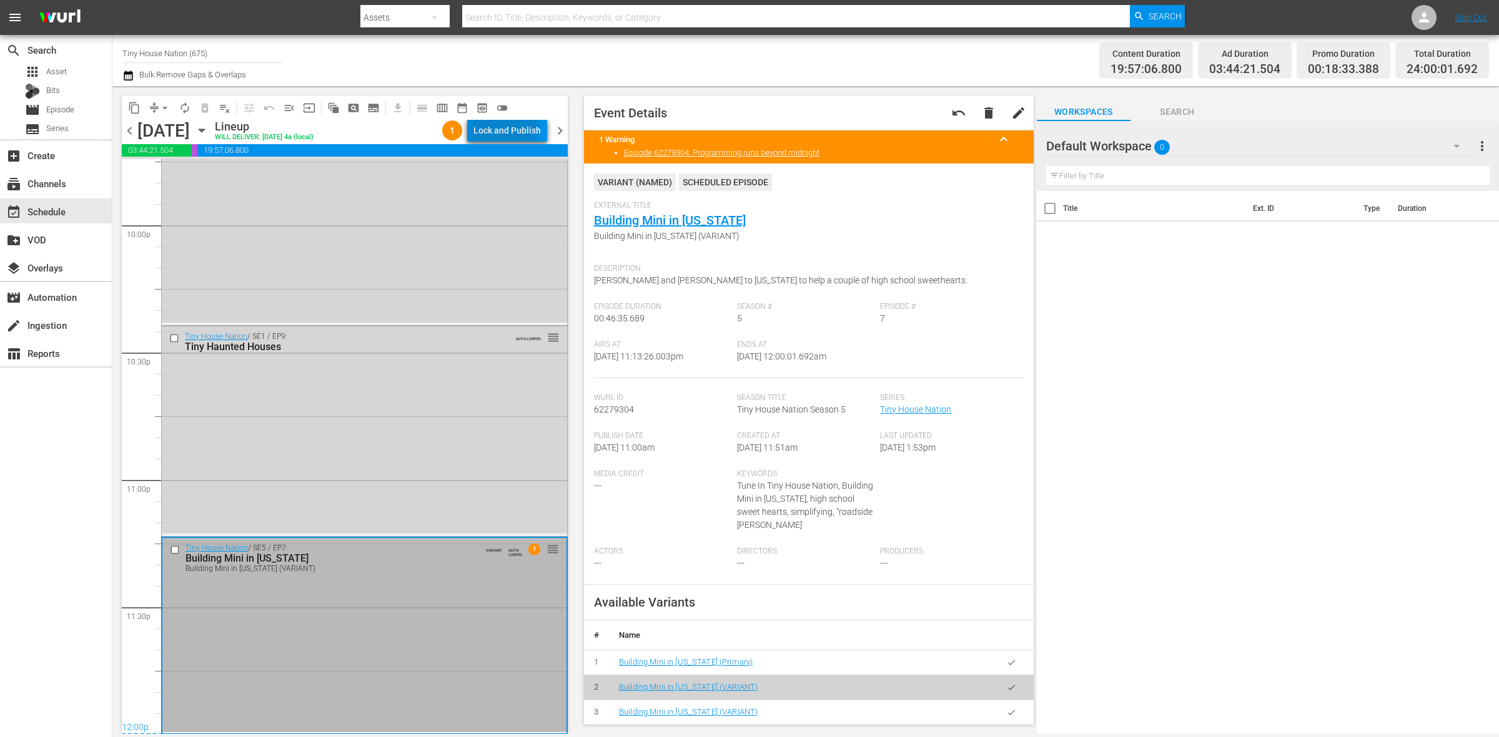
click at [507, 127] on div "Lock and Publish" at bounding box center [506, 130] width 67 height 22
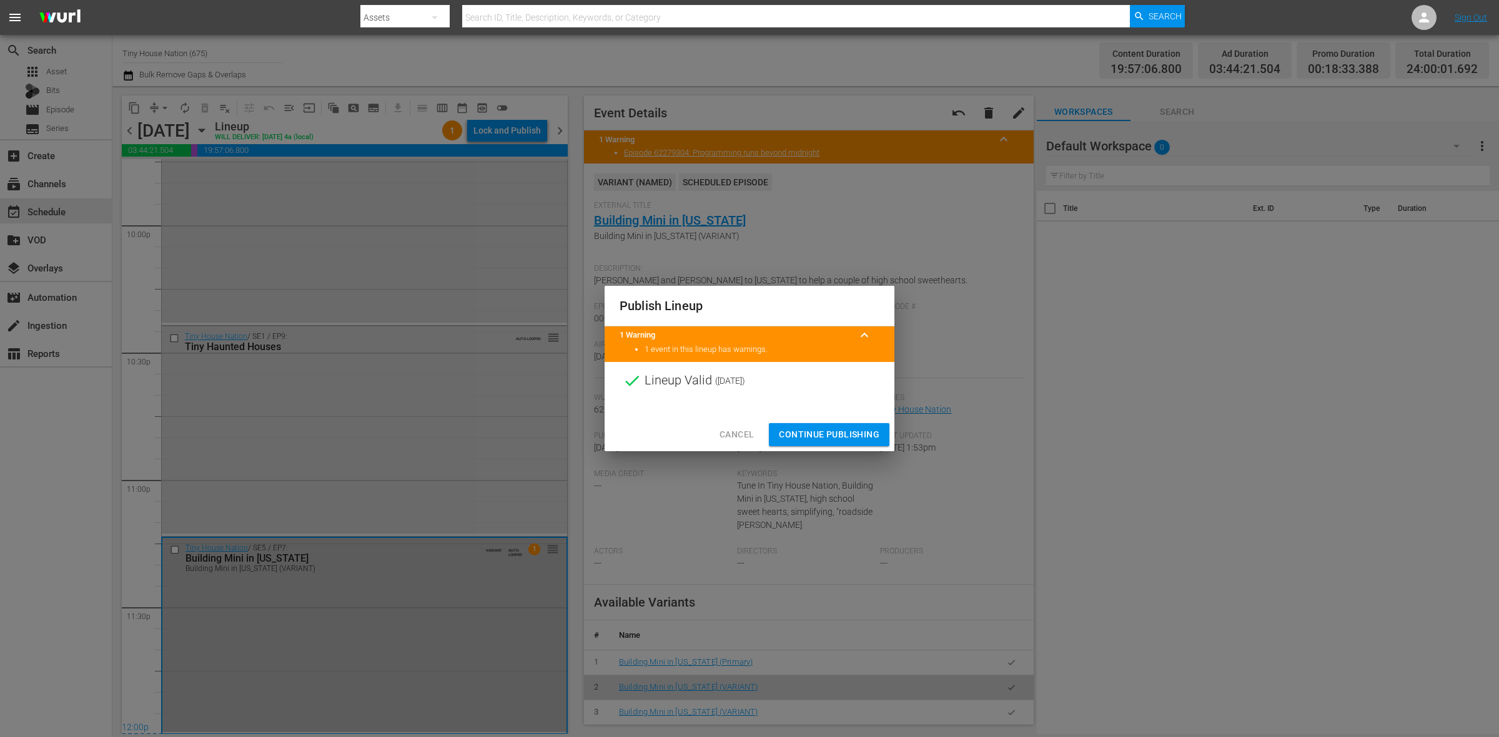
click at [835, 430] on span "Continue Publishing" at bounding box center [829, 435] width 101 height 16
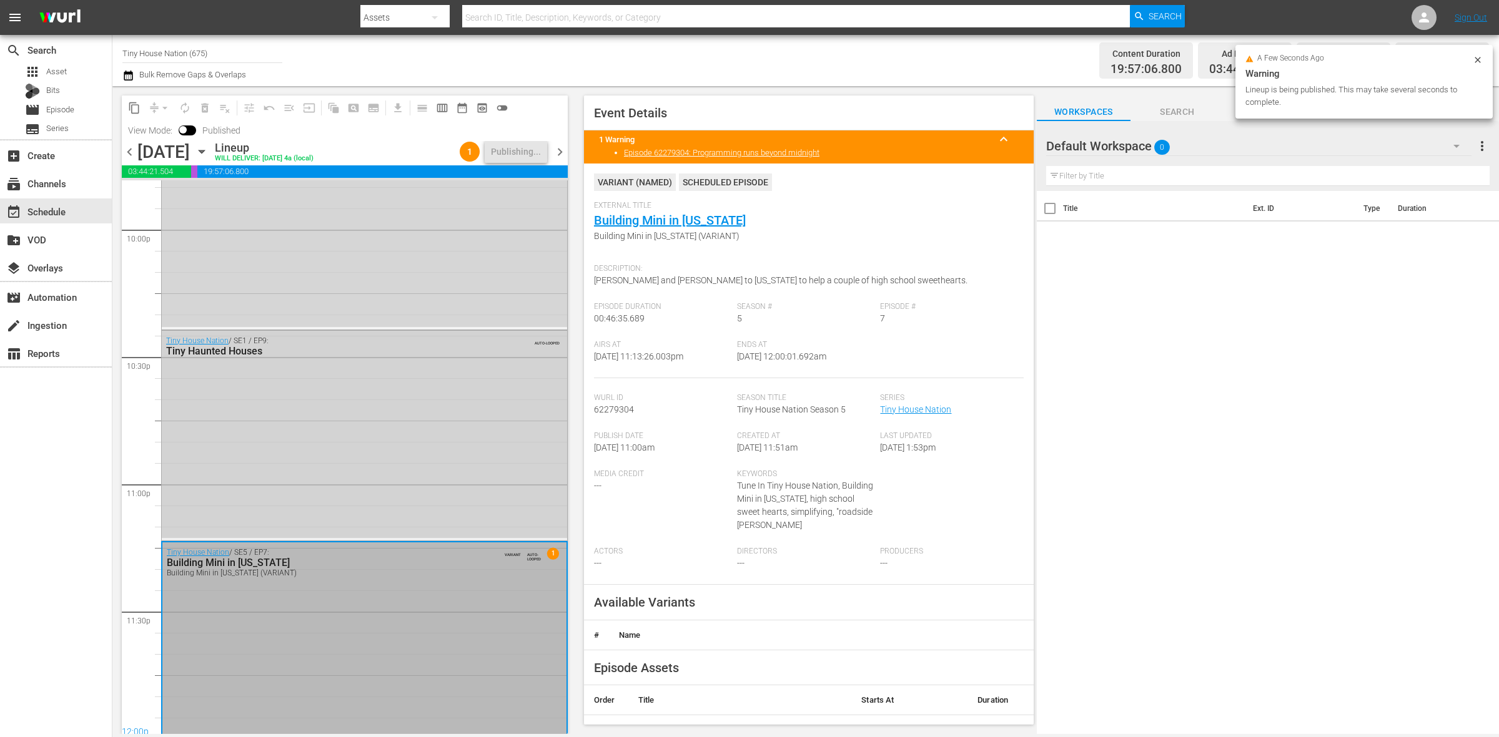
scroll to position [5559, 0]
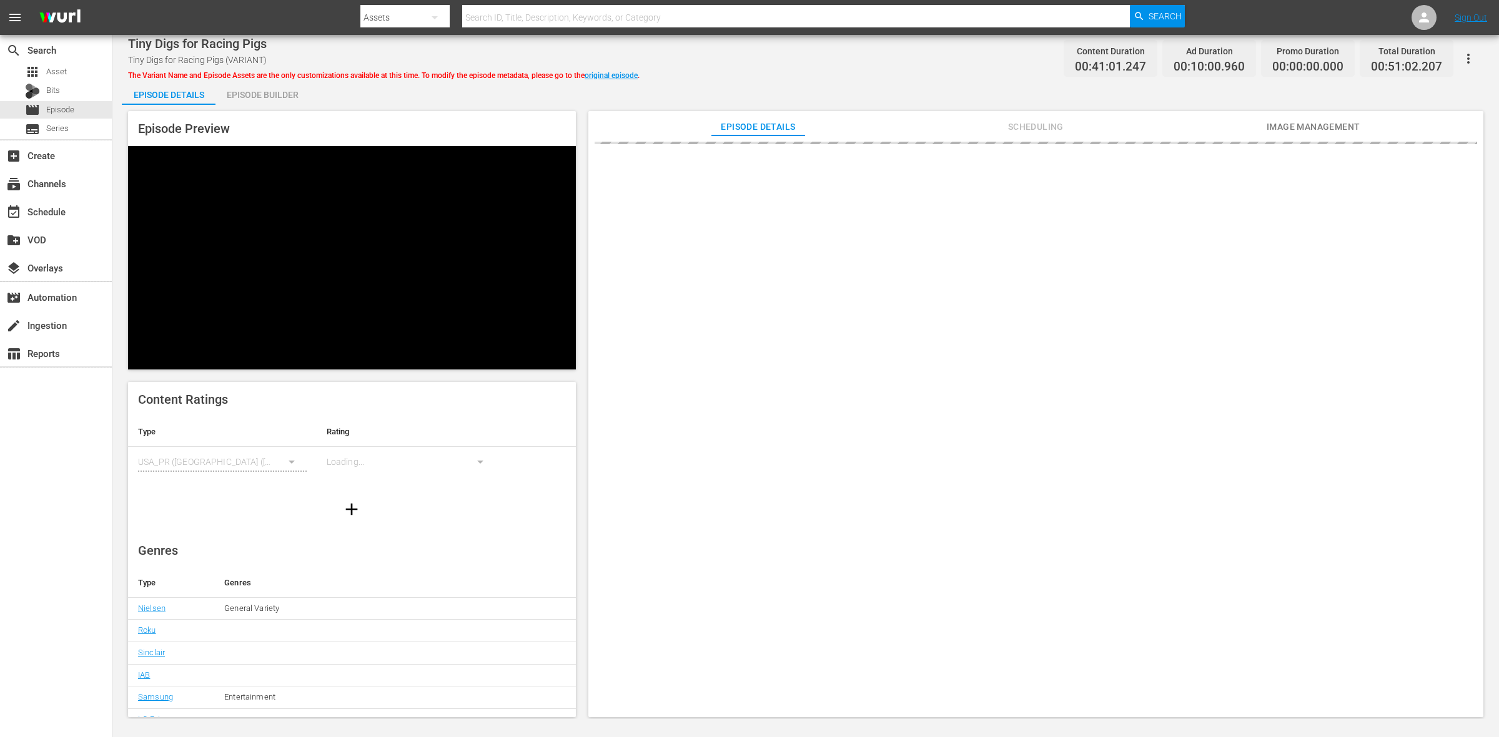
click at [277, 104] on div "Episode Builder" at bounding box center [262, 95] width 94 height 30
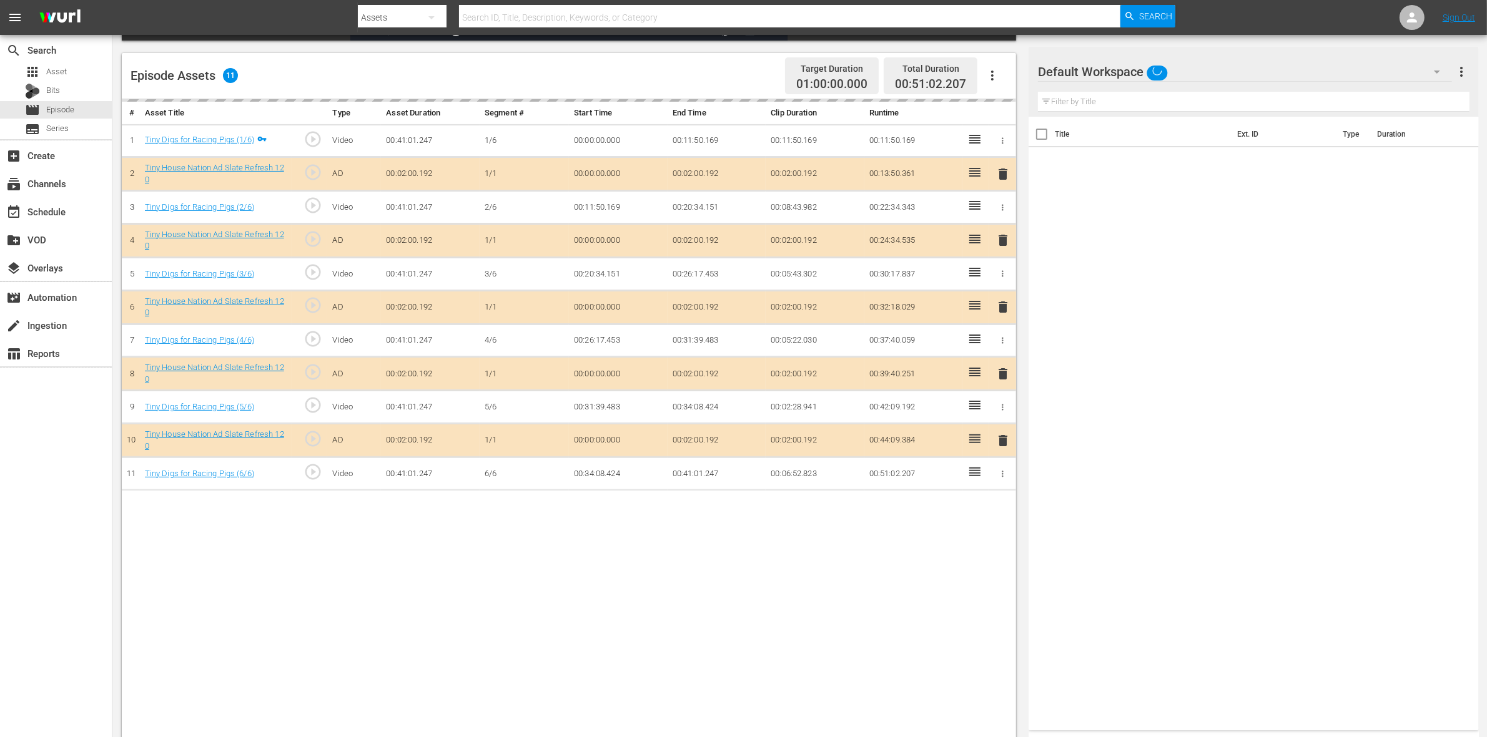
scroll to position [312, 0]
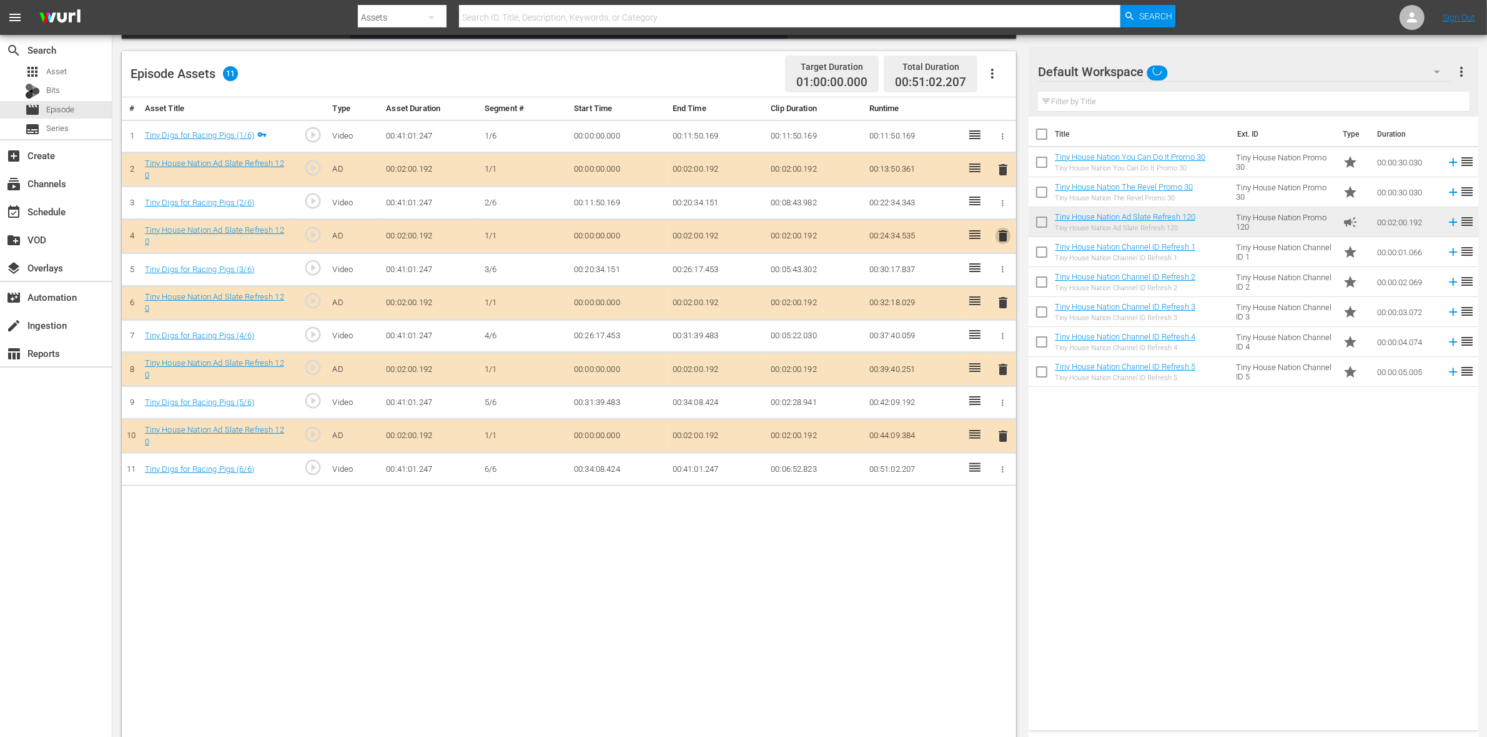
click at [1002, 242] on span "delete" at bounding box center [1002, 236] width 15 height 15
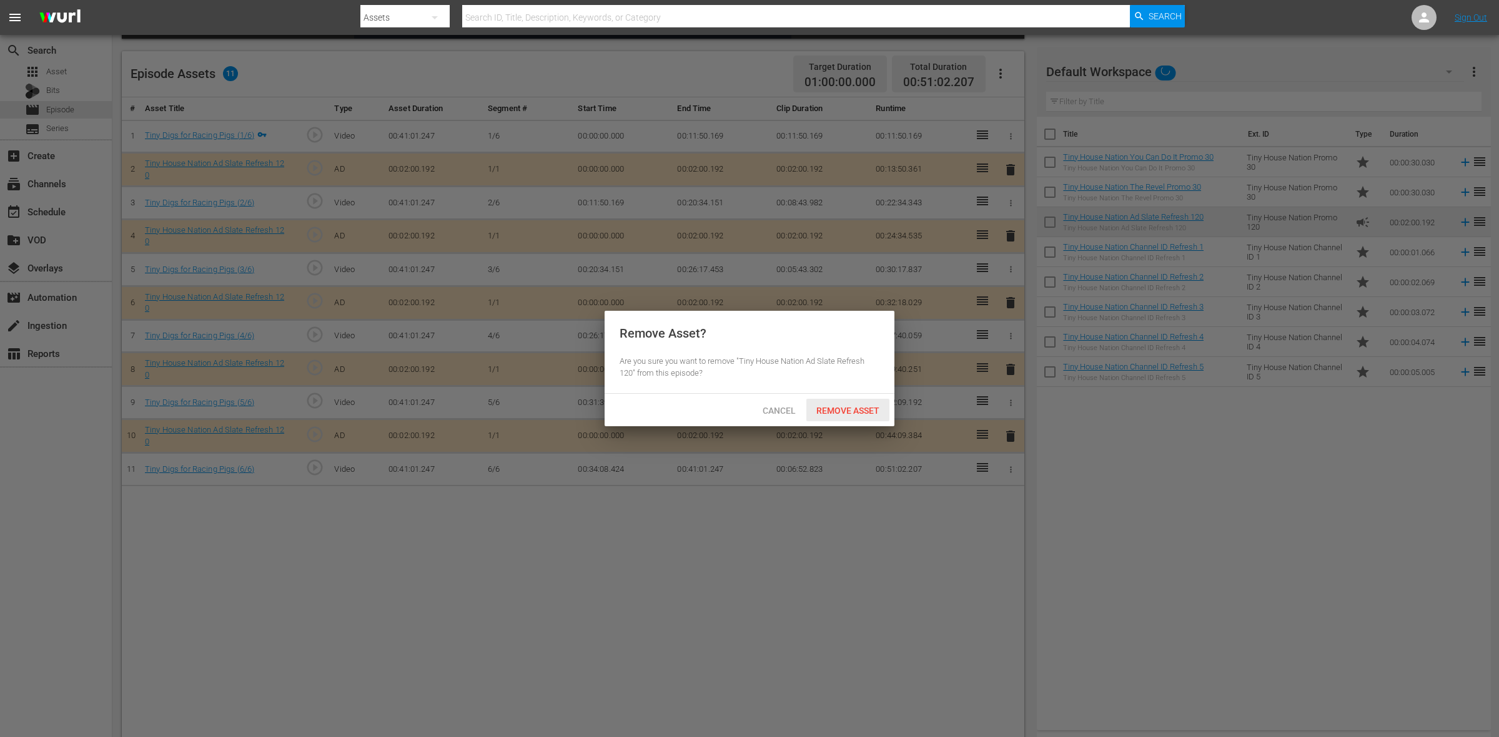
click at [832, 413] on span "Remove Asset" at bounding box center [847, 411] width 83 height 10
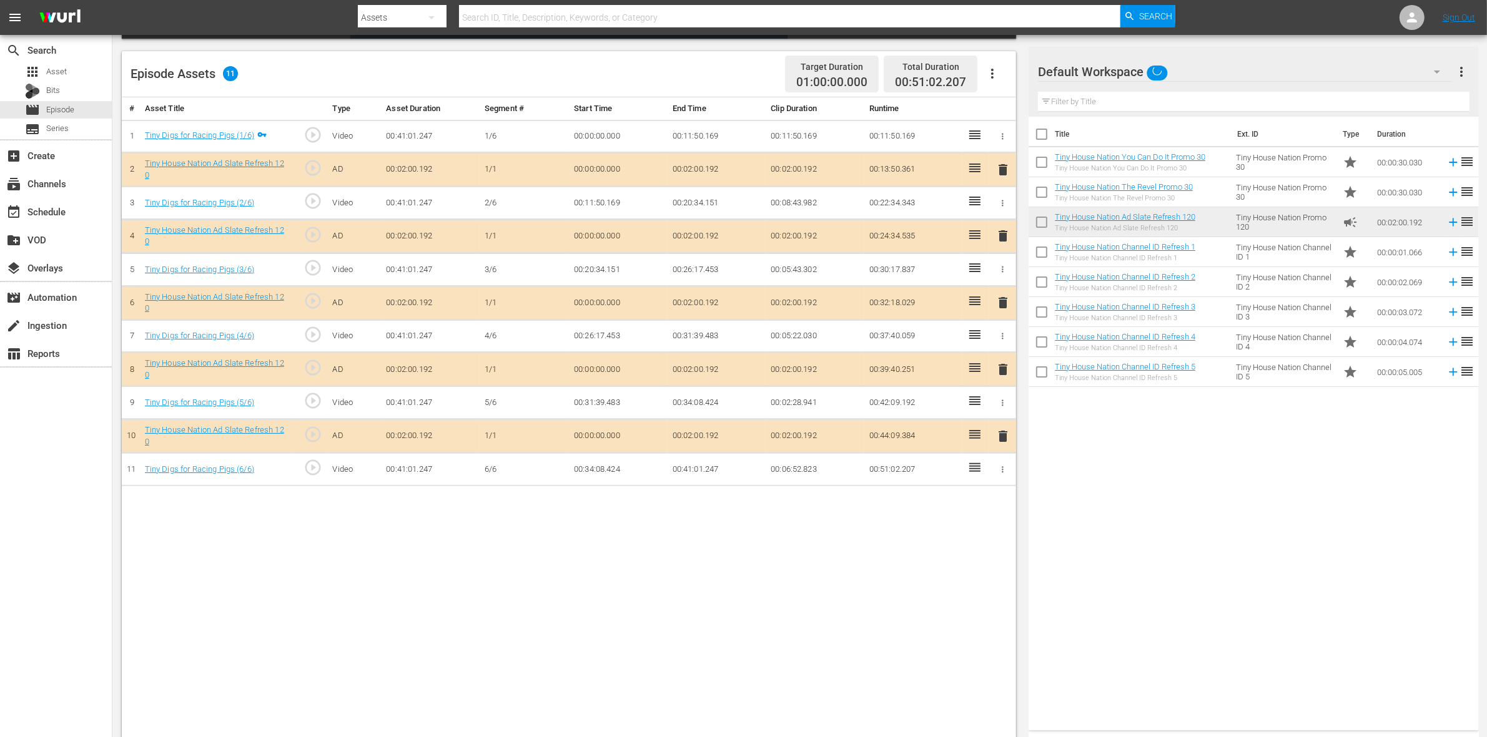
click at [1003, 304] on span "delete" at bounding box center [1002, 302] width 15 height 15
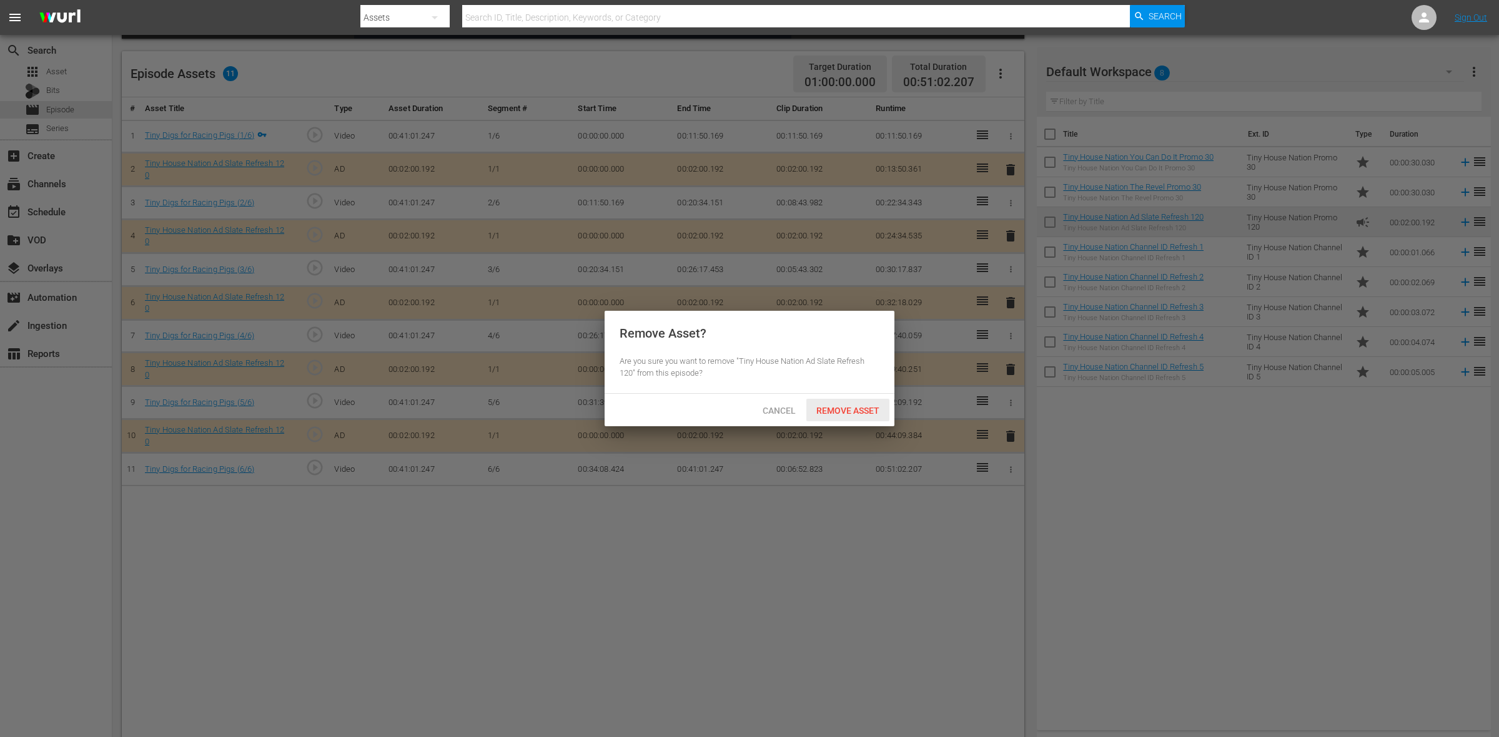
click at [843, 410] on span "Remove Asset" at bounding box center [847, 411] width 83 height 10
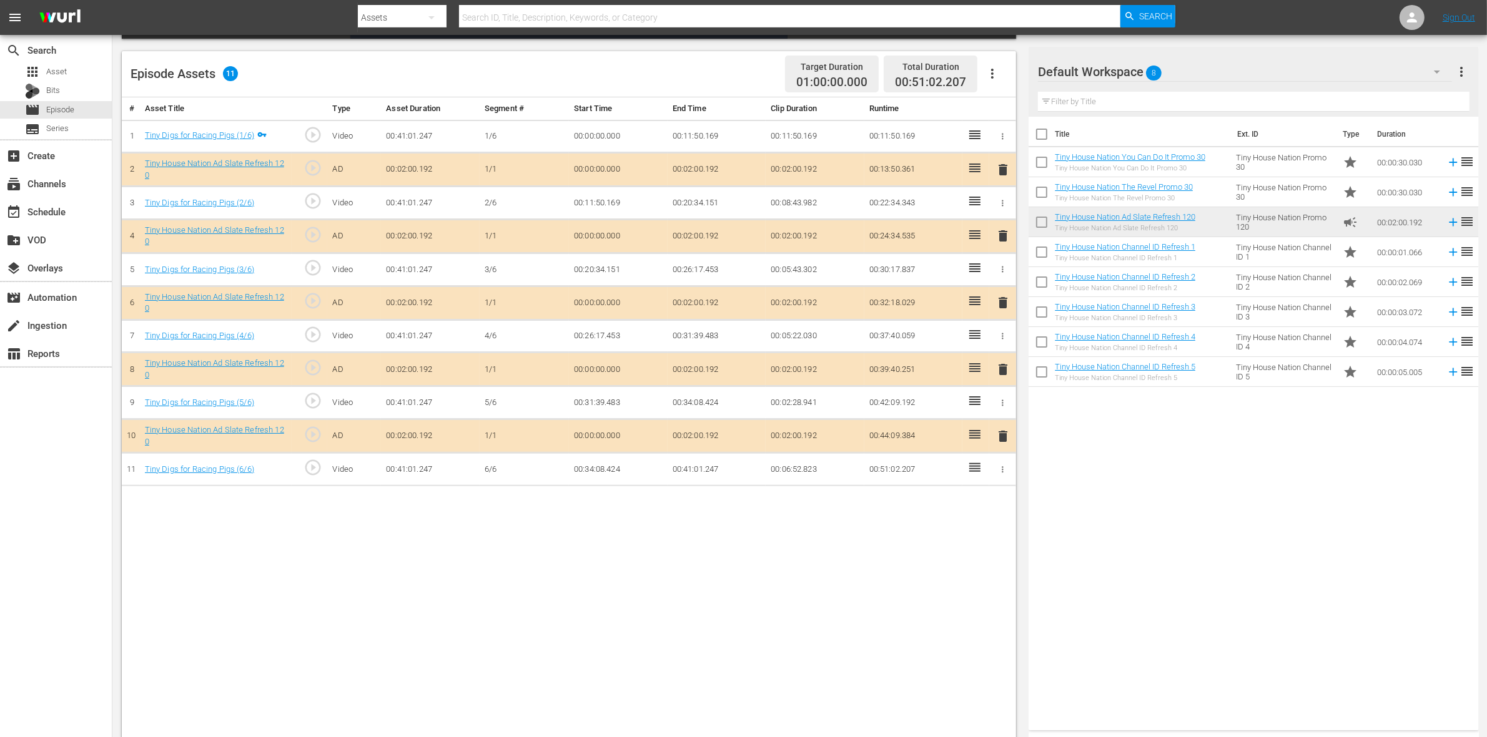
click at [997, 372] on span "delete" at bounding box center [1002, 369] width 15 height 15
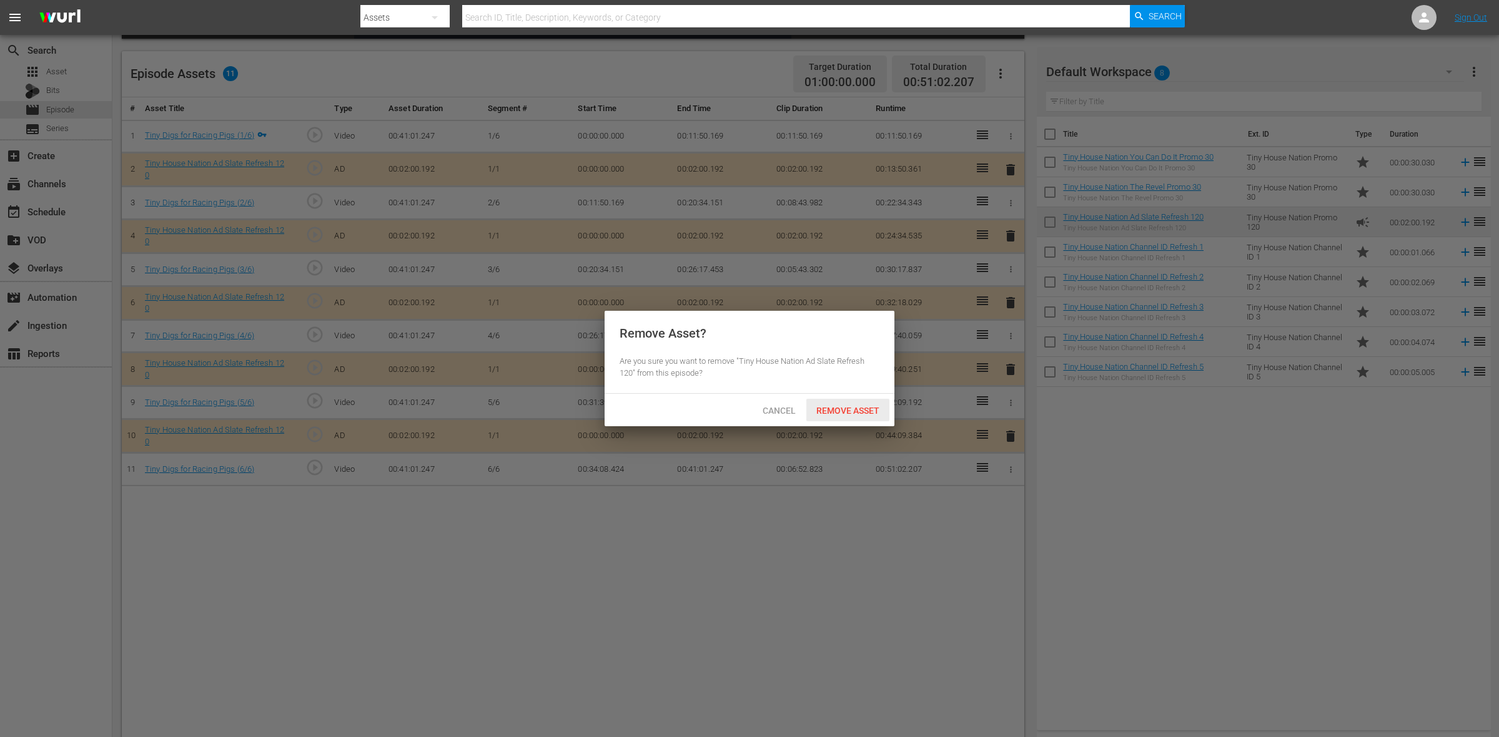
click at [831, 411] on span "Remove Asset" at bounding box center [847, 411] width 83 height 10
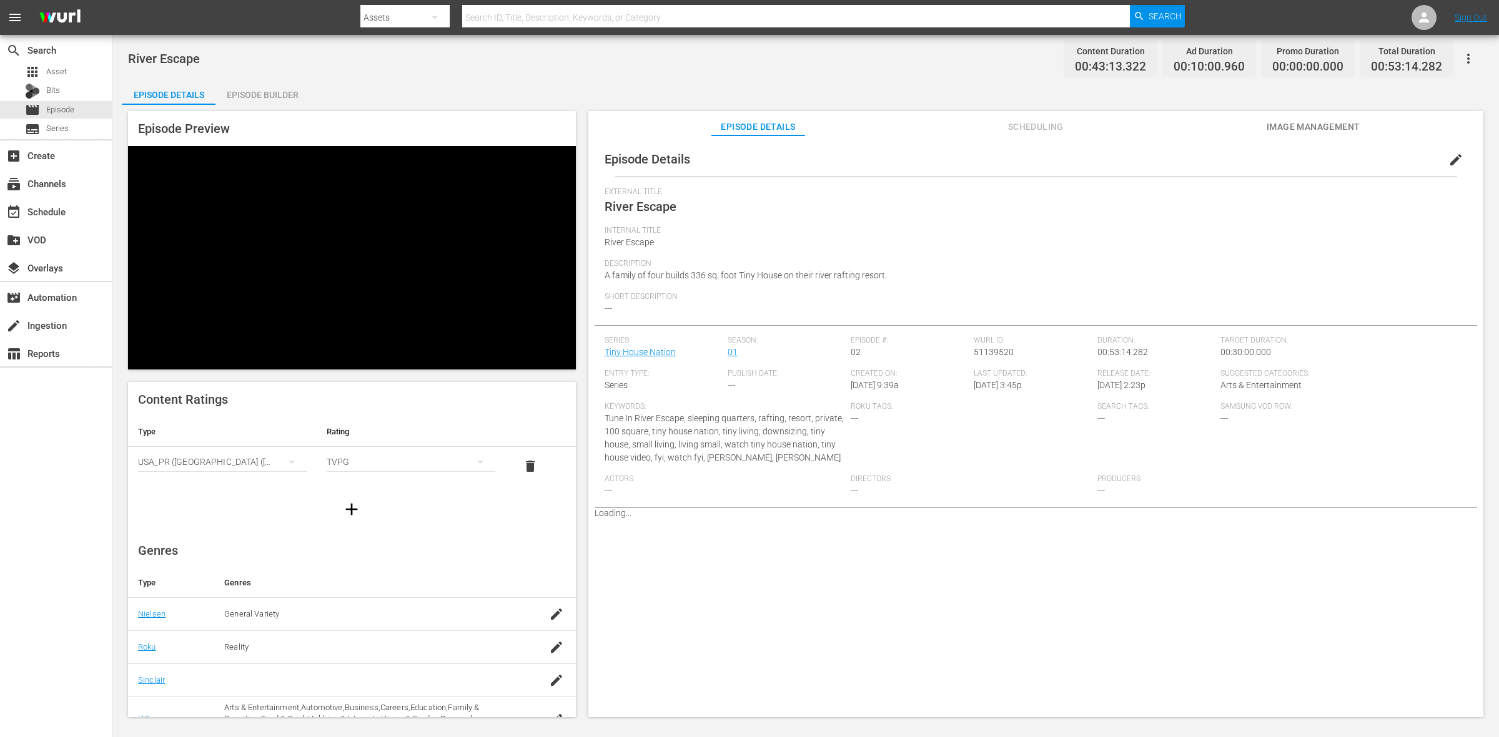
click at [245, 87] on div "Episode Builder" at bounding box center [262, 95] width 94 height 30
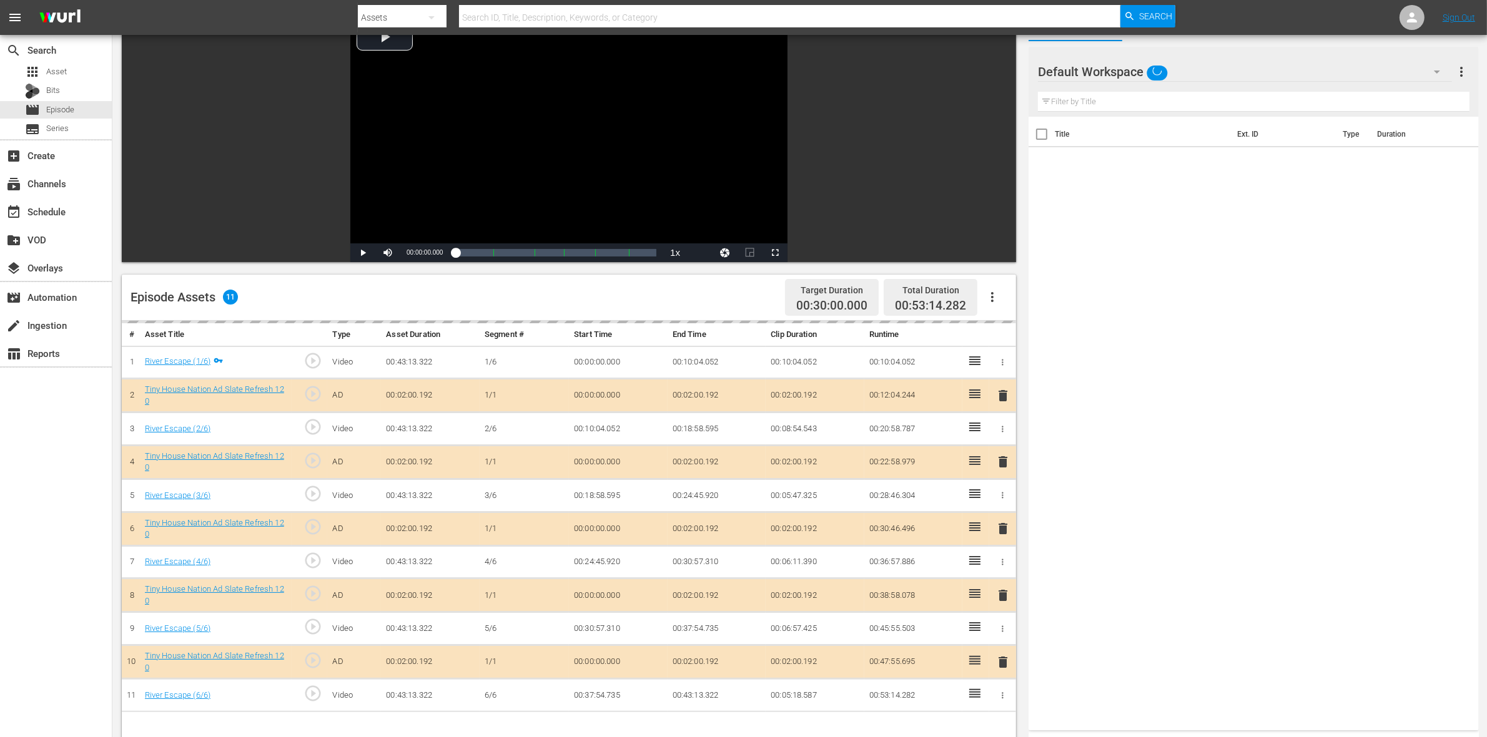
scroll to position [234, 0]
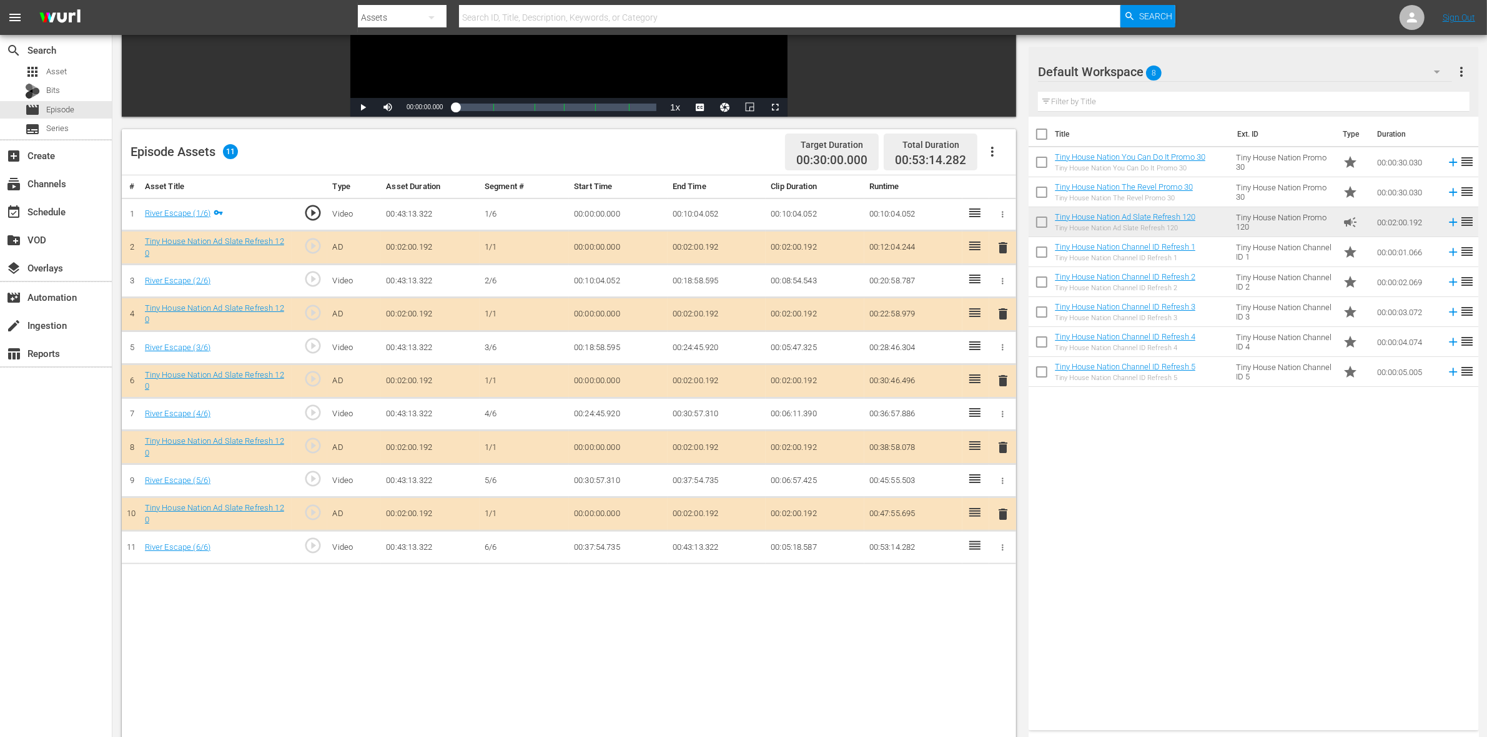
click at [1005, 310] on span "delete" at bounding box center [1002, 314] width 15 height 15
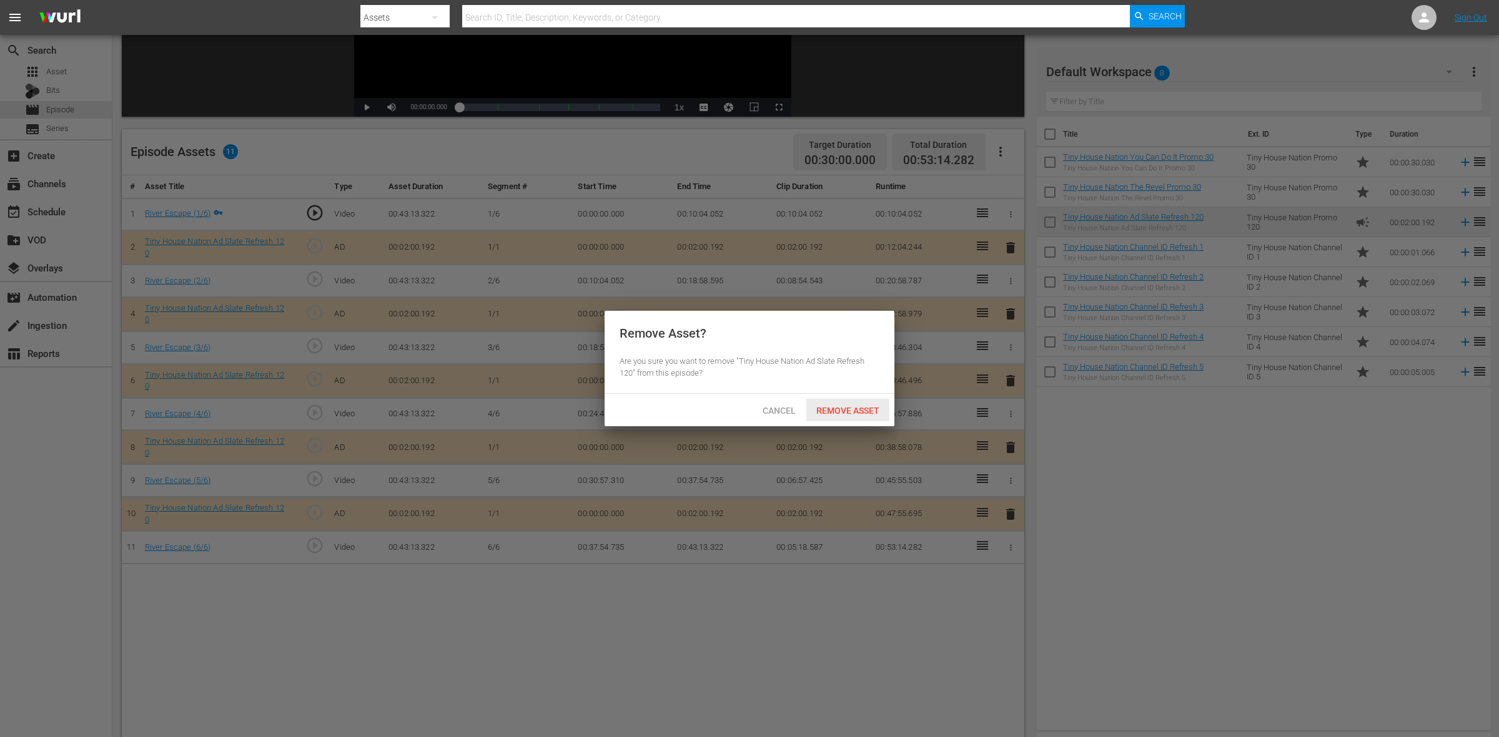
click at [877, 407] on span "Remove Asset" at bounding box center [847, 411] width 83 height 10
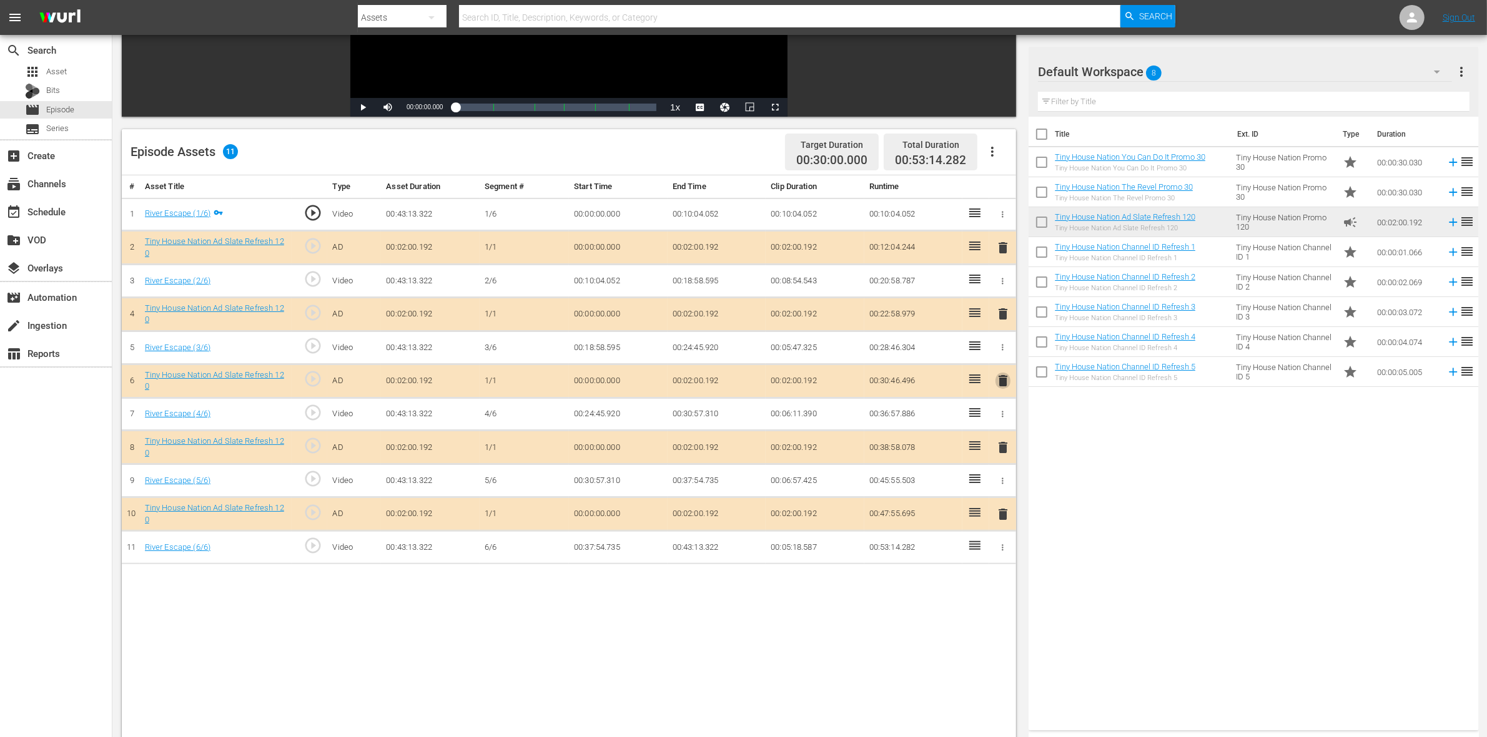
click at [1000, 385] on span "delete" at bounding box center [1002, 380] width 15 height 15
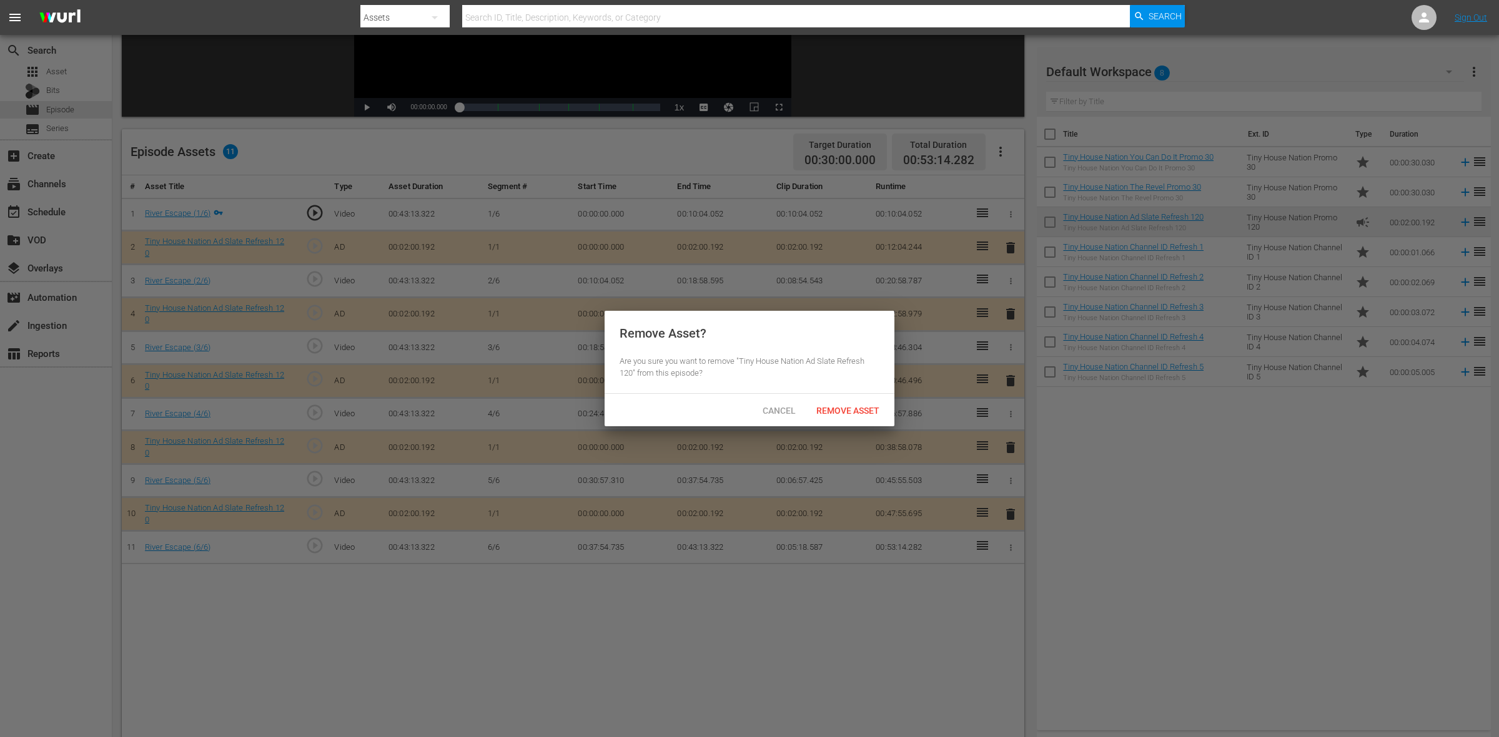
click at [837, 413] on span "Remove Asset" at bounding box center [847, 411] width 83 height 10
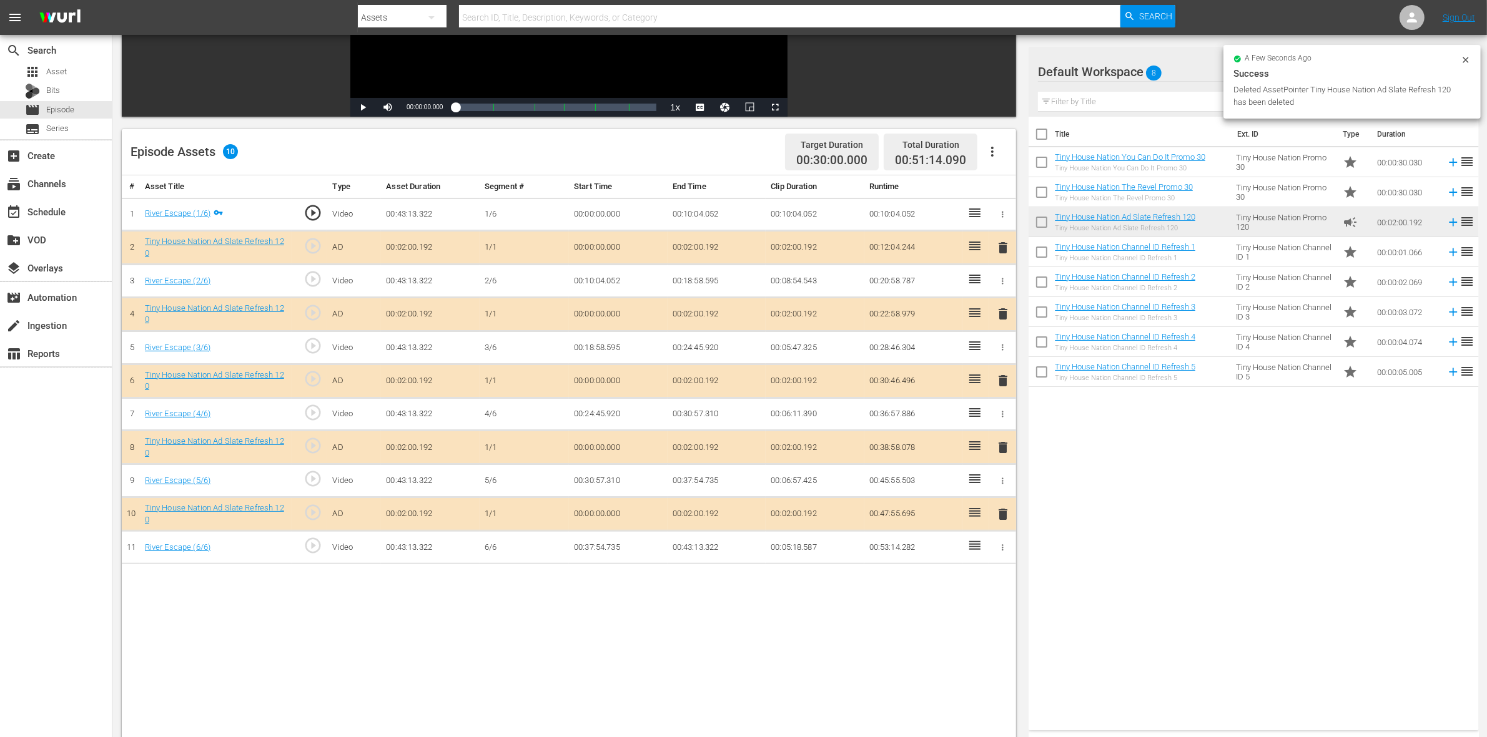
click at [1000, 453] on span "delete" at bounding box center [1002, 447] width 15 height 15
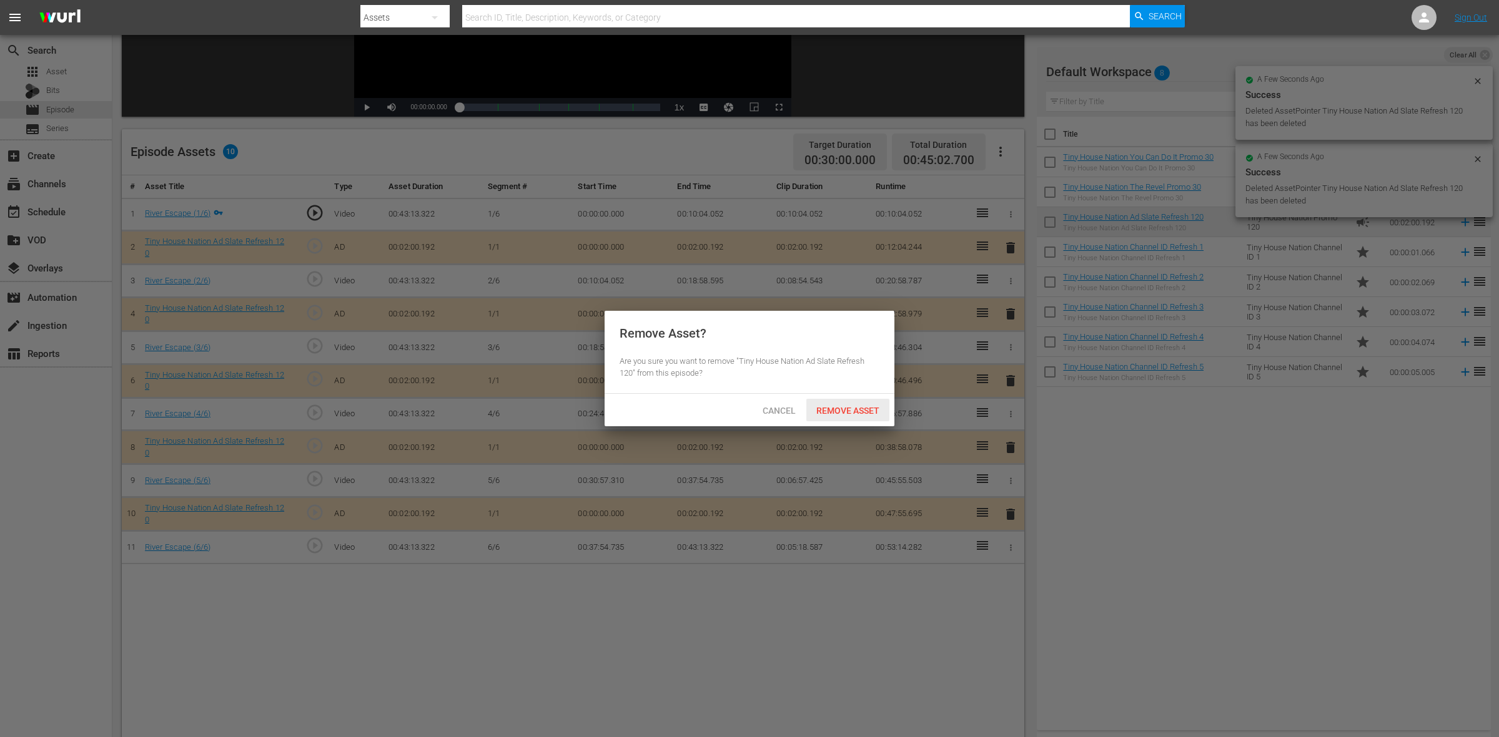
click at [835, 411] on span "Remove Asset" at bounding box center [847, 411] width 83 height 10
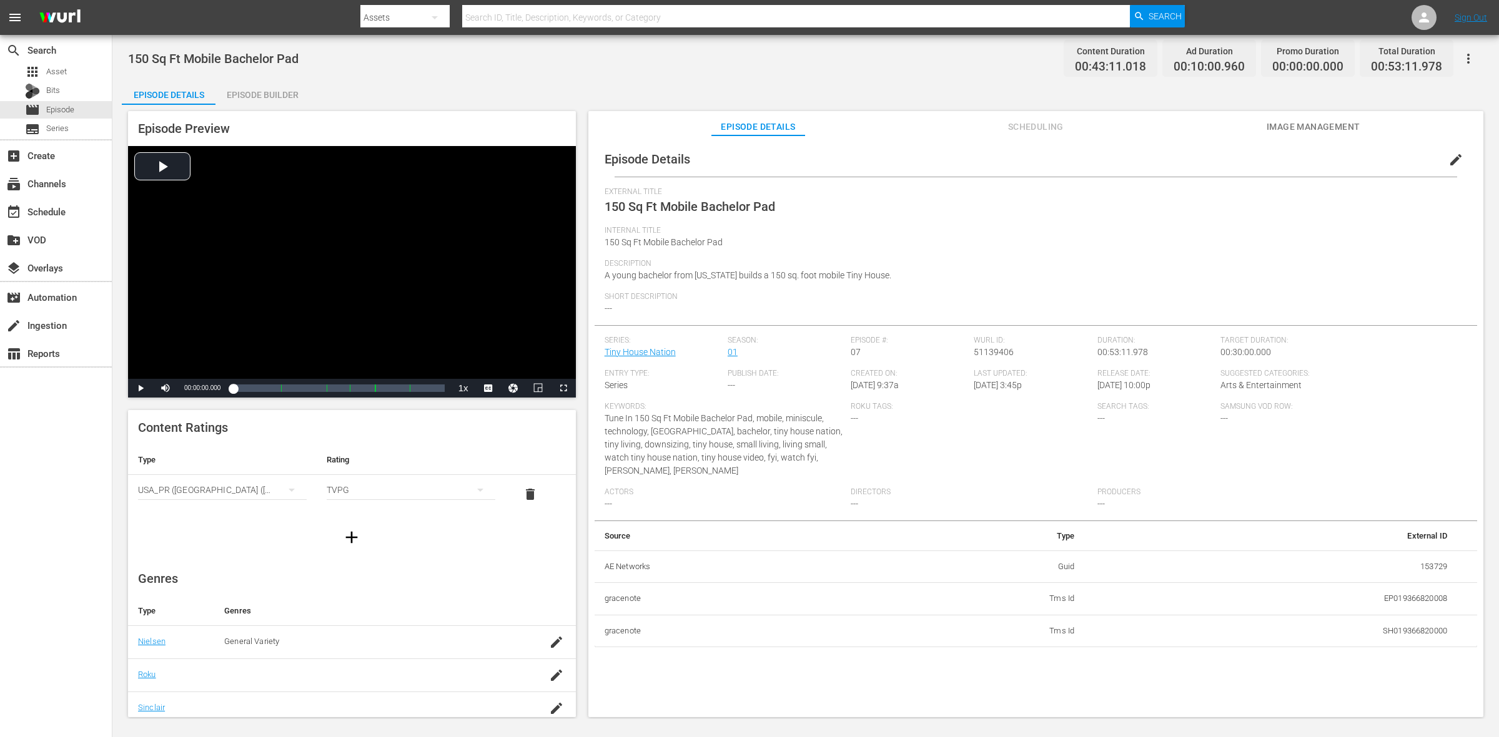
click at [272, 92] on div "Episode Builder" at bounding box center [262, 95] width 94 height 30
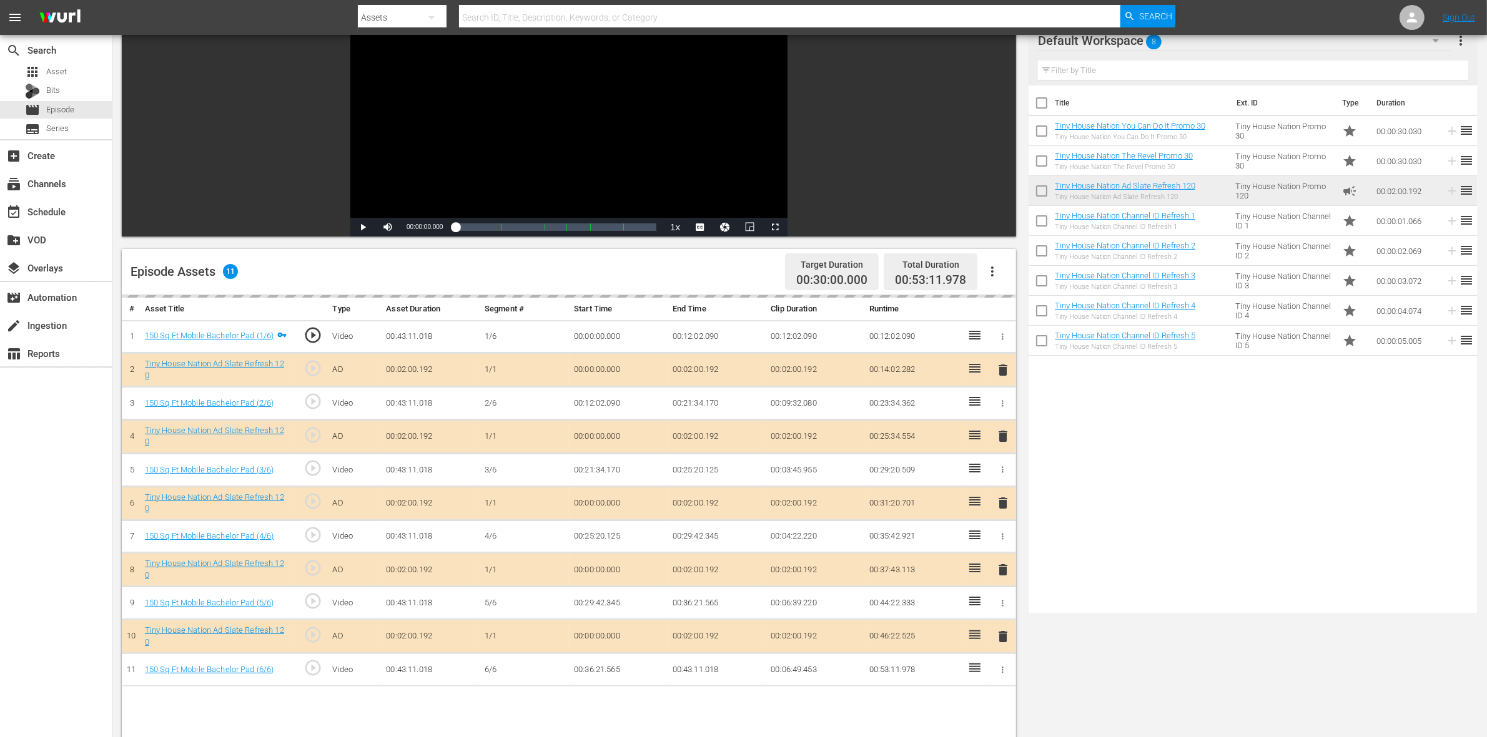
scroll to position [234, 0]
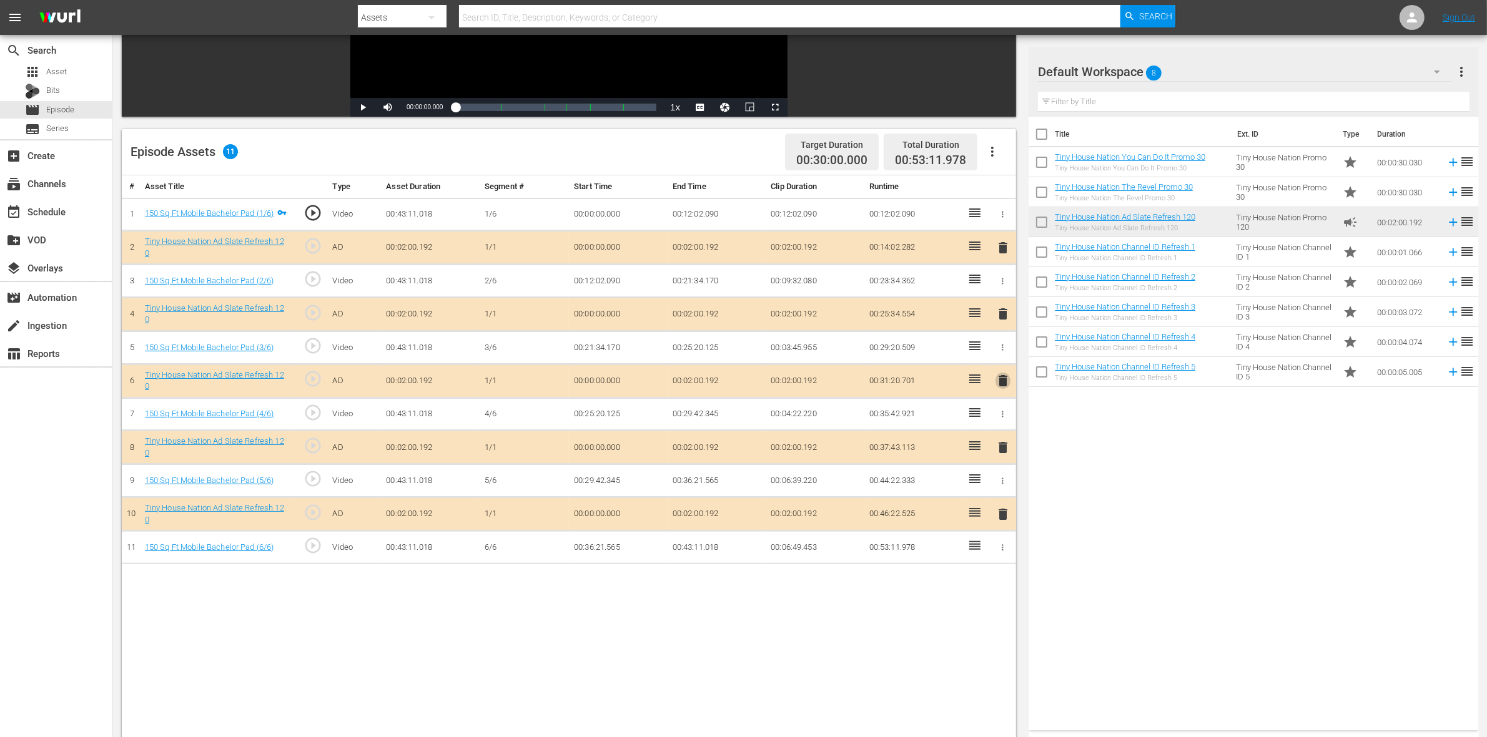
click at [1004, 385] on span "delete" at bounding box center [1002, 380] width 15 height 15
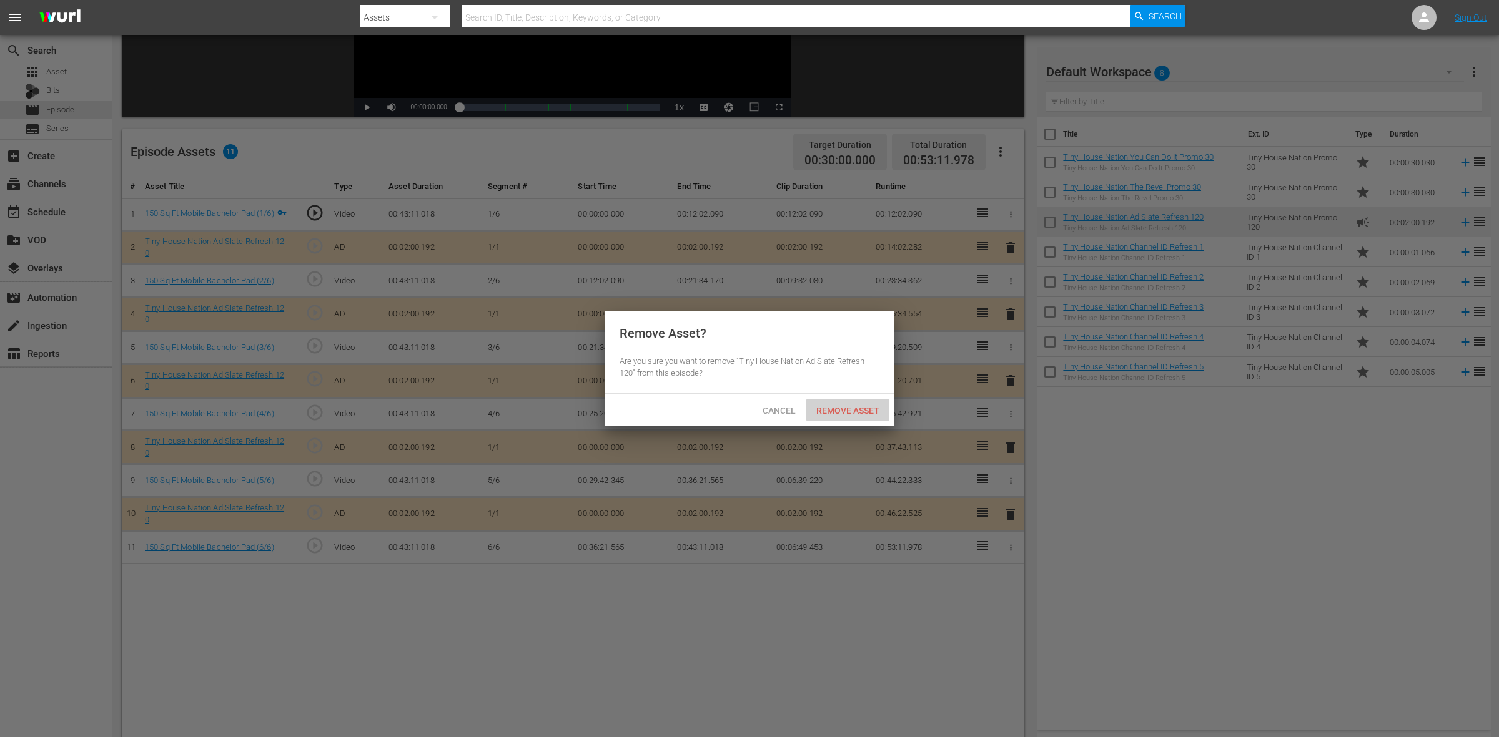
click at [850, 410] on span "Remove Asset" at bounding box center [847, 411] width 83 height 10
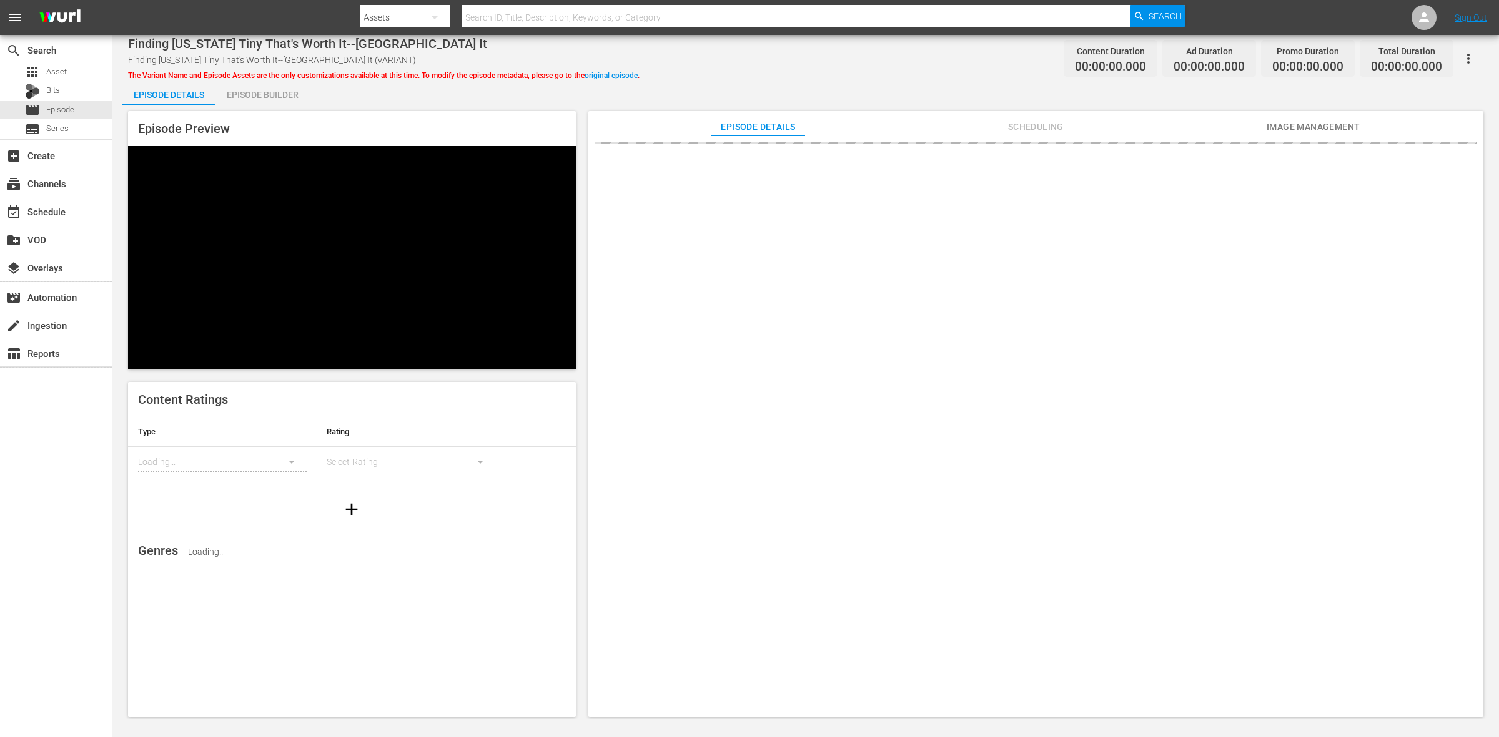
click at [270, 94] on div "Episode Builder" at bounding box center [262, 95] width 94 height 30
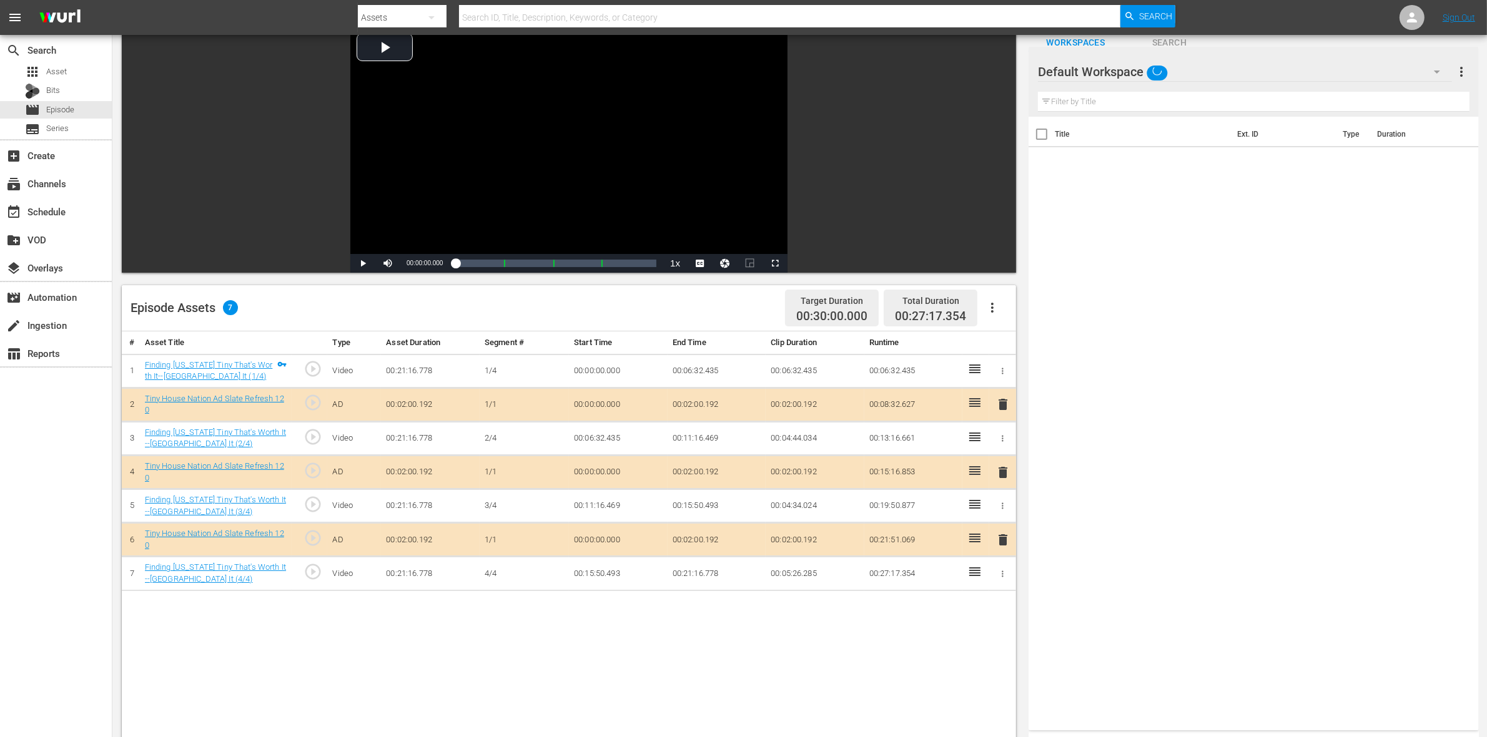
scroll to position [234, 0]
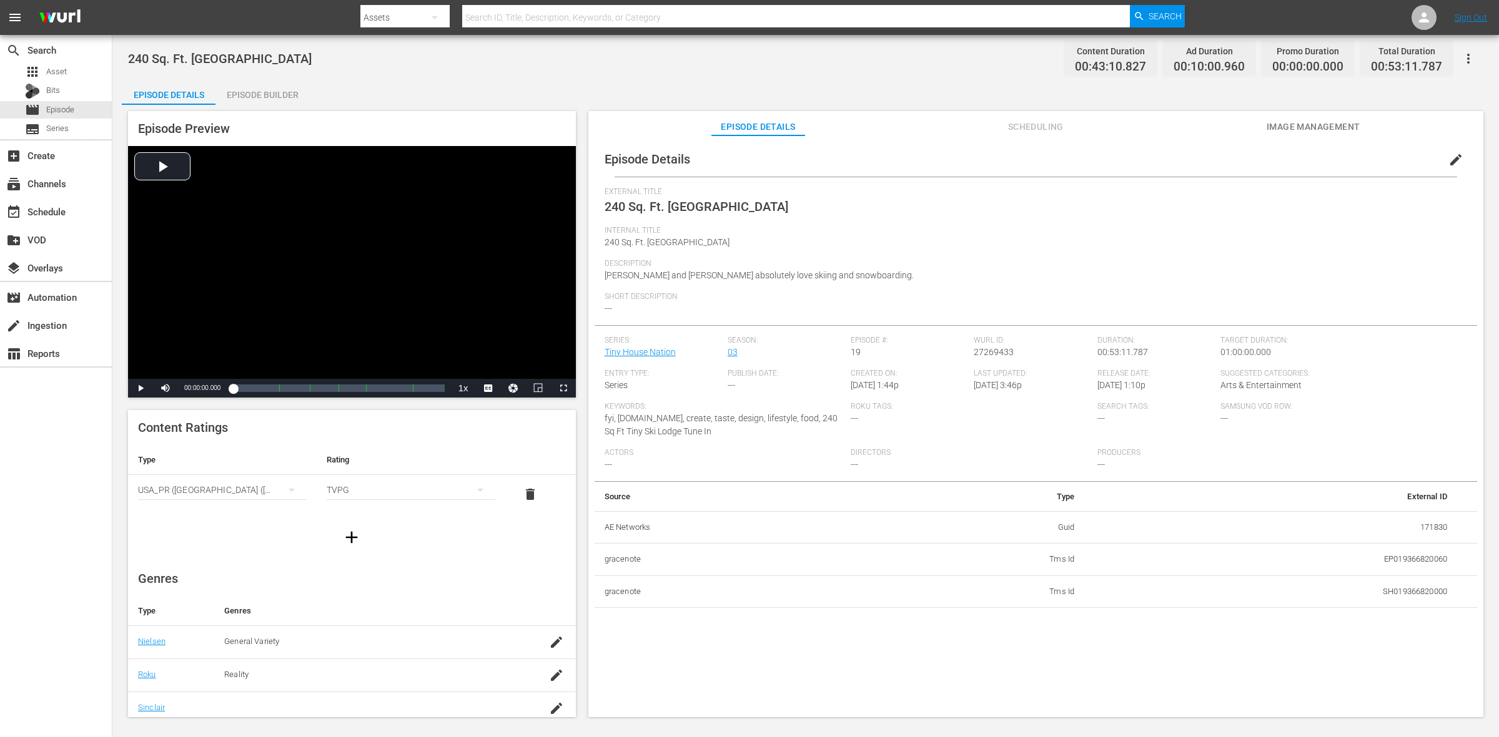
click at [289, 99] on div "Episode Builder" at bounding box center [262, 95] width 94 height 30
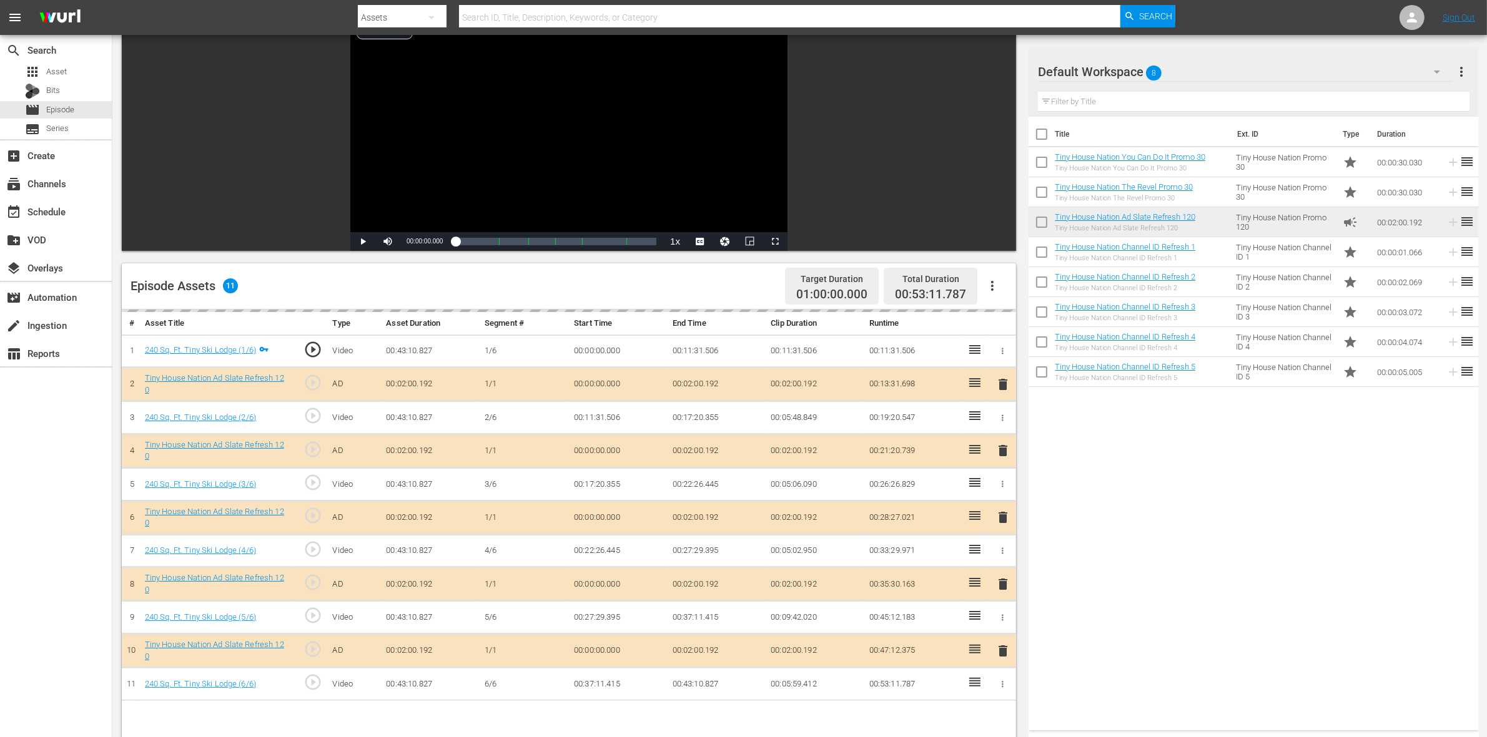
scroll to position [234, 0]
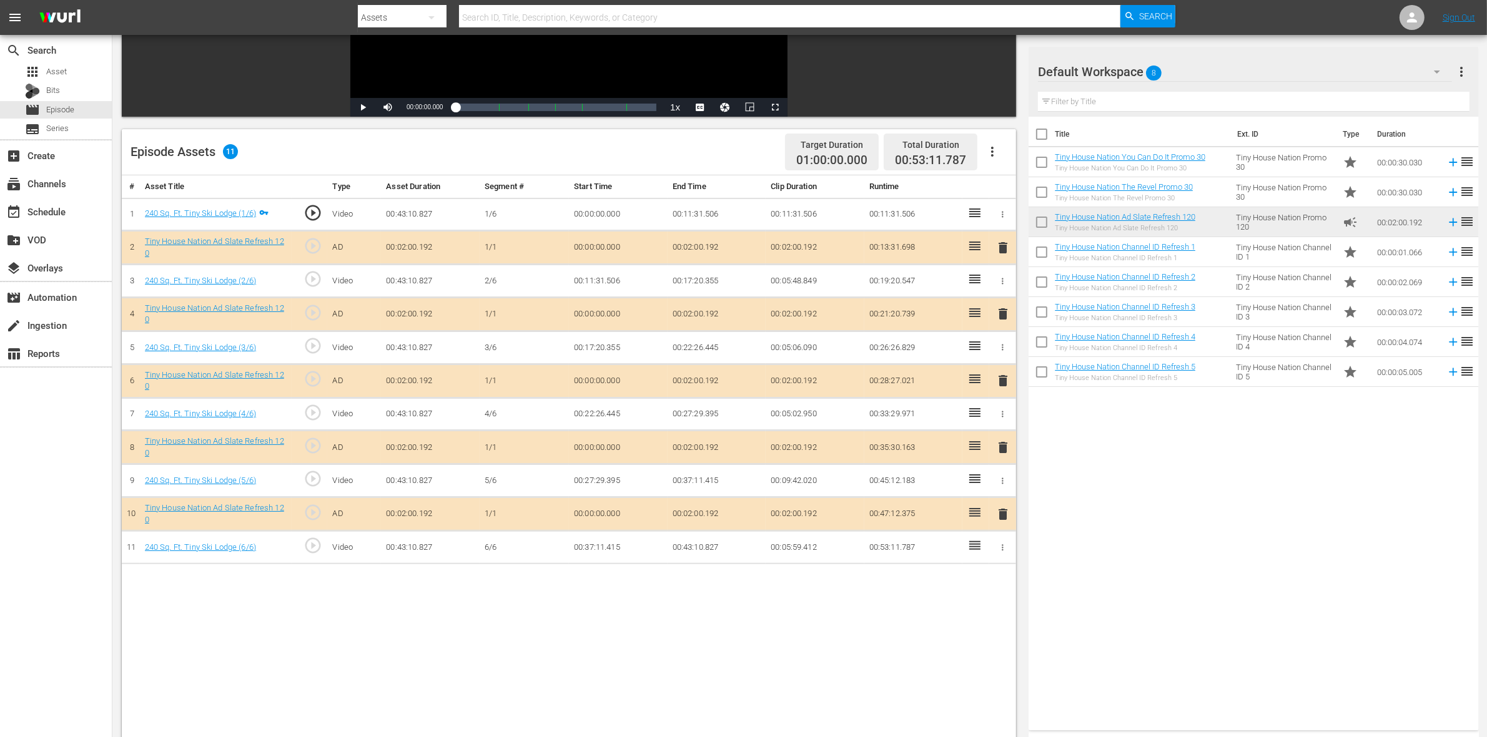
click at [998, 318] on span "delete" at bounding box center [1002, 314] width 15 height 15
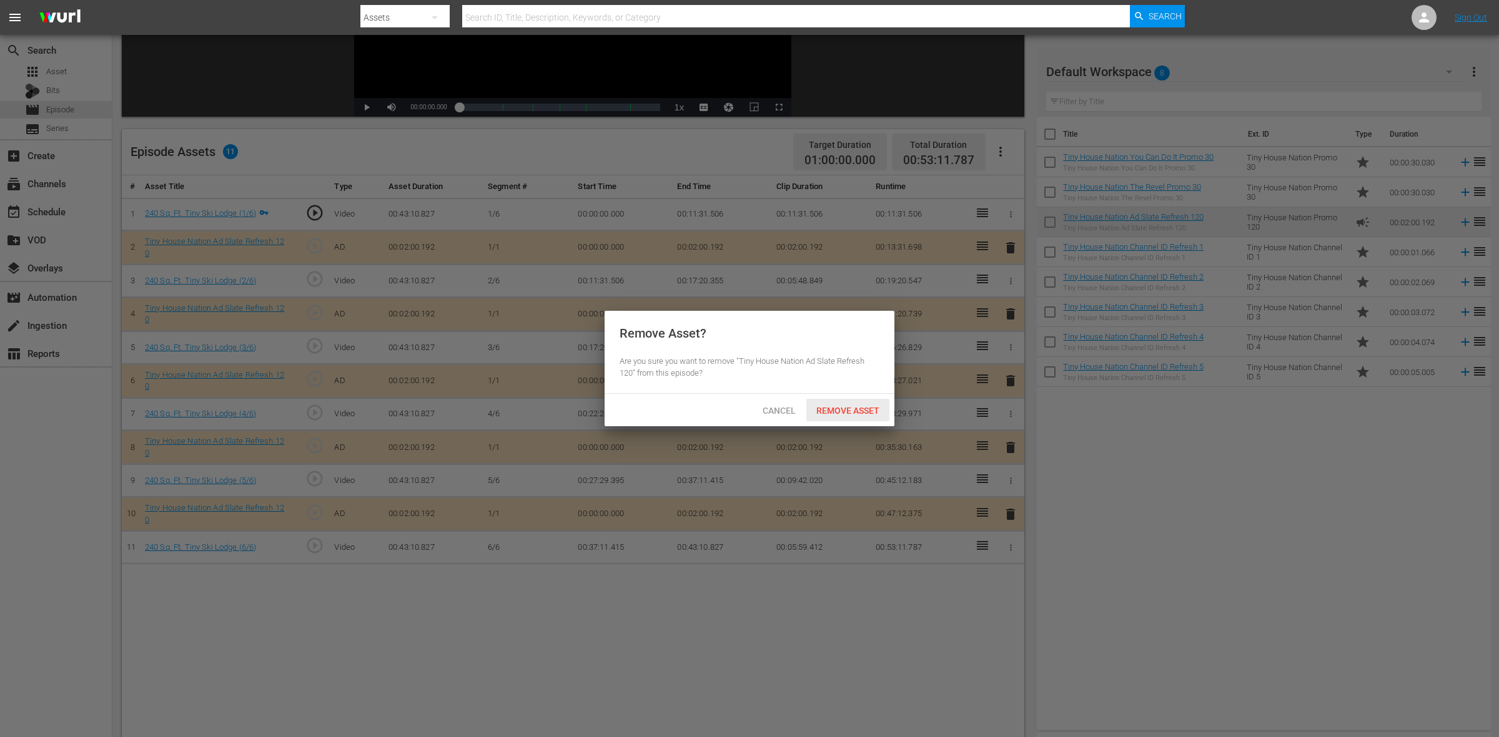
click at [860, 416] on div "Remove Asset" at bounding box center [847, 410] width 83 height 23
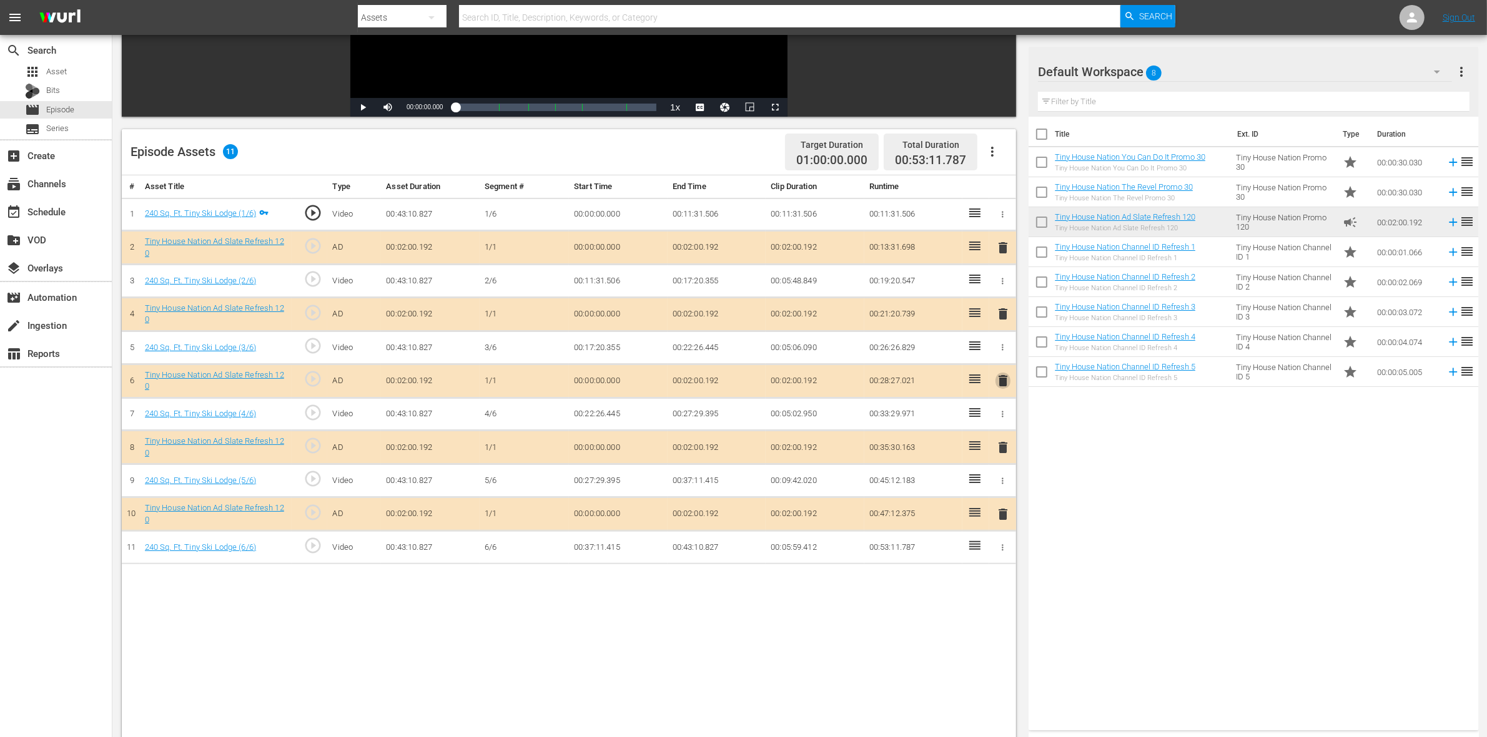
click at [999, 378] on span "delete" at bounding box center [1002, 380] width 15 height 15
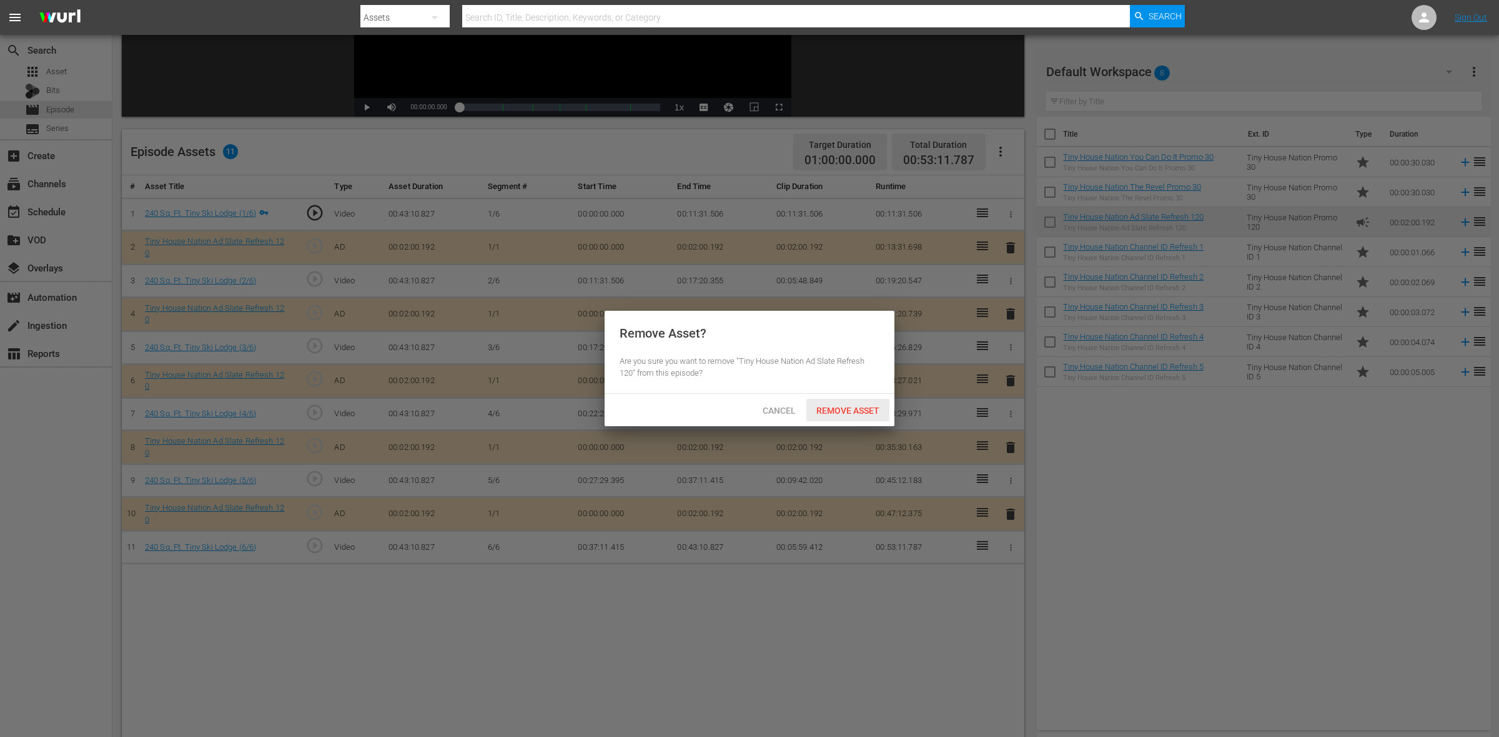
click at [872, 406] on span "Remove Asset" at bounding box center [847, 411] width 83 height 10
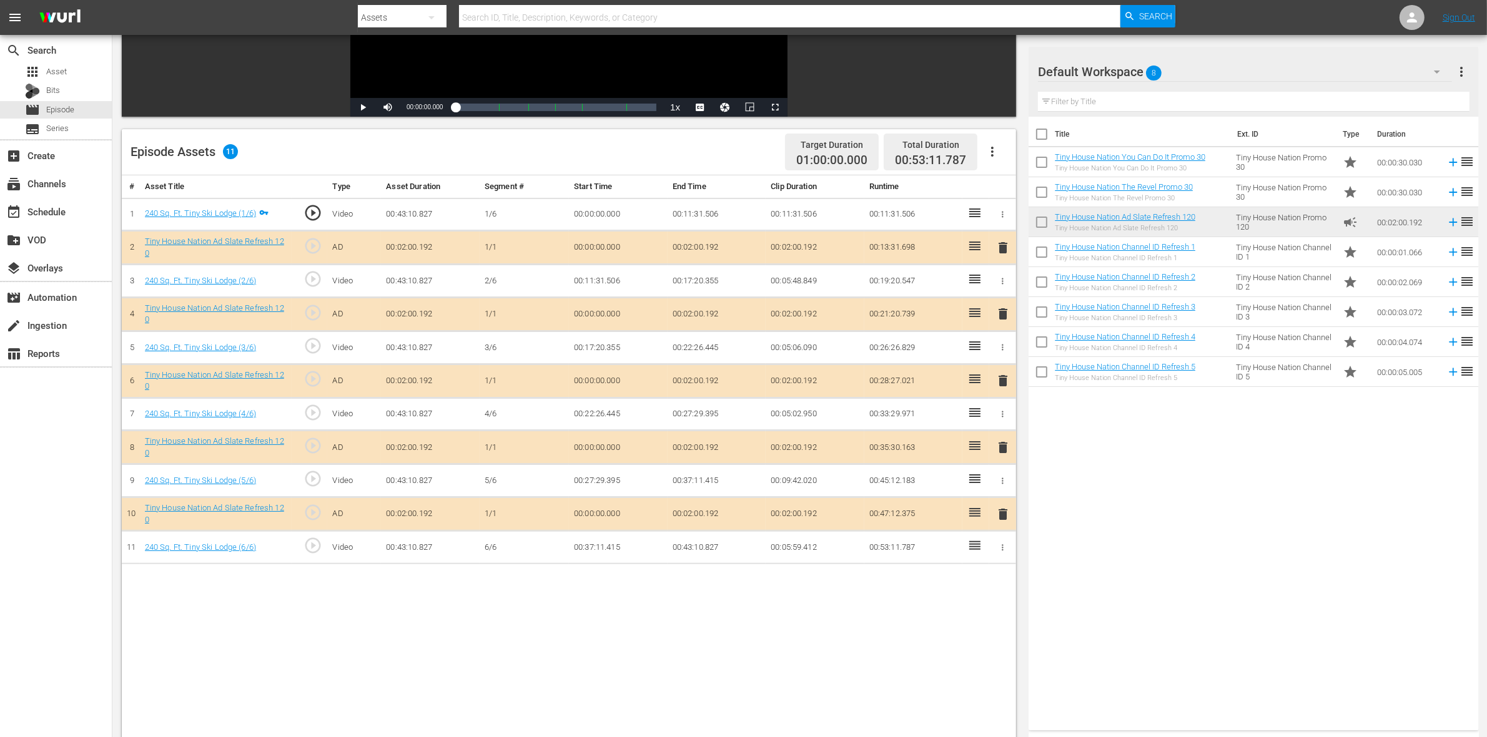
click at [995, 445] on span "delete" at bounding box center [1002, 447] width 15 height 15
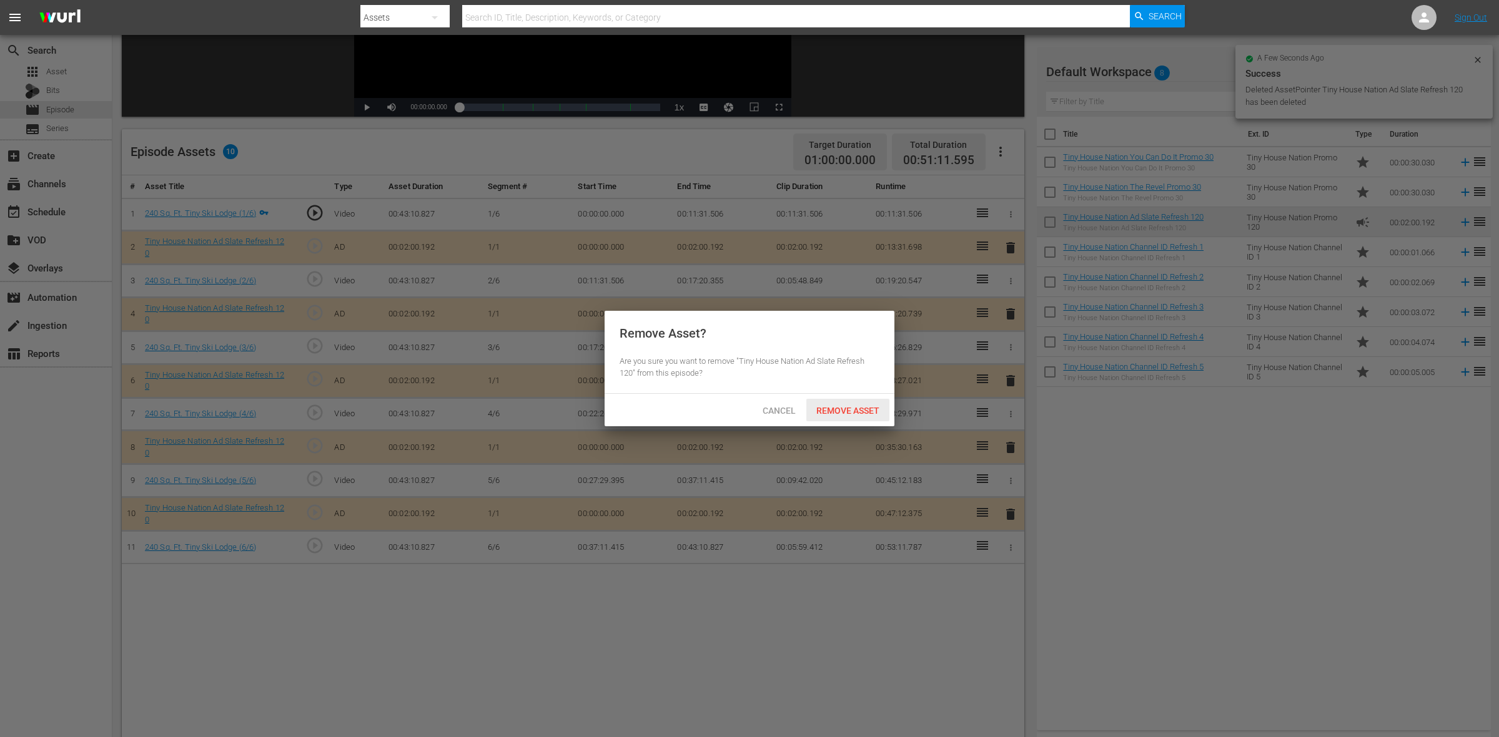
click at [873, 407] on span "Remove Asset" at bounding box center [847, 411] width 83 height 10
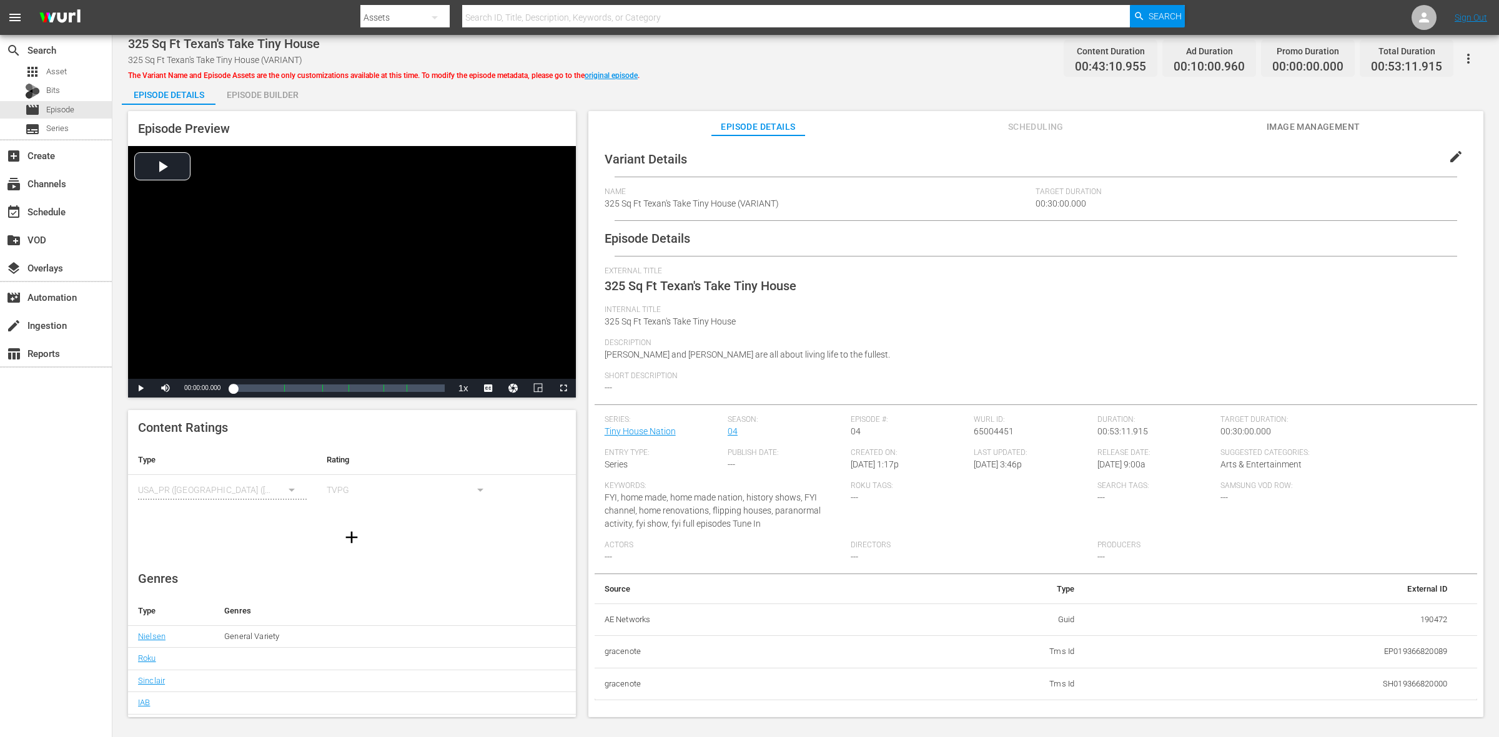
click at [292, 92] on div "Episode Builder" at bounding box center [262, 95] width 94 height 30
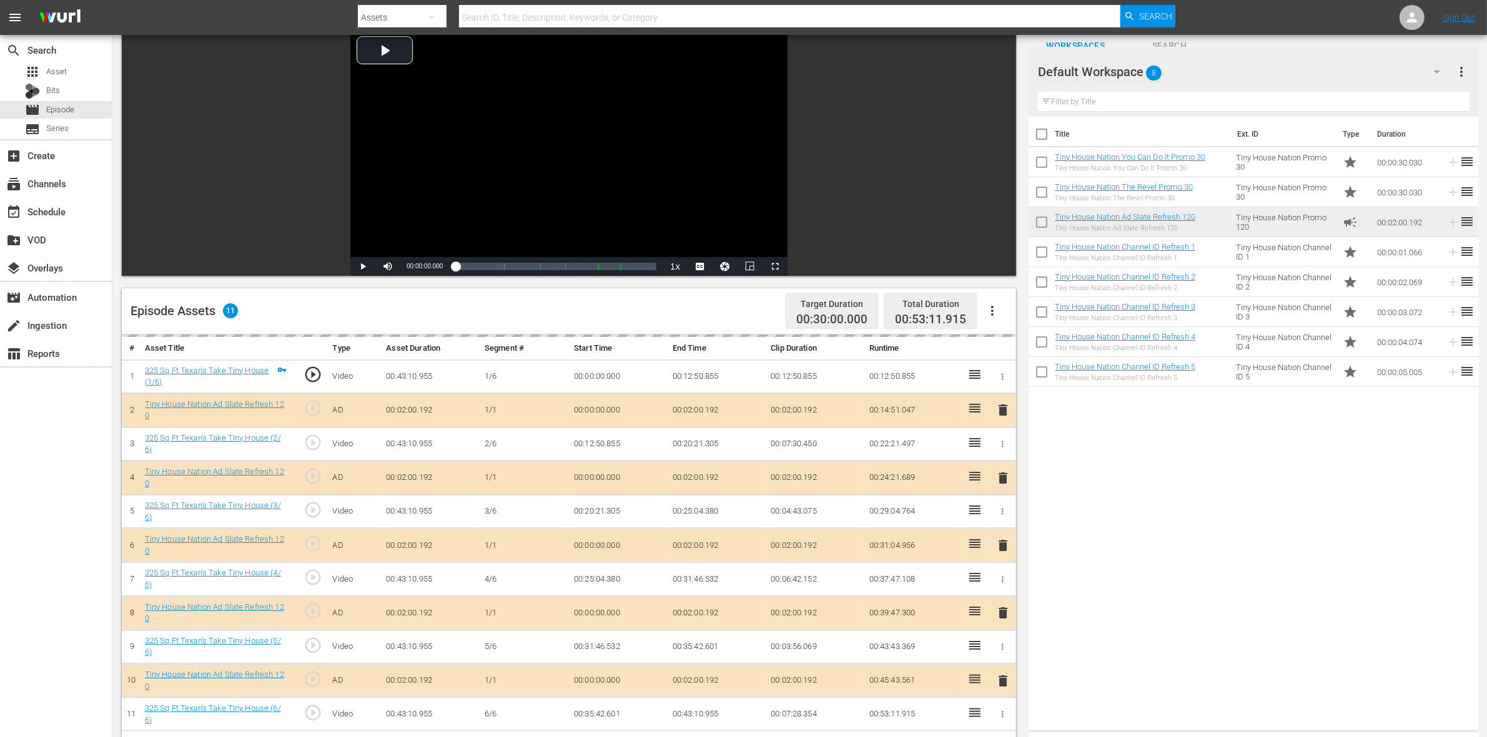
scroll to position [234, 0]
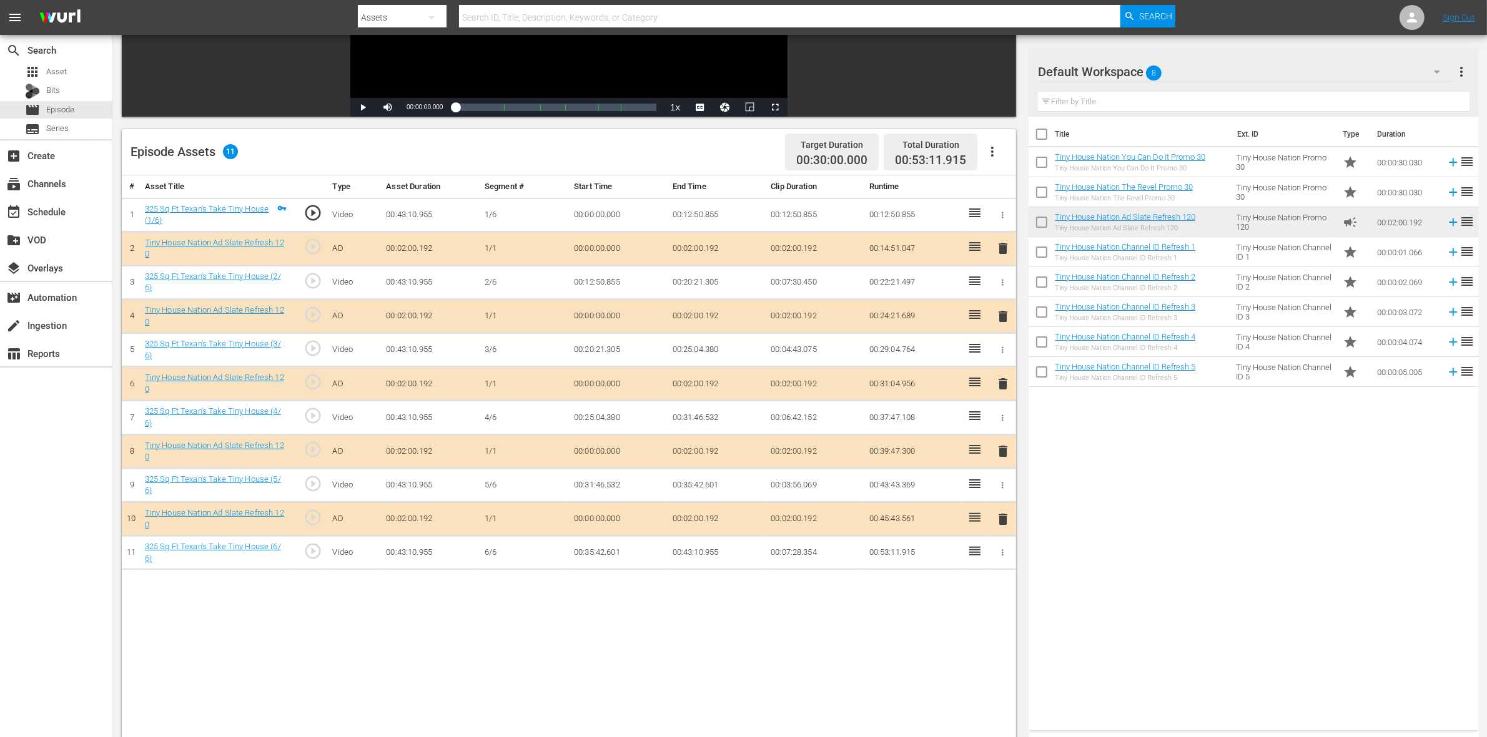
click at [1001, 386] on span "delete" at bounding box center [1002, 384] width 15 height 15
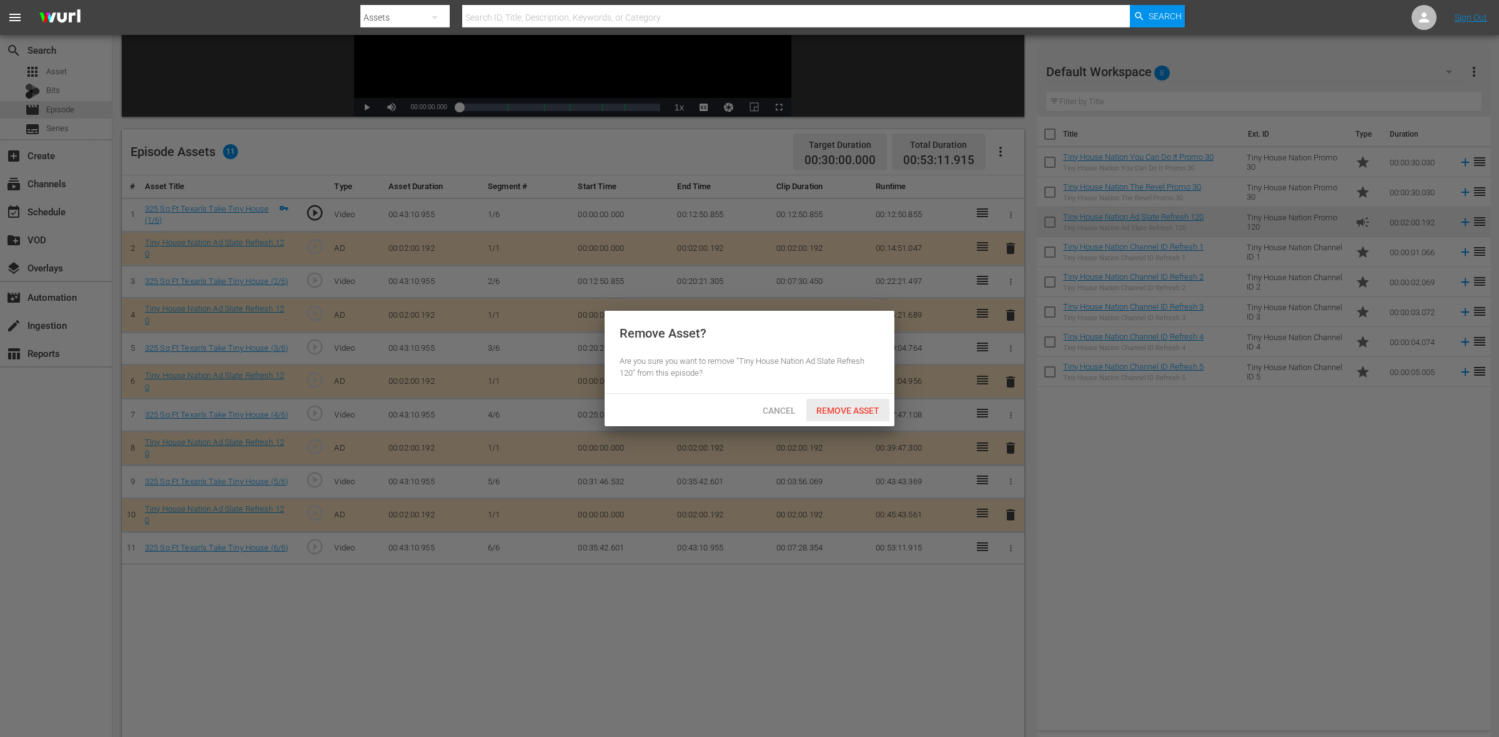
click at [854, 410] on span "Remove Asset" at bounding box center [847, 411] width 83 height 10
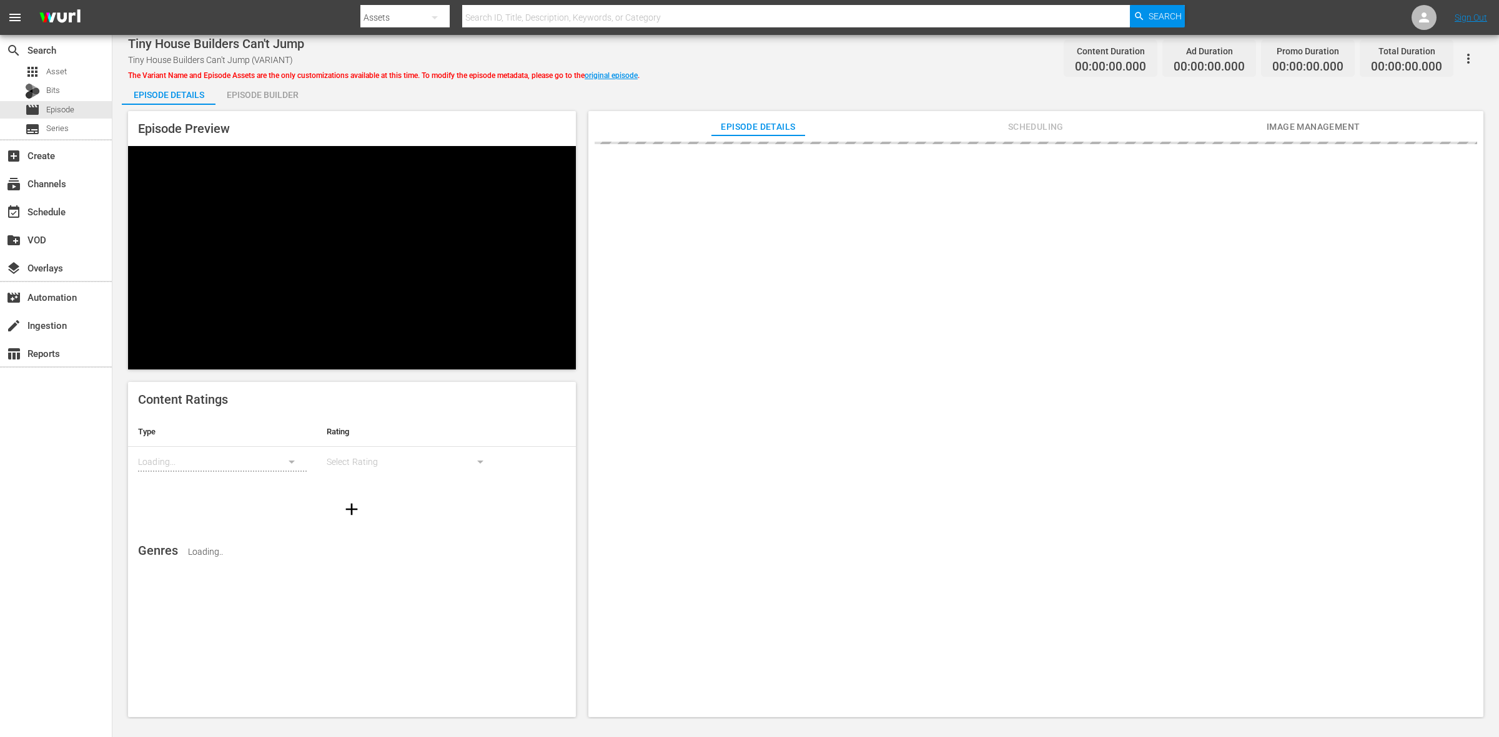
click at [260, 88] on div "Episode Builder" at bounding box center [262, 95] width 94 height 30
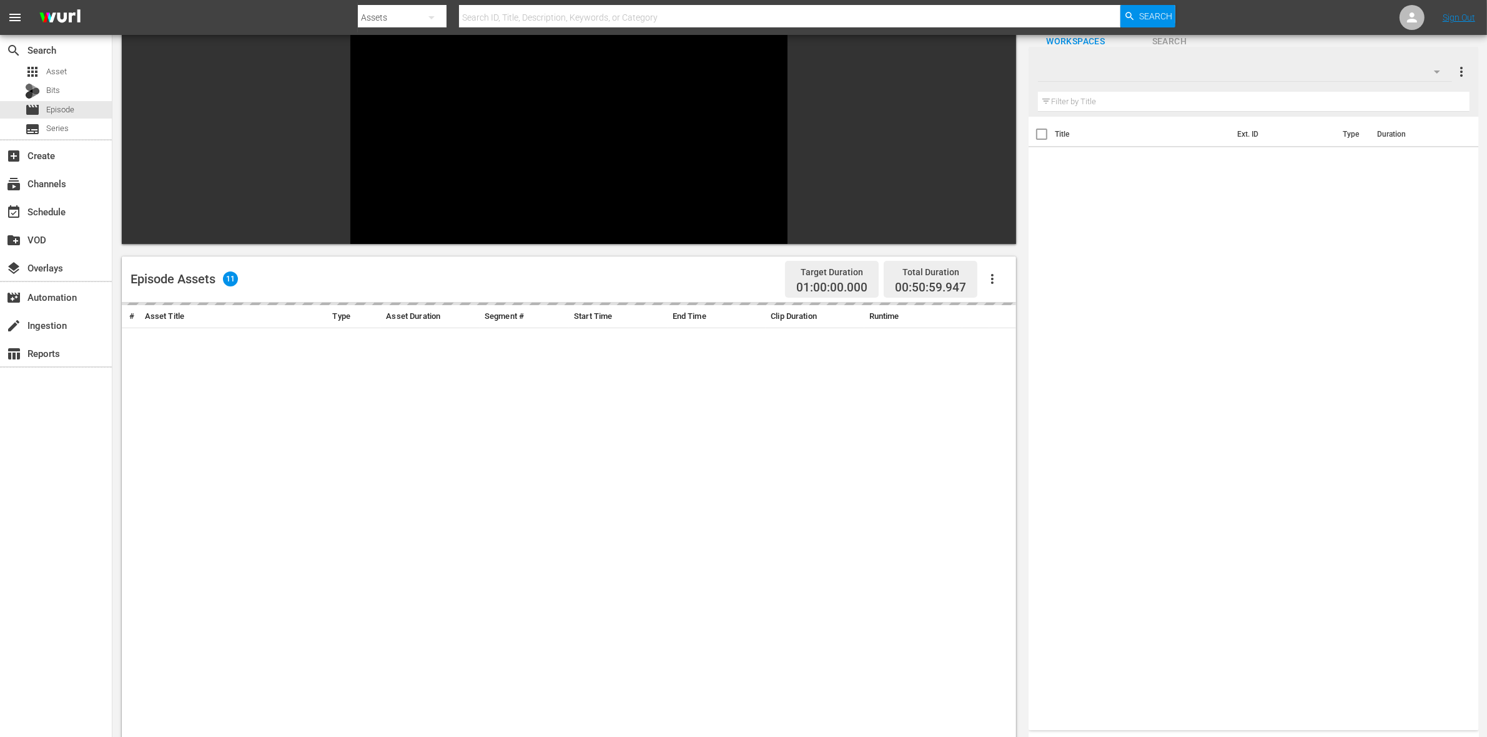
scroll to position [156, 0]
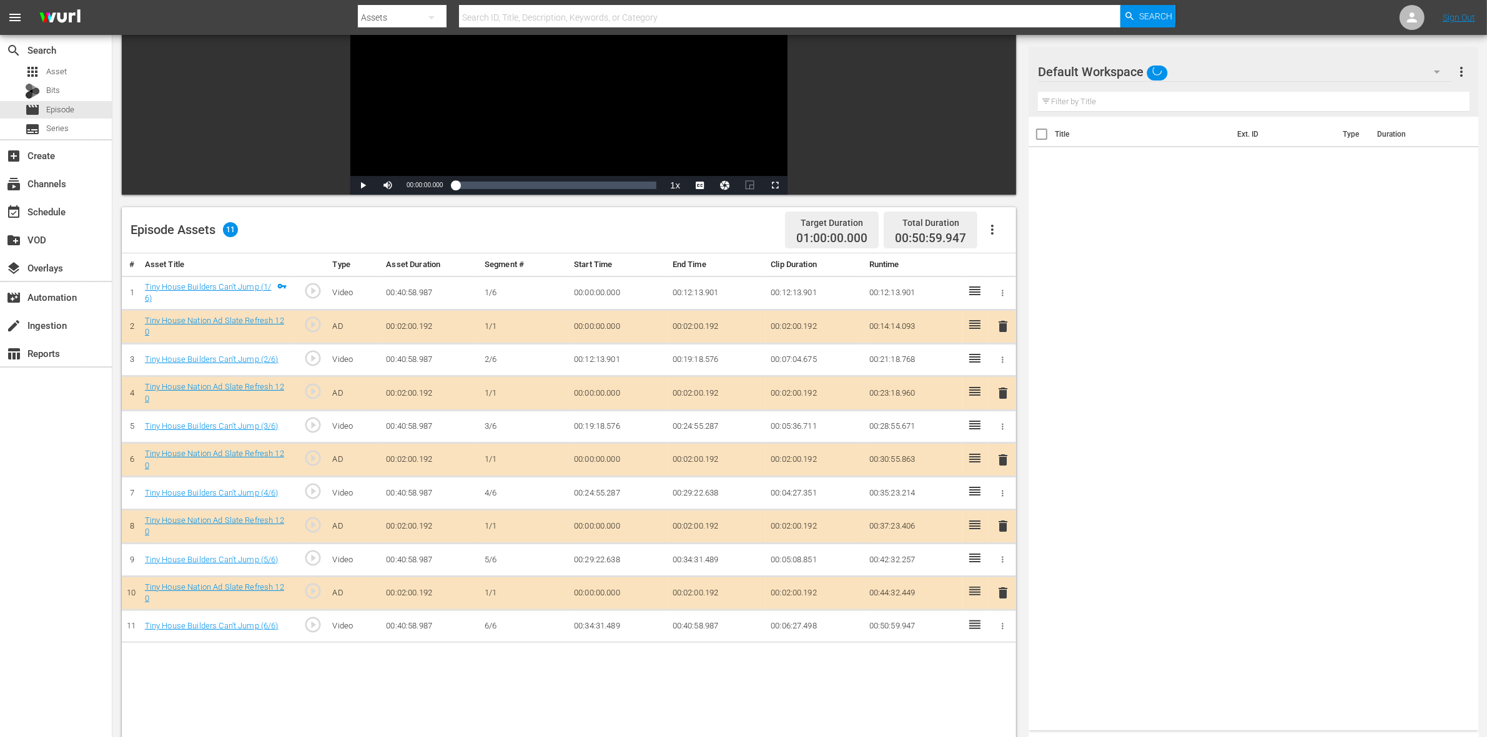
click at [999, 395] on span "delete" at bounding box center [1002, 393] width 15 height 15
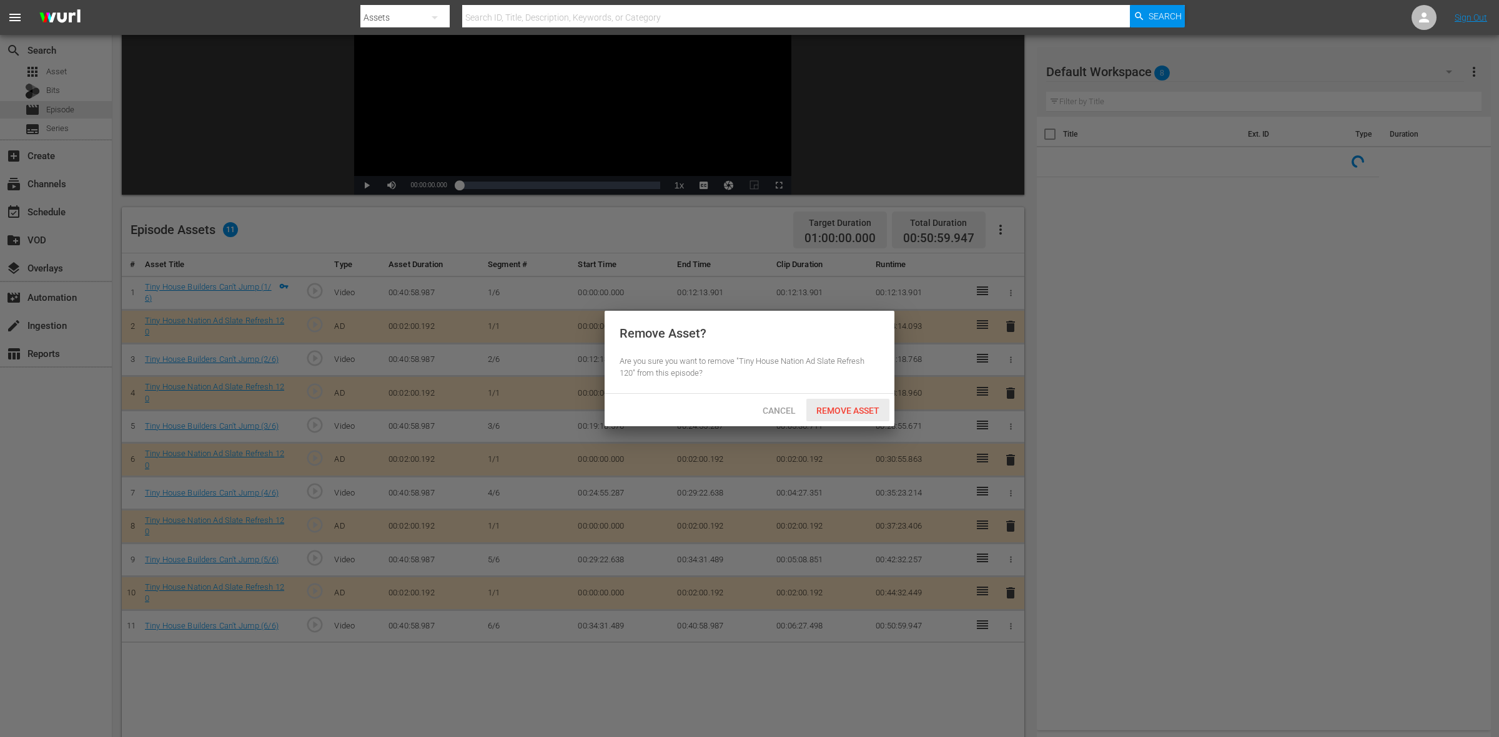
click at [849, 413] on span "Remove Asset" at bounding box center [847, 411] width 83 height 10
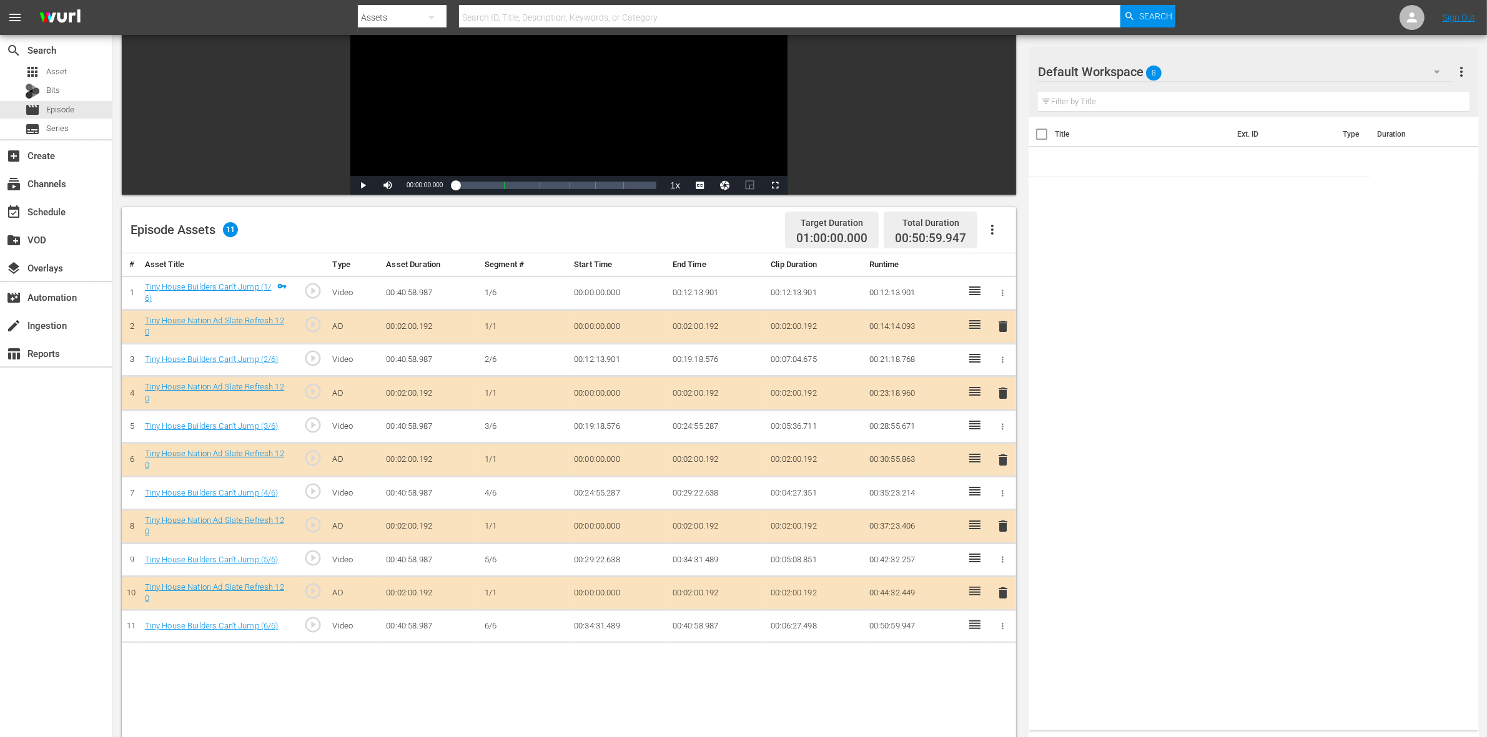
click at [1003, 463] on span "delete" at bounding box center [1002, 460] width 15 height 15
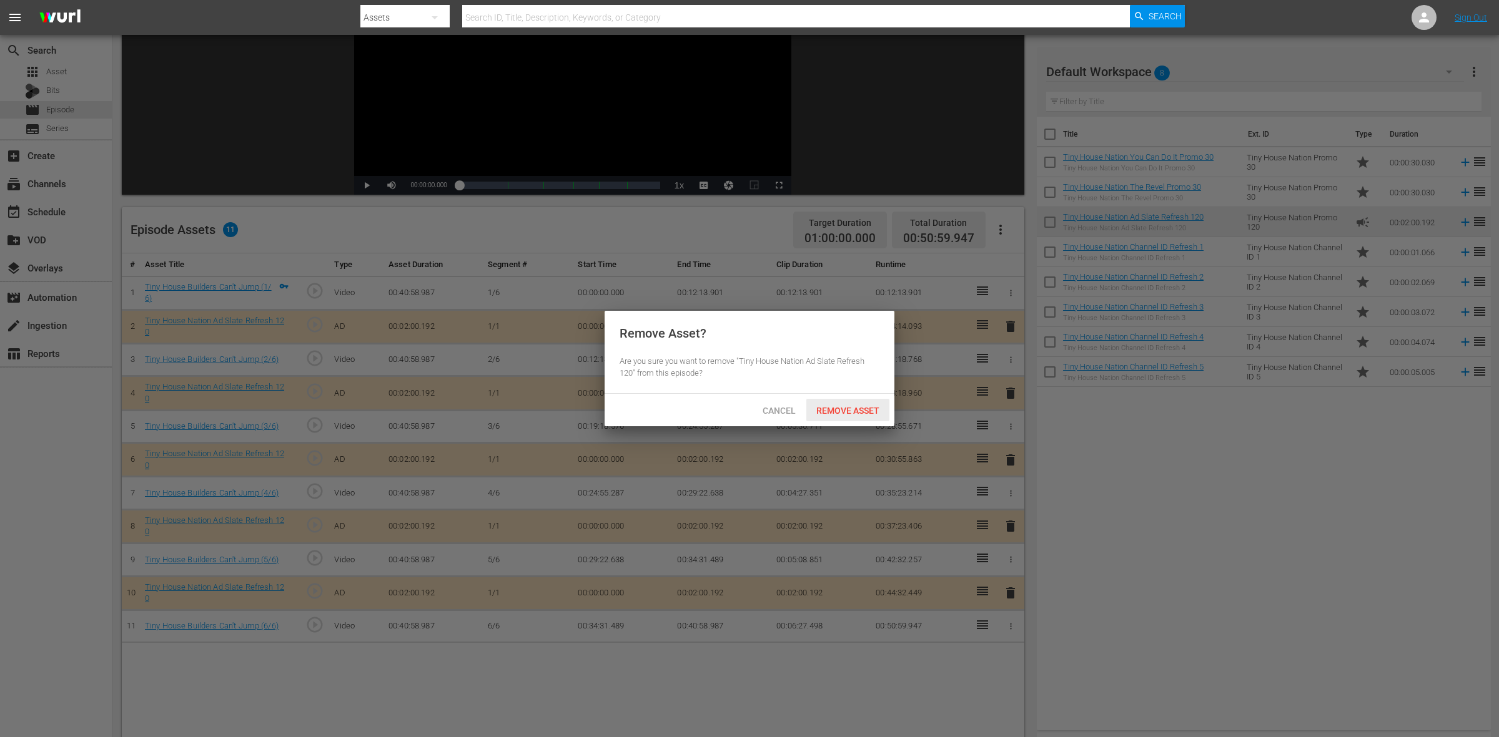
click at [865, 407] on span "Remove Asset" at bounding box center [847, 411] width 83 height 10
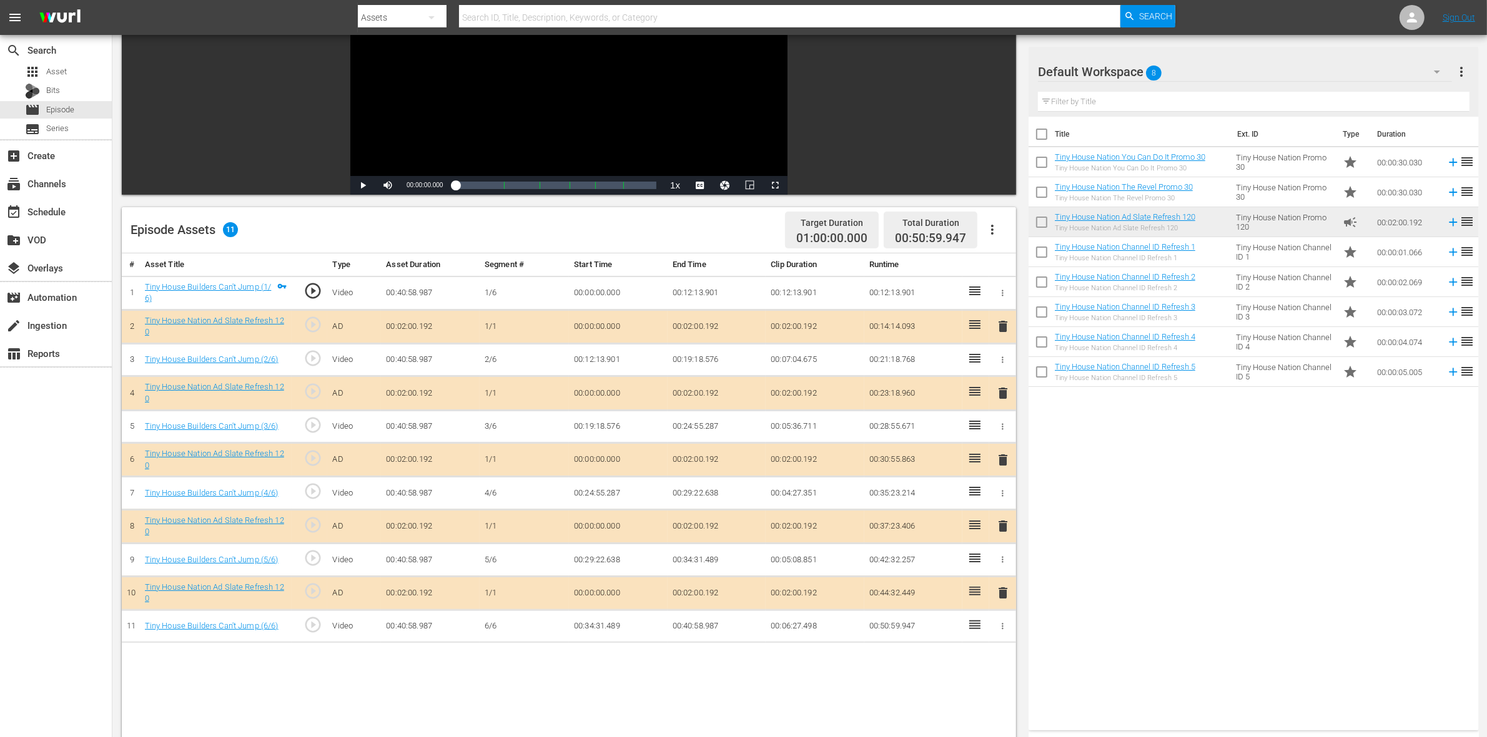
click at [1003, 531] on span "delete" at bounding box center [1002, 526] width 15 height 15
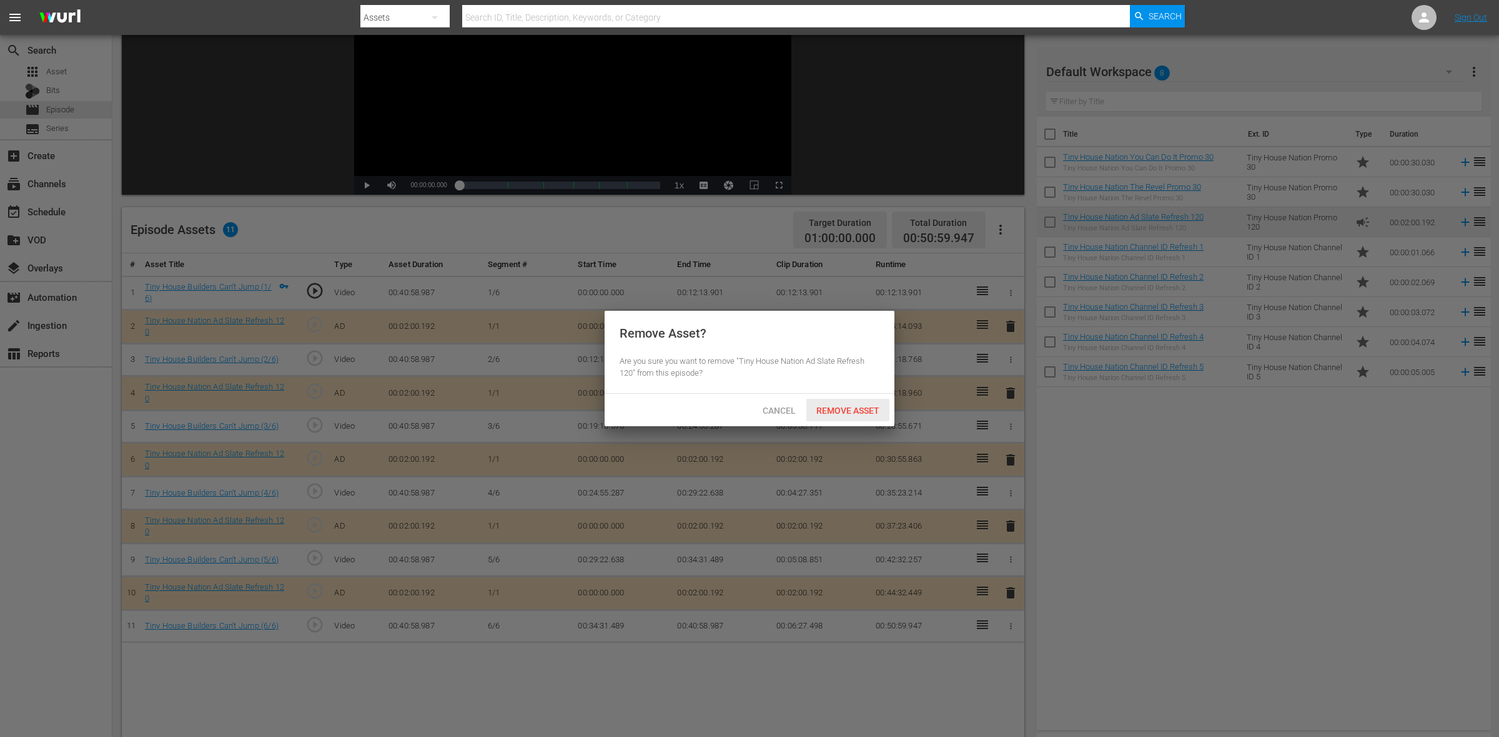
click at [832, 413] on span "Remove Asset" at bounding box center [847, 411] width 83 height 10
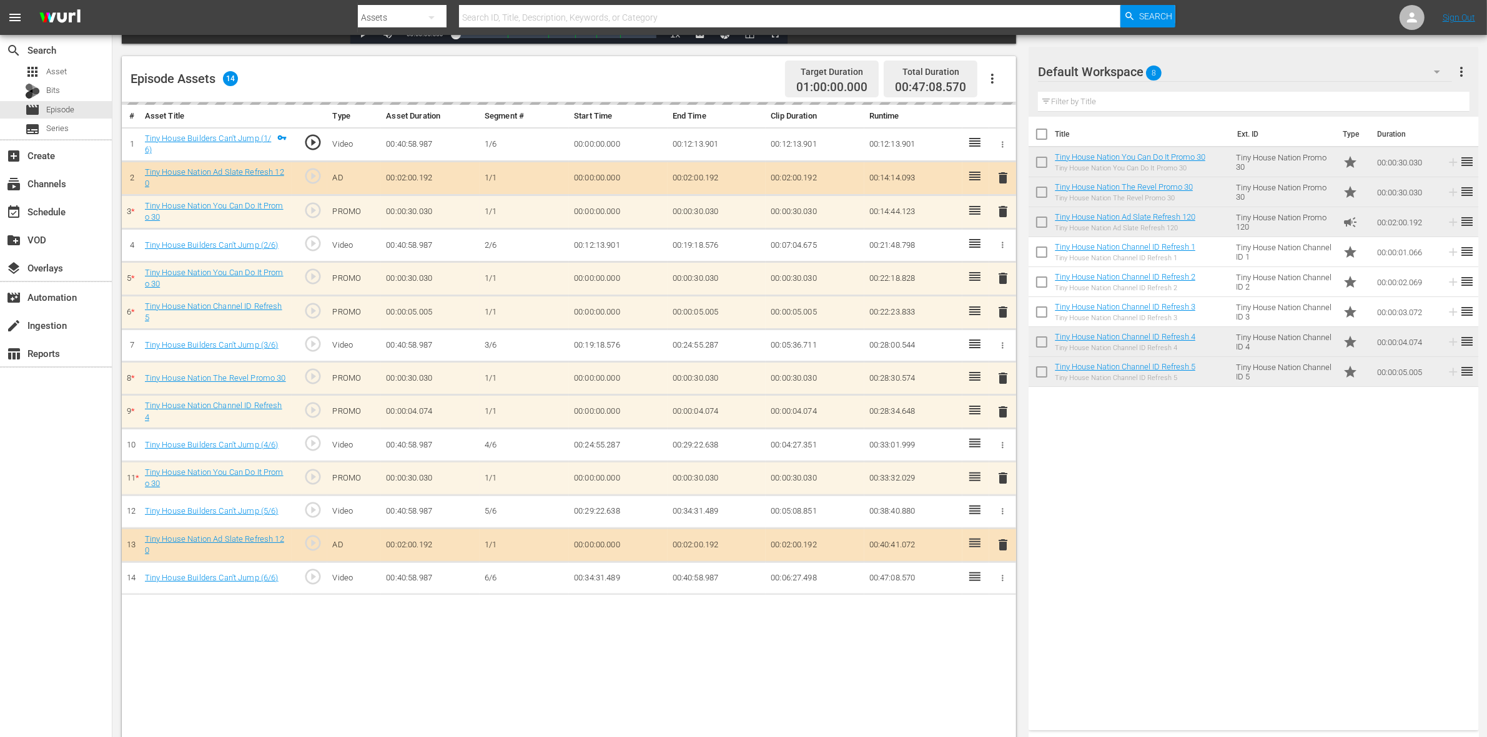
scroll to position [312, 0]
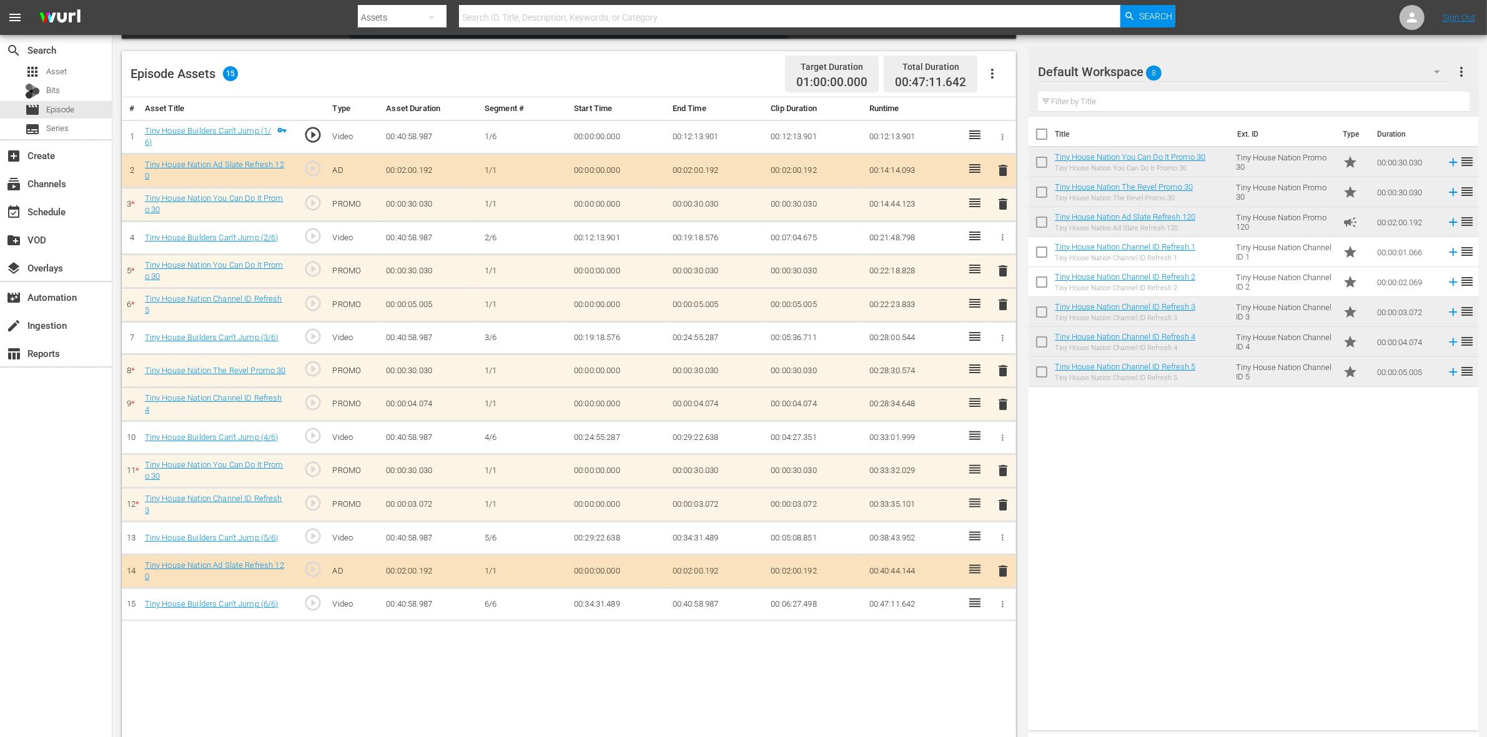
click at [1005, 307] on span "delete" at bounding box center [1002, 304] width 15 height 15
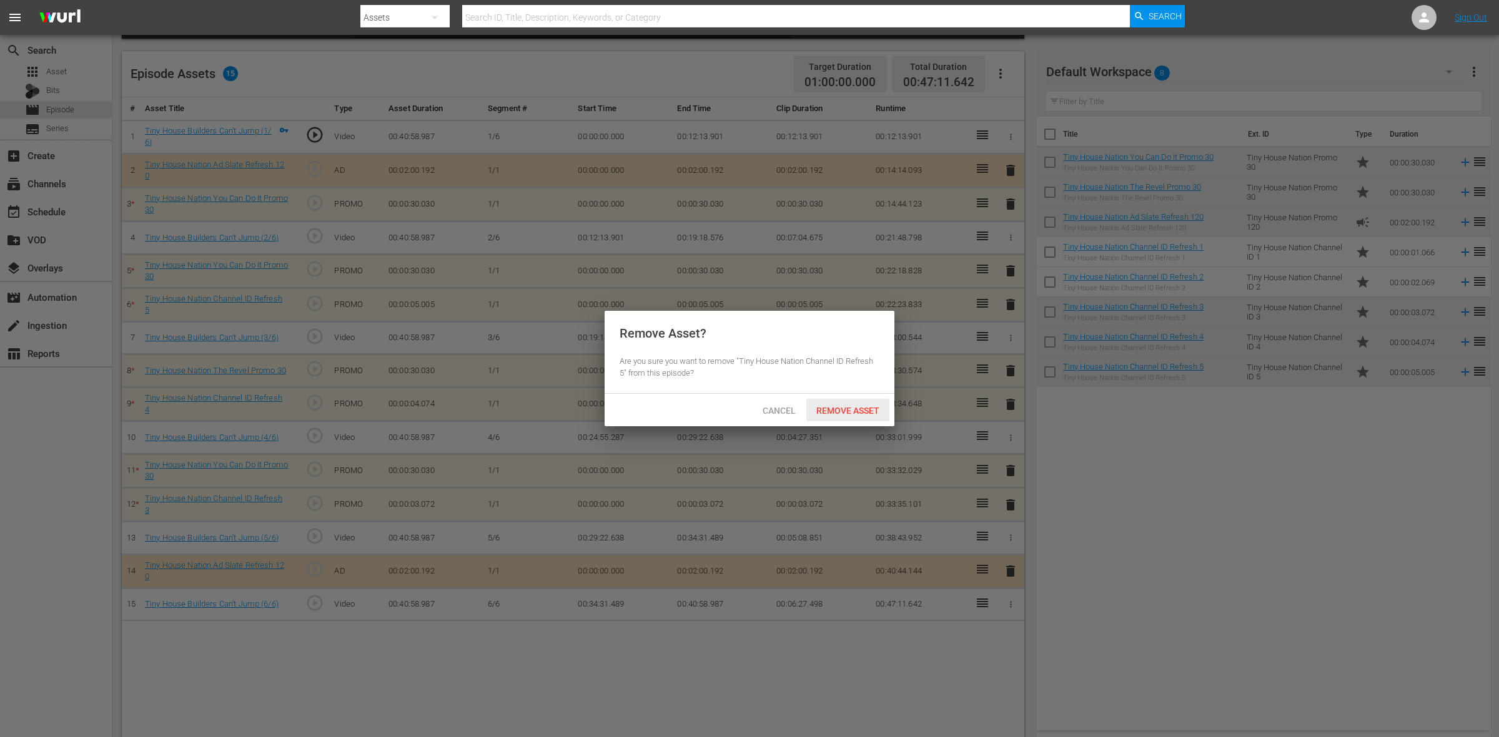
click at [844, 404] on div "Remove Asset" at bounding box center [847, 410] width 83 height 23
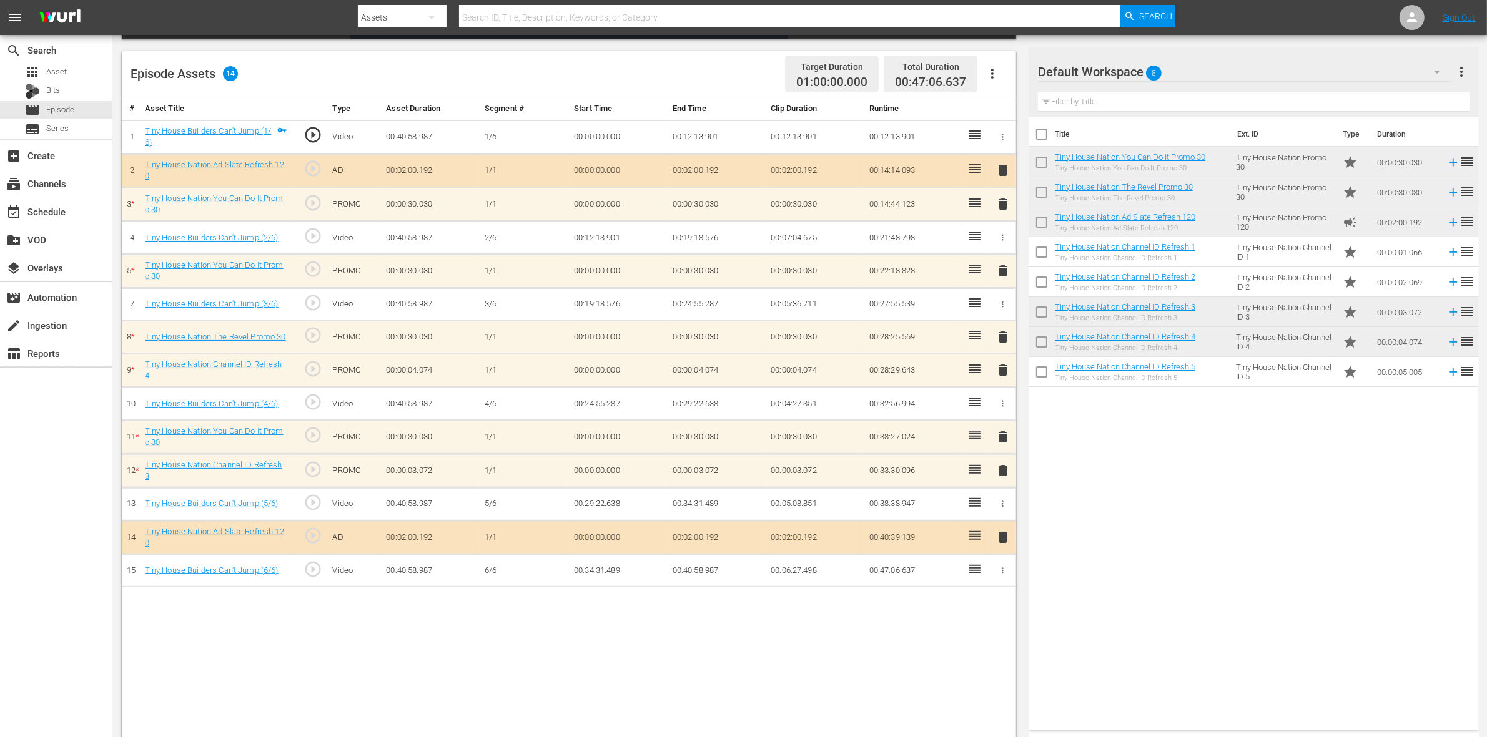
click at [1003, 373] on span "delete" at bounding box center [1002, 370] width 15 height 15
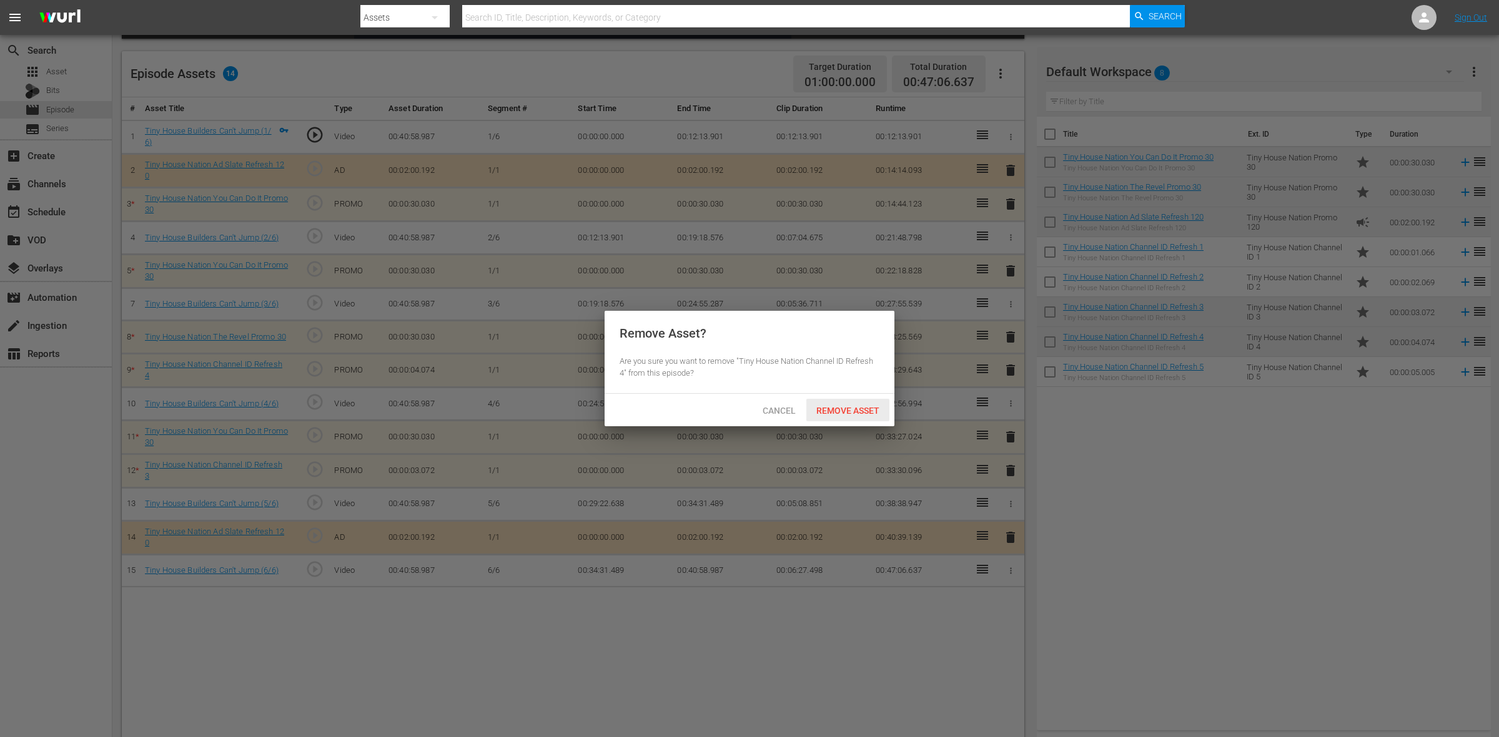
click at [870, 406] on span "Remove Asset" at bounding box center [847, 411] width 83 height 10
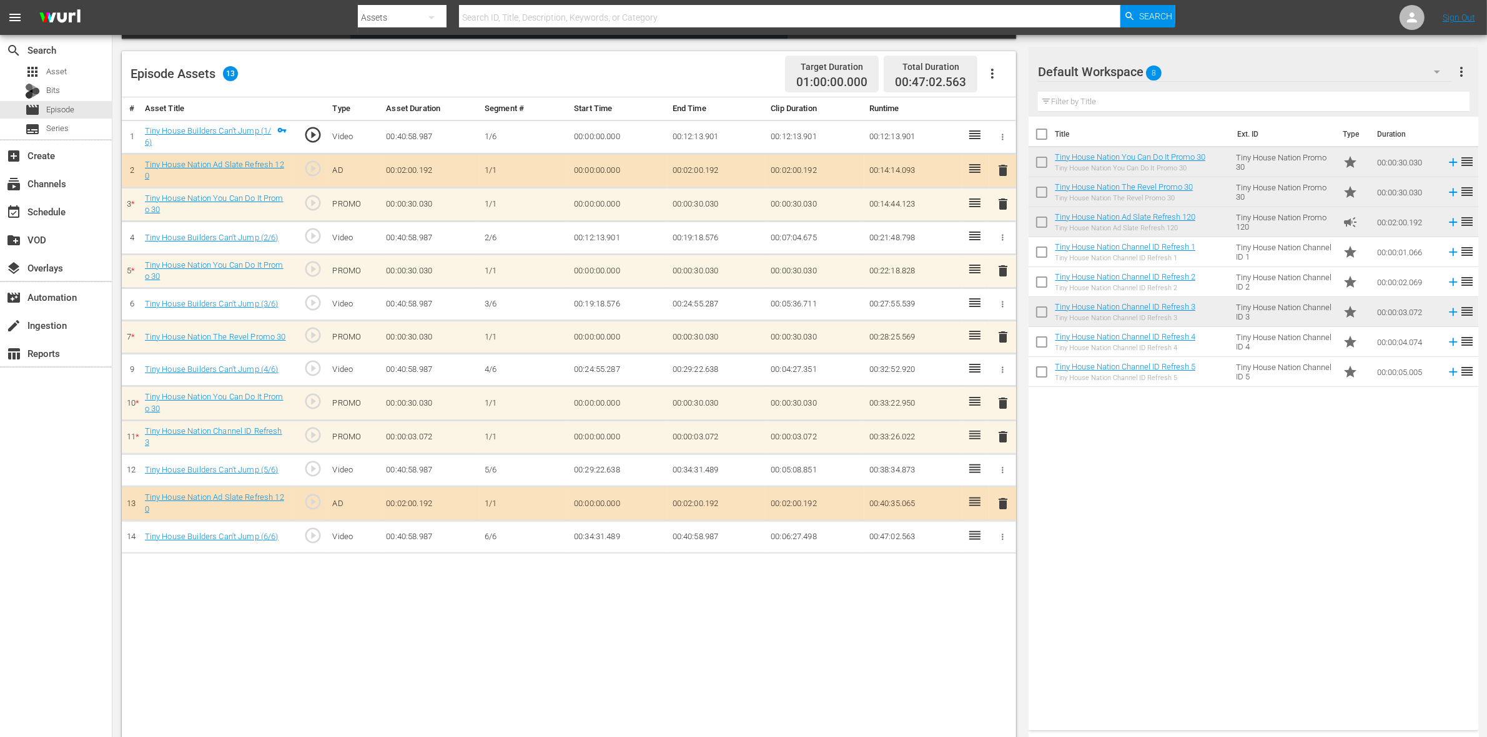
click at [1000, 443] on span "delete" at bounding box center [1002, 437] width 15 height 15
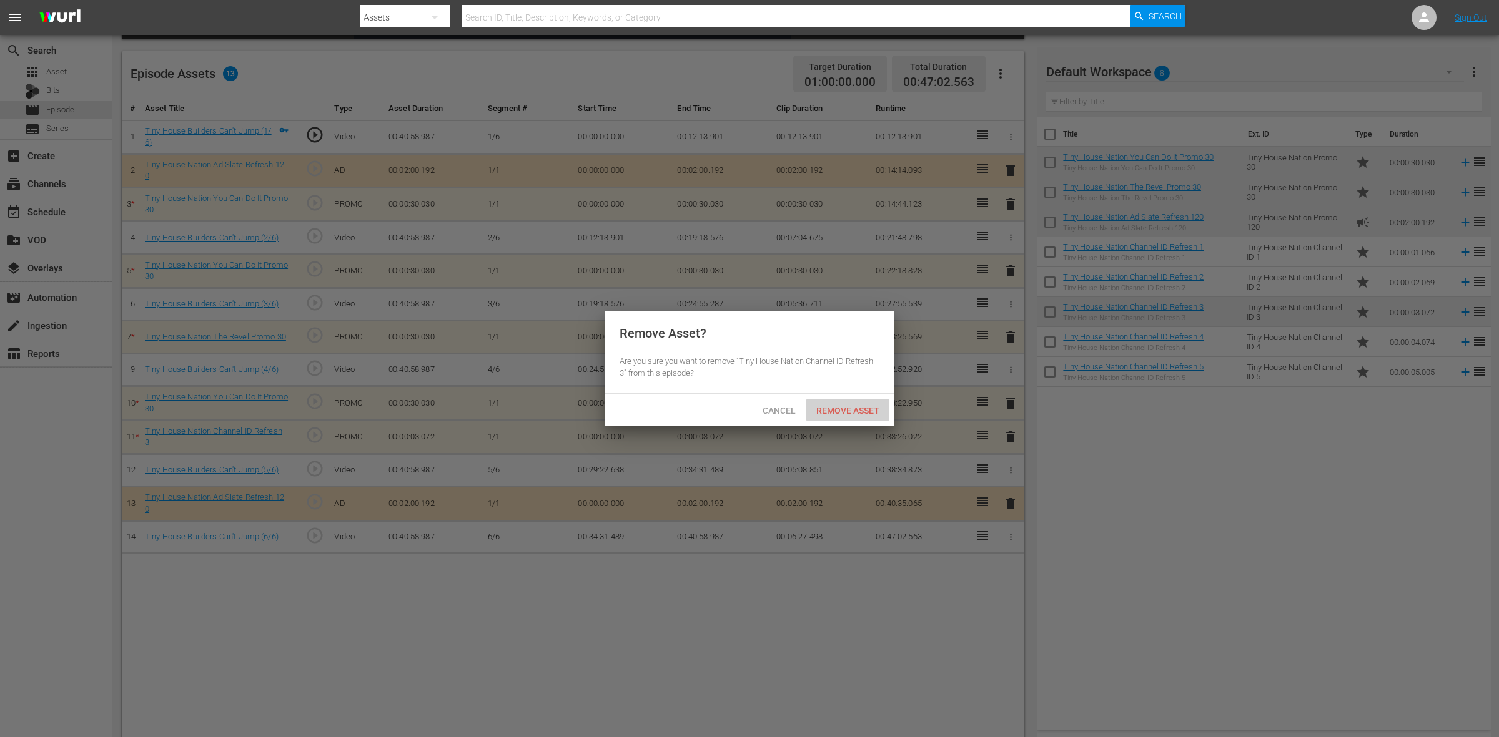
click at [876, 407] on span "Remove Asset" at bounding box center [847, 411] width 83 height 10
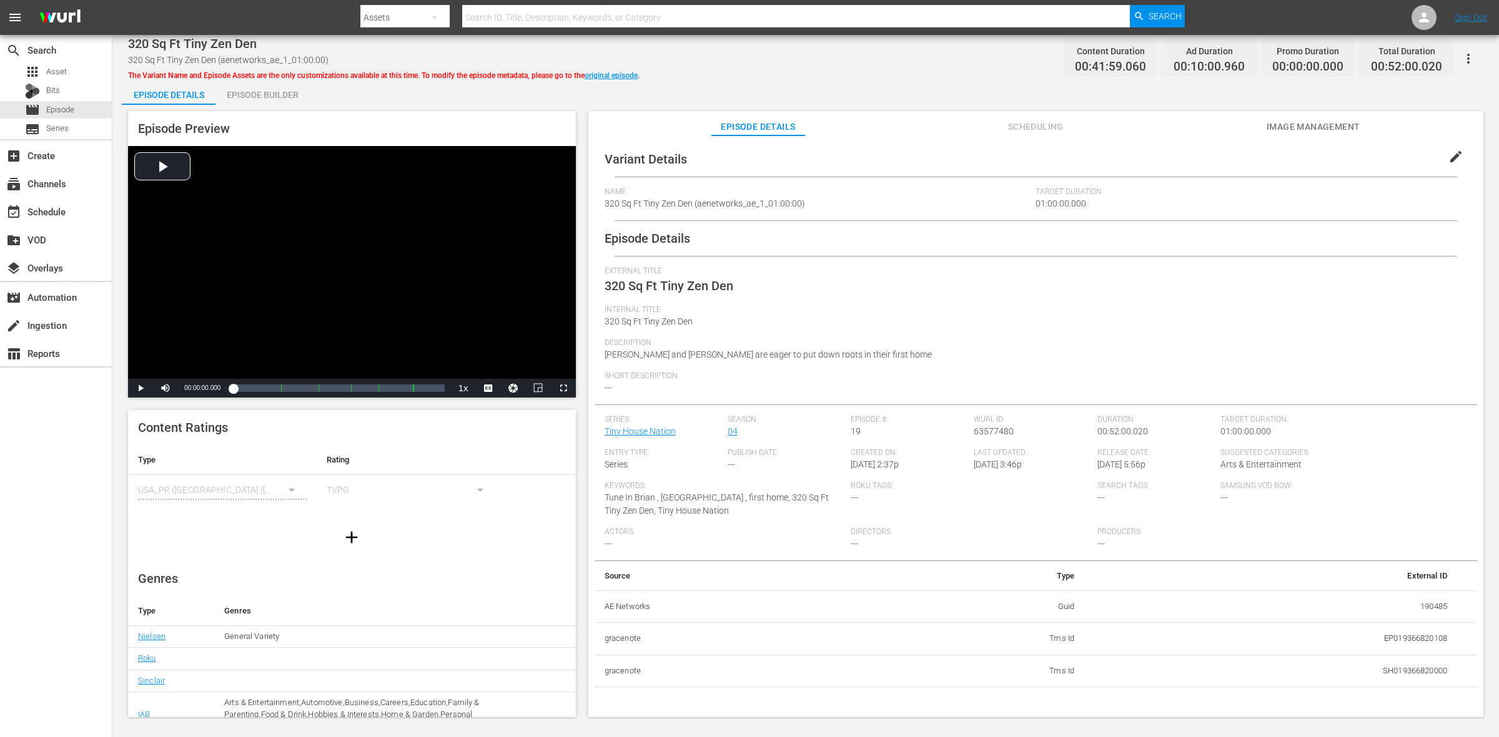
click at [266, 97] on div "Episode Builder" at bounding box center [262, 95] width 94 height 30
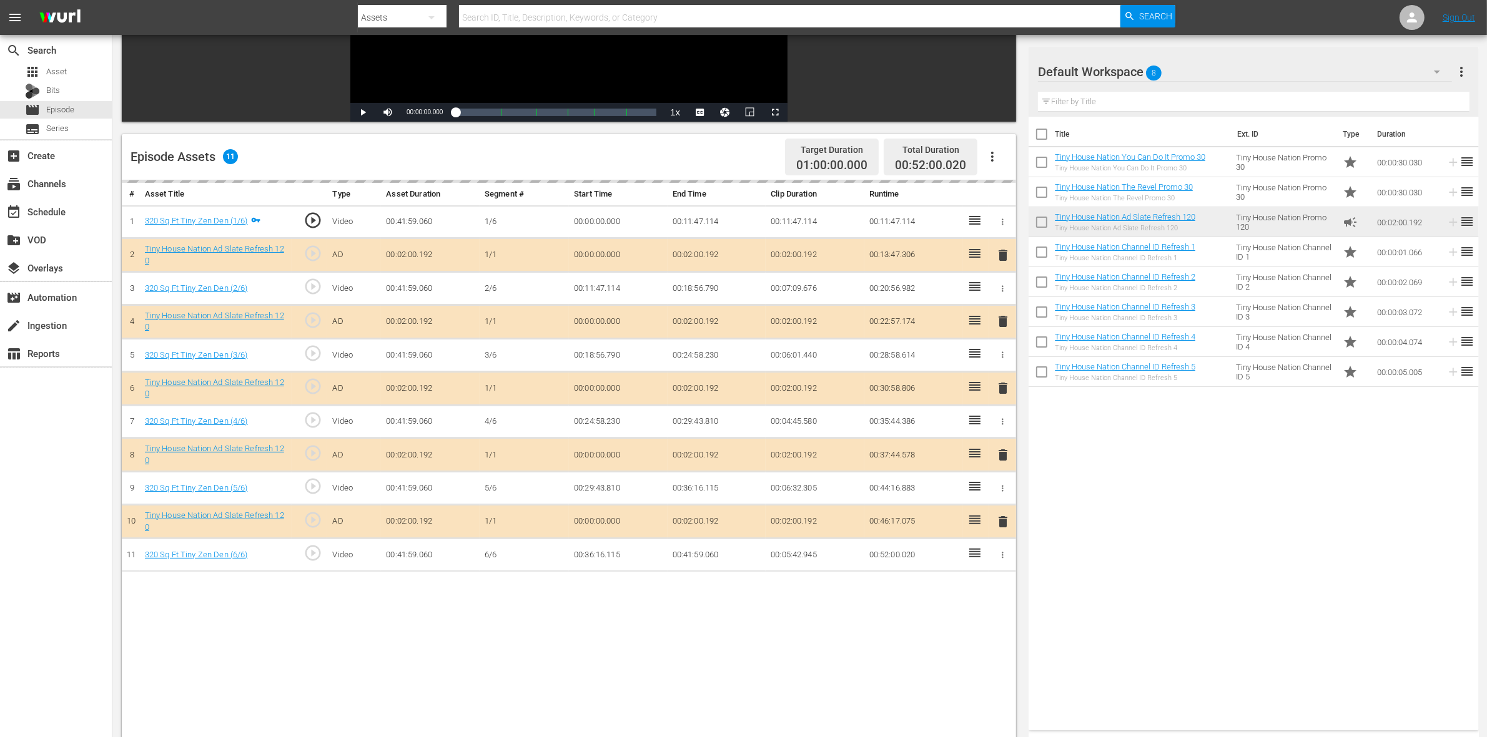
scroll to position [234, 0]
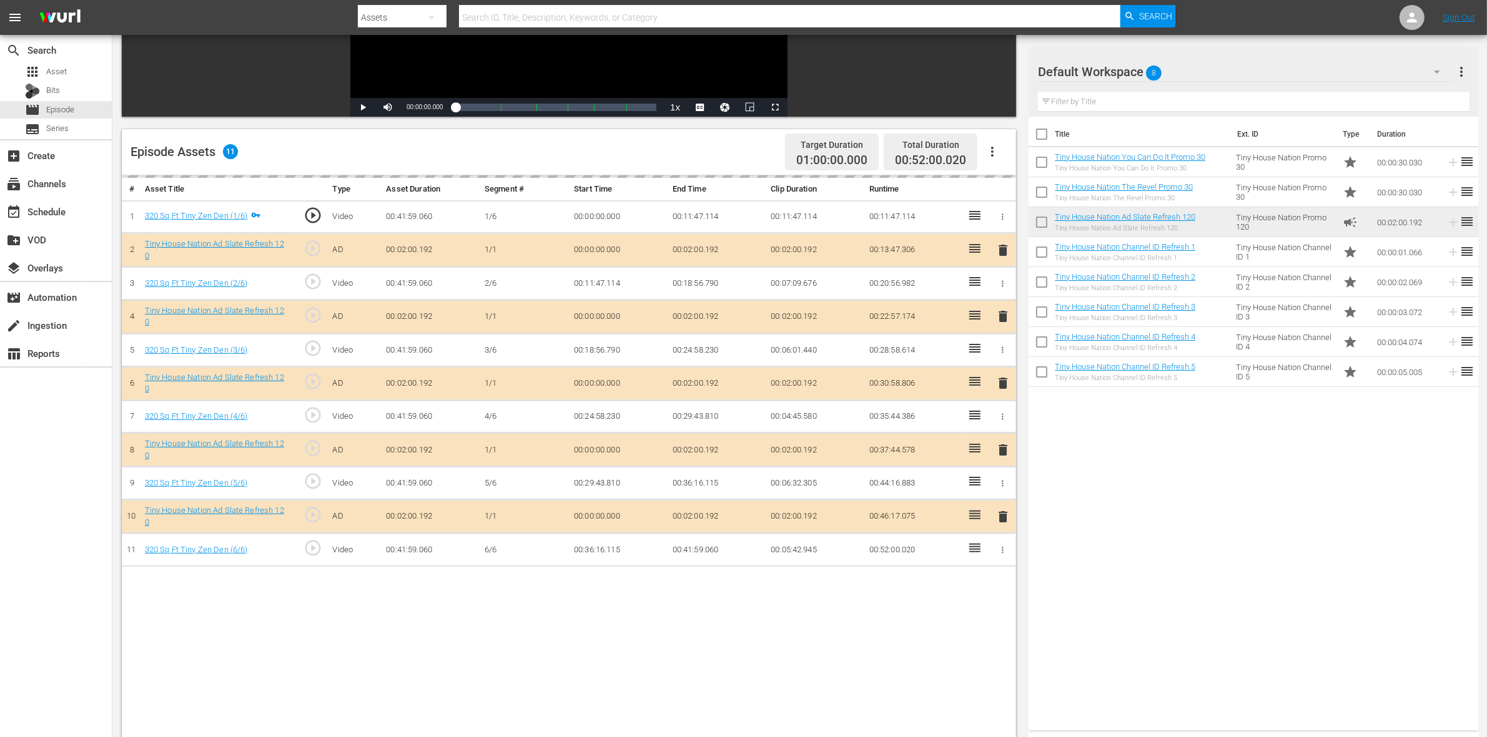
click at [997, 320] on div "delete" at bounding box center [1002, 317] width 17 height 18
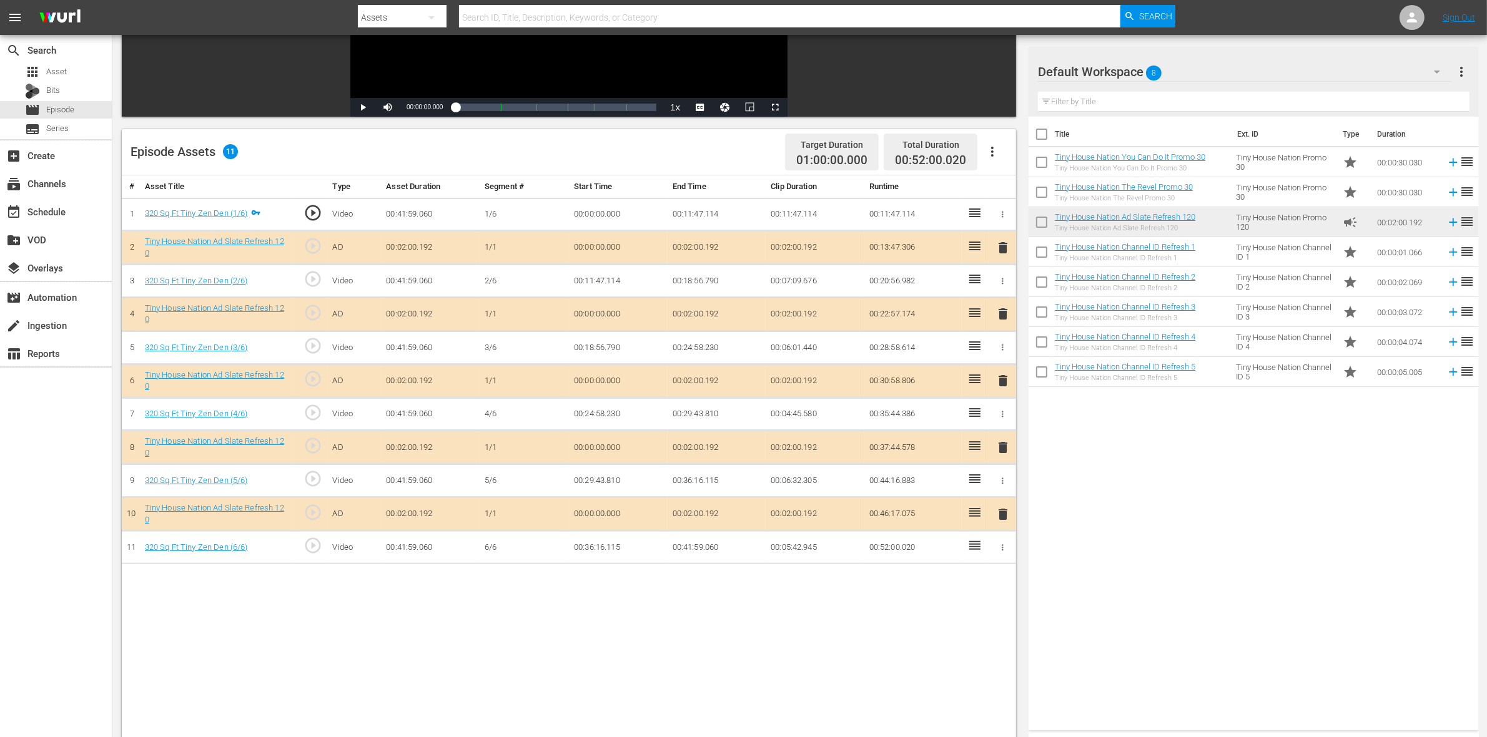
click at [1000, 320] on span "delete" at bounding box center [1002, 314] width 15 height 15
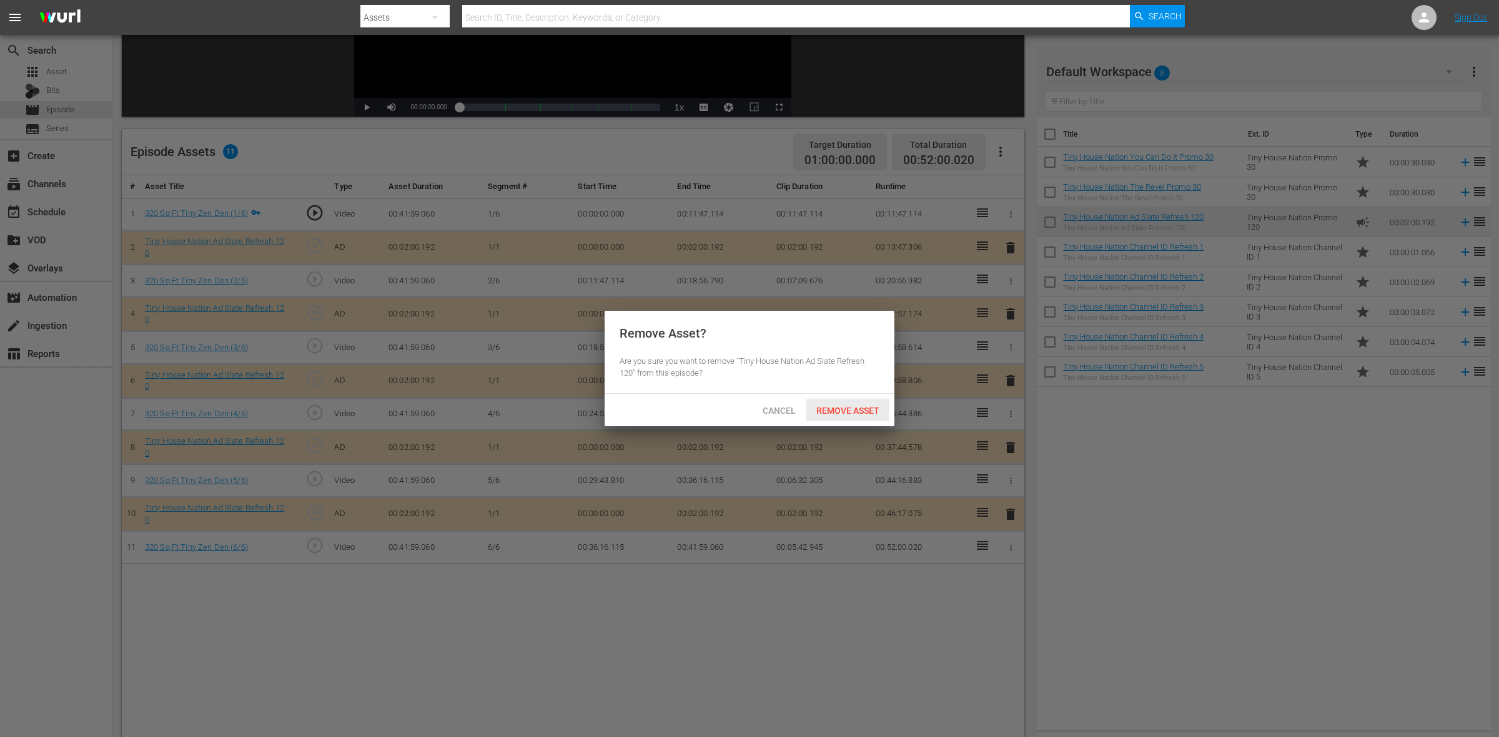
click at [874, 411] on span "Remove Asset" at bounding box center [847, 411] width 83 height 10
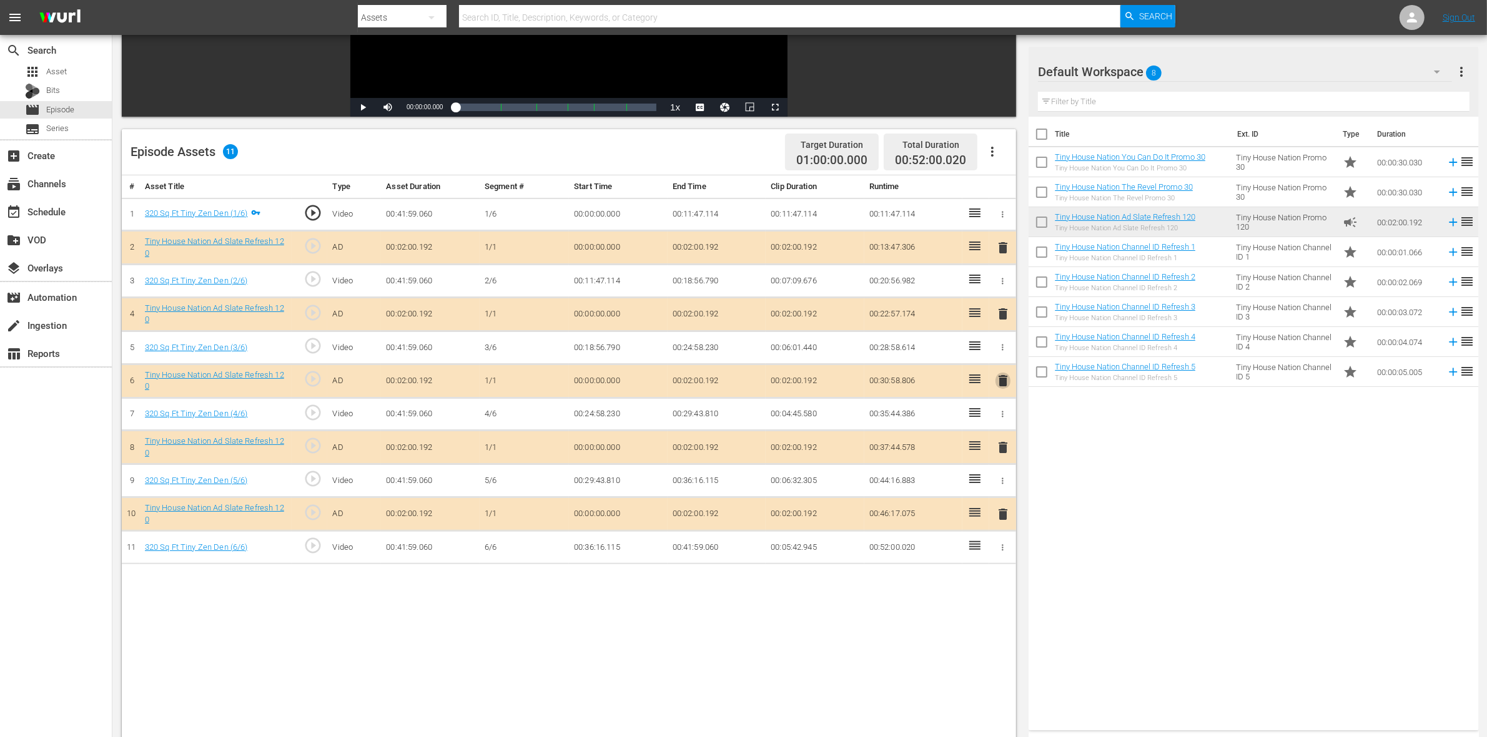
click at [1006, 383] on span "delete" at bounding box center [1002, 380] width 15 height 15
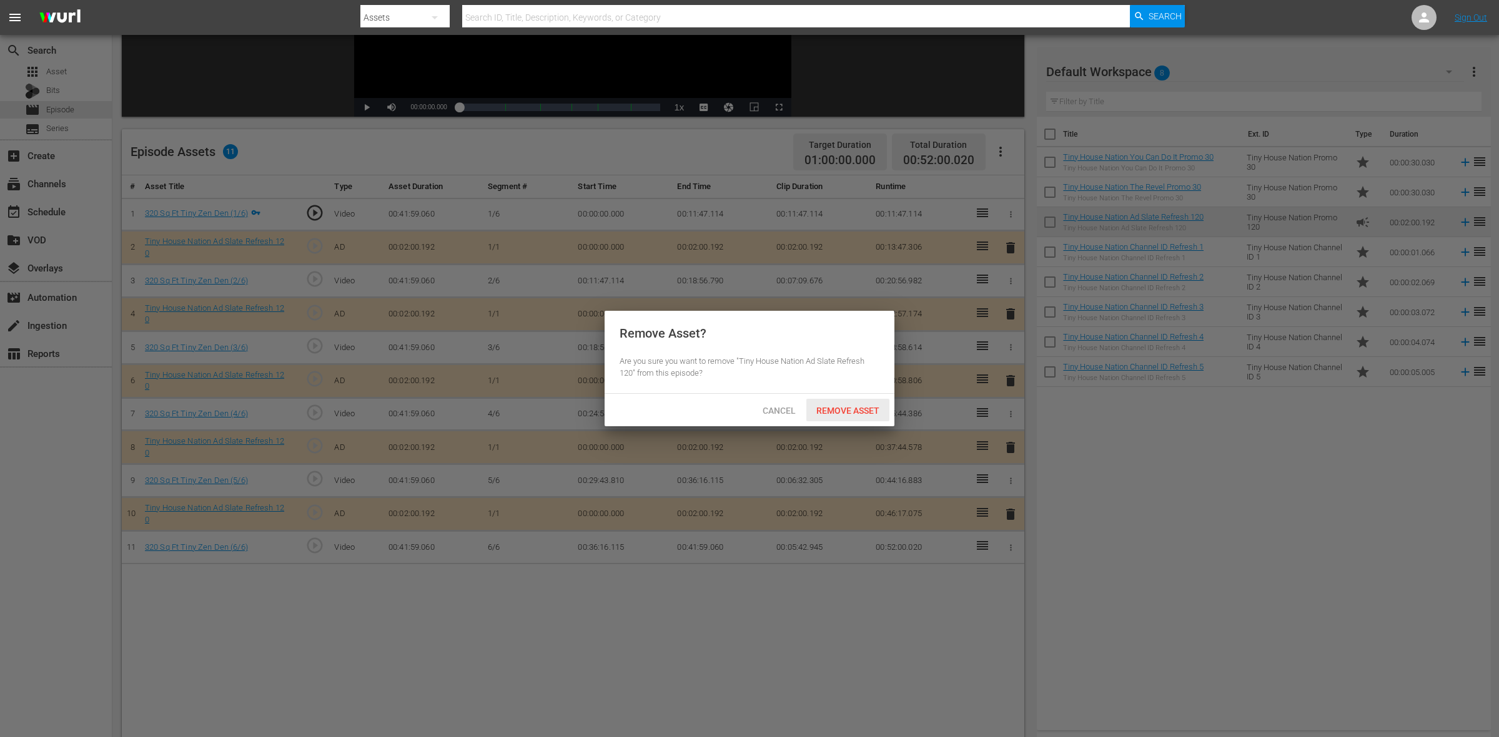
click at [854, 404] on div "Remove Asset" at bounding box center [847, 410] width 83 height 23
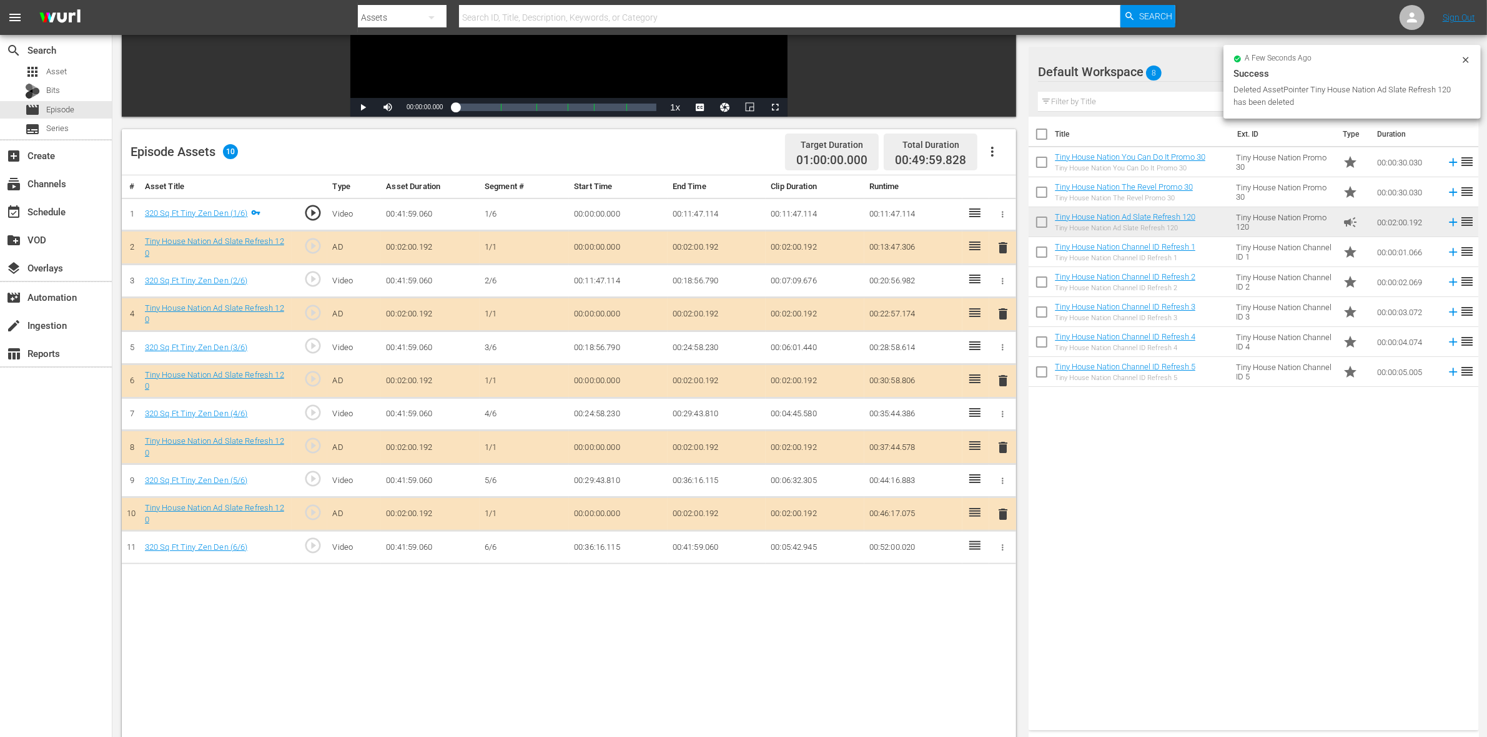
click at [1003, 454] on span "delete" at bounding box center [1002, 447] width 15 height 15
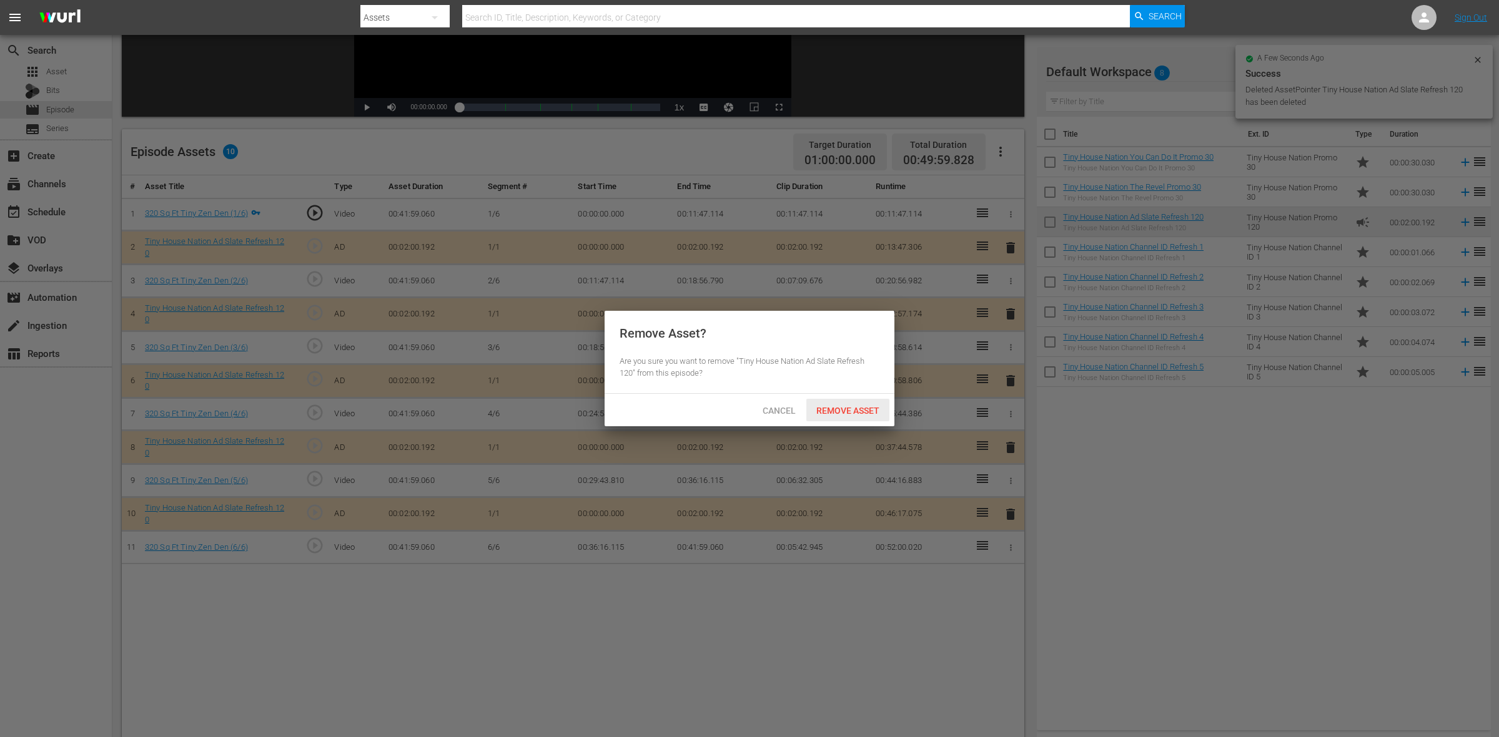
click at [854, 410] on span "Remove Asset" at bounding box center [847, 411] width 83 height 10
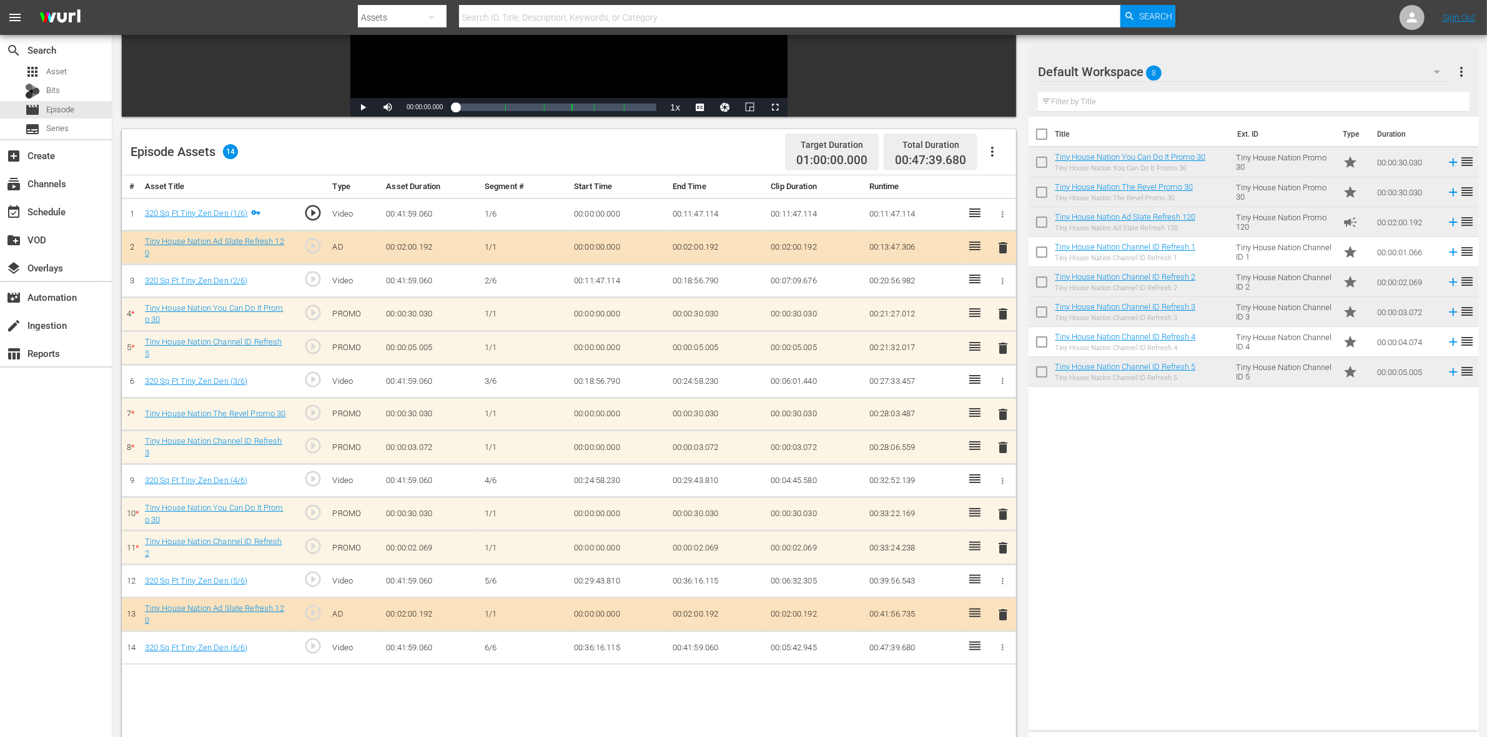
click at [1007, 554] on span "delete" at bounding box center [1002, 548] width 15 height 15
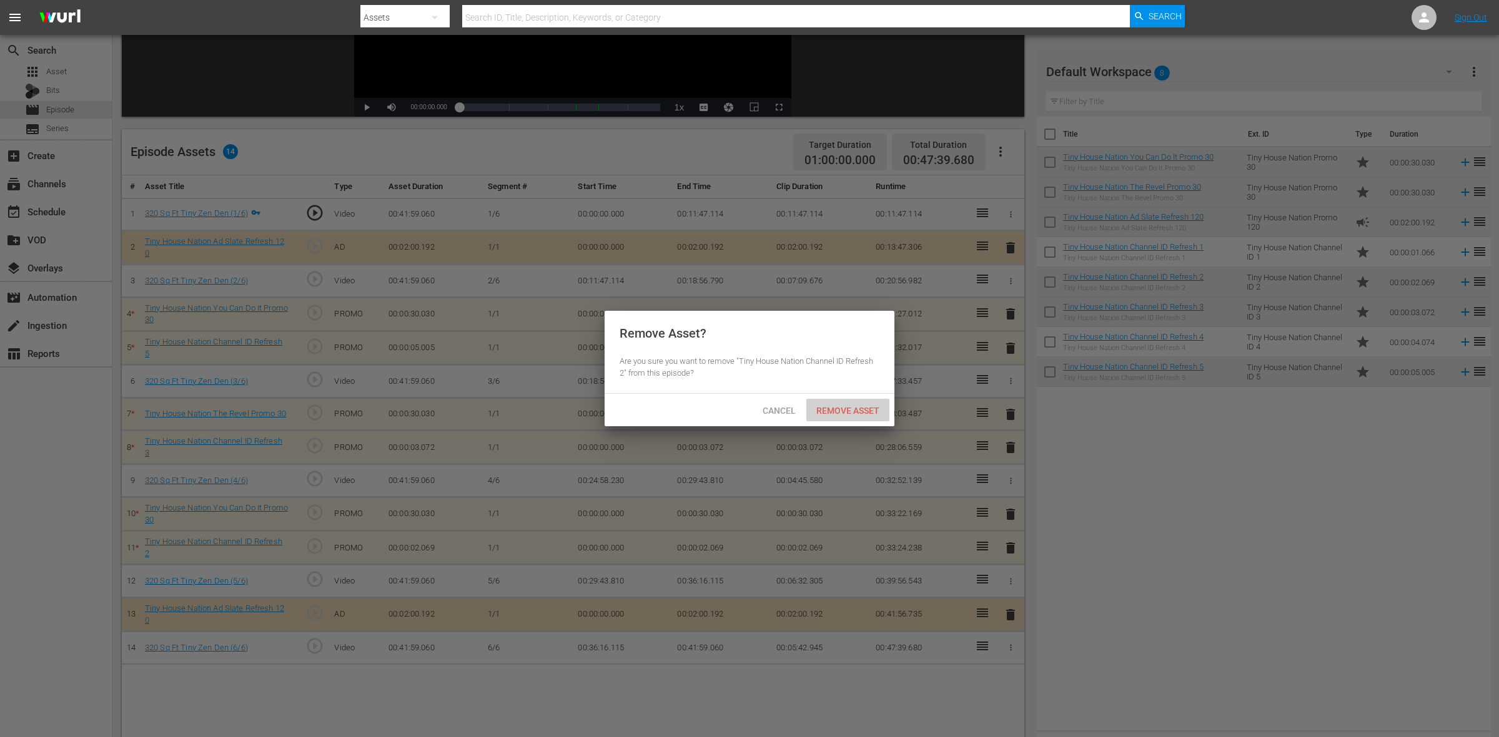
click at [862, 412] on span "Remove Asset" at bounding box center [847, 411] width 83 height 10
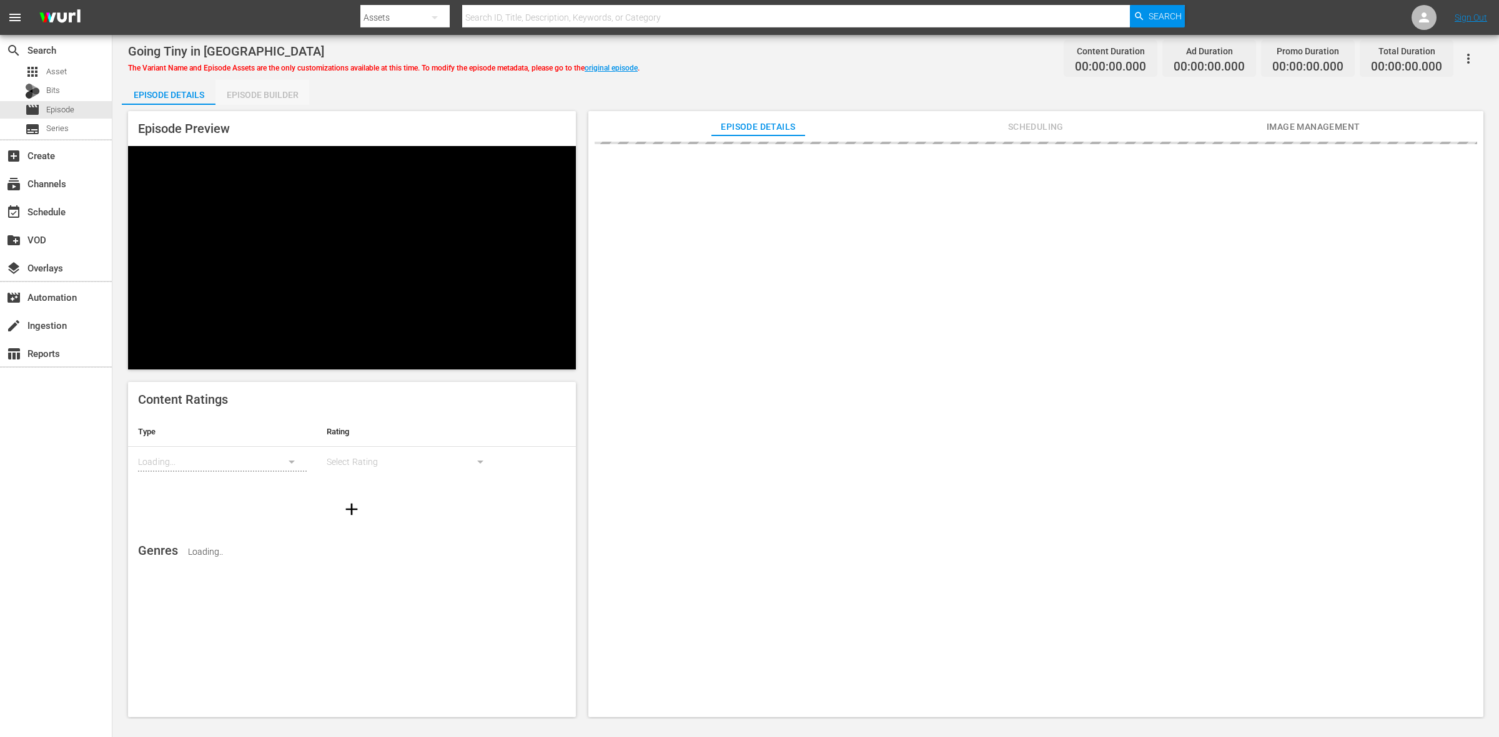
click at [278, 94] on div "Episode Builder" at bounding box center [262, 95] width 94 height 30
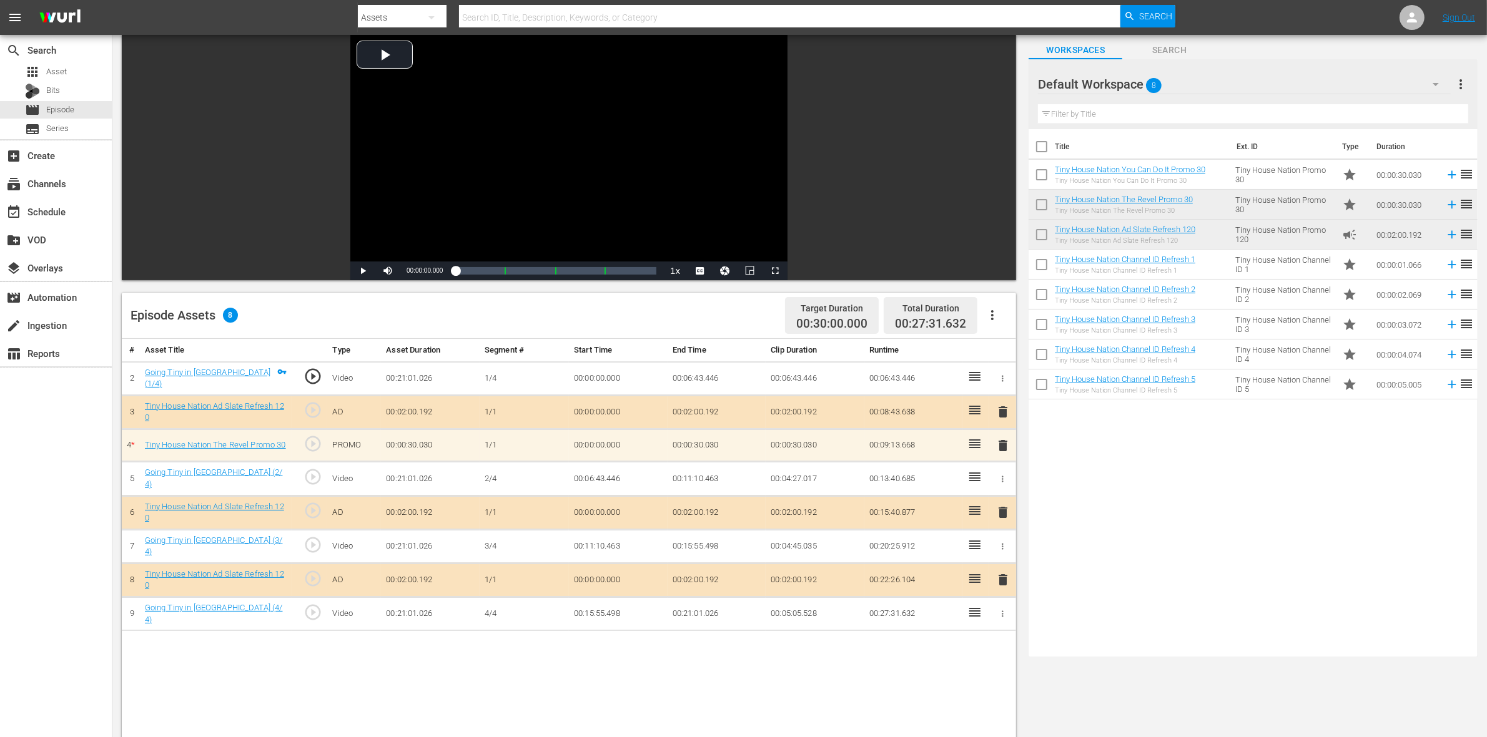
scroll to position [156, 0]
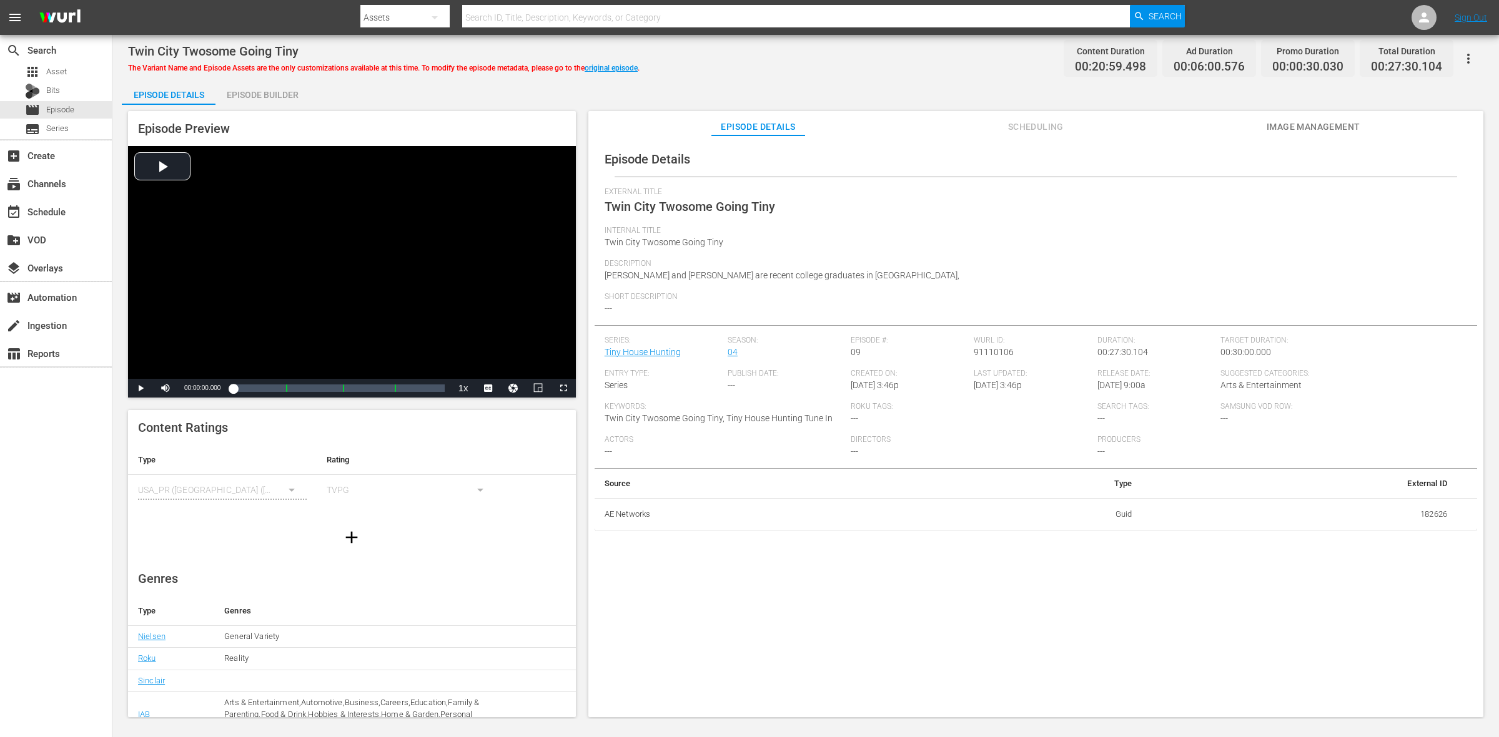
click at [269, 92] on div "Episode Builder" at bounding box center [262, 95] width 94 height 30
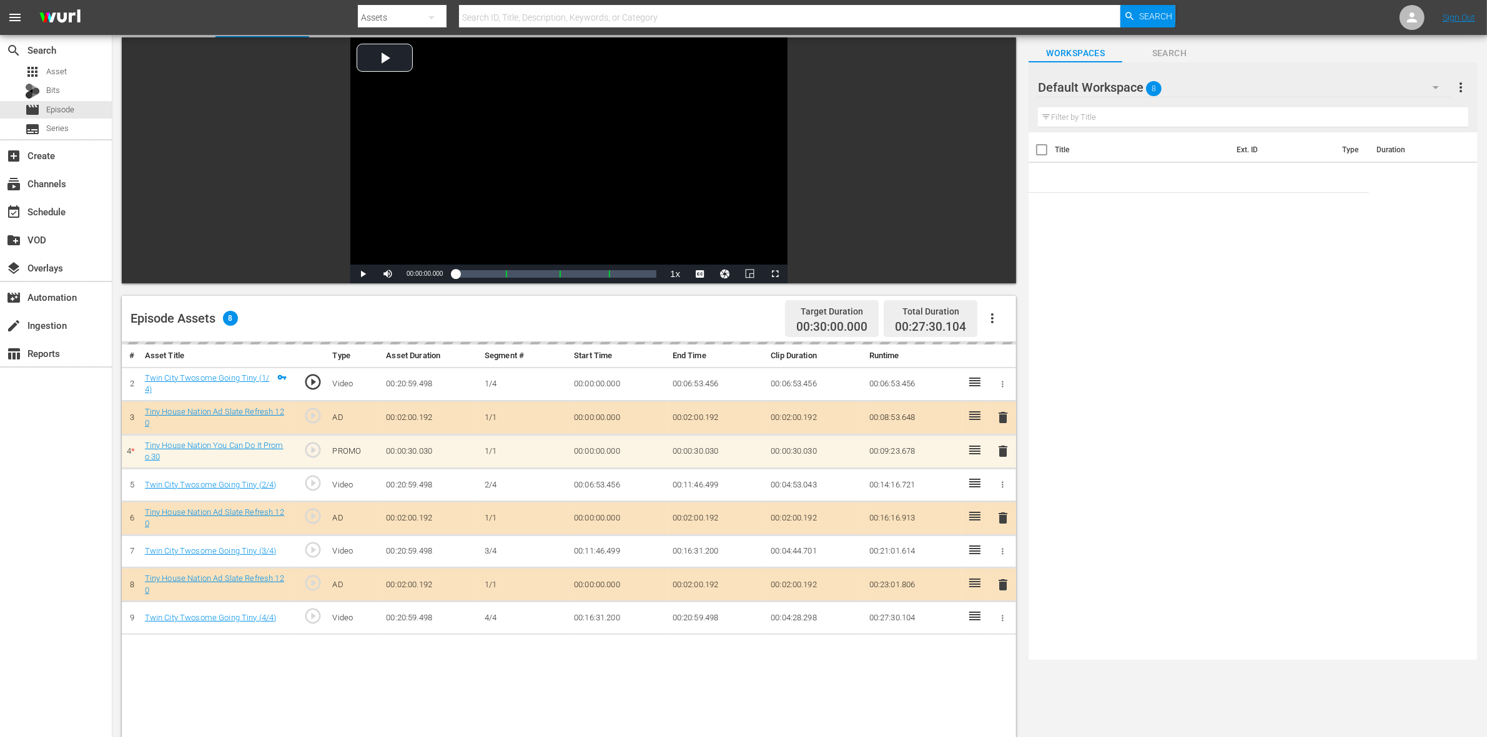
scroll to position [156, 0]
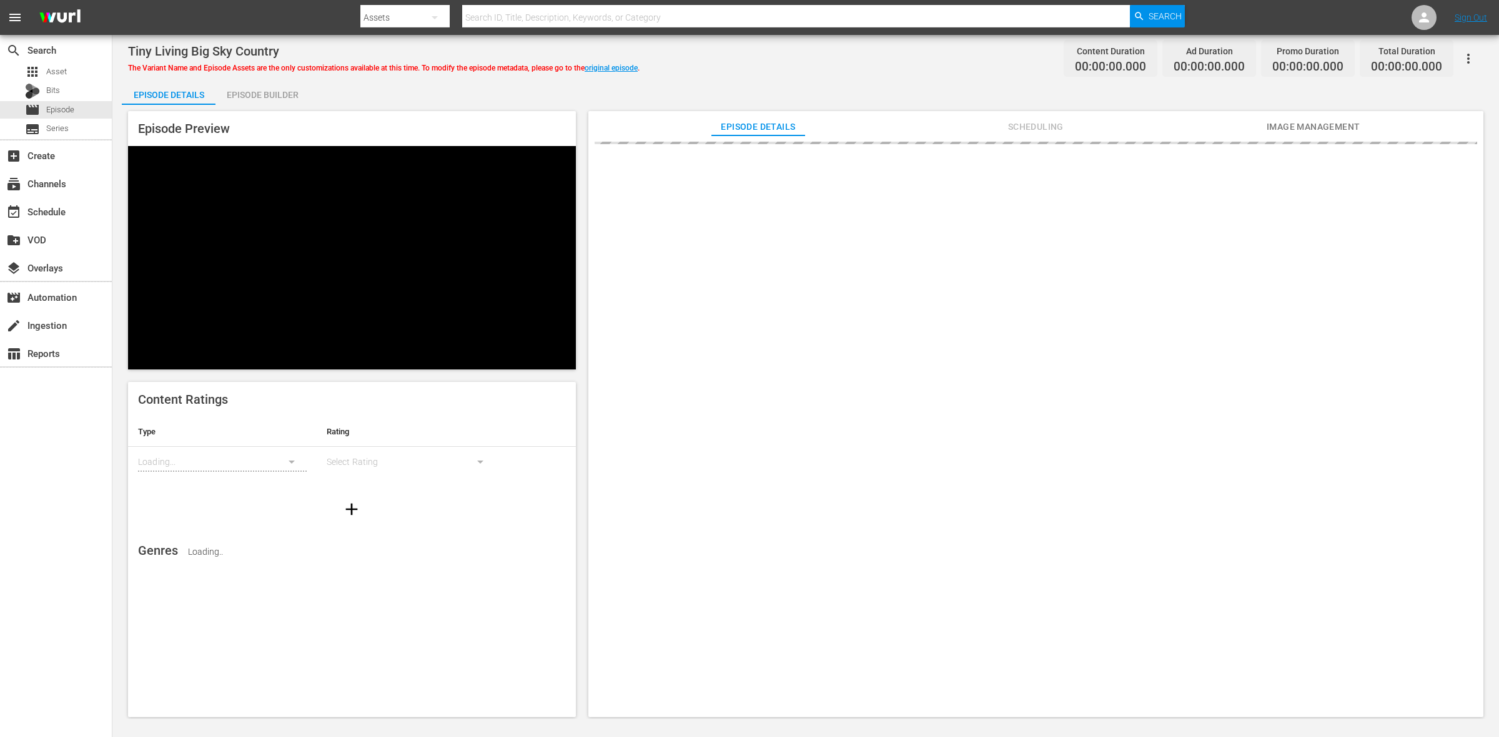
click at [288, 94] on div "Episode Builder" at bounding box center [262, 95] width 94 height 30
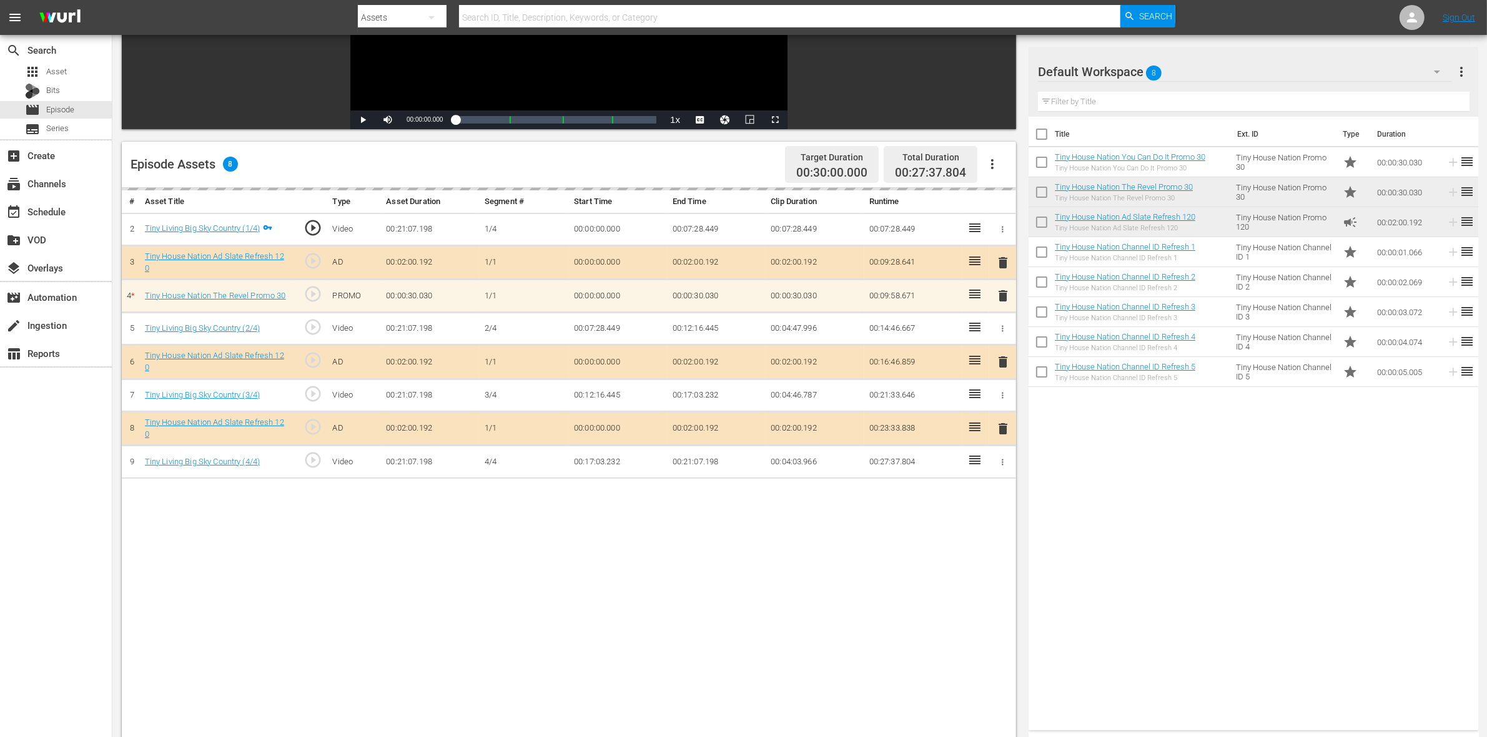
scroll to position [234, 0]
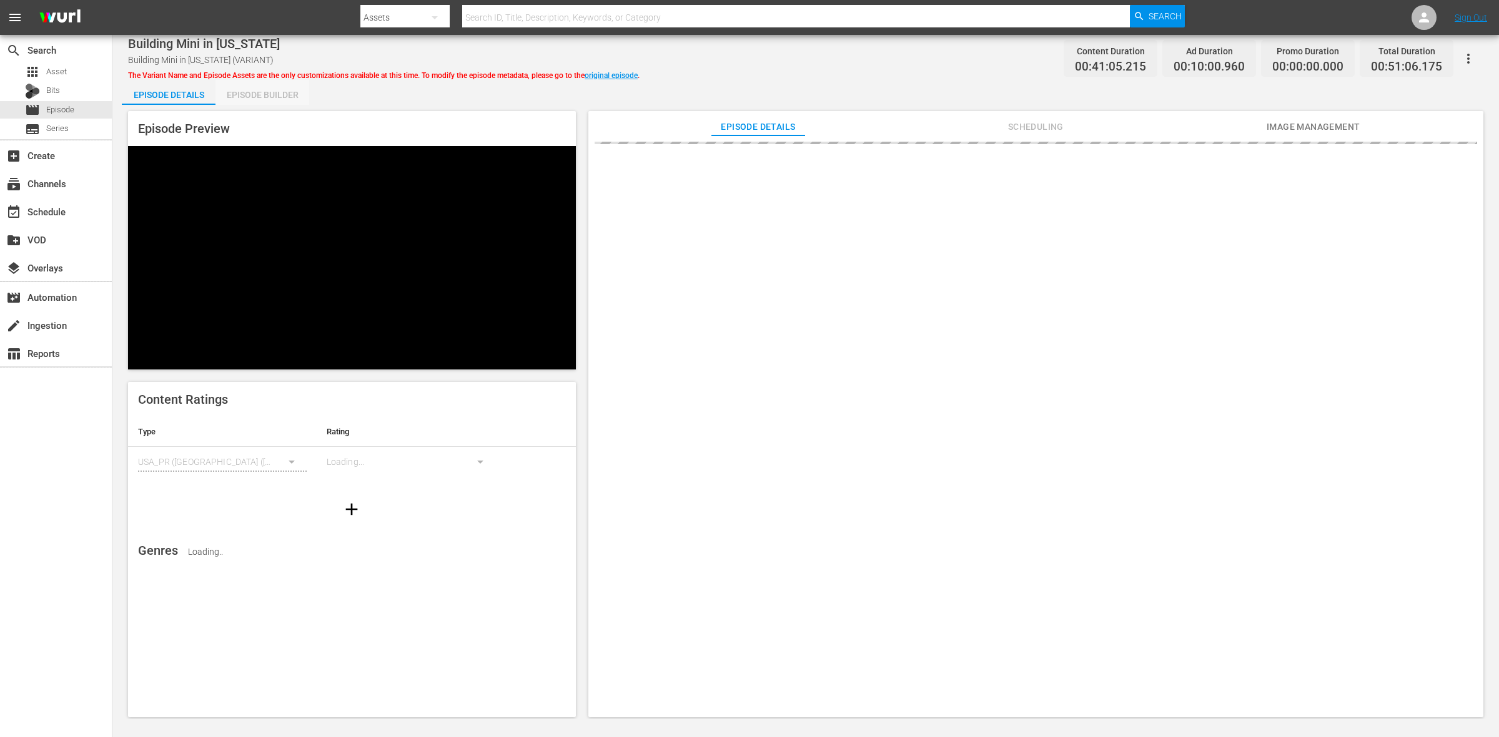
click at [285, 89] on div "Episode Builder" at bounding box center [262, 95] width 94 height 30
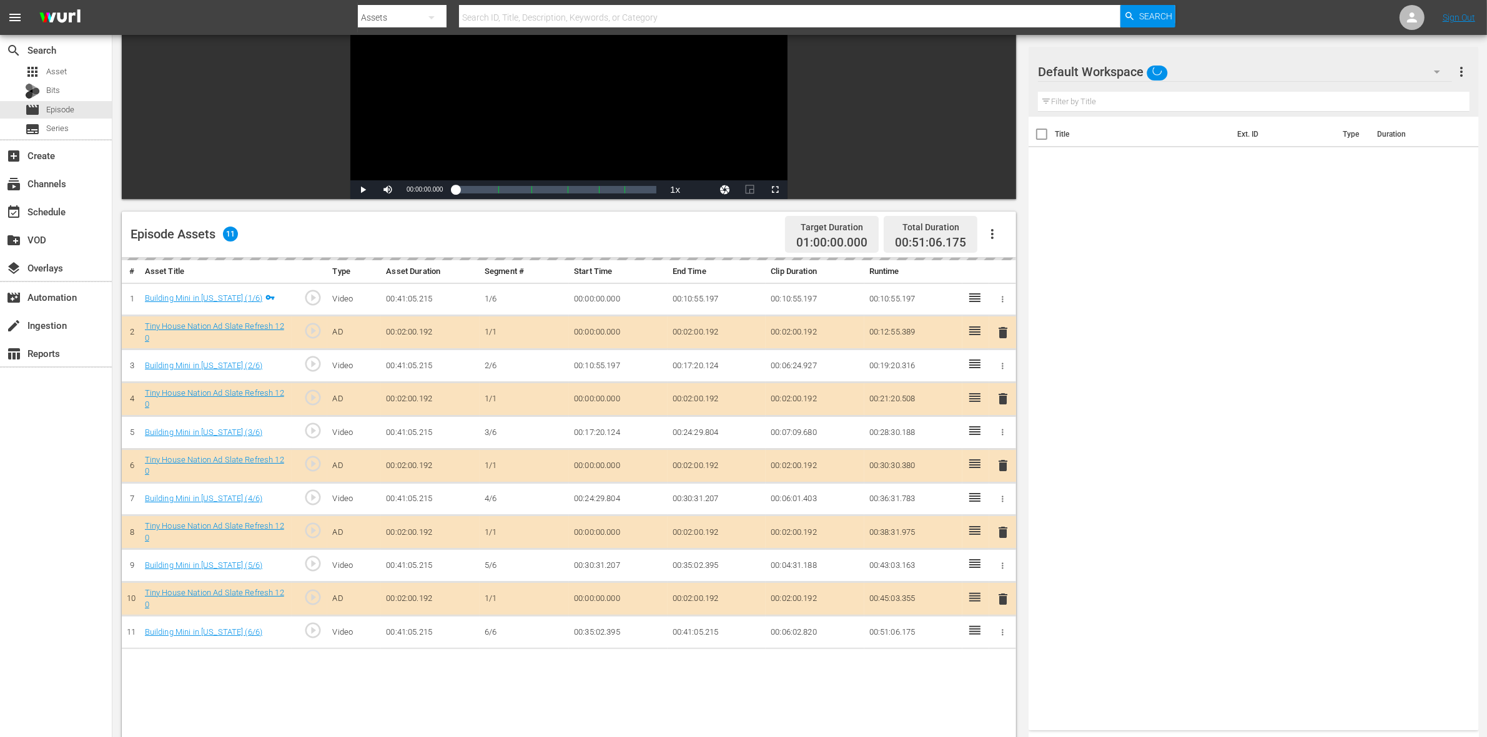
scroll to position [234, 0]
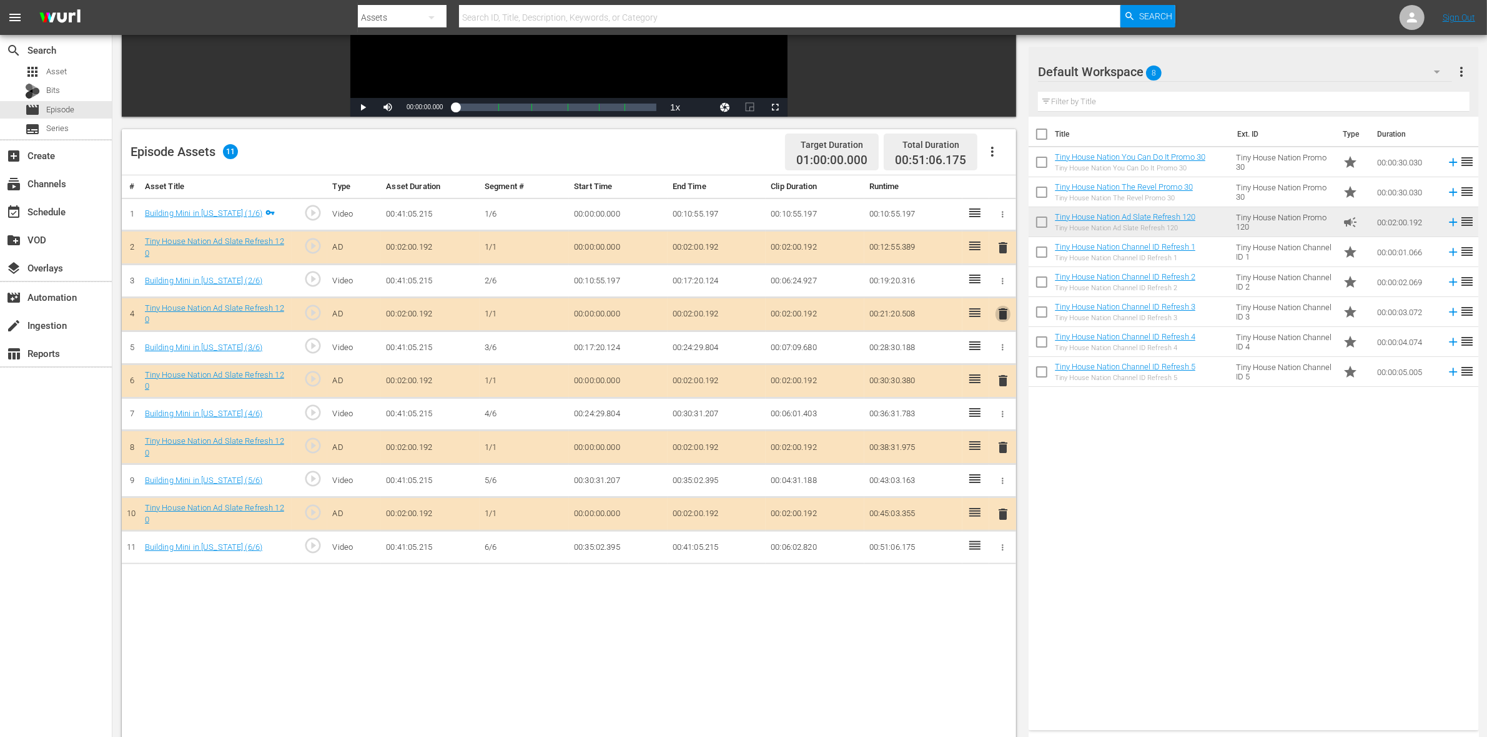
click at [1003, 322] on span "delete" at bounding box center [1002, 314] width 15 height 15
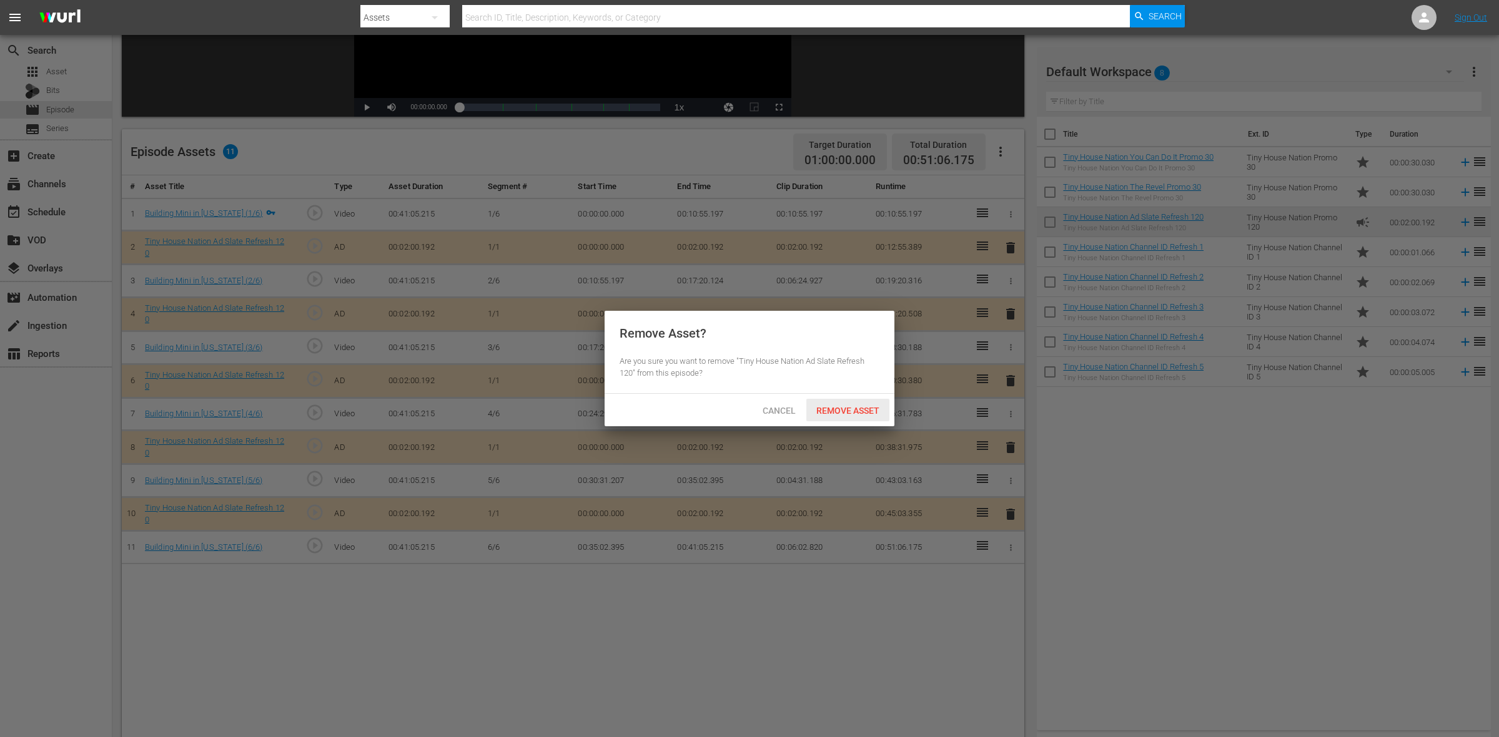
click at [870, 406] on span "Remove Asset" at bounding box center [847, 411] width 83 height 10
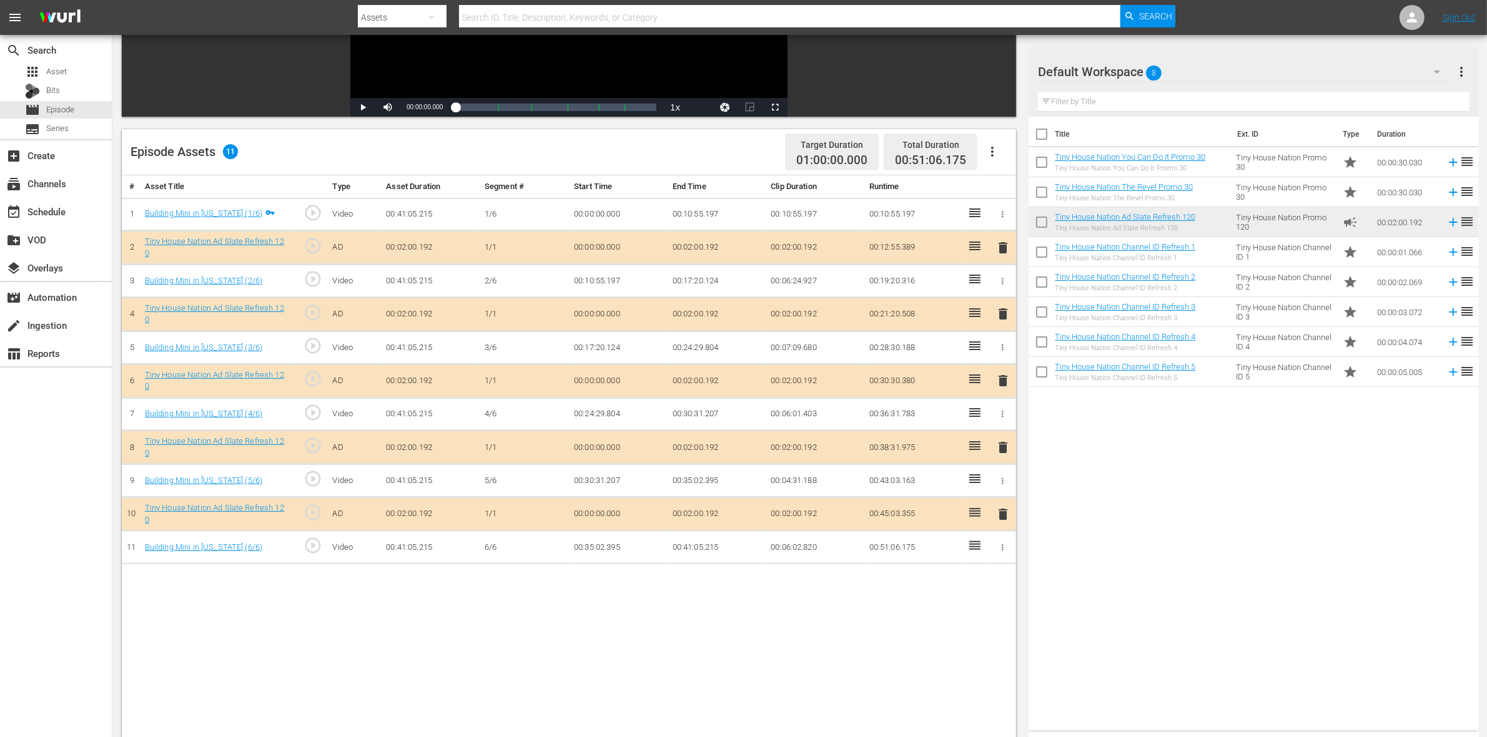
click at [1003, 380] on span "delete" at bounding box center [1002, 380] width 15 height 15
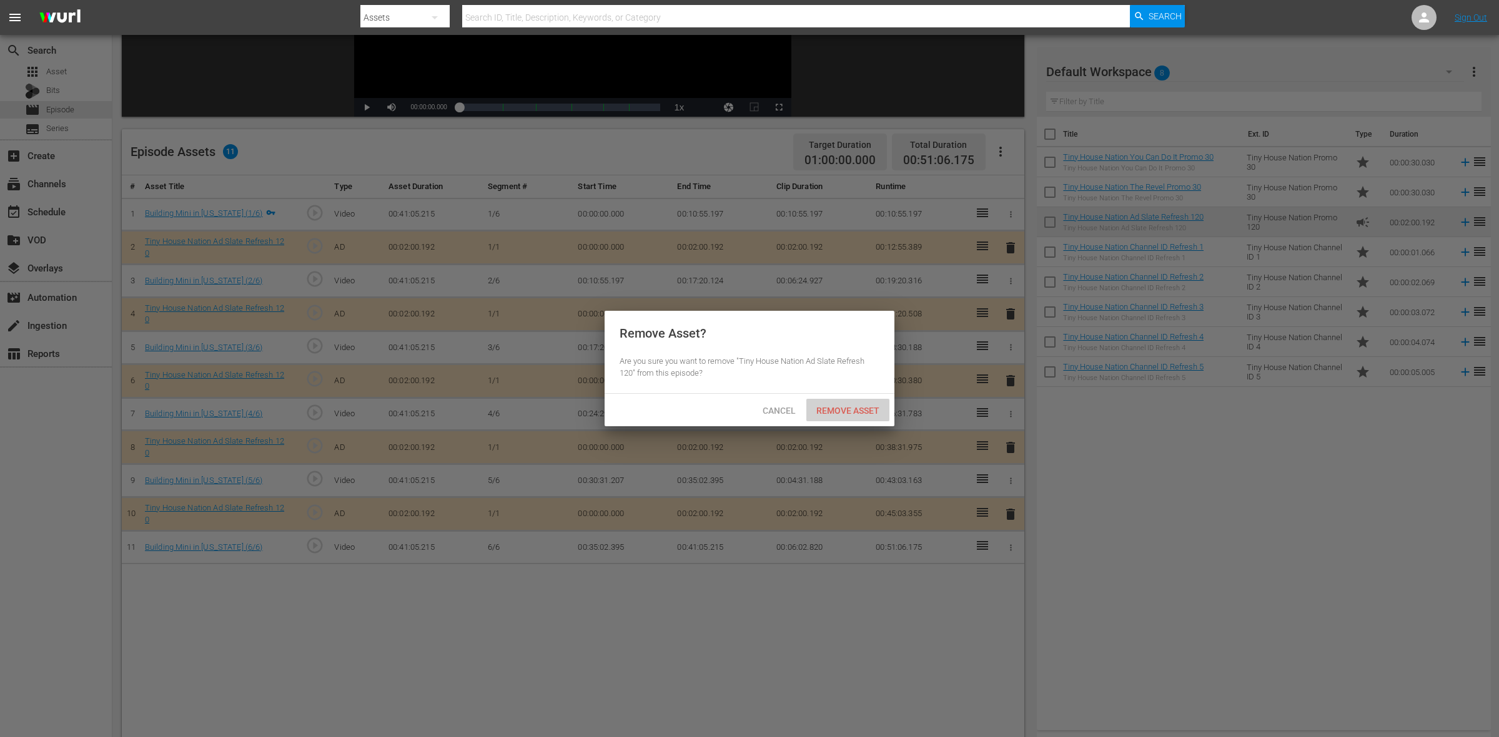
click at [872, 413] on span "Remove Asset" at bounding box center [847, 411] width 83 height 10
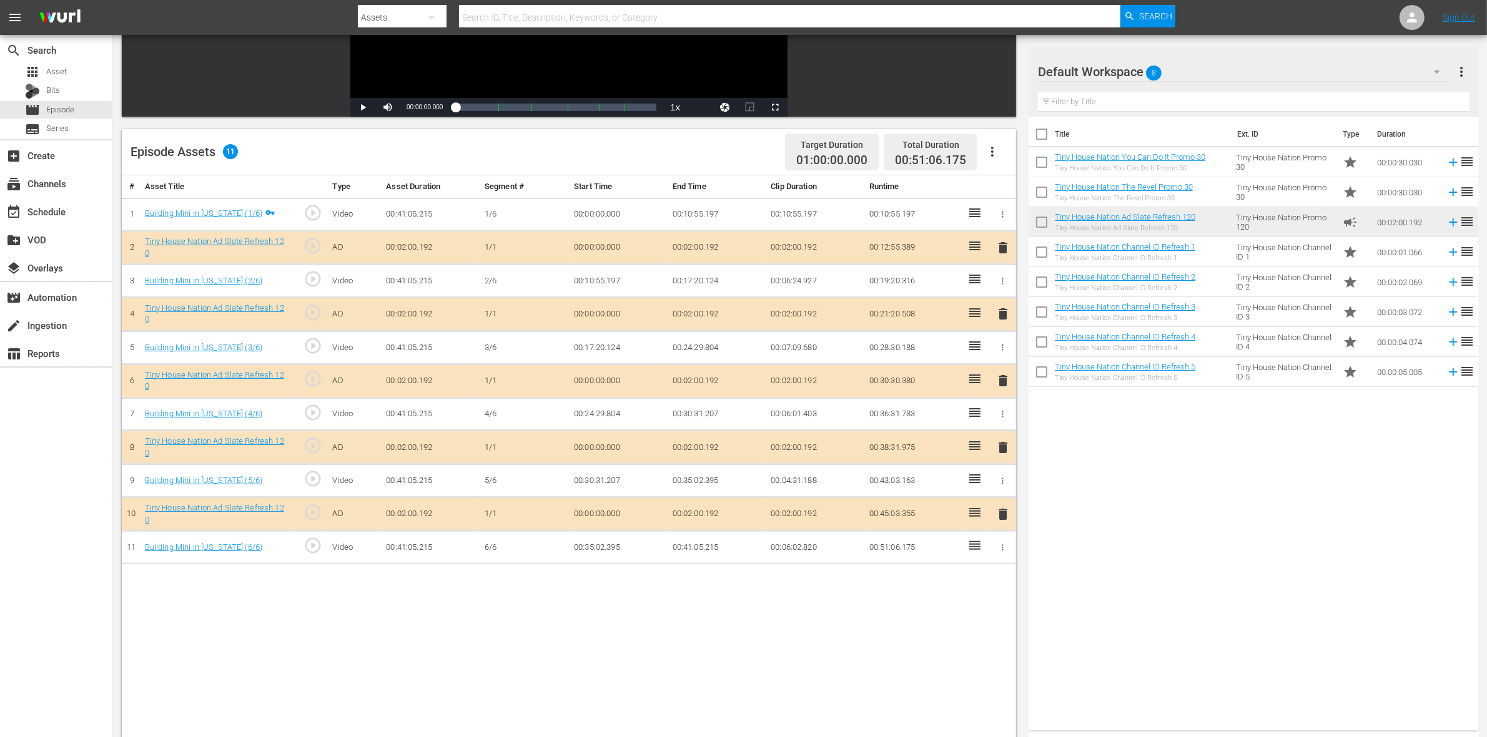
click at [1002, 453] on span "delete" at bounding box center [1002, 447] width 15 height 15
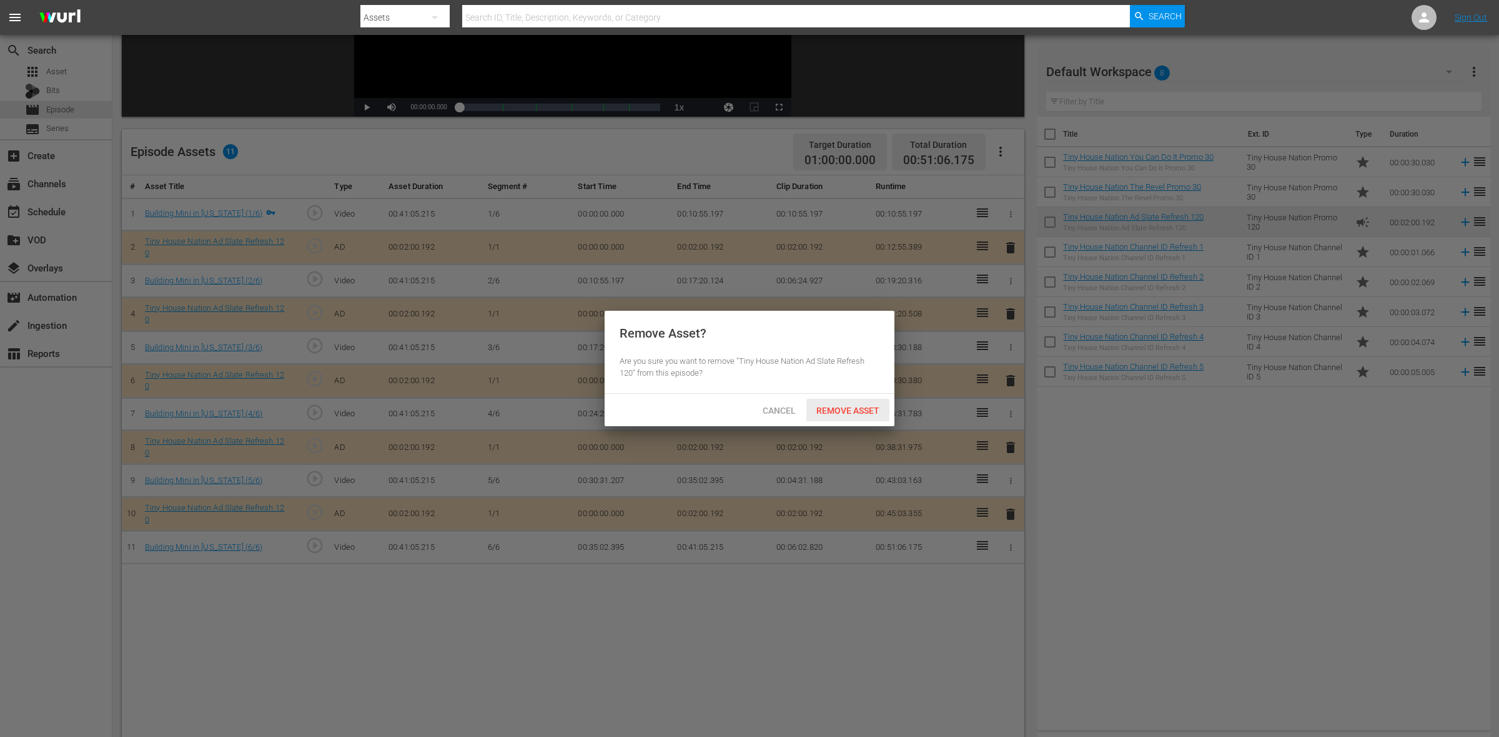
click at [860, 408] on span "Remove Asset" at bounding box center [847, 411] width 83 height 10
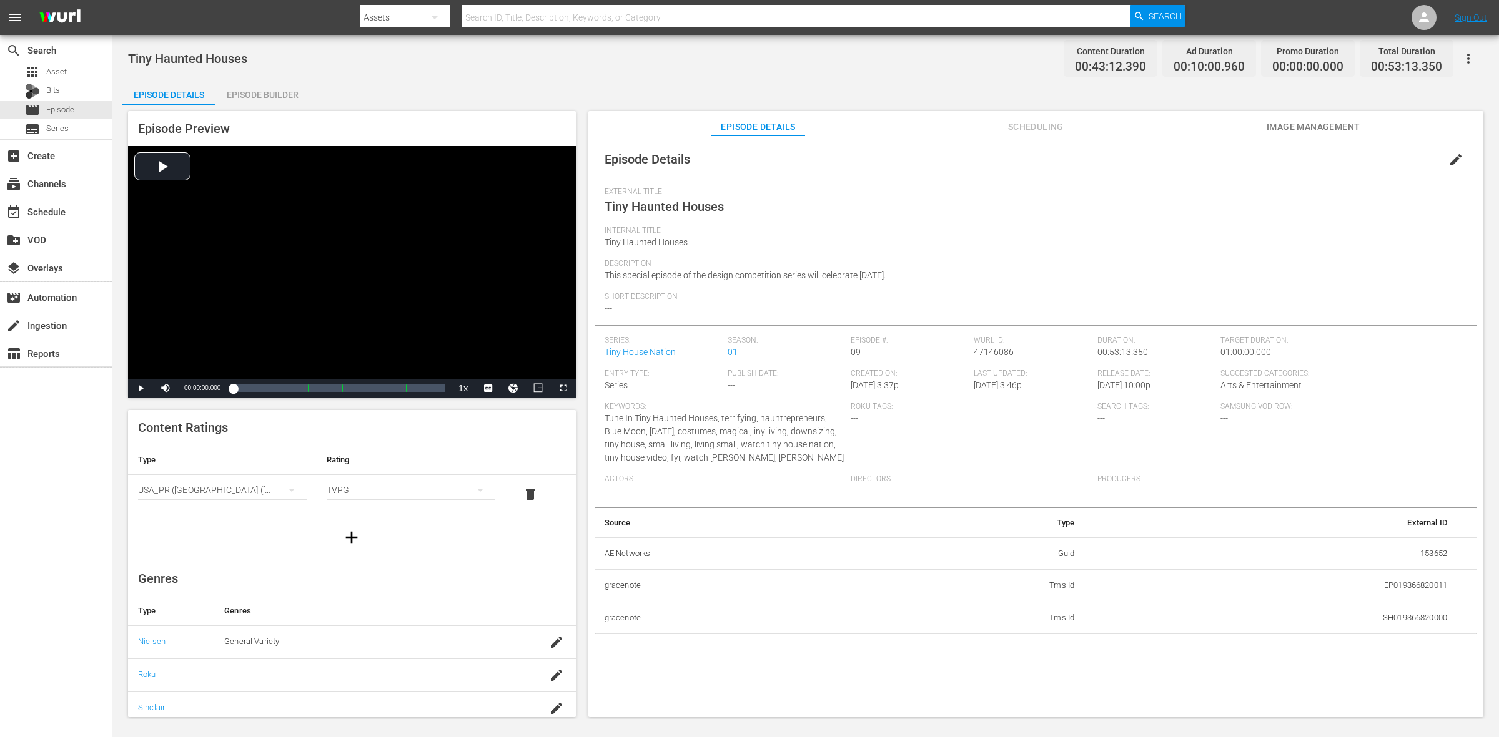
click at [264, 101] on div "Episode Builder" at bounding box center [262, 95] width 94 height 30
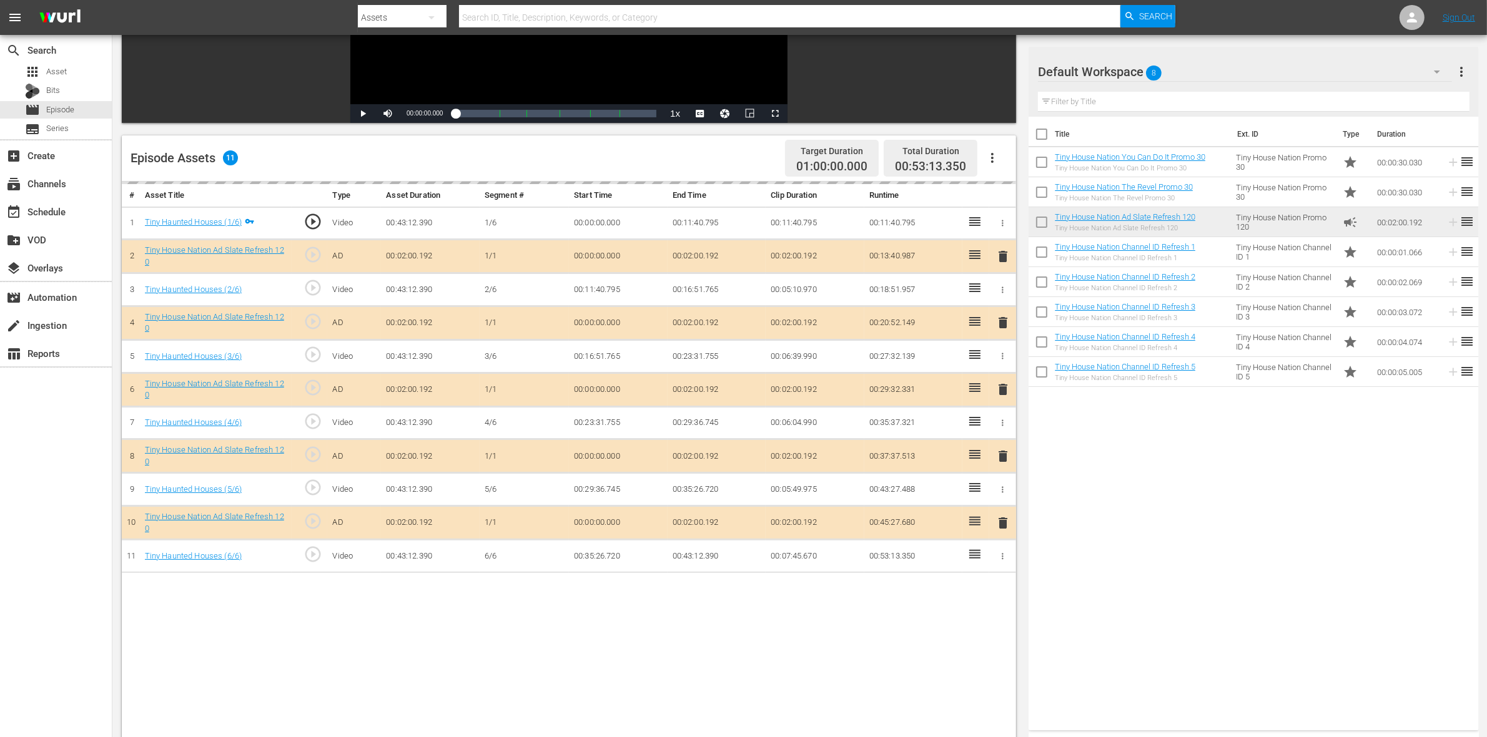
scroll to position [234, 0]
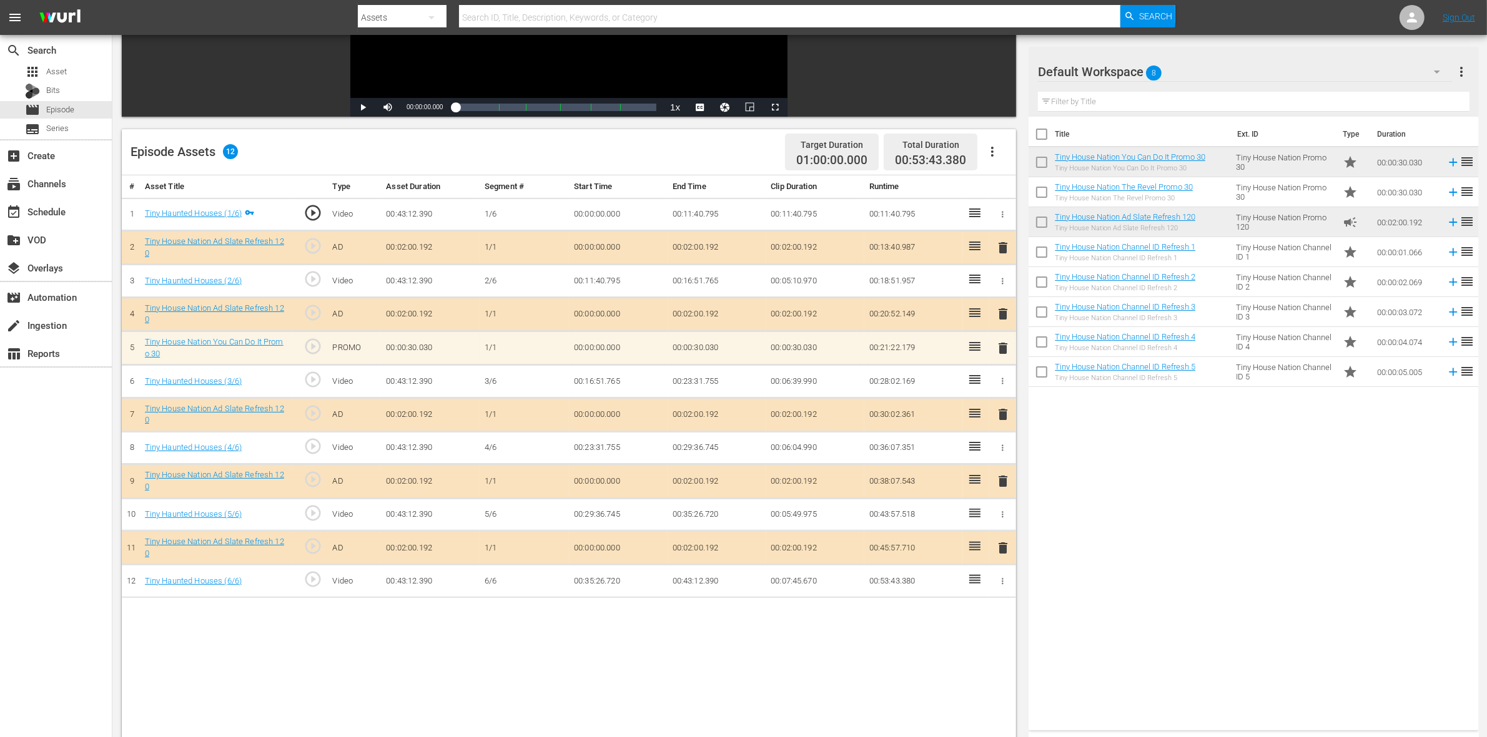
click at [1000, 313] on span "delete" at bounding box center [1002, 314] width 15 height 15
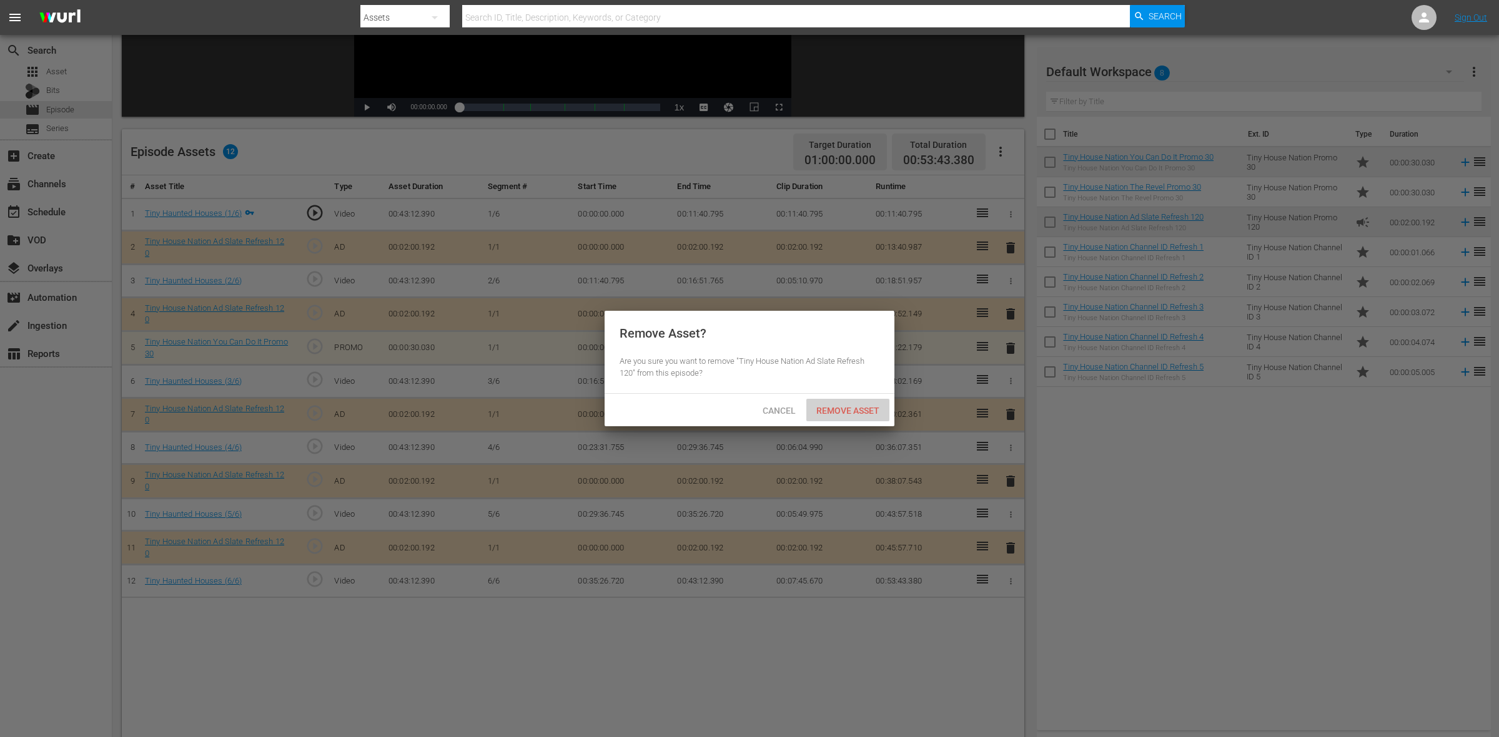
click at [876, 406] on span "Remove Asset" at bounding box center [847, 411] width 83 height 10
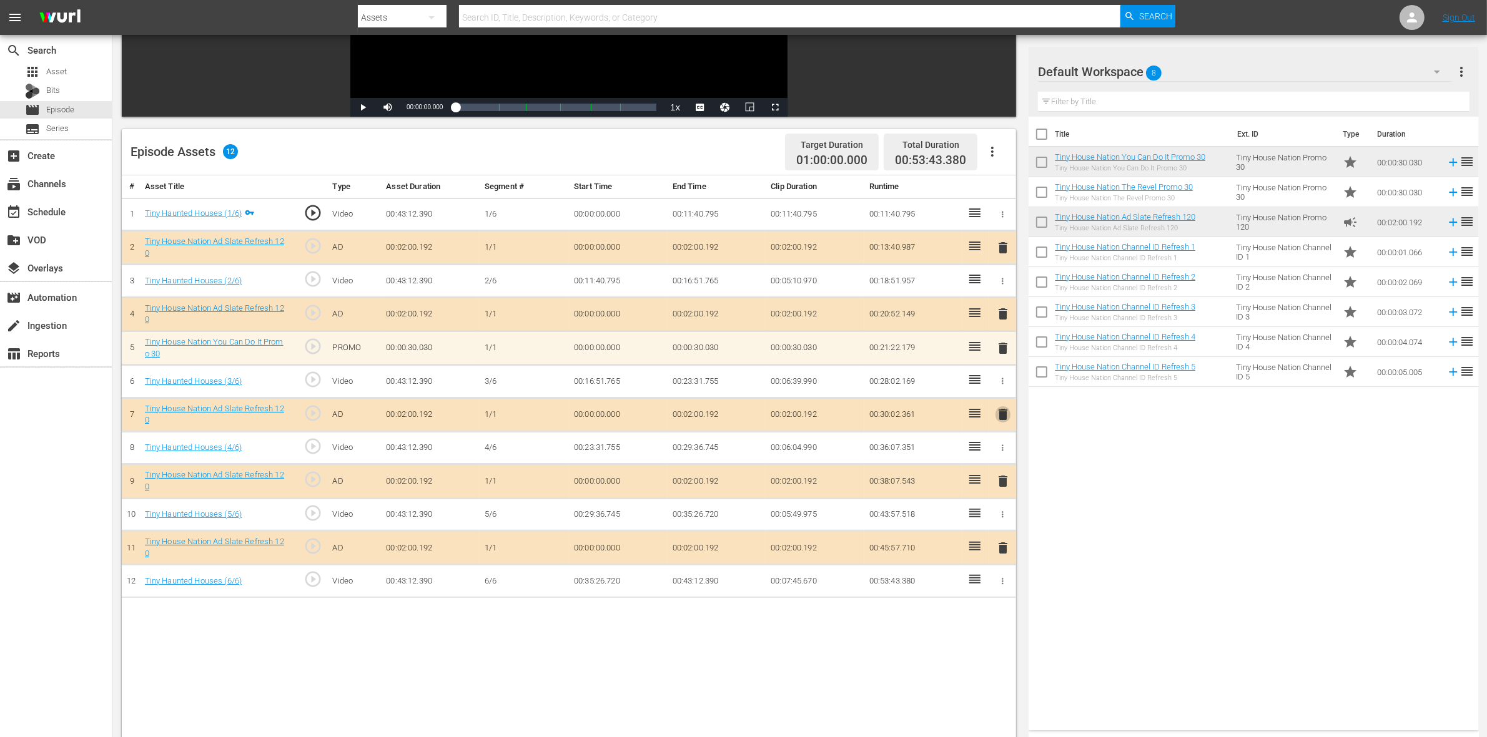
click at [1000, 416] on span "delete" at bounding box center [1002, 414] width 15 height 15
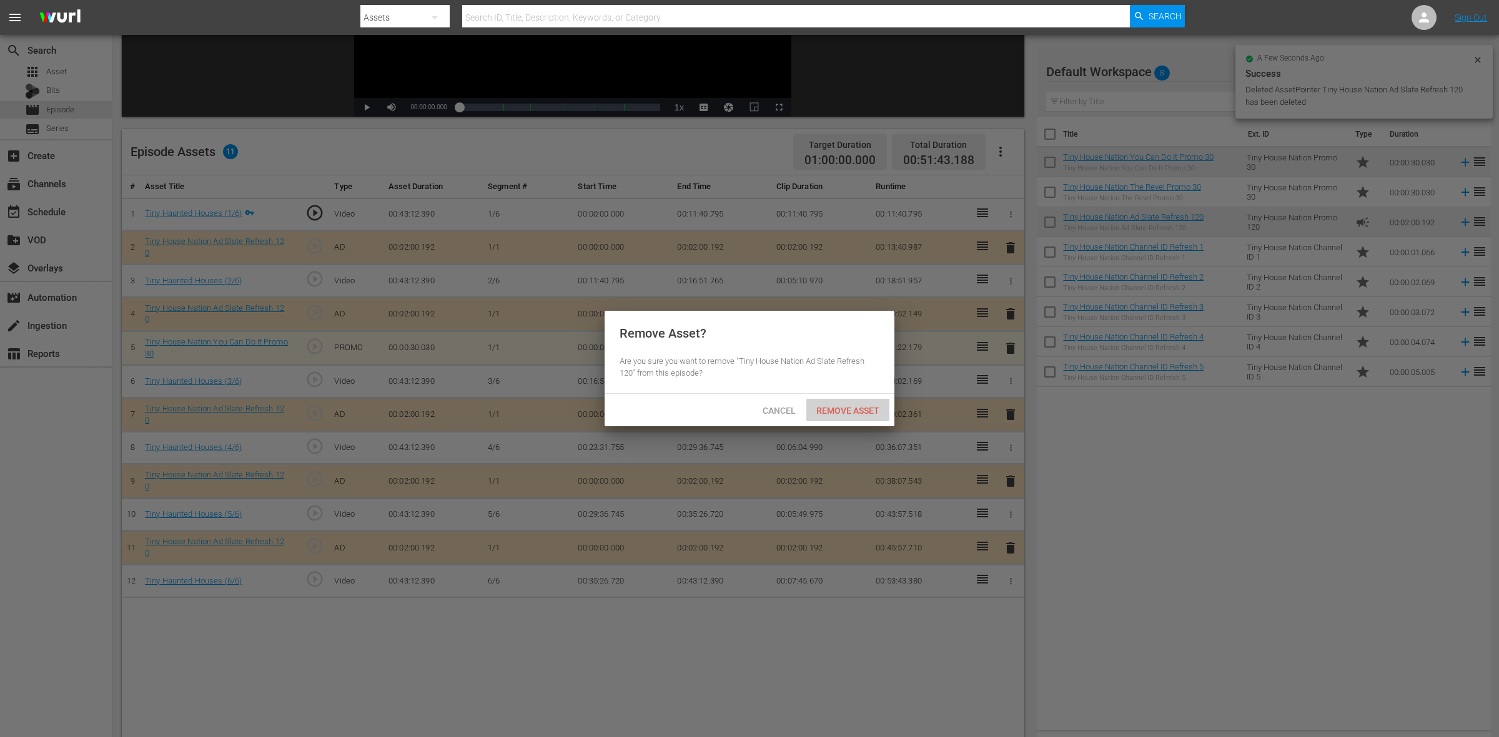
click at [873, 404] on div "Remove Asset" at bounding box center [847, 410] width 83 height 23
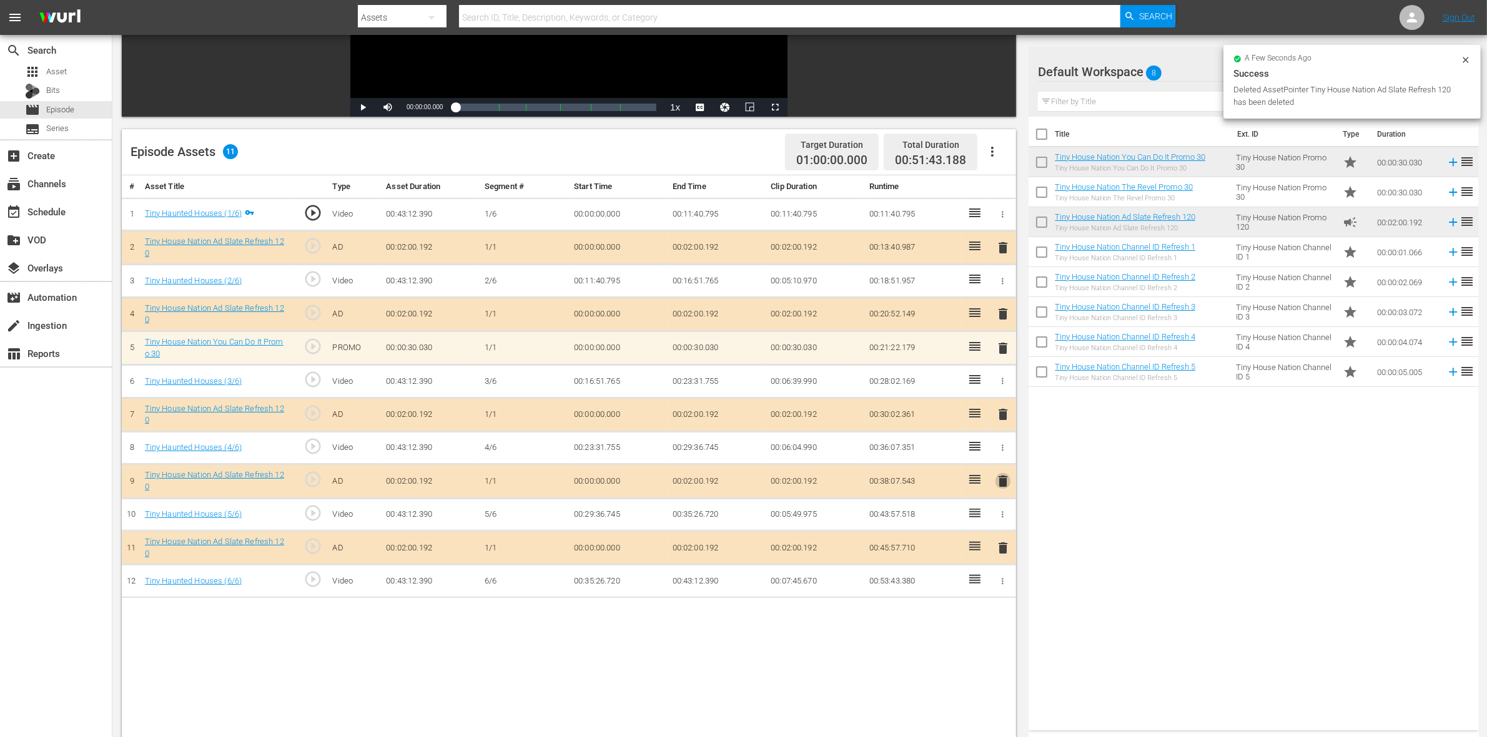
click at [999, 482] on span "delete" at bounding box center [1002, 481] width 15 height 15
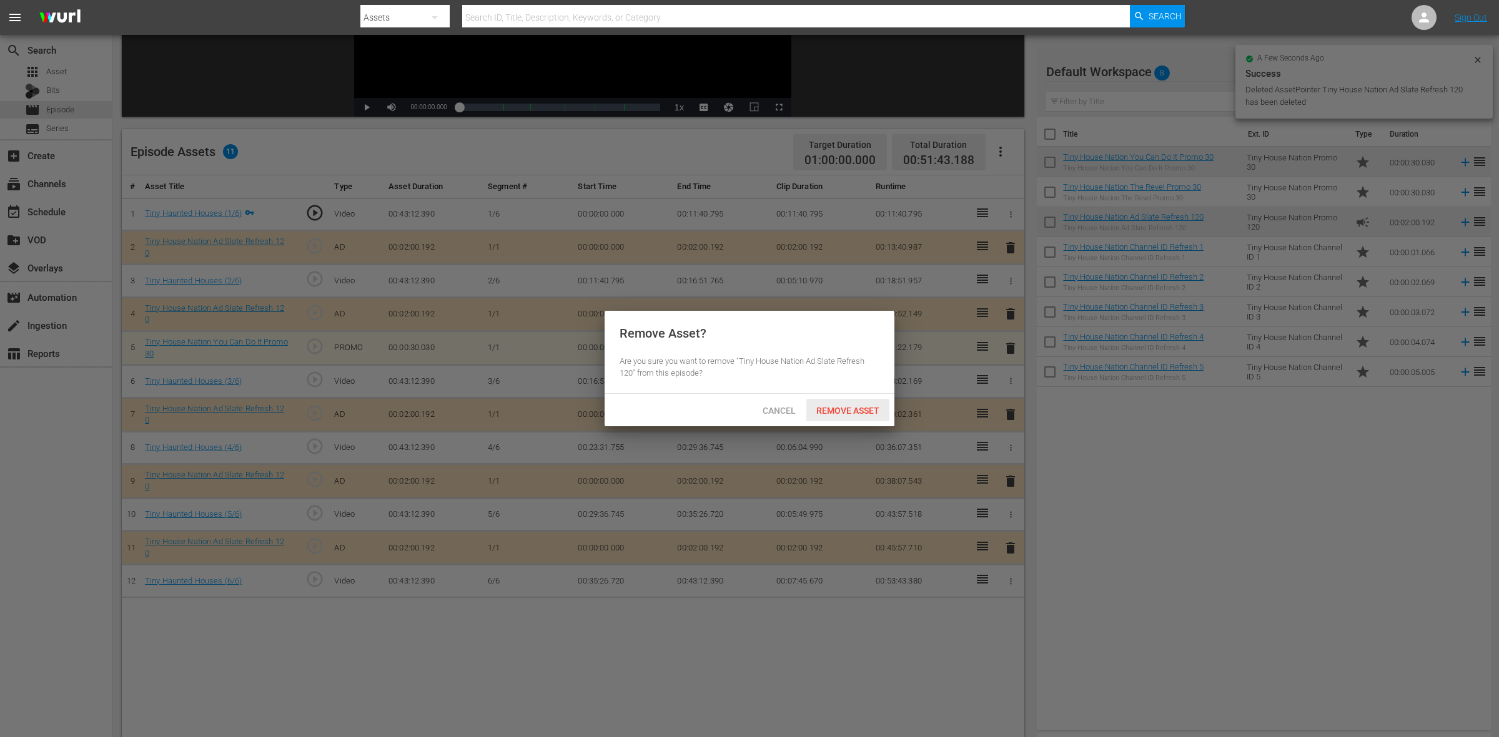
click at [806, 408] on span "Remove Asset" at bounding box center [847, 411] width 83 height 10
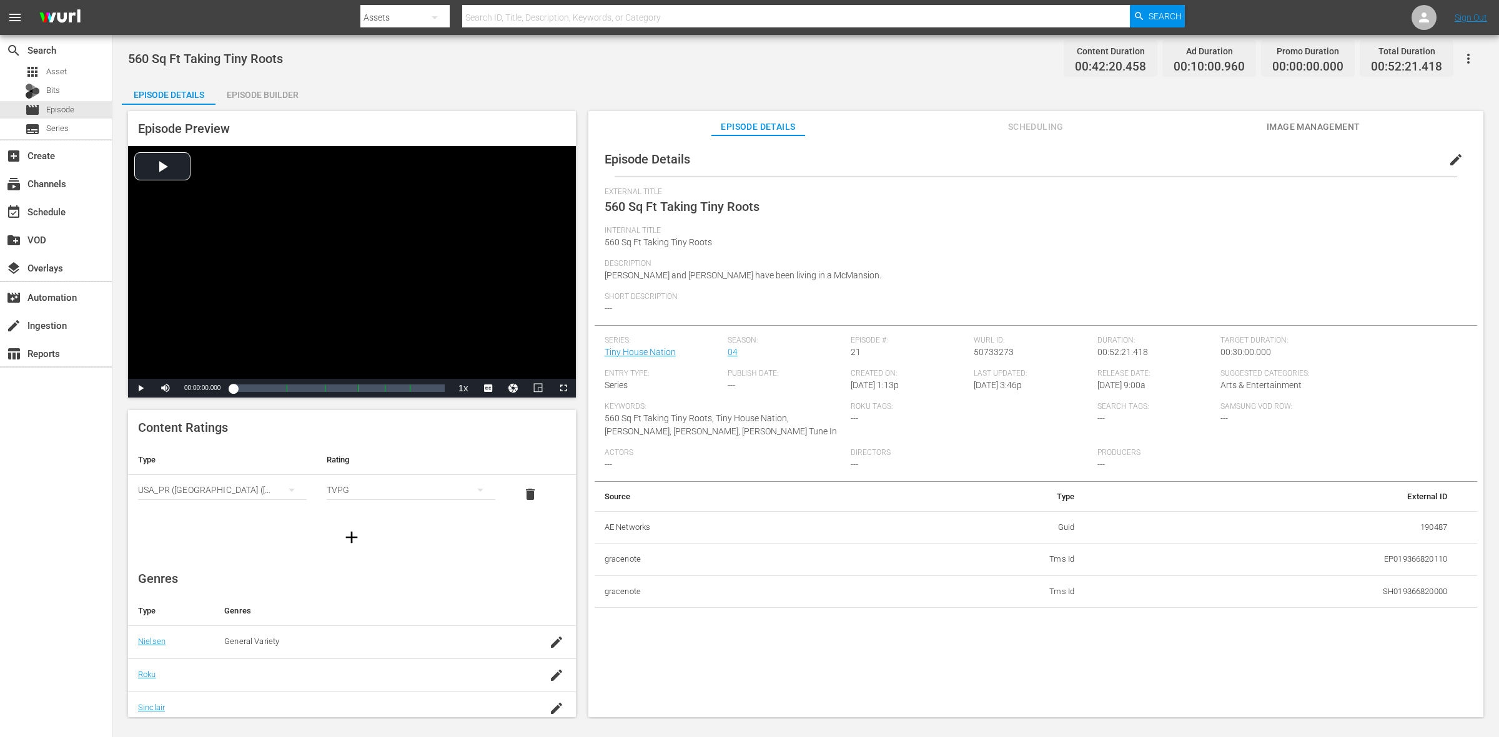
click at [278, 86] on div "Episode Builder" at bounding box center [262, 95] width 94 height 30
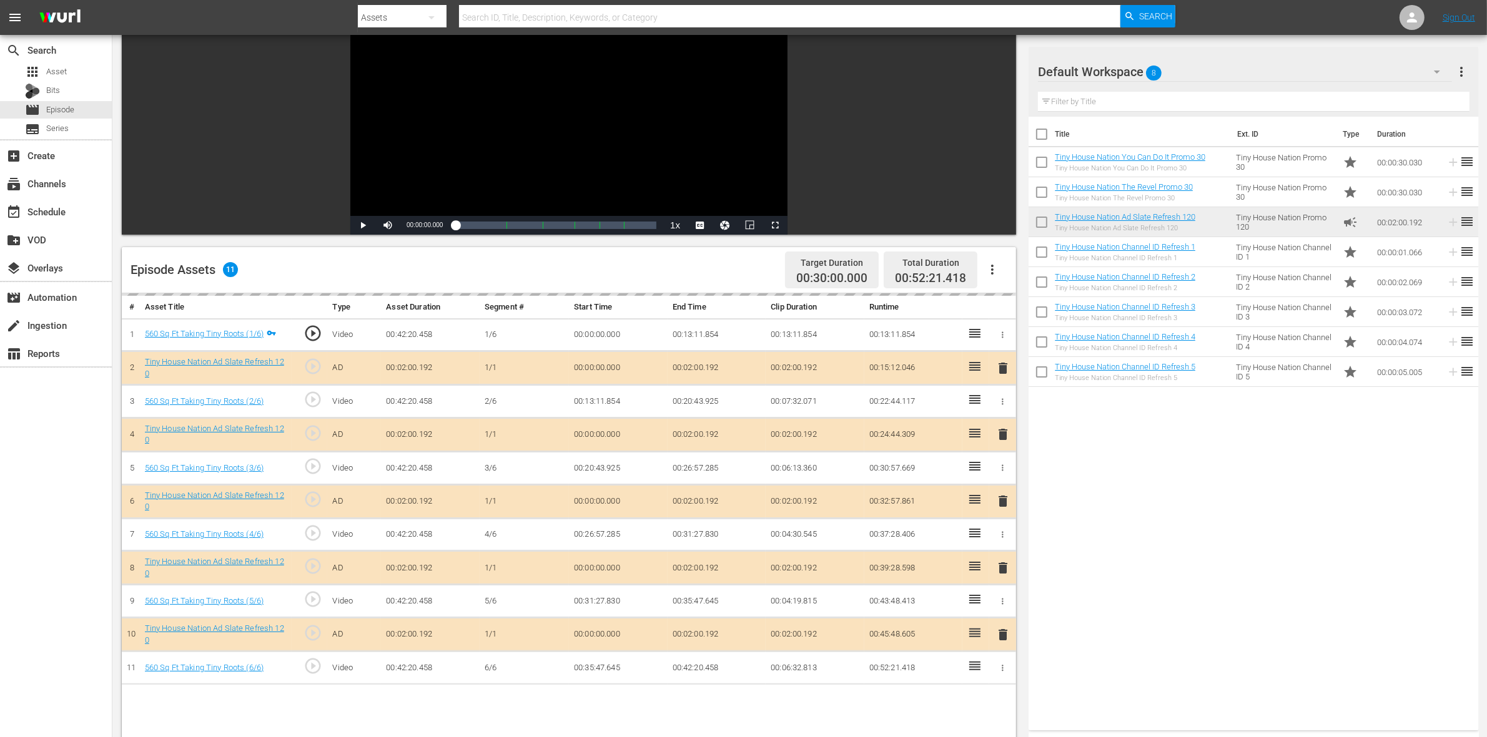
scroll to position [234, 0]
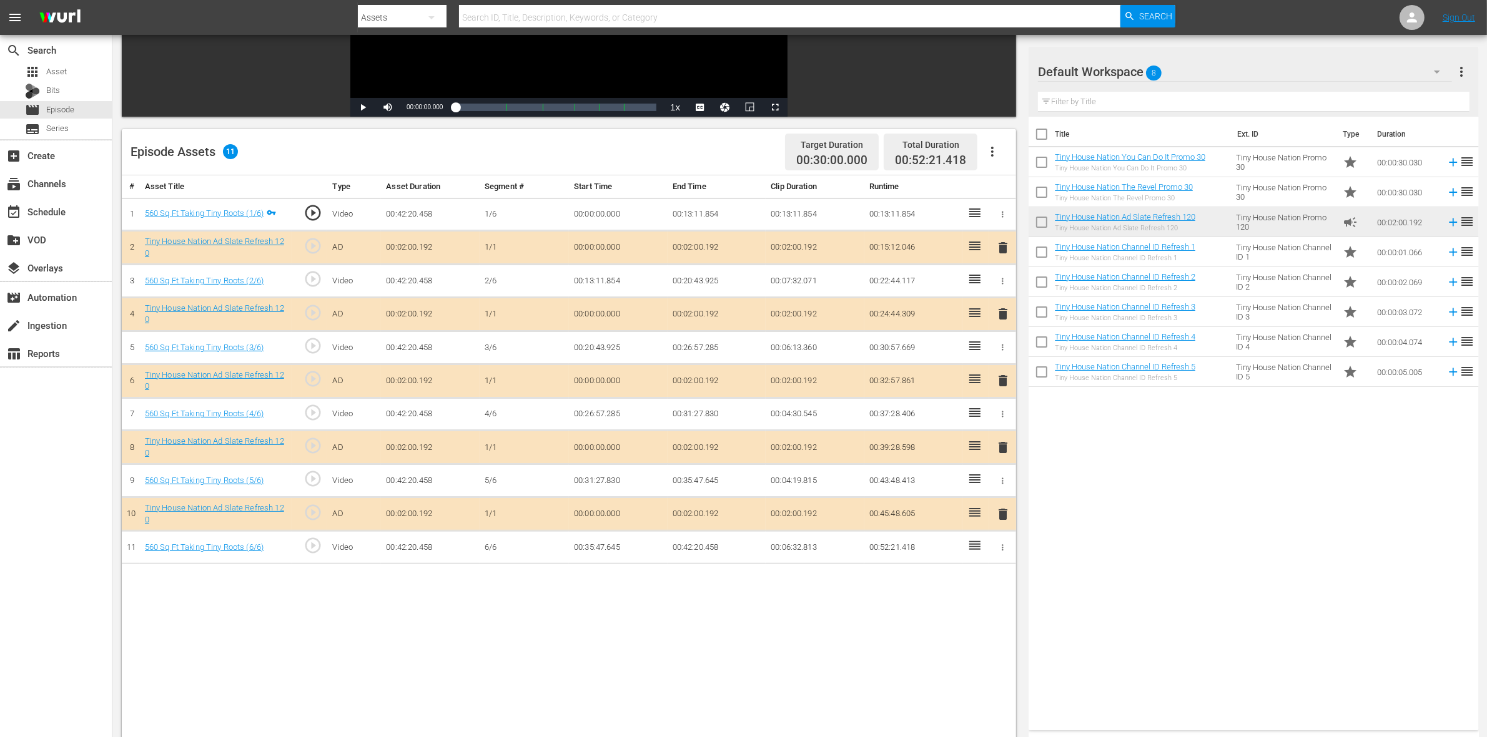
click at [1002, 381] on span "delete" at bounding box center [1002, 380] width 15 height 15
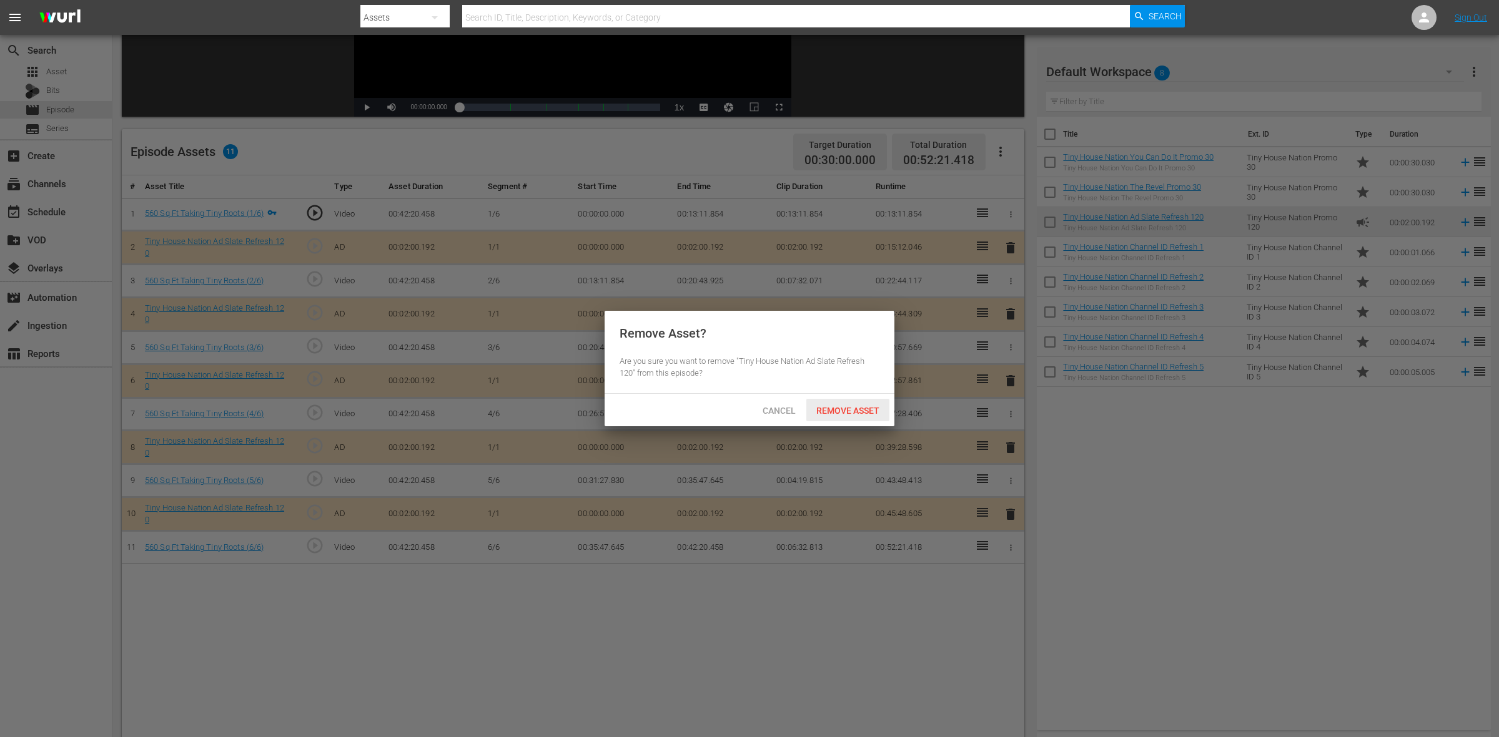
click at [866, 404] on div "Remove Asset" at bounding box center [847, 410] width 83 height 23
